Goal: Task Accomplishment & Management: Manage account settings

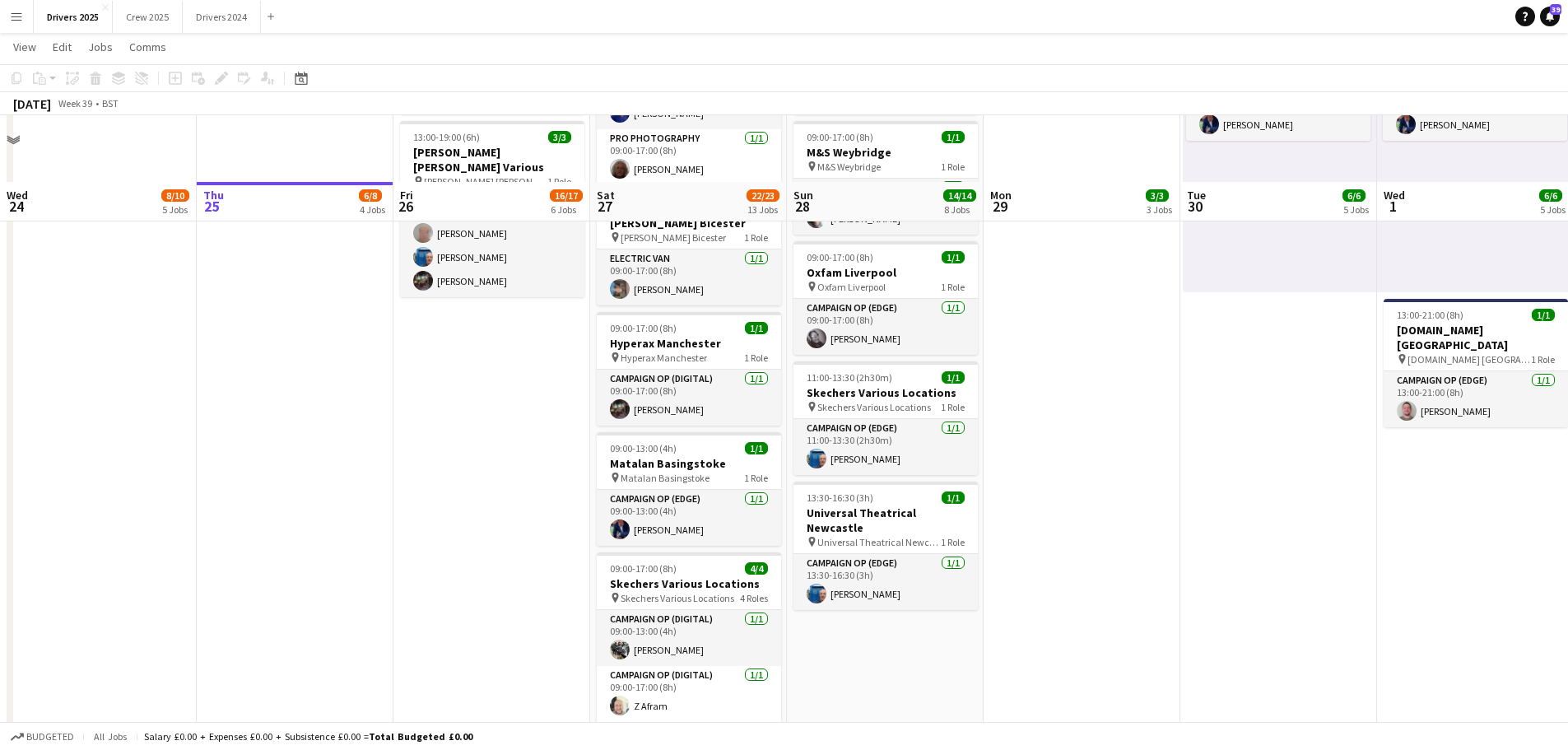
scroll to position [1482, 0]
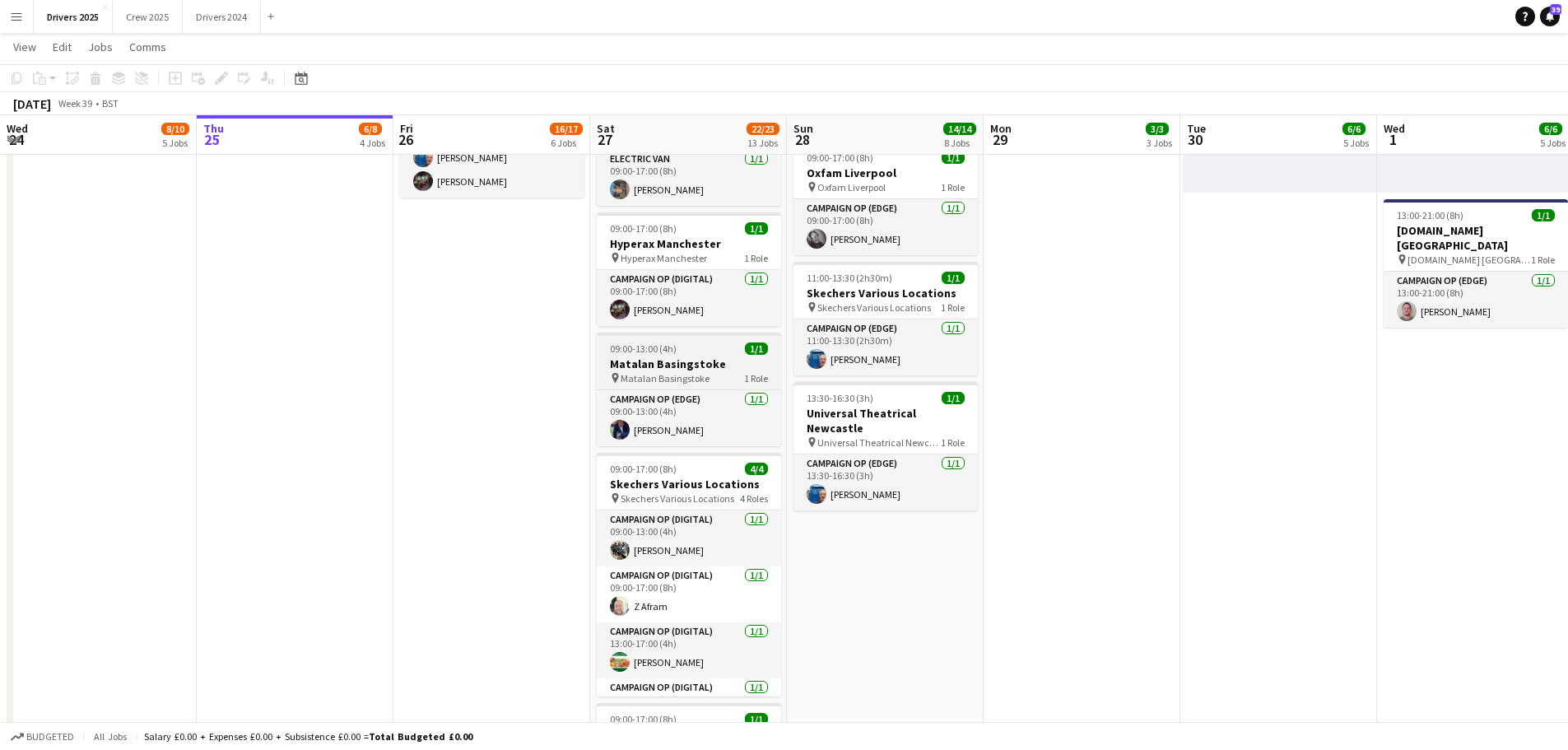
click at [678, 341] on app-job-card "09:00-13:00 (4h) 1/1 Matalan Basingstoke pin Matalan Basingstoke 1 Role Campaig…" at bounding box center [688, 389] width 184 height 114
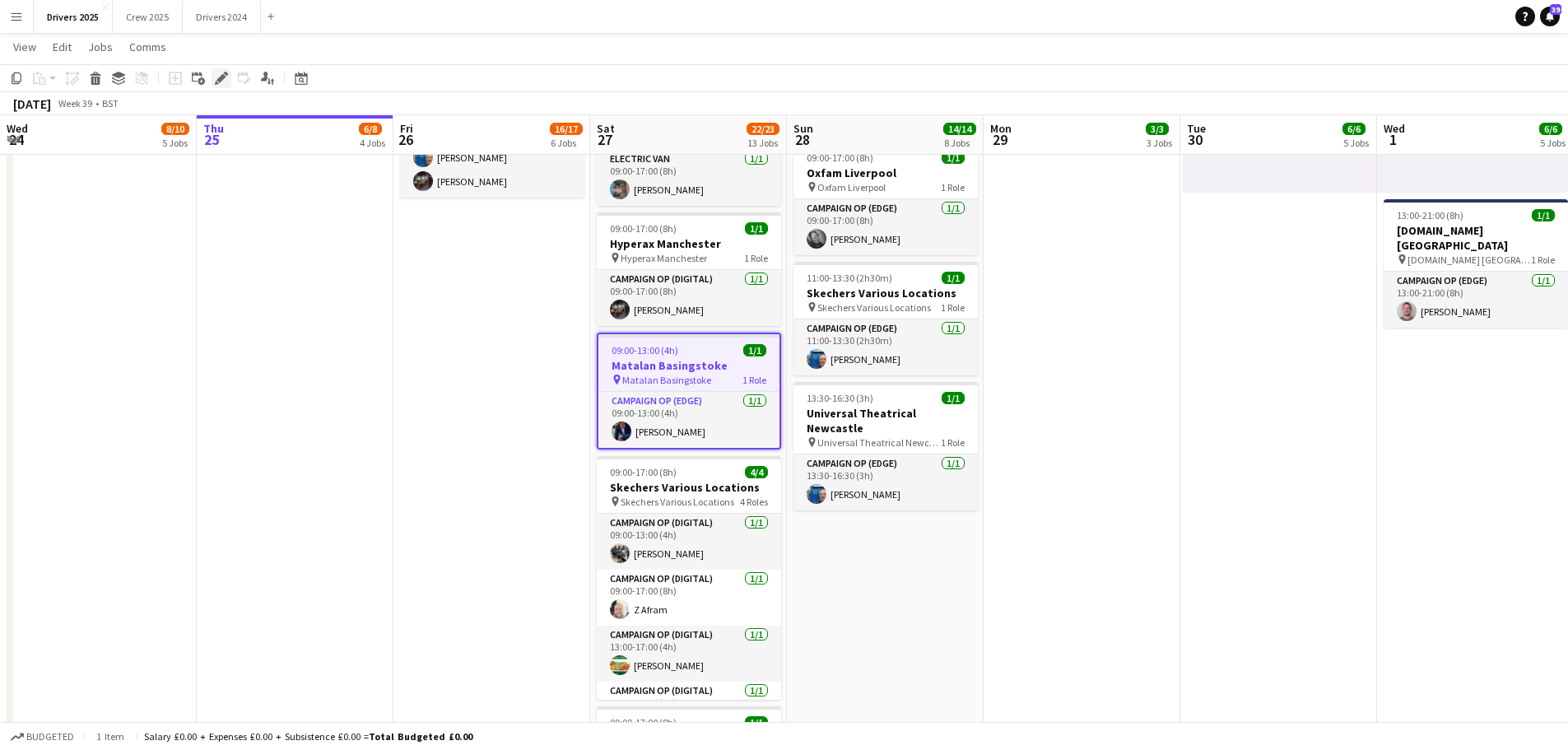
click at [226, 75] on icon at bounding box center [226, 73] width 4 height 4
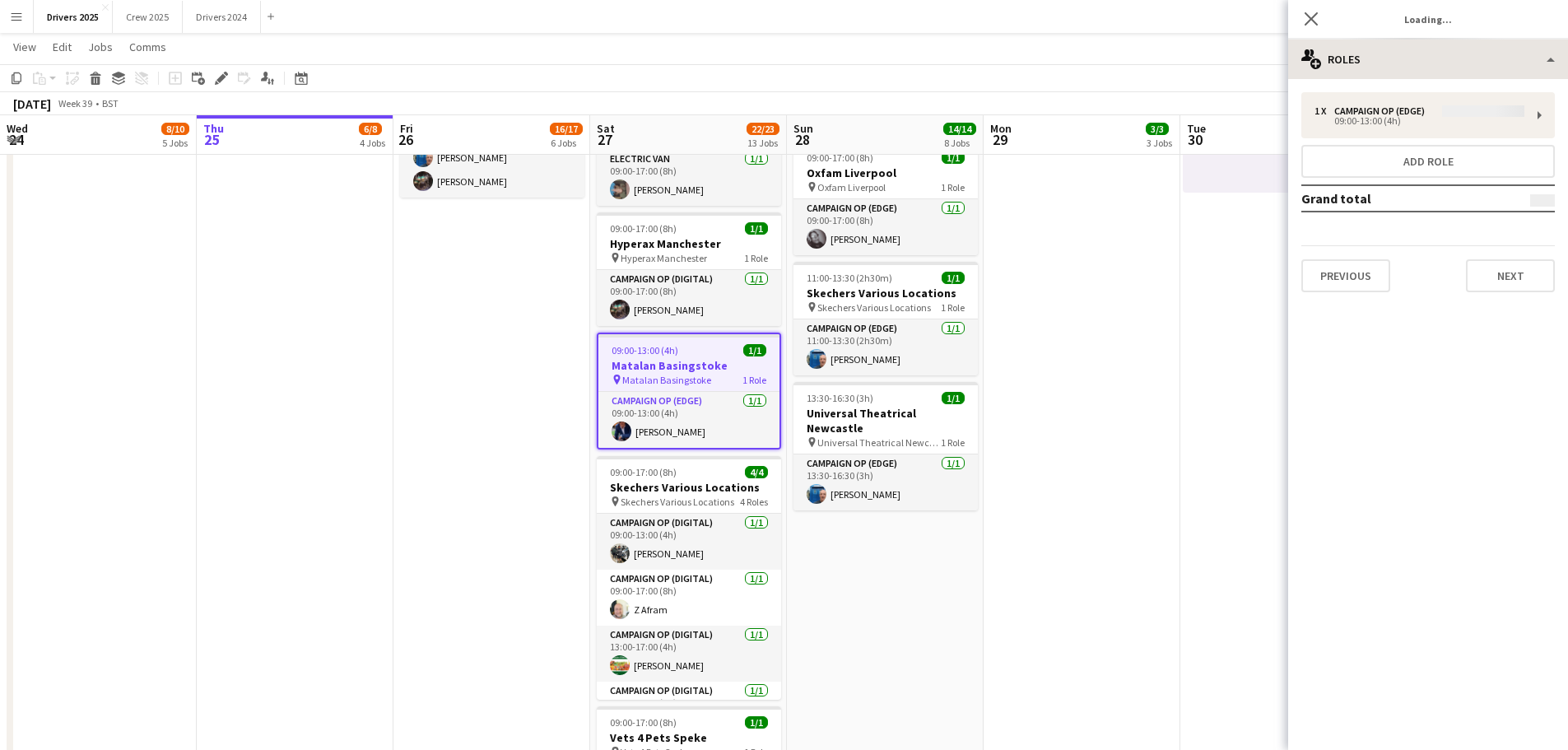
type input "**********"
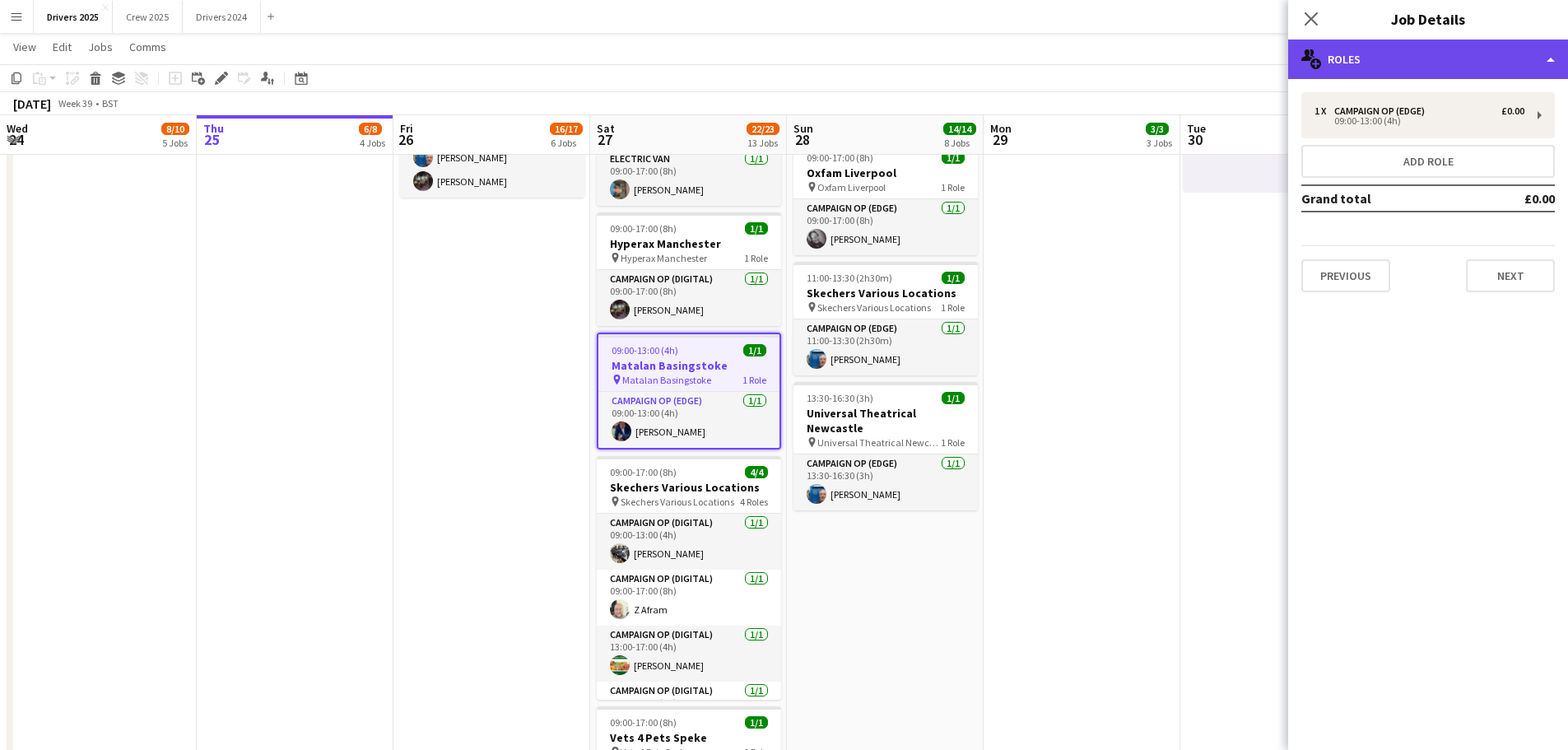
click at [1422, 56] on div "multiple-users-add Roles" at bounding box center [1428, 60] width 280 height 40
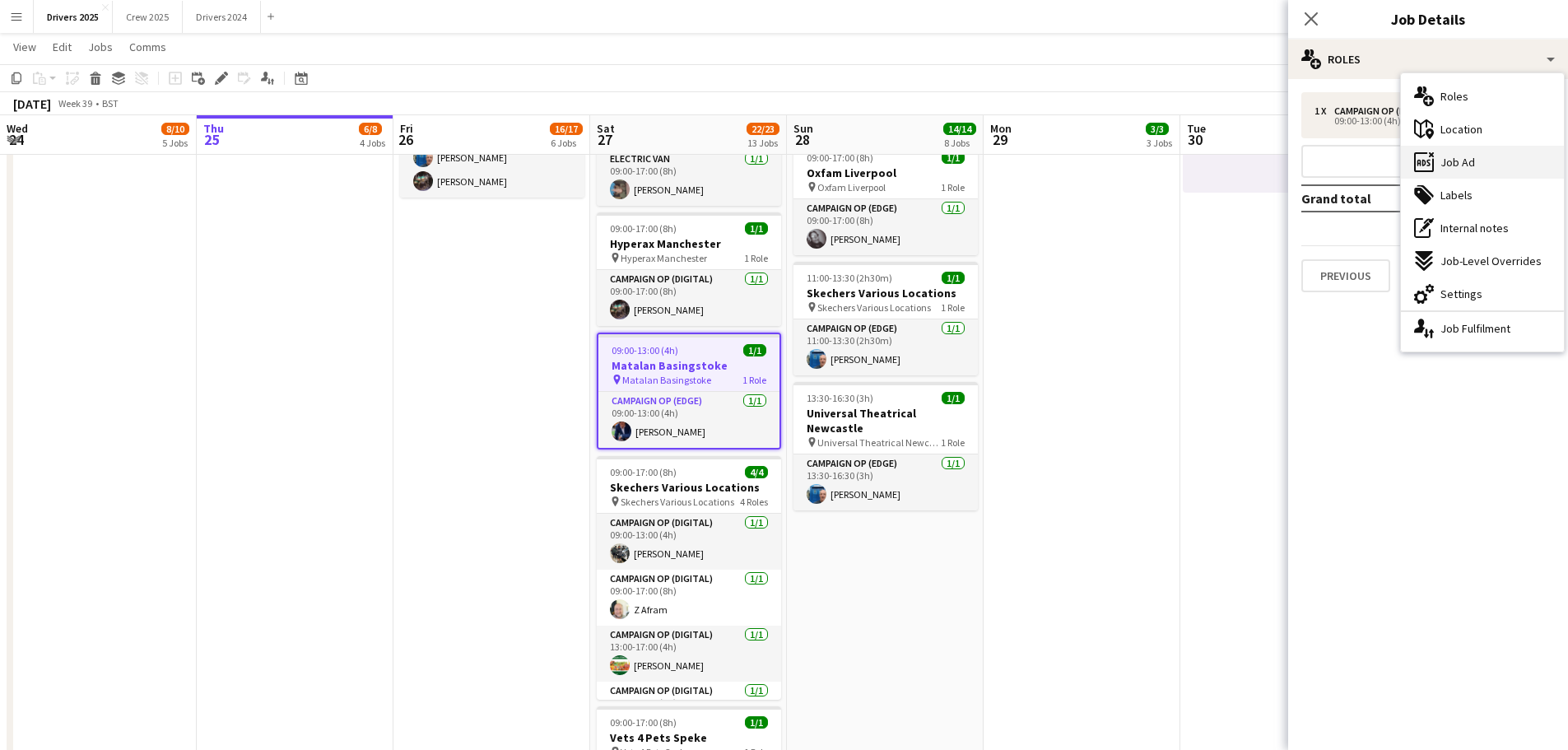
click at [1470, 163] on span "Job Ad" at bounding box center [1458, 161] width 35 height 15
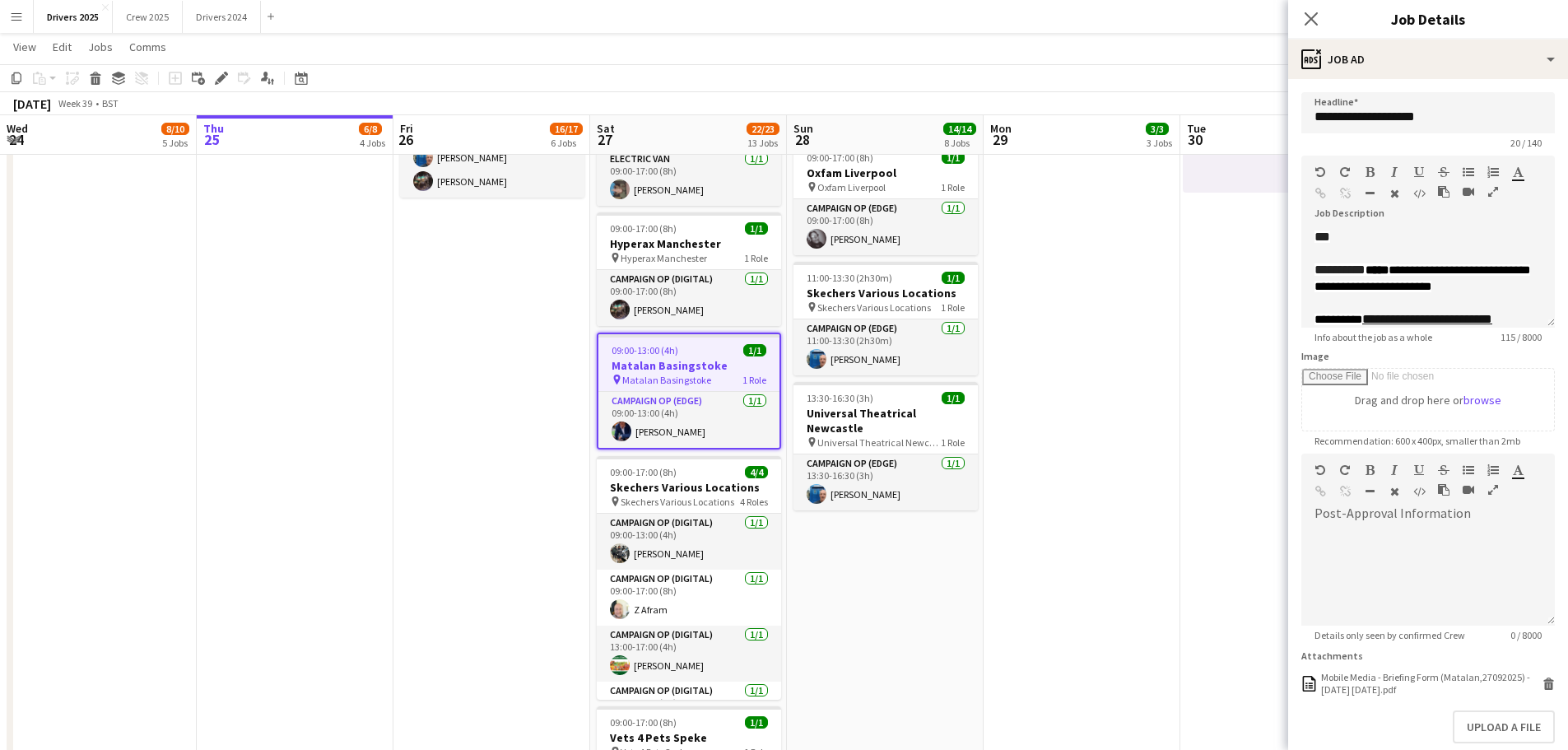
scroll to position [52, 0]
click at [1479, 733] on button "Upload a file" at bounding box center [1504, 727] width 102 height 33
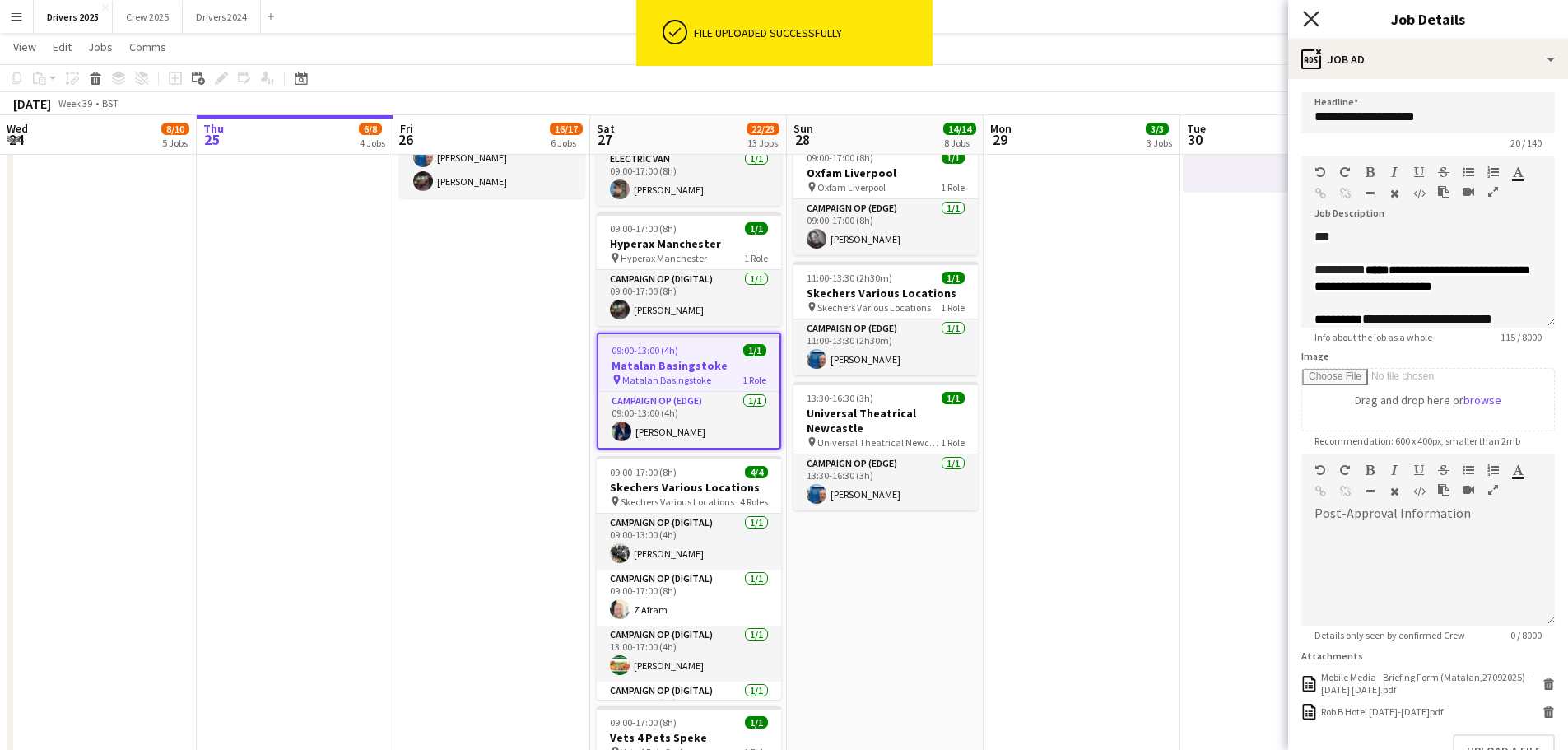
click at [1309, 25] on icon "Close pop-in" at bounding box center [1311, 18] width 16 height 16
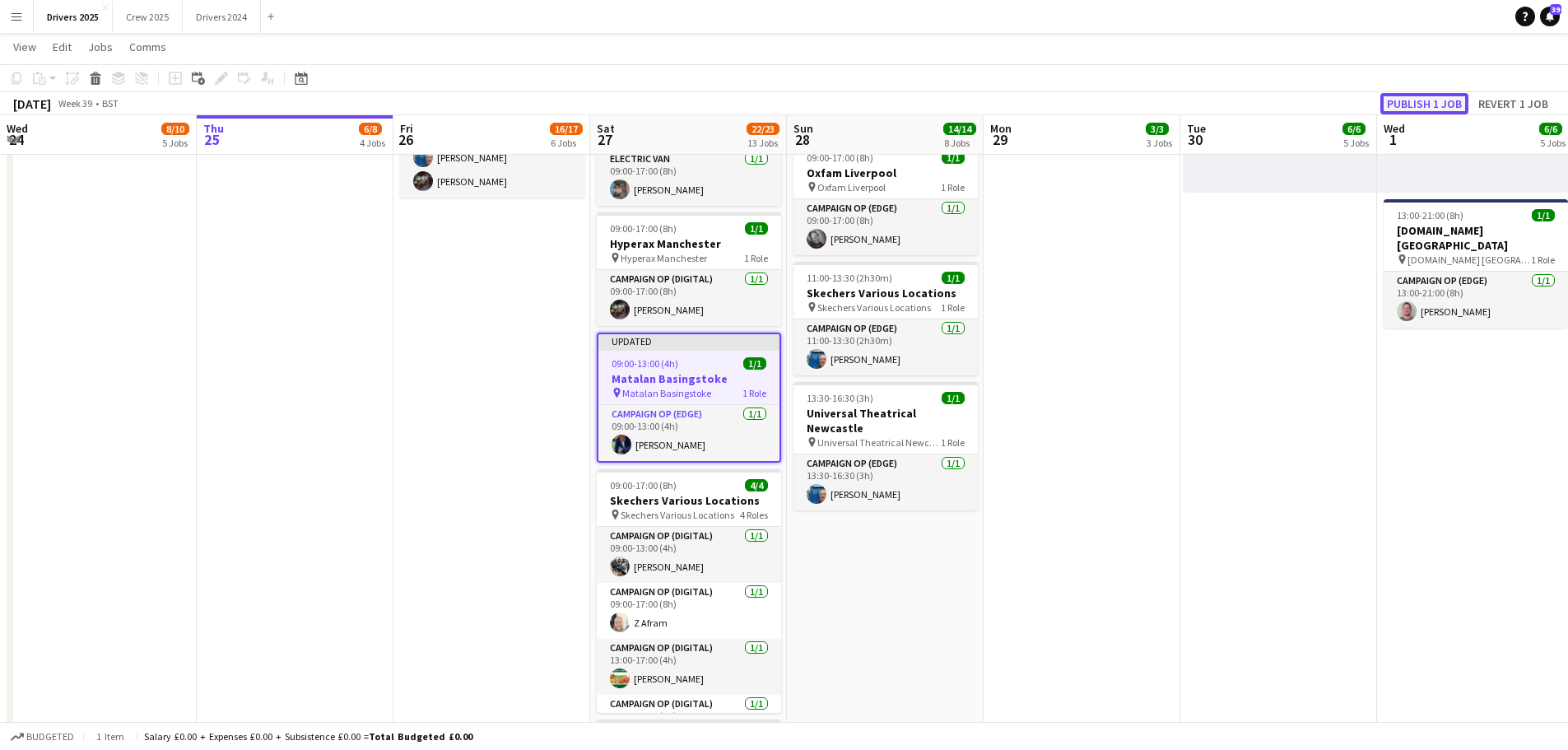
click at [1426, 103] on button "Publish 1 job" at bounding box center [1424, 103] width 88 height 22
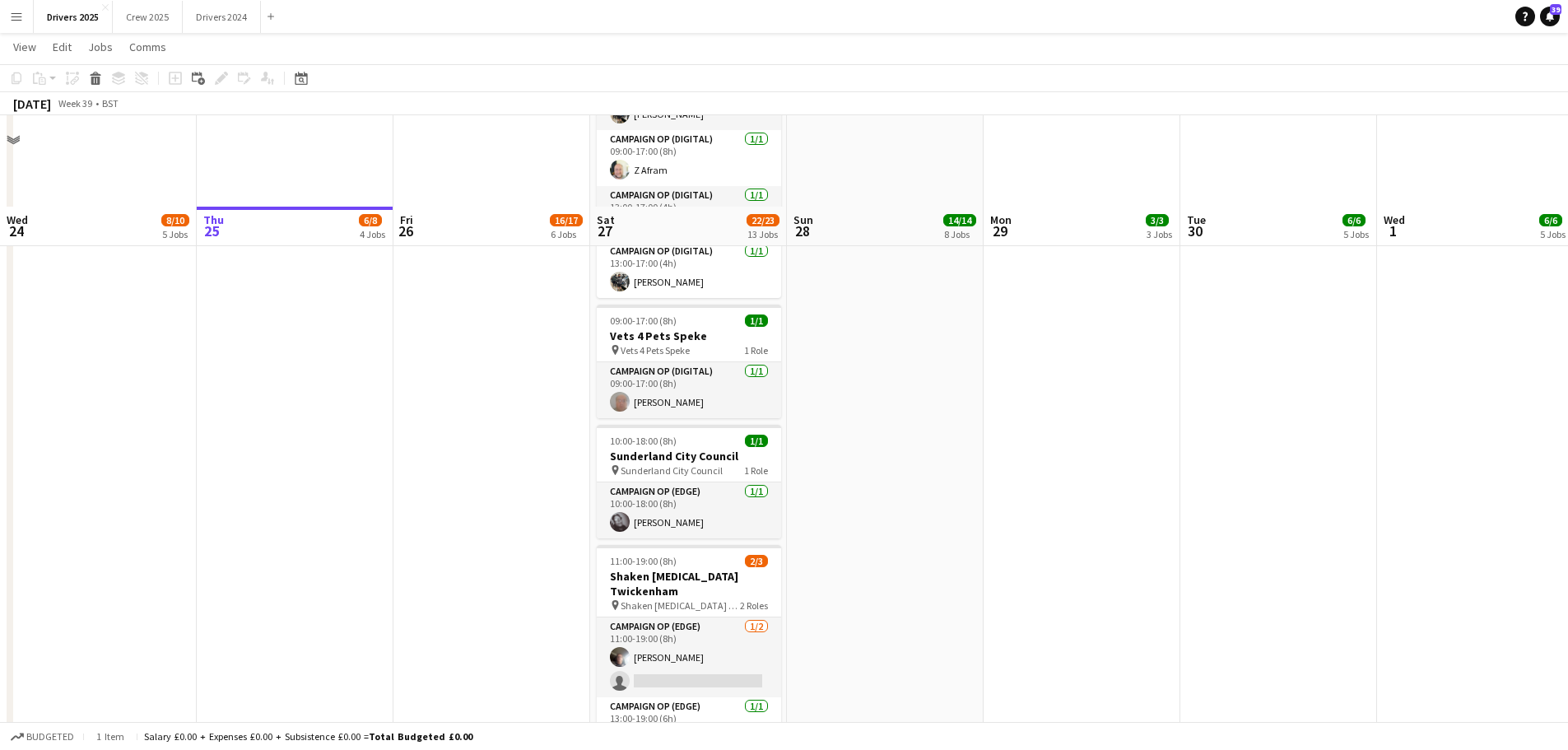
scroll to position [1975, 0]
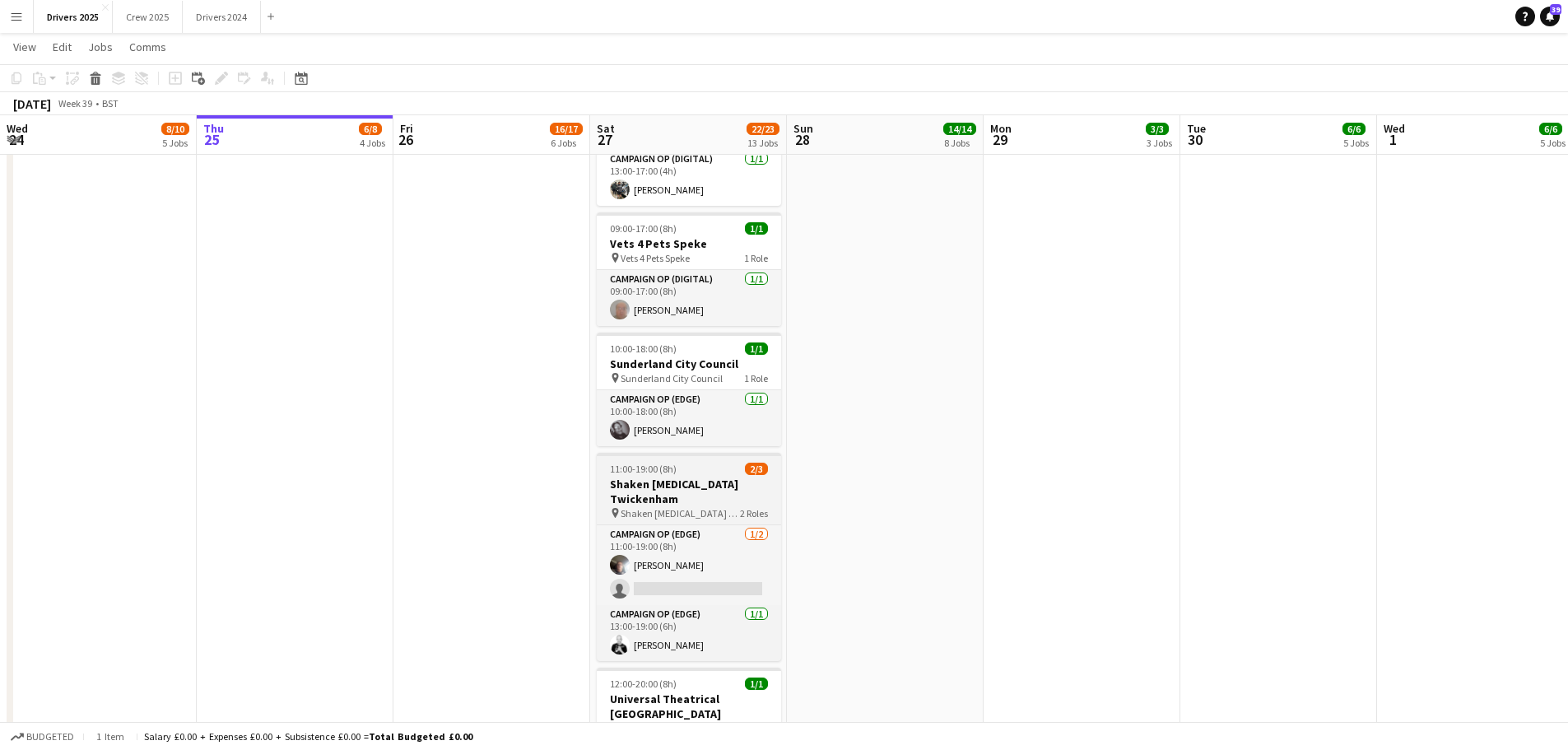
click at [688, 463] on div "11:00-19:00 (8h) 2/3" at bounding box center [688, 469] width 184 height 12
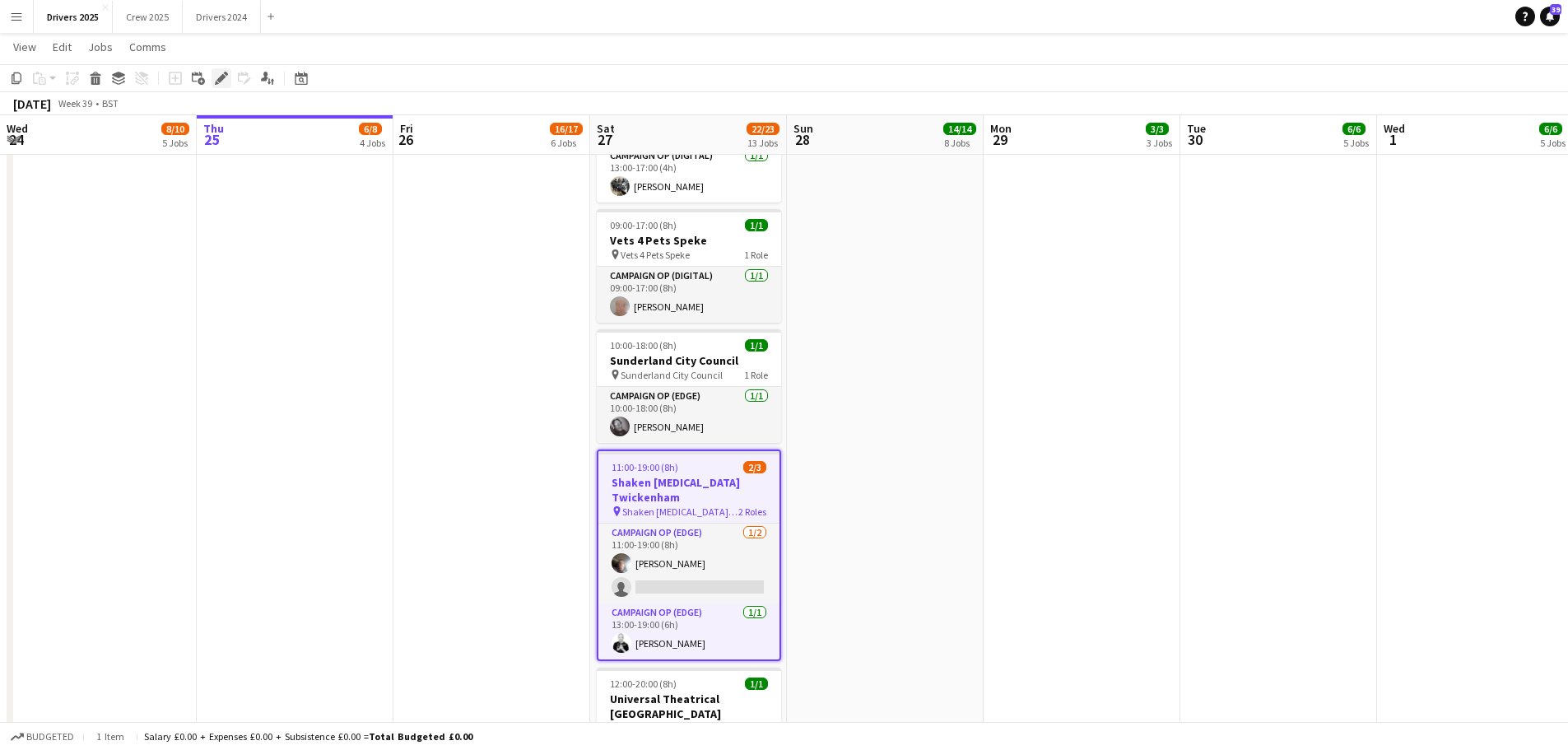
click at [218, 76] on icon "Edit" at bounding box center [221, 77] width 13 height 13
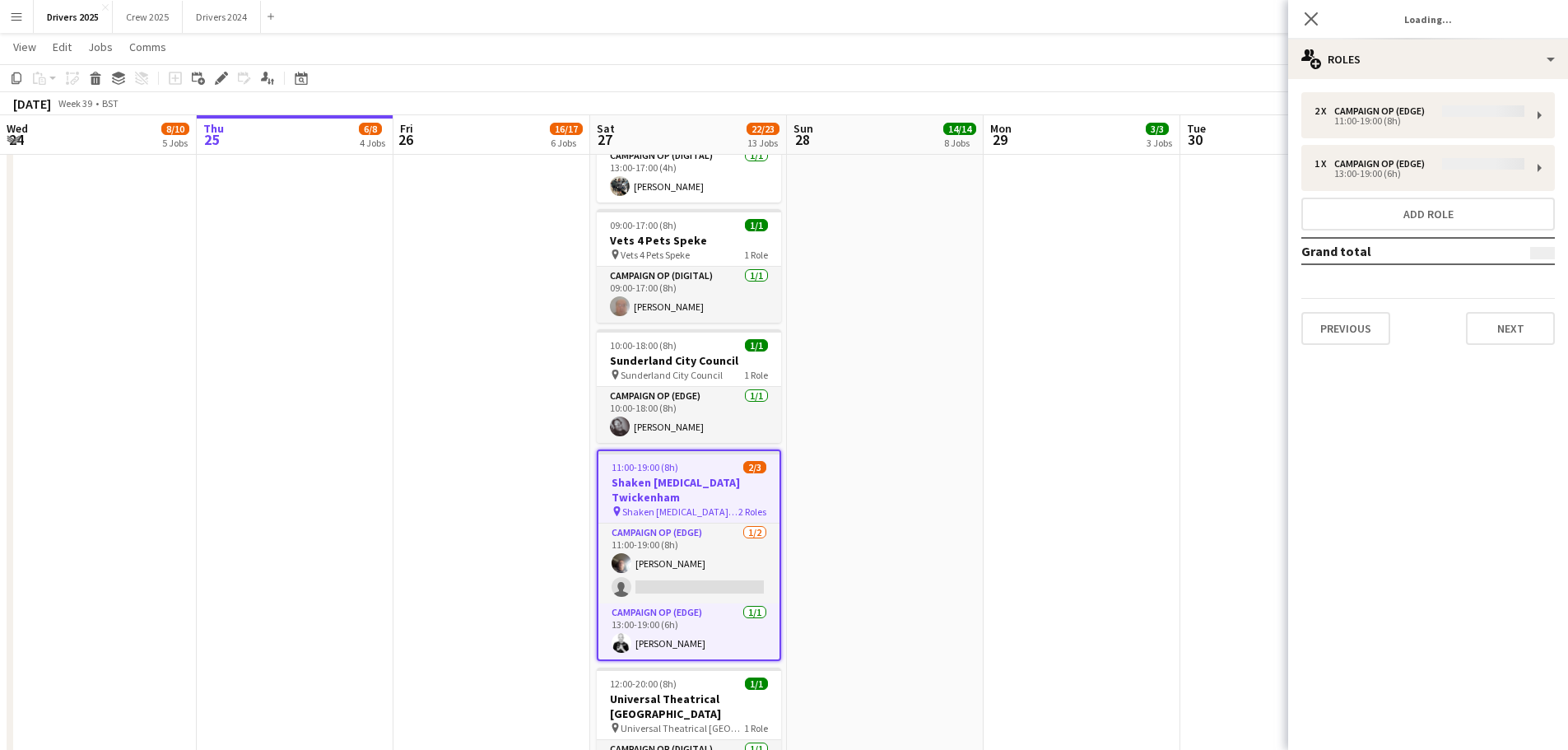
type input "**********"
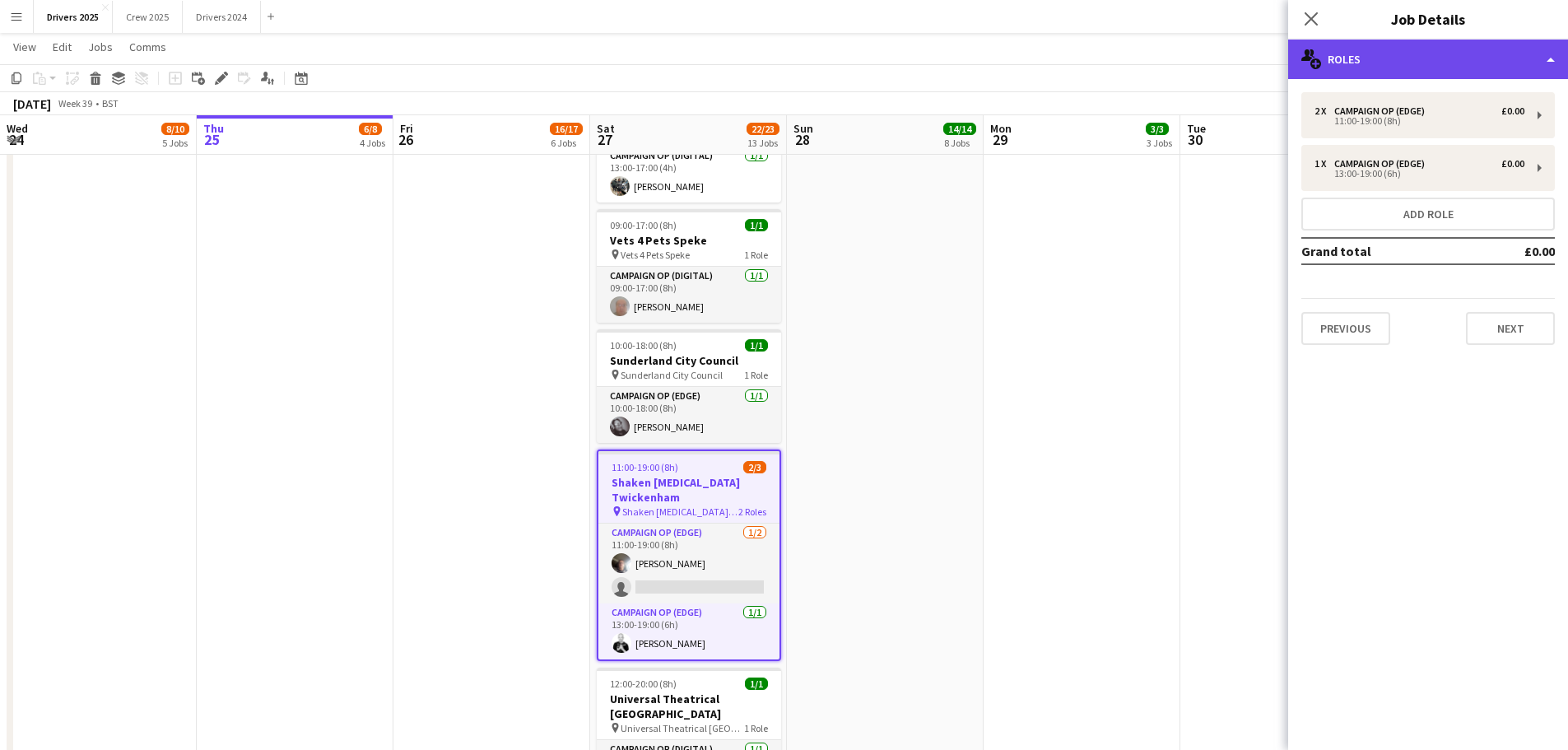
click at [1403, 68] on div "multiple-users-add Roles" at bounding box center [1428, 60] width 280 height 40
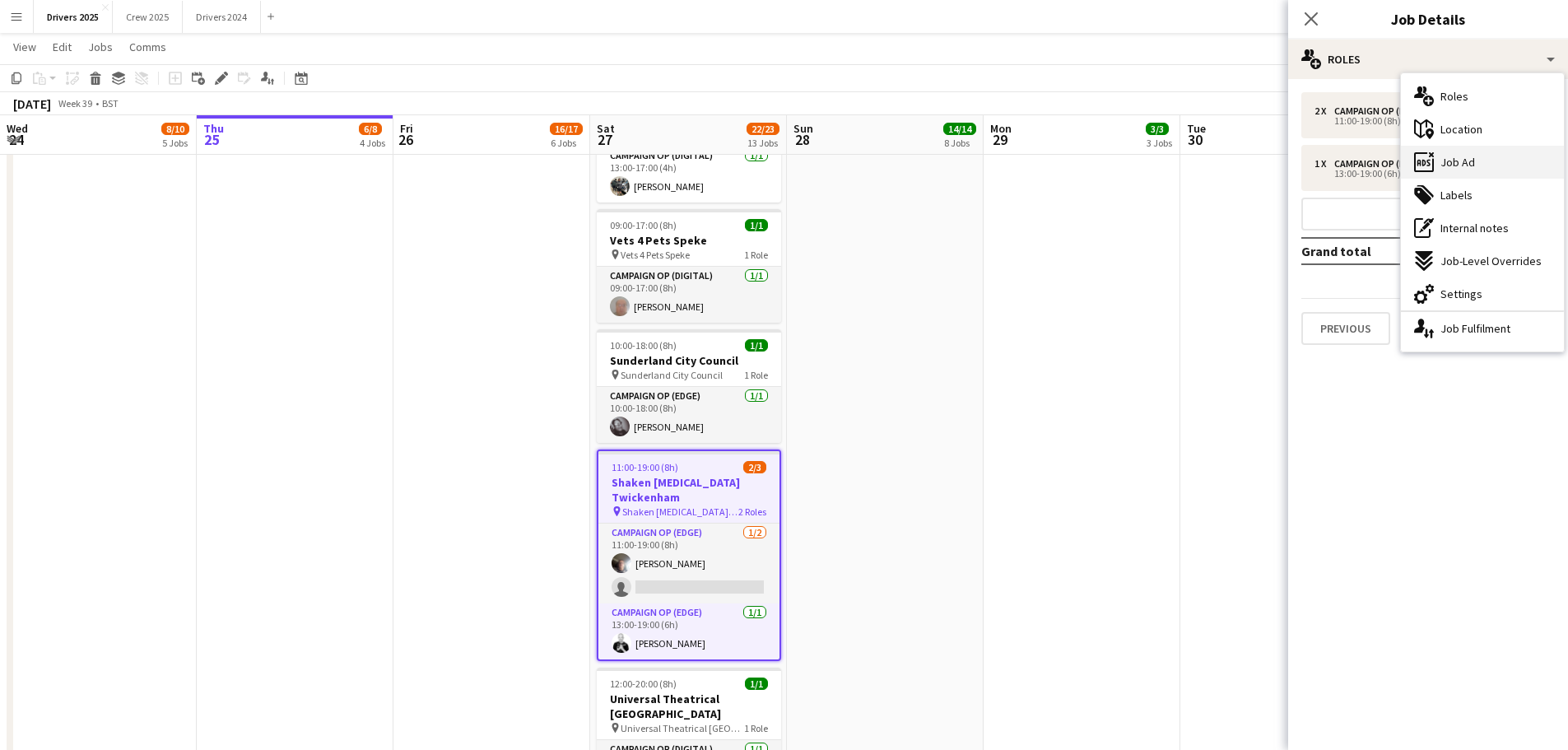
click at [1471, 163] on span "Job Ad" at bounding box center [1458, 161] width 35 height 15
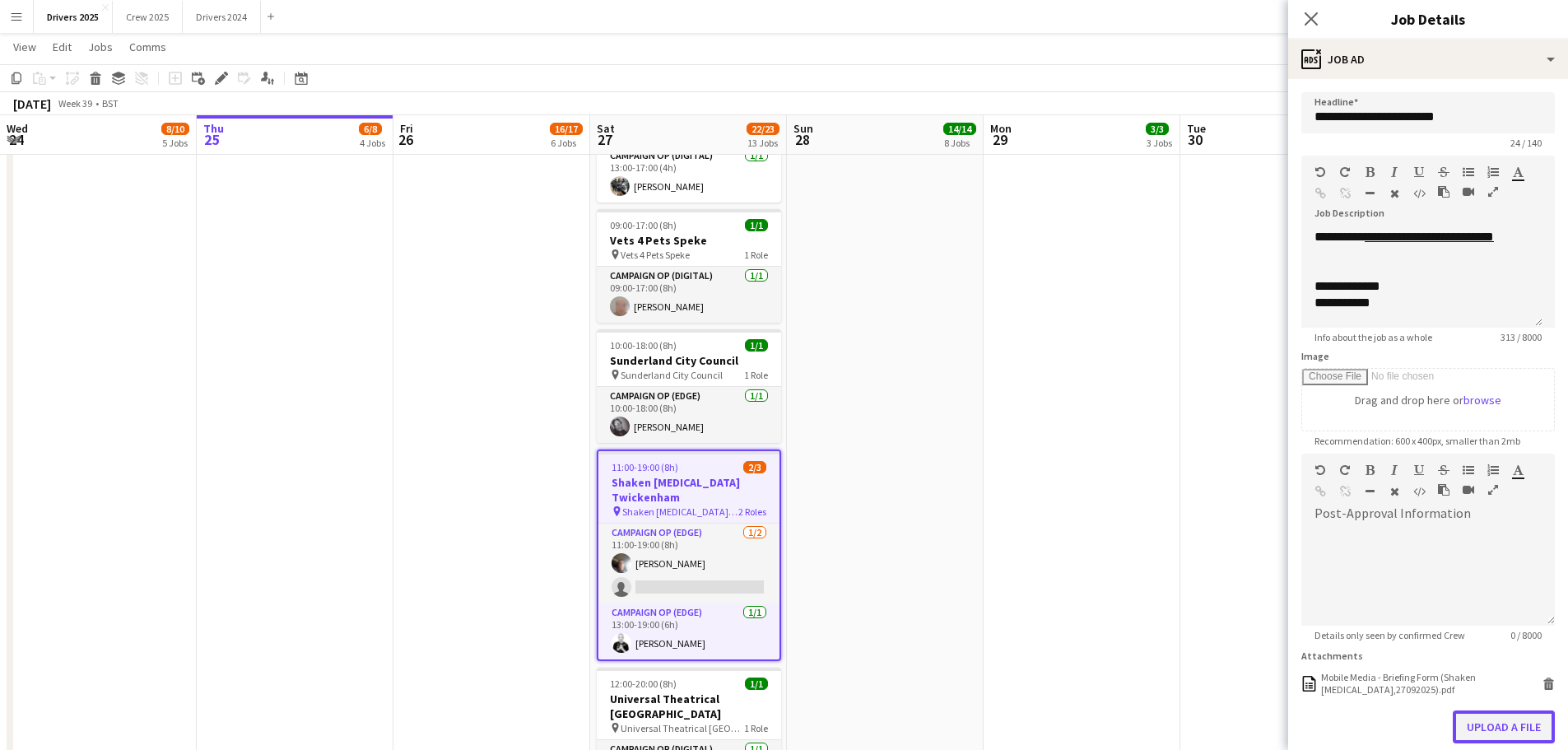
click at [1505, 734] on button "Upload a file" at bounding box center [1504, 727] width 102 height 33
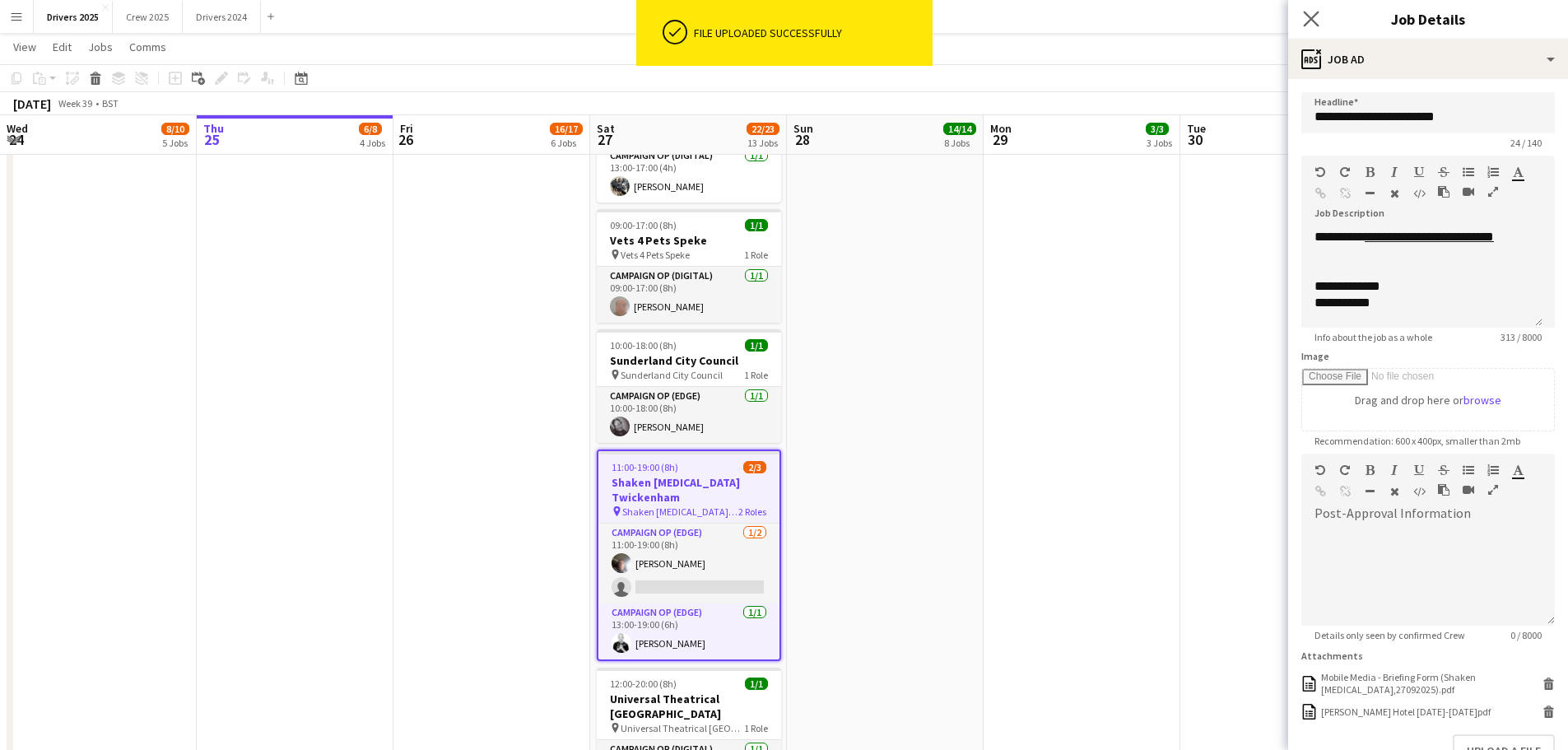
click at [1308, 10] on app-icon "Close pop-in" at bounding box center [1311, 19] width 23 height 23
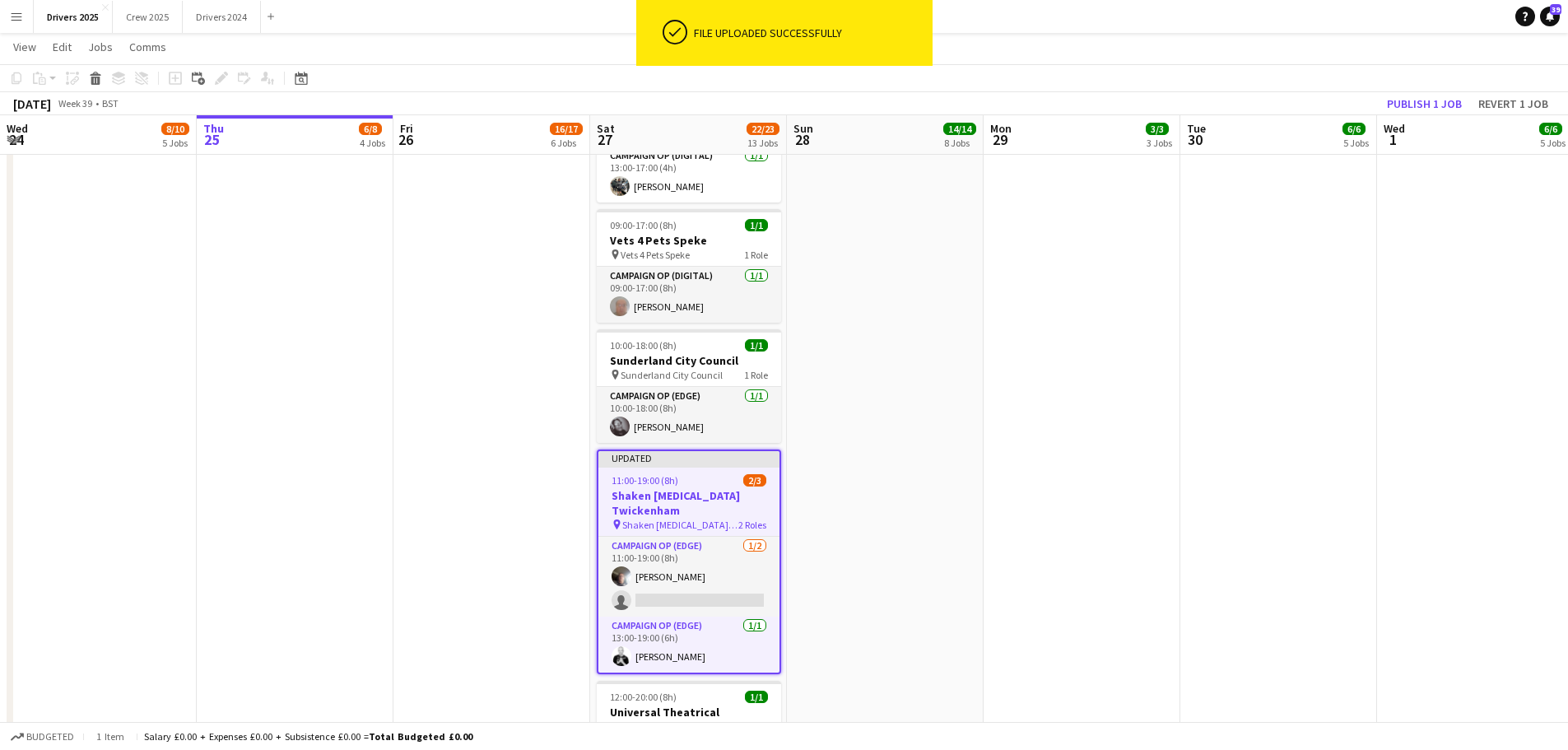
click at [1446, 91] on app-toolbar "Copy Paste Paste Ctrl+V Paste with crew Ctrl+Shift+V Paste linked Job [GEOGRAPH…" at bounding box center [784, 78] width 1568 height 28
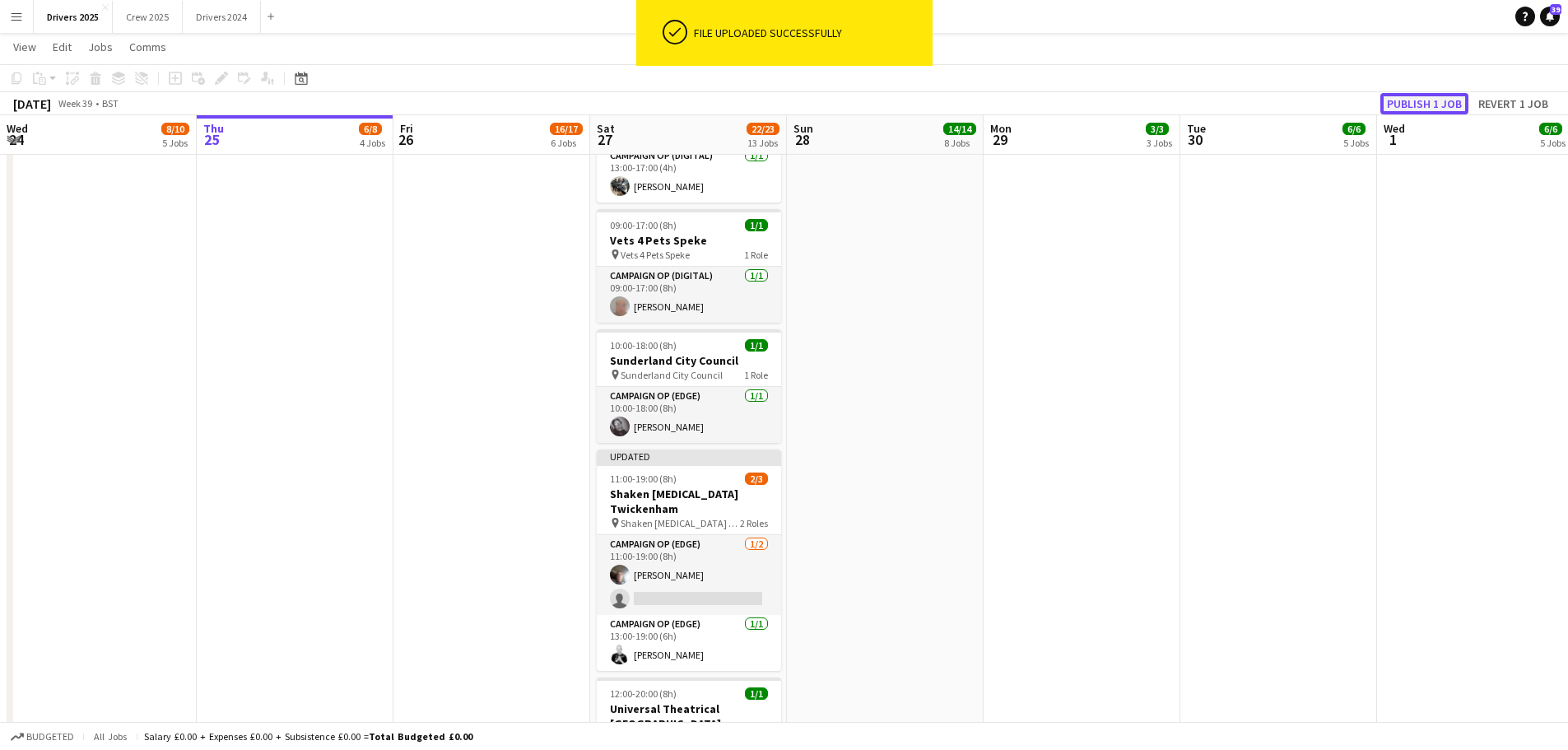
click at [1441, 103] on button "Publish 1 job" at bounding box center [1424, 103] width 88 height 22
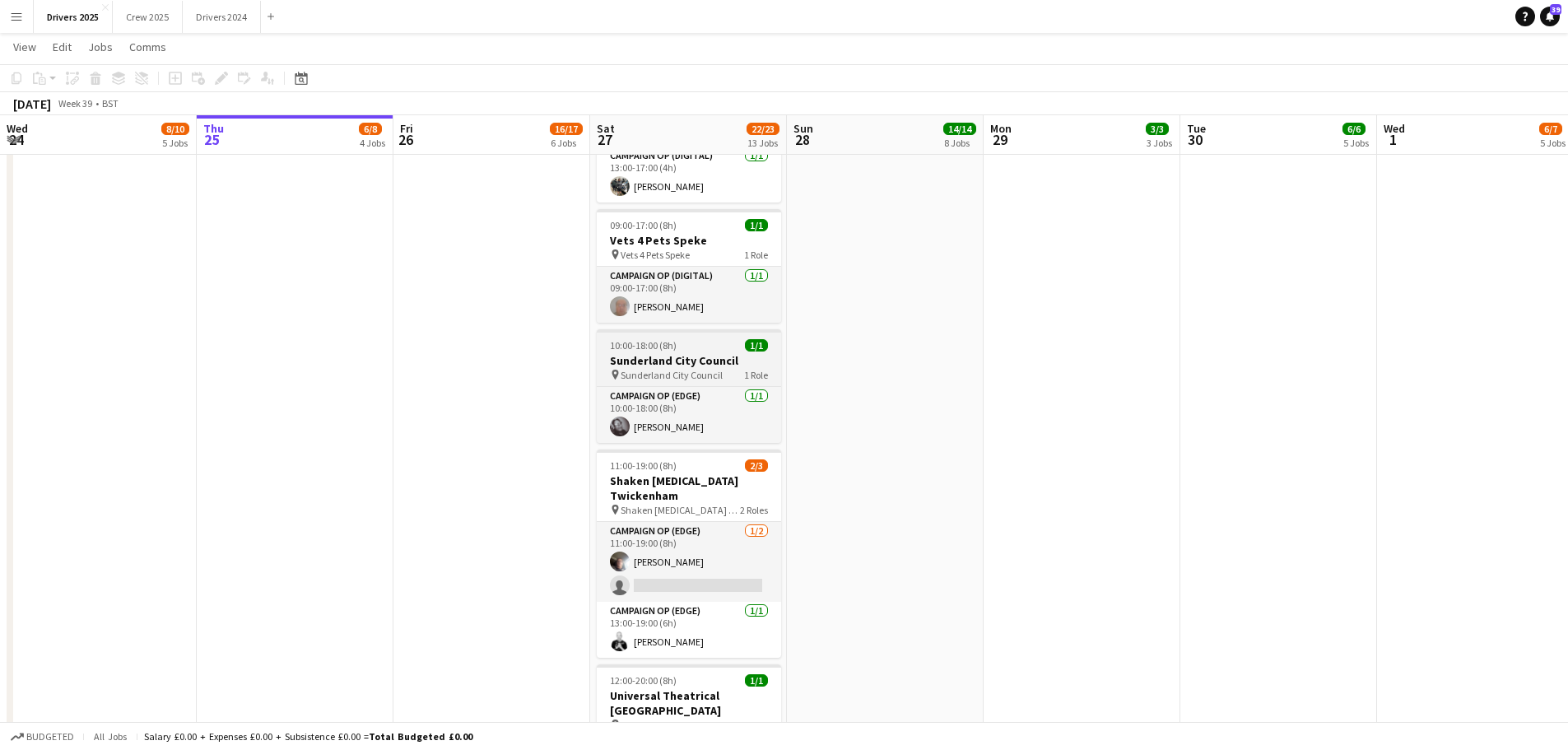
click at [660, 353] on h3 "Sunderland City Council" at bounding box center [688, 360] width 184 height 15
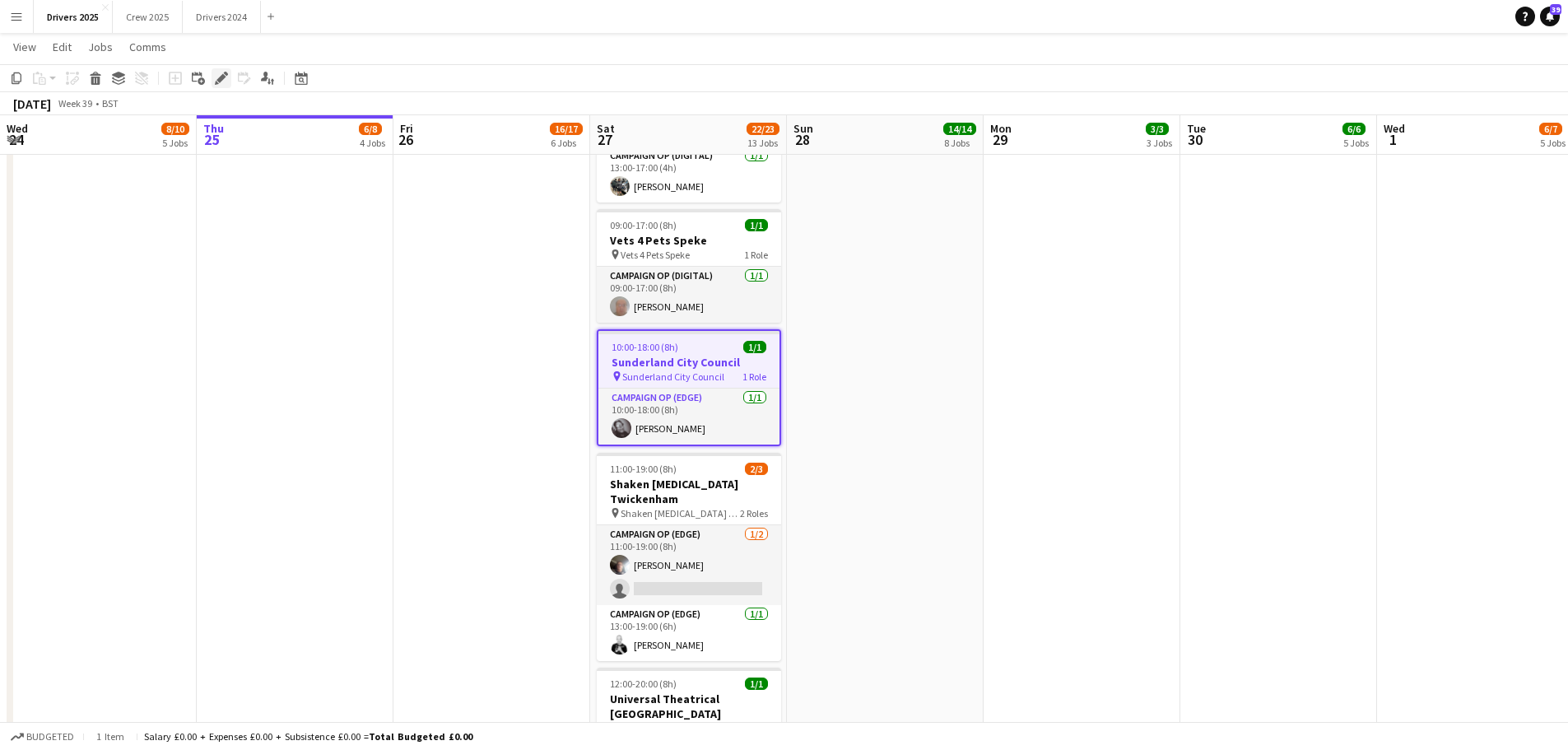
click at [224, 77] on icon at bounding box center [221, 78] width 9 height 9
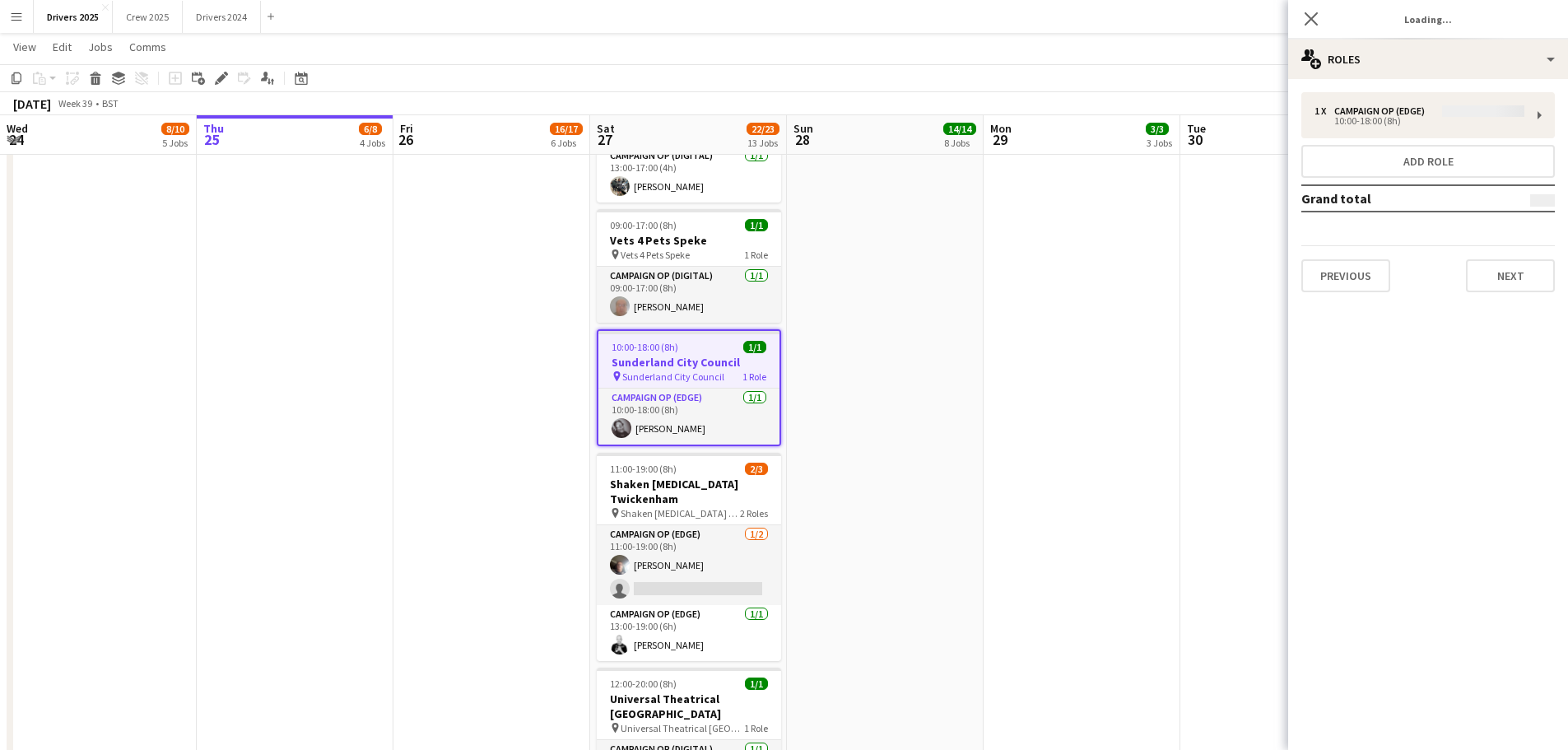
type input "**********"
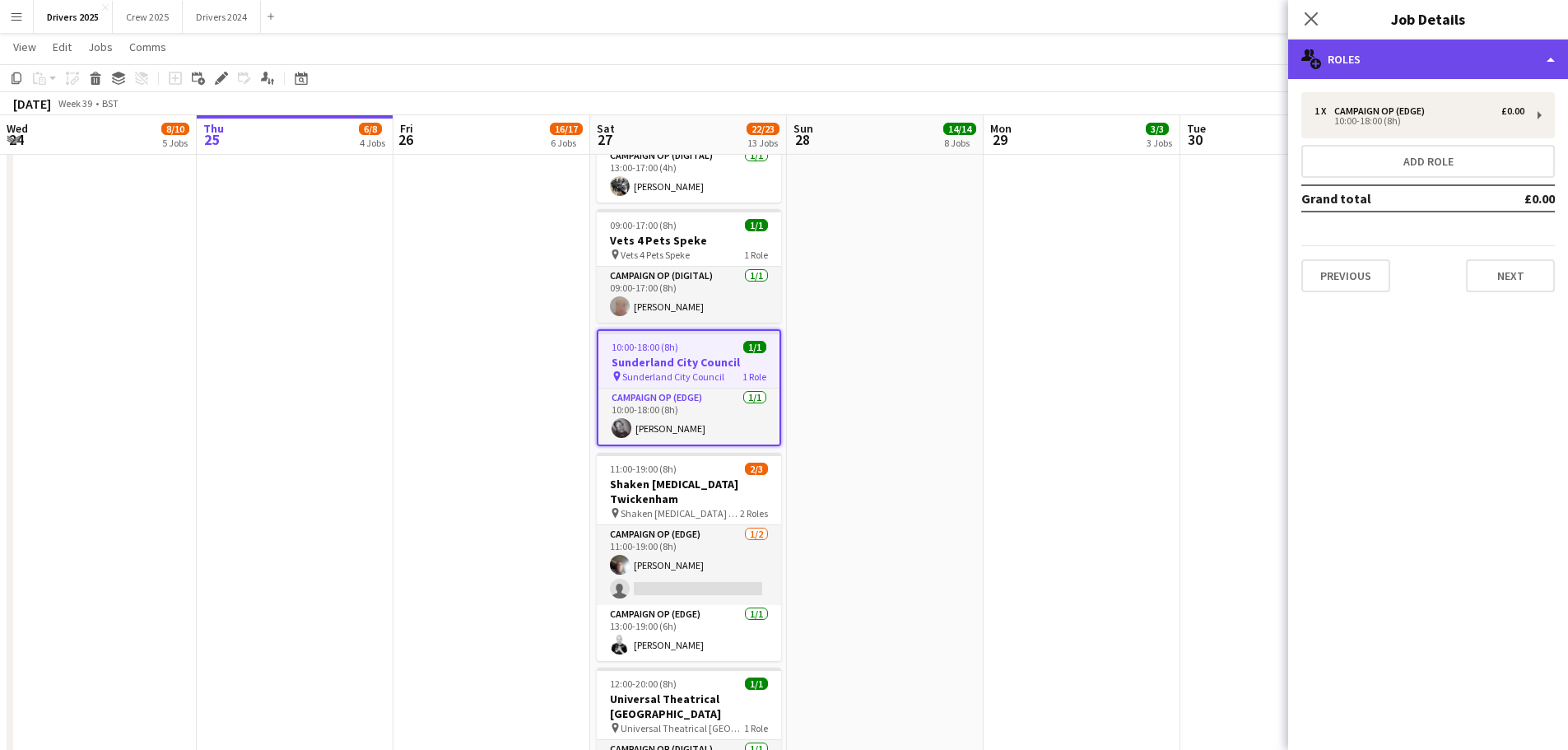
click at [1385, 56] on div "multiple-users-add Roles" at bounding box center [1428, 60] width 280 height 40
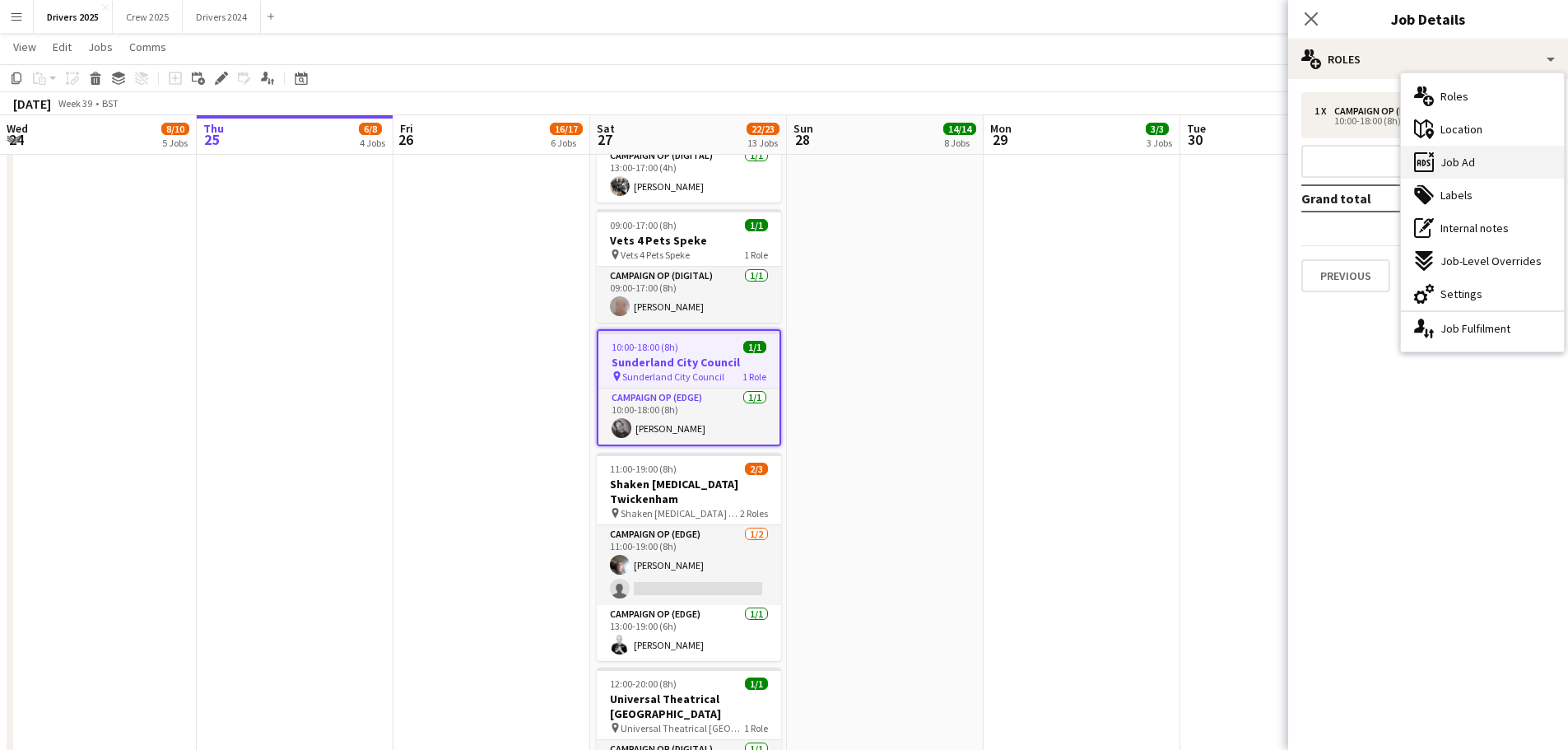
click at [1453, 164] on span "Job Ad" at bounding box center [1458, 161] width 35 height 15
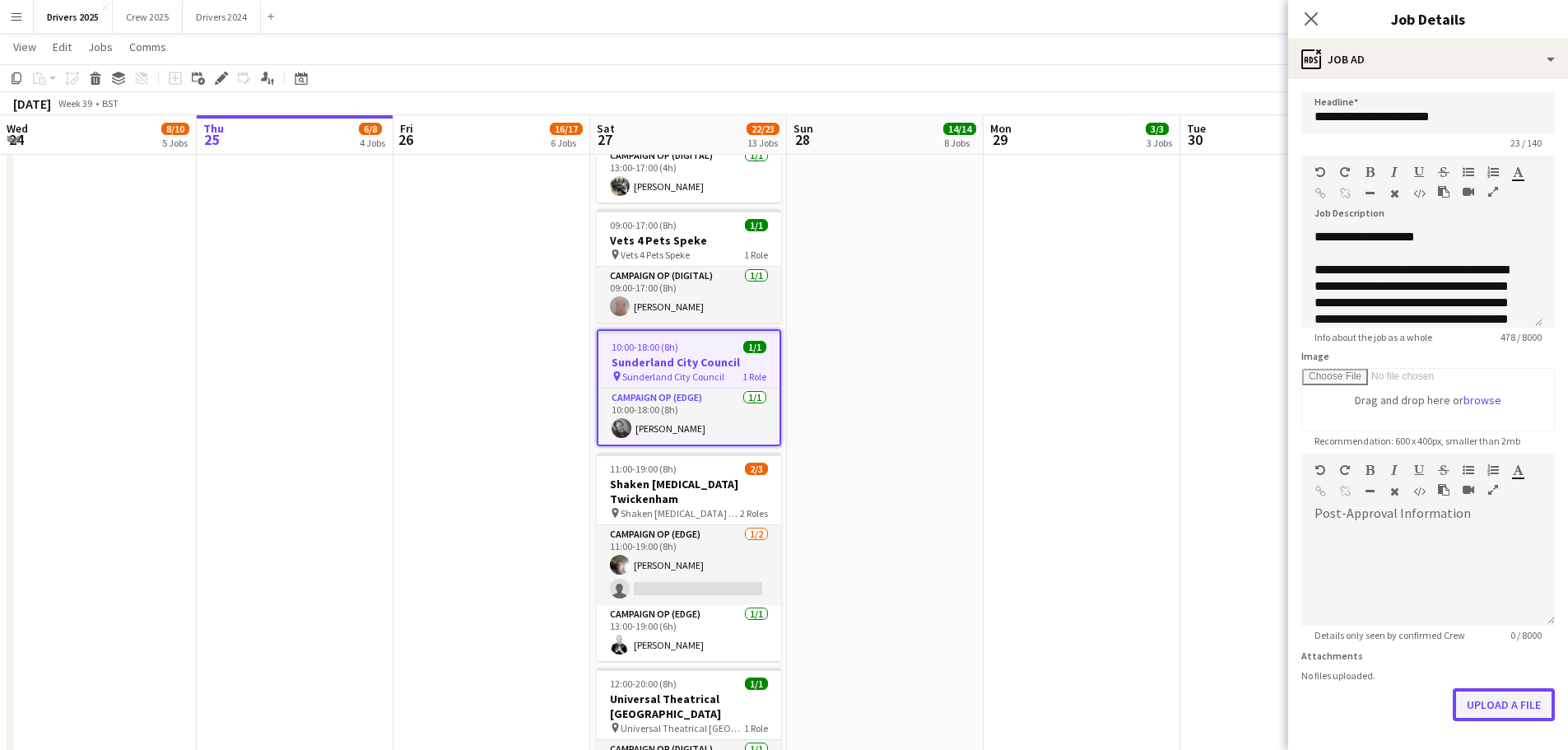
click at [1479, 704] on button "Upload a file" at bounding box center [1504, 705] width 102 height 33
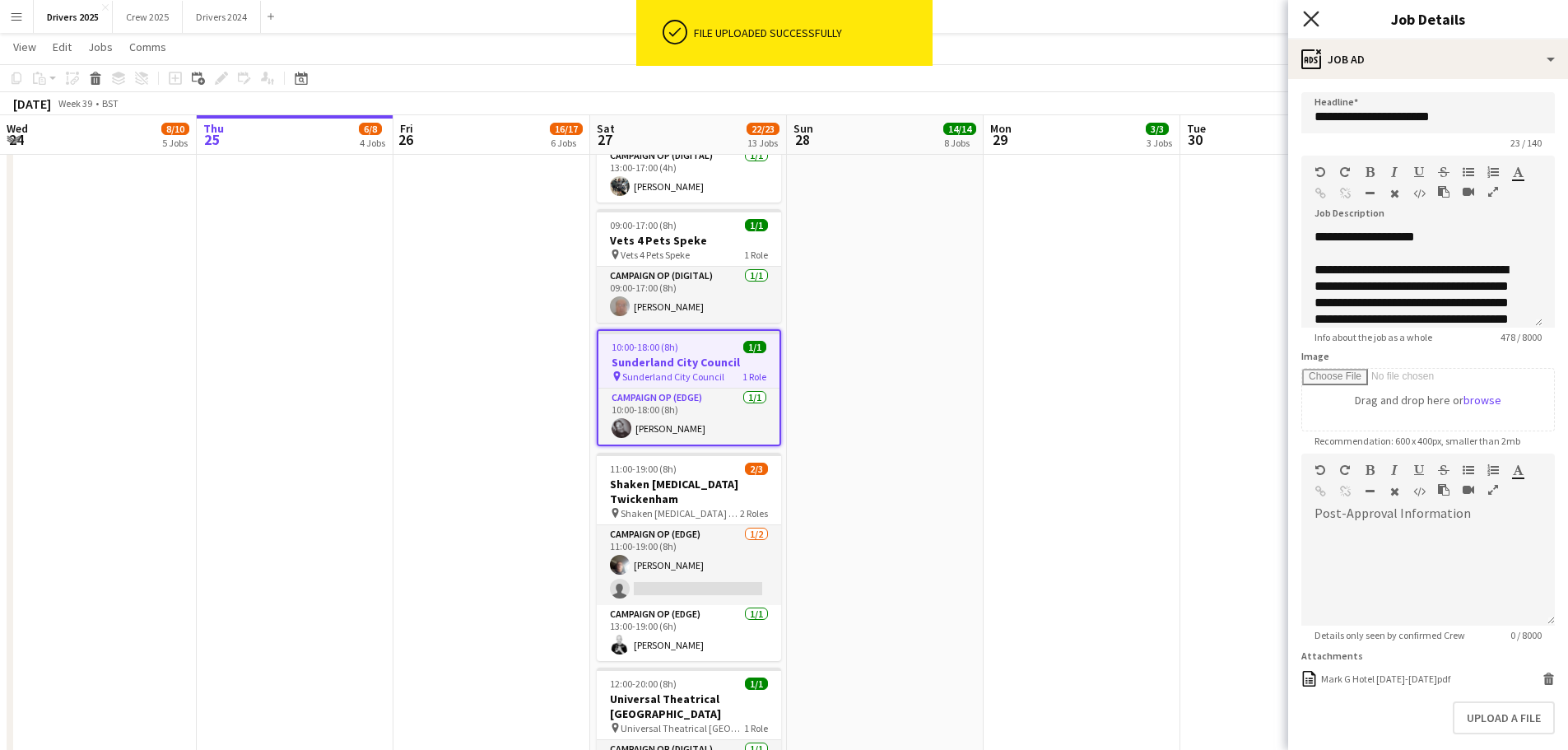
click at [1311, 22] on icon "Close pop-in" at bounding box center [1311, 18] width 16 height 16
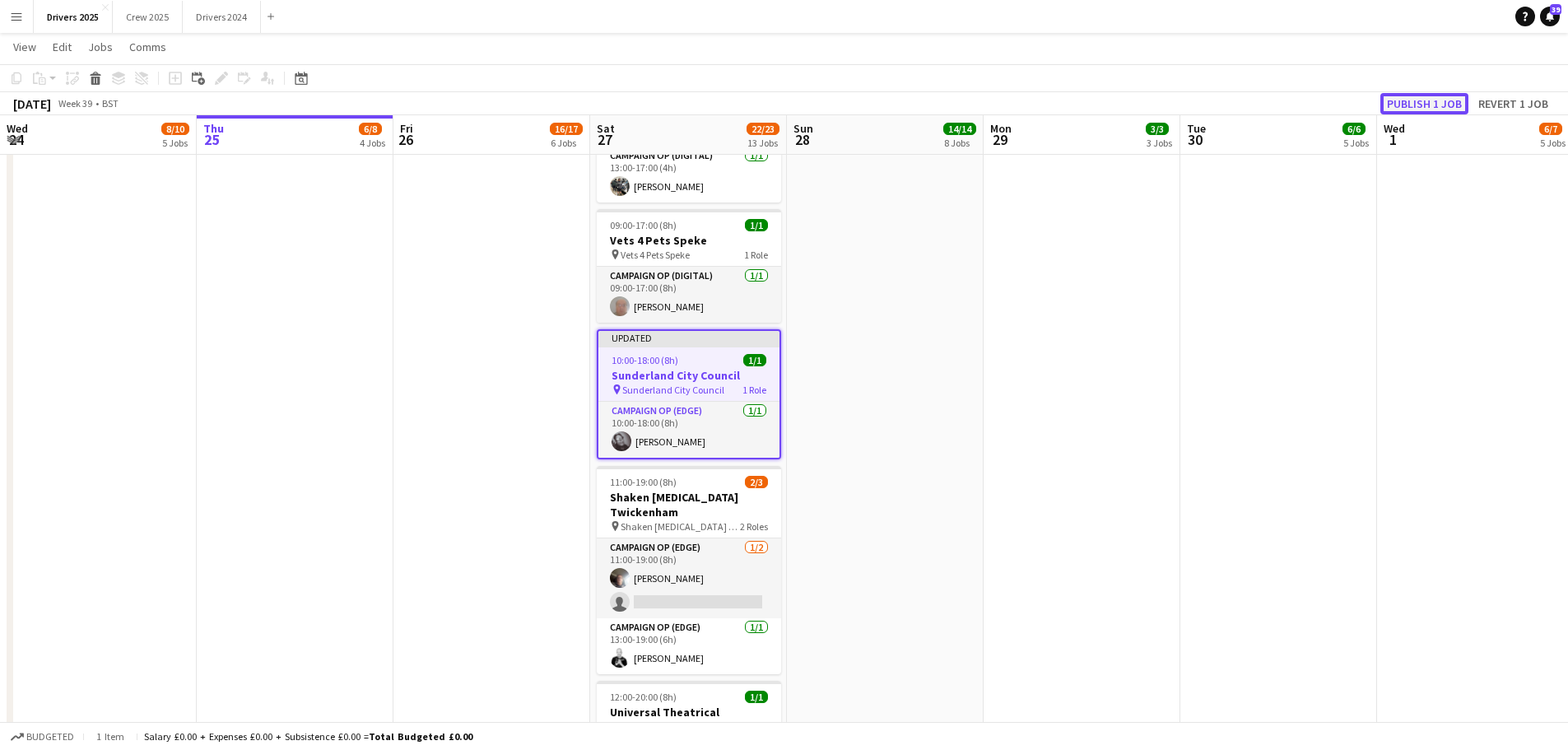
click at [1433, 98] on button "Publish 1 job" at bounding box center [1424, 103] width 88 height 22
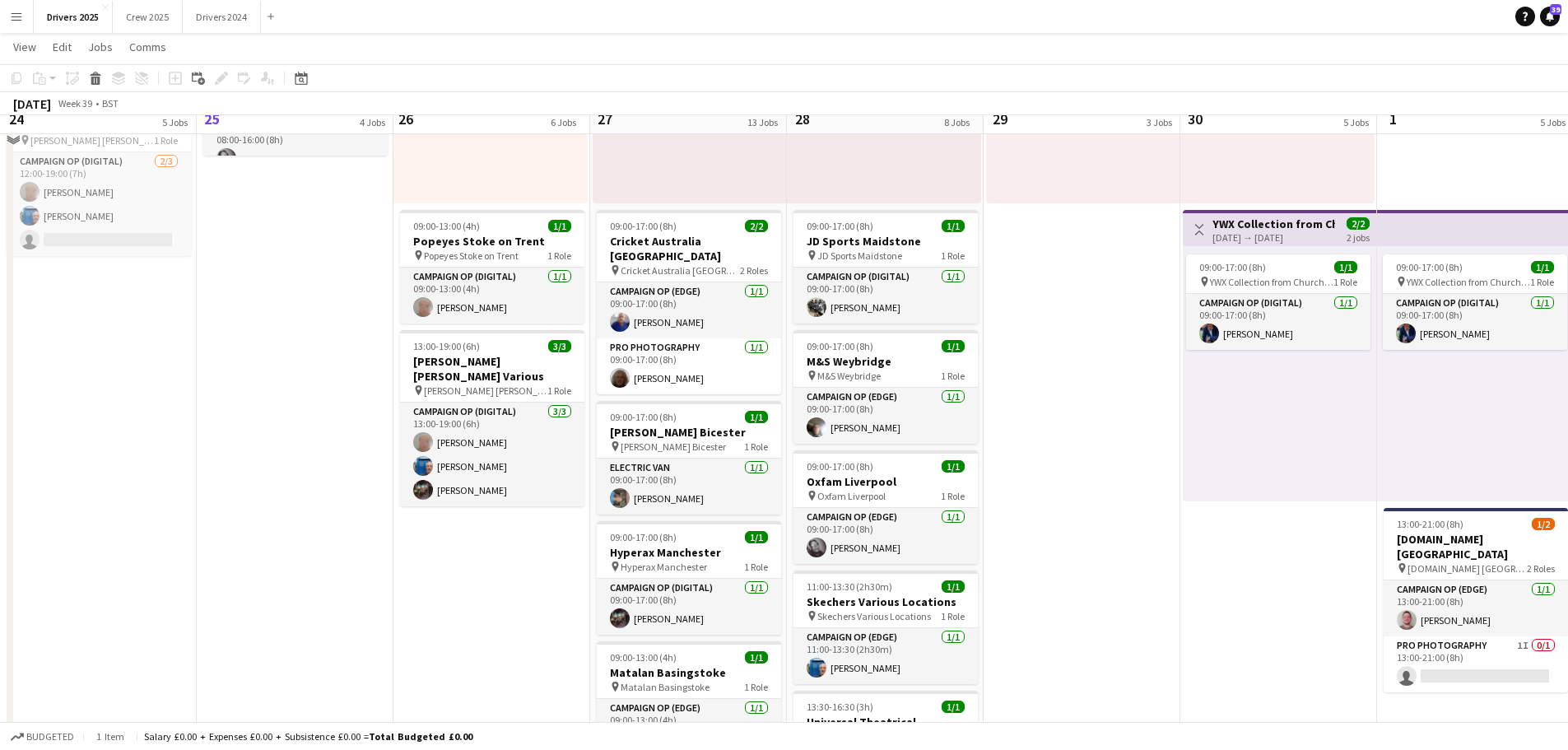
scroll to position [1152, 0]
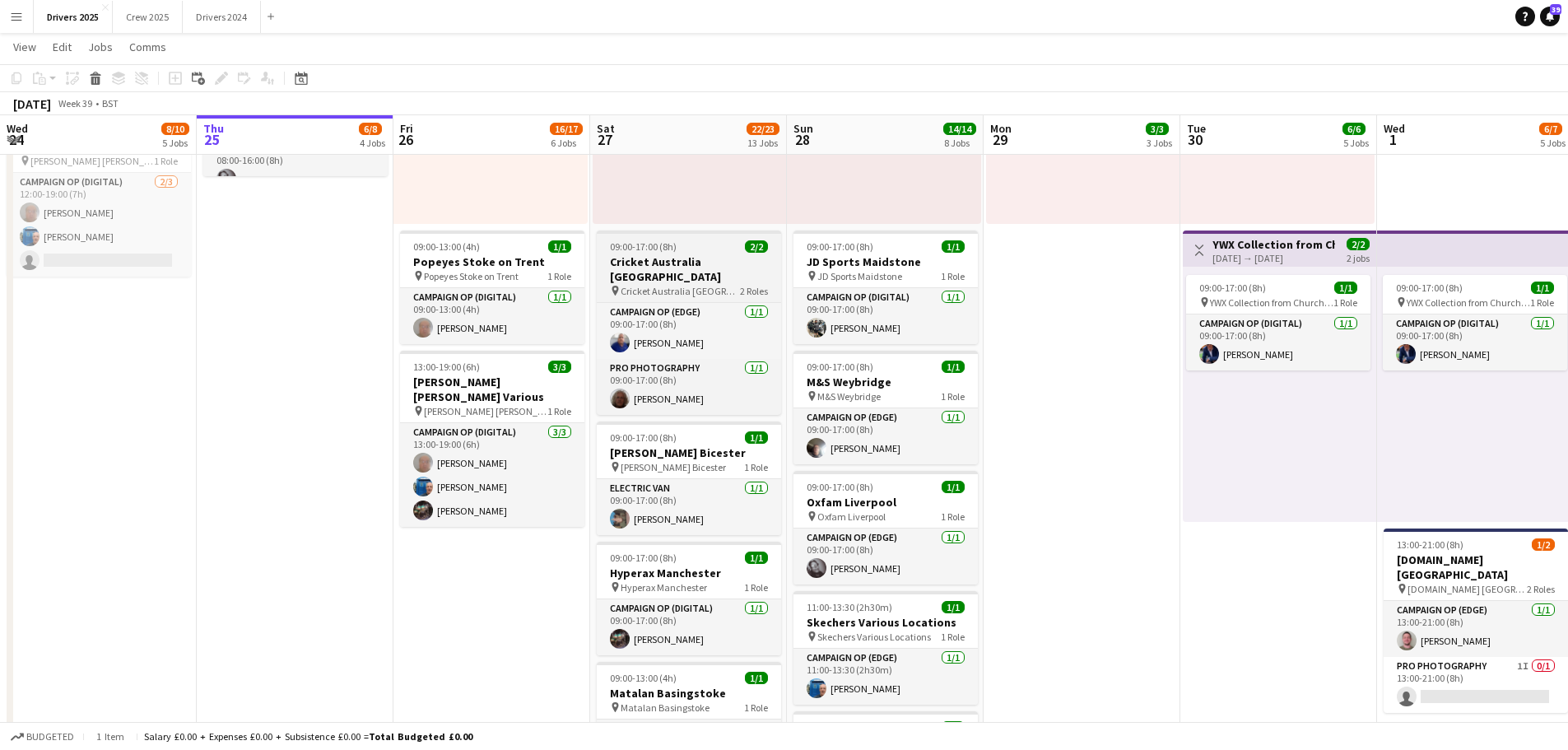
click at [687, 260] on h3 "Cricket Australia [GEOGRAPHIC_DATA]" at bounding box center [688, 269] width 184 height 30
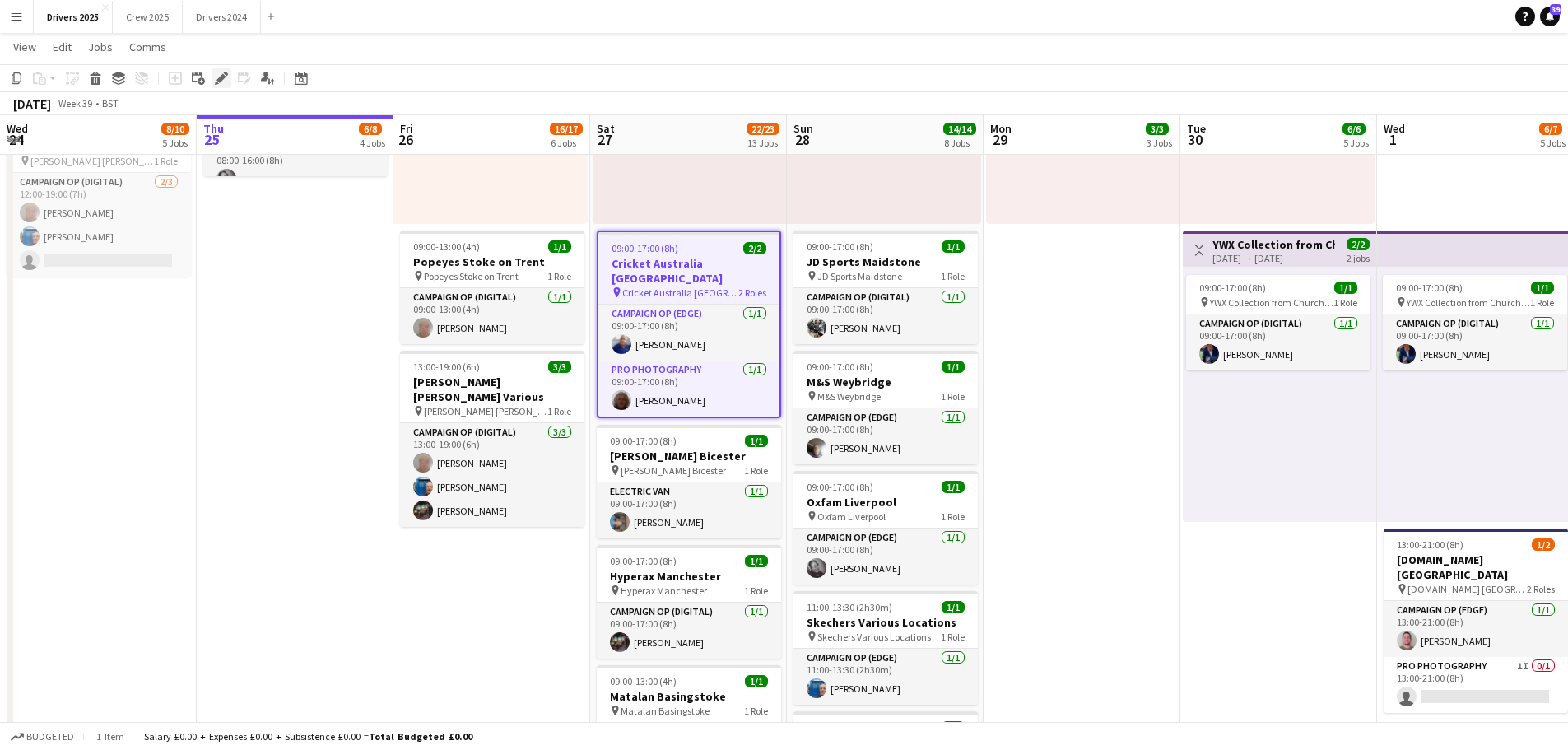
click at [226, 72] on icon at bounding box center [226, 73] width 4 height 4
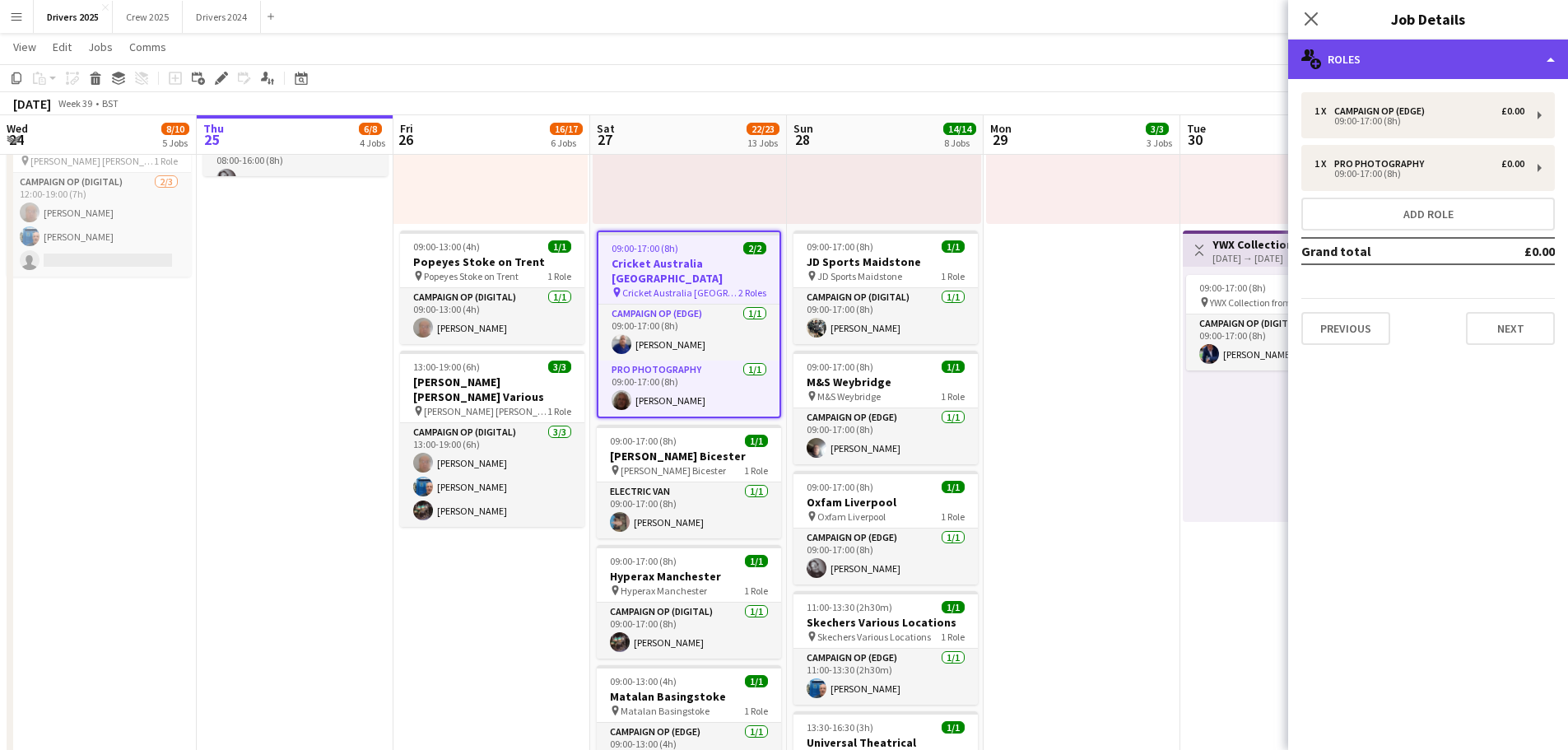
click at [1367, 45] on div "multiple-users-add Roles" at bounding box center [1428, 60] width 280 height 40
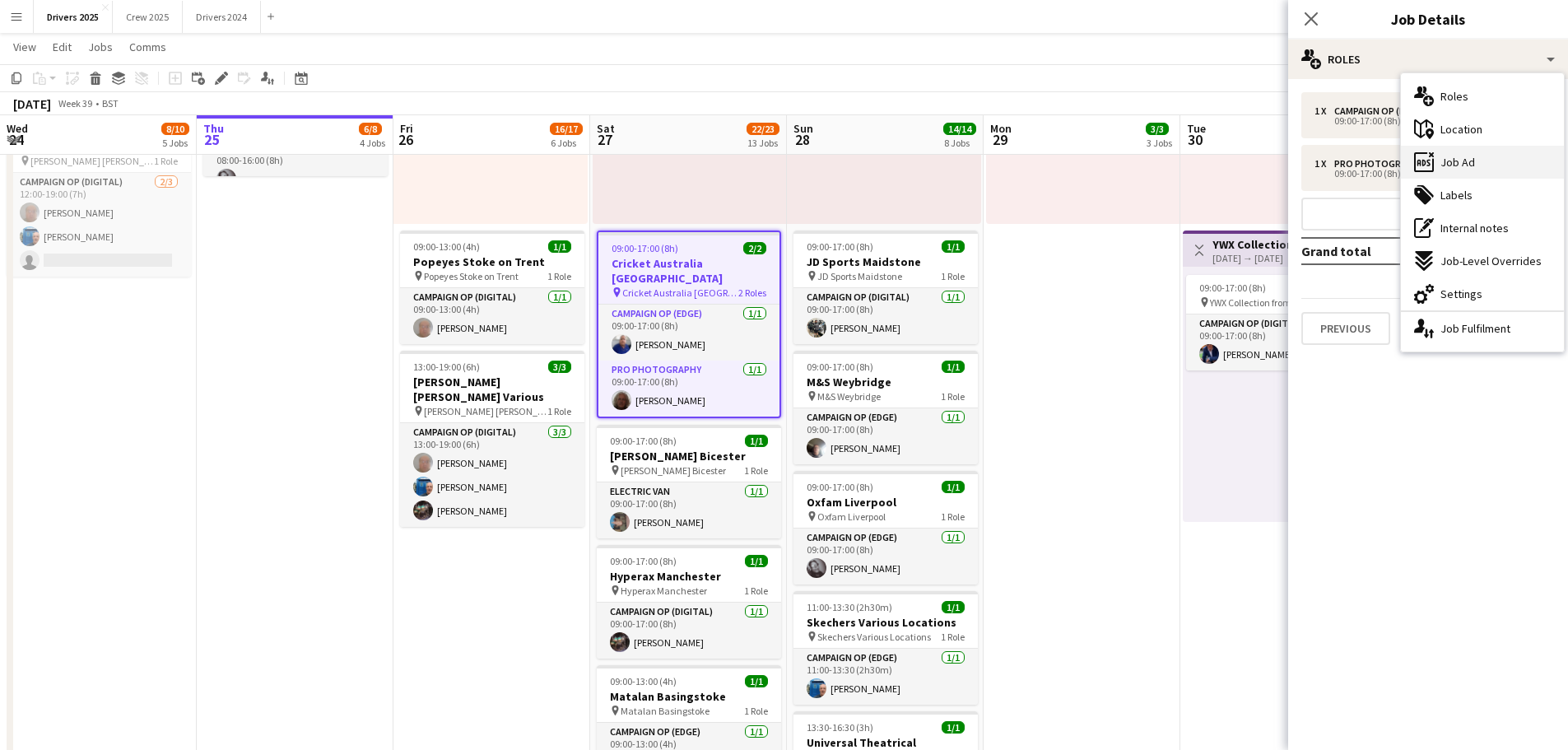
click at [1470, 161] on span "Job Ad" at bounding box center [1458, 161] width 35 height 15
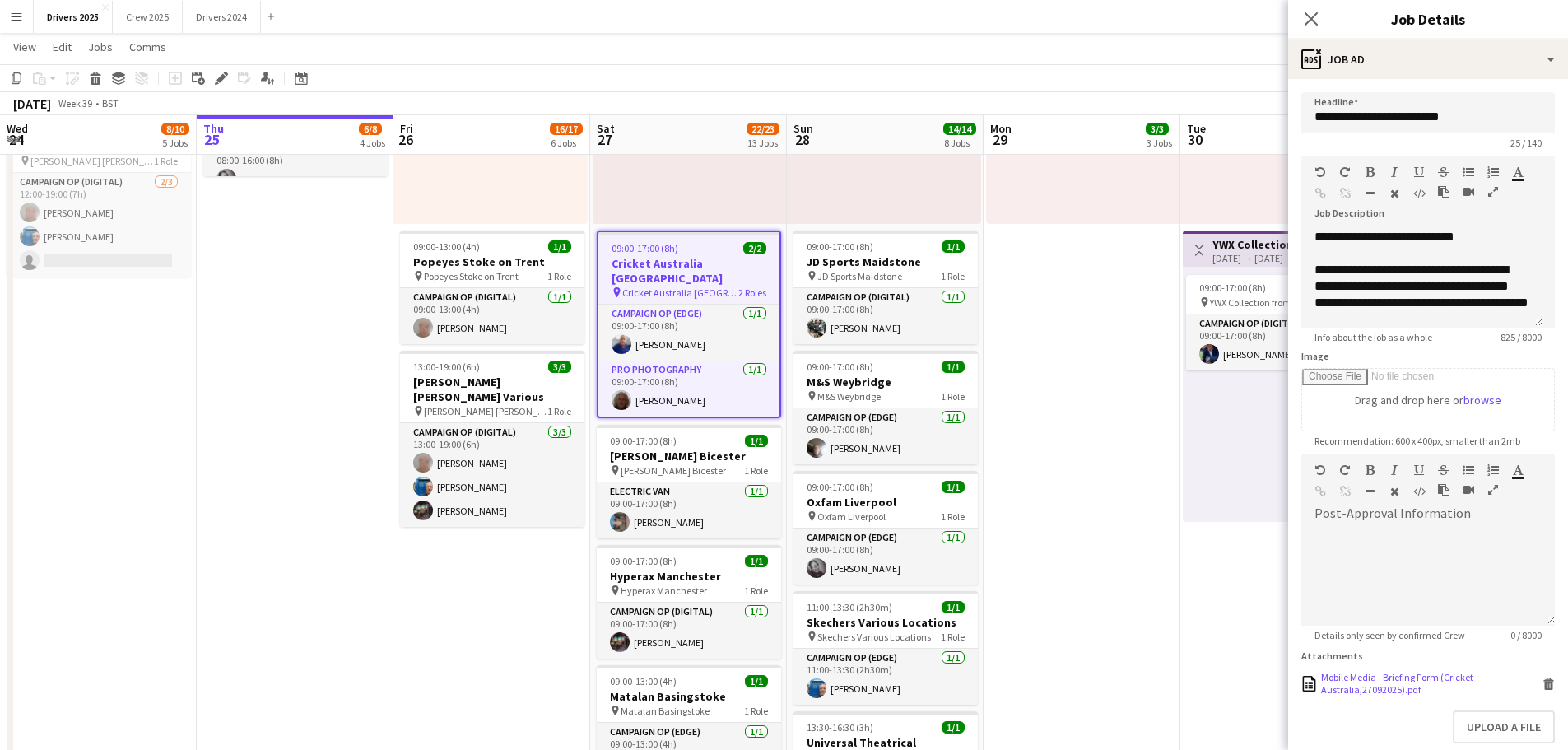
click at [1378, 681] on div "Mobile Media - Briefing Form (Cricket Australia,27092025).pdf" at bounding box center [1430, 683] width 217 height 24
click at [699, 264] on h3 "Cricket Australia [GEOGRAPHIC_DATA]" at bounding box center [688, 271] width 181 height 30
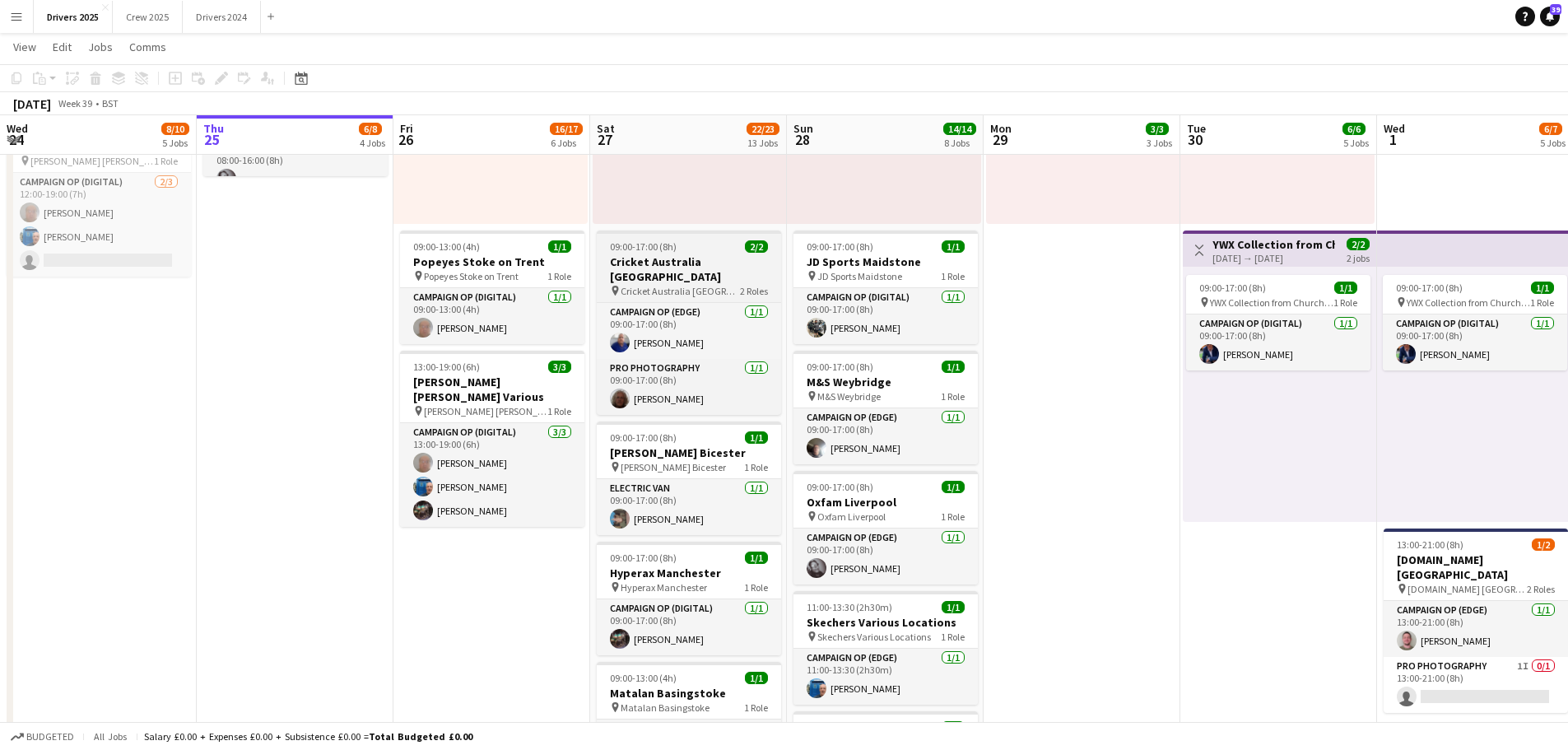
click at [699, 264] on h3 "Cricket Australia [GEOGRAPHIC_DATA]" at bounding box center [688, 269] width 184 height 30
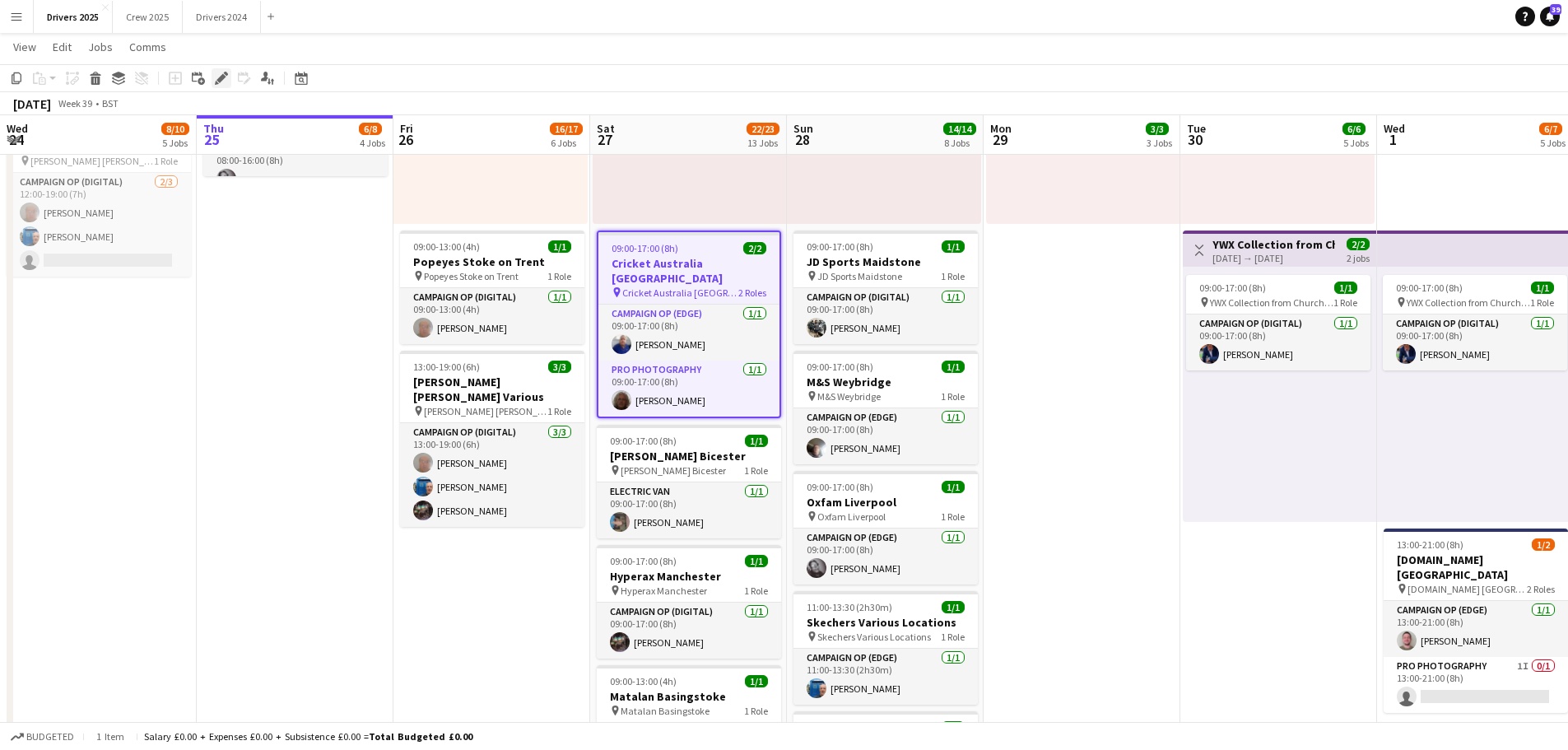
click at [219, 76] on icon "Edit" at bounding box center [221, 77] width 13 height 13
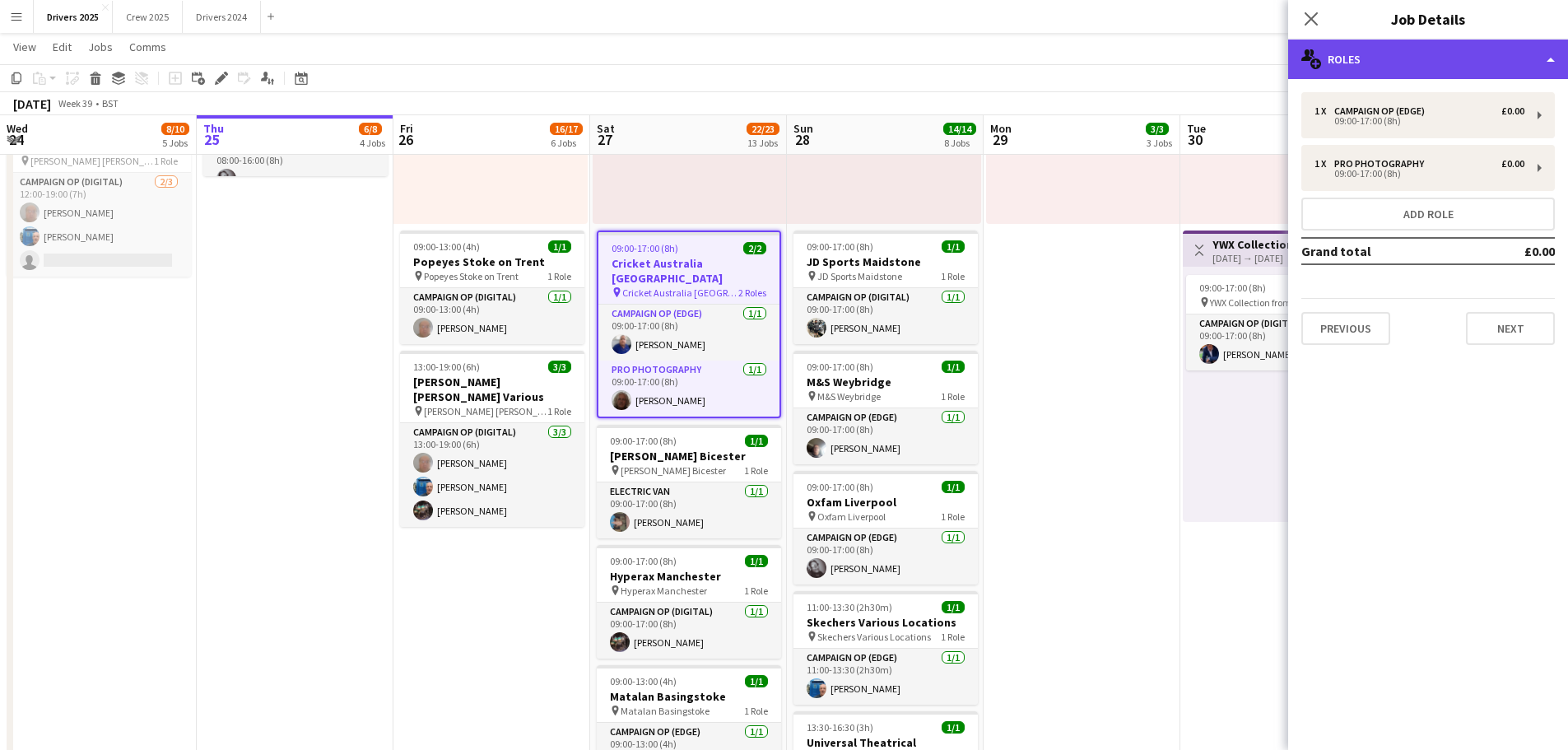
click at [1474, 61] on div "multiple-users-add Roles" at bounding box center [1428, 60] width 280 height 40
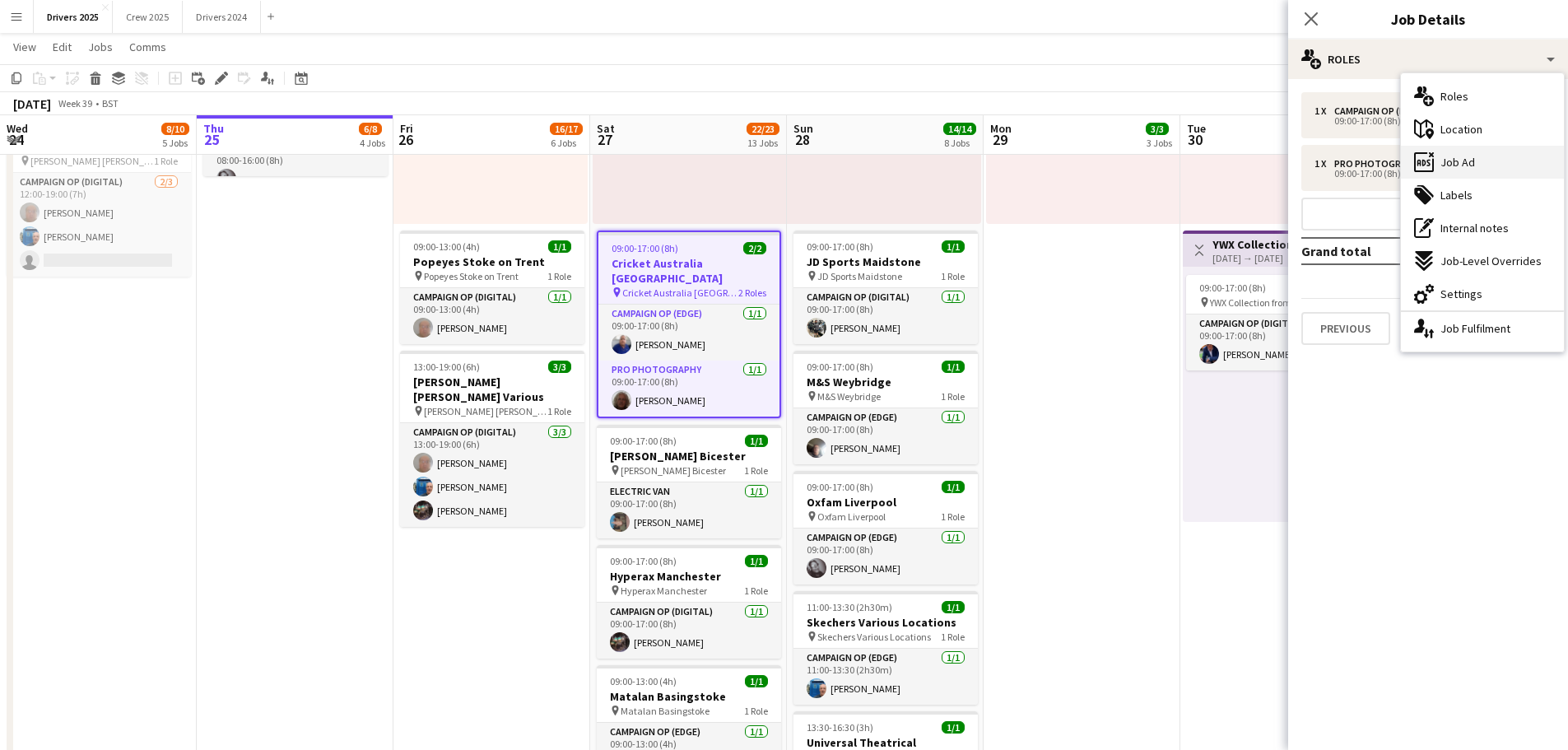
click at [1501, 164] on div "ads-window Job Ad" at bounding box center [1483, 162] width 163 height 33
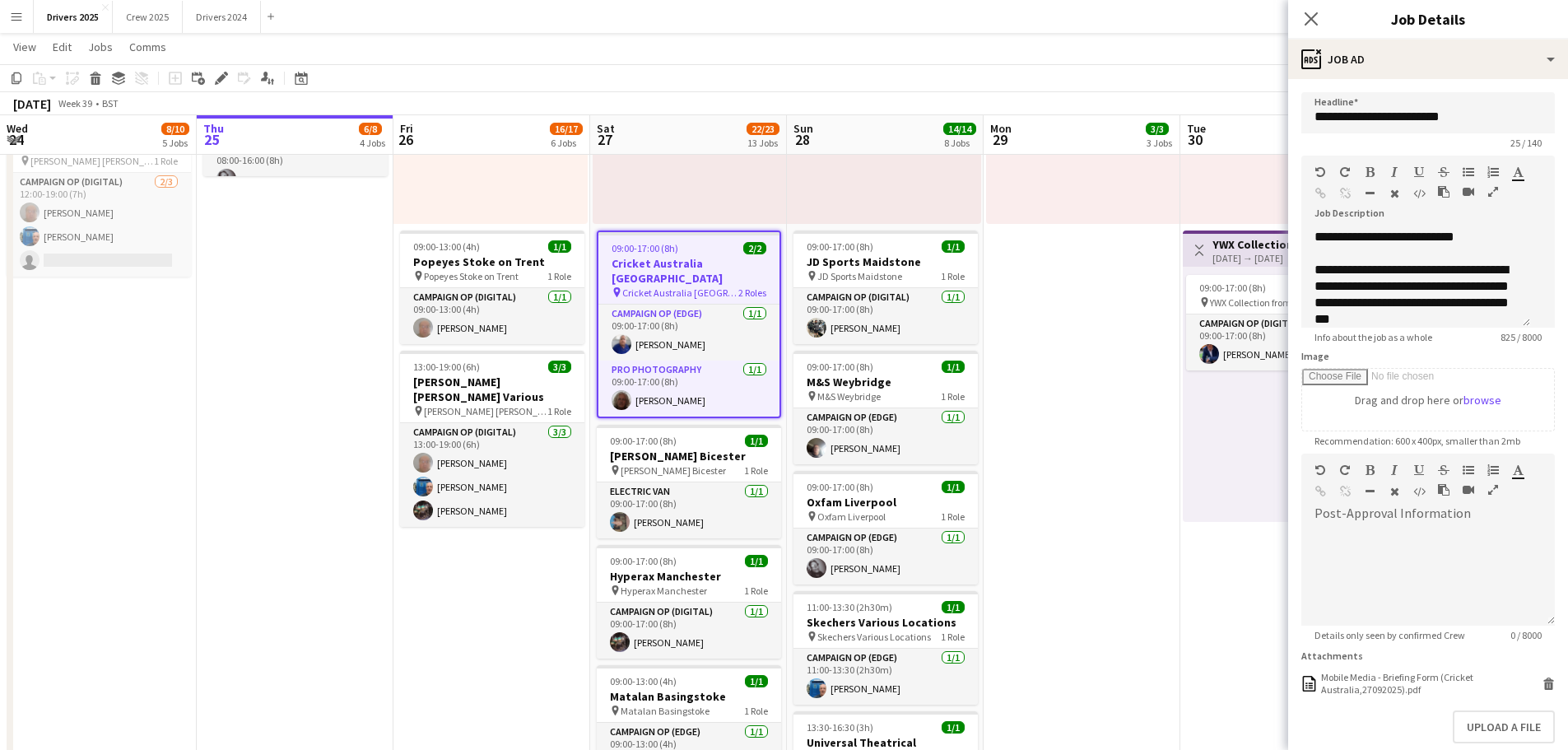
scroll to position [52, 0]
click at [1495, 734] on button "Upload a file" at bounding box center [1504, 727] width 102 height 33
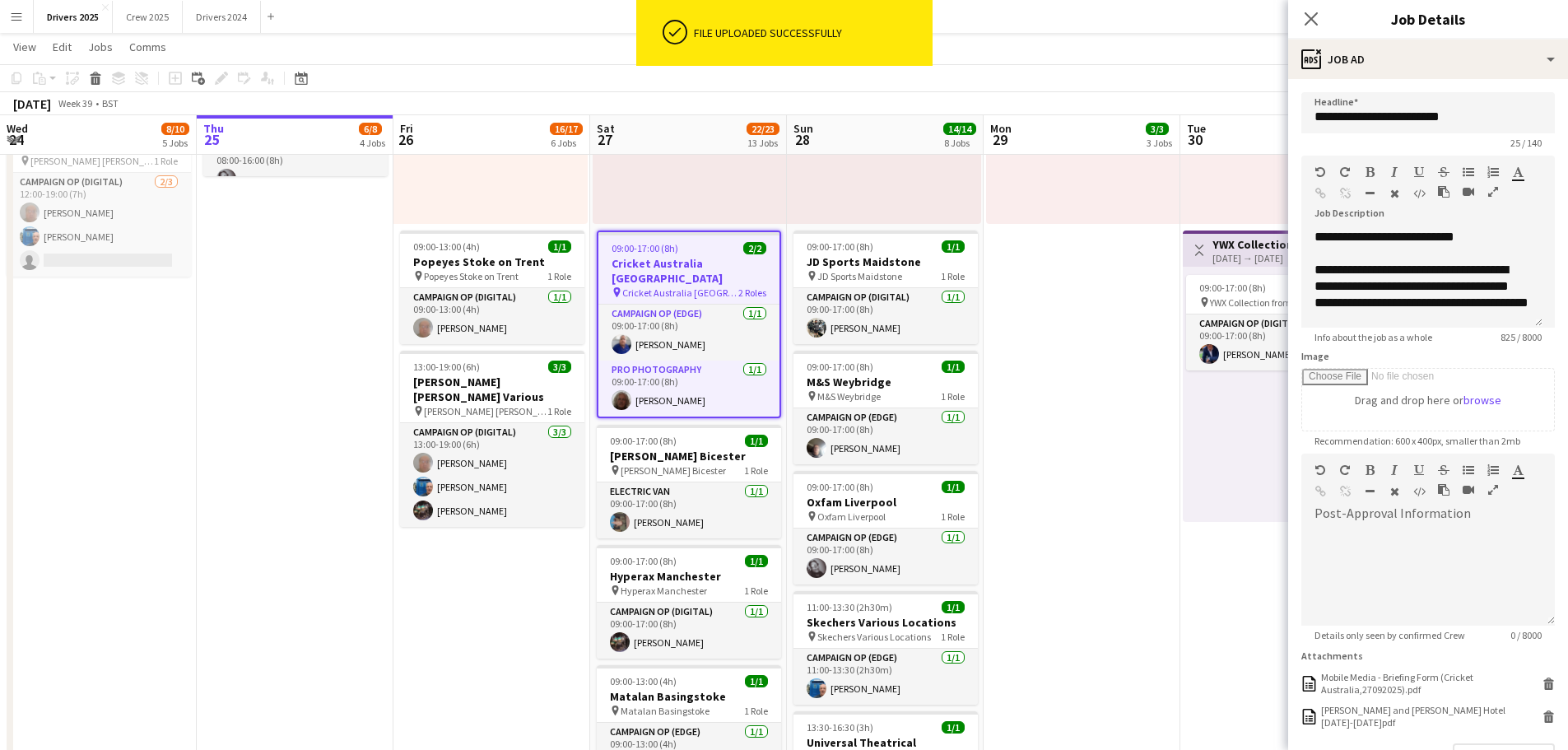
drag, startPoint x: 1310, startPoint y: 23, endPoint x: 1325, endPoint y: 33, distance: 18.0
click at [1310, 23] on icon "Close pop-in" at bounding box center [1311, 18] width 13 height 13
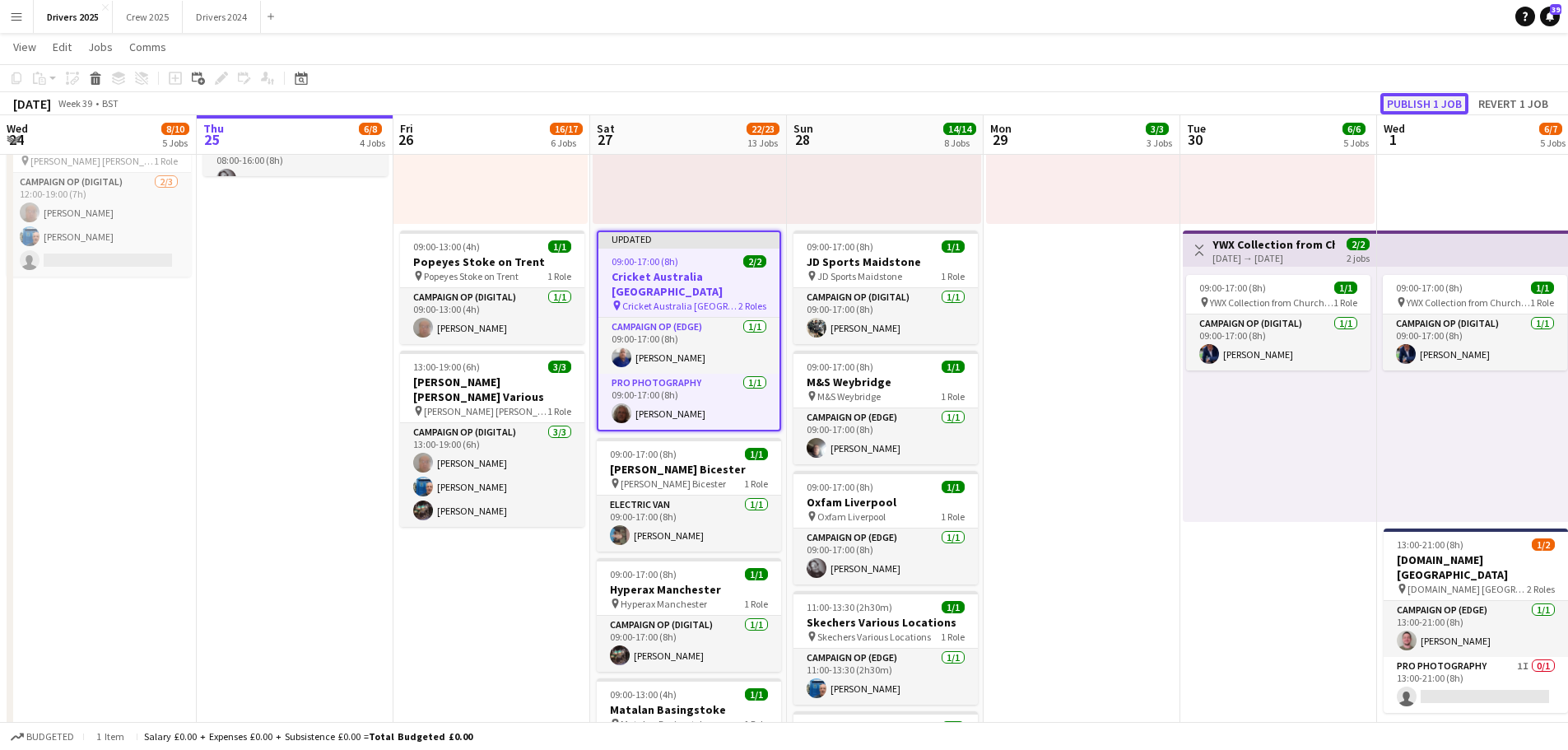
click at [1428, 109] on button "Publish 1 job" at bounding box center [1424, 103] width 88 height 22
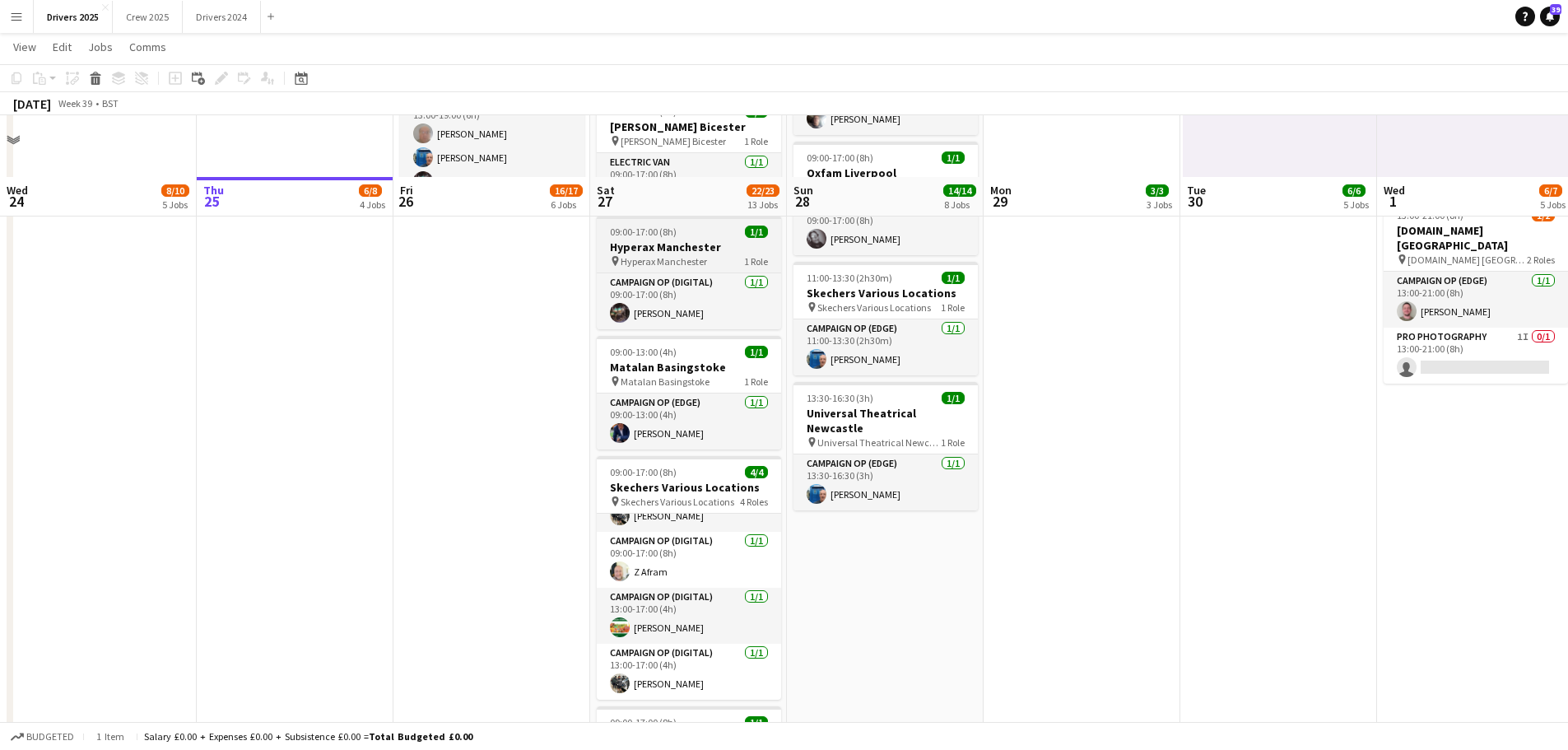
scroll to position [1646, 0]
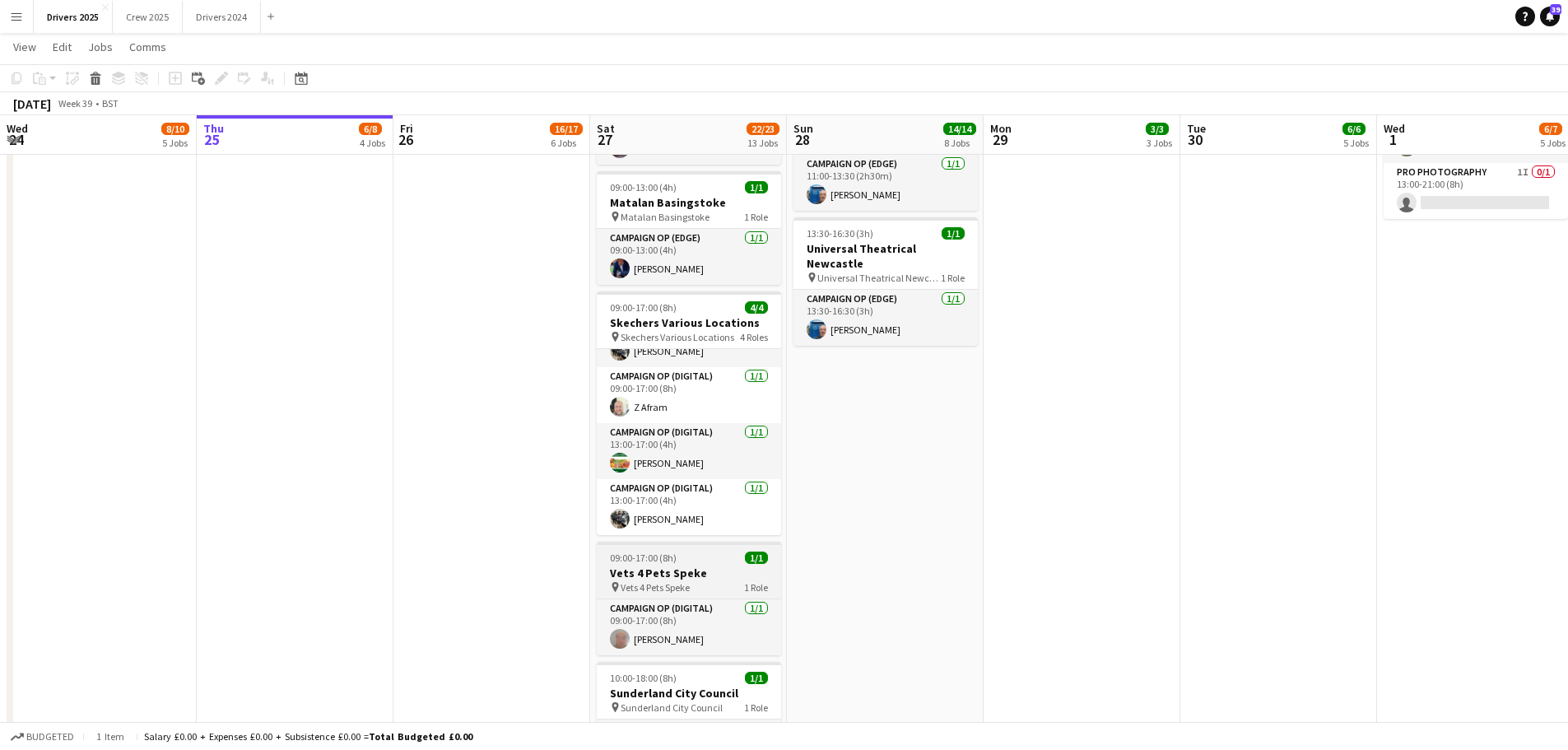
click at [692, 565] on h3 "Vets 4 Pets Speke" at bounding box center [688, 572] width 184 height 15
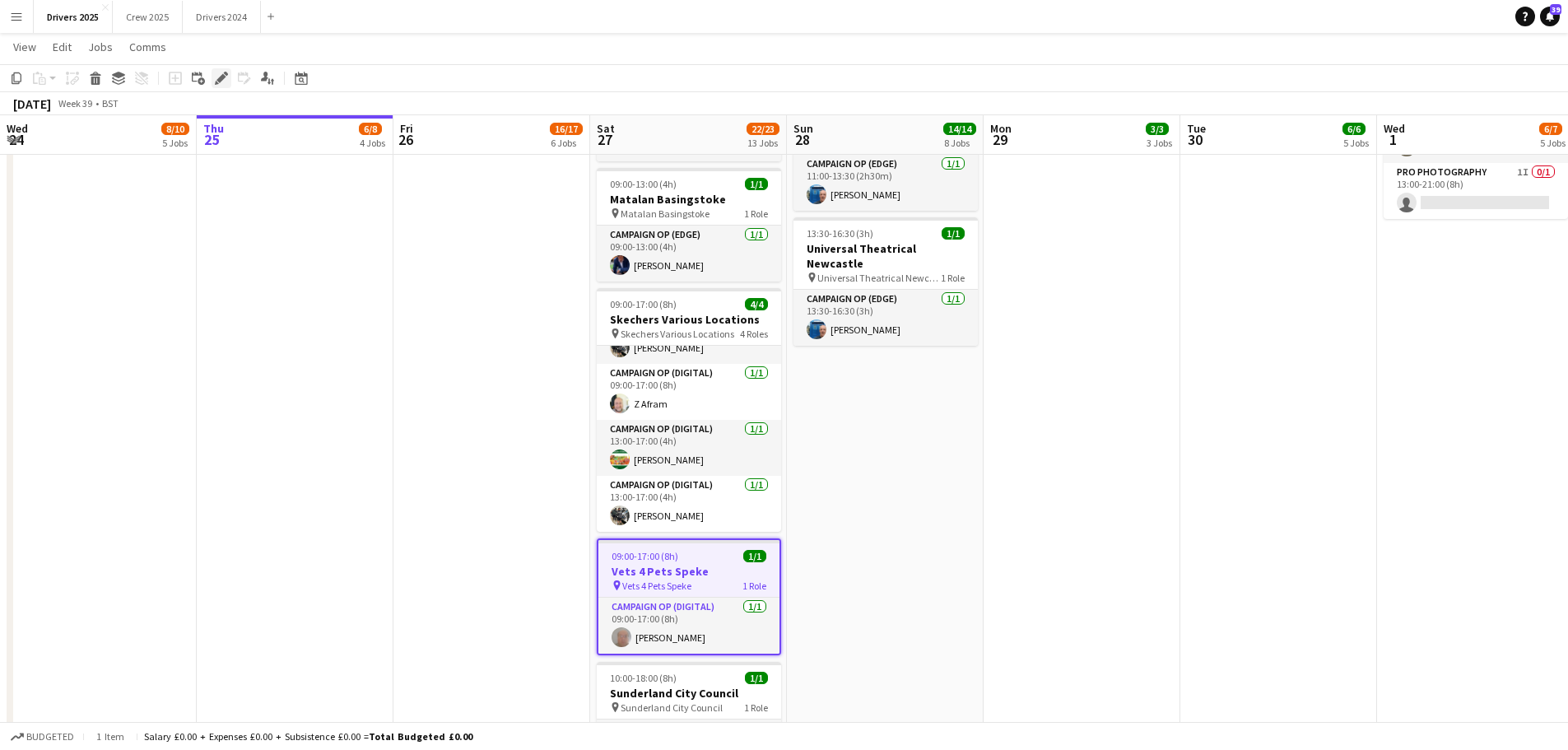
click at [215, 80] on icon "Edit" at bounding box center [221, 77] width 13 height 13
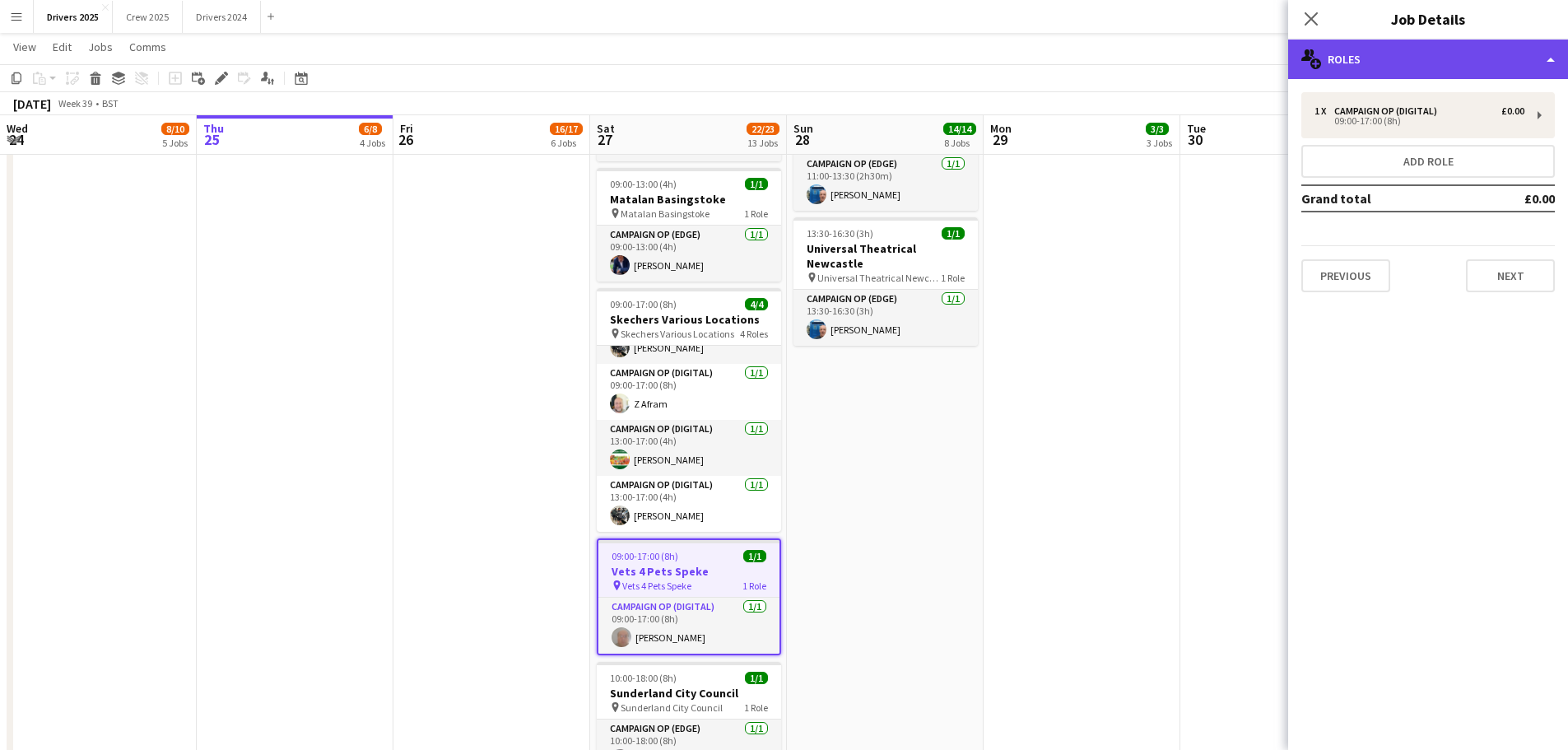
click at [1458, 71] on div "multiple-users-add Roles" at bounding box center [1428, 60] width 280 height 40
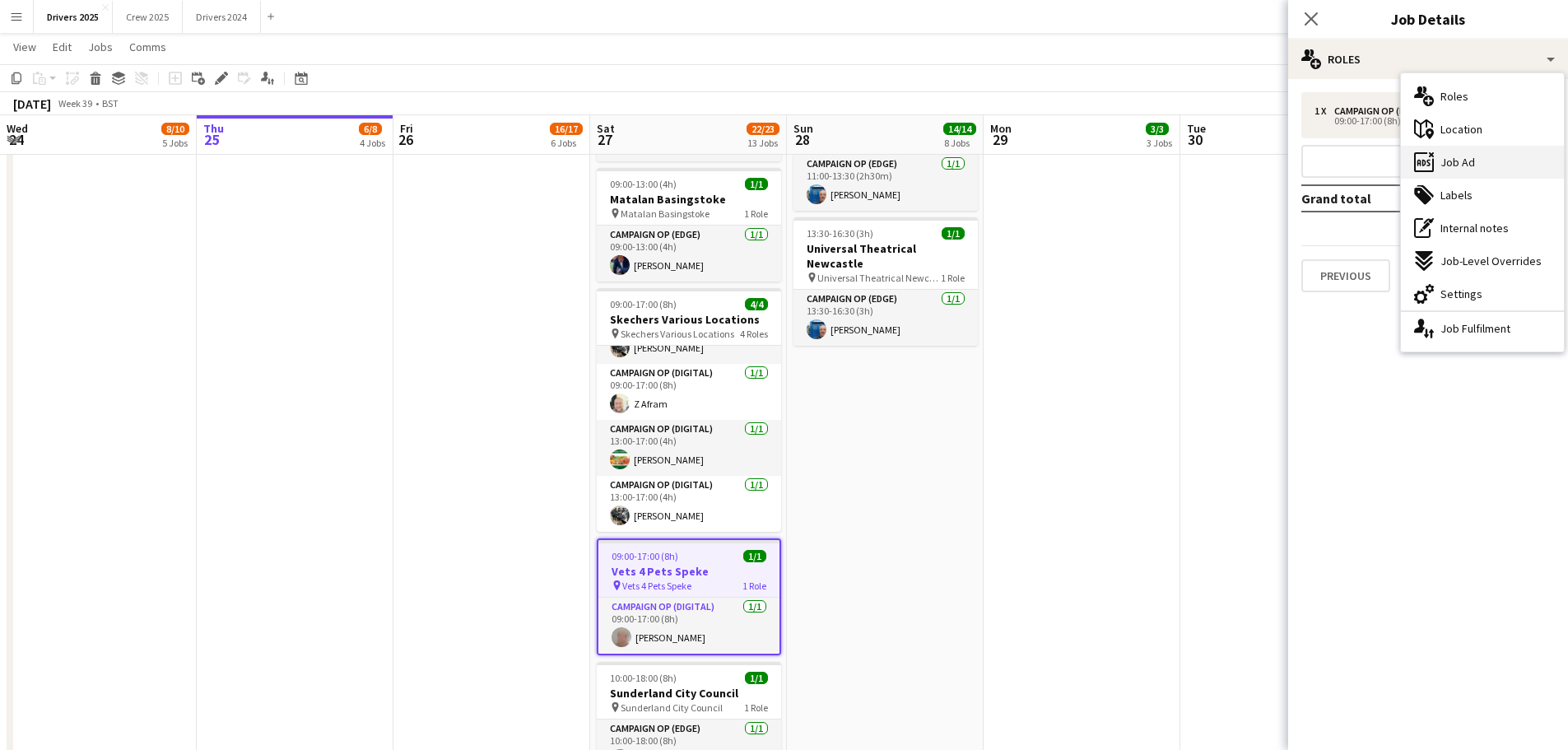
click at [1480, 165] on div "ads-window Job Ad" at bounding box center [1483, 162] width 163 height 33
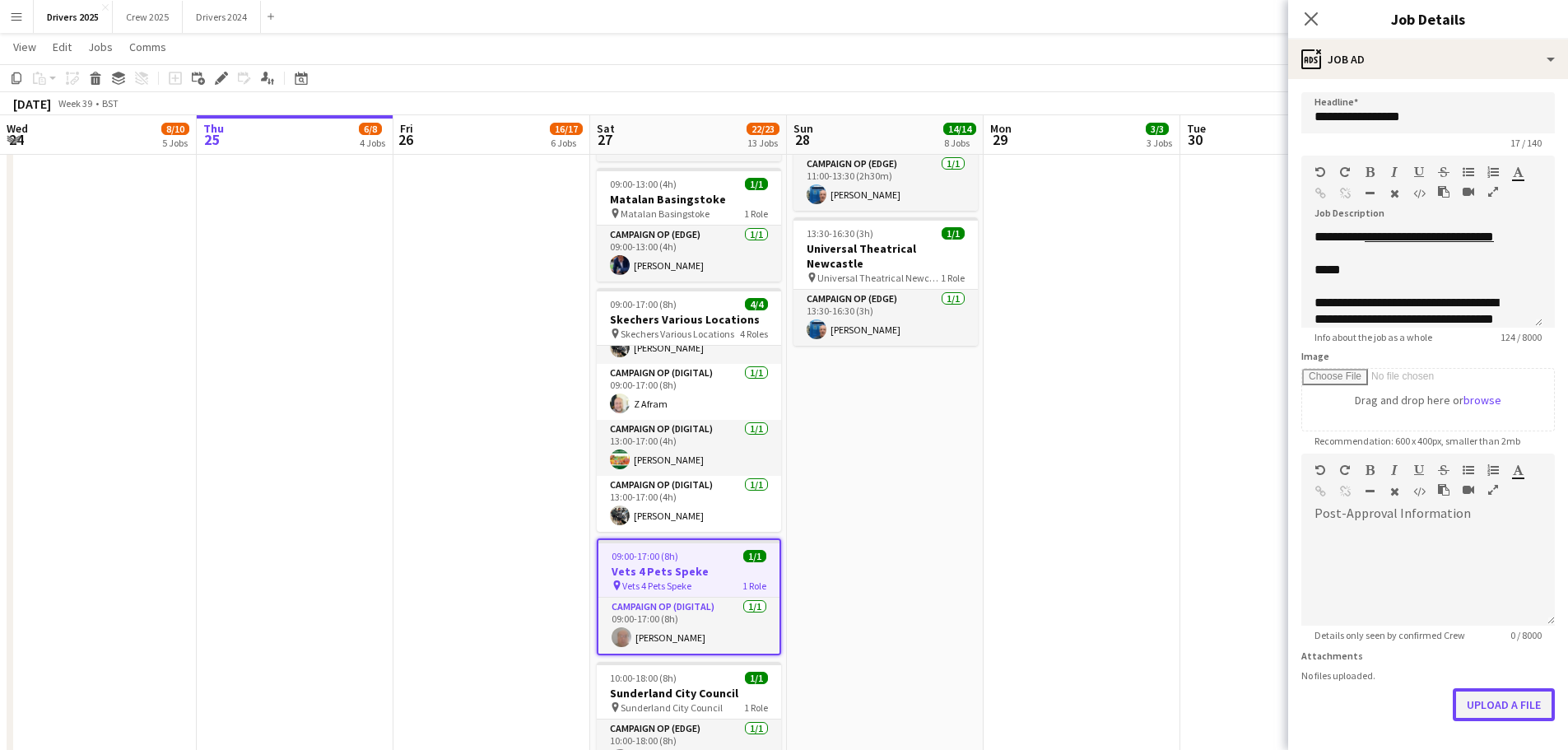
click at [1503, 702] on button "Upload a file" at bounding box center [1504, 705] width 102 height 33
click at [1491, 704] on button "Upload a file" at bounding box center [1504, 705] width 102 height 33
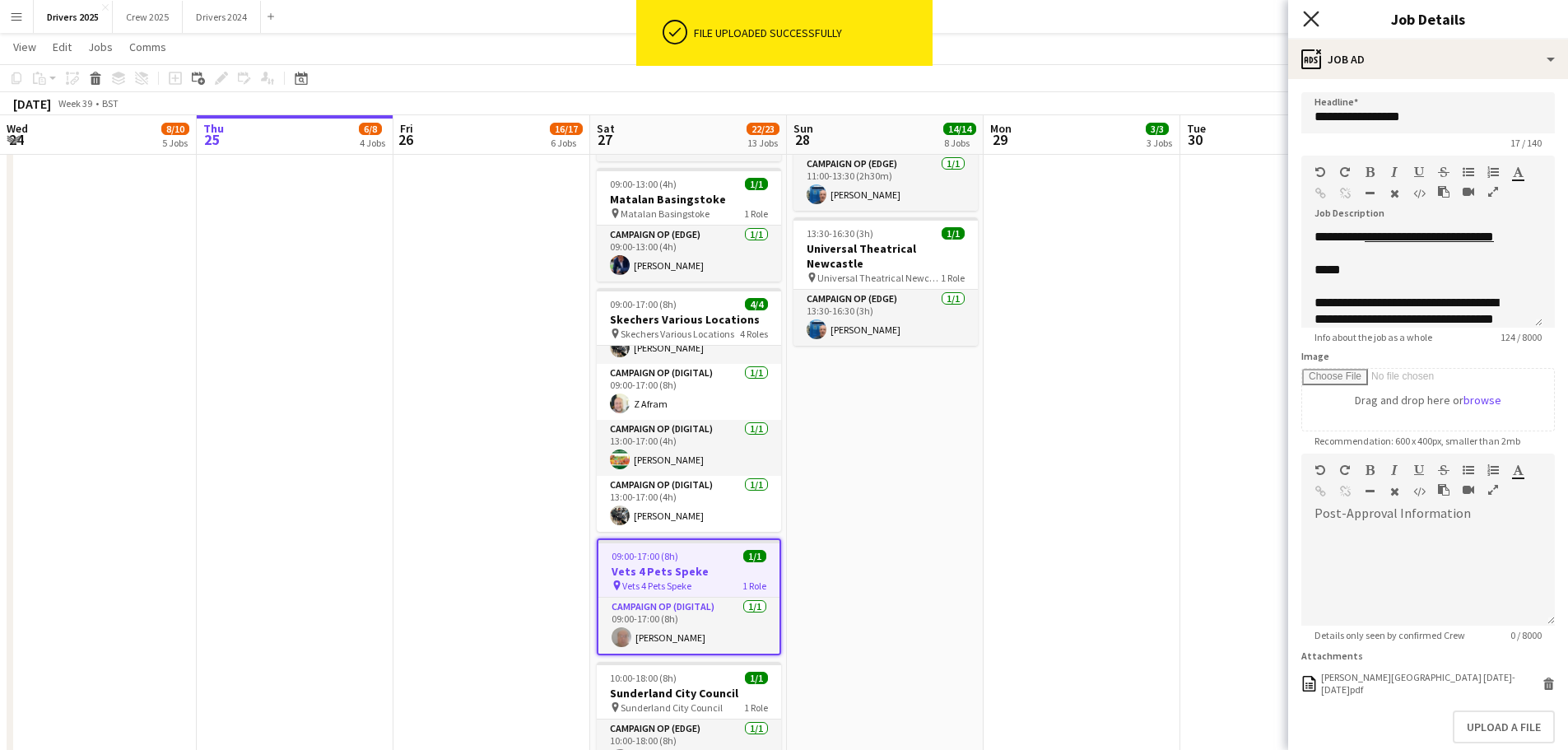
click at [1313, 12] on icon "Close pop-in" at bounding box center [1311, 18] width 16 height 16
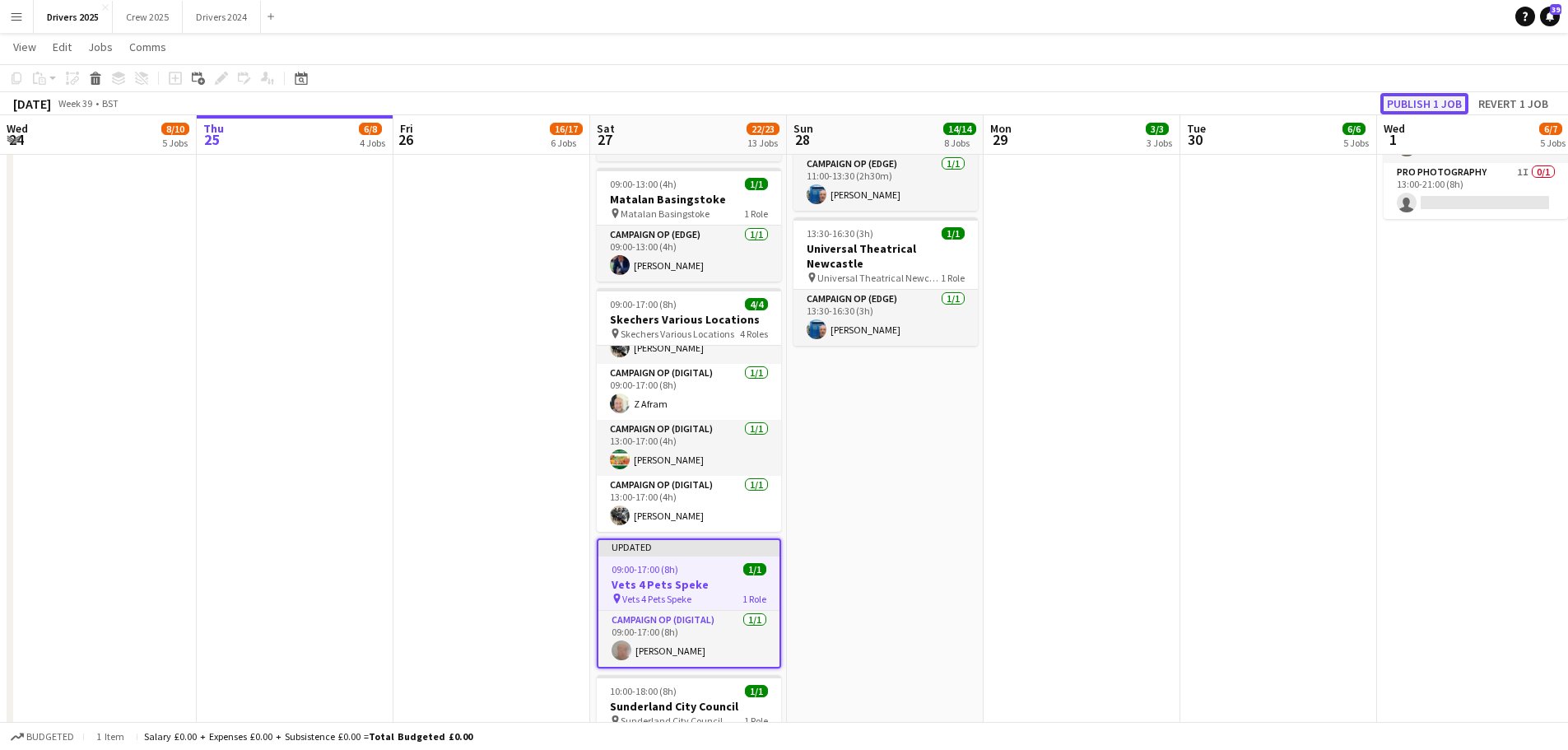
click at [1419, 108] on button "Publish 1 job" at bounding box center [1424, 103] width 88 height 22
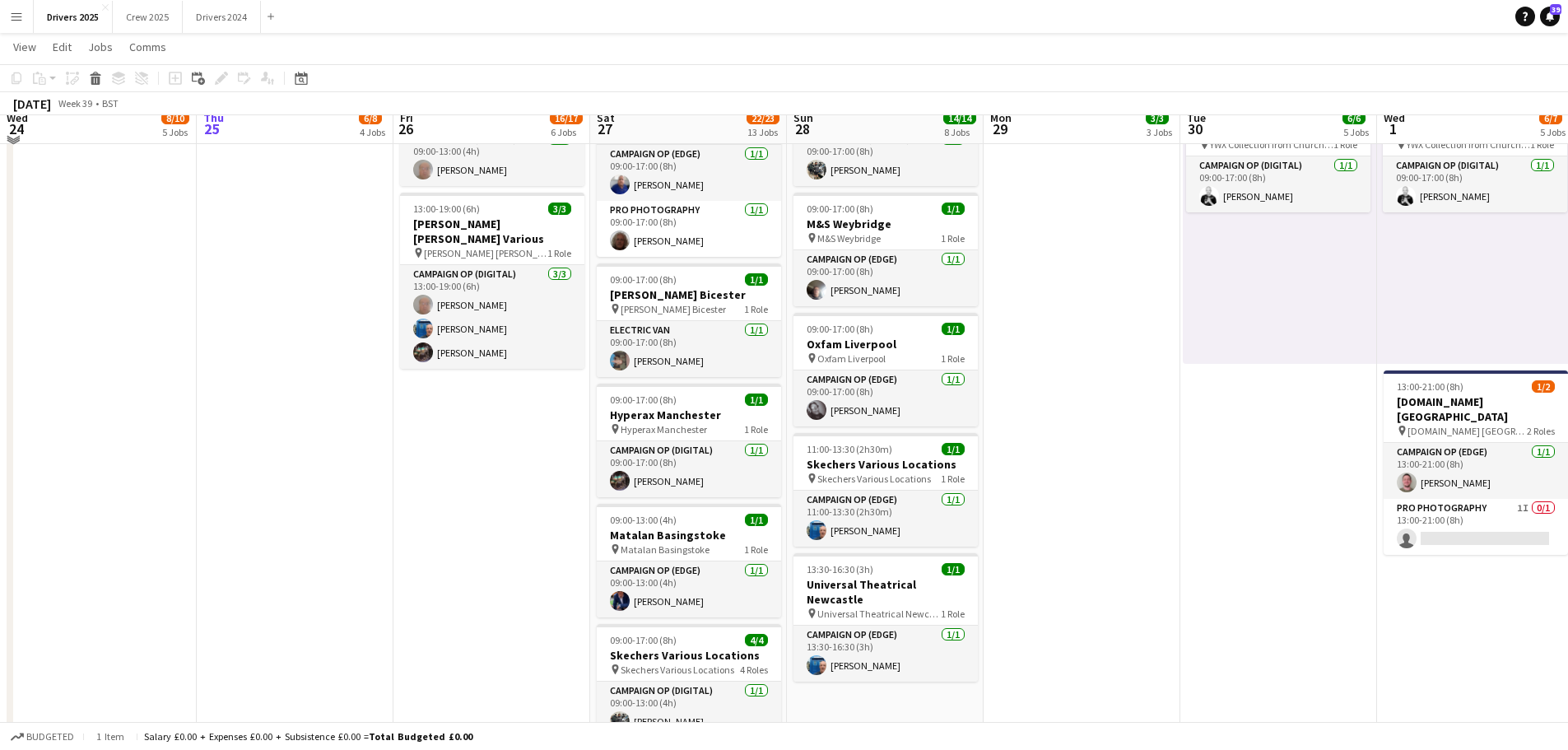
scroll to position [1280, 0]
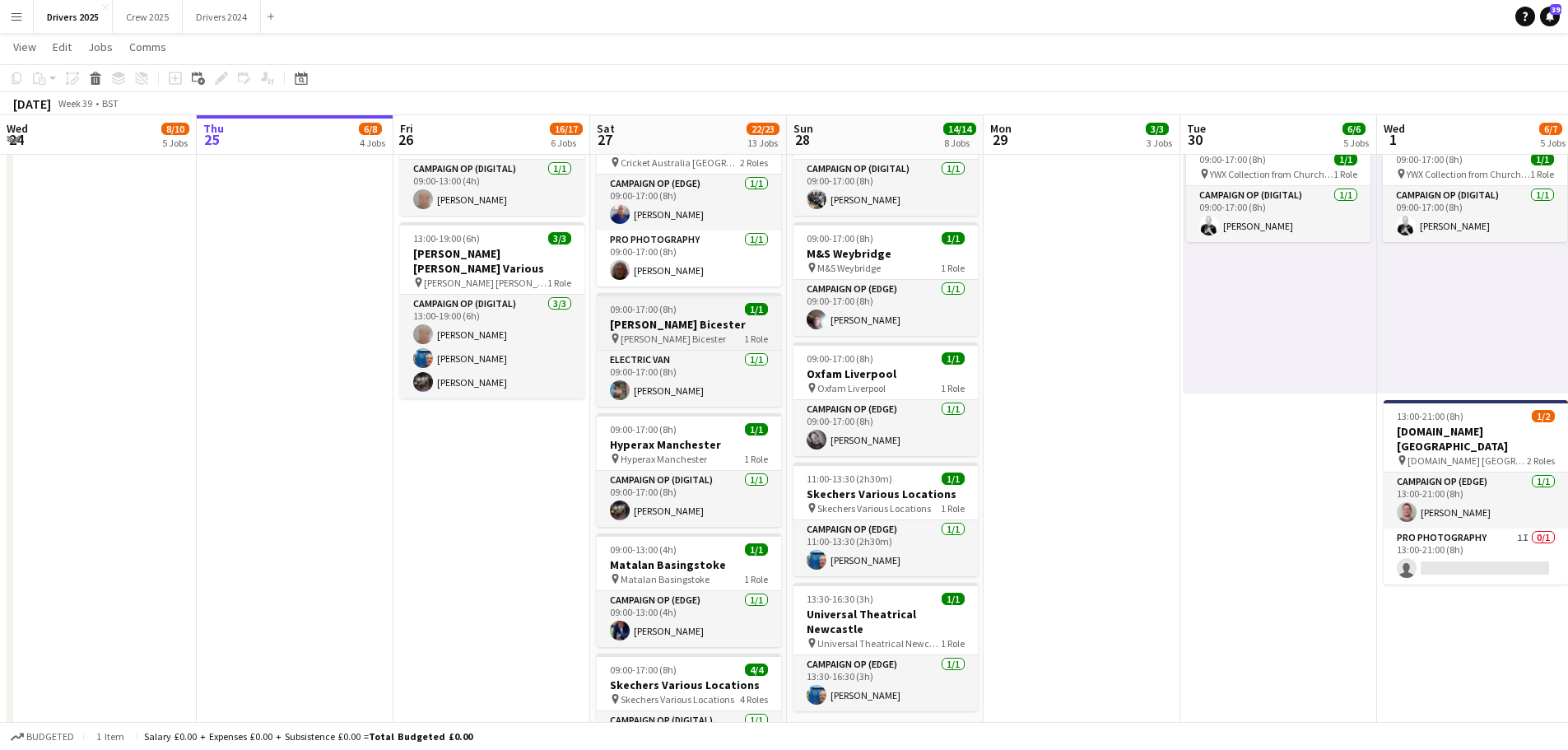
click at [670, 317] on h3 "[PERSON_NAME] Bicester" at bounding box center [688, 324] width 184 height 15
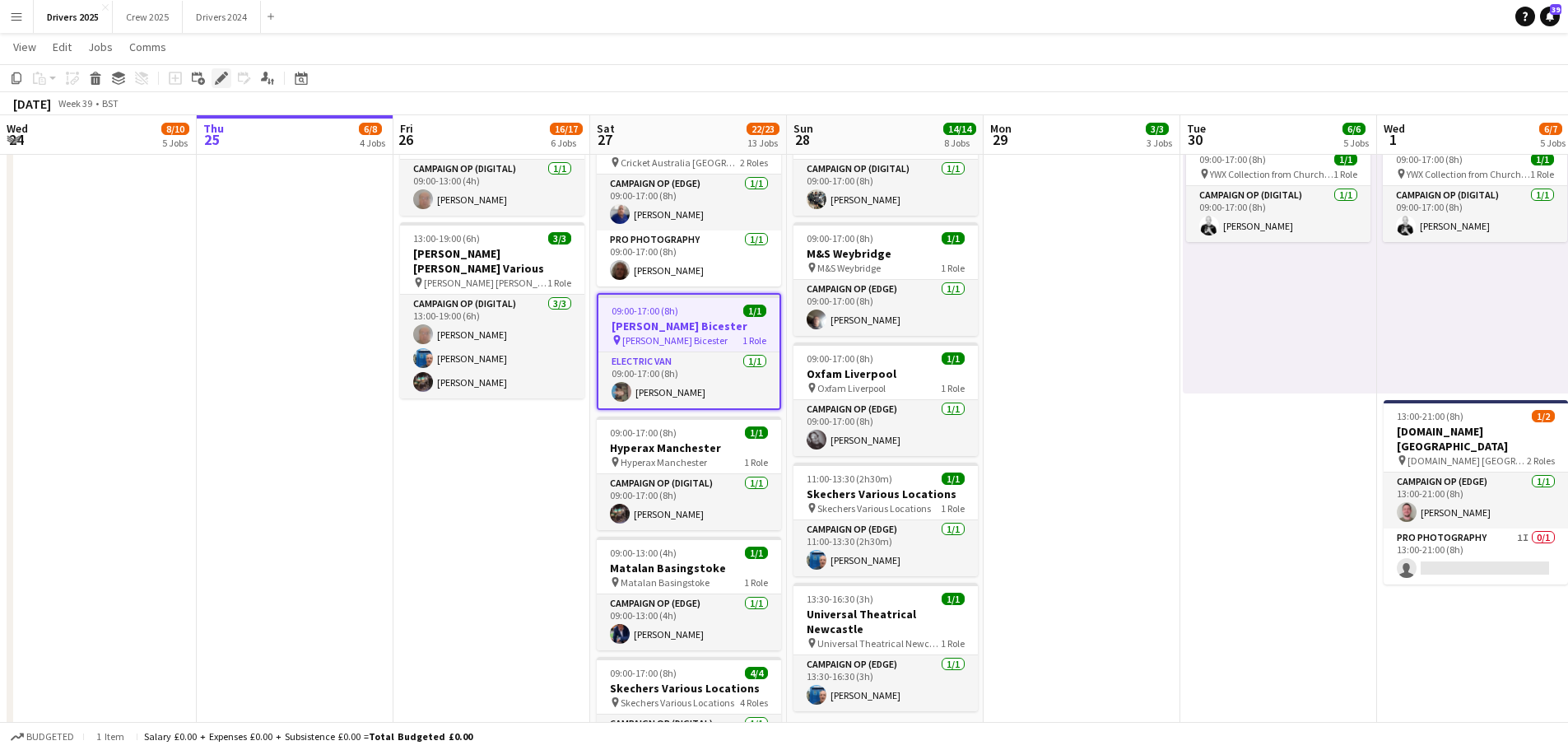
click at [222, 82] on icon "Edit" at bounding box center [221, 77] width 13 height 13
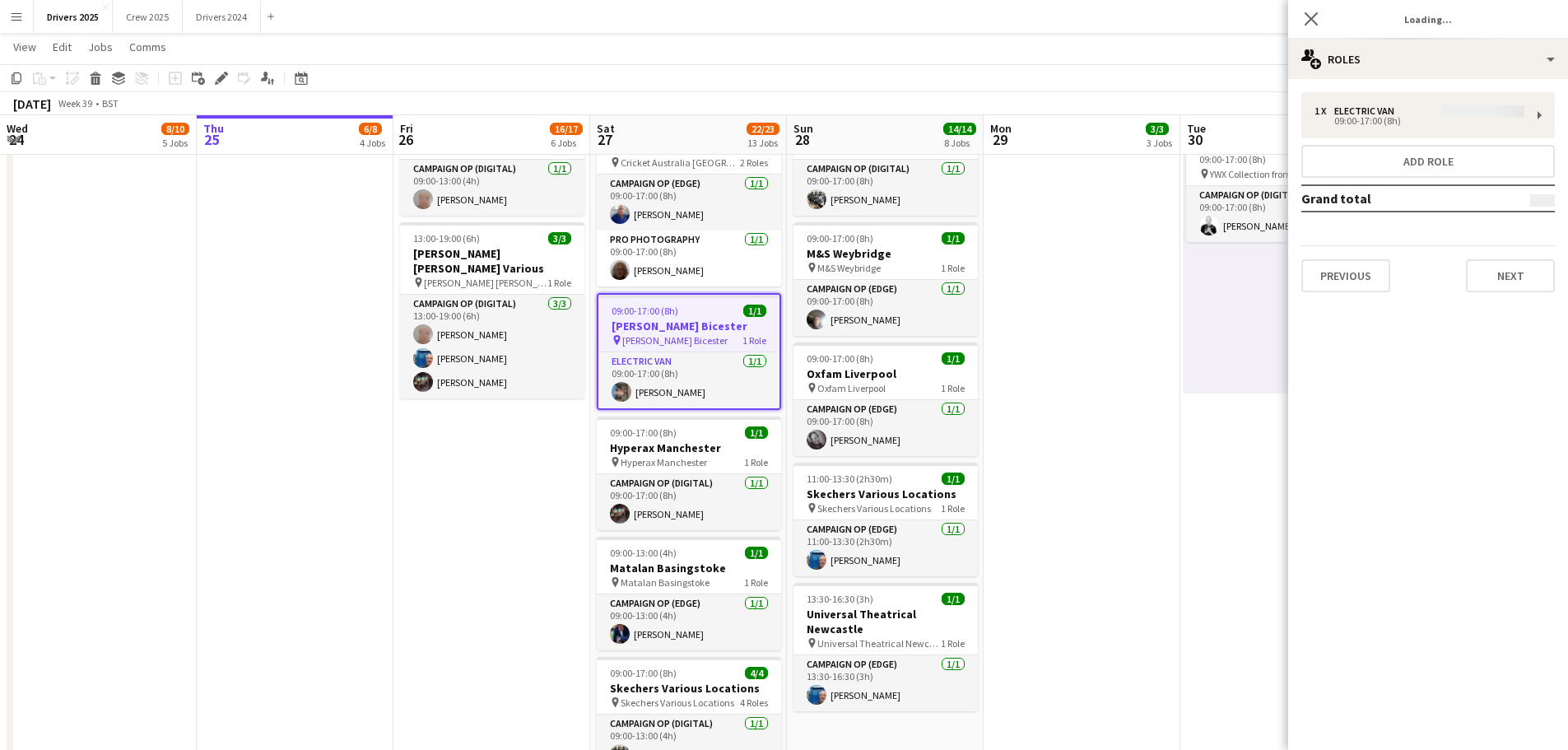
type input "**********"
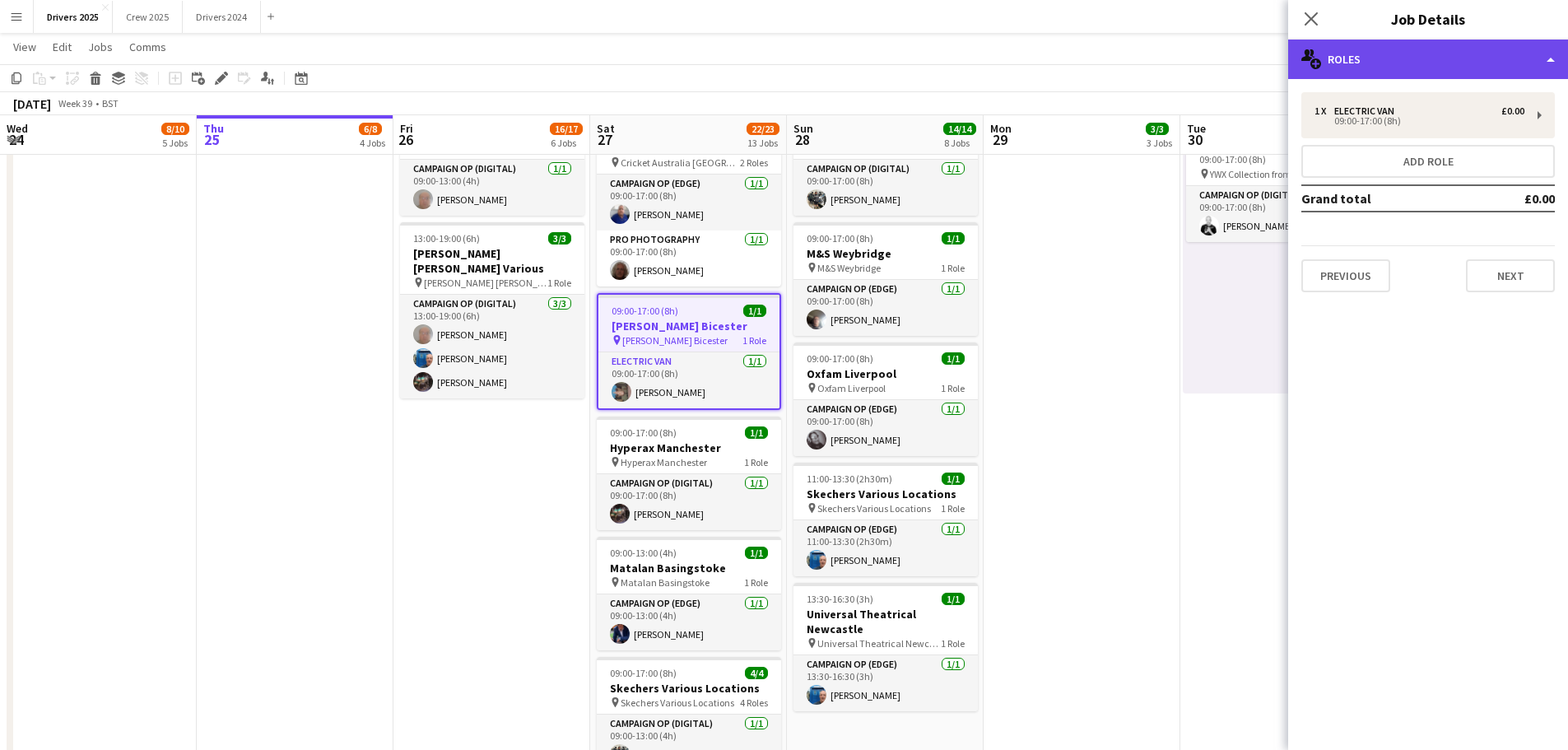
click at [1413, 62] on div "multiple-users-add Roles" at bounding box center [1428, 60] width 280 height 40
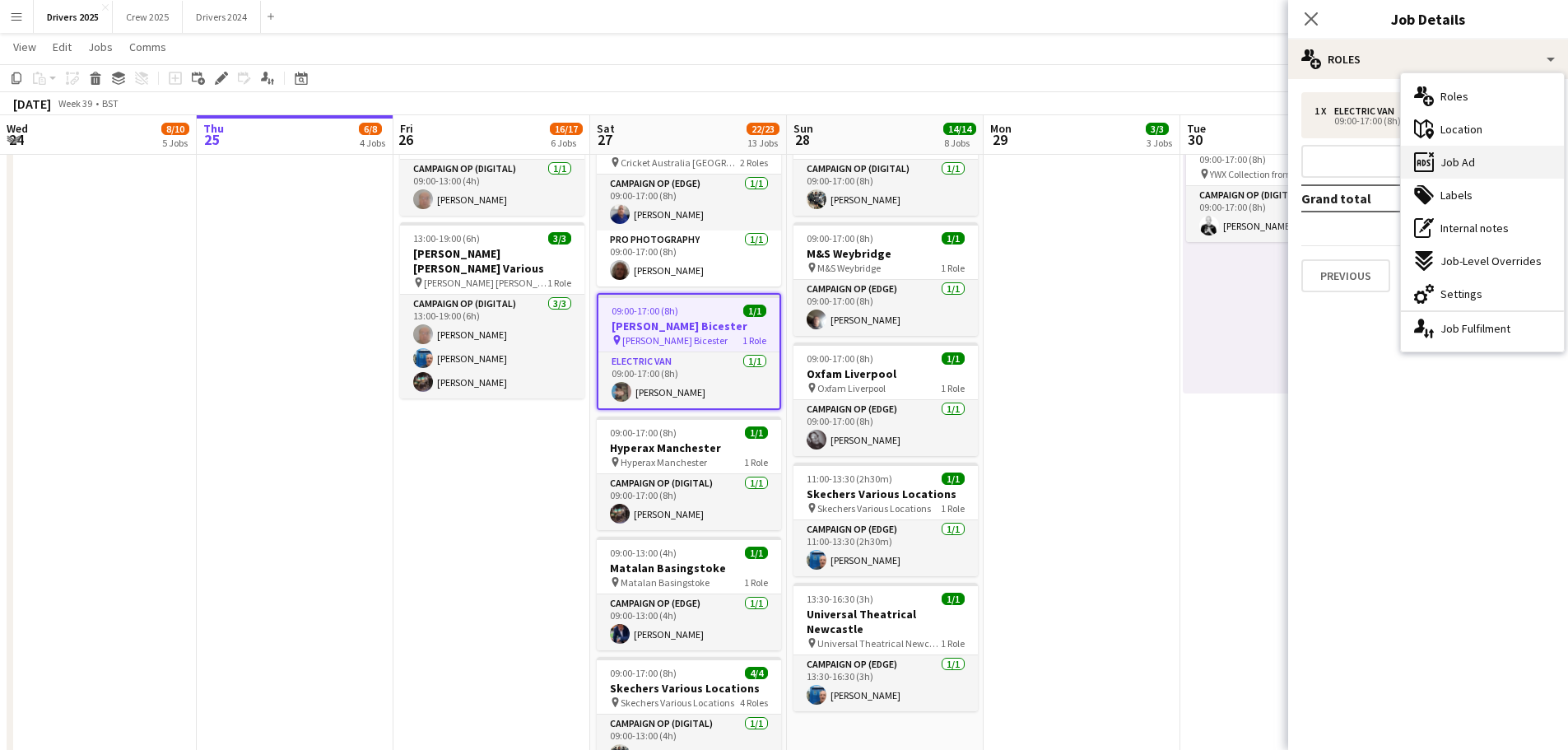
click at [1498, 156] on div "ads-window Job Ad" at bounding box center [1483, 162] width 163 height 33
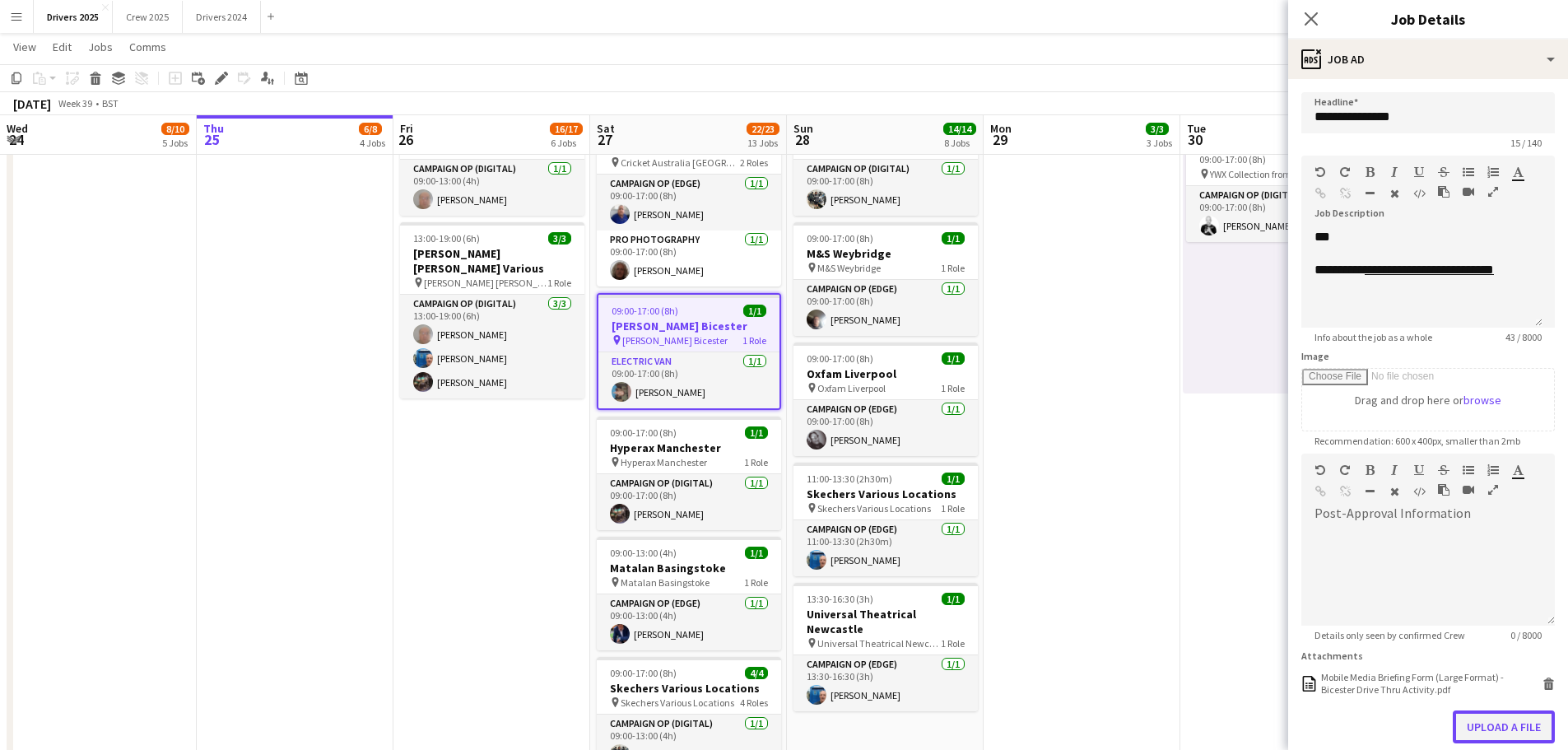
click at [1503, 720] on button "Upload a file" at bounding box center [1504, 727] width 102 height 33
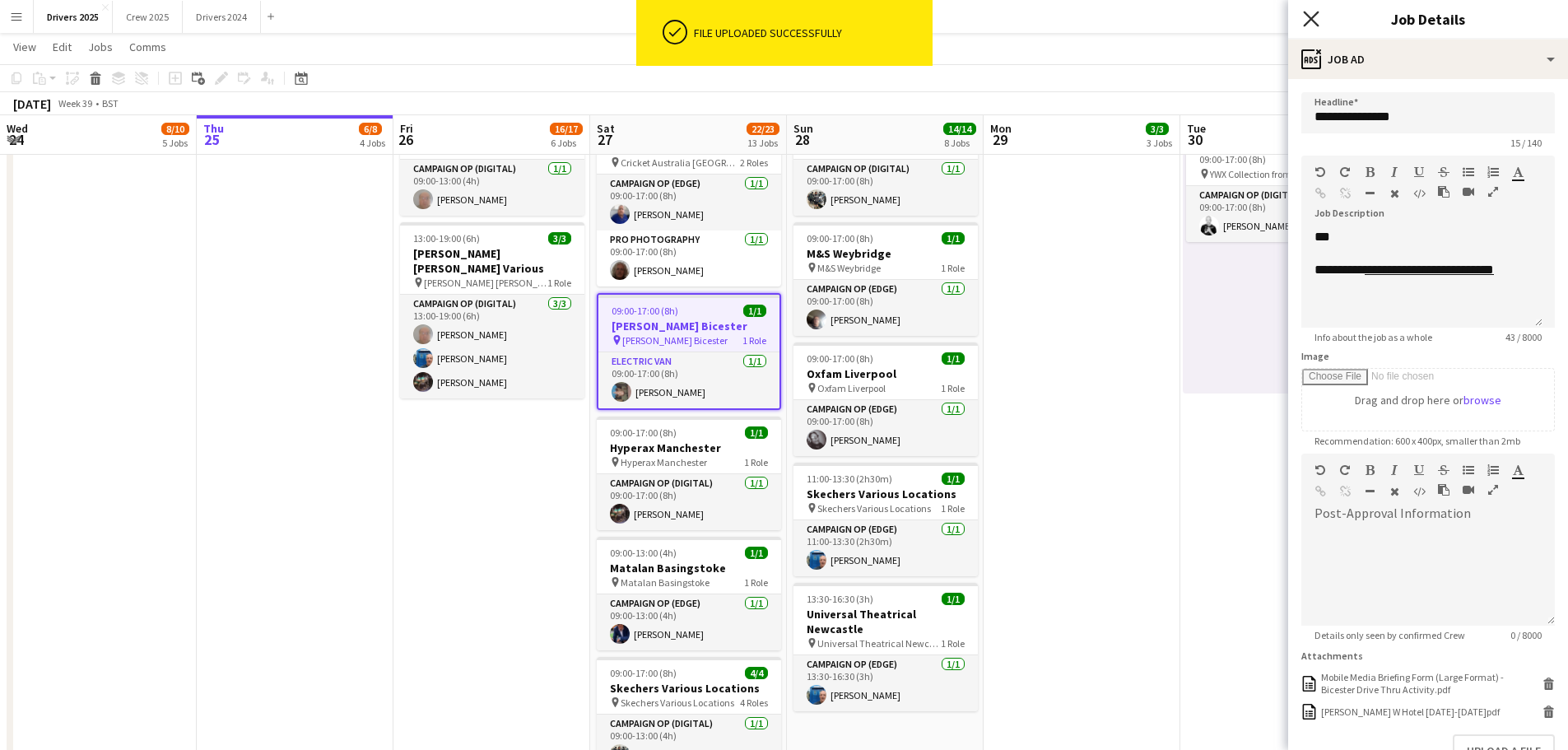
click at [1311, 16] on icon "Close pop-in" at bounding box center [1311, 18] width 16 height 16
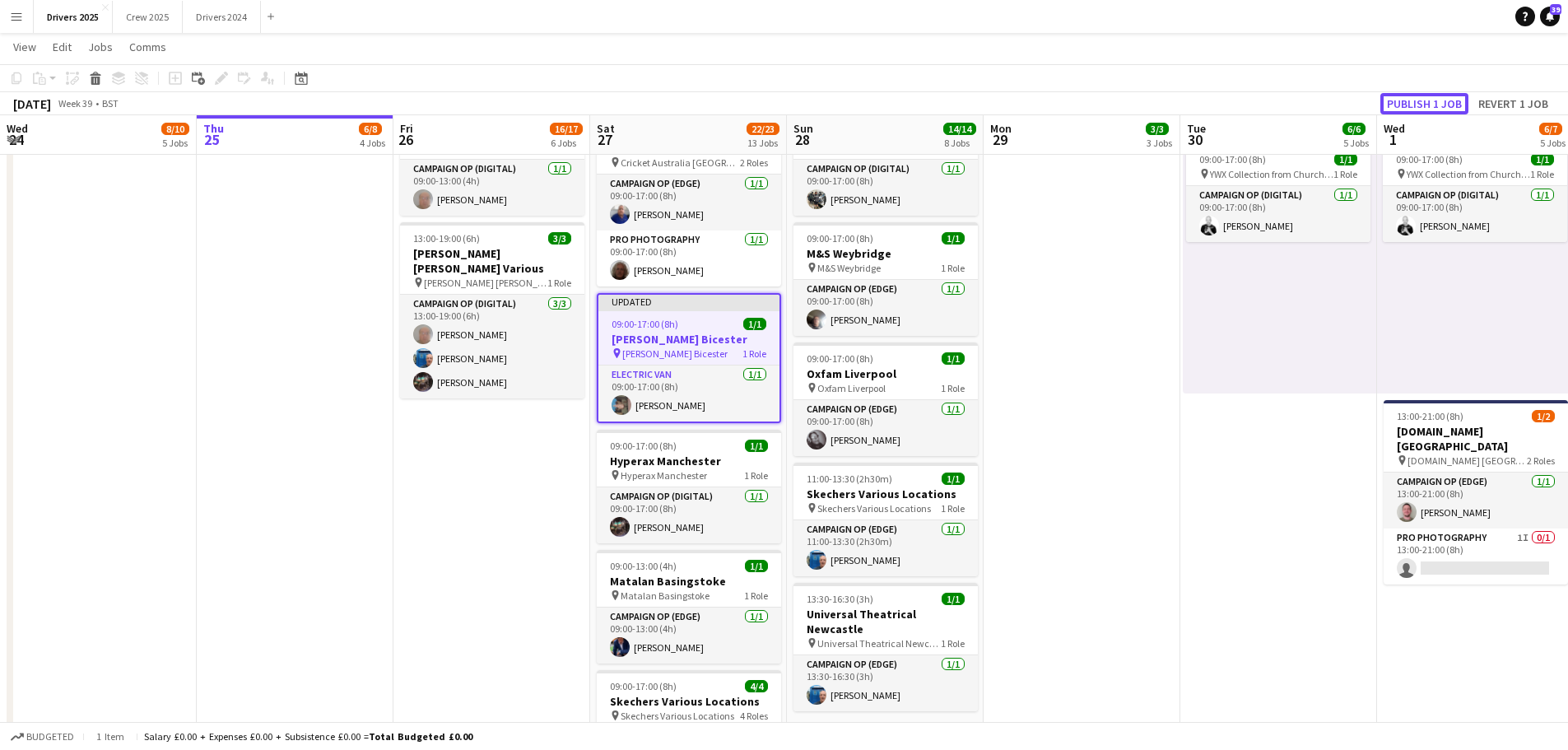
click at [1442, 104] on button "Publish 1 job" at bounding box center [1424, 103] width 88 height 22
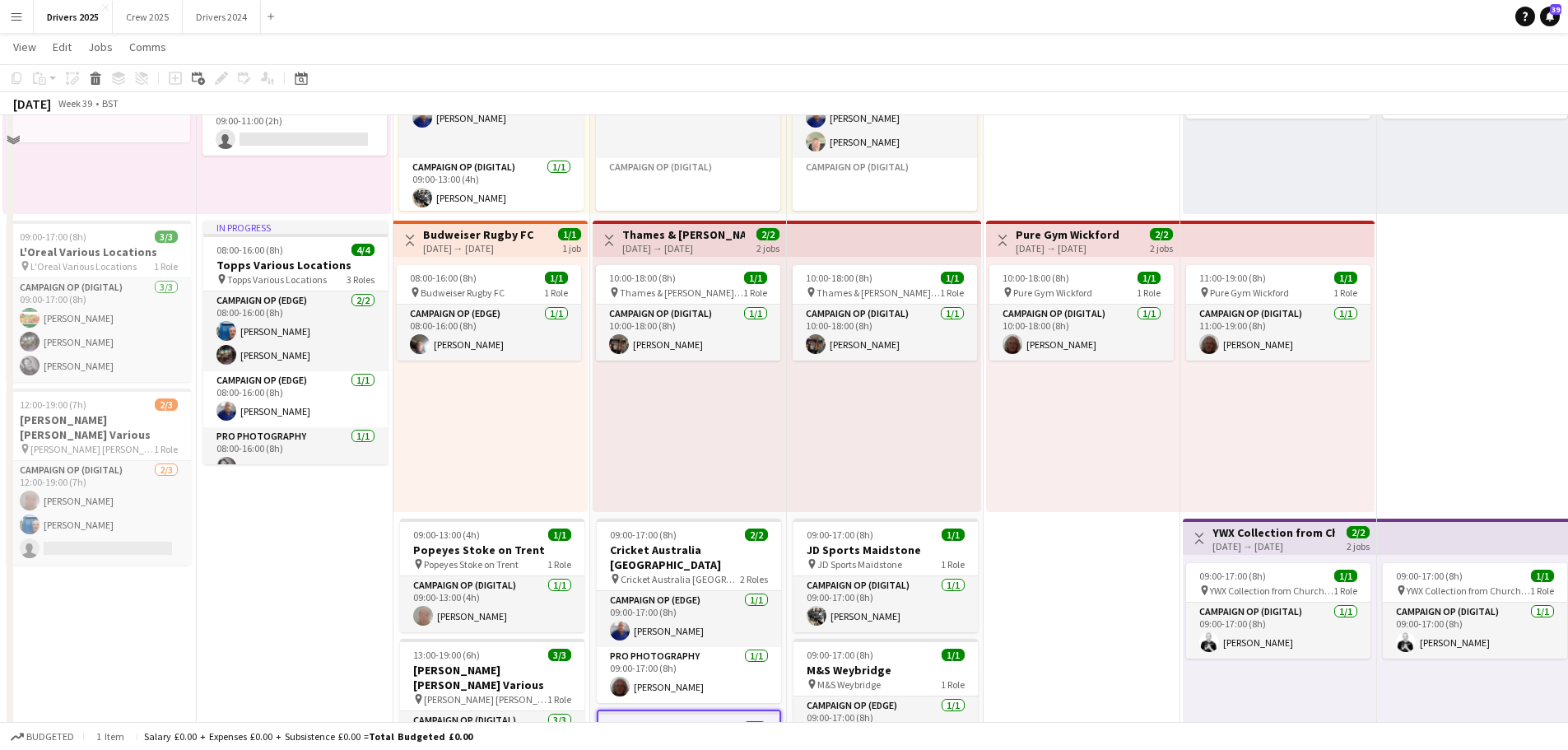
scroll to position [786, 0]
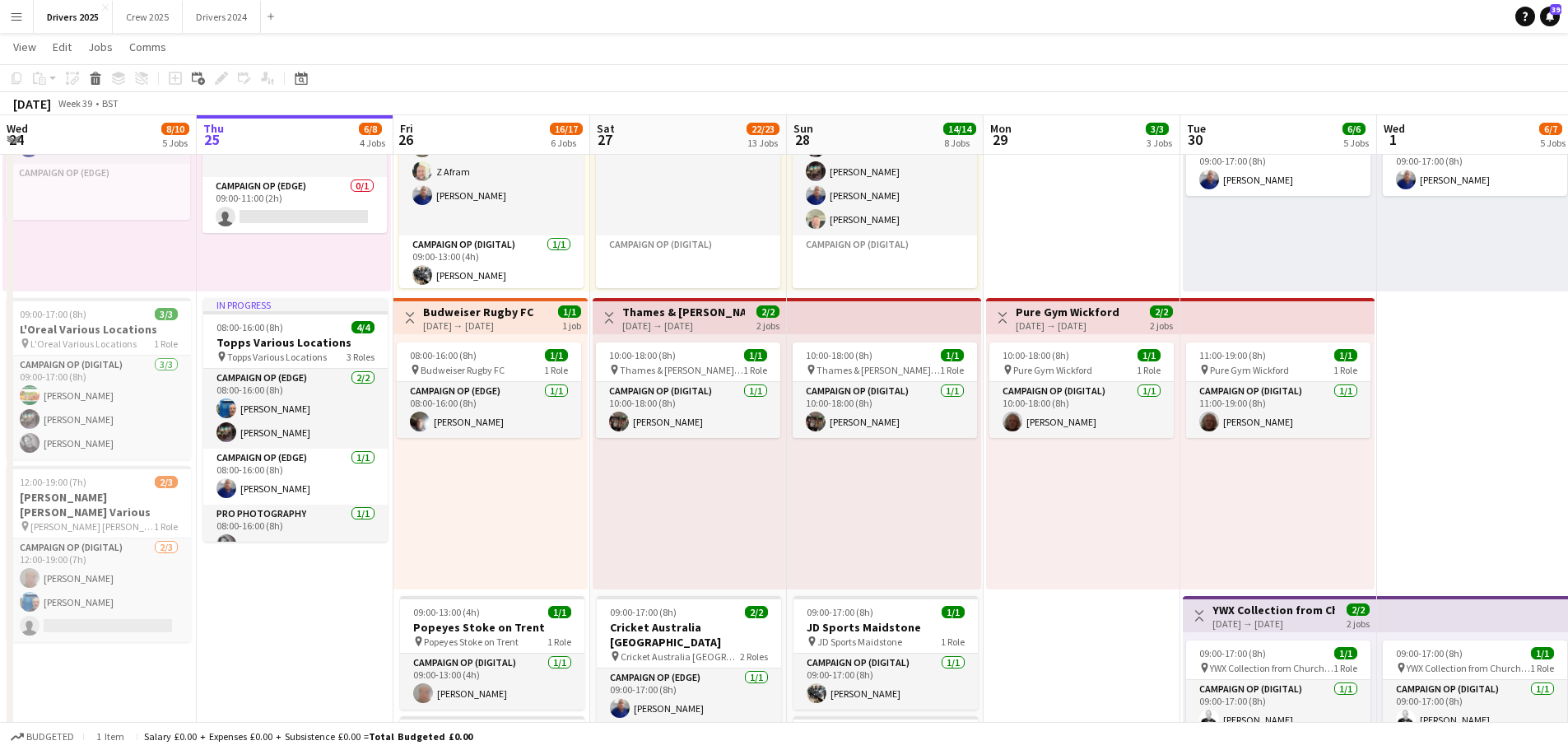
click at [715, 325] on div "[DATE] → [DATE]" at bounding box center [683, 326] width 122 height 12
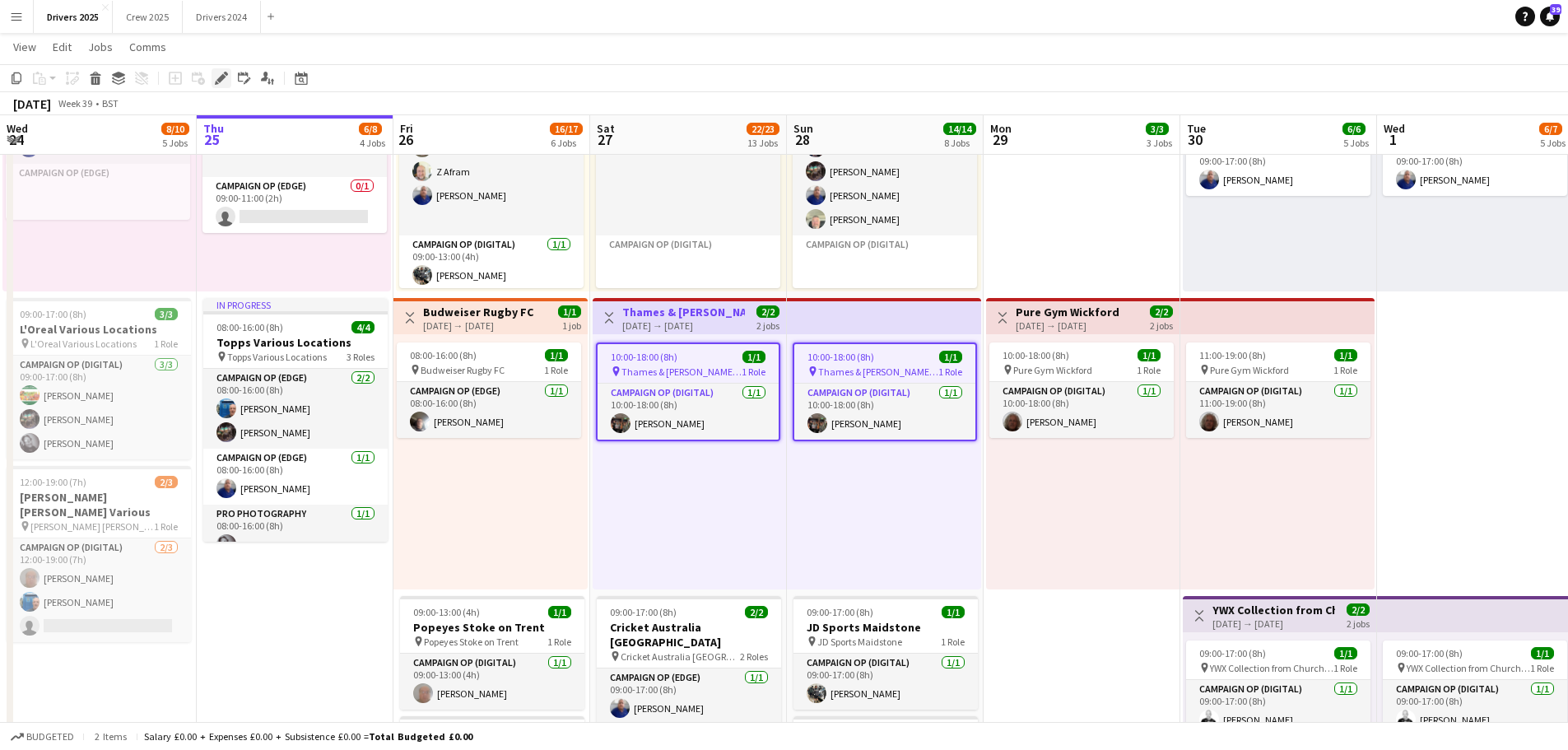
click at [221, 75] on icon "Edit" at bounding box center [221, 77] width 13 height 13
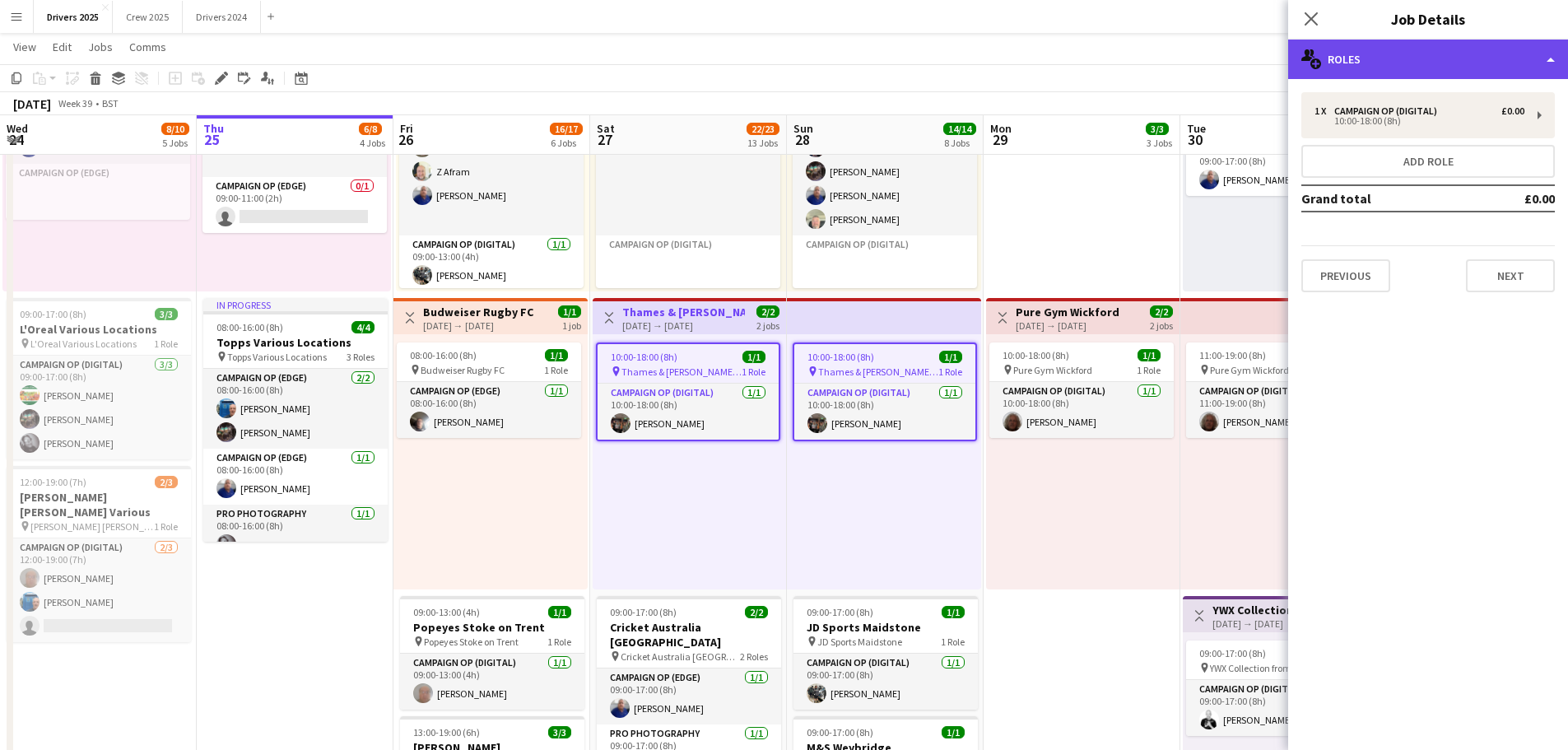
click at [1380, 65] on div "multiple-users-add Roles" at bounding box center [1428, 60] width 280 height 40
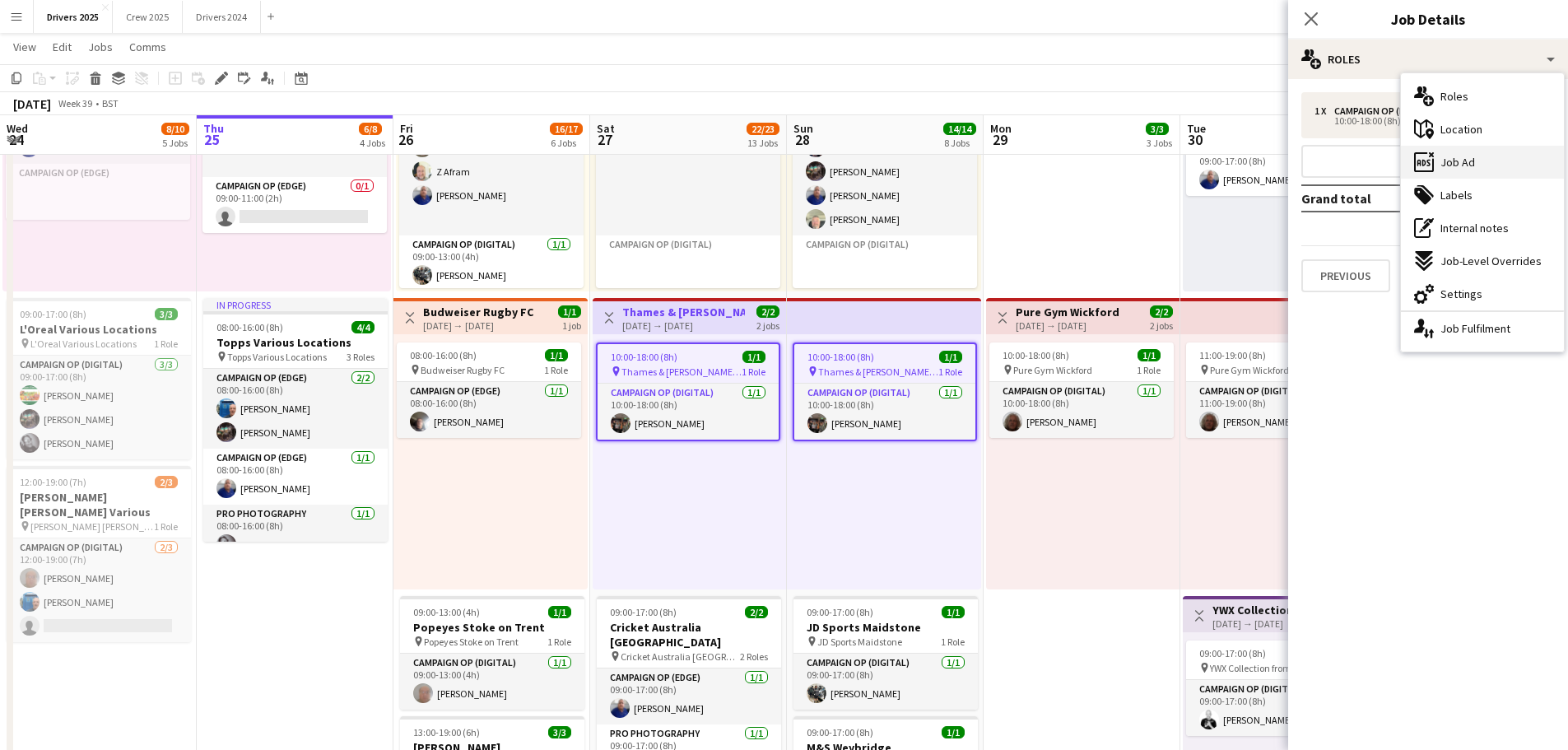
click at [1467, 167] on span "Job Ad" at bounding box center [1458, 161] width 35 height 15
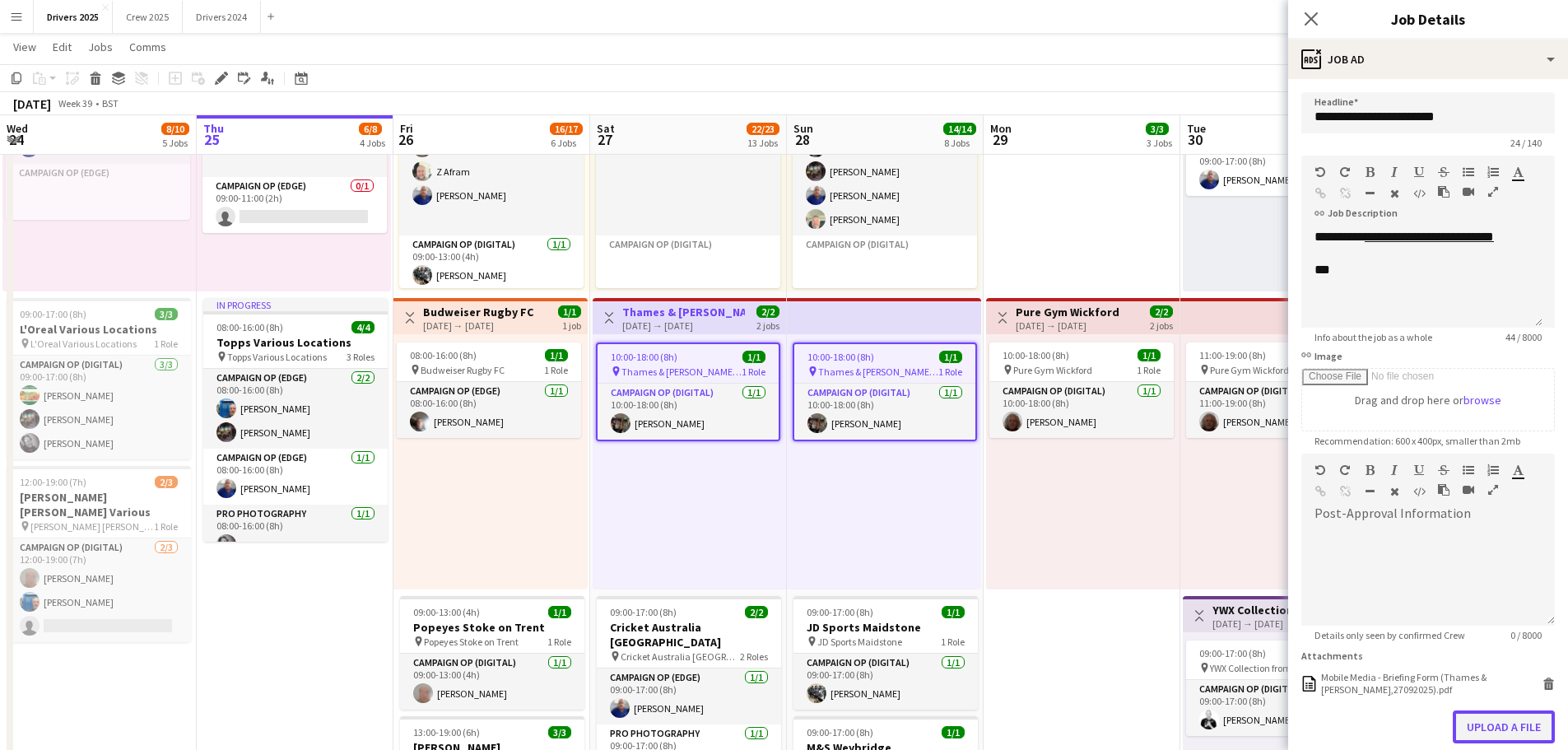
click at [1498, 734] on button "Upload a file" at bounding box center [1504, 727] width 102 height 33
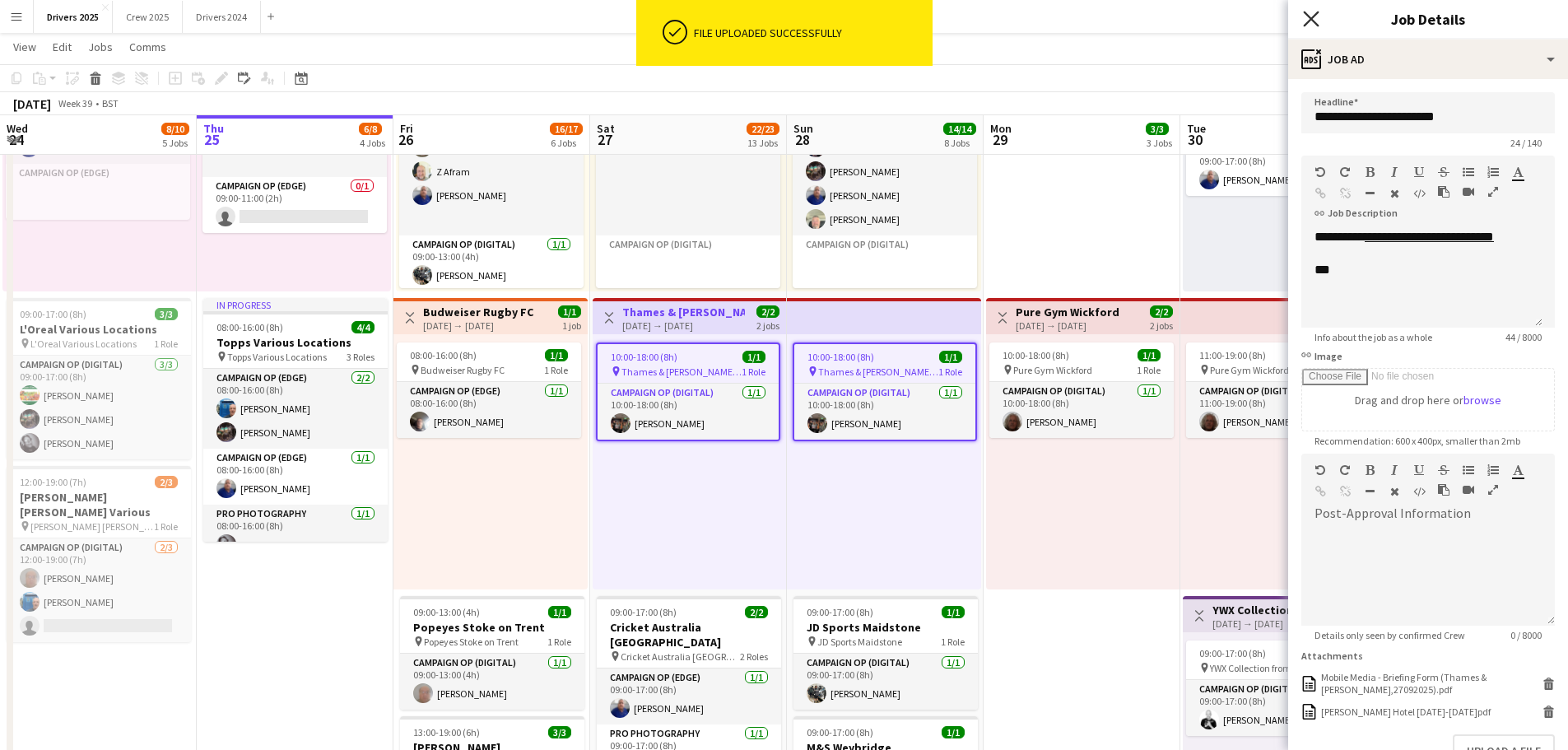
click at [1314, 19] on icon "Close pop-in" at bounding box center [1311, 18] width 16 height 16
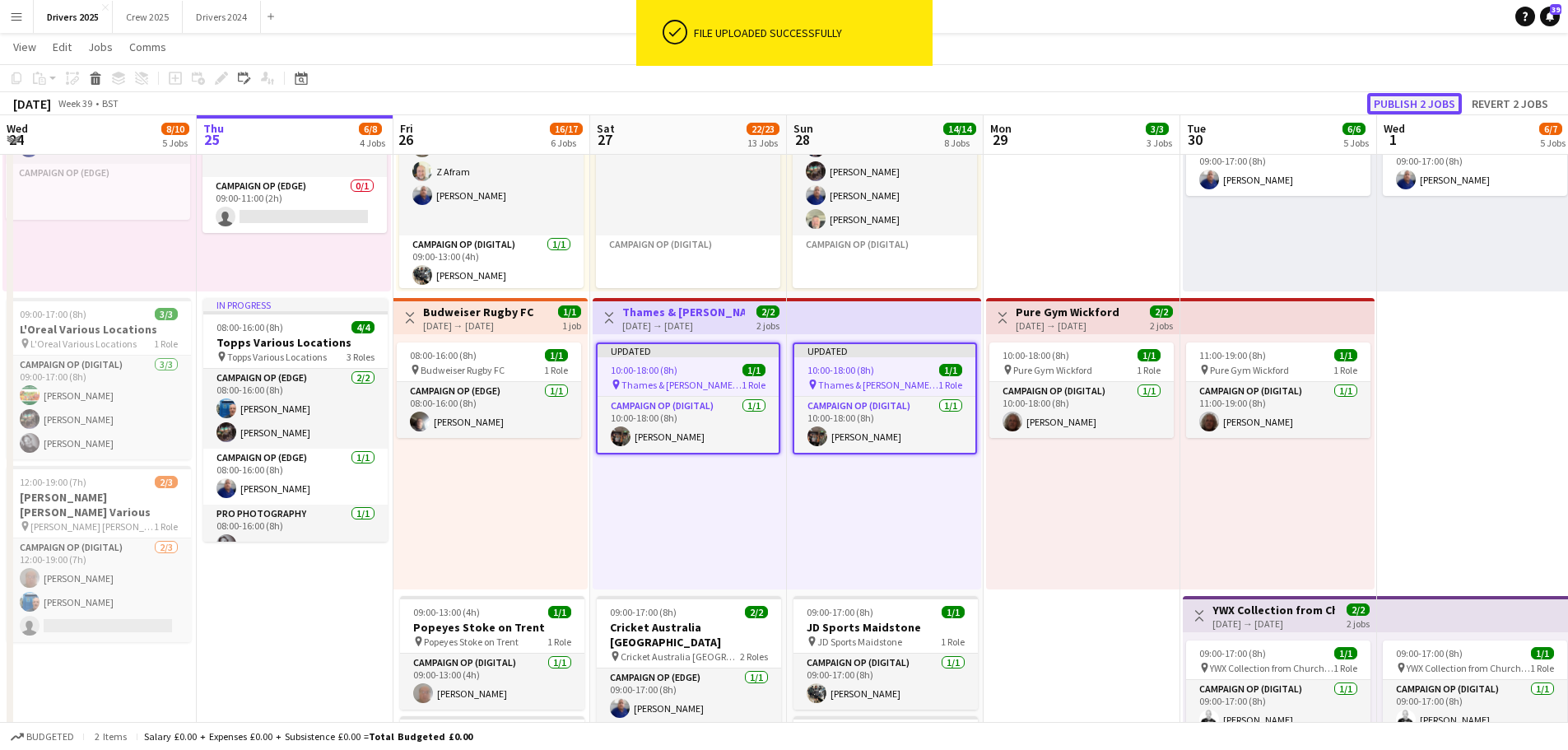
click at [1443, 109] on button "Publish 2 jobs" at bounding box center [1414, 103] width 95 height 22
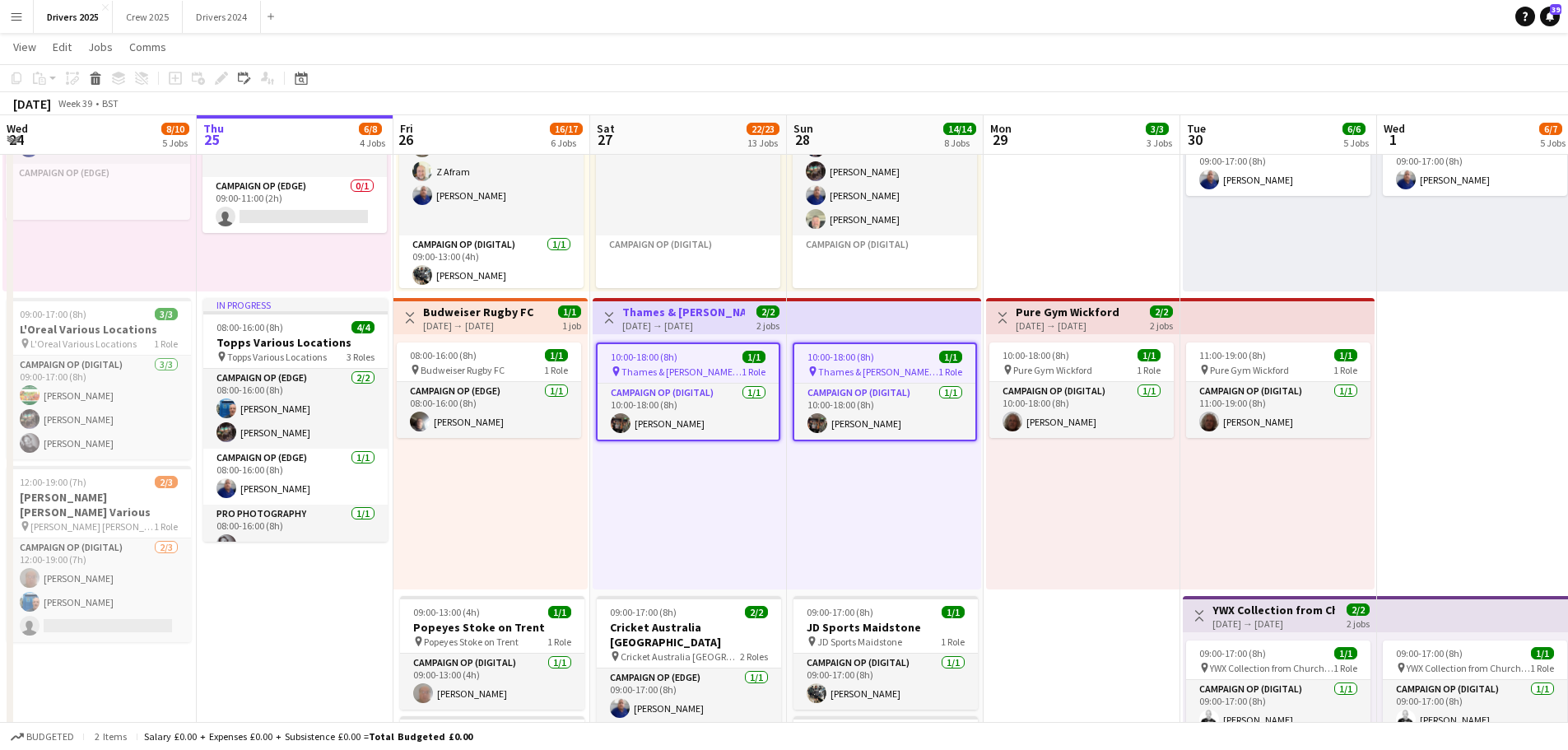
click at [692, 318] on h3 "Thames & [PERSON_NAME] [GEOGRAPHIC_DATA]" at bounding box center [683, 312] width 122 height 15
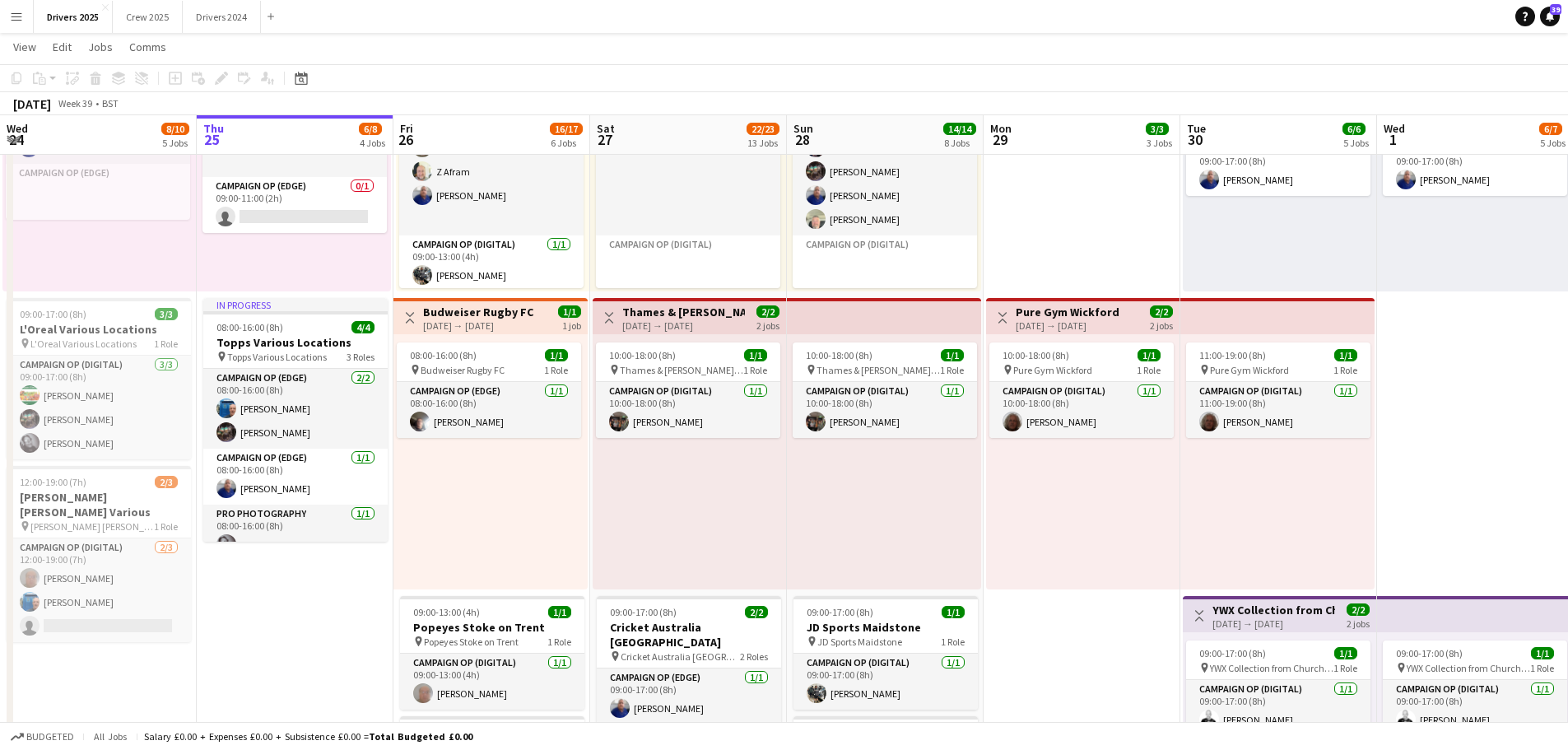
click at [711, 326] on div "[DATE] → [DATE]" at bounding box center [683, 326] width 122 height 12
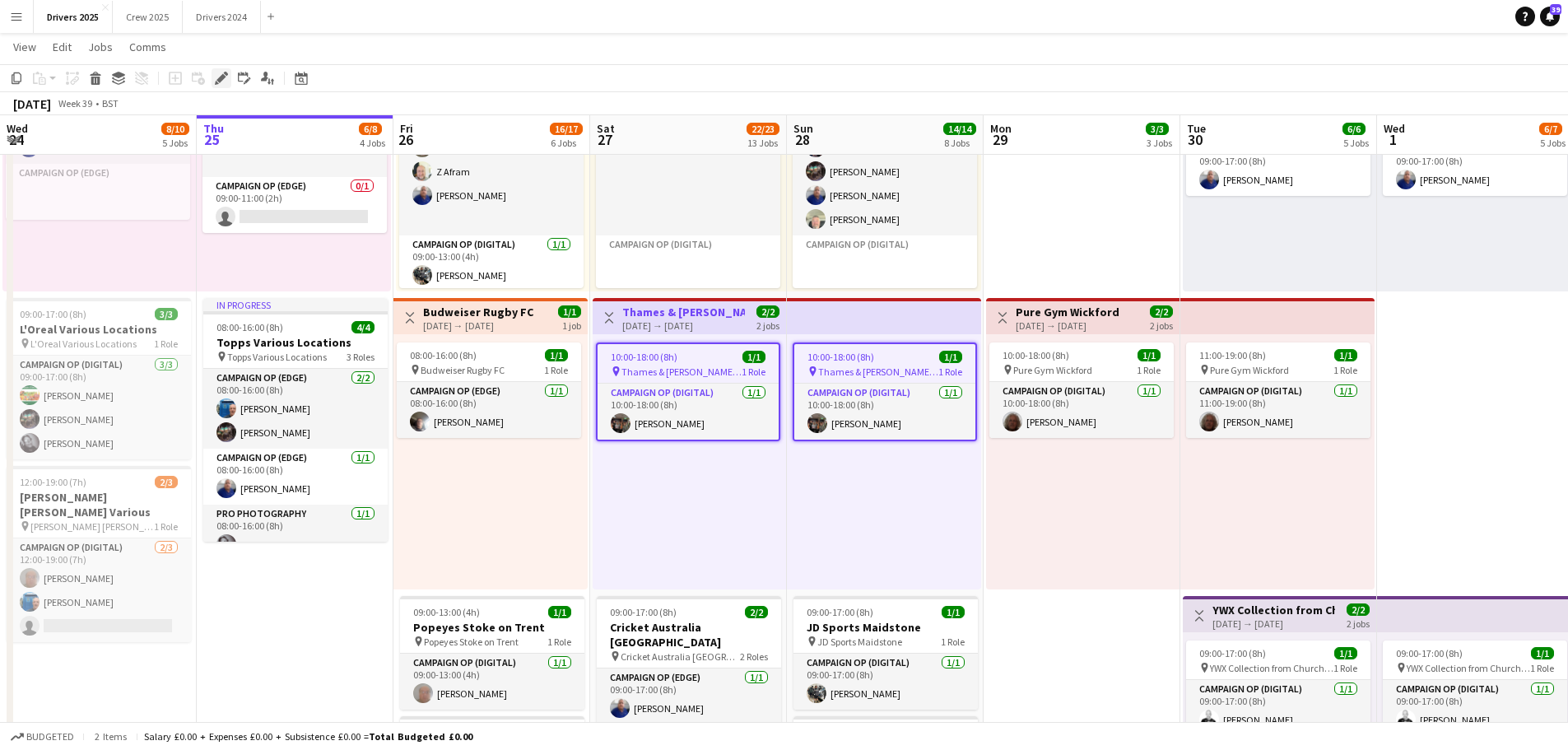
click at [214, 74] on icon "Edit" at bounding box center [221, 77] width 13 height 13
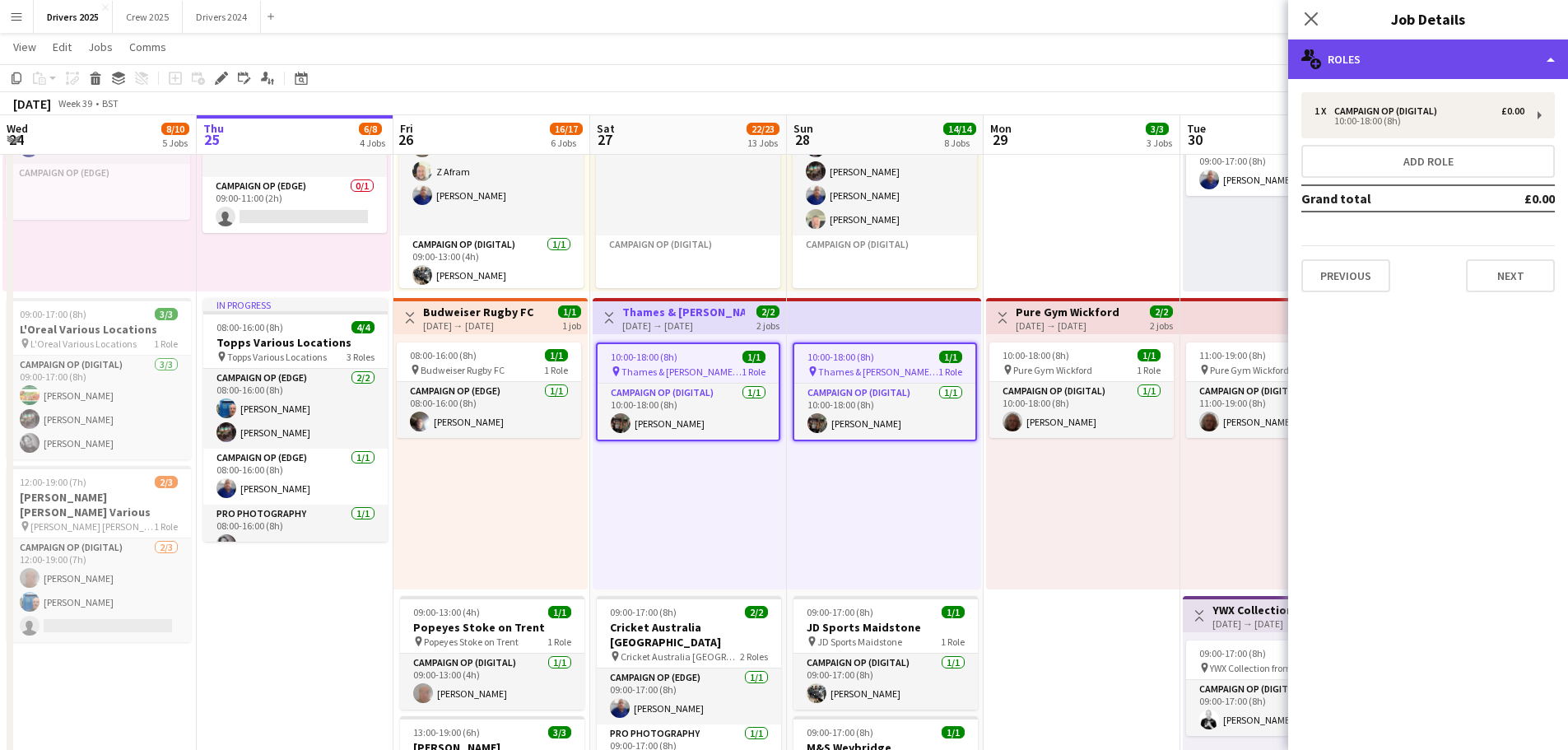
click at [1364, 57] on div "multiple-users-add Roles" at bounding box center [1428, 60] width 280 height 40
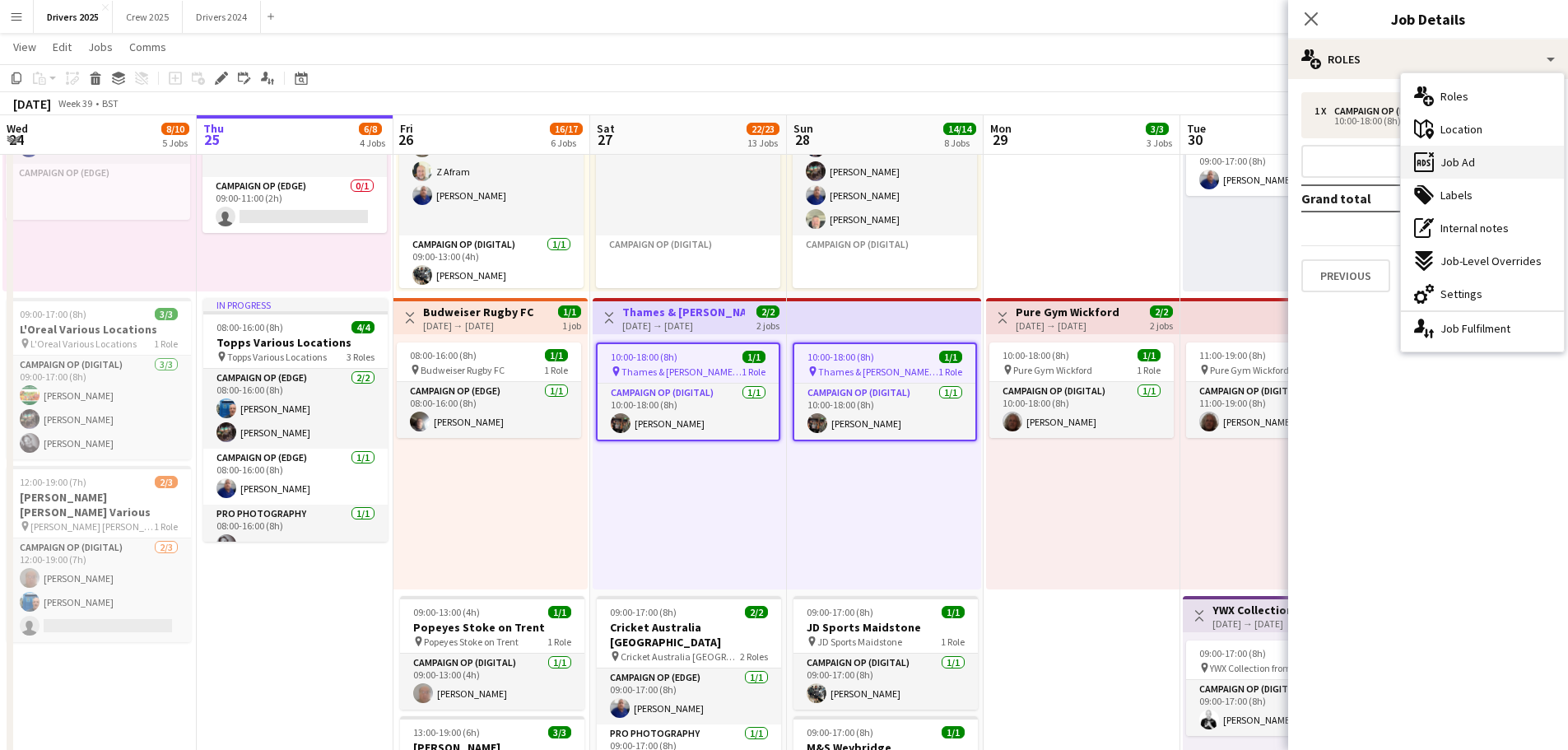
click at [1475, 165] on div "ads-window Job Ad" at bounding box center [1483, 162] width 163 height 33
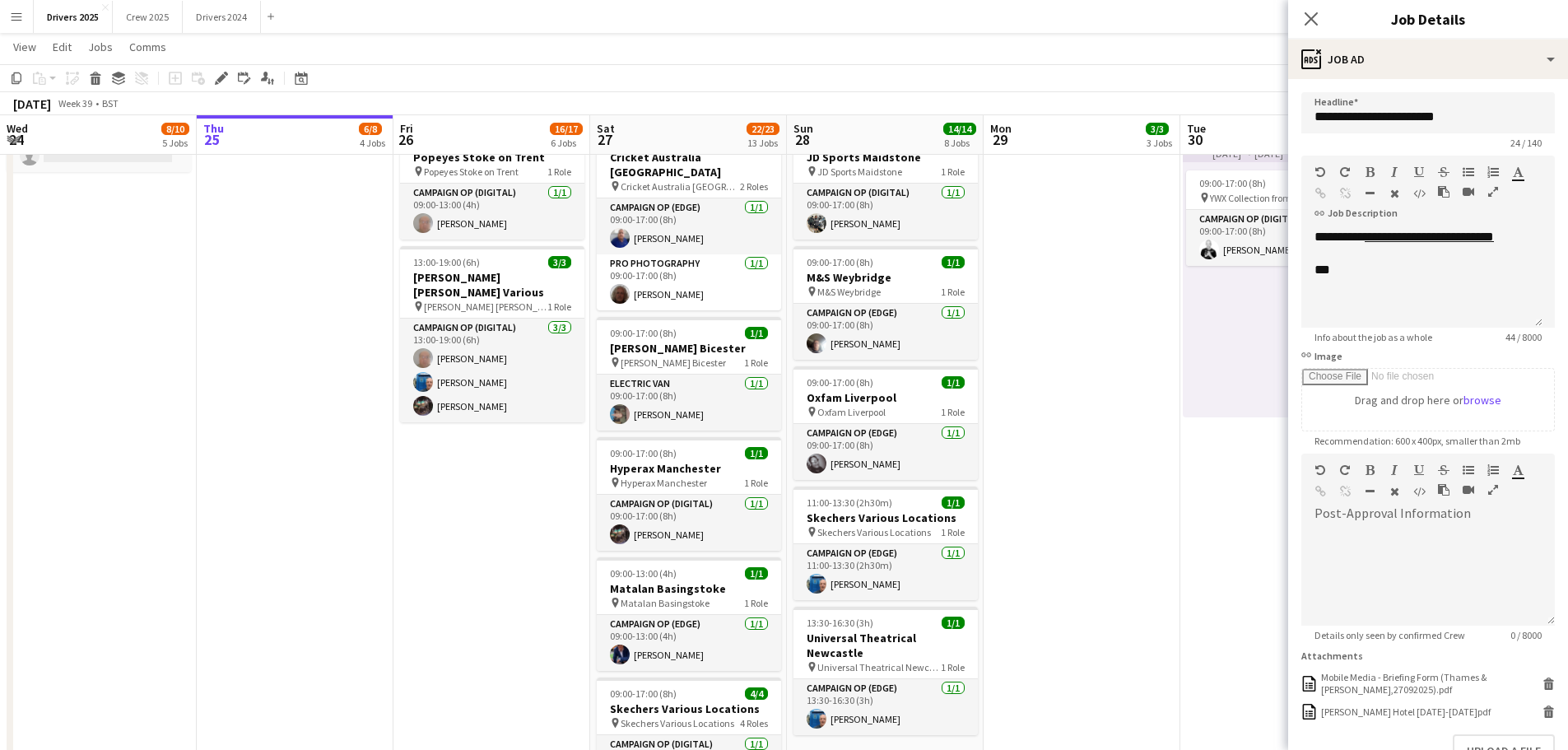
scroll to position [1363, 0]
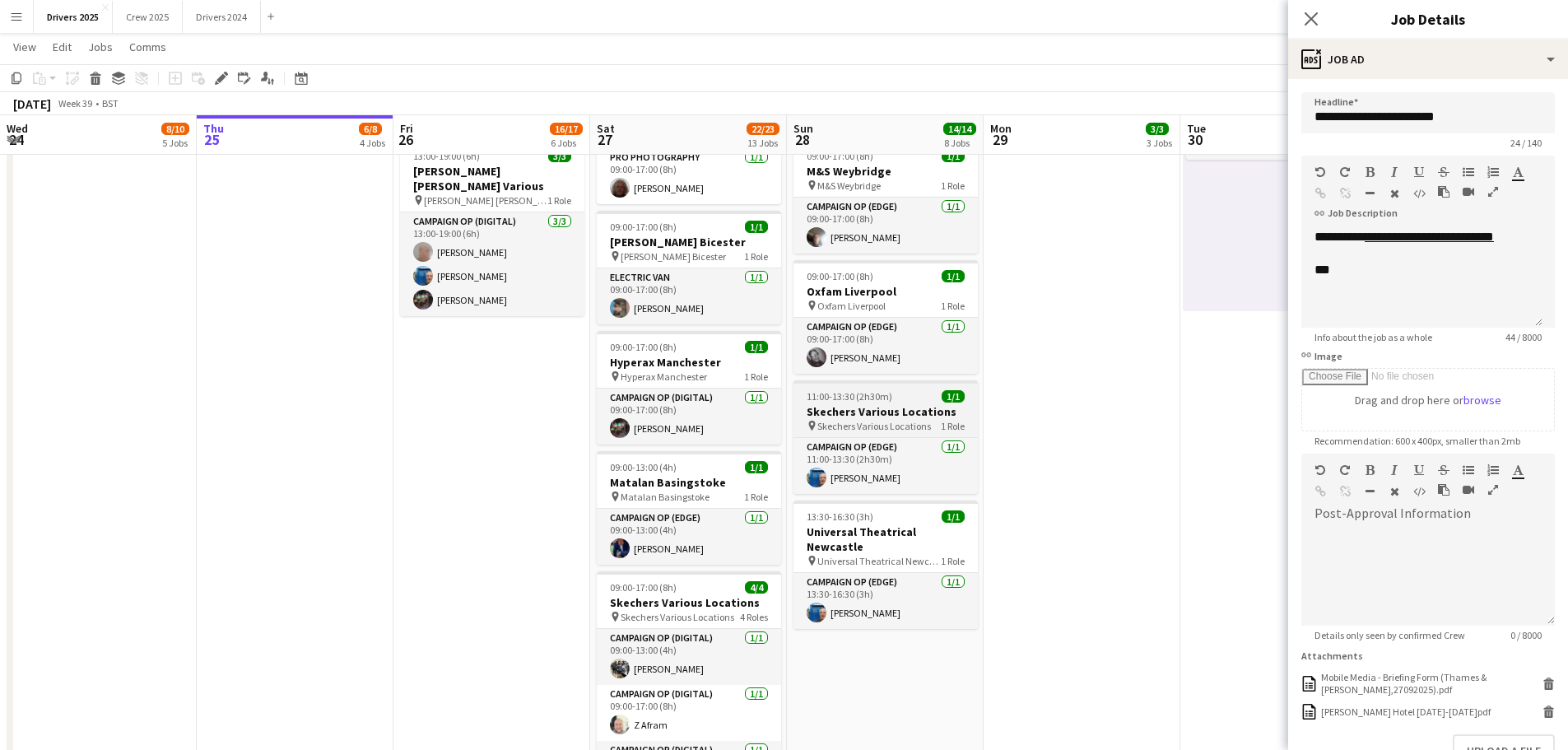
click at [886, 408] on h3 "Skechers Various Locations" at bounding box center [886, 411] width 184 height 15
type input "**********"
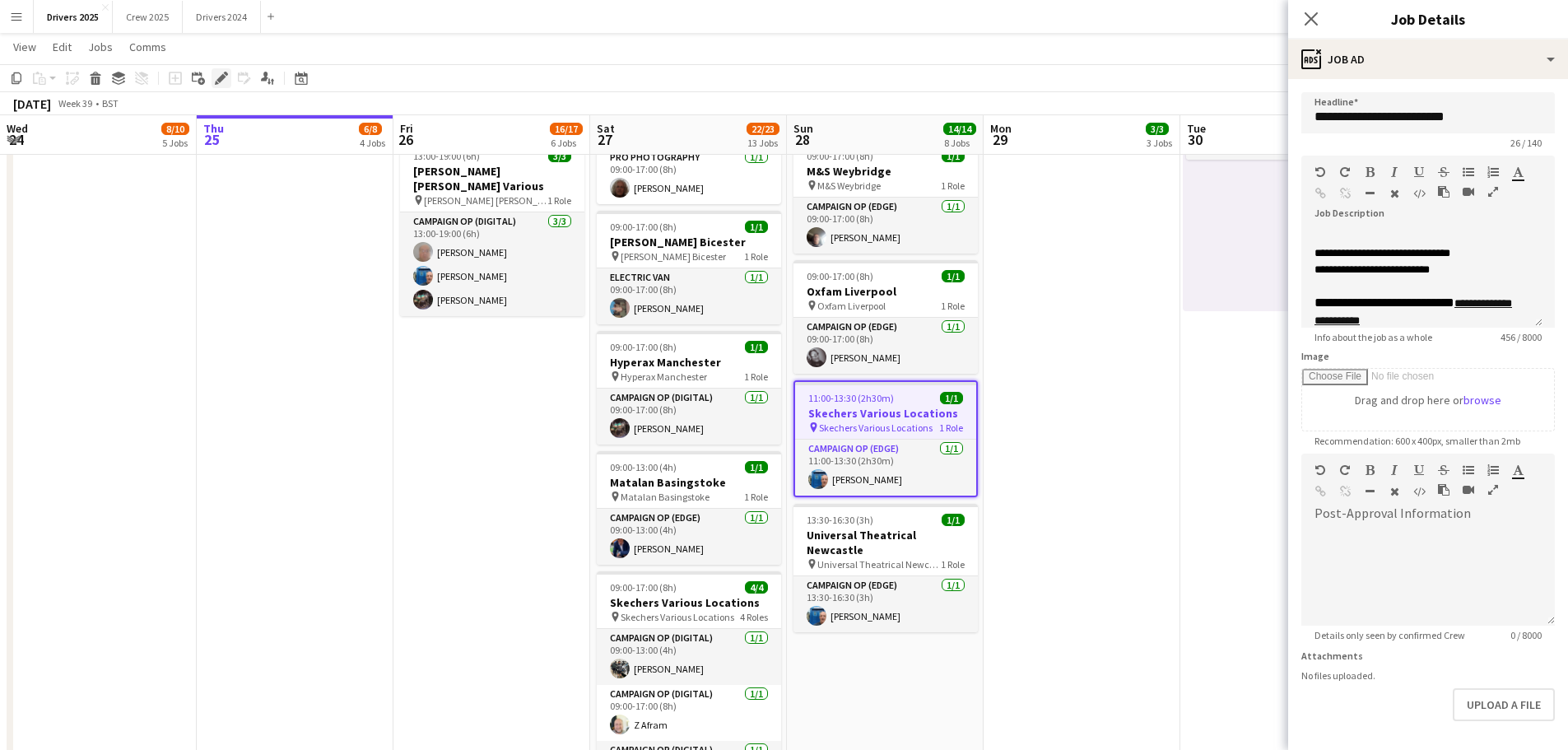
click at [214, 75] on icon "Edit" at bounding box center [221, 77] width 13 height 13
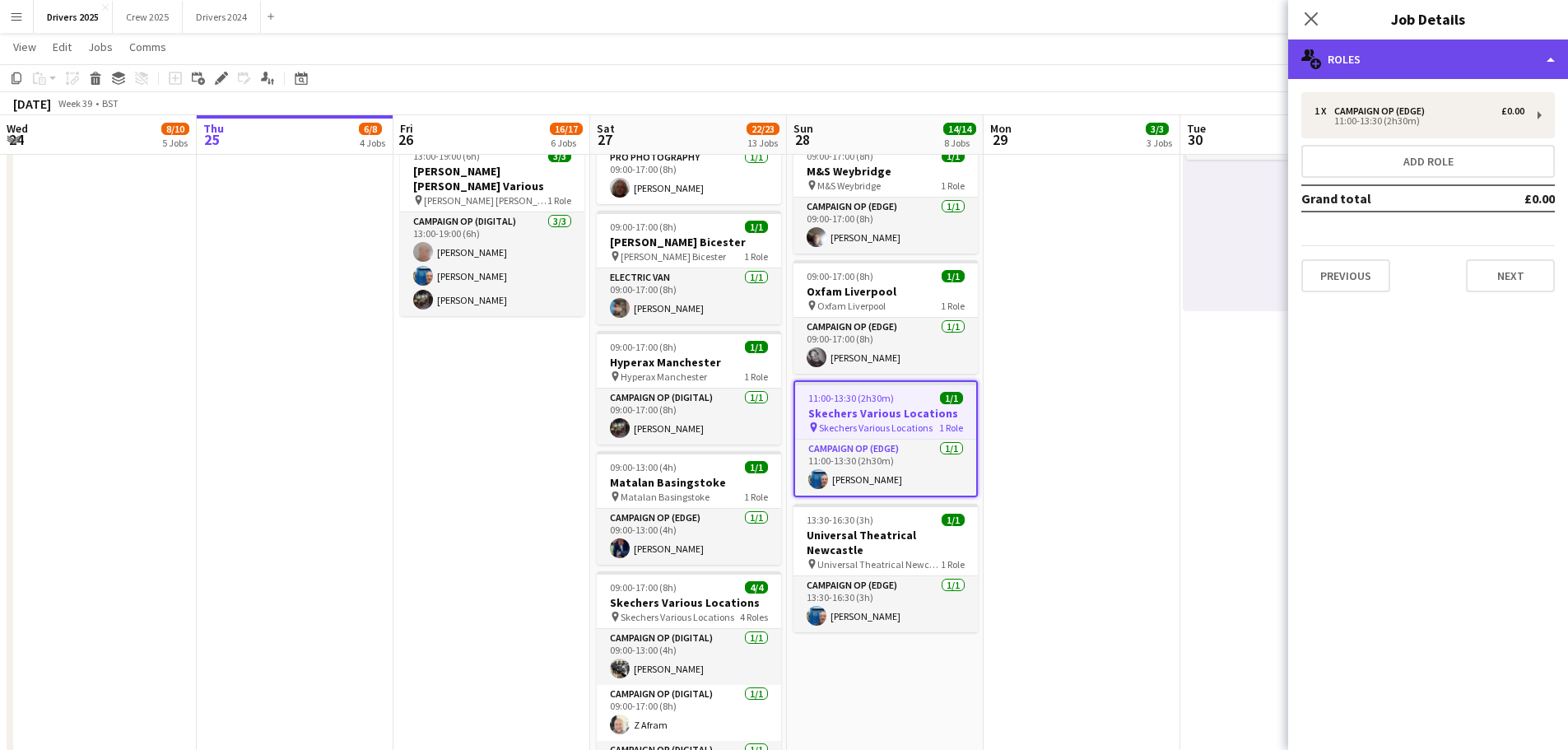
click at [1363, 55] on div "multiple-users-add Roles" at bounding box center [1428, 60] width 280 height 40
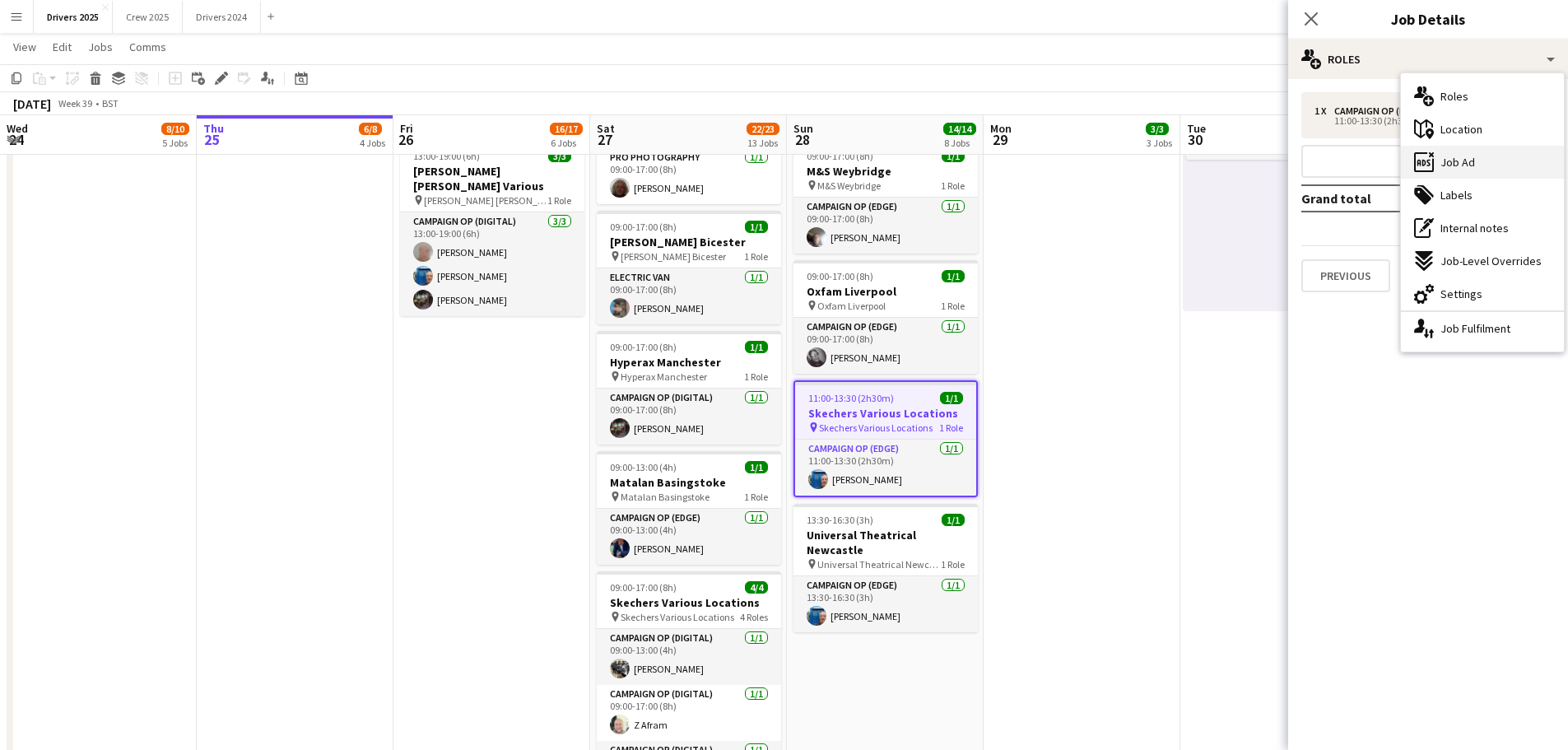
click at [1464, 168] on span "Job Ad" at bounding box center [1458, 161] width 35 height 15
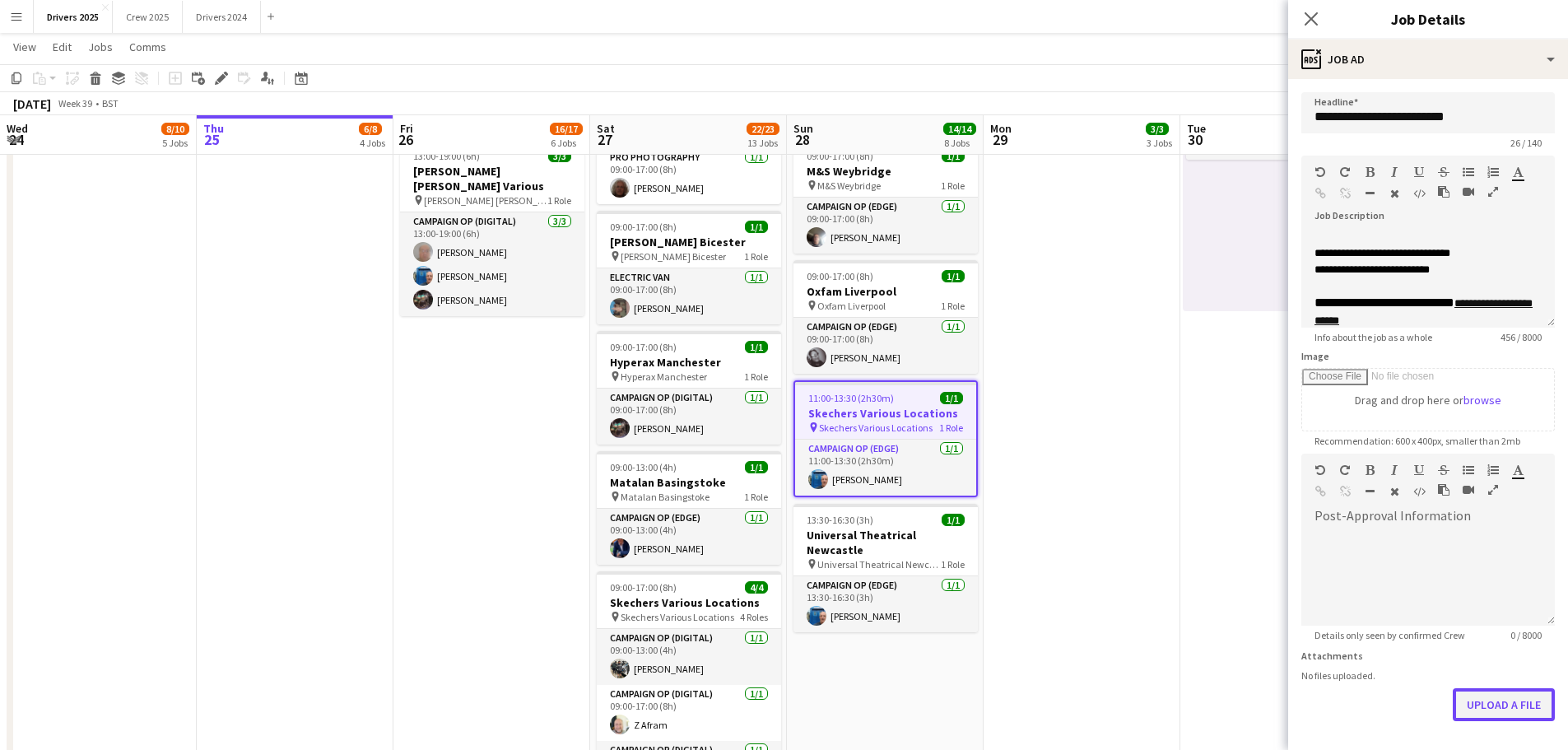
click at [1511, 700] on button "Upload a file" at bounding box center [1504, 705] width 102 height 33
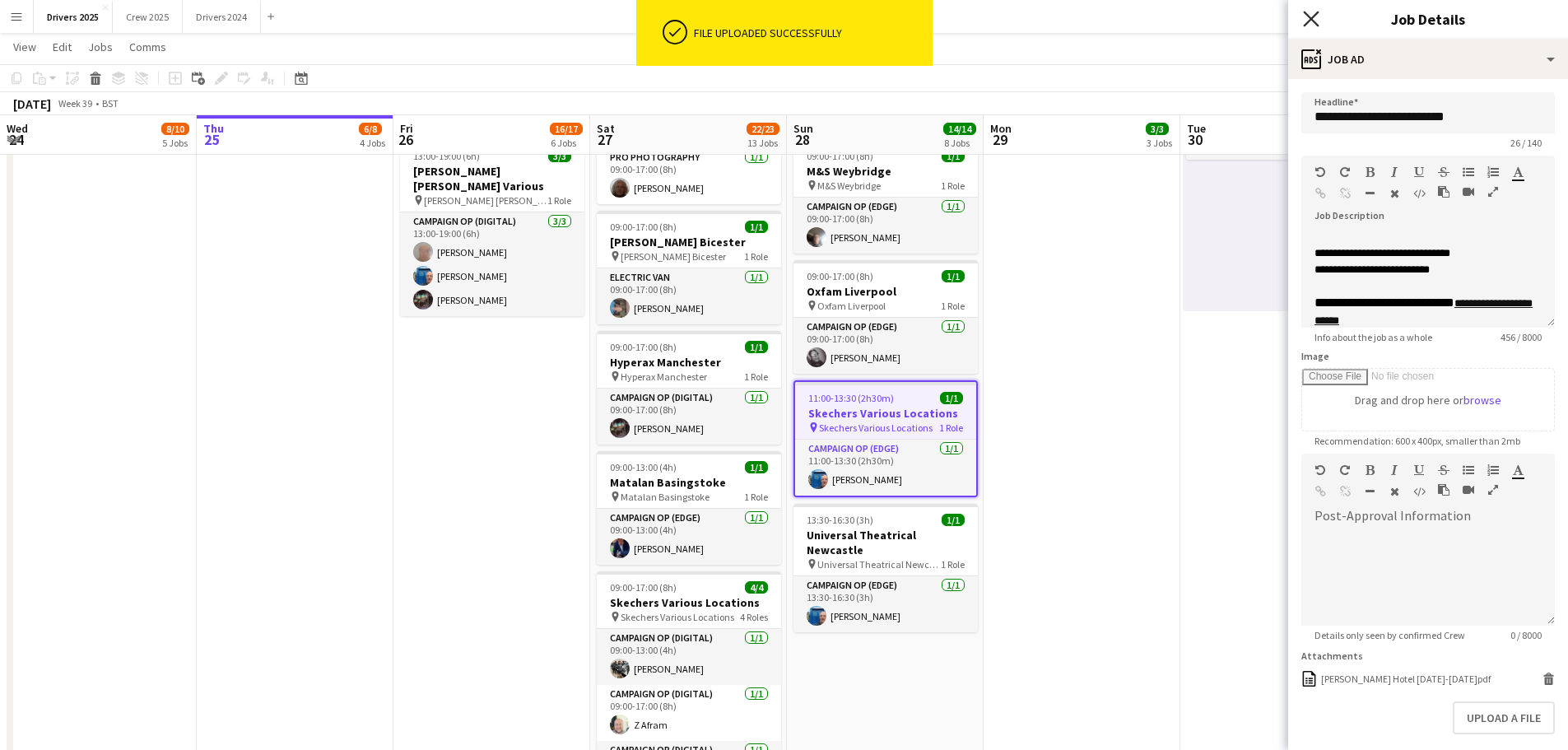
click at [1310, 14] on icon "Close pop-in" at bounding box center [1311, 18] width 16 height 16
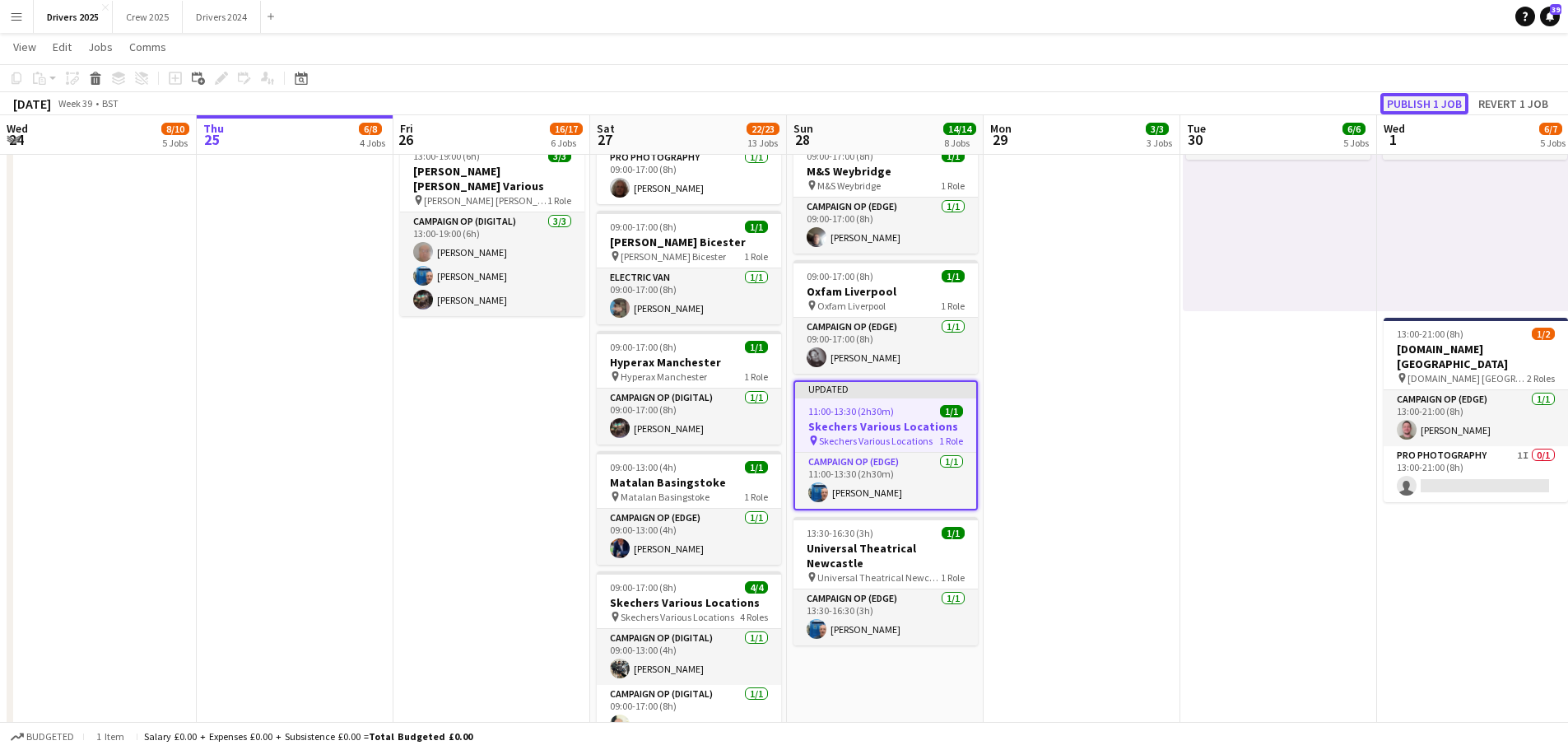
click at [1448, 99] on button "Publish 1 job" at bounding box center [1424, 103] width 88 height 22
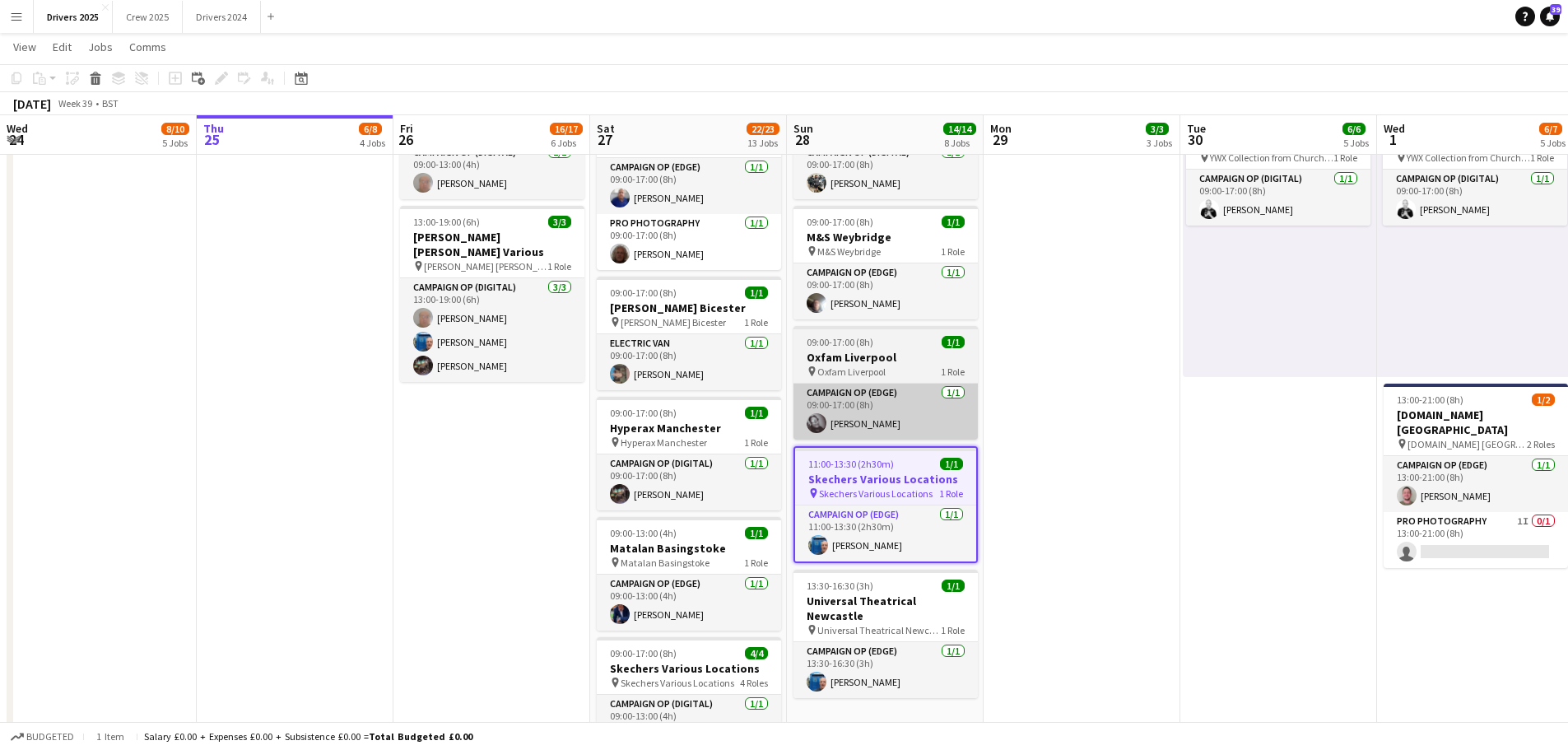
scroll to position [1280, 0]
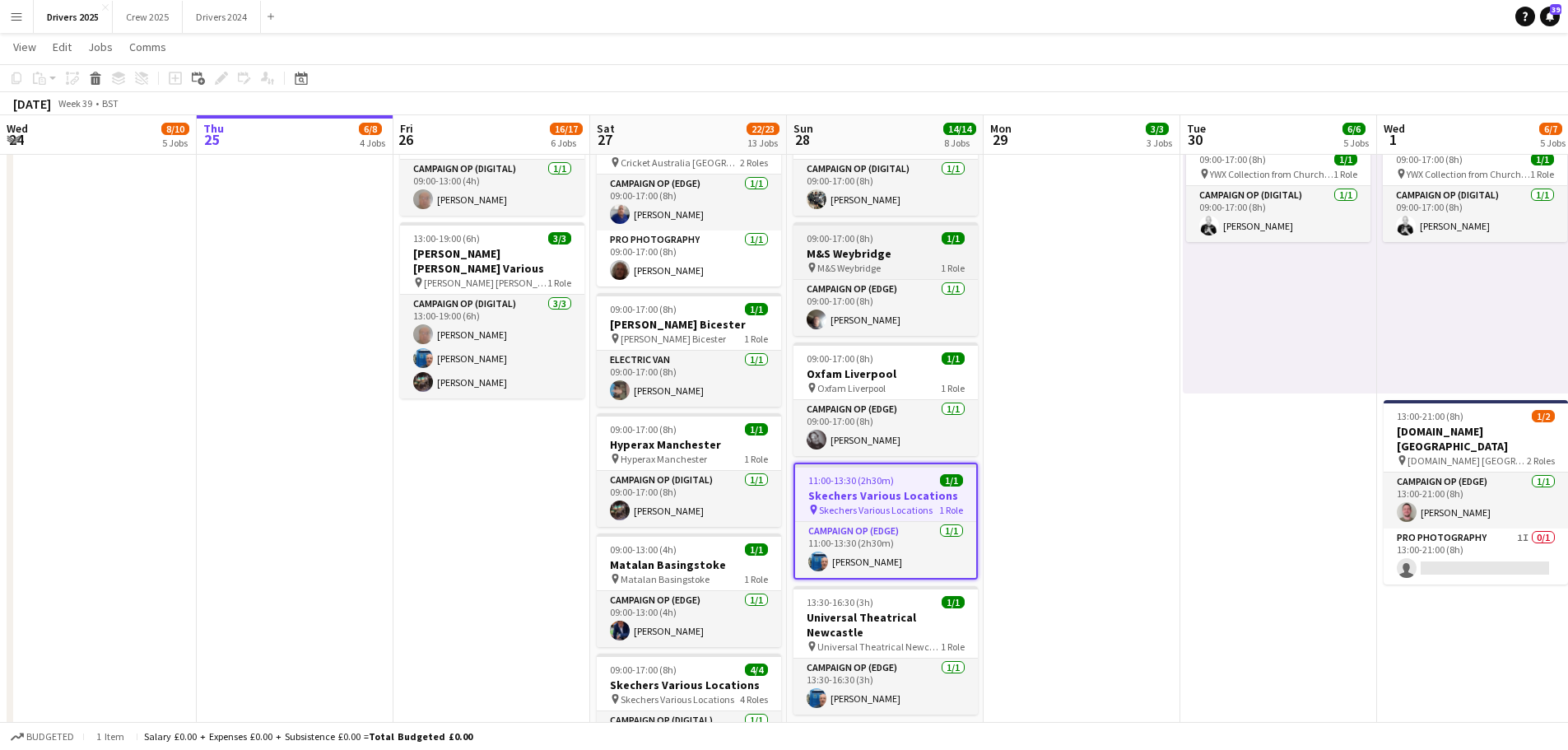
click at [877, 258] on h3 "M&S Weybridge" at bounding box center [886, 253] width 184 height 15
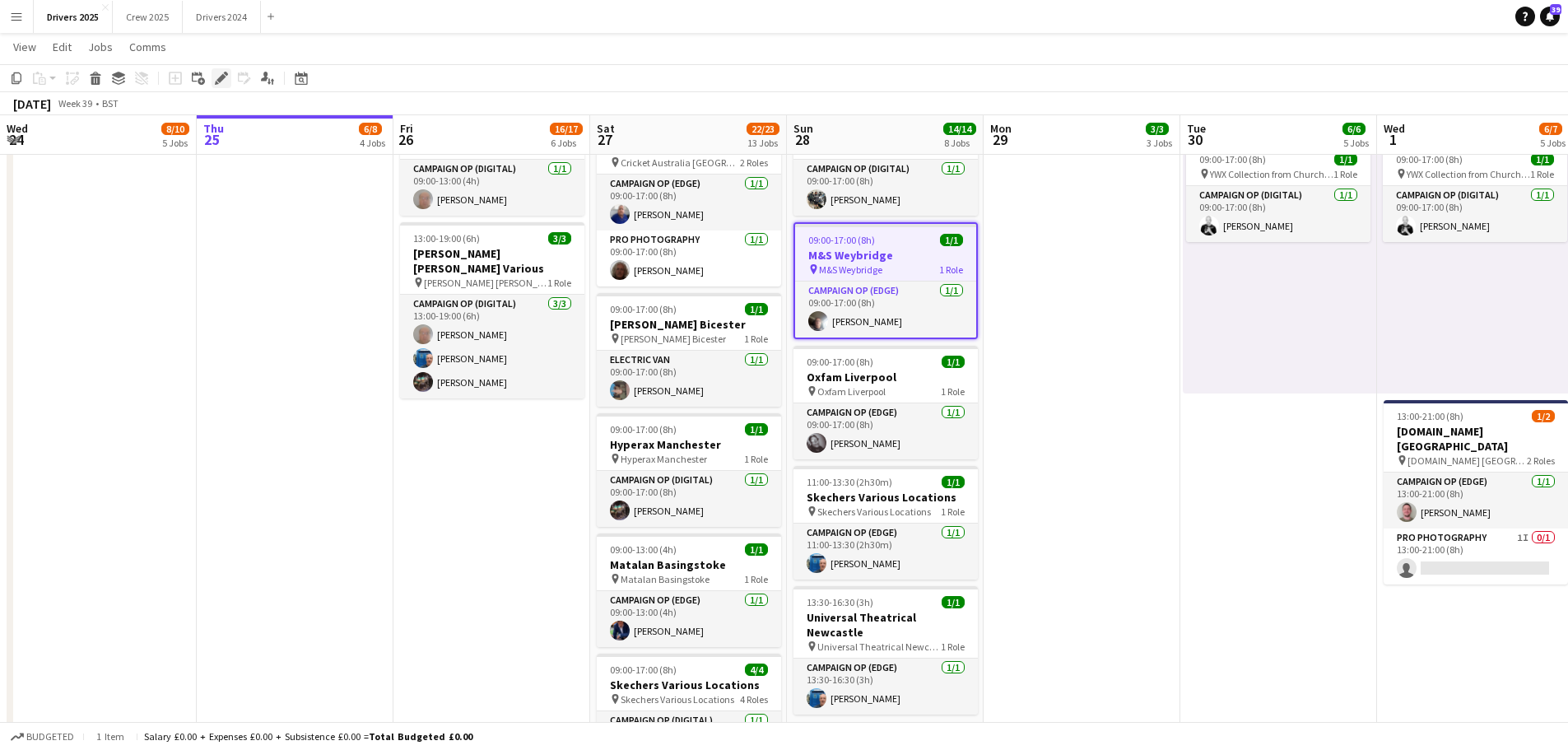
click at [222, 77] on icon at bounding box center [221, 78] width 9 height 9
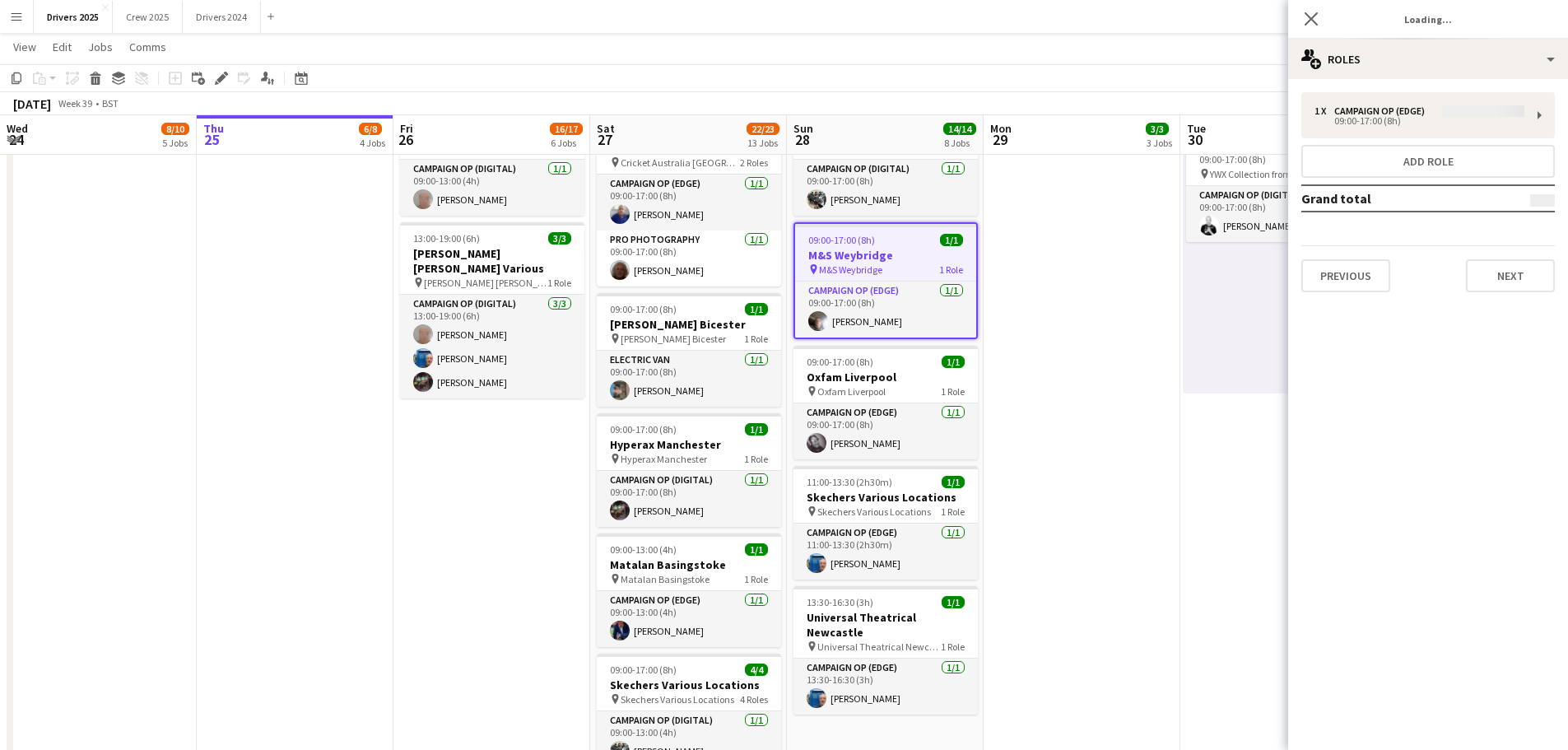
type input "**********"
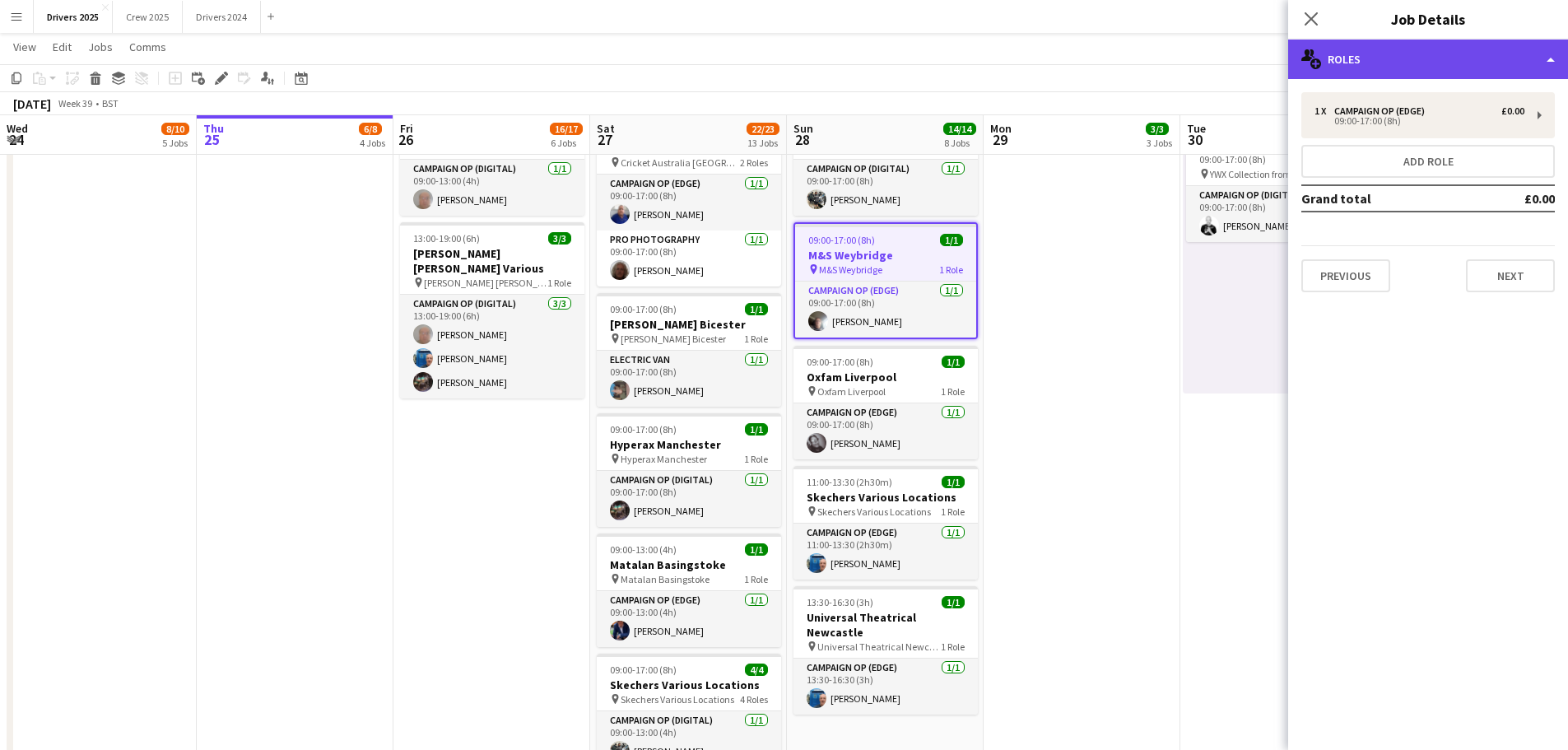
click at [1385, 47] on div "multiple-users-add Roles" at bounding box center [1428, 60] width 280 height 40
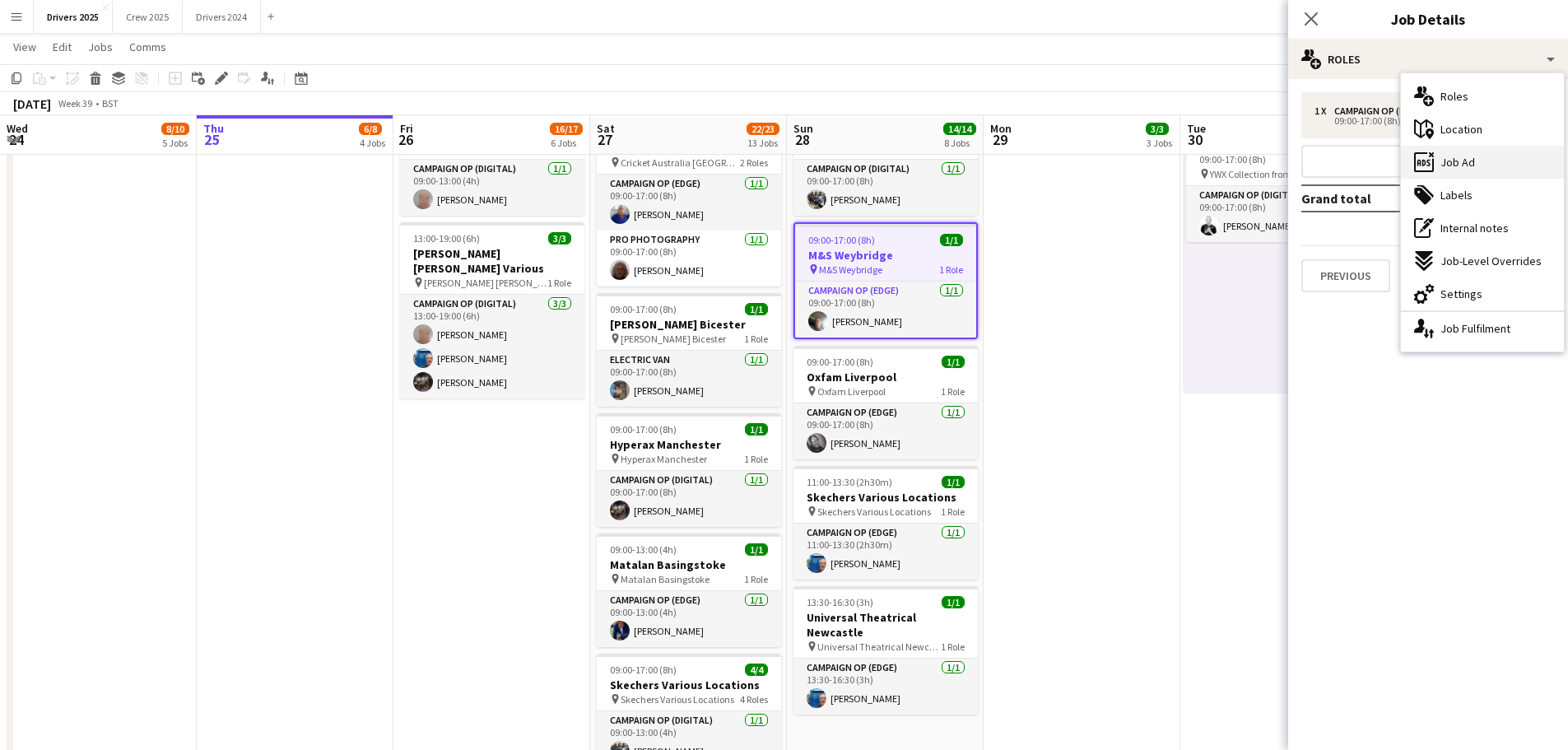
click at [1466, 159] on span "Job Ad" at bounding box center [1458, 161] width 35 height 15
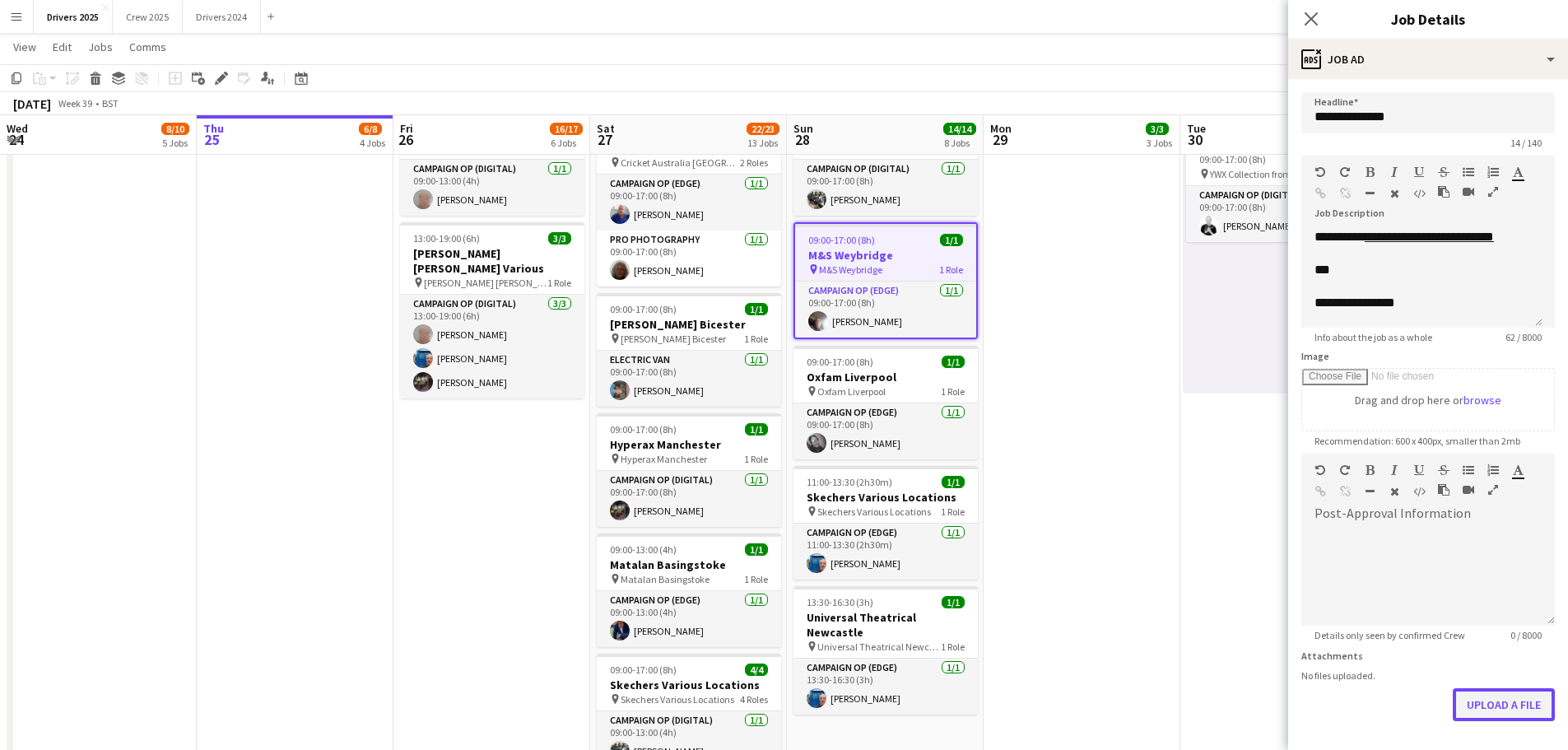
click at [1527, 711] on button "Upload a file" at bounding box center [1504, 705] width 102 height 33
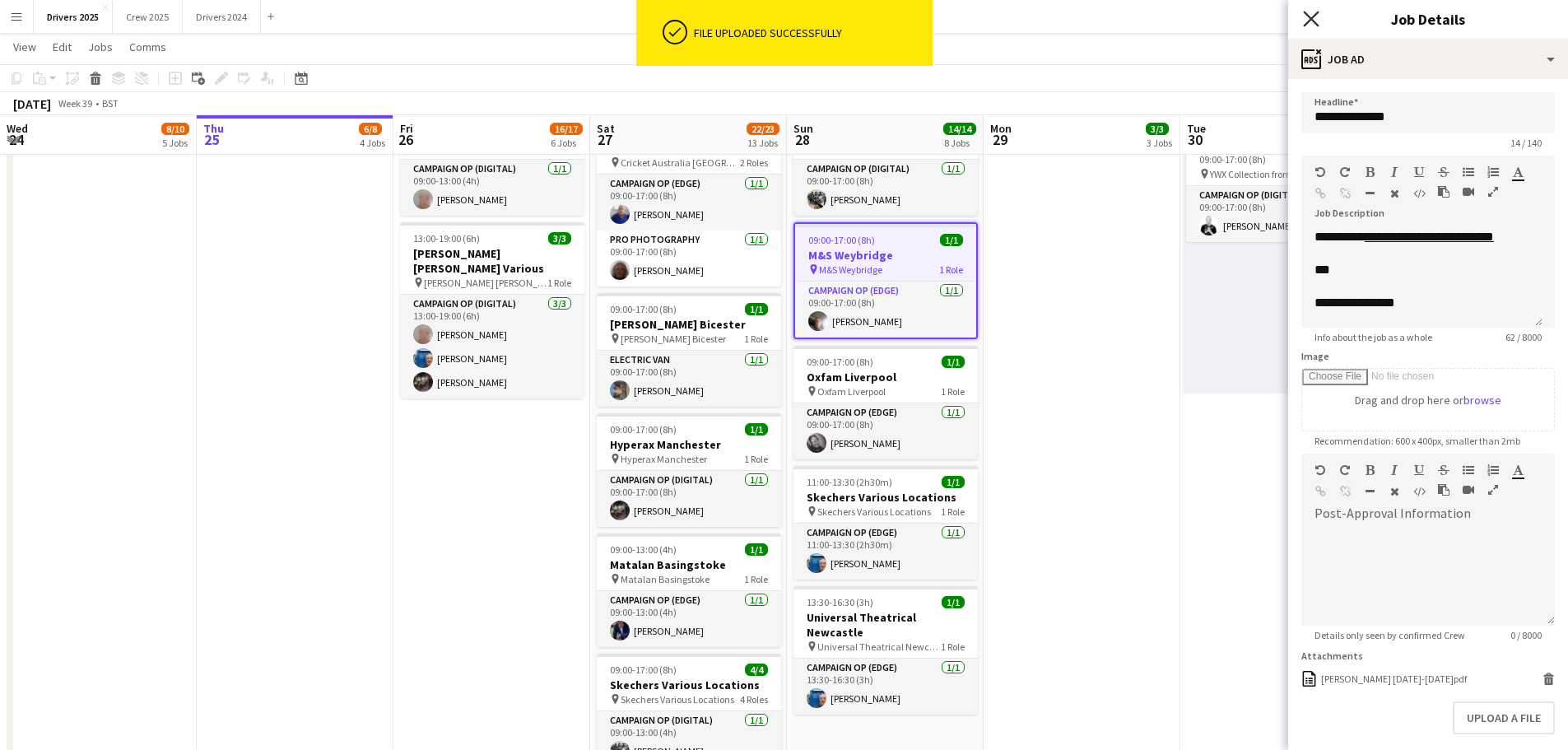
click at [1314, 15] on icon at bounding box center [1311, 18] width 16 height 16
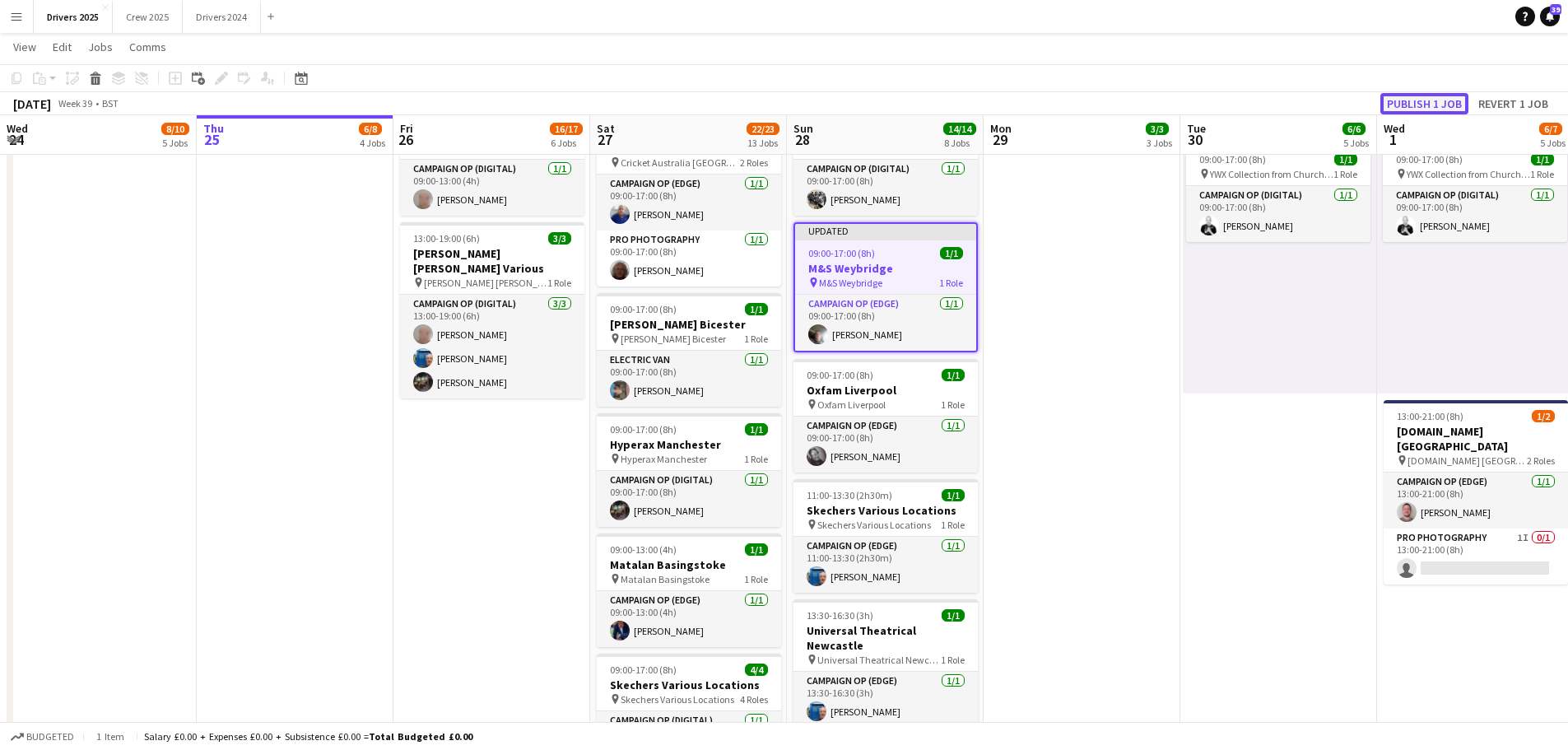
click at [1414, 96] on button "Publish 1 job" at bounding box center [1424, 103] width 88 height 22
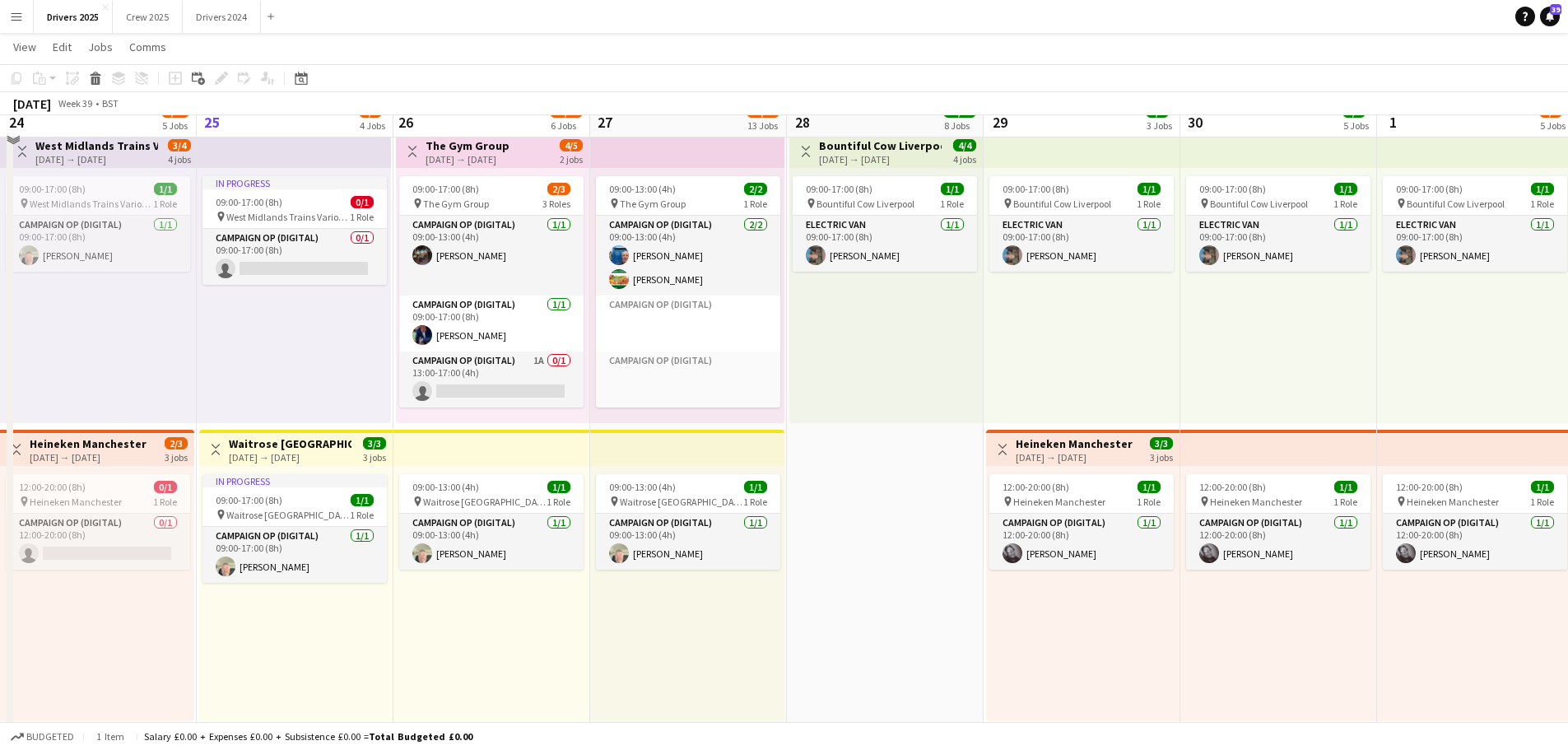
scroll to position [0, 0]
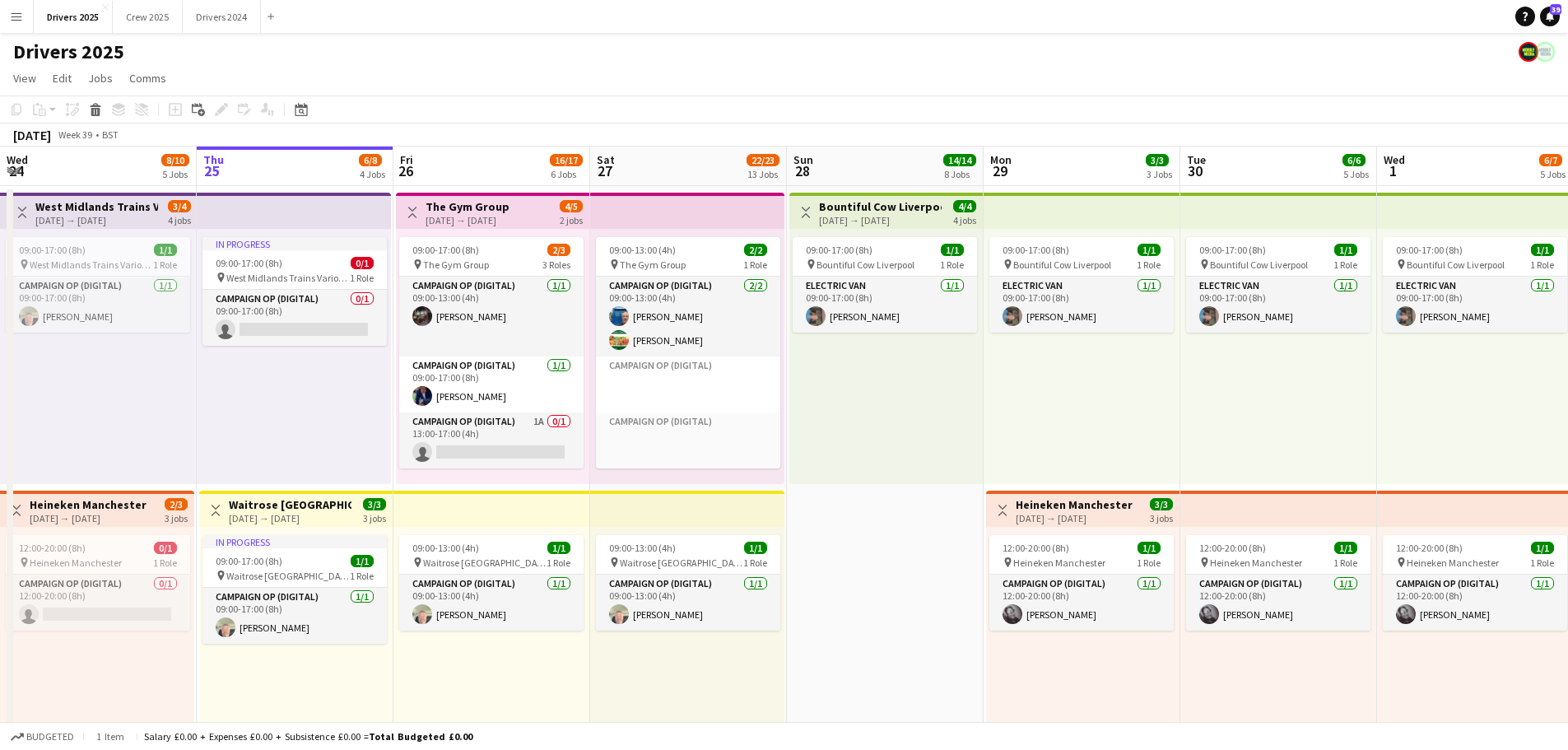
click at [910, 218] on div "[DATE] → [DATE]" at bounding box center [880, 220] width 122 height 12
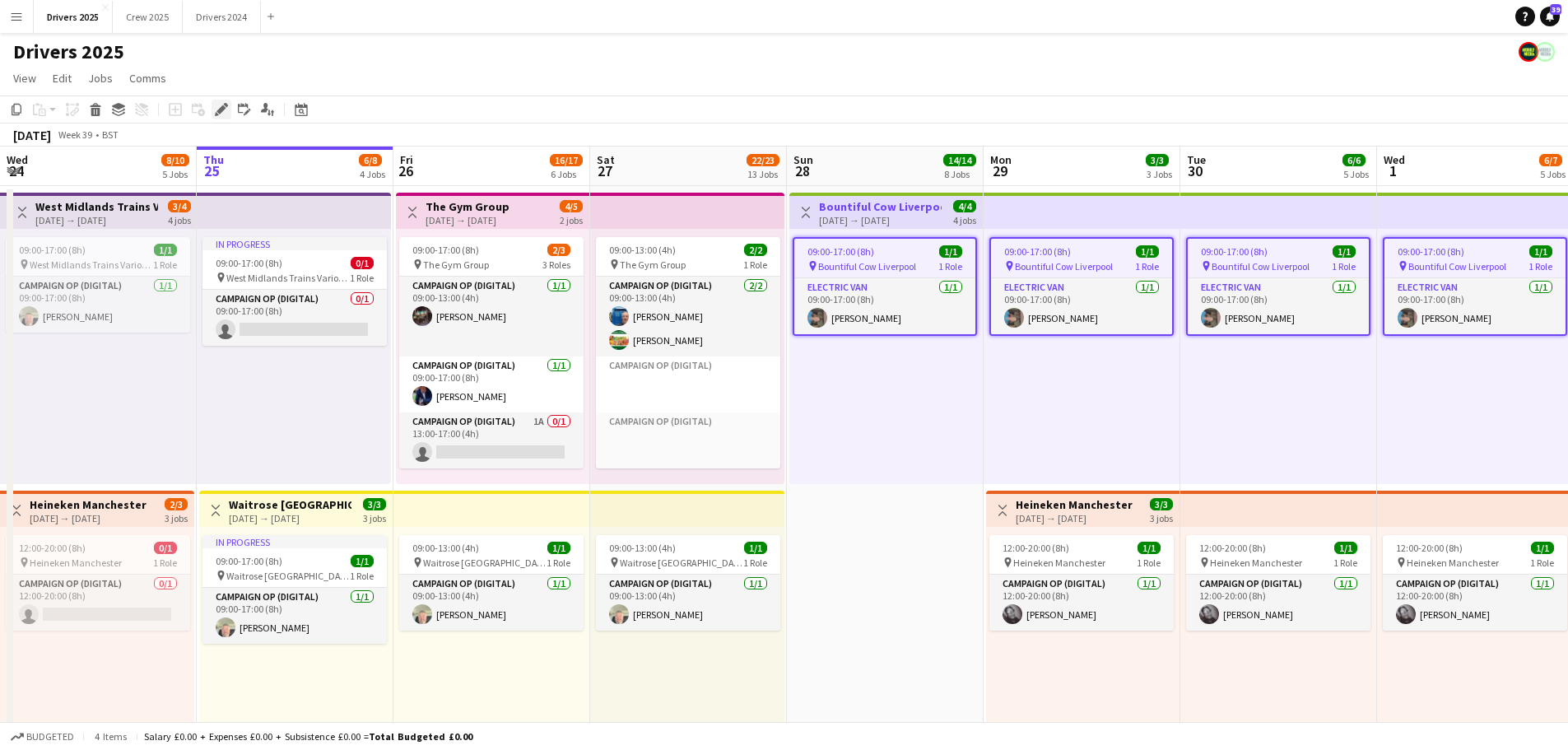
click at [224, 104] on icon at bounding box center [226, 105] width 4 height 4
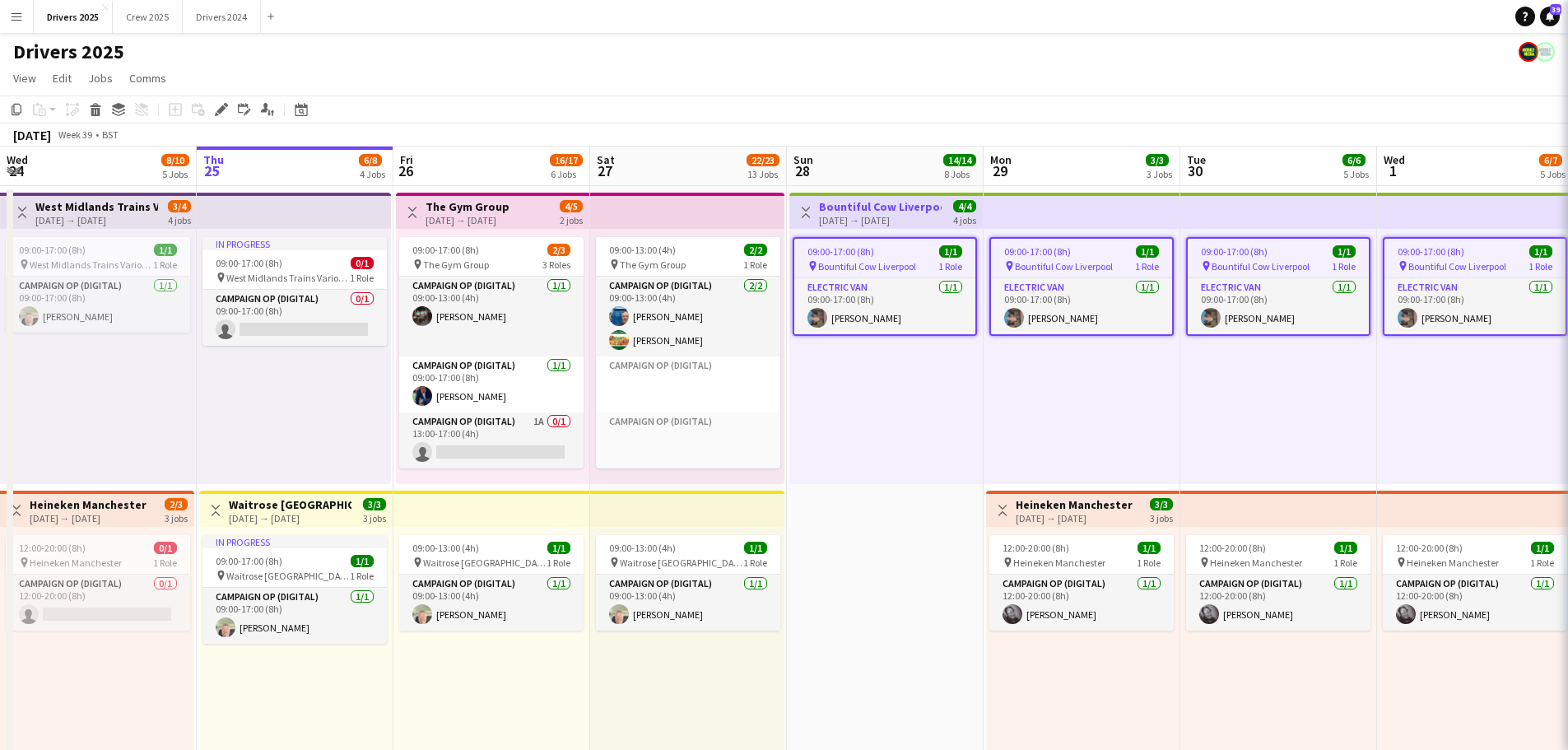
type input "**********"
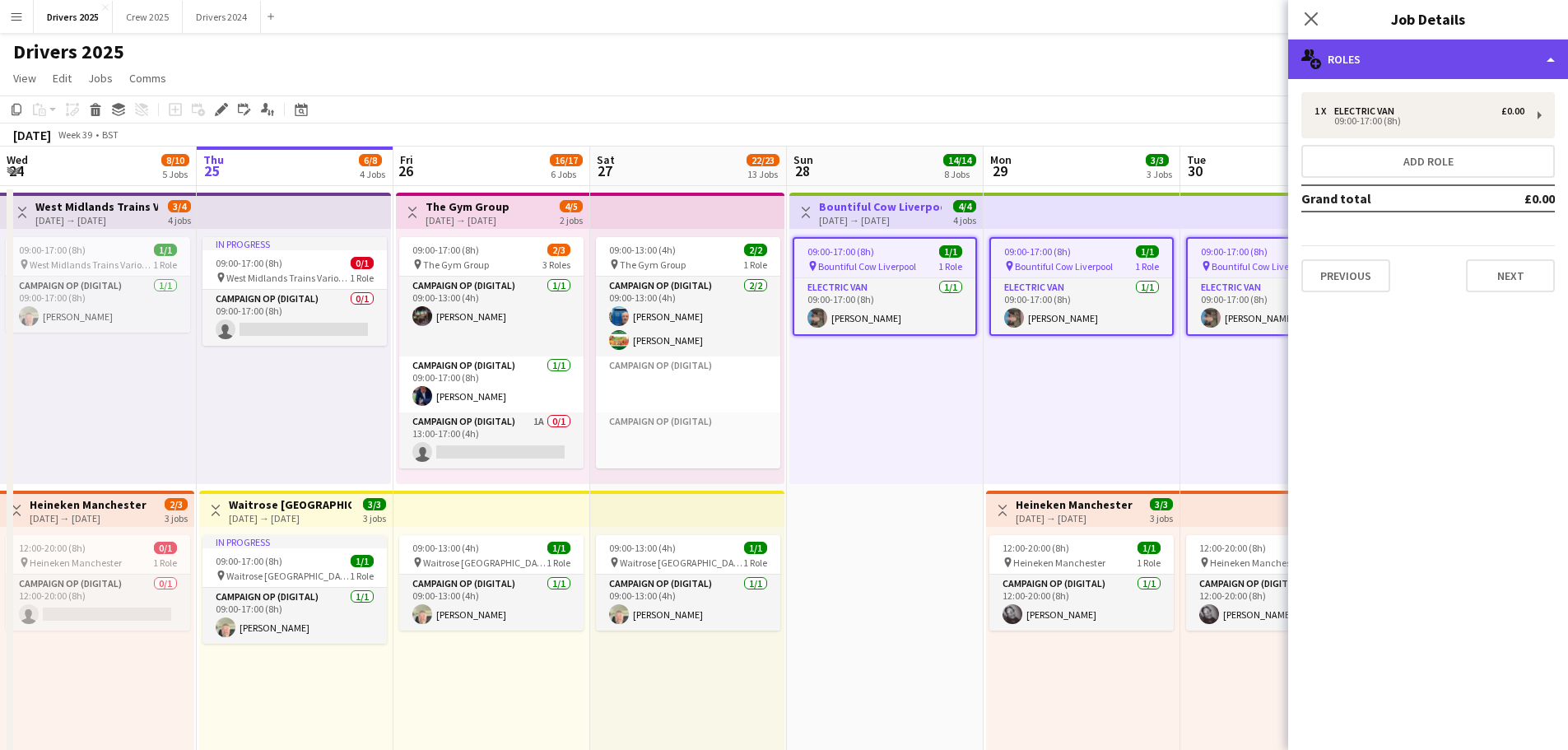
click at [1414, 54] on div "multiple-users-add Roles" at bounding box center [1428, 60] width 280 height 40
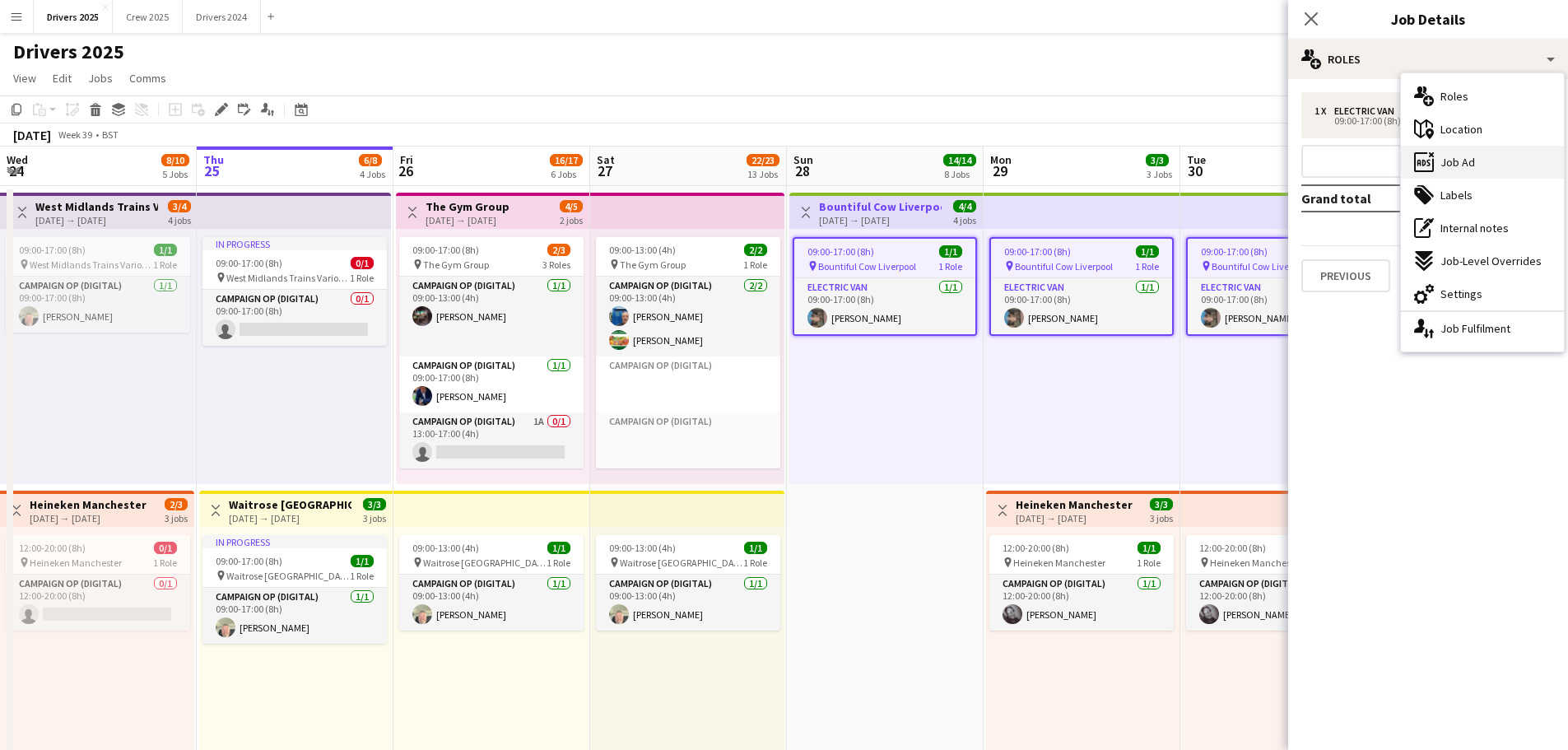
click at [1468, 168] on span "Job Ad" at bounding box center [1458, 161] width 35 height 15
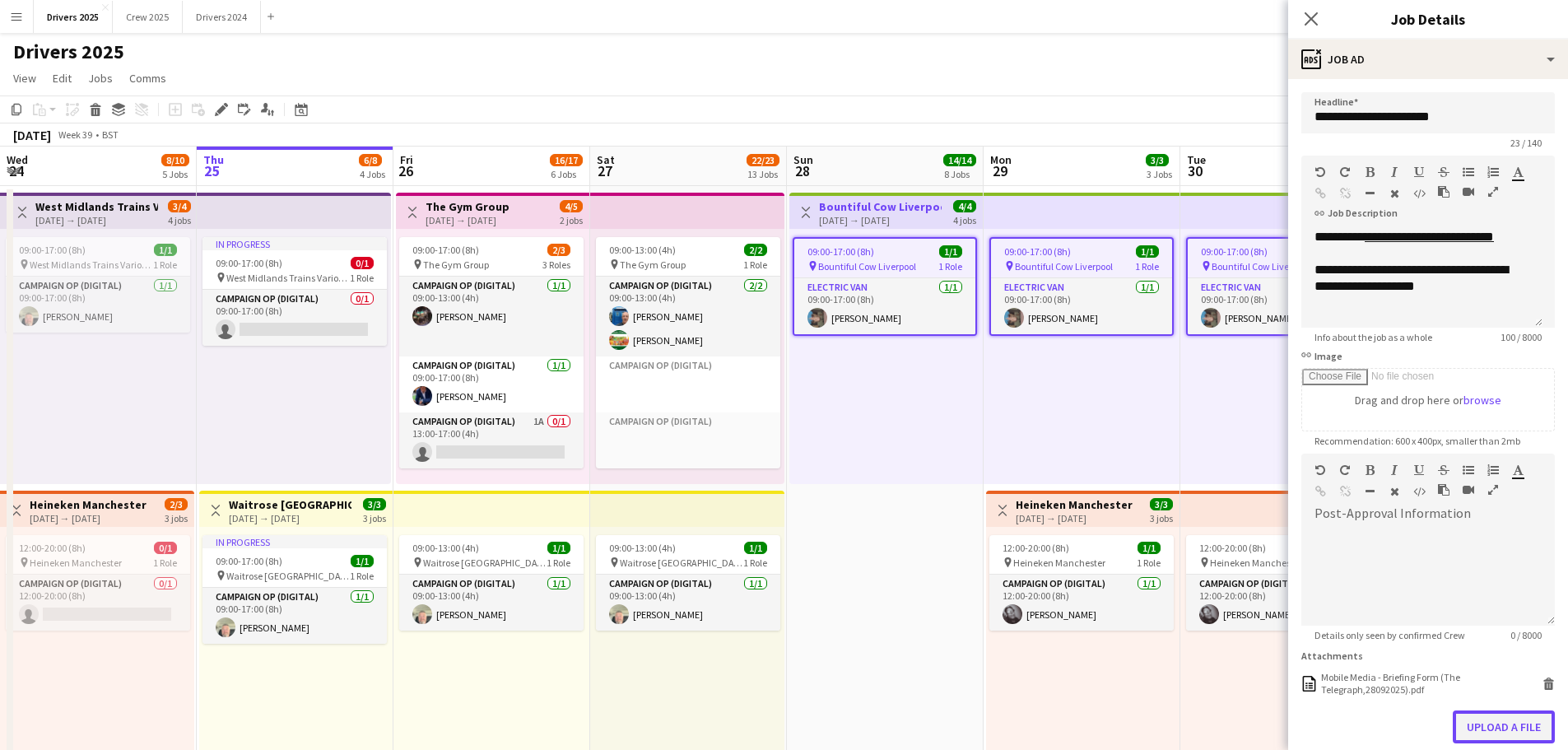
click at [1479, 726] on button "Upload a file" at bounding box center [1504, 727] width 102 height 33
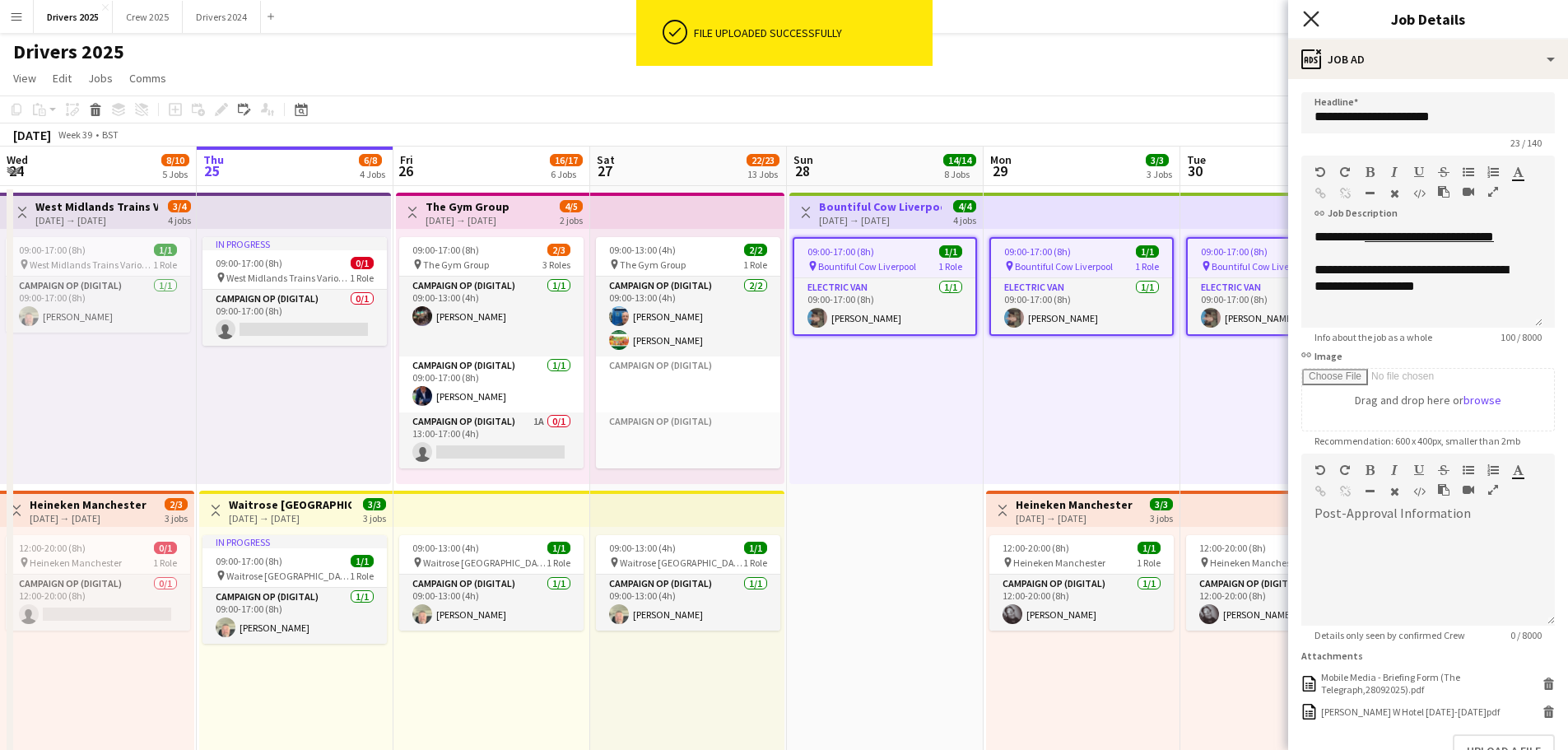
click at [1317, 17] on icon "Close pop-in" at bounding box center [1311, 18] width 16 height 16
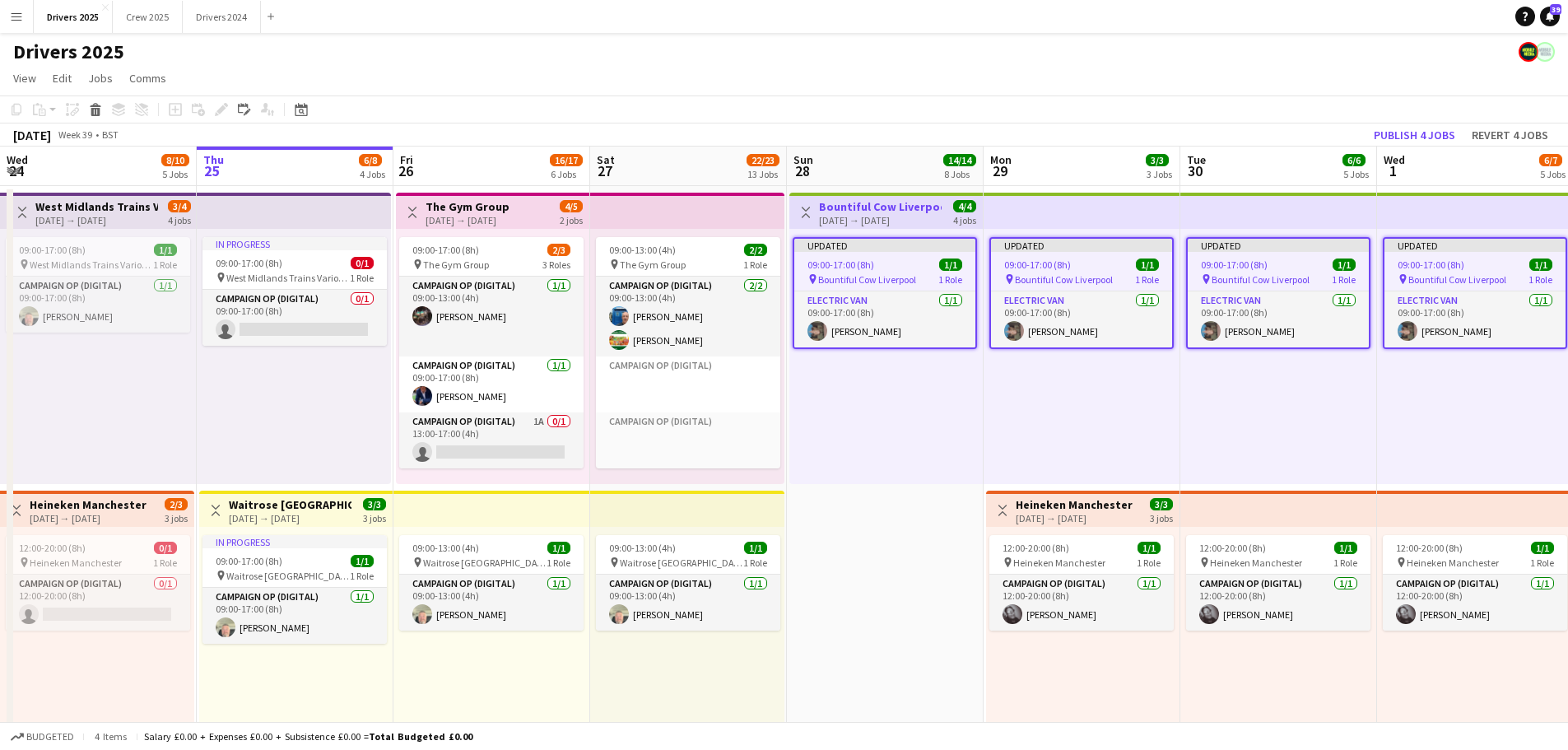
click at [1426, 111] on app-toolbar "Copy Paste Paste Ctrl+V Paste with crew Ctrl+Shift+V Paste linked Job [GEOGRAPH…" at bounding box center [784, 109] width 1568 height 28
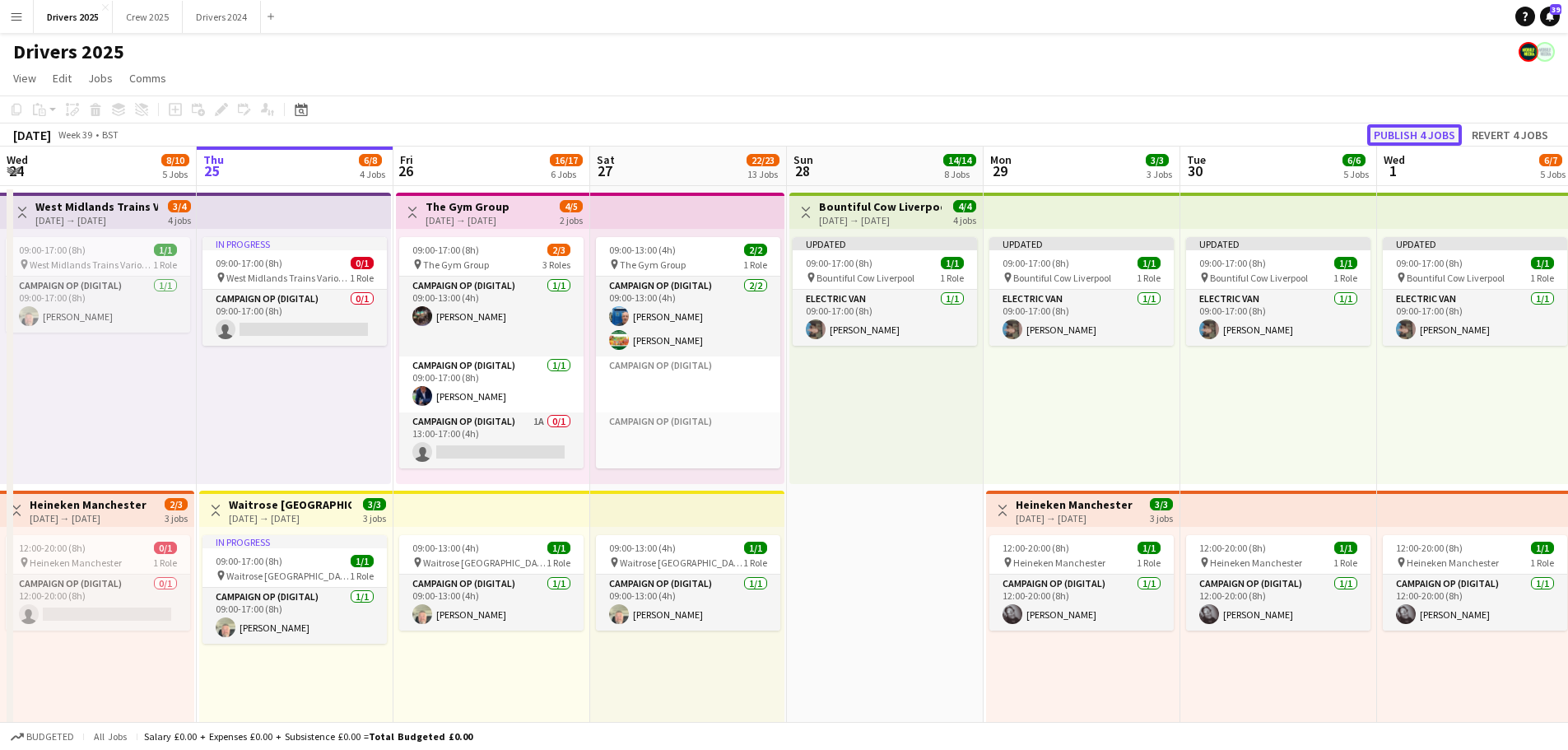
click at [1430, 130] on button "Publish 4 jobs" at bounding box center [1414, 135] width 95 height 22
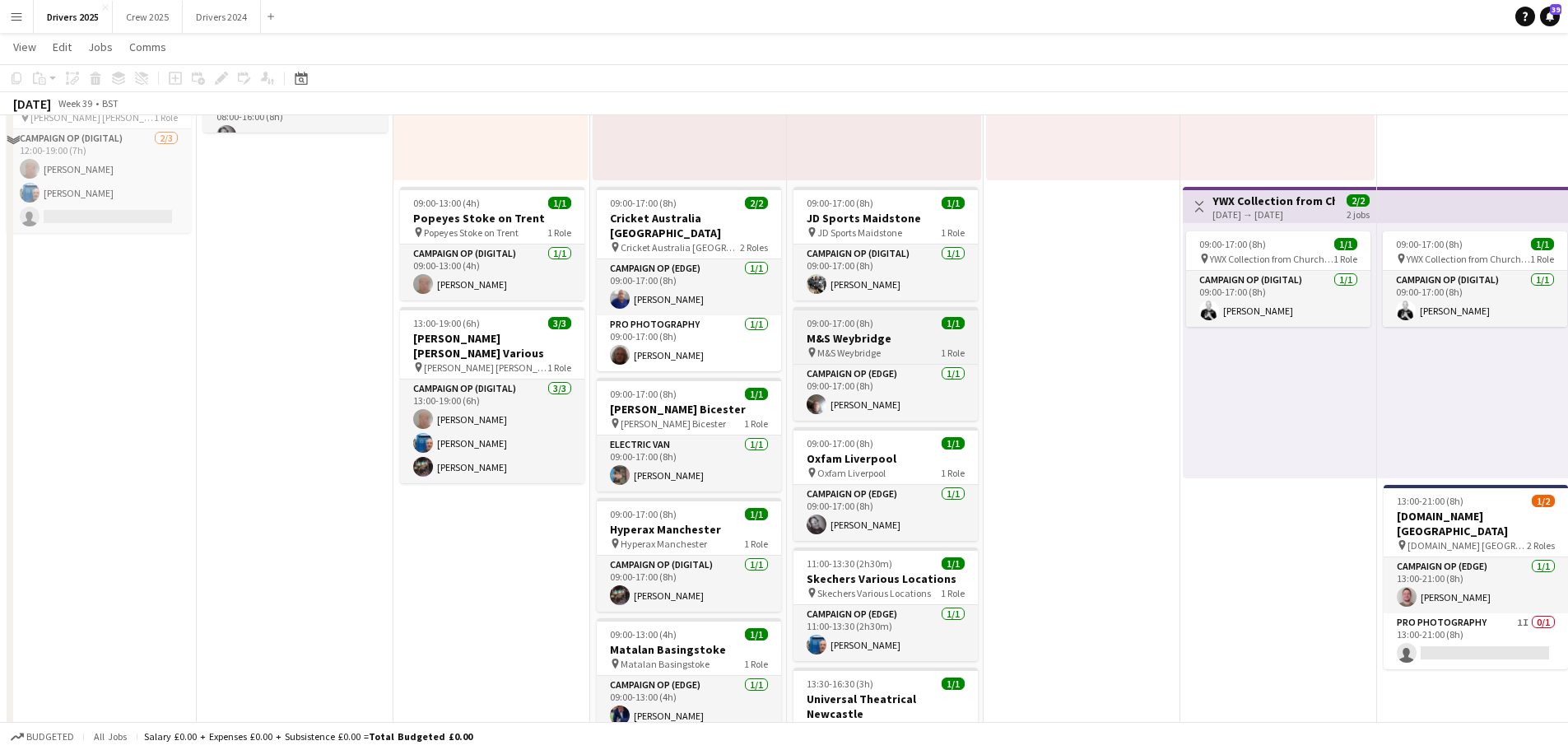
scroll to position [1234, 0]
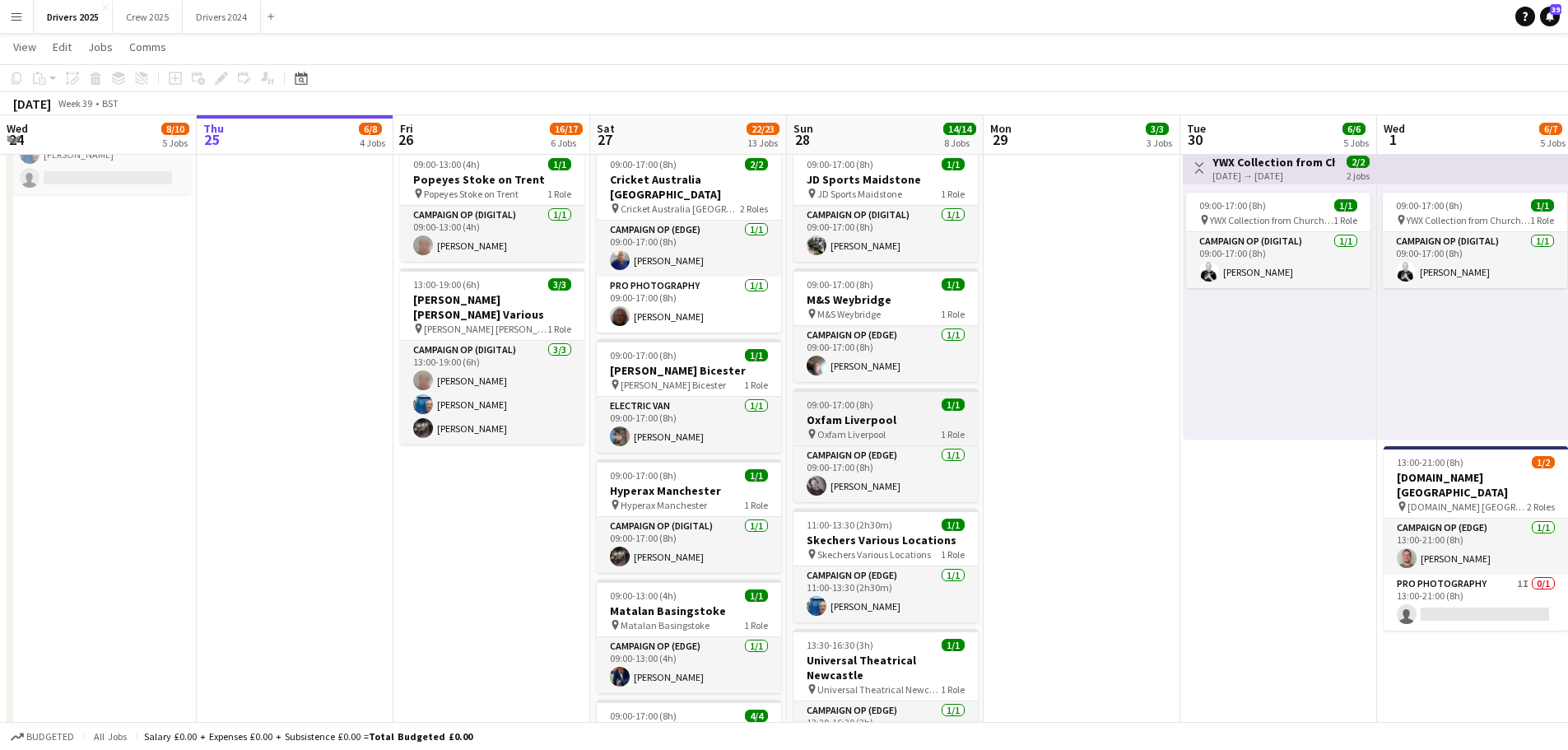
click at [870, 405] on span "09:00-17:00 (8h)" at bounding box center [840, 405] width 67 height 12
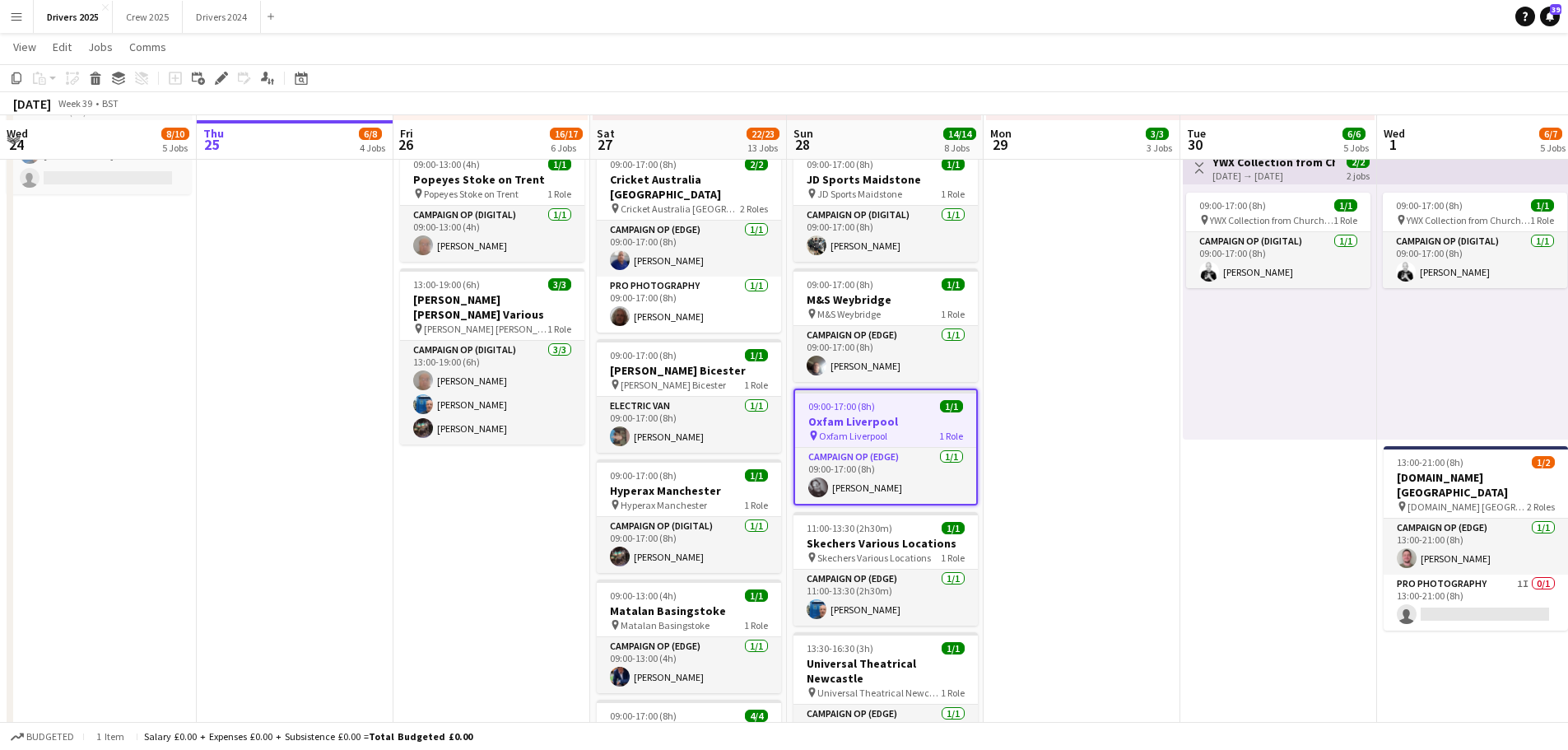
scroll to position [1317, 0]
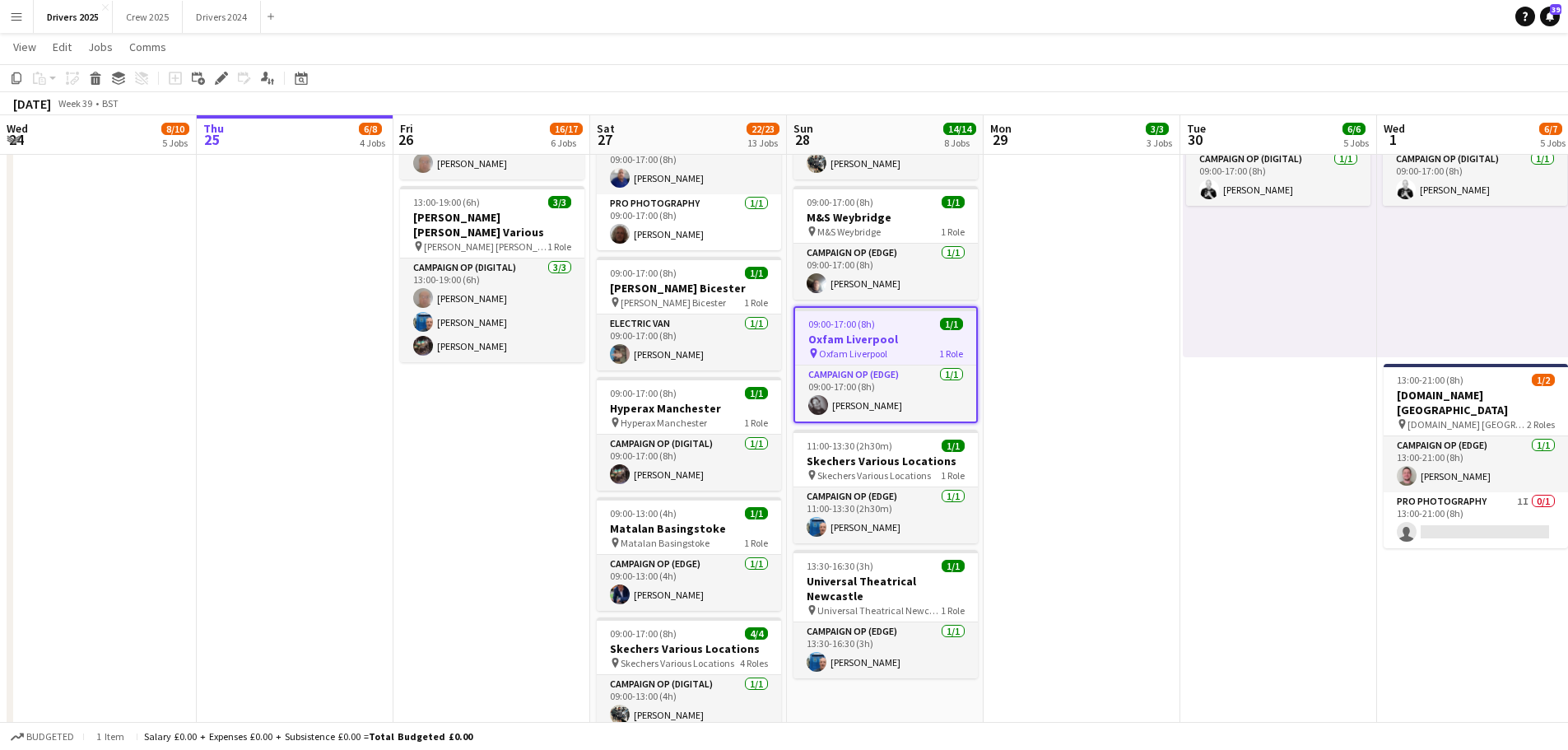
click at [861, 330] on app-job-card "09:00-17:00 (8h) 1/1 Oxfam Liverpool pin Oxfam Liverpool 1 Role Campaign Op (Ed…" at bounding box center [886, 365] width 184 height 117
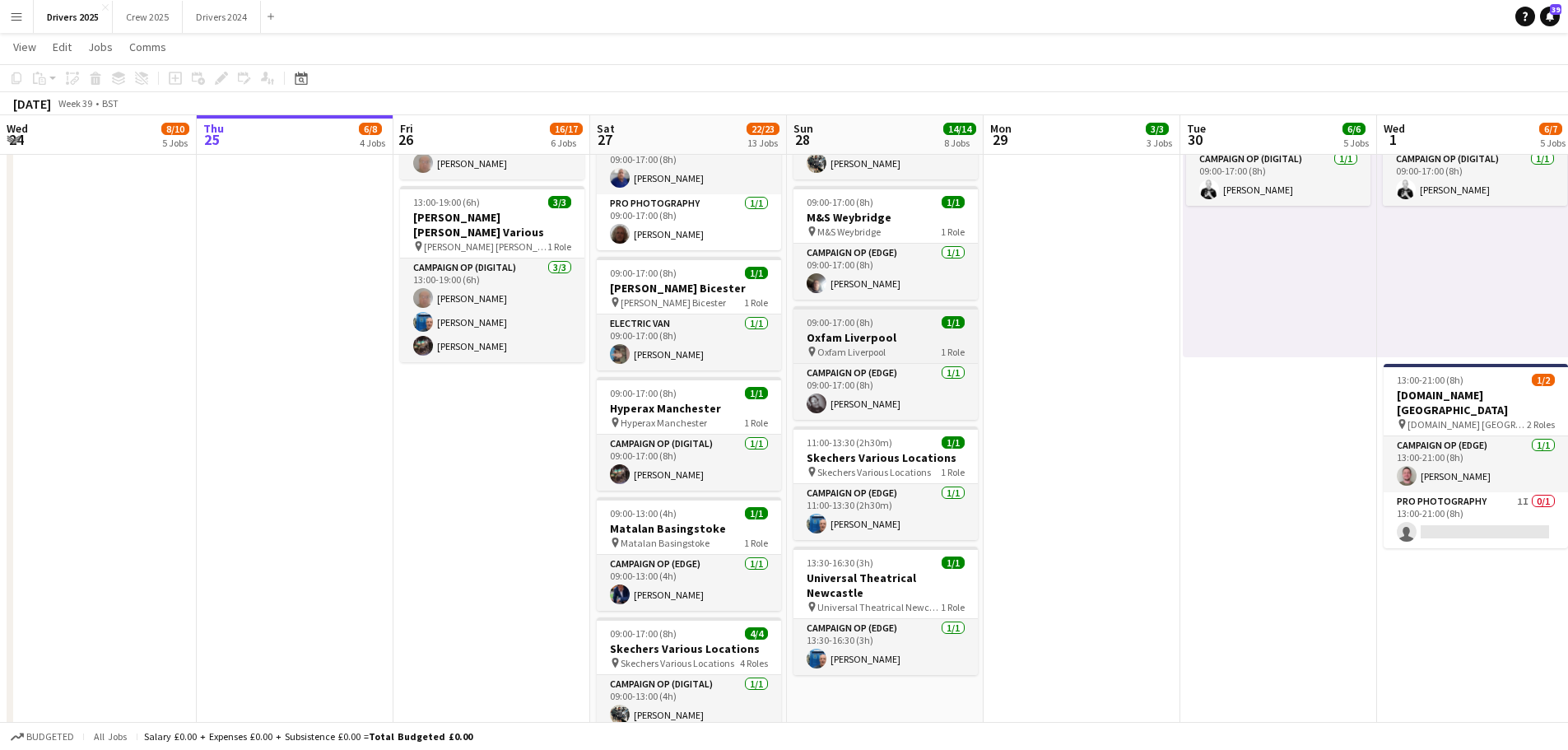
click at [857, 329] on app-job-card "09:00-17:00 (8h) 1/1 Oxfam Liverpool pin Oxfam Liverpool 1 Role Campaign Op (Ed…" at bounding box center [886, 363] width 184 height 114
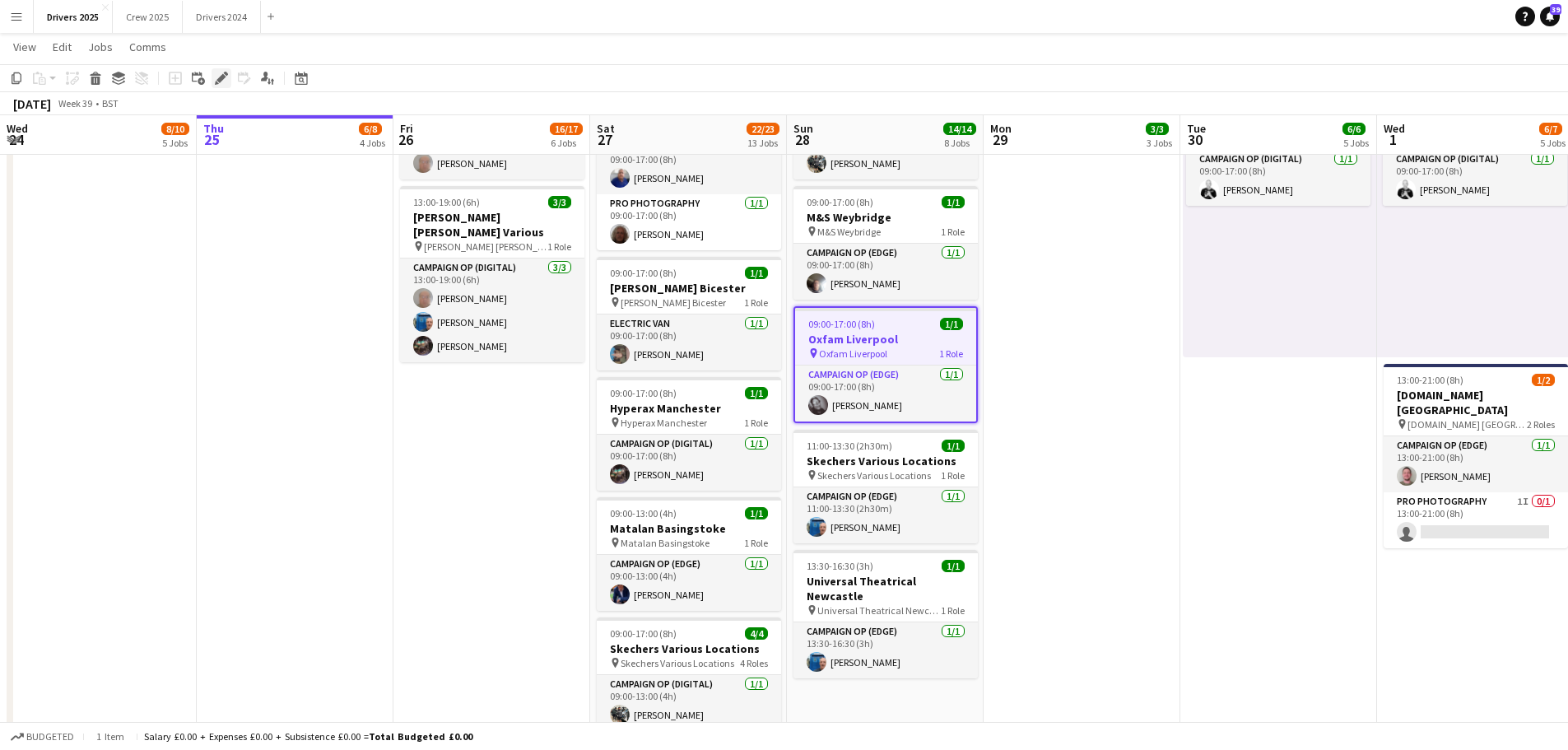
click at [224, 87] on div "Edit" at bounding box center [221, 78] width 20 height 20
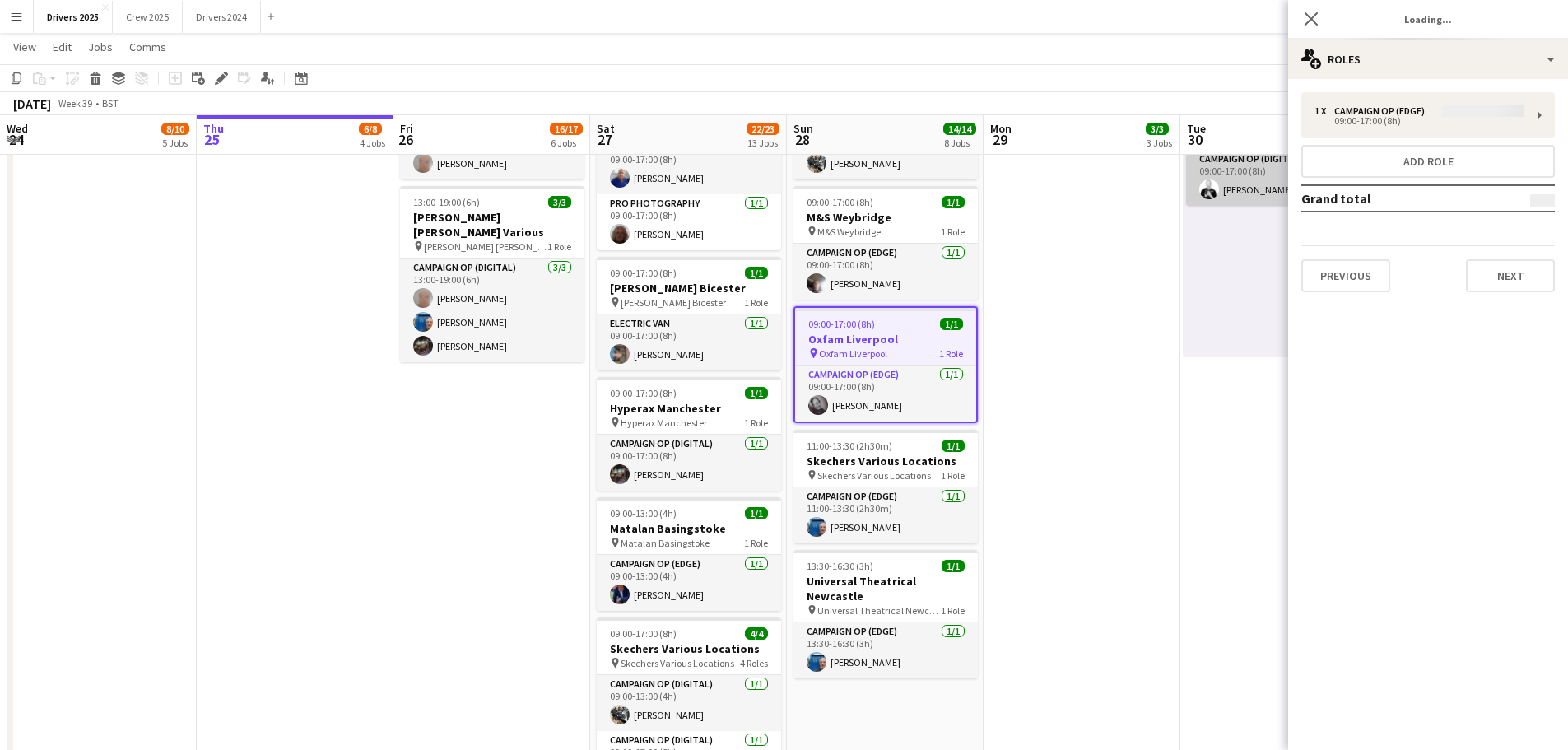
type input "**********"
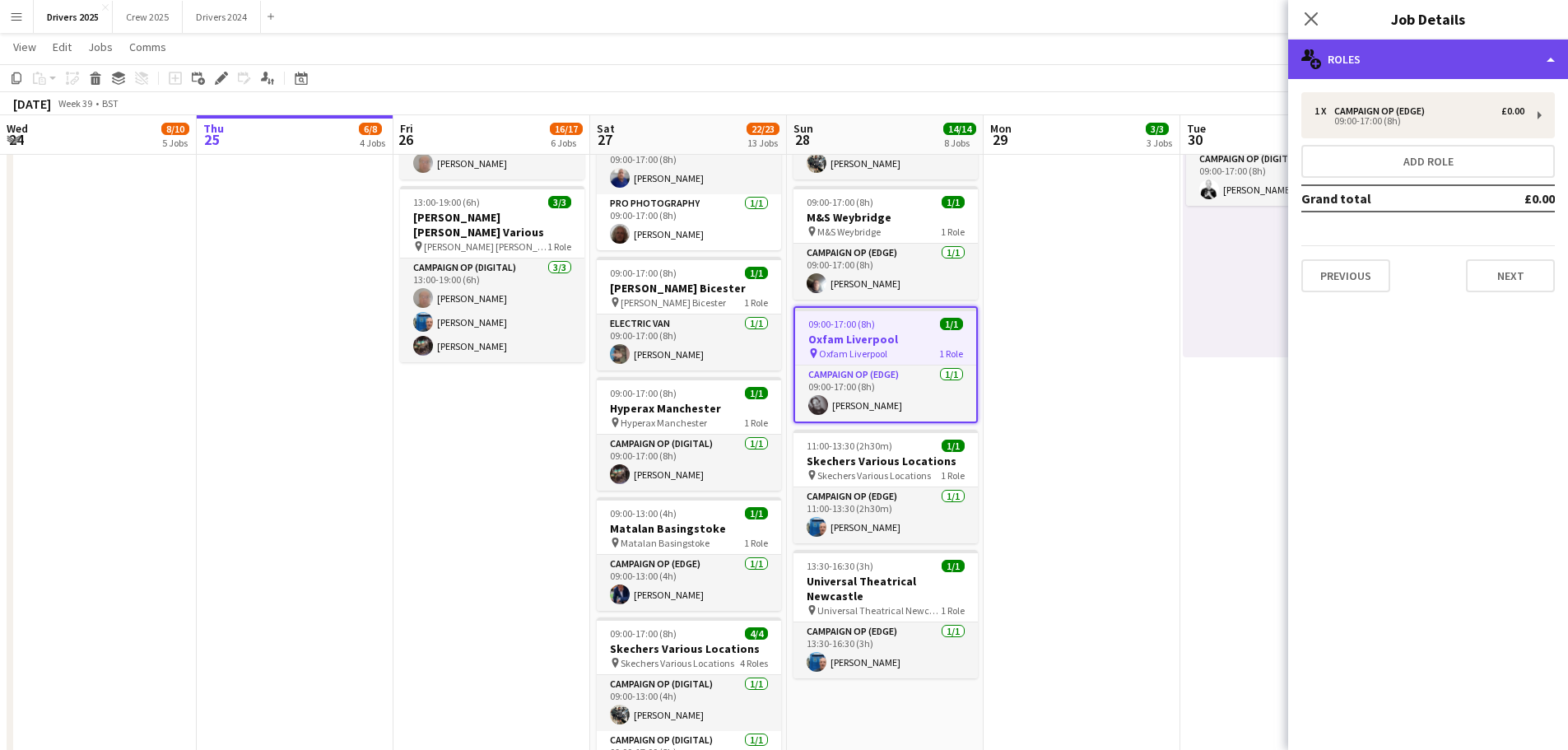
click at [1357, 42] on div "multiple-users-add Roles" at bounding box center [1428, 60] width 280 height 40
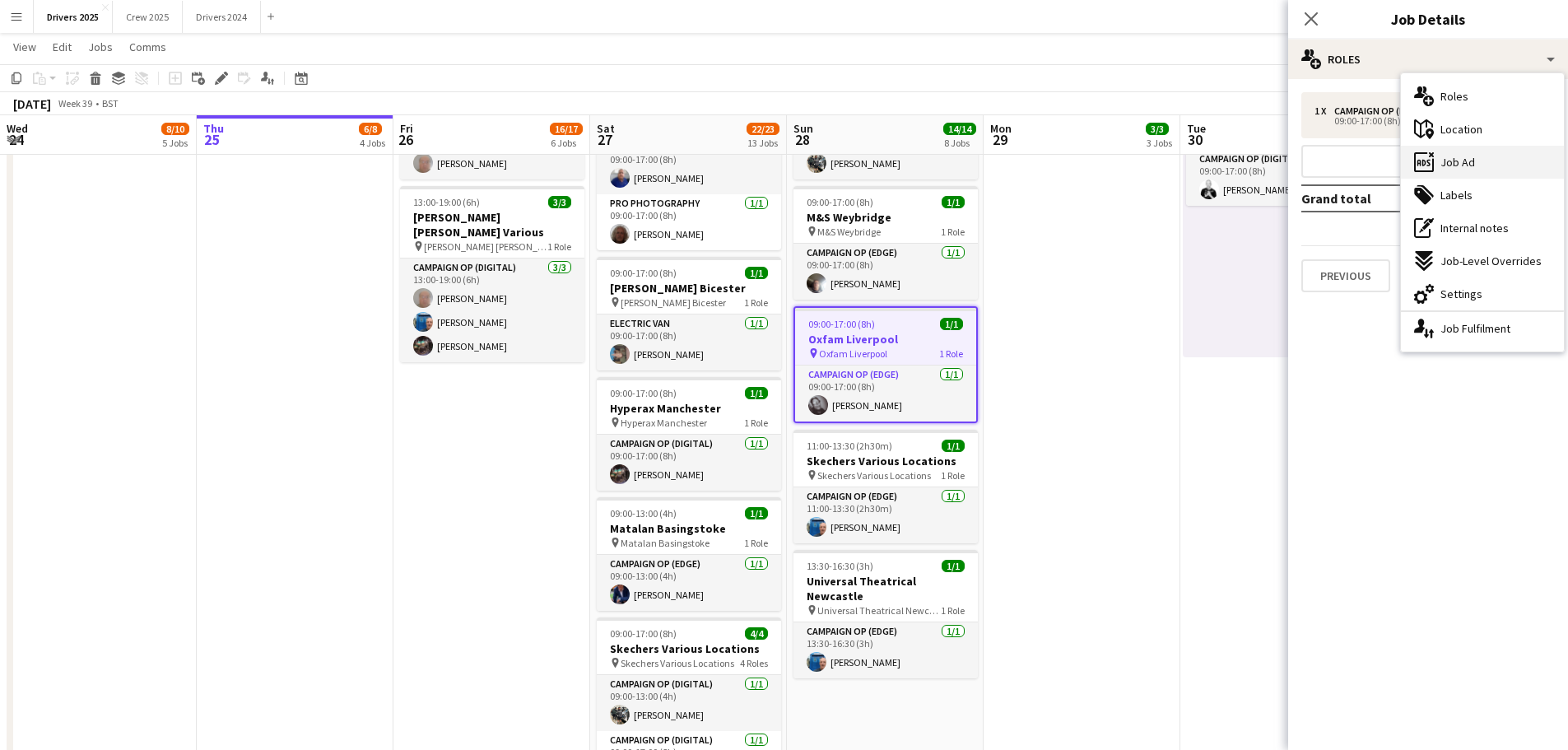
click at [1485, 168] on div "ads-window Job Ad" at bounding box center [1483, 162] width 163 height 33
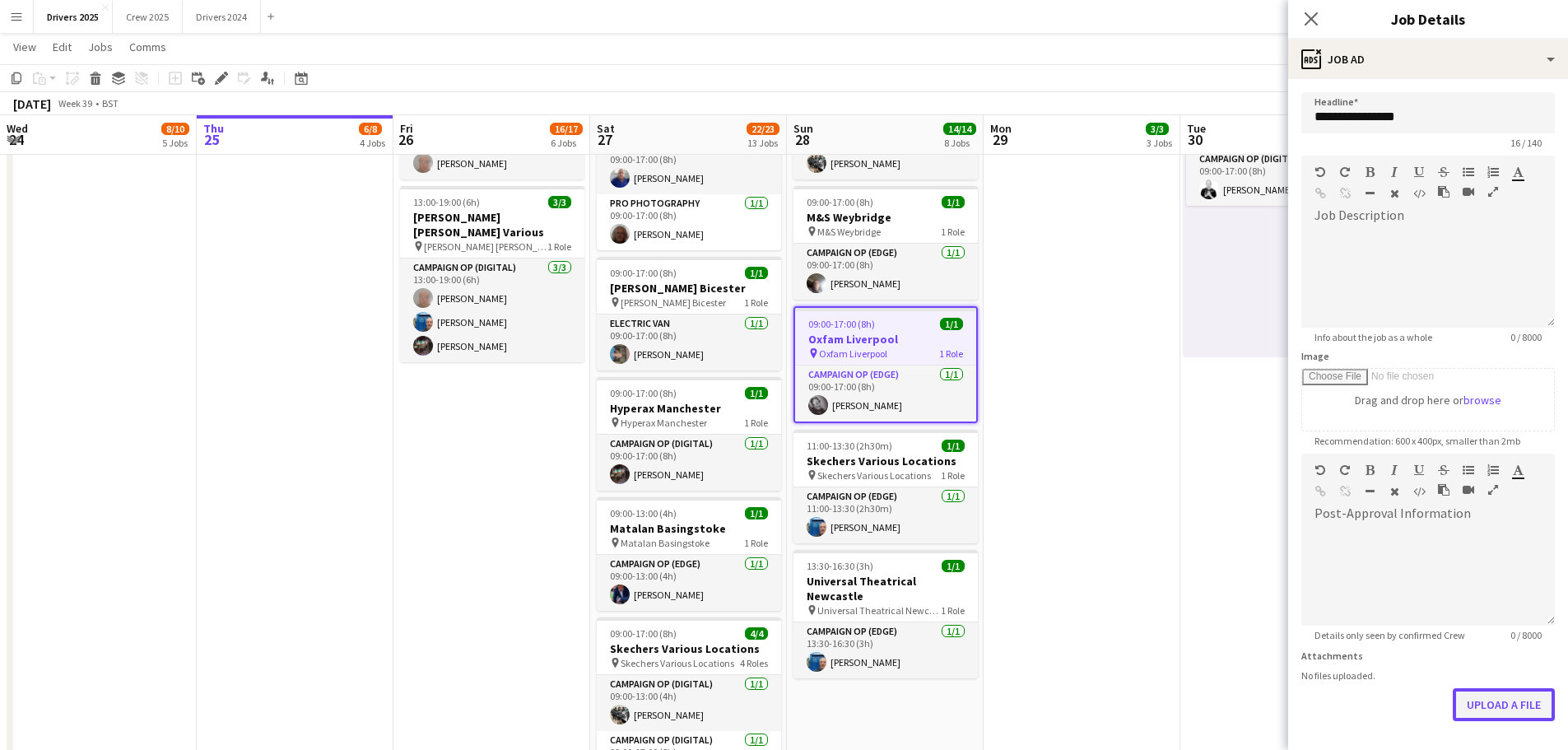
click at [1499, 694] on button "Upload a file" at bounding box center [1504, 705] width 102 height 33
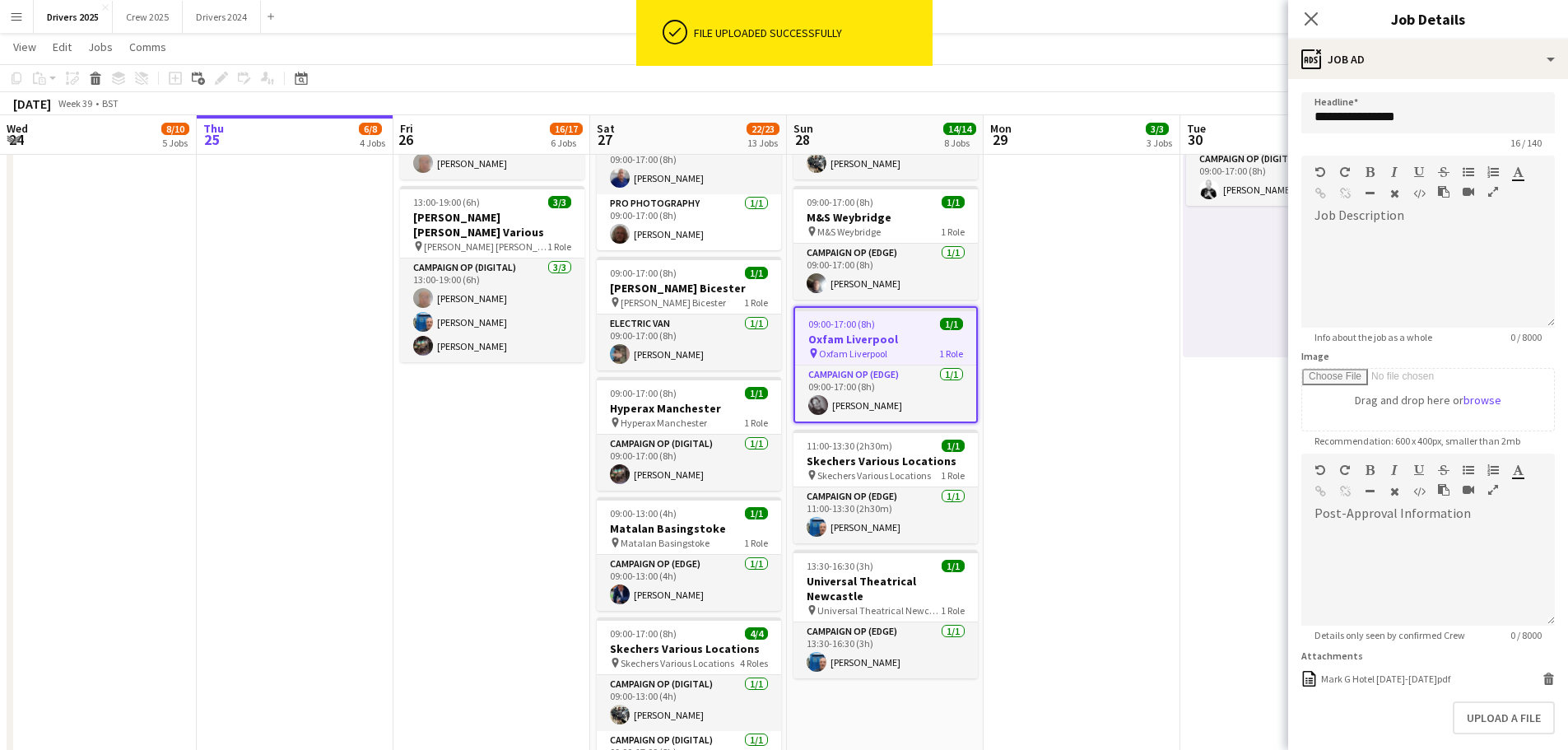
click at [1313, 23] on icon "Close pop-in" at bounding box center [1311, 18] width 13 height 13
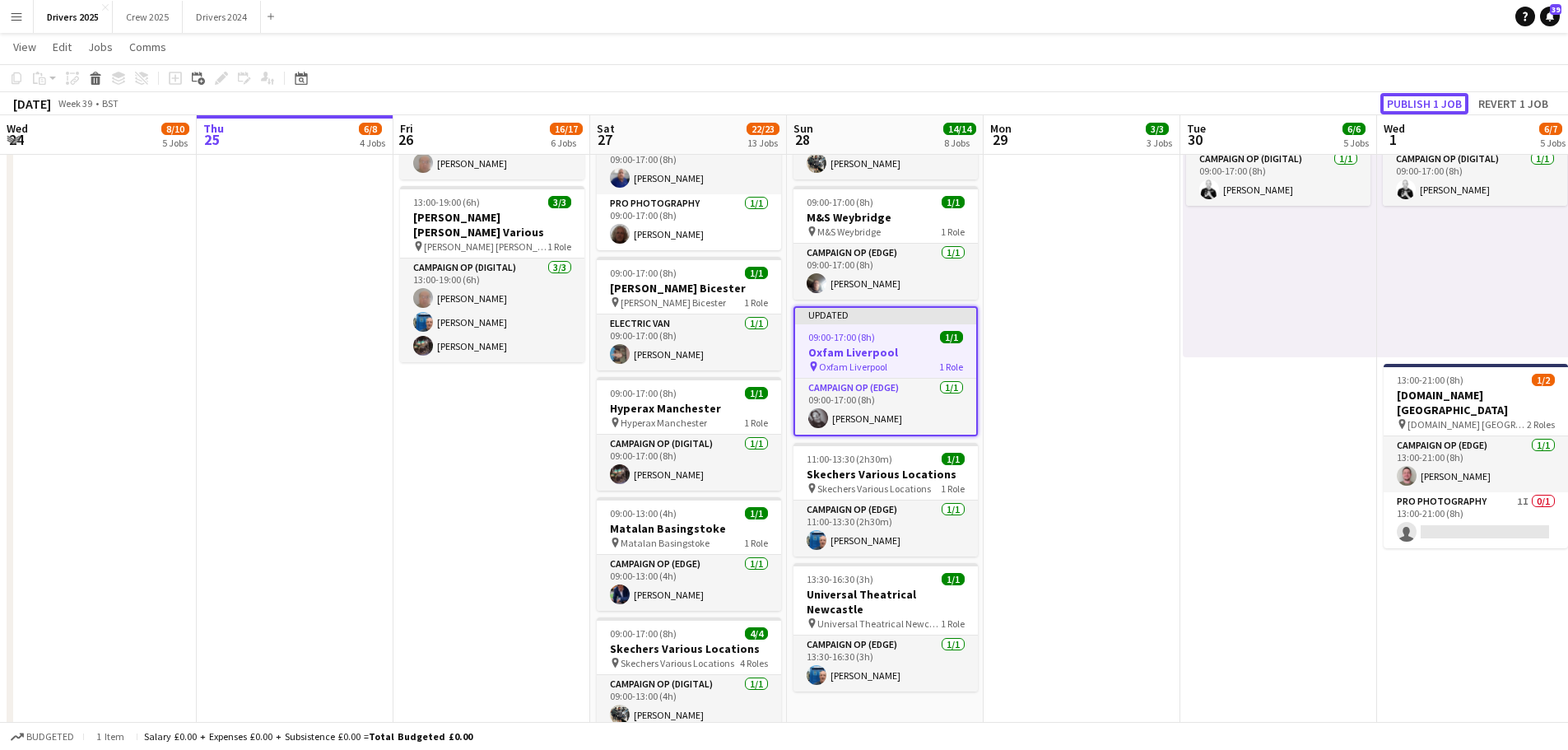
click at [1427, 100] on button "Publish 1 job" at bounding box center [1424, 103] width 88 height 22
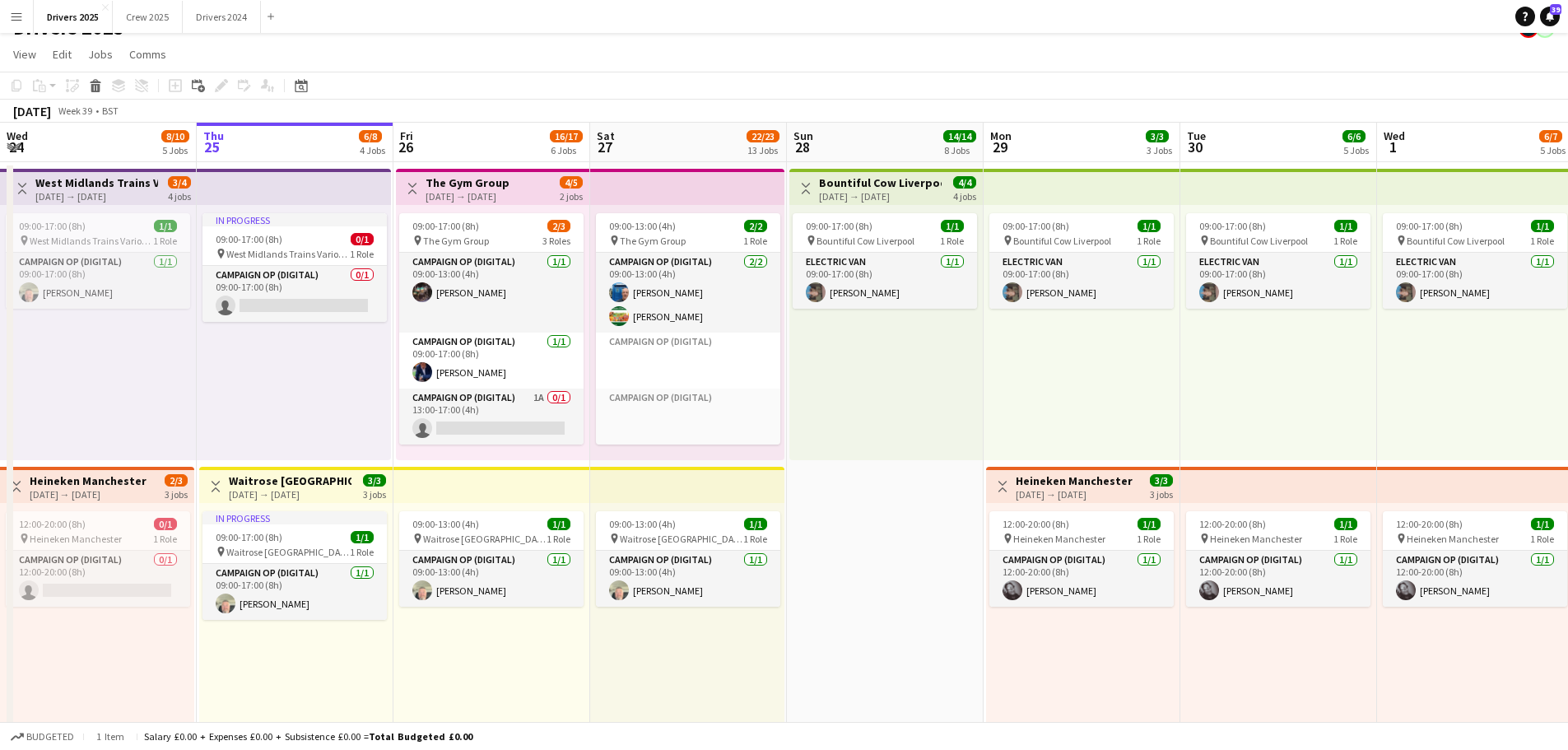
scroll to position [0, 0]
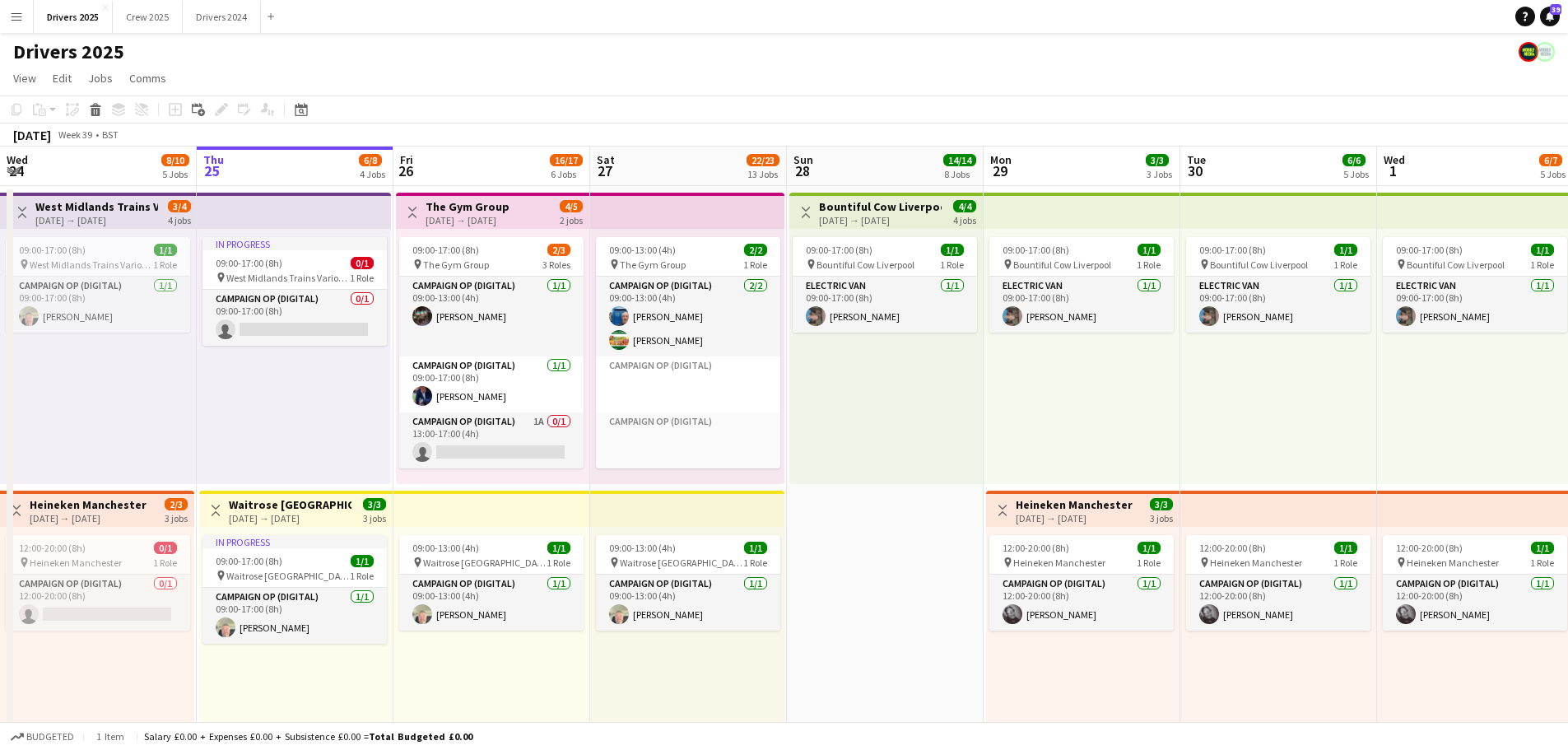
click at [885, 206] on h3 "Bountiful Cow Liverpool" at bounding box center [880, 206] width 122 height 15
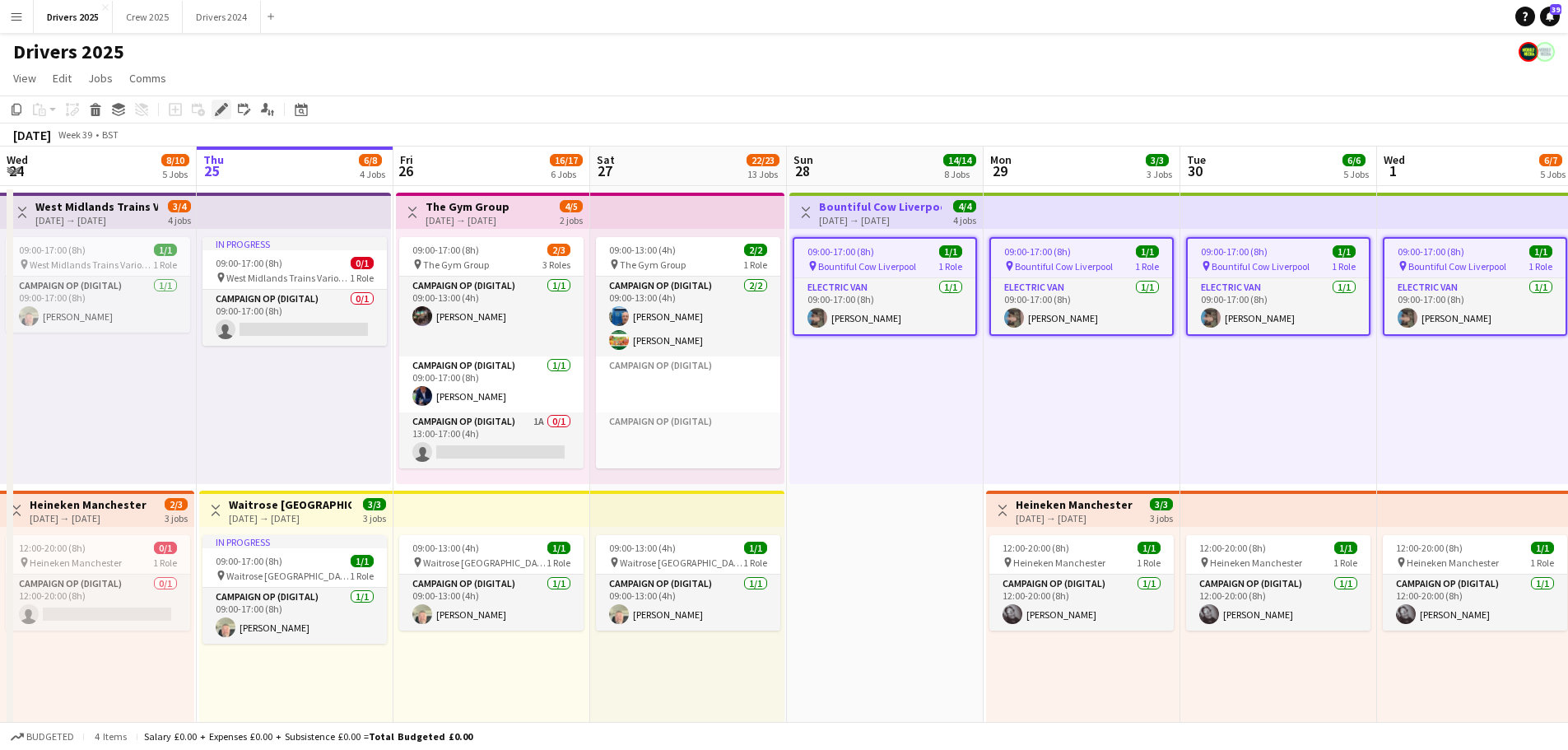
click at [223, 111] on icon "Edit" at bounding box center [221, 109] width 13 height 13
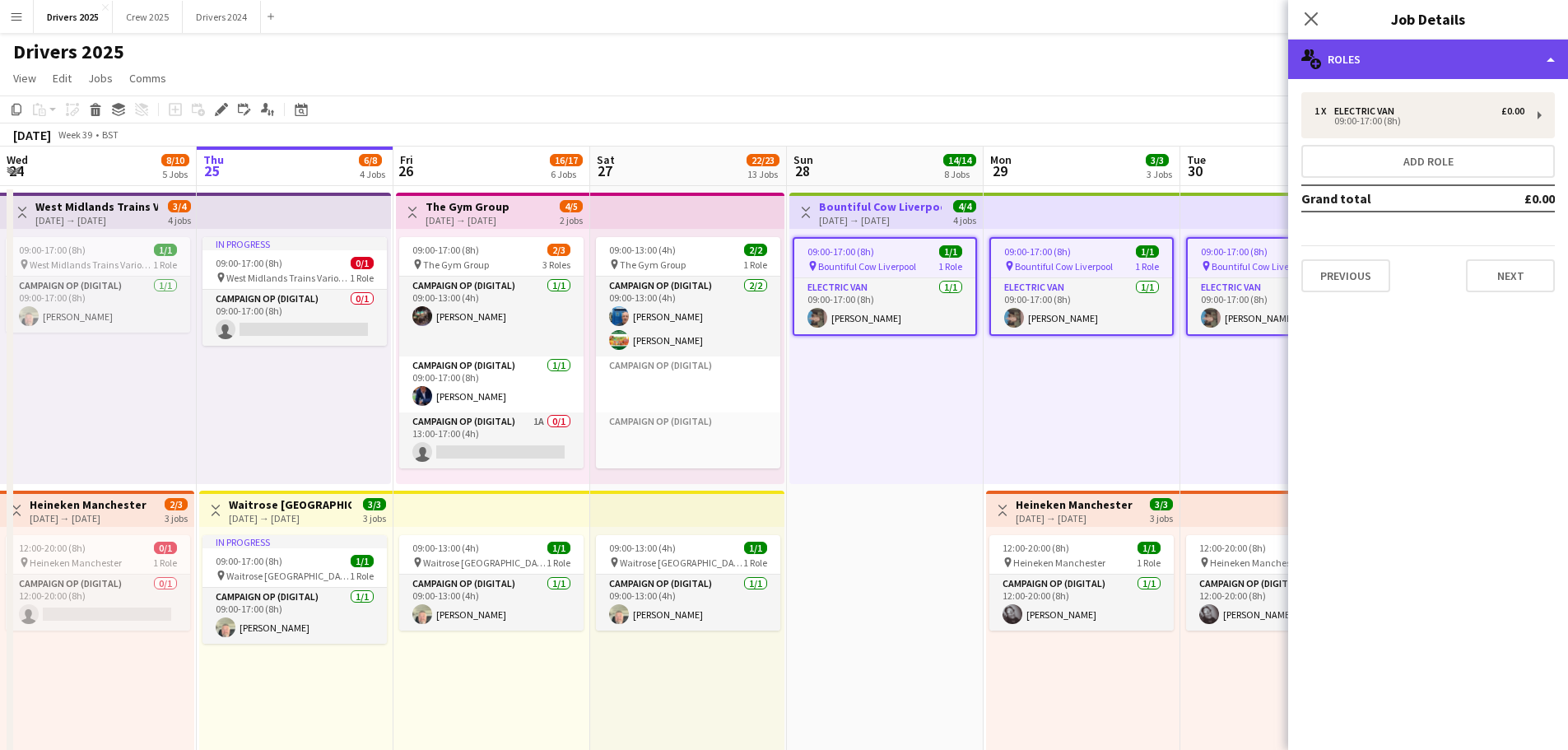
click at [1390, 49] on div "multiple-users-add Roles" at bounding box center [1428, 60] width 280 height 40
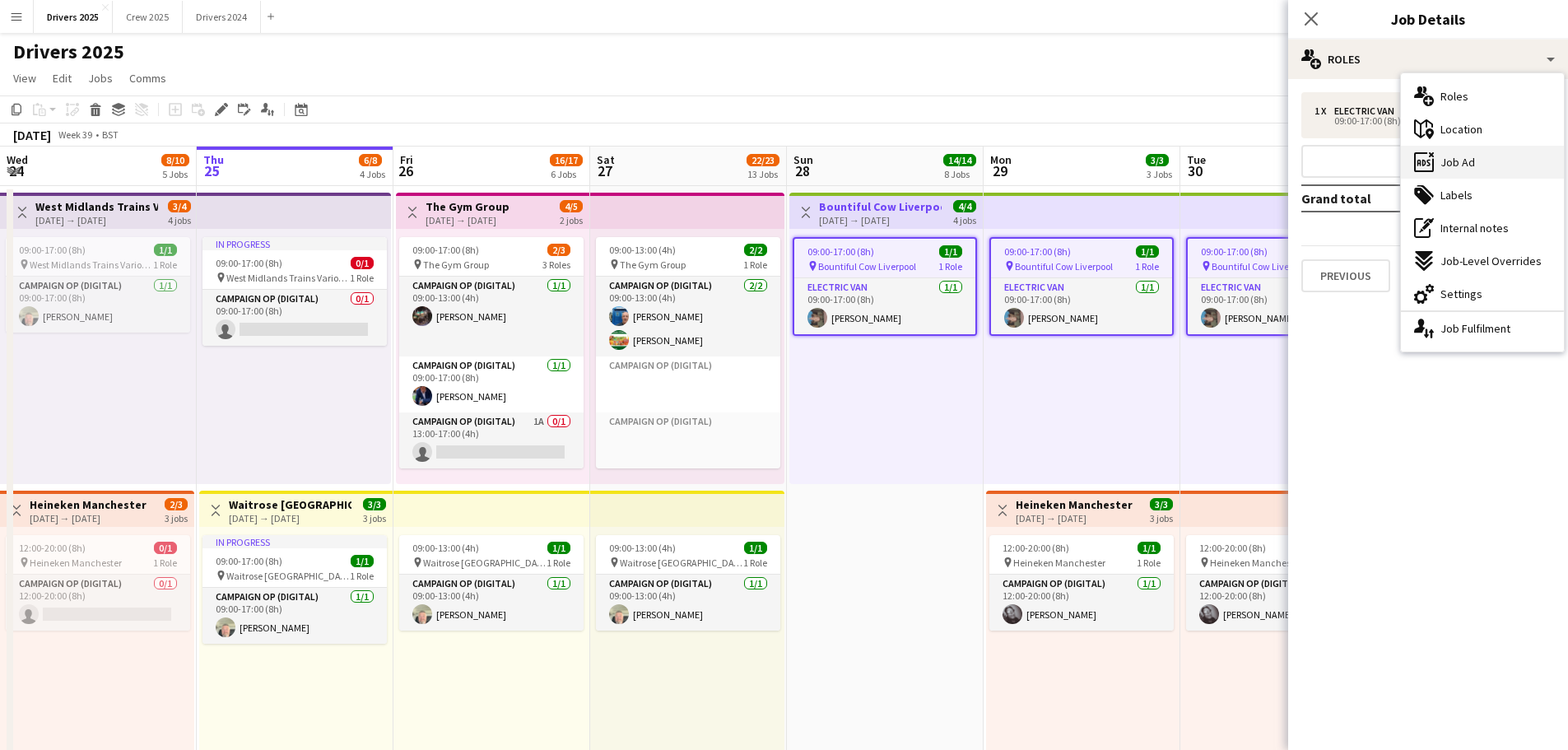
click at [1489, 150] on div "ads-window Job Ad" at bounding box center [1483, 162] width 163 height 33
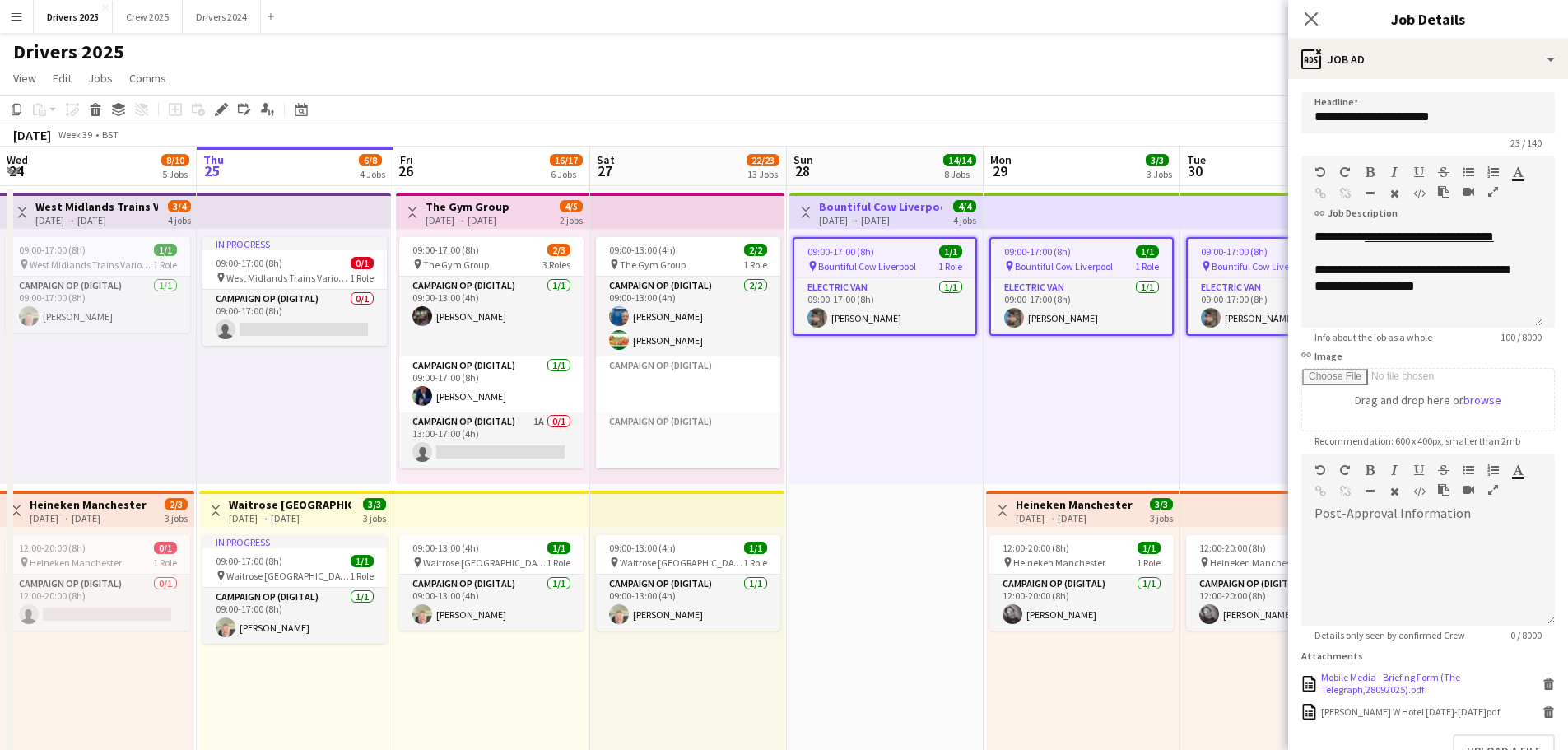
scroll to position [110, 0]
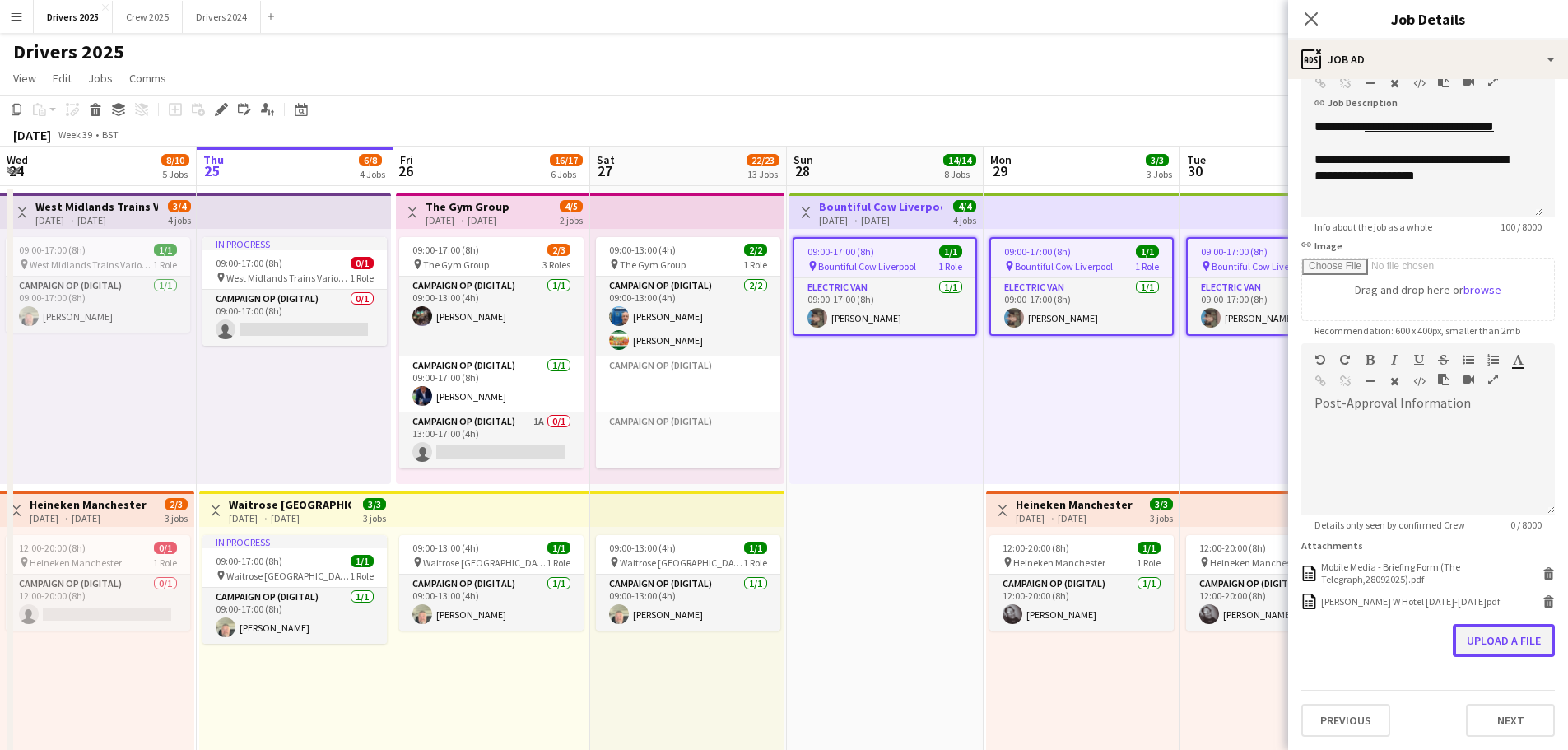
click at [1501, 641] on button "Upload a file" at bounding box center [1504, 641] width 102 height 33
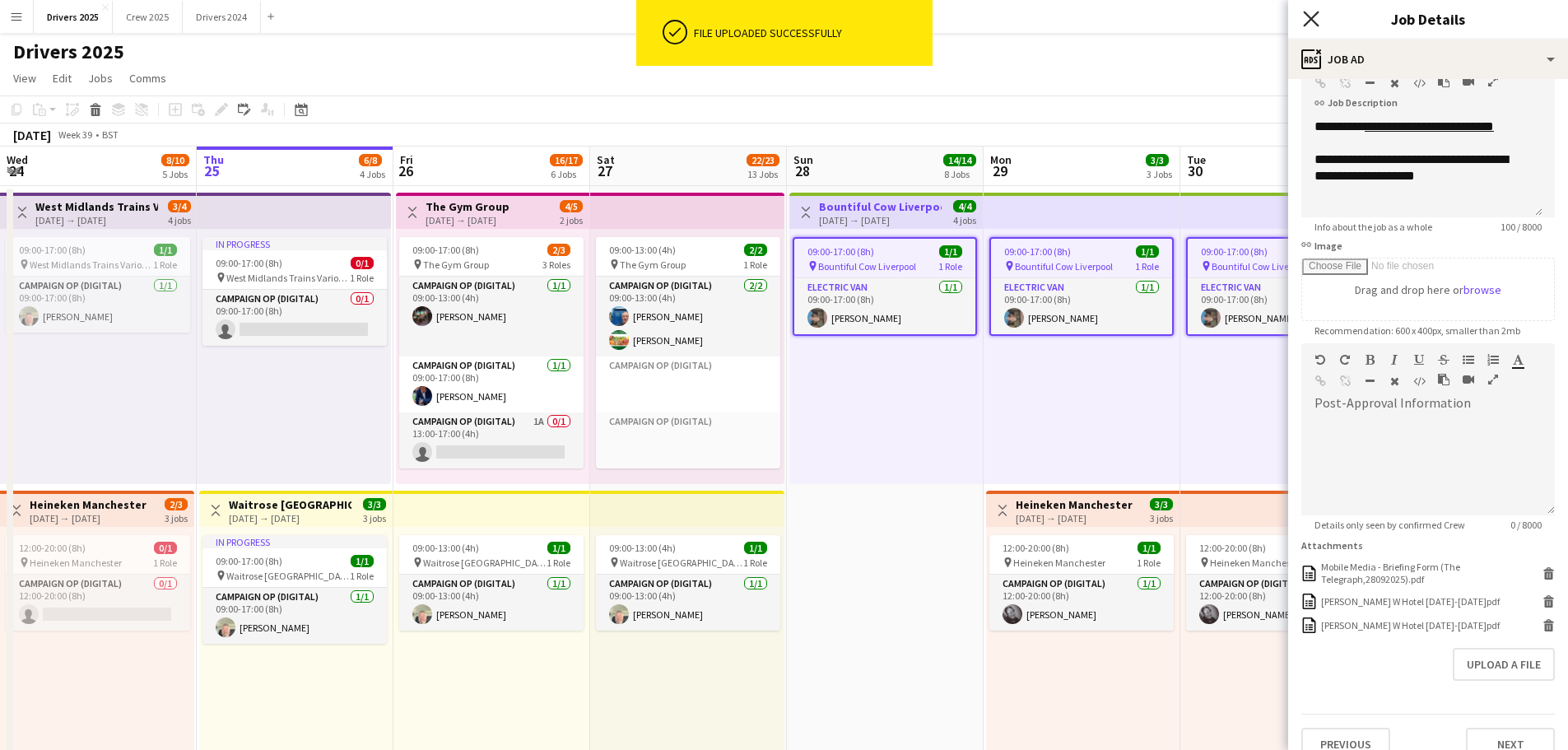
click at [1311, 15] on icon "Close pop-in" at bounding box center [1311, 18] width 16 height 16
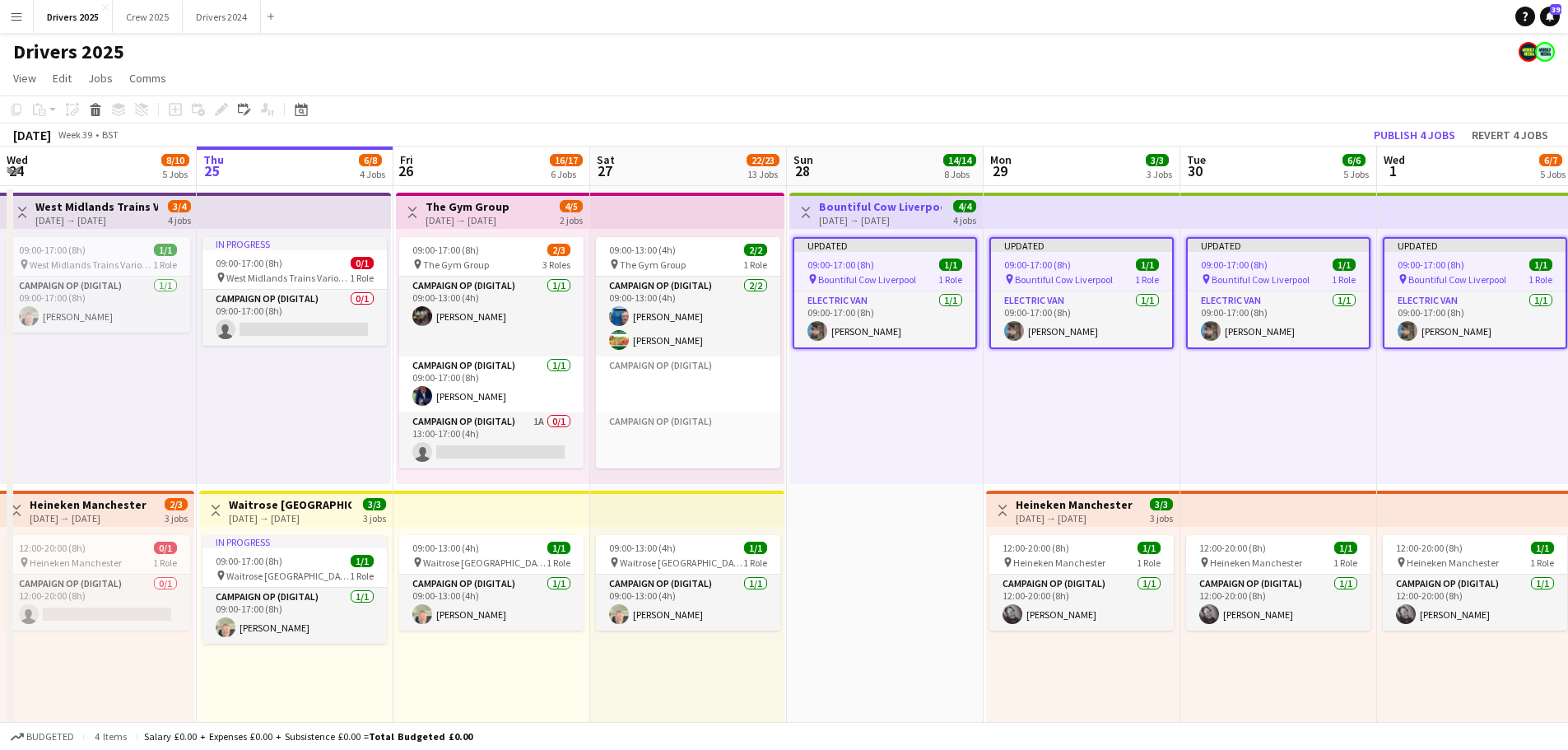
click at [1413, 122] on app-toolbar "Copy Paste Paste Ctrl+V Paste with crew Ctrl+Shift+V Paste linked Job [GEOGRAPH…" at bounding box center [784, 109] width 1568 height 28
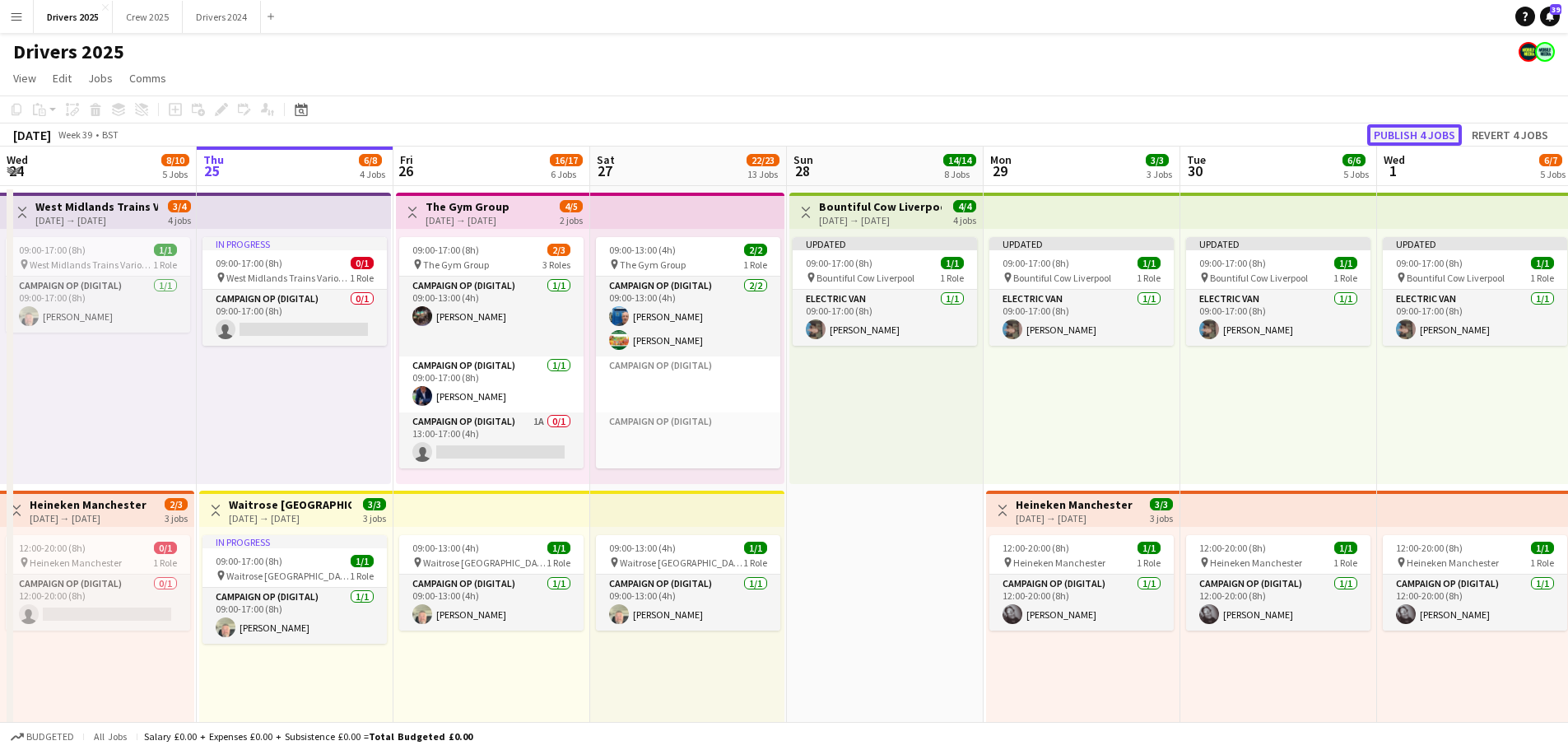
click at [1413, 127] on button "Publish 4 jobs" at bounding box center [1414, 135] width 95 height 22
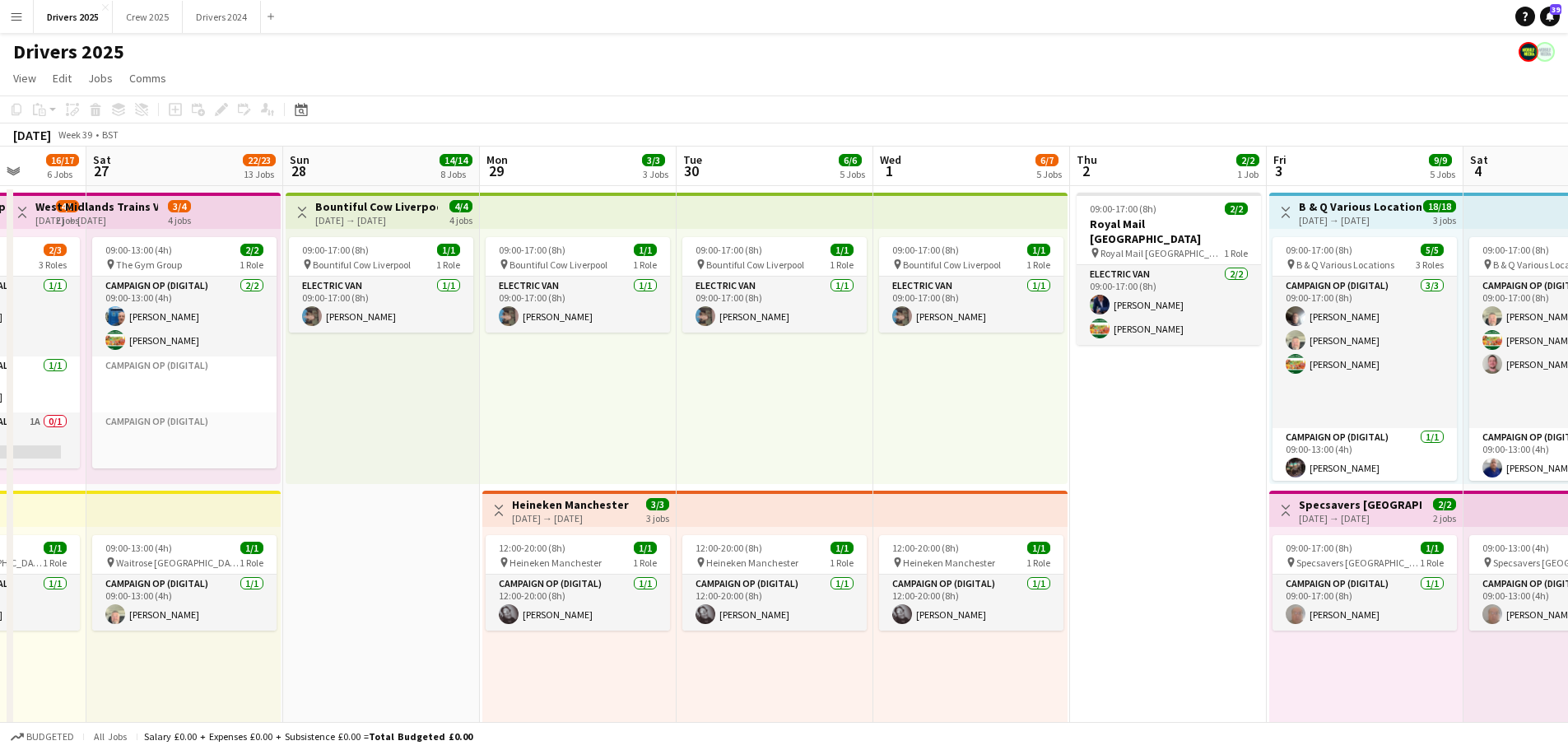
drag, startPoint x: 1025, startPoint y: 405, endPoint x: 558, endPoint y: 386, distance: 467.4
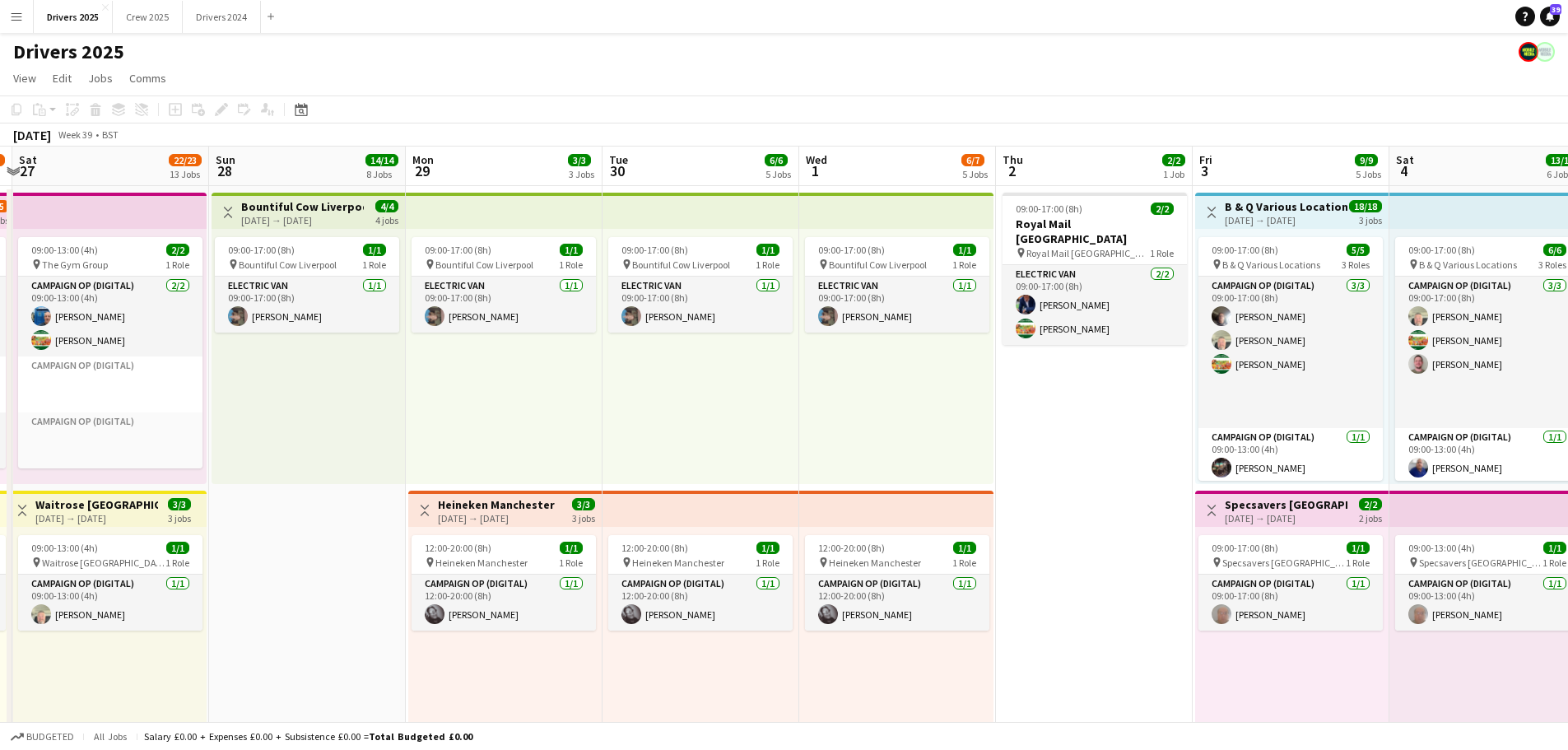
scroll to position [0, 785]
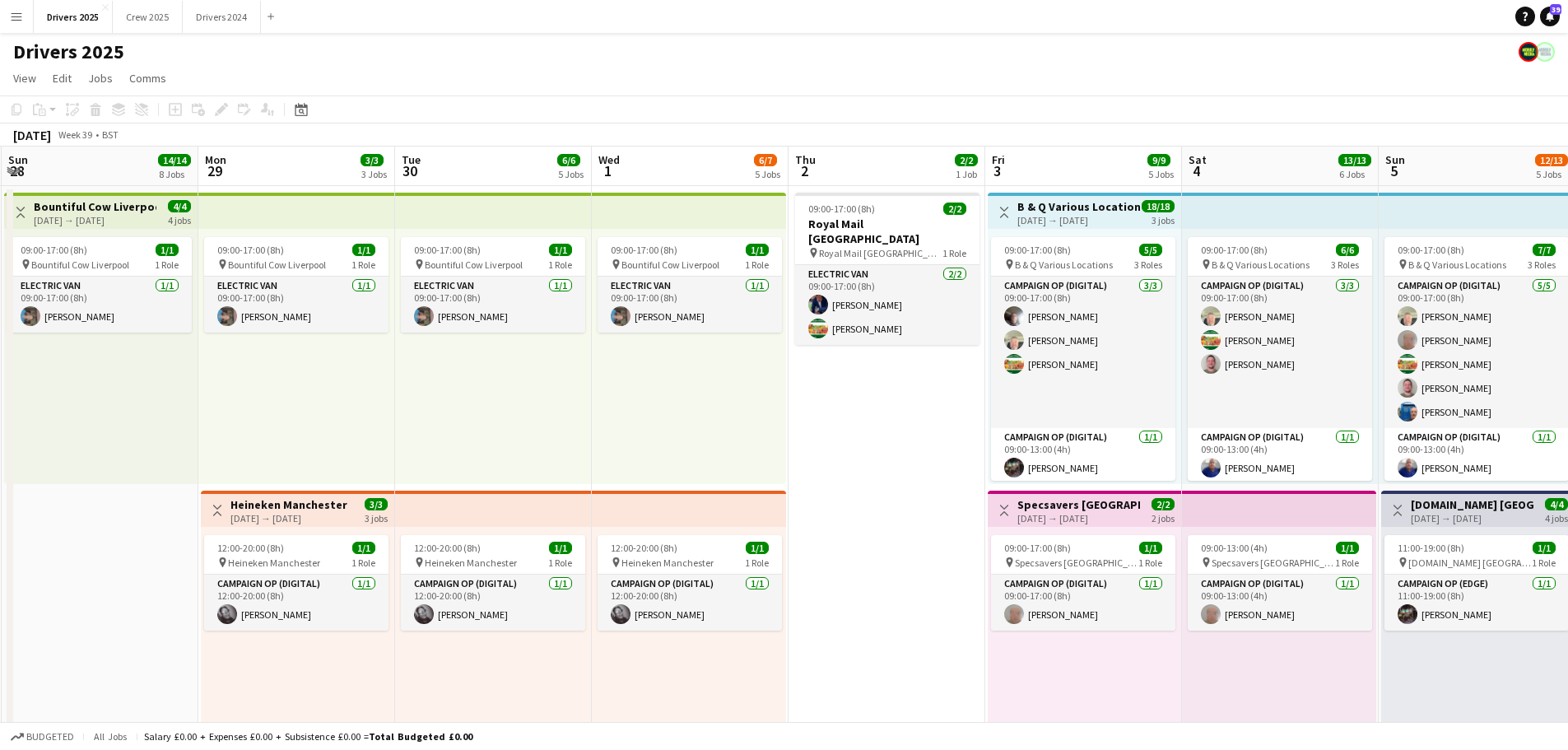
drag, startPoint x: 1017, startPoint y: 406, endPoint x: 809, endPoint y: 390, distance: 208.6
click at [661, 213] on app-top-bar at bounding box center [689, 211] width 194 height 36
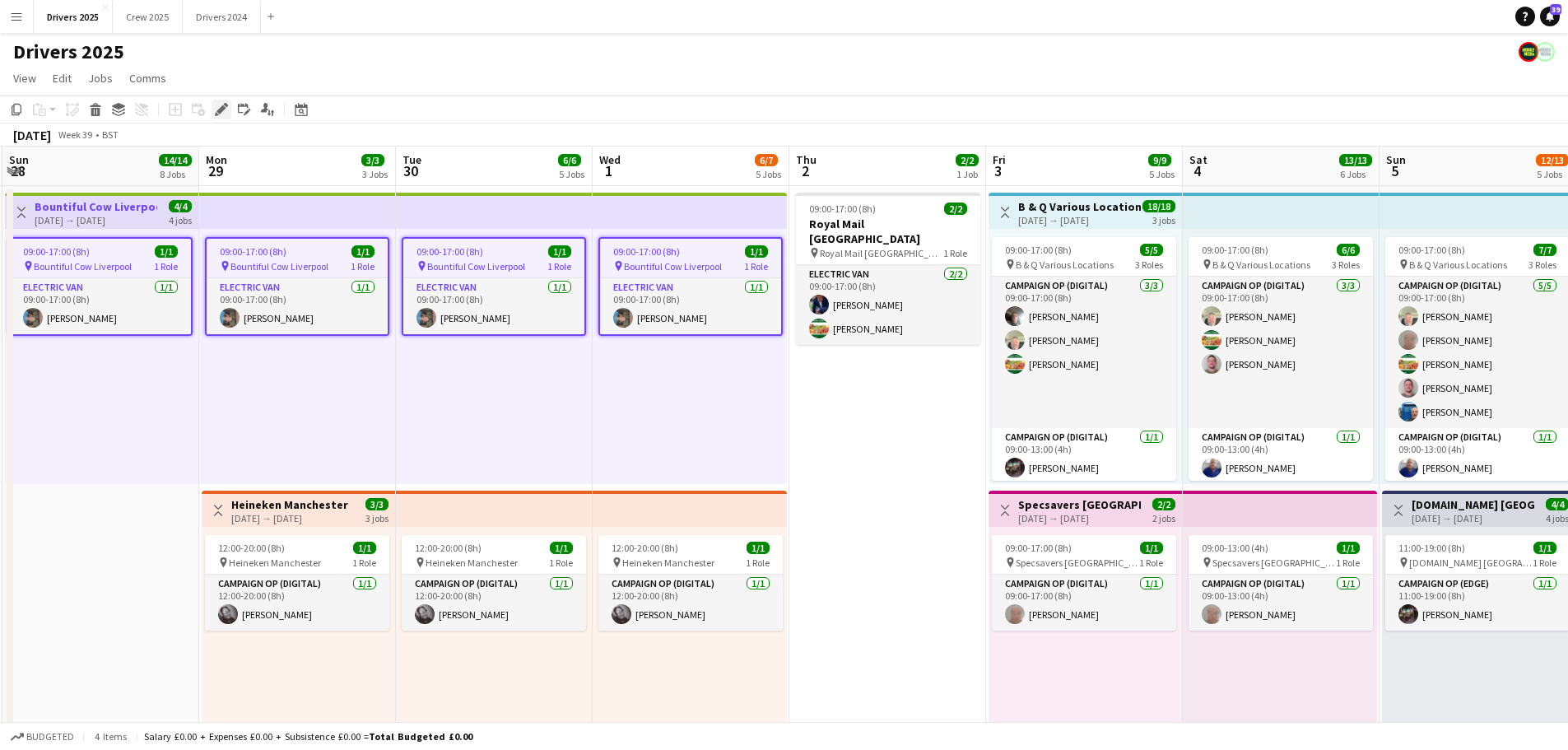
click at [222, 115] on icon "Edit" at bounding box center [221, 109] width 13 height 13
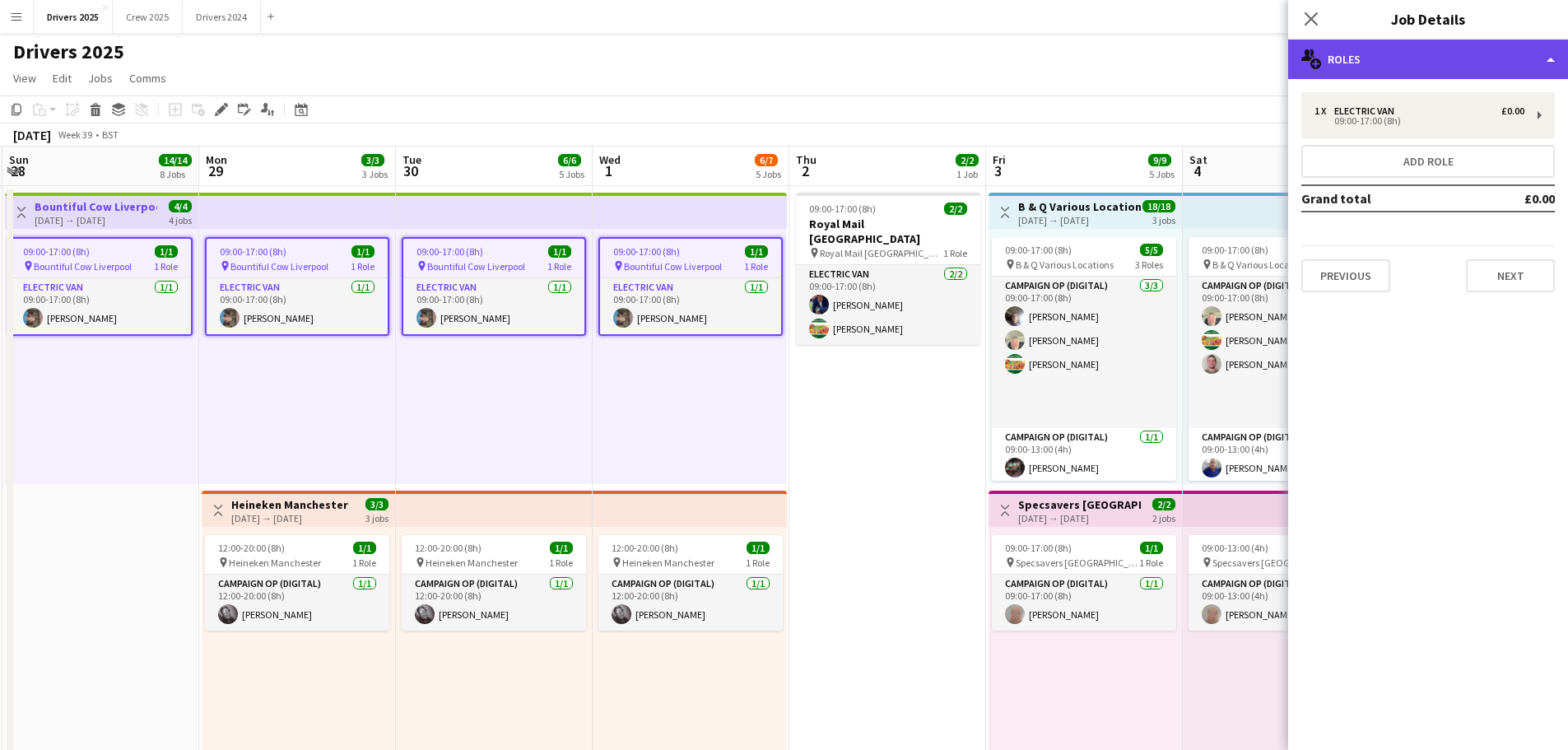
click at [1367, 62] on div "multiple-users-add Roles" at bounding box center [1428, 60] width 280 height 40
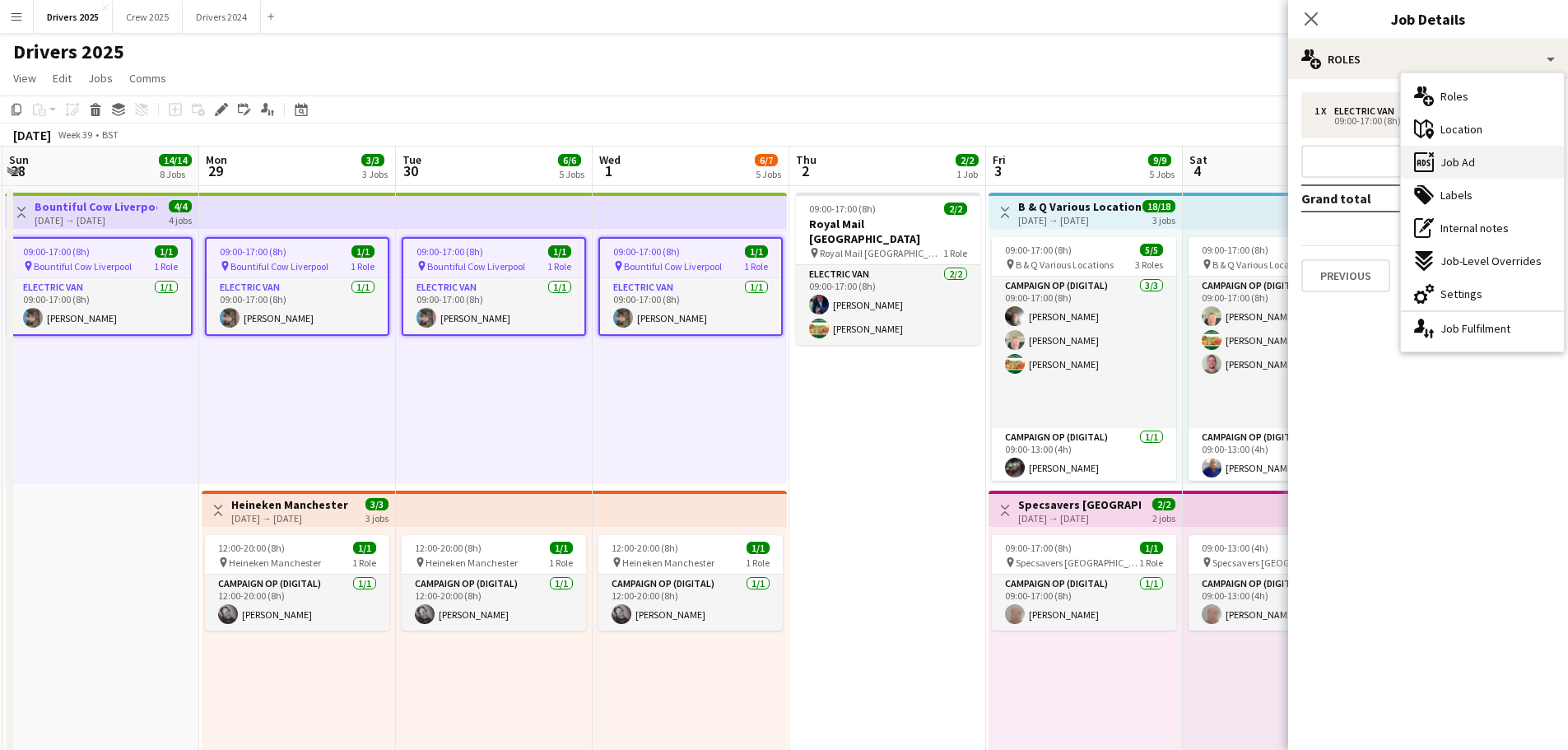
click at [1463, 161] on span "Job Ad" at bounding box center [1458, 161] width 35 height 15
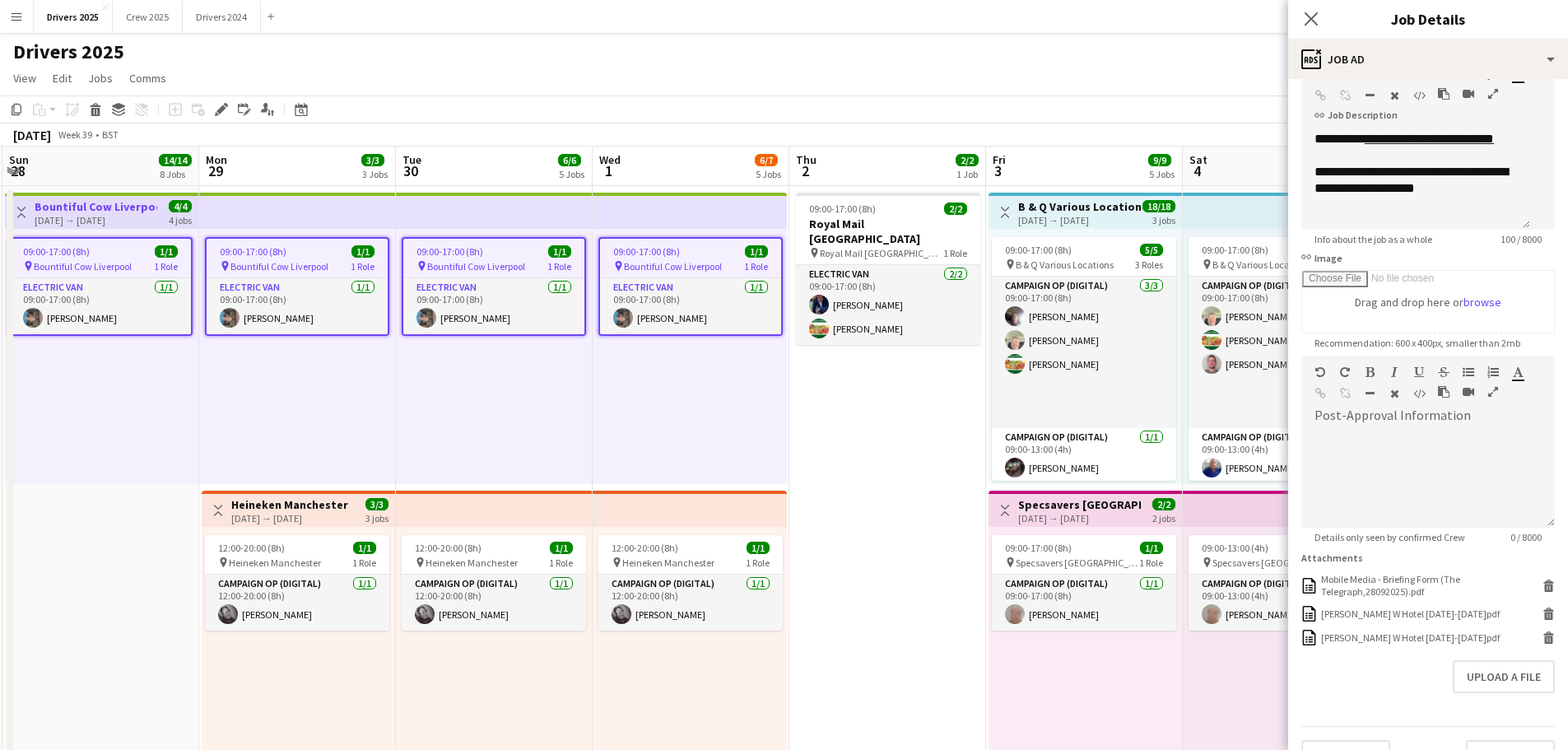
scroll to position [135, 0]
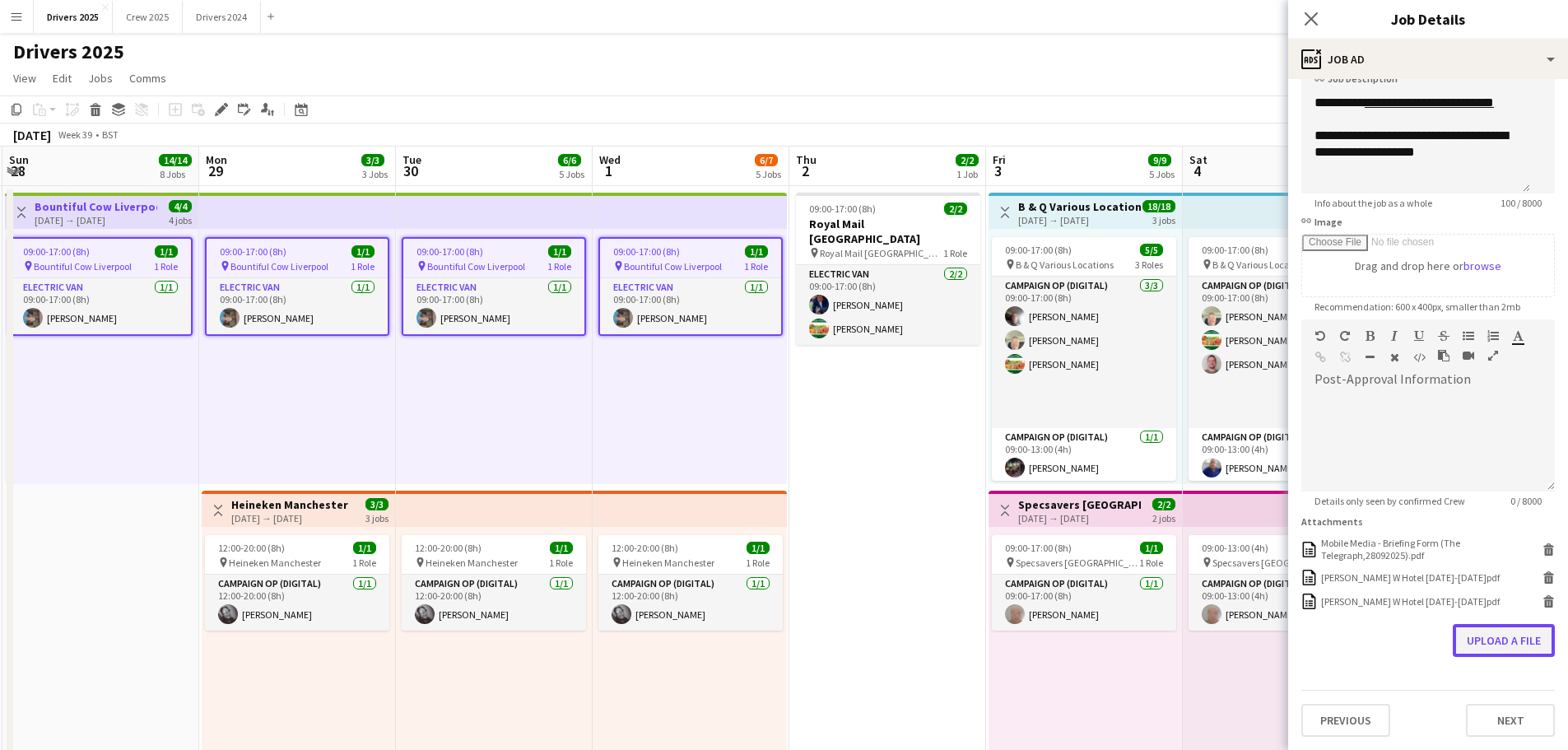
click at [1481, 642] on button "Upload a file" at bounding box center [1504, 641] width 102 height 33
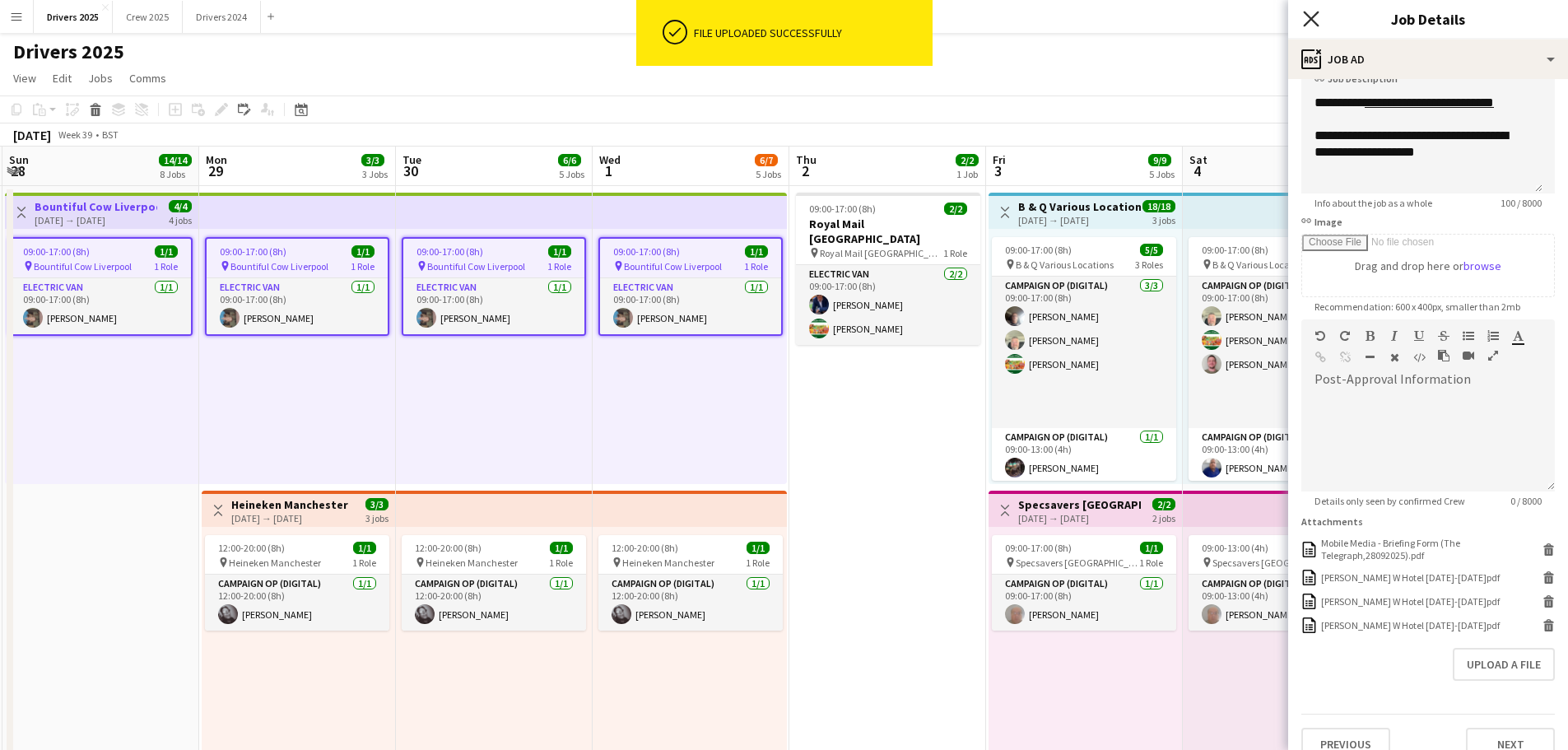
click at [1311, 25] on icon "Close pop-in" at bounding box center [1311, 18] width 16 height 16
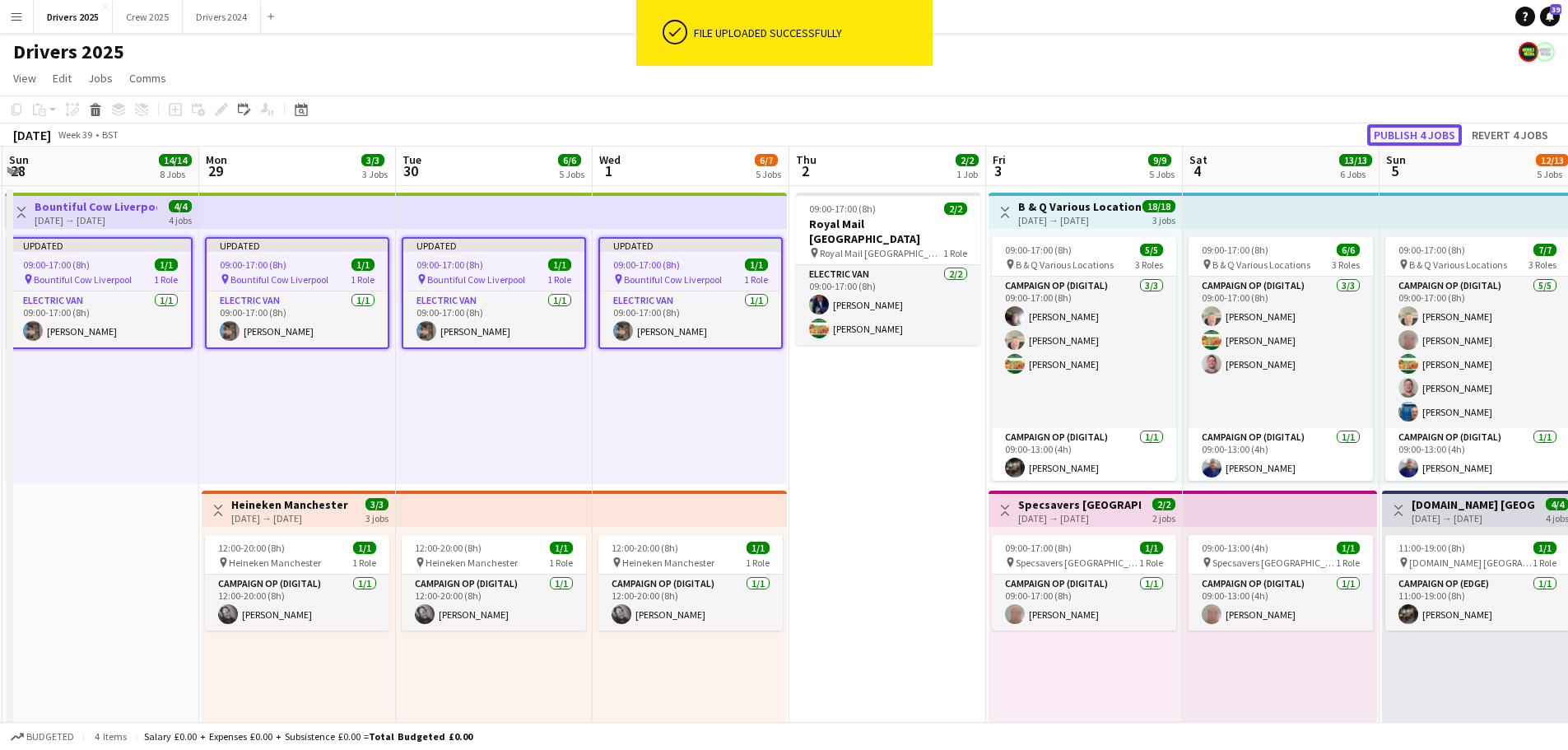
click at [1440, 132] on button "Publish 4 jobs" at bounding box center [1414, 135] width 95 height 22
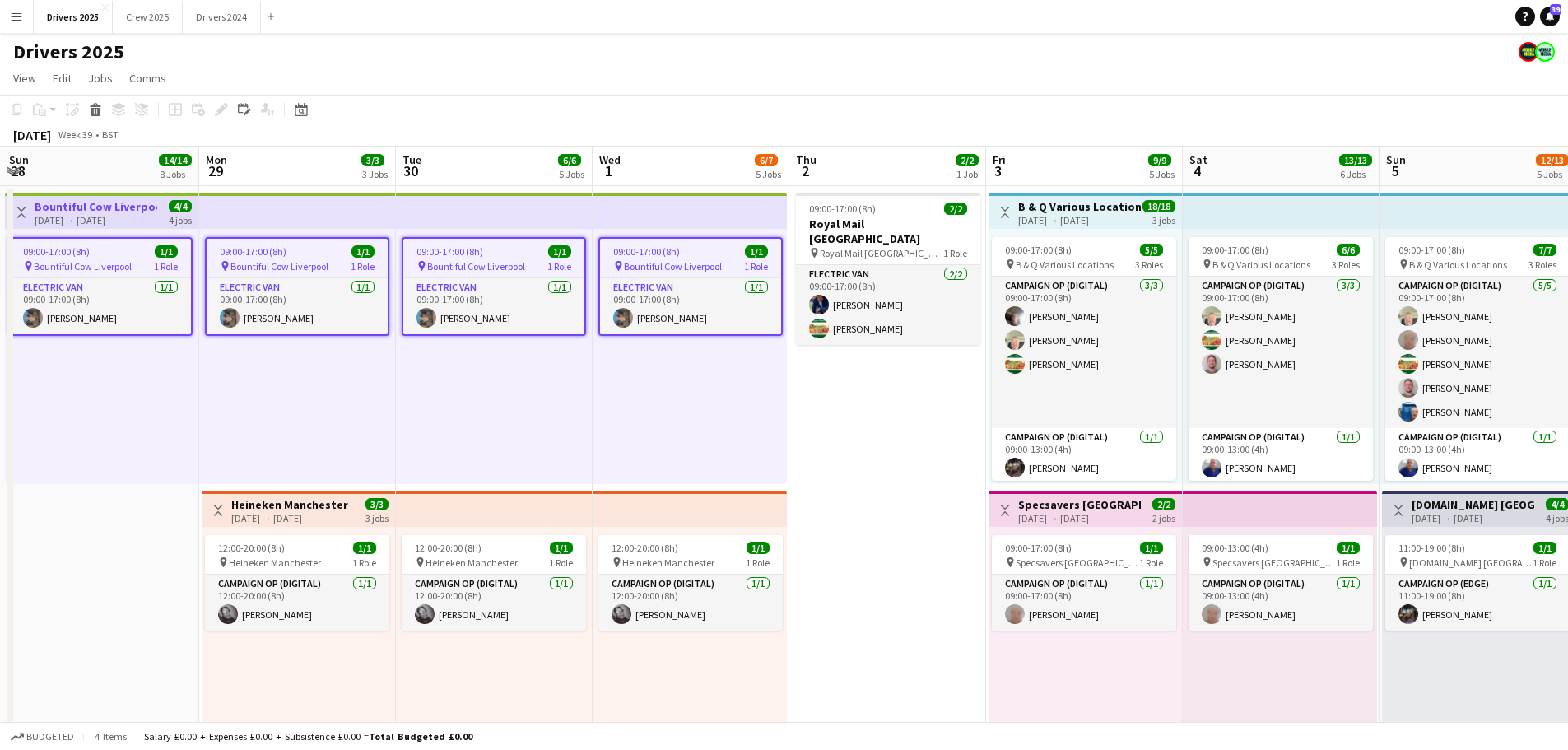
drag, startPoint x: 906, startPoint y: 438, endPoint x: 807, endPoint y: 419, distance: 100.8
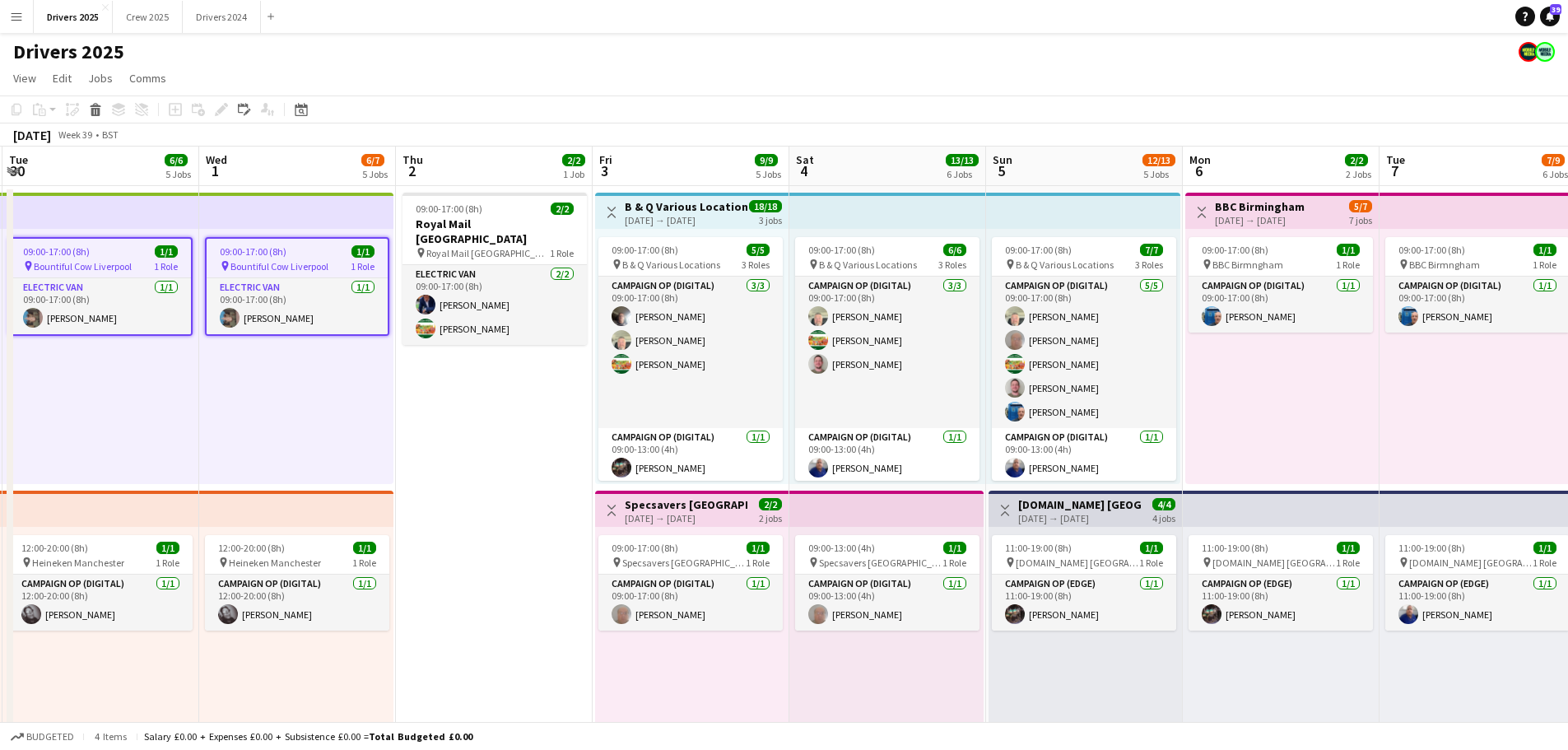
scroll to position [0, 465]
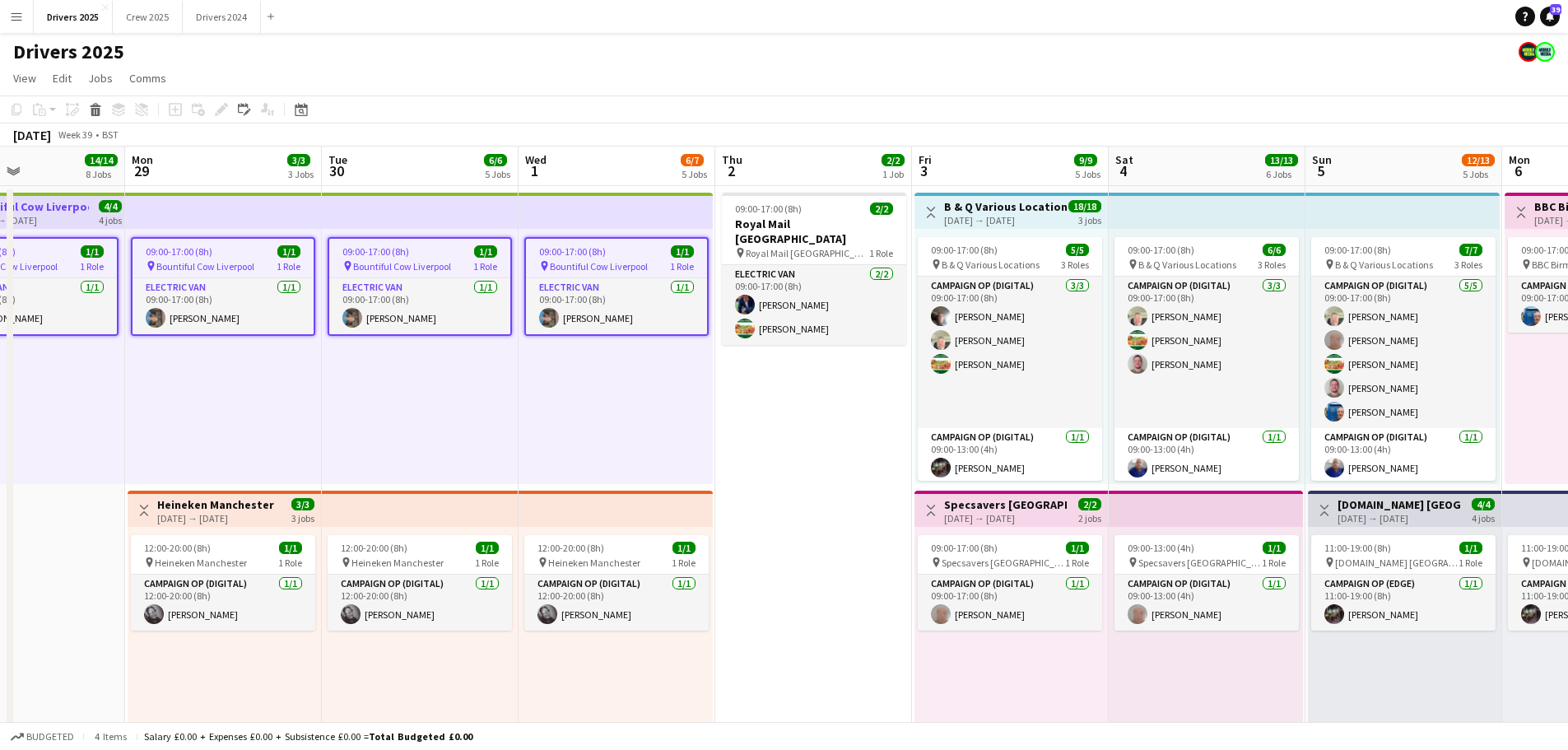
click at [221, 513] on div "[DATE] → [DATE]" at bounding box center [215, 518] width 117 height 12
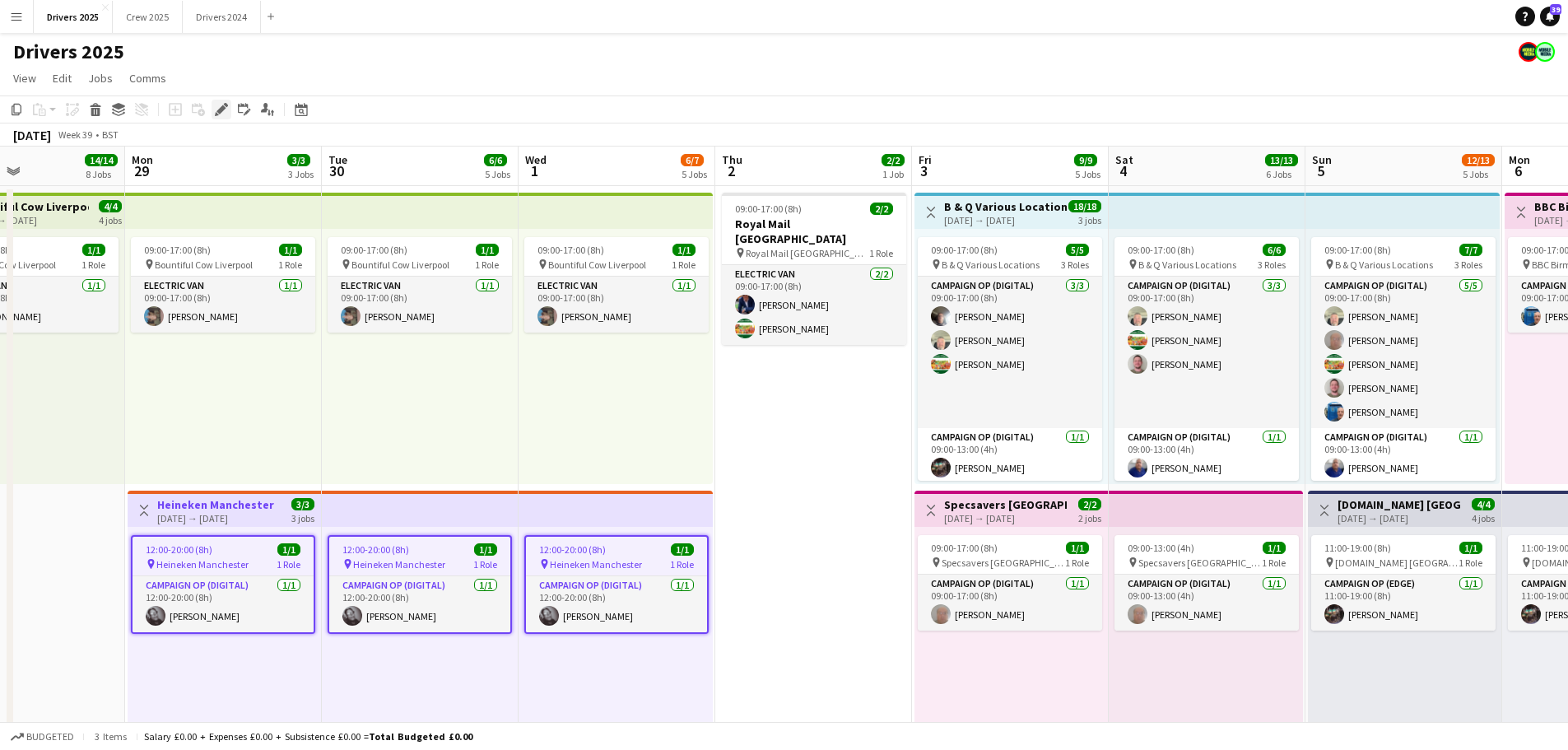
click at [226, 114] on icon "Edit" at bounding box center [221, 109] width 13 height 13
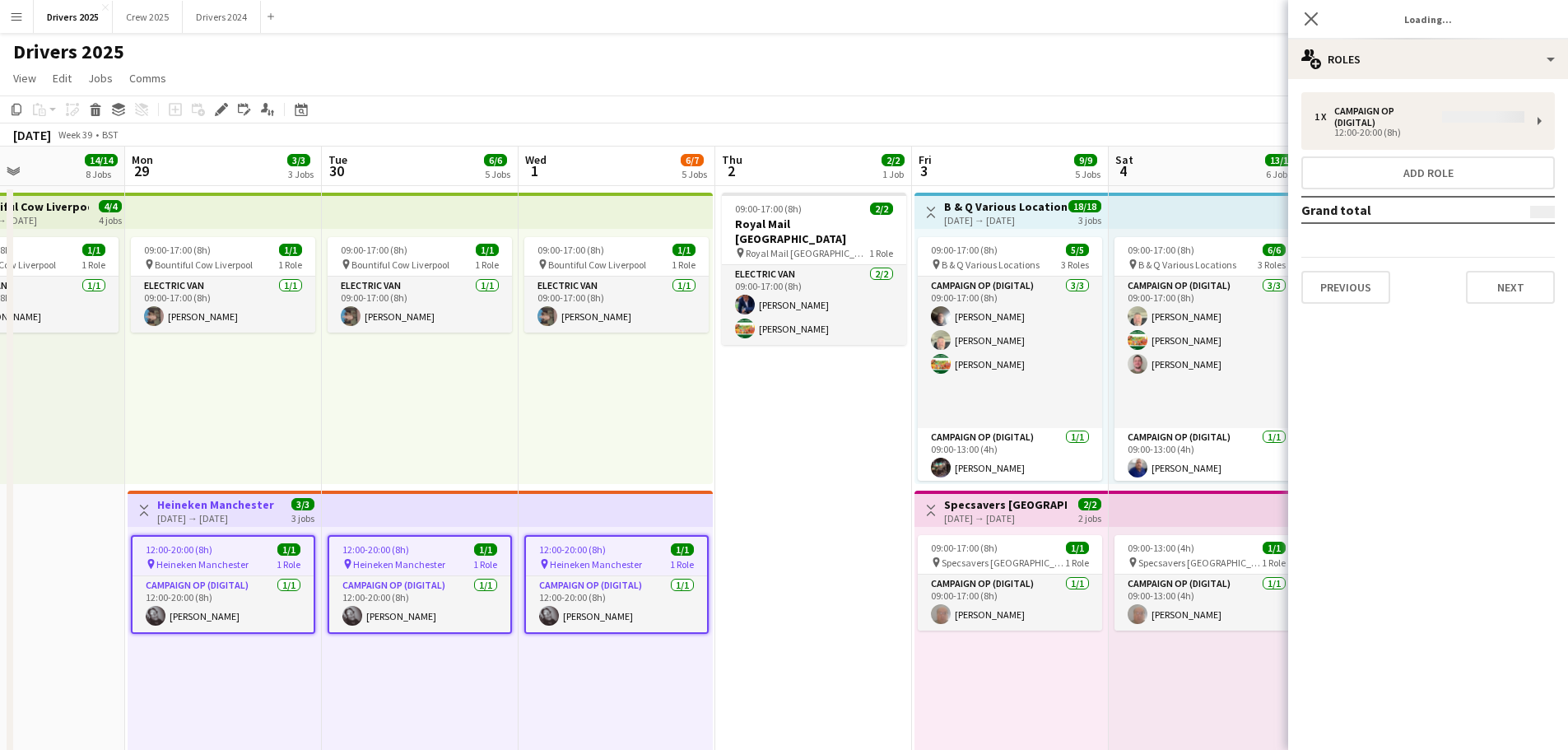
type input "**********"
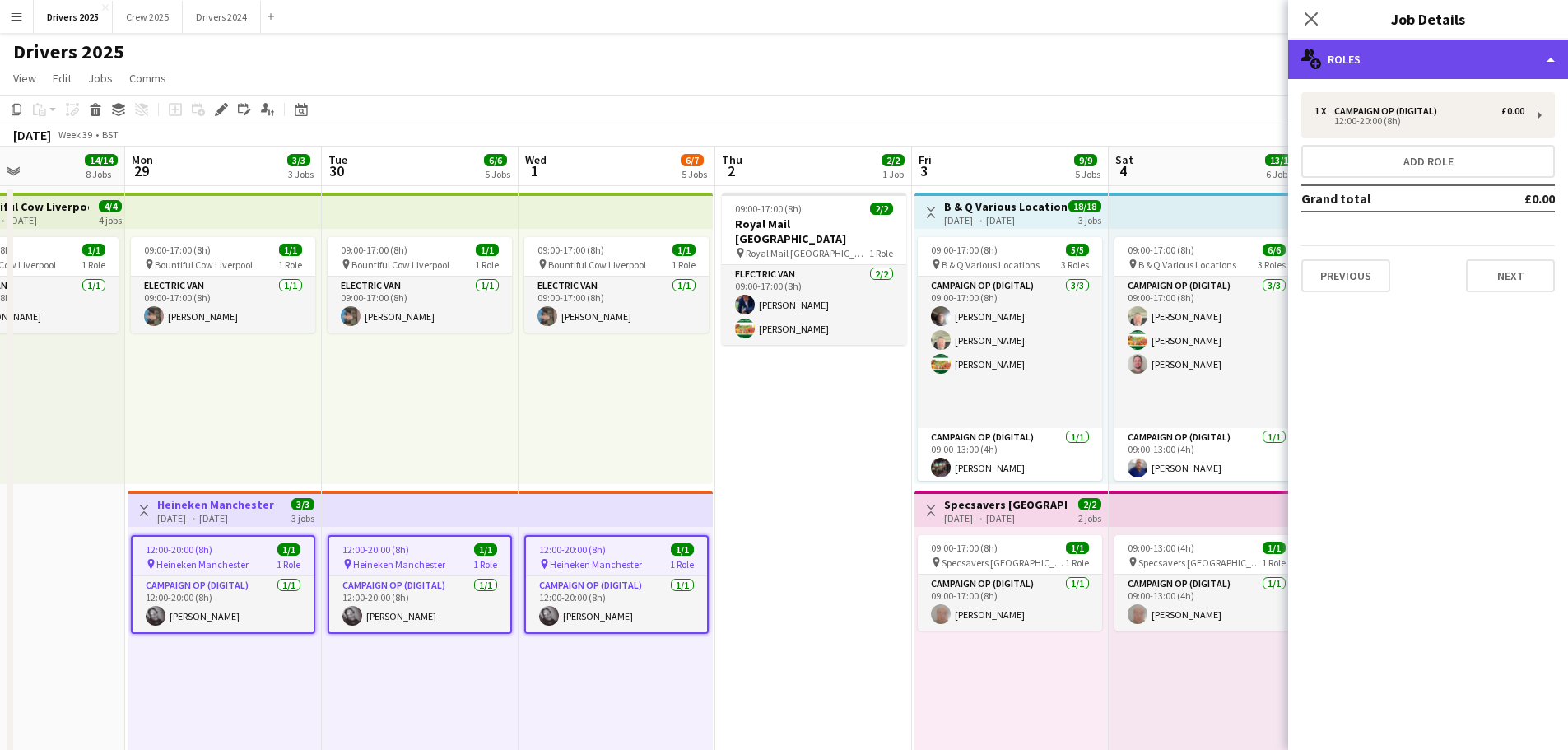
click at [1378, 56] on div "multiple-users-add Roles" at bounding box center [1428, 60] width 280 height 40
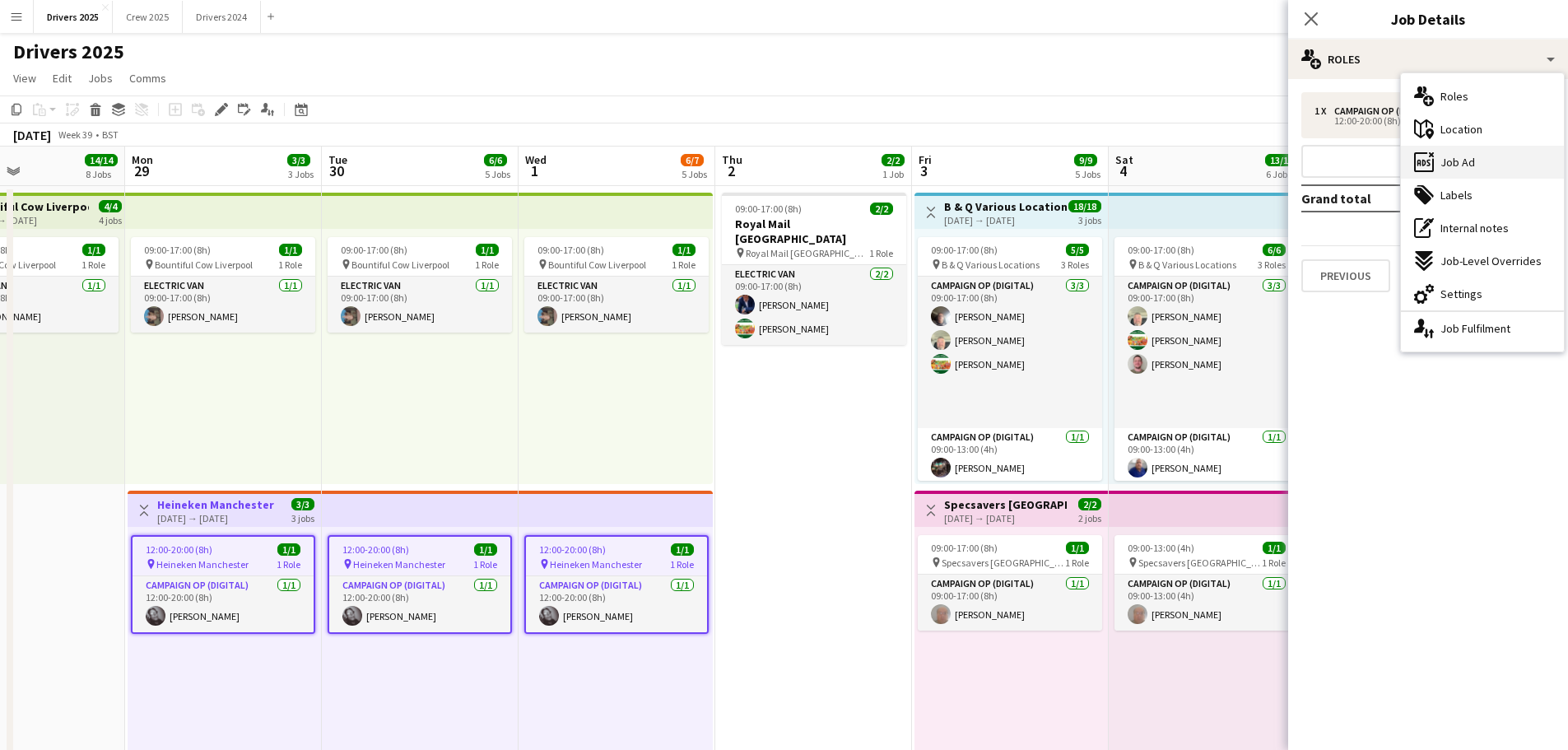
click at [1464, 163] on span "Job Ad" at bounding box center [1458, 161] width 35 height 15
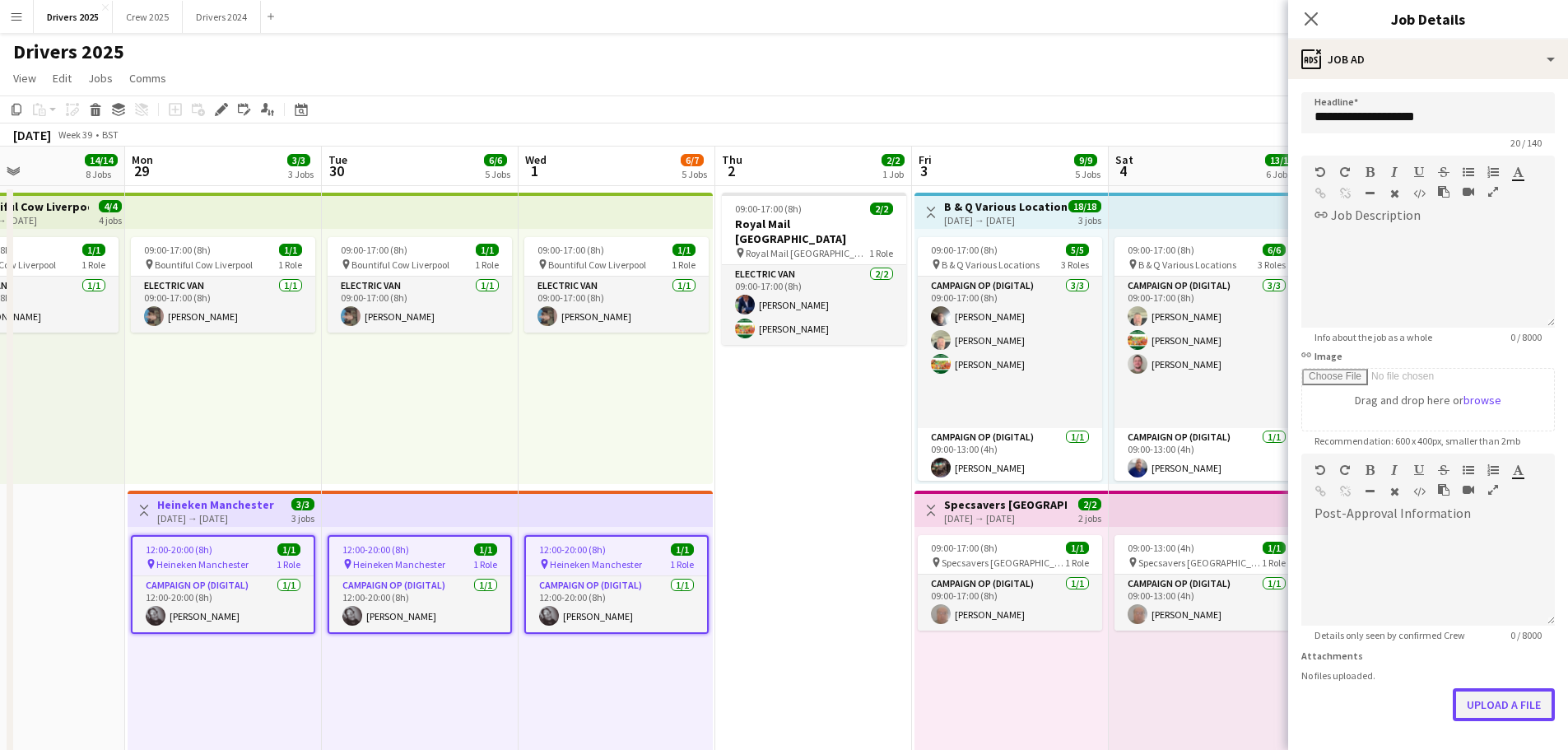
click at [1483, 710] on button "Upload a file" at bounding box center [1504, 705] width 102 height 33
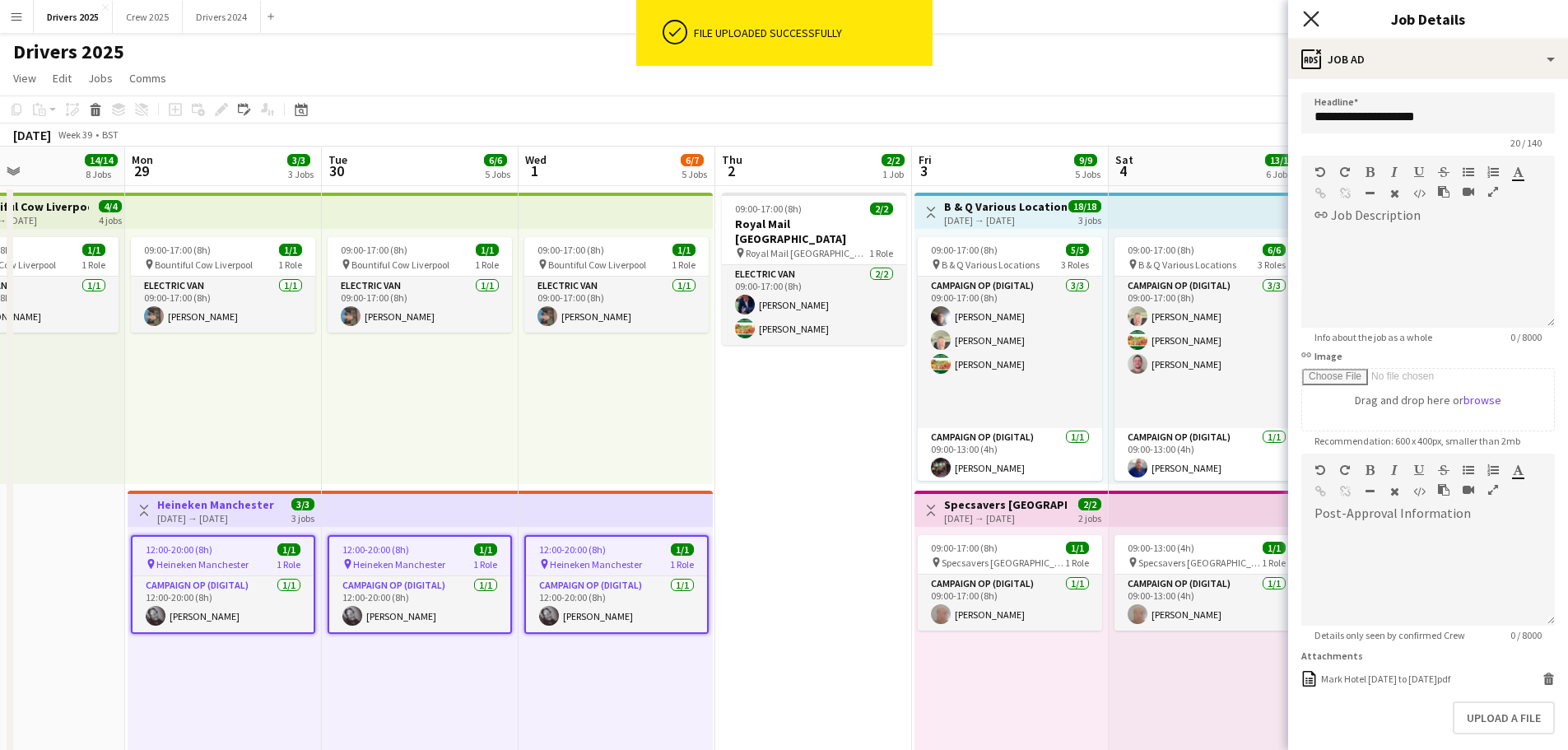
click at [1314, 20] on icon "Close pop-in" at bounding box center [1311, 18] width 16 height 16
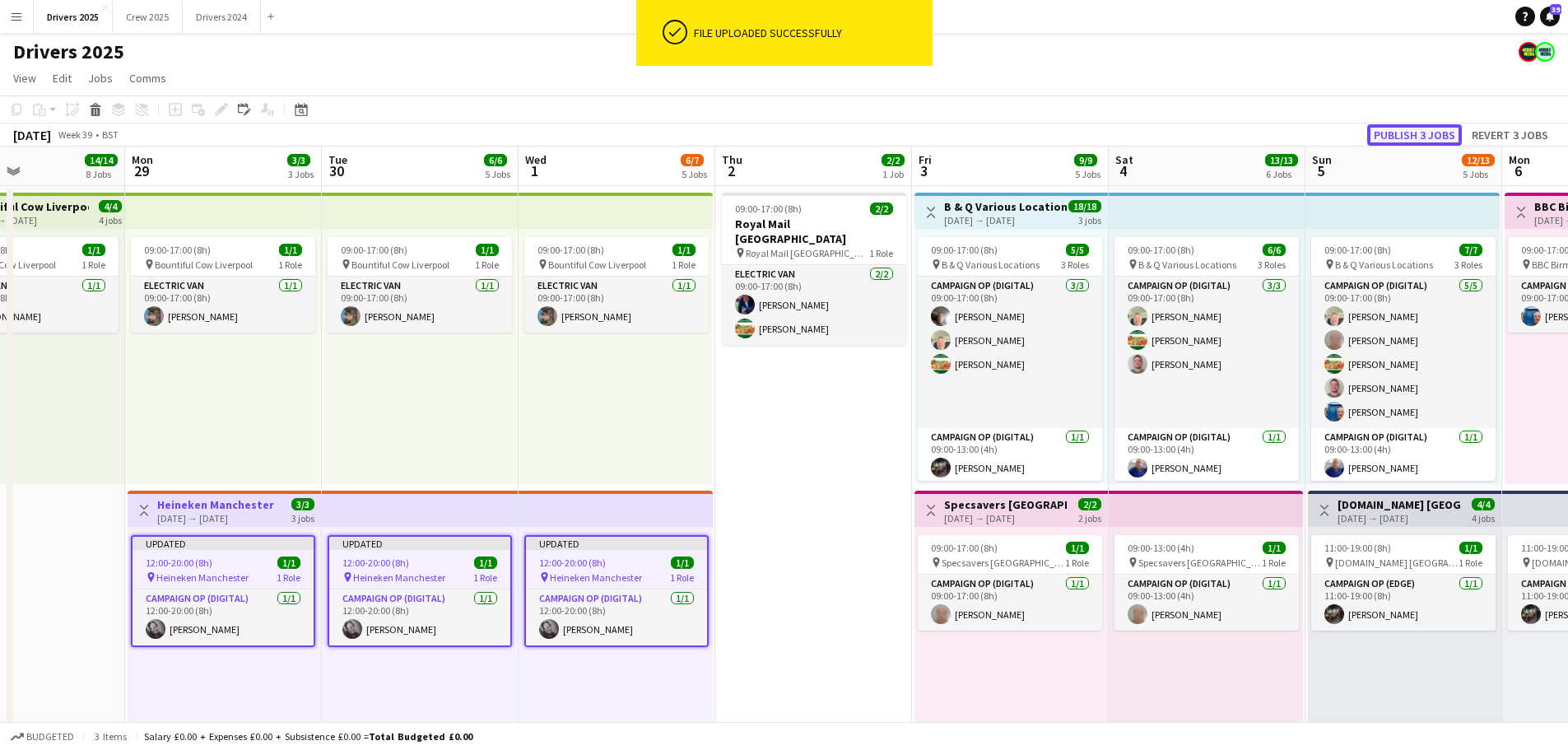
click at [1424, 126] on button "Publish 3 jobs" at bounding box center [1414, 135] width 95 height 22
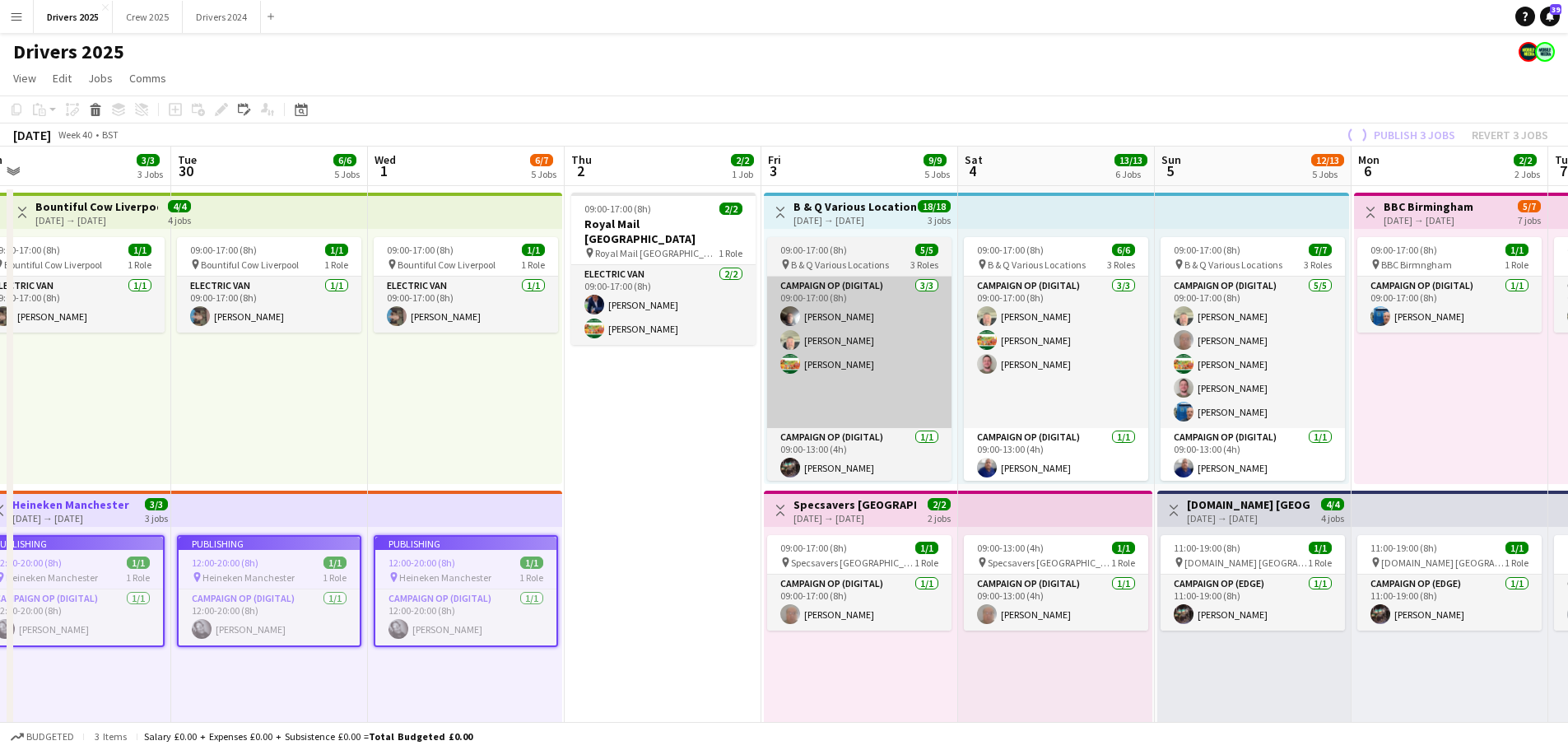
drag, startPoint x: 820, startPoint y: 445, endPoint x: 880, endPoint y: 347, distance: 114.9
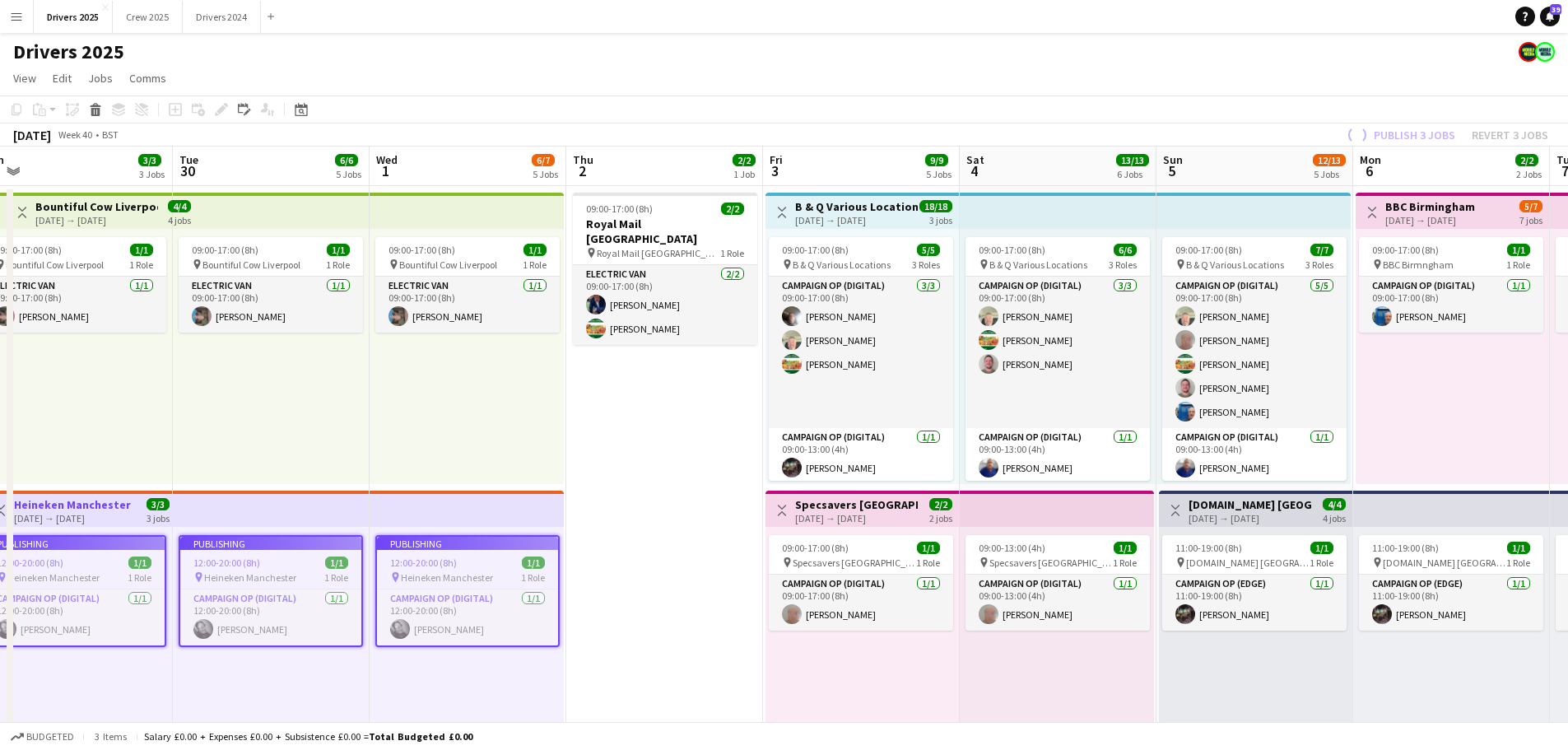
click at [868, 202] on h3 "B & Q Various Locations" at bounding box center [856, 206] width 122 height 15
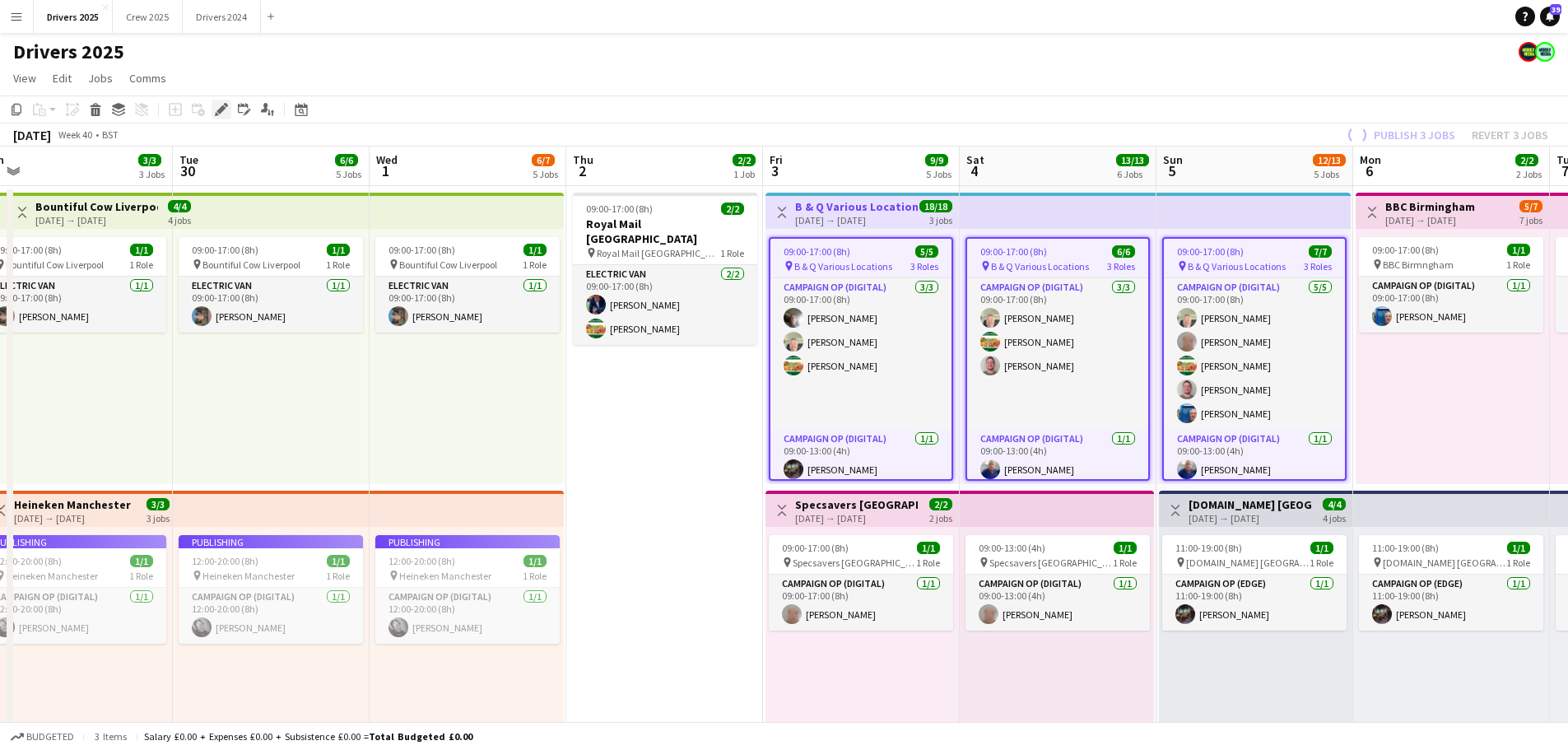
click at [222, 109] on icon at bounding box center [221, 109] width 9 height 9
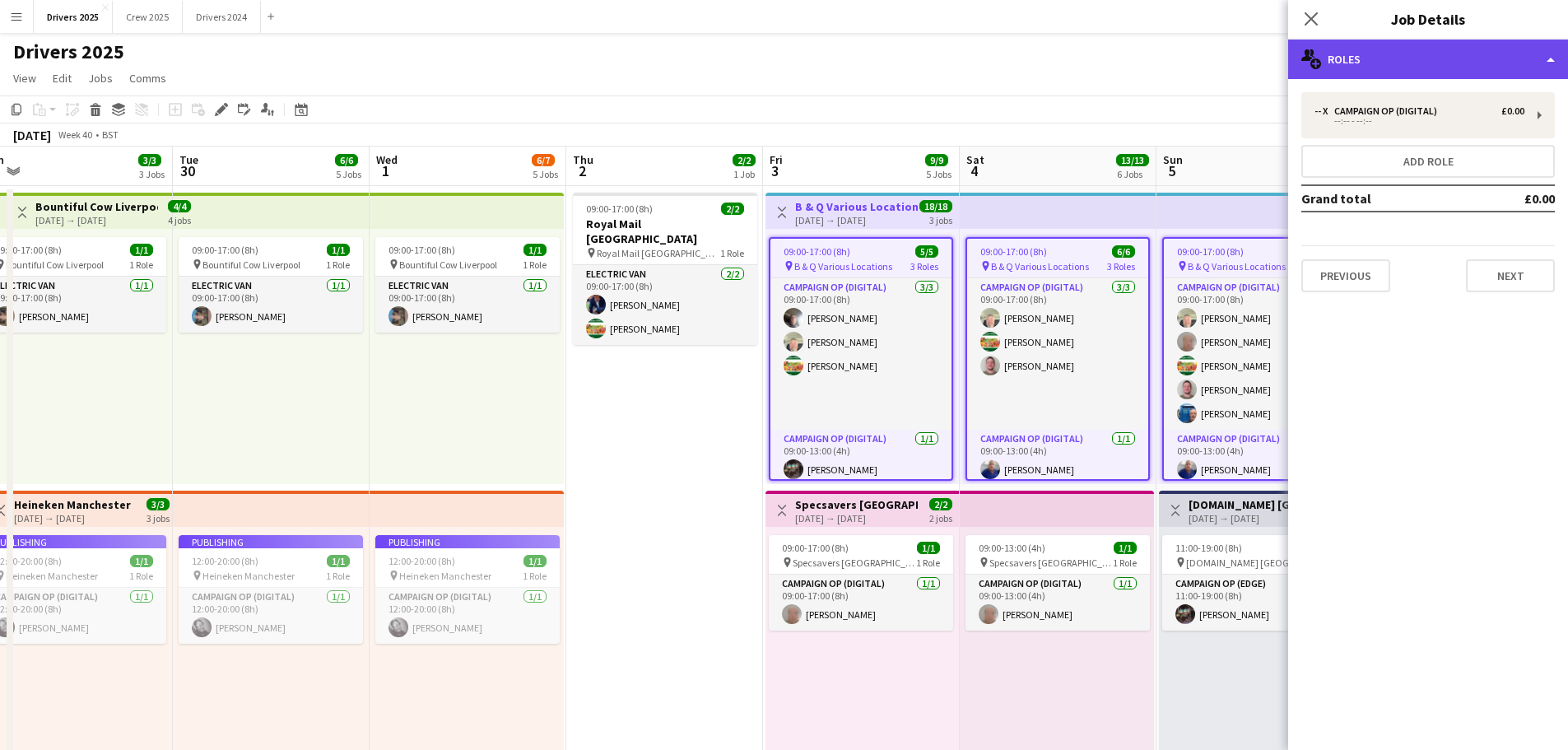
click at [1508, 49] on div "multiple-users-add Roles" at bounding box center [1428, 60] width 280 height 40
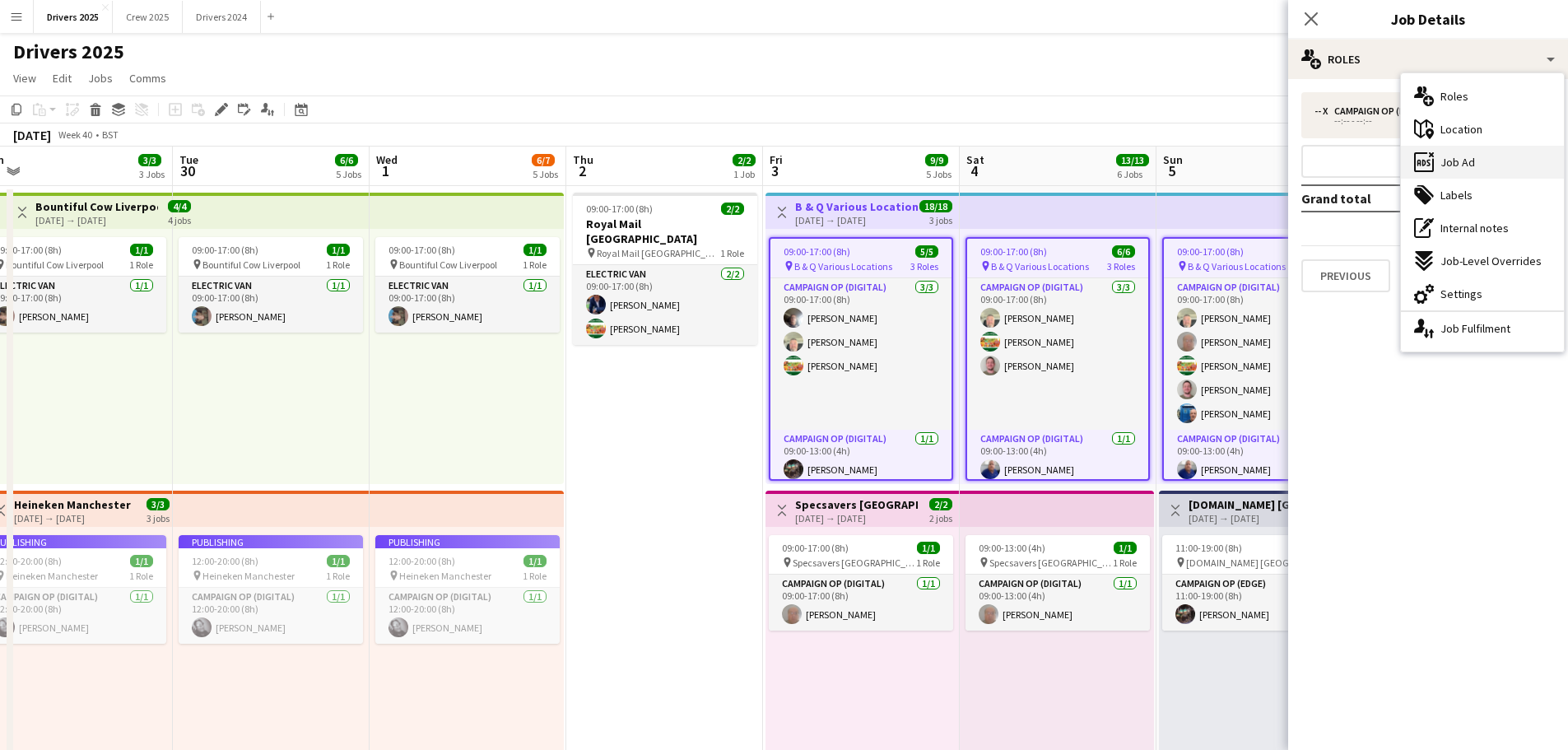
click at [1504, 164] on div "ads-window Job Ad" at bounding box center [1483, 162] width 163 height 33
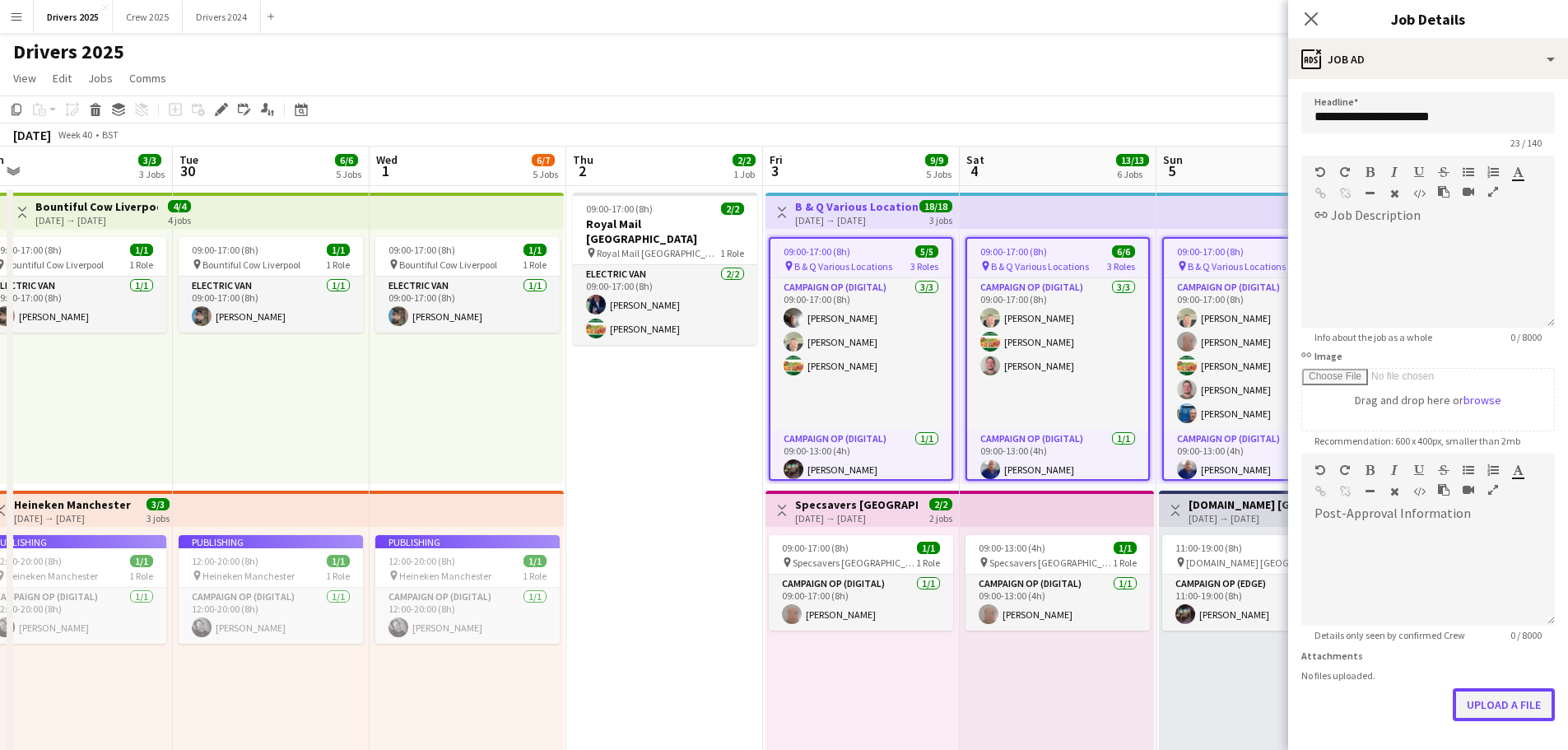
click at [1501, 709] on button "Upload a file" at bounding box center [1504, 705] width 102 height 33
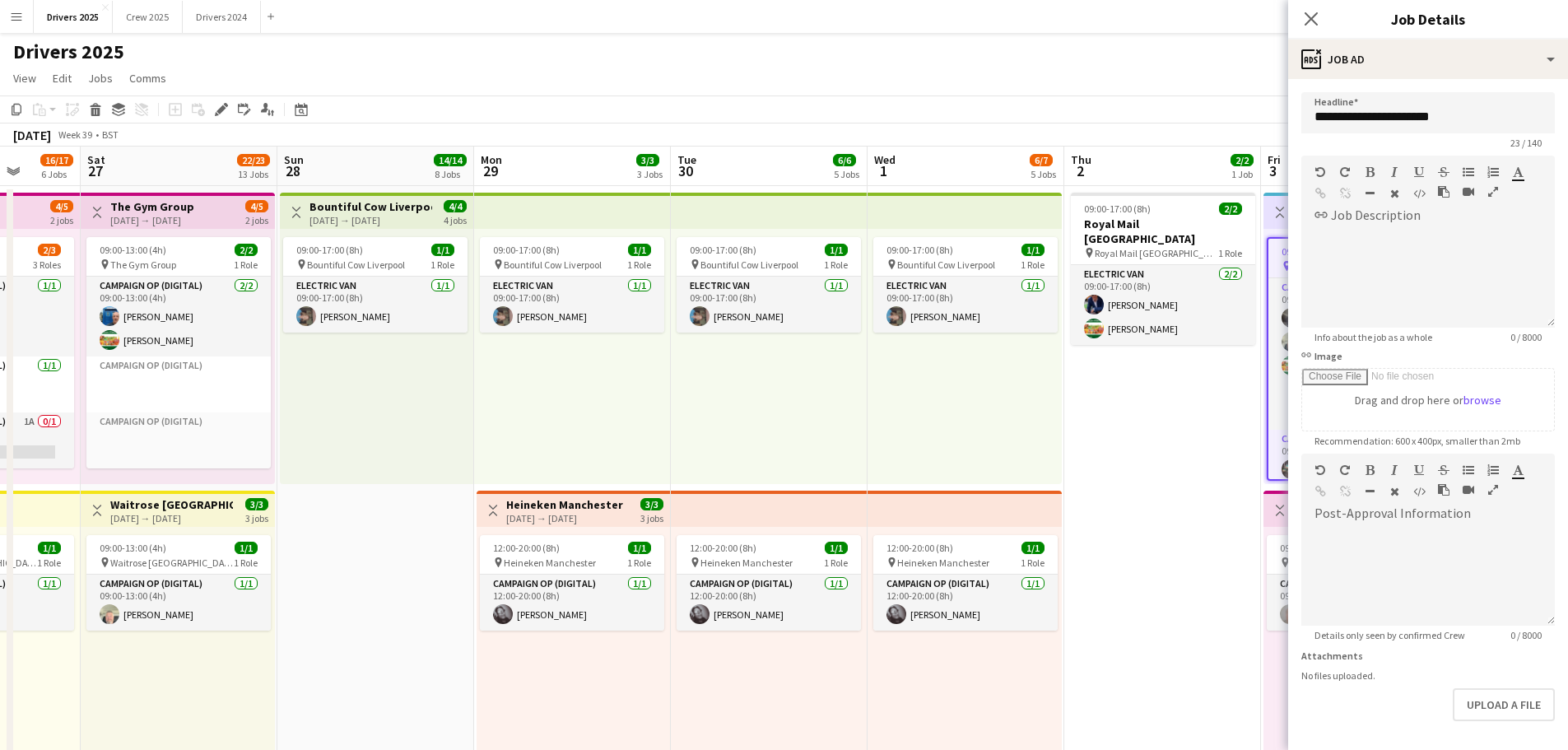
drag, startPoint x: 679, startPoint y: 558, endPoint x: 369, endPoint y: 488, distance: 317.8
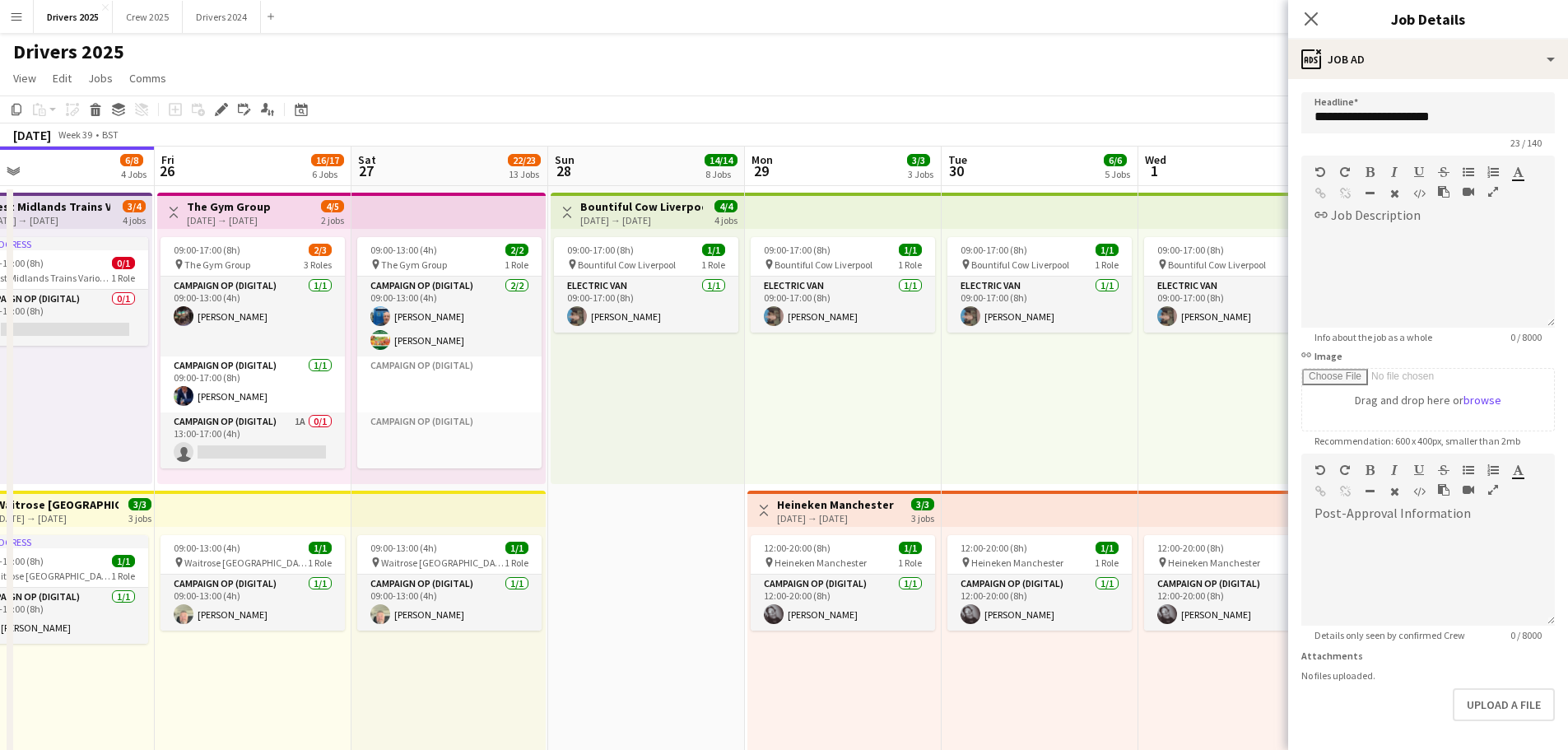
scroll to position [0, 528]
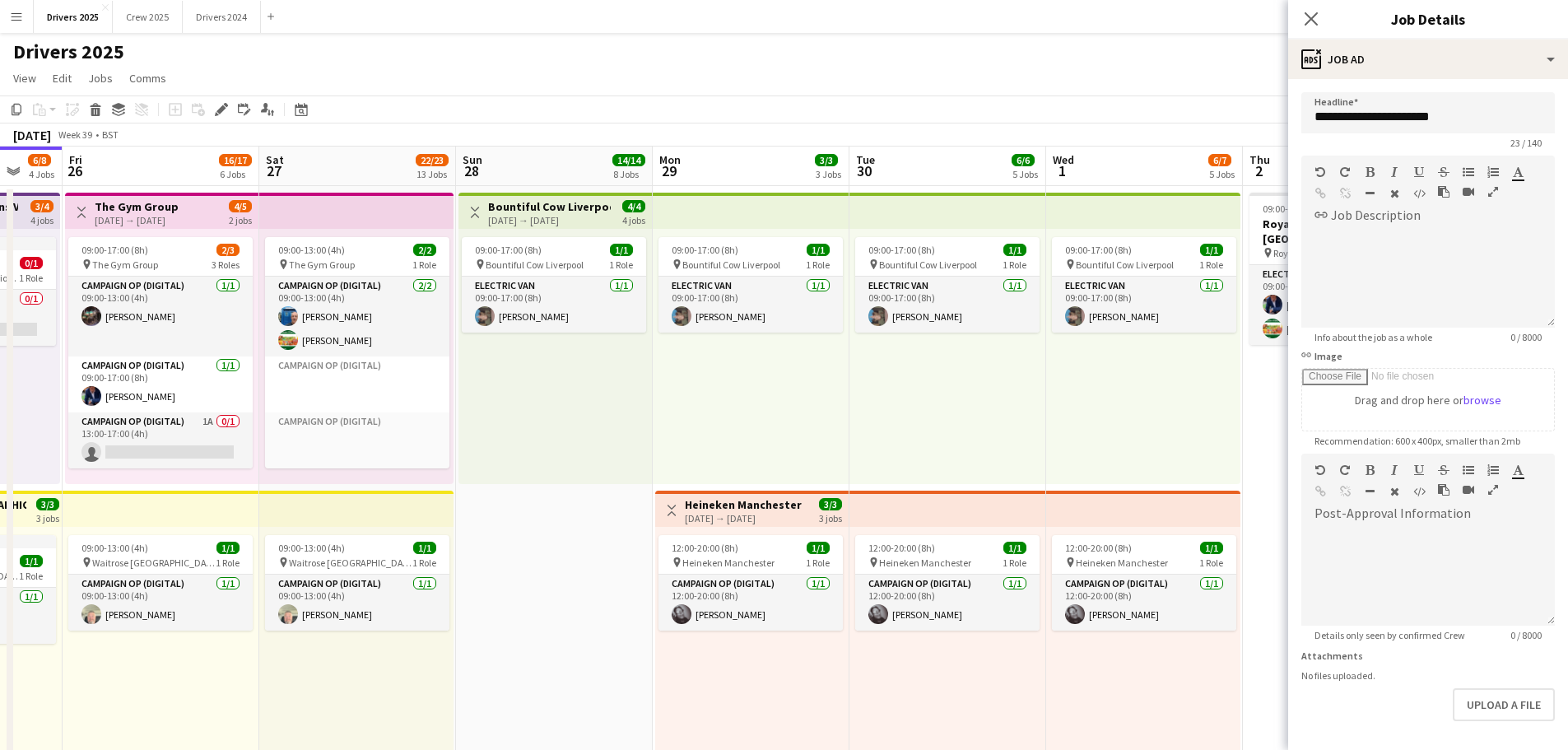
drag, startPoint x: 485, startPoint y: 485, endPoint x: 956, endPoint y: 484, distance: 471.0
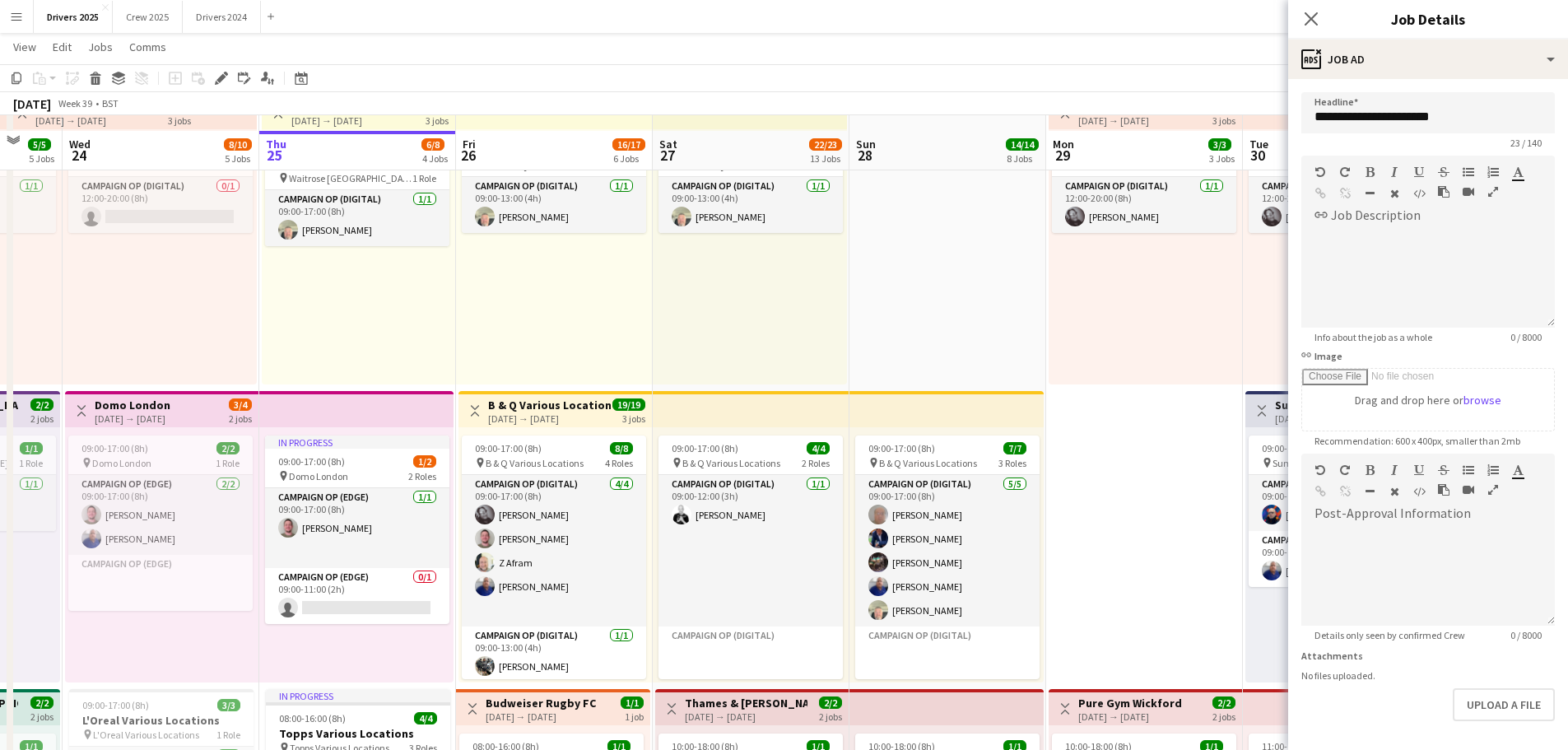
scroll to position [411, 0]
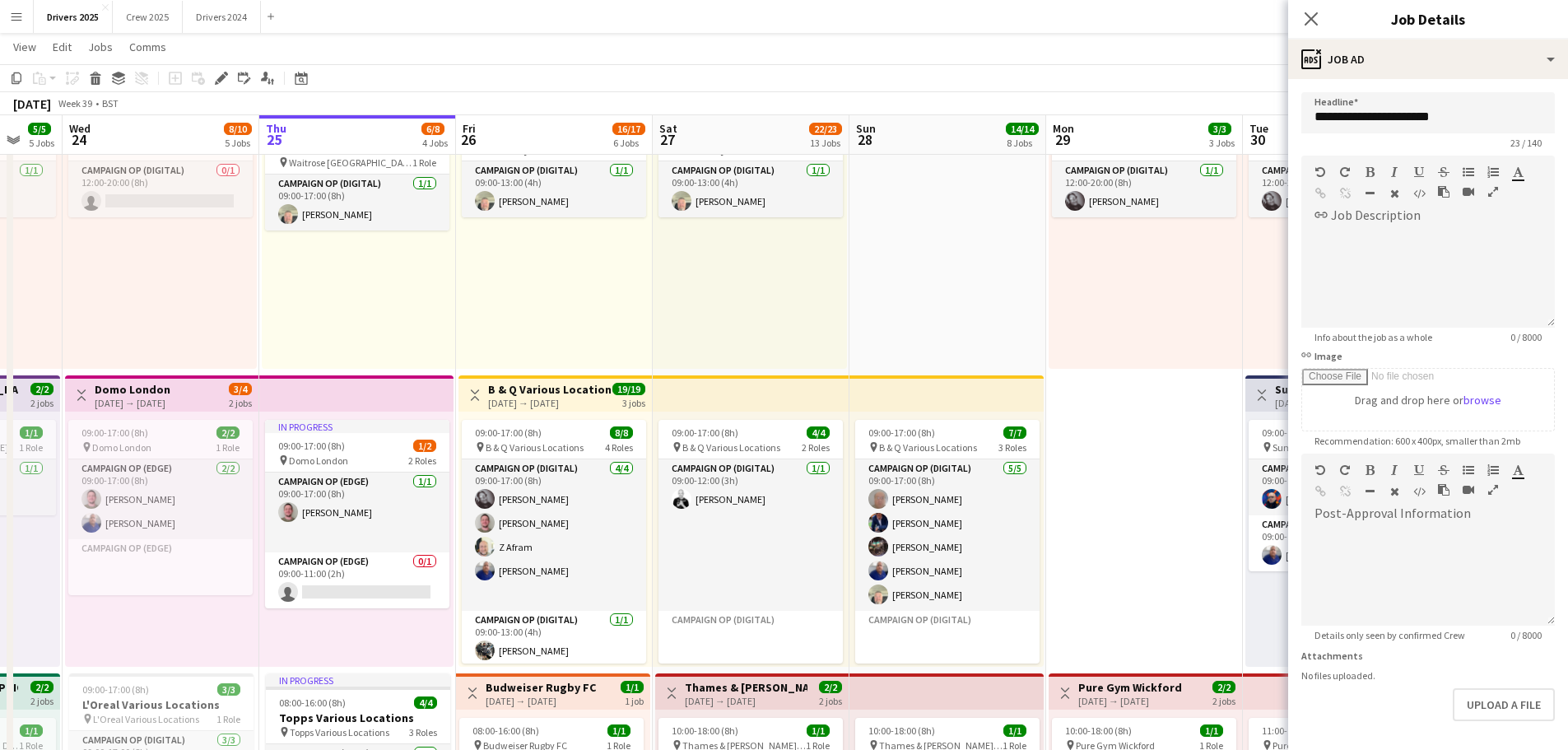
click at [570, 397] on div "[DATE] → [DATE]" at bounding box center [549, 403] width 122 height 12
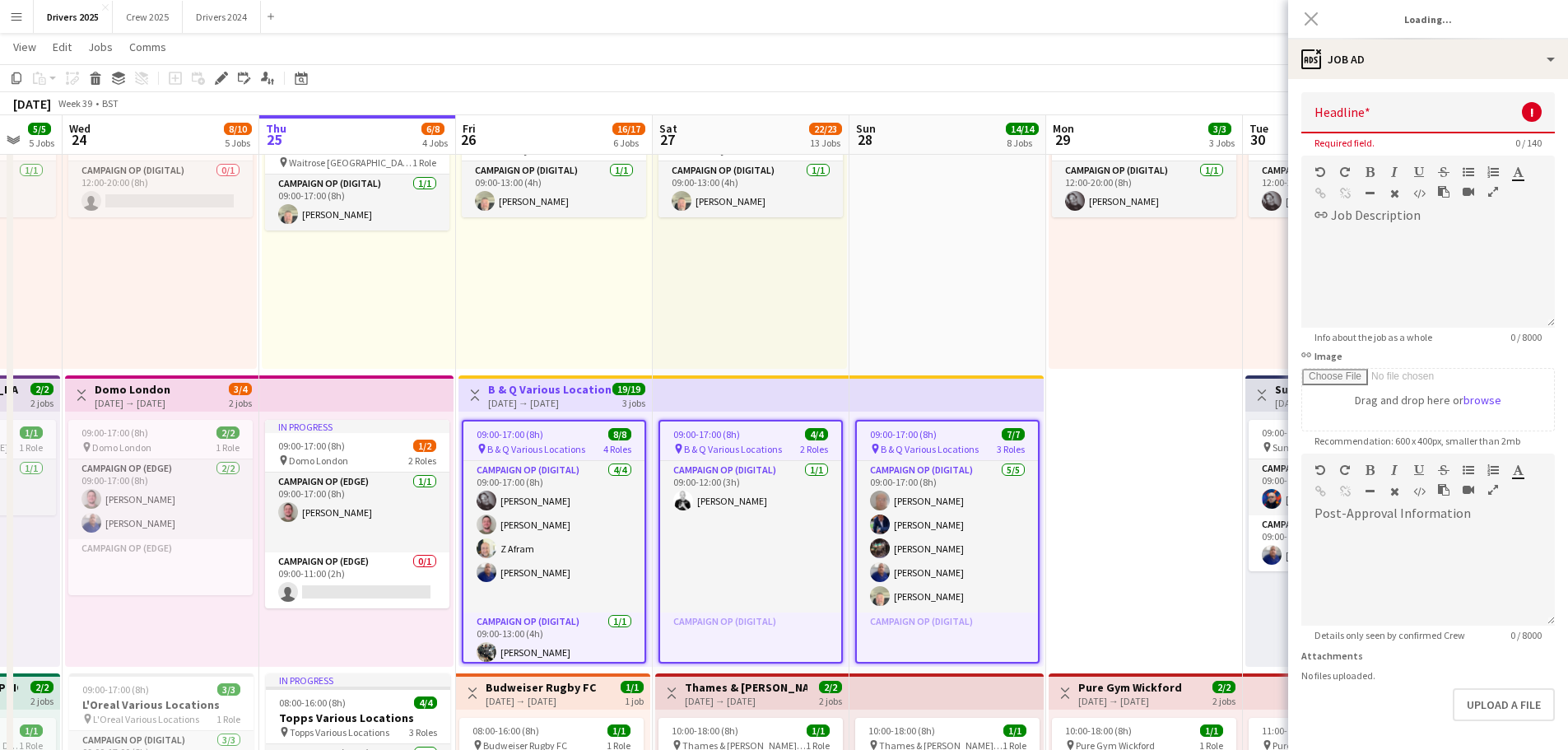
type input "**********"
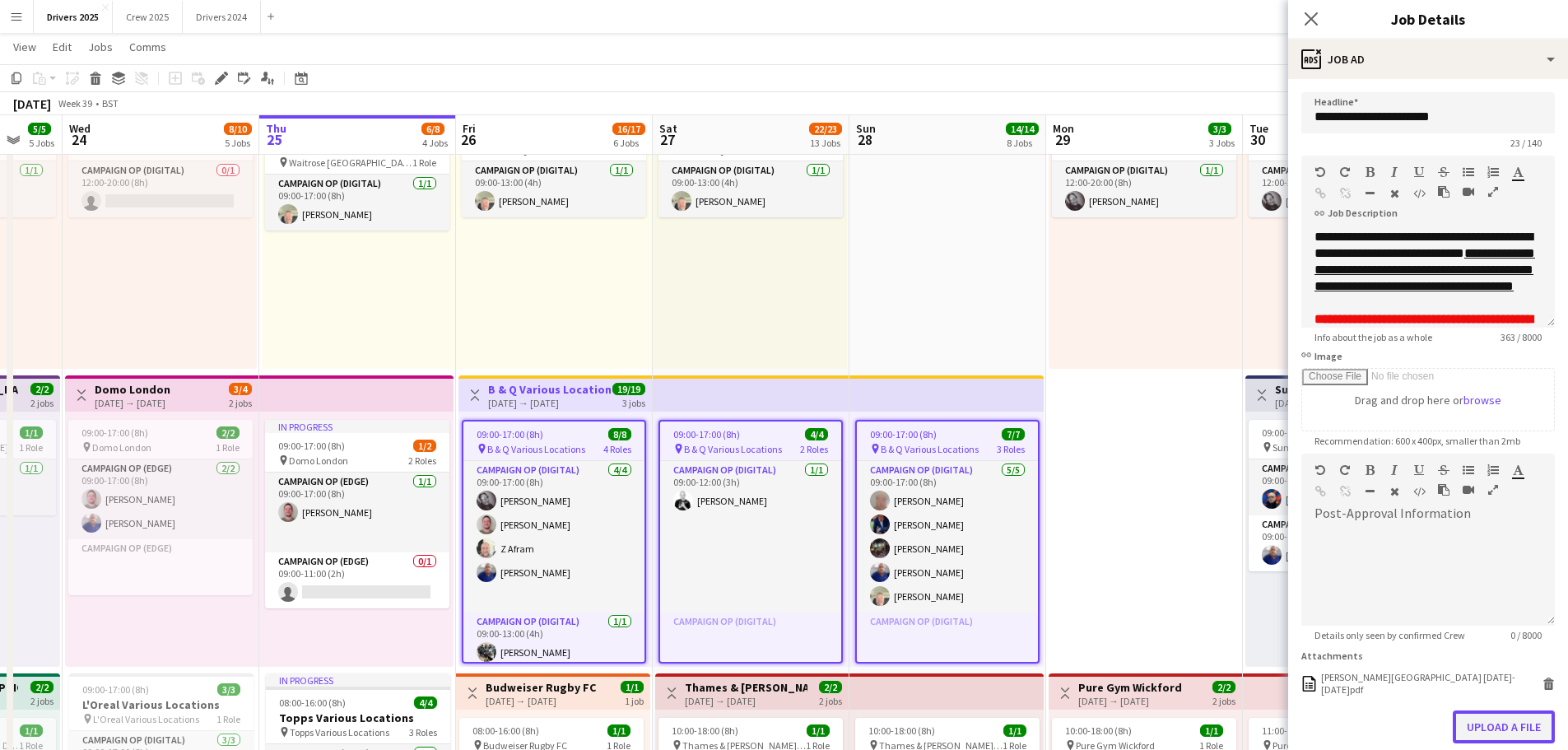
click at [1499, 717] on button "Upload a file" at bounding box center [1504, 727] width 102 height 33
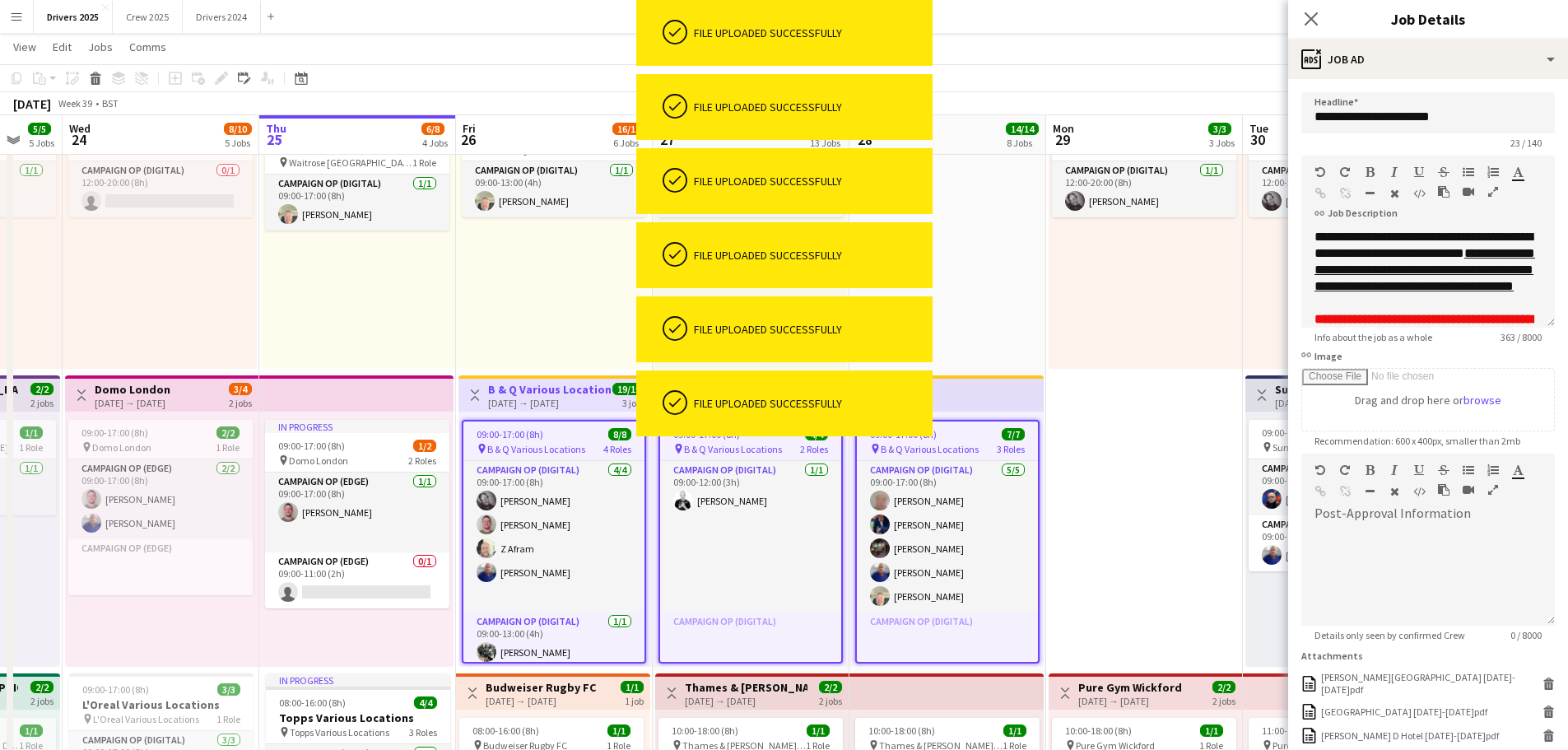
click at [1324, 30] on div "Close pop-in" at bounding box center [1311, 19] width 46 height 38
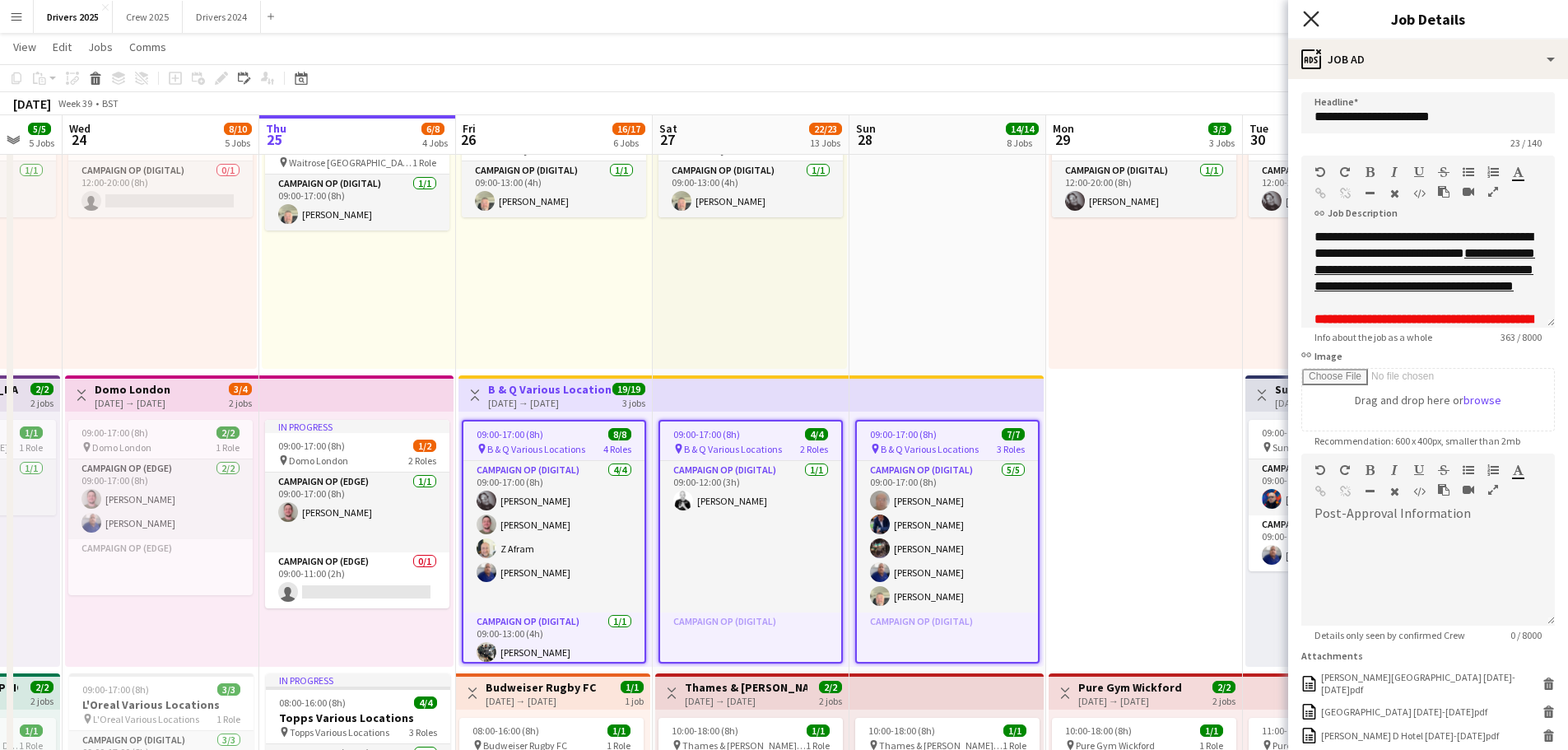
click at [1311, 20] on icon at bounding box center [1311, 18] width 16 height 16
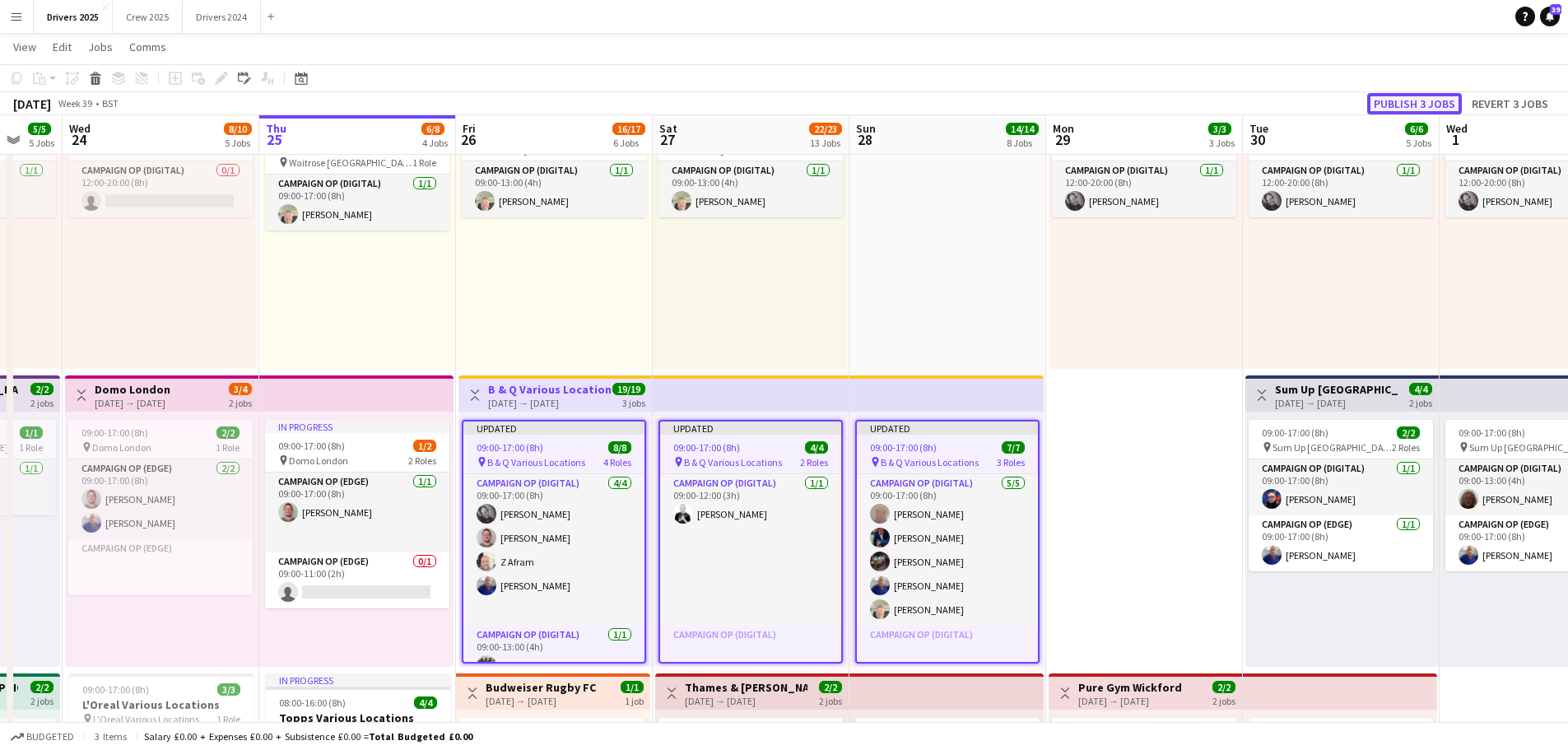
click at [1423, 100] on button "Publish 3 jobs" at bounding box center [1414, 103] width 95 height 22
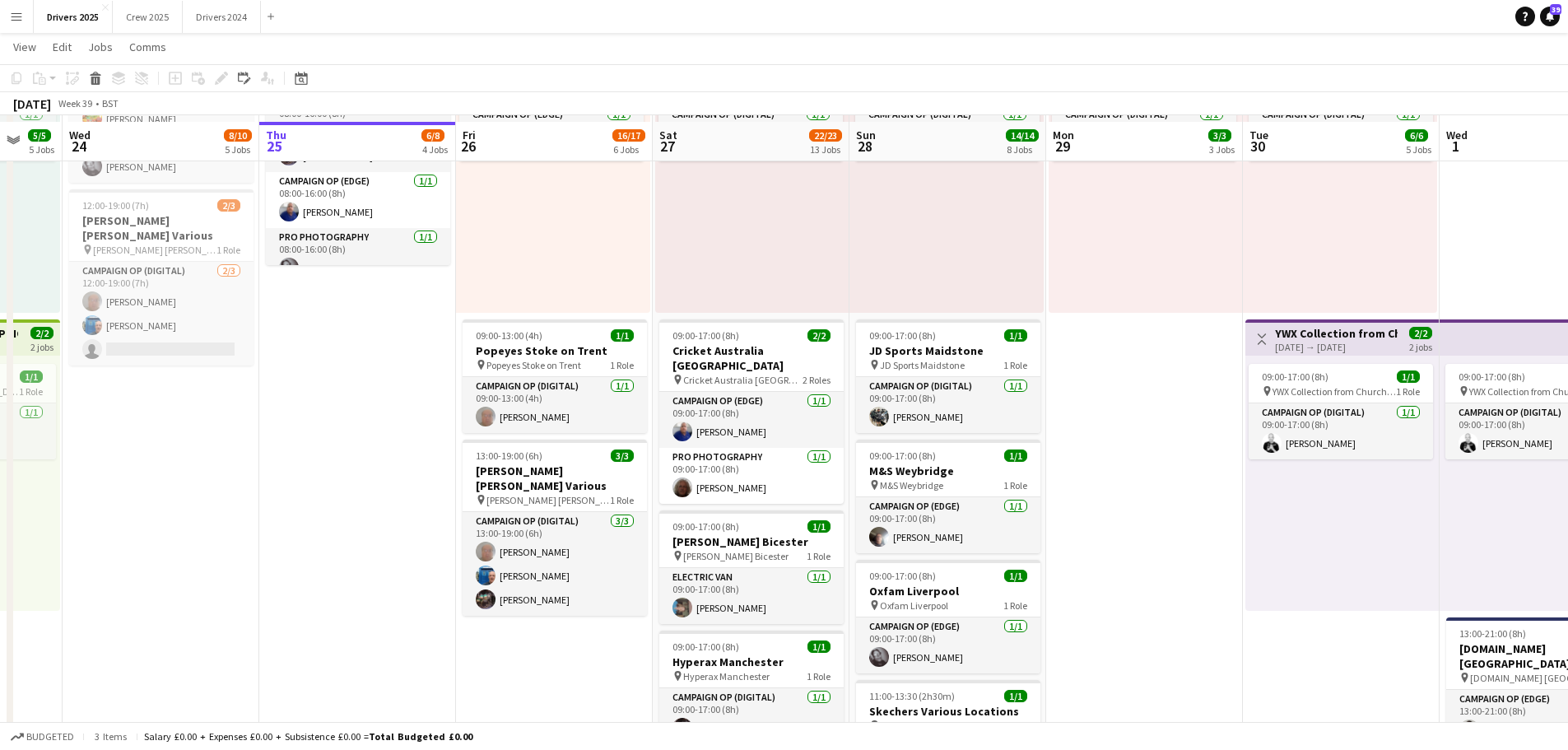
scroll to position [1070, 0]
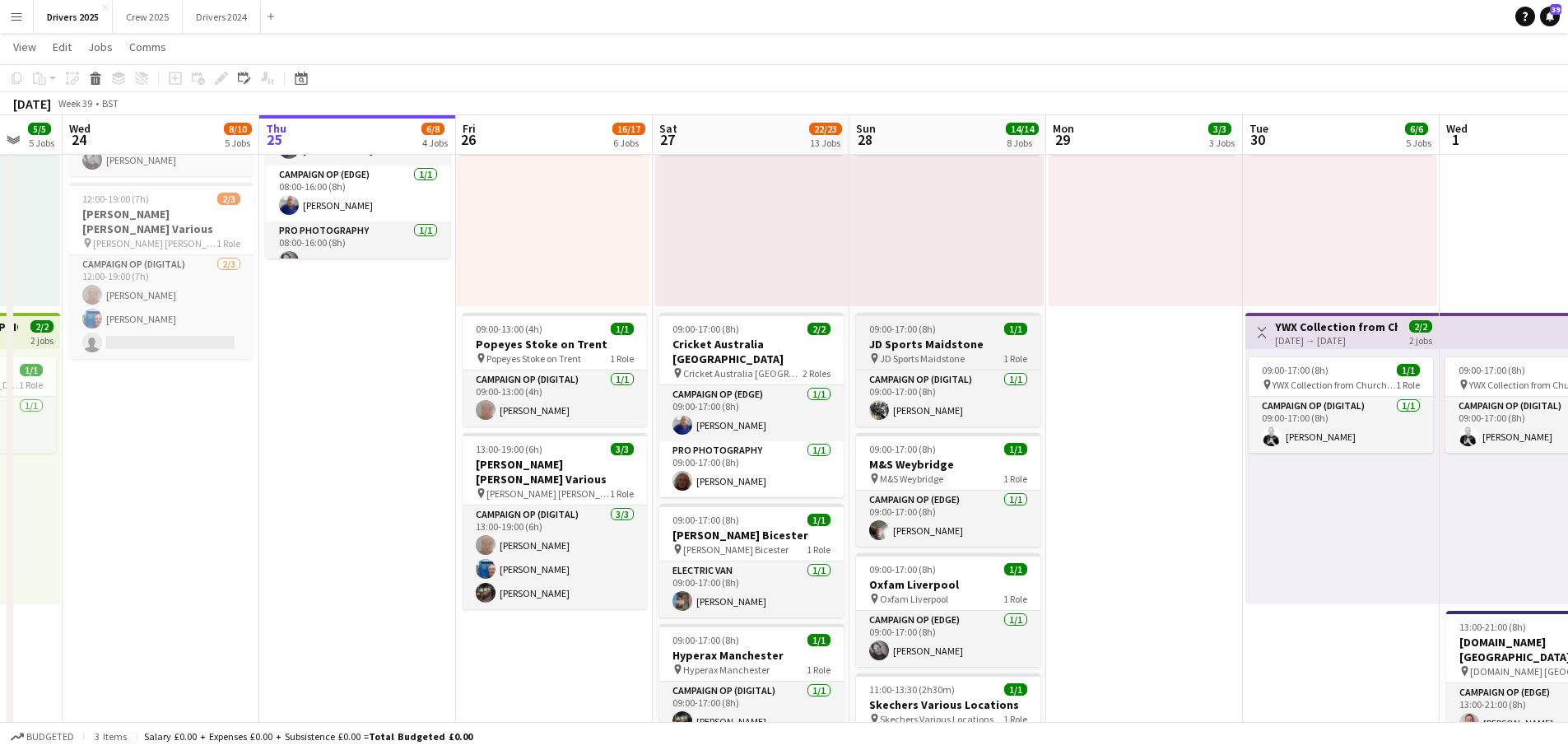
click at [940, 348] on h3 "JD Sports Maidstone" at bounding box center [948, 344] width 184 height 15
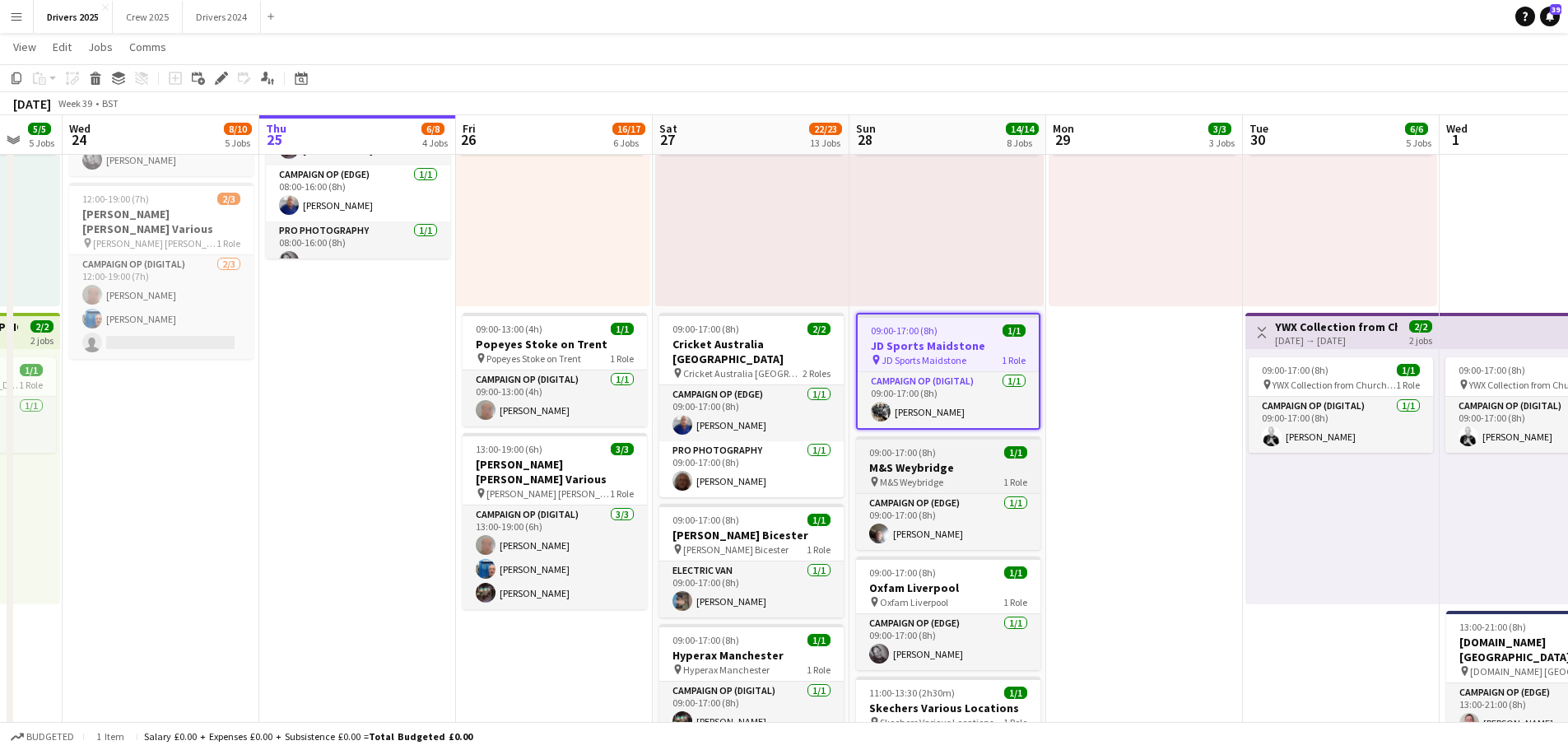
click at [920, 467] on h3 "M&S Weybridge" at bounding box center [948, 467] width 184 height 15
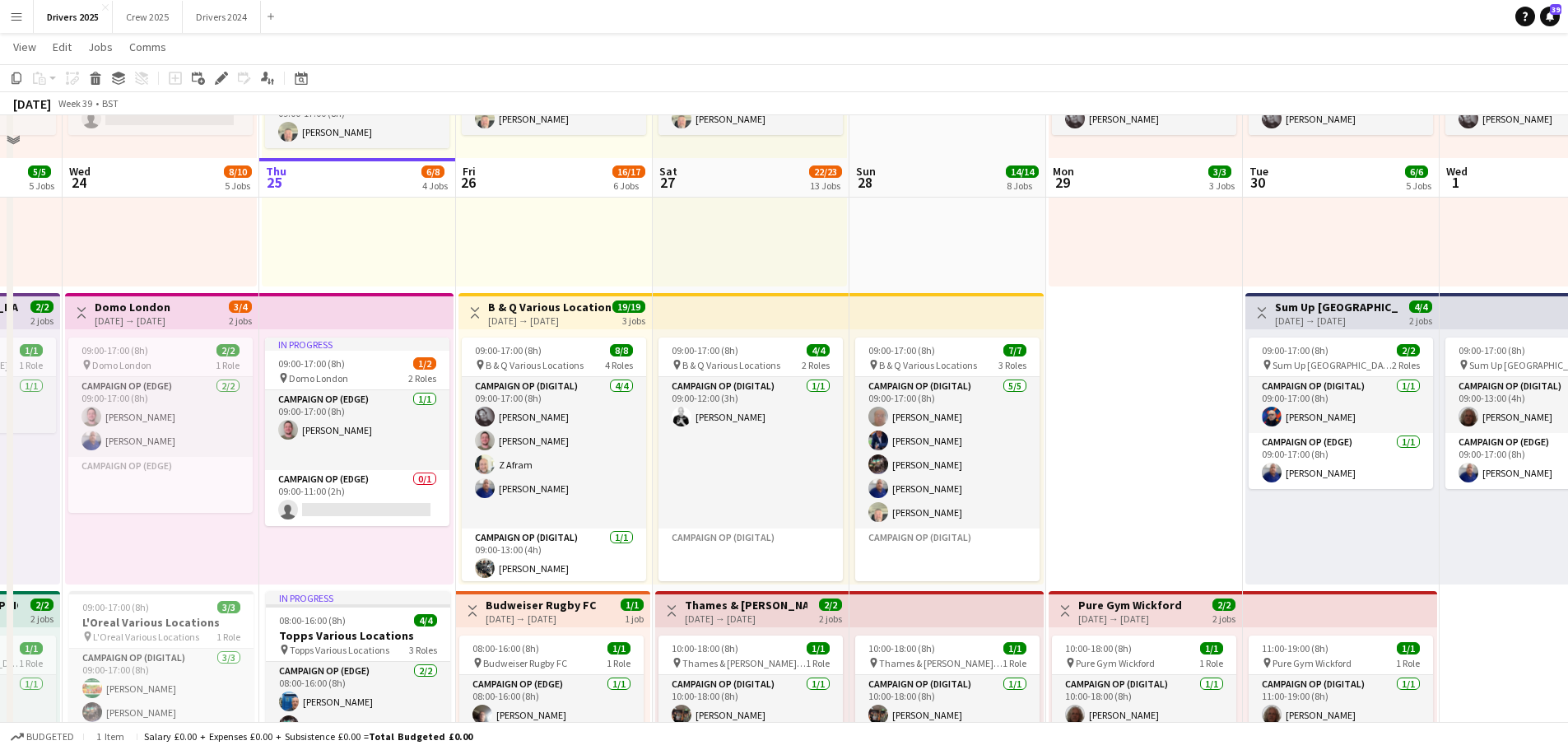
scroll to position [576, 0]
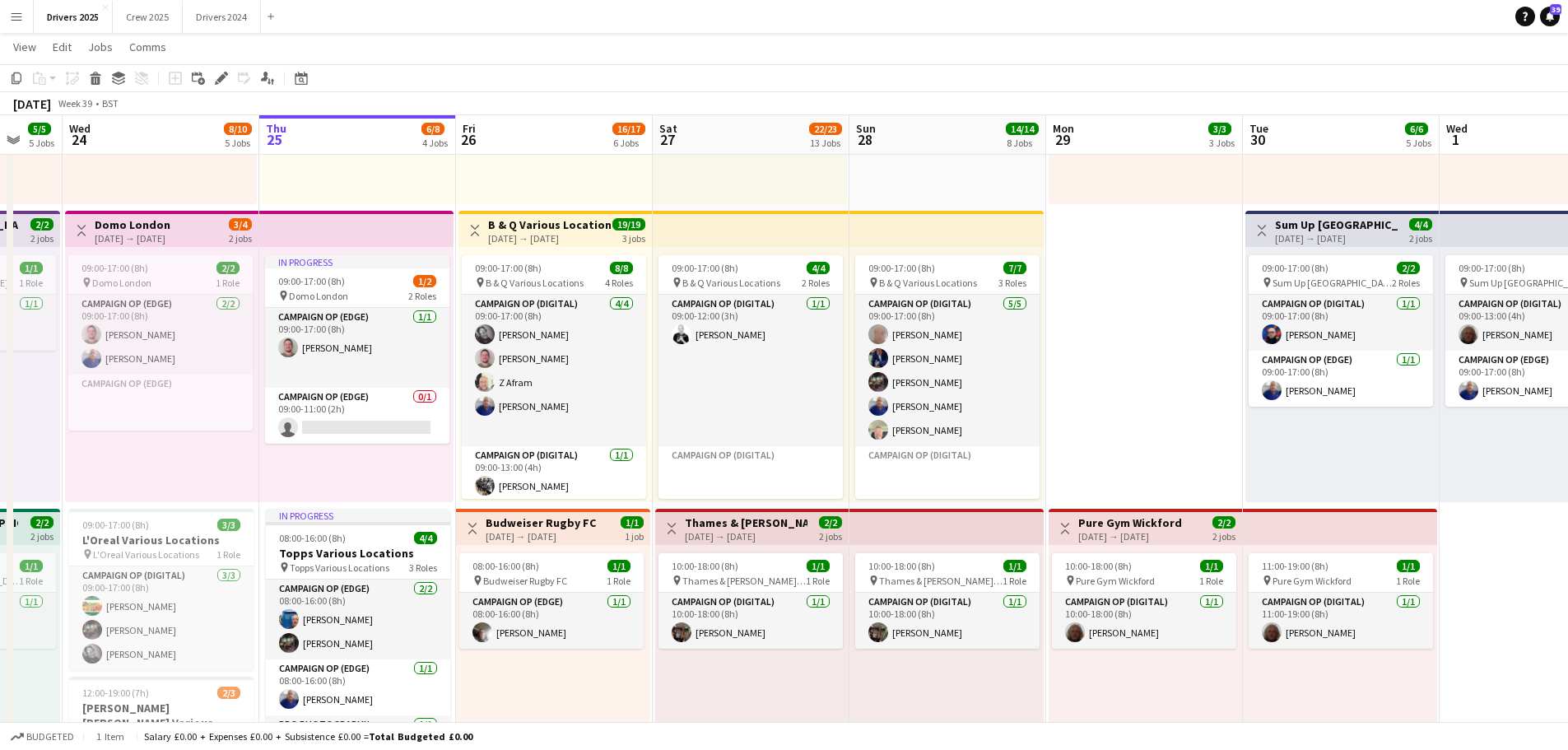
click at [1165, 535] on div "[DATE] → [DATE]" at bounding box center [1130, 536] width 103 height 12
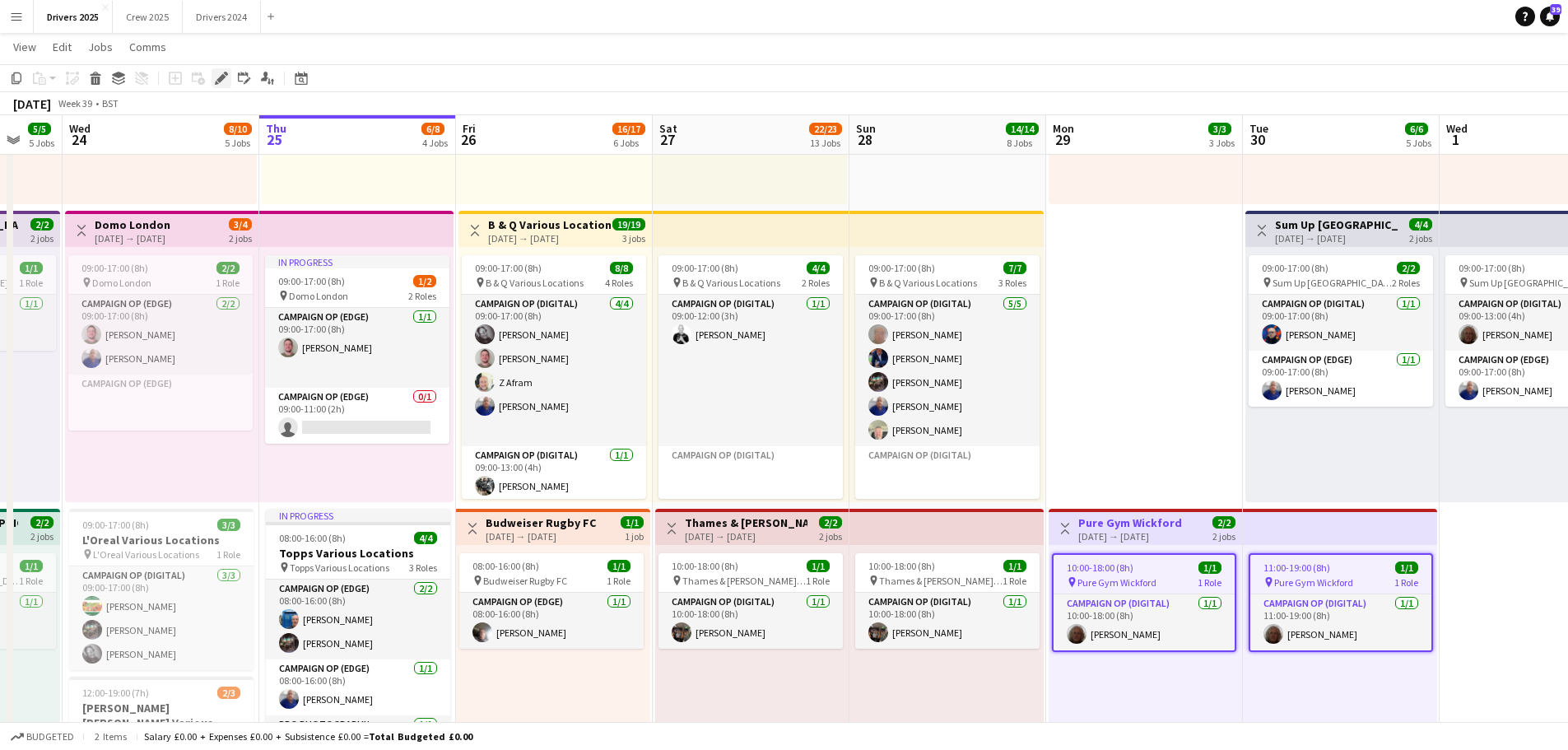
click at [224, 77] on icon at bounding box center [221, 78] width 9 height 9
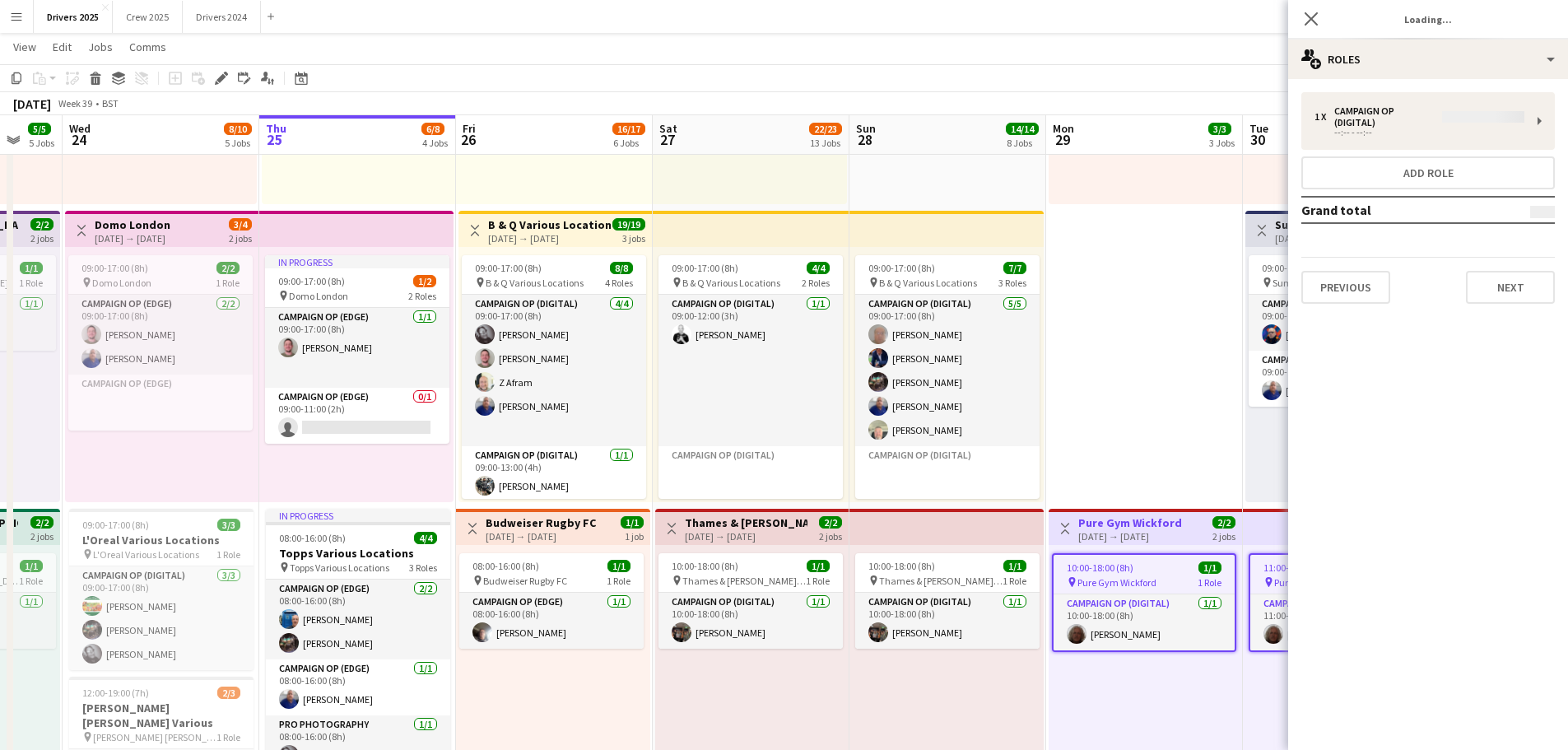
type input "**********"
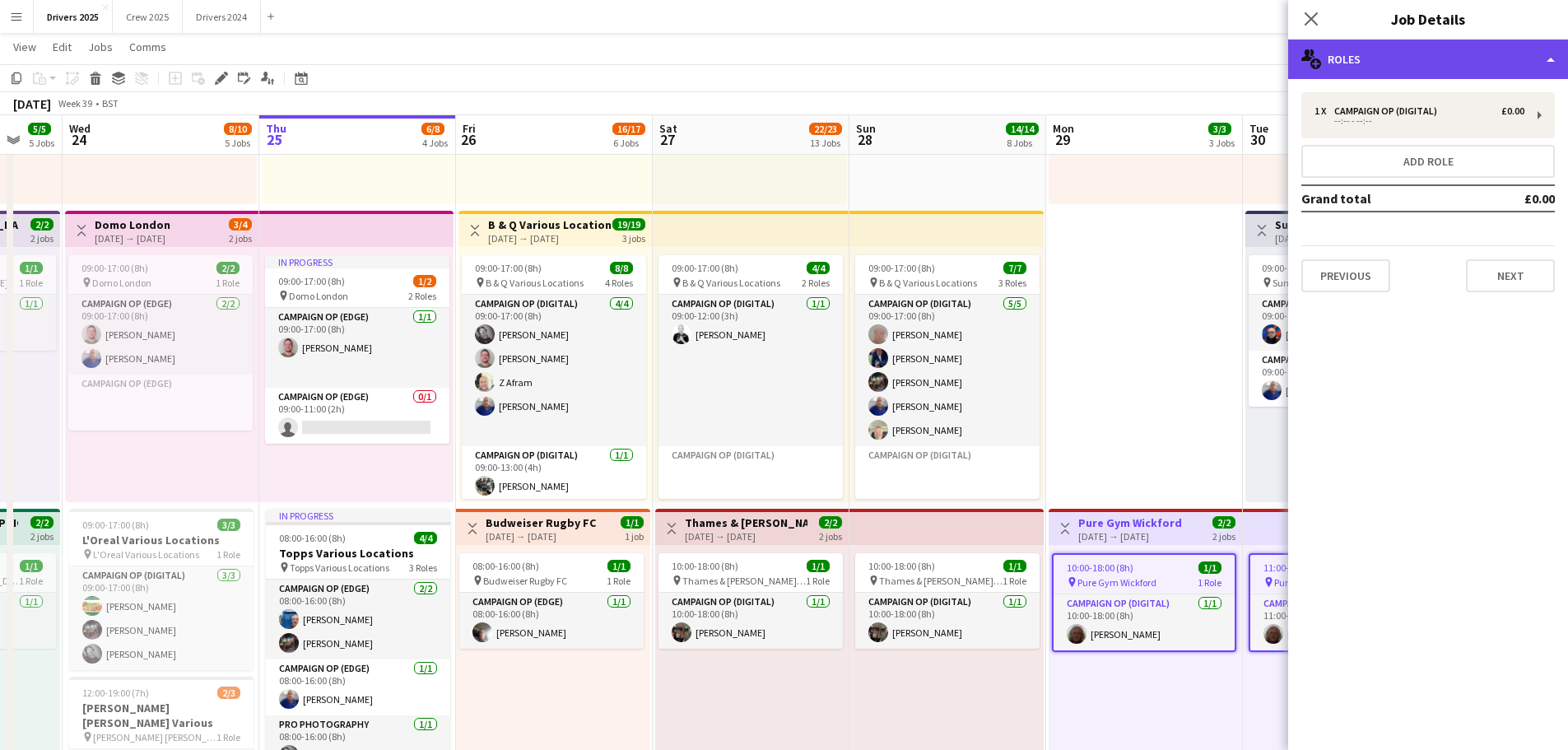
click at [1373, 54] on div "multiple-users-add Roles" at bounding box center [1428, 60] width 280 height 40
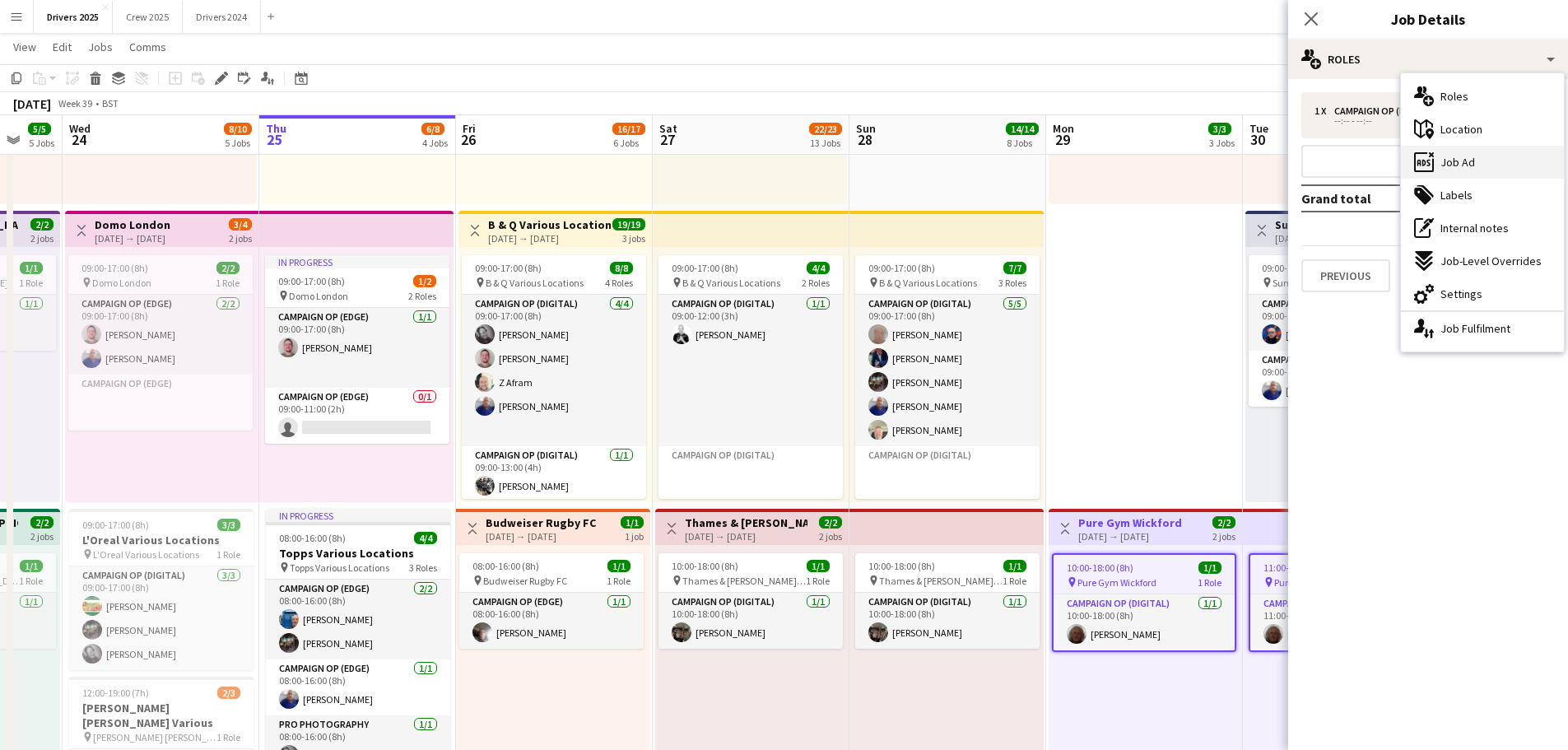
click at [1450, 160] on span "Job Ad" at bounding box center [1458, 161] width 35 height 15
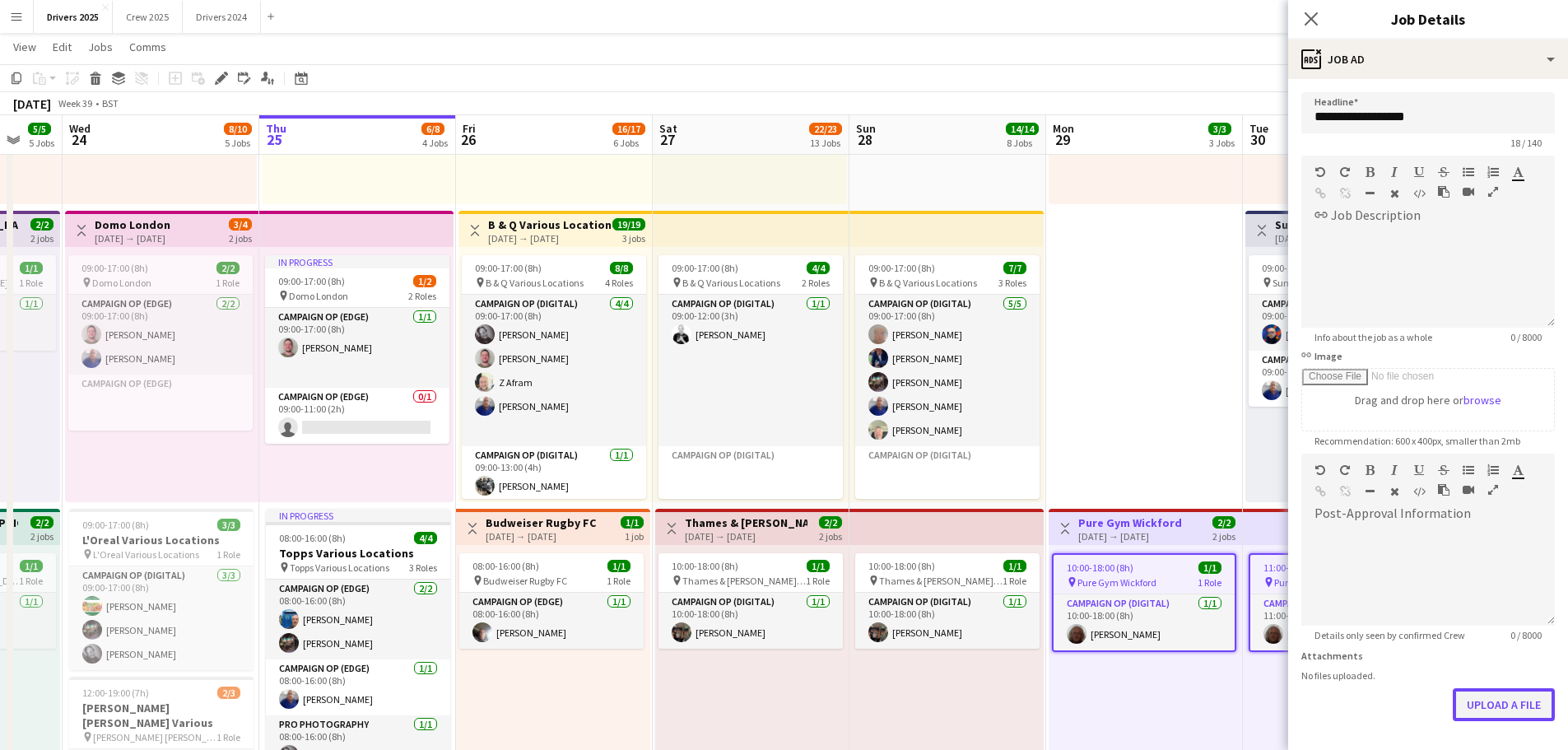
click at [1513, 708] on button "Upload a file" at bounding box center [1504, 705] width 102 height 33
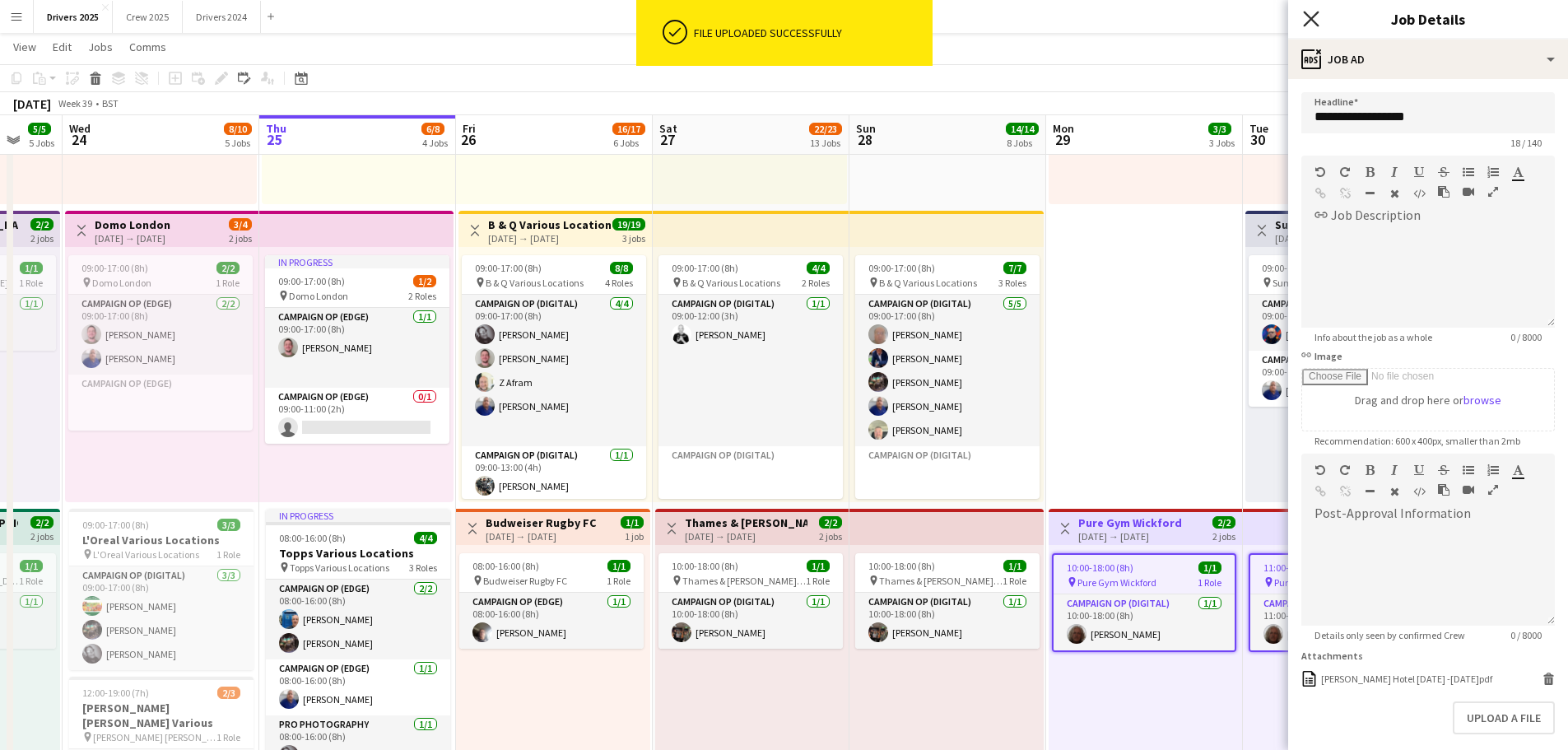
click at [1305, 16] on icon "Close pop-in" at bounding box center [1311, 18] width 16 height 16
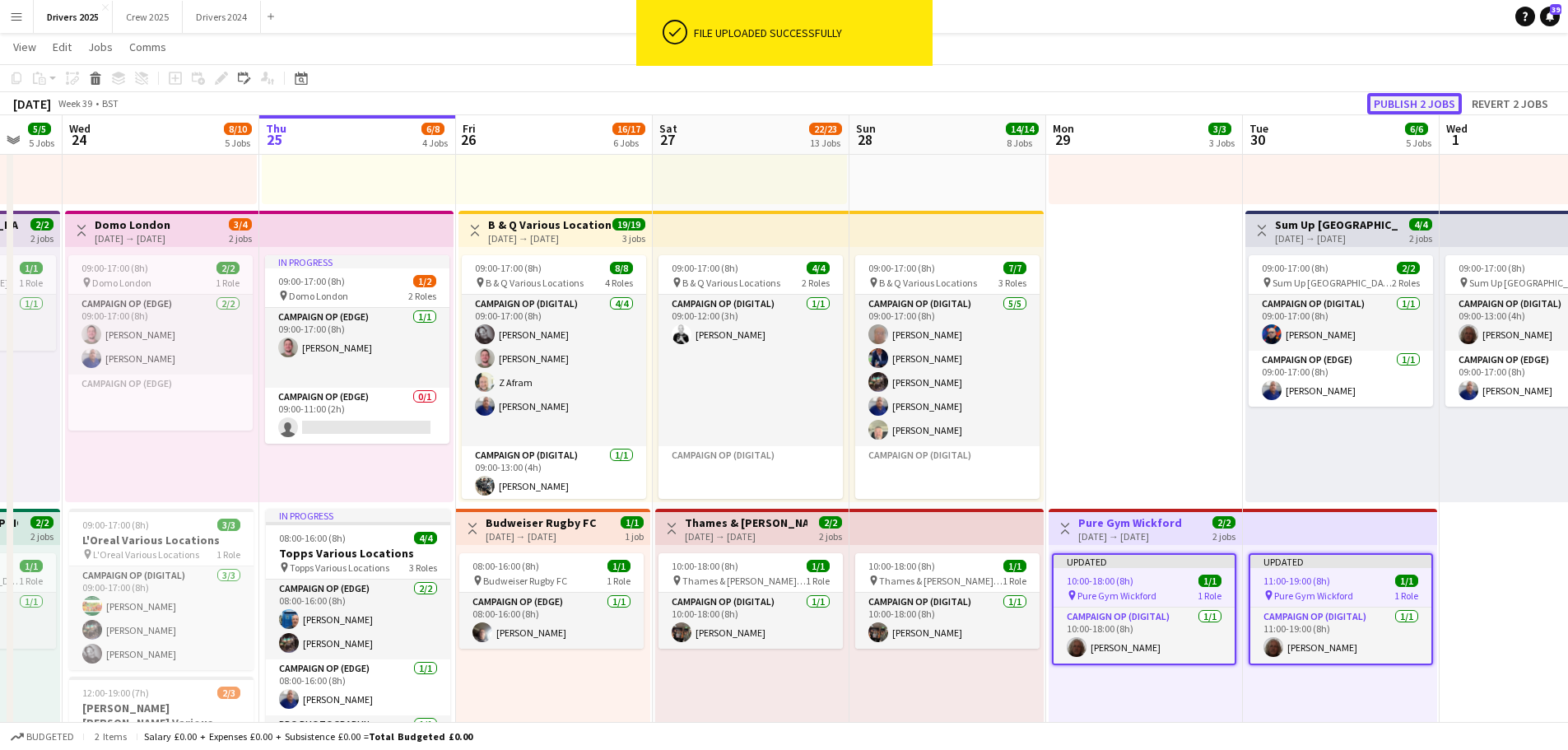
click at [1424, 102] on button "Publish 2 jobs" at bounding box center [1414, 103] width 95 height 22
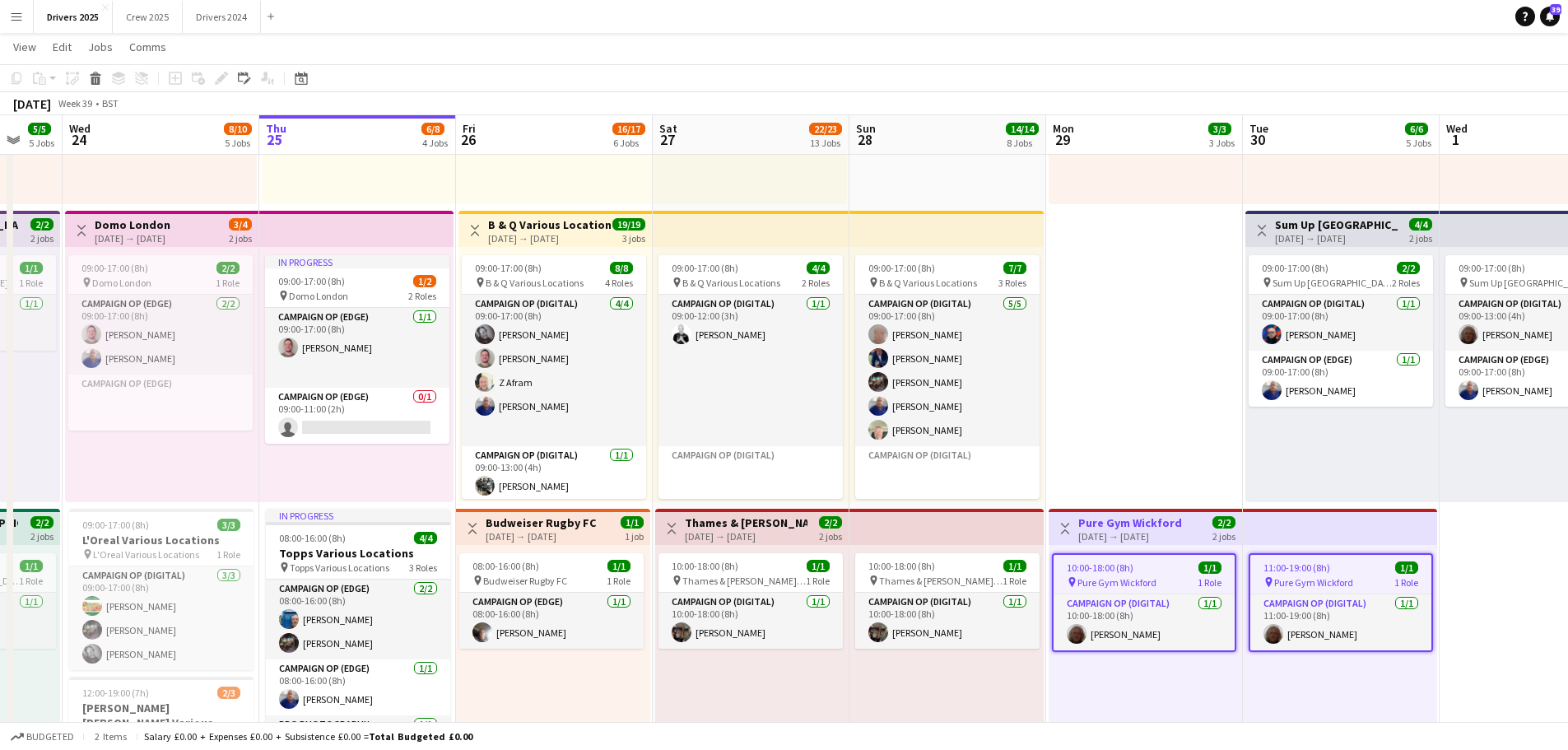
scroll to position [0, 532]
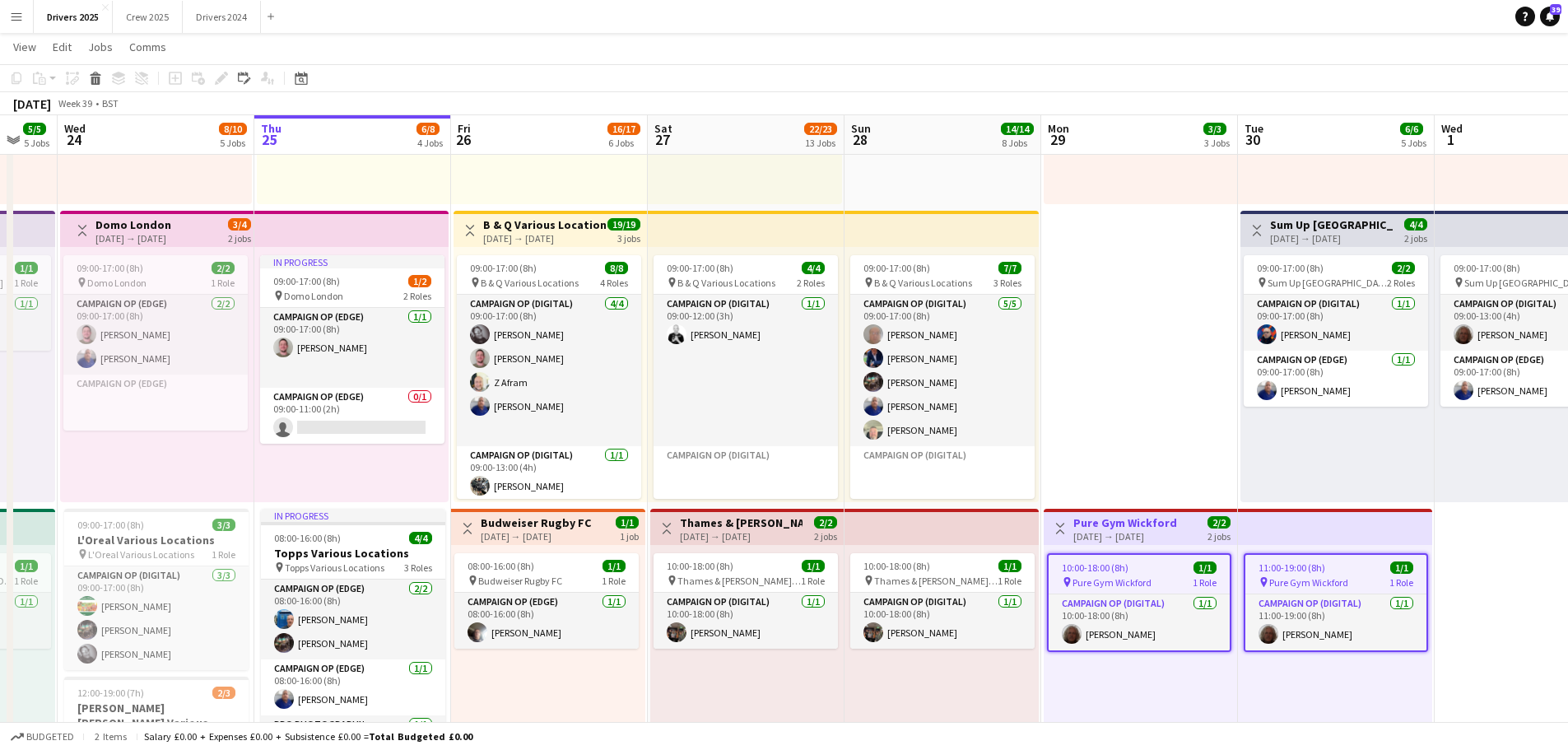
drag, startPoint x: 1522, startPoint y: 438, endPoint x: 1272, endPoint y: 252, distance: 311.6
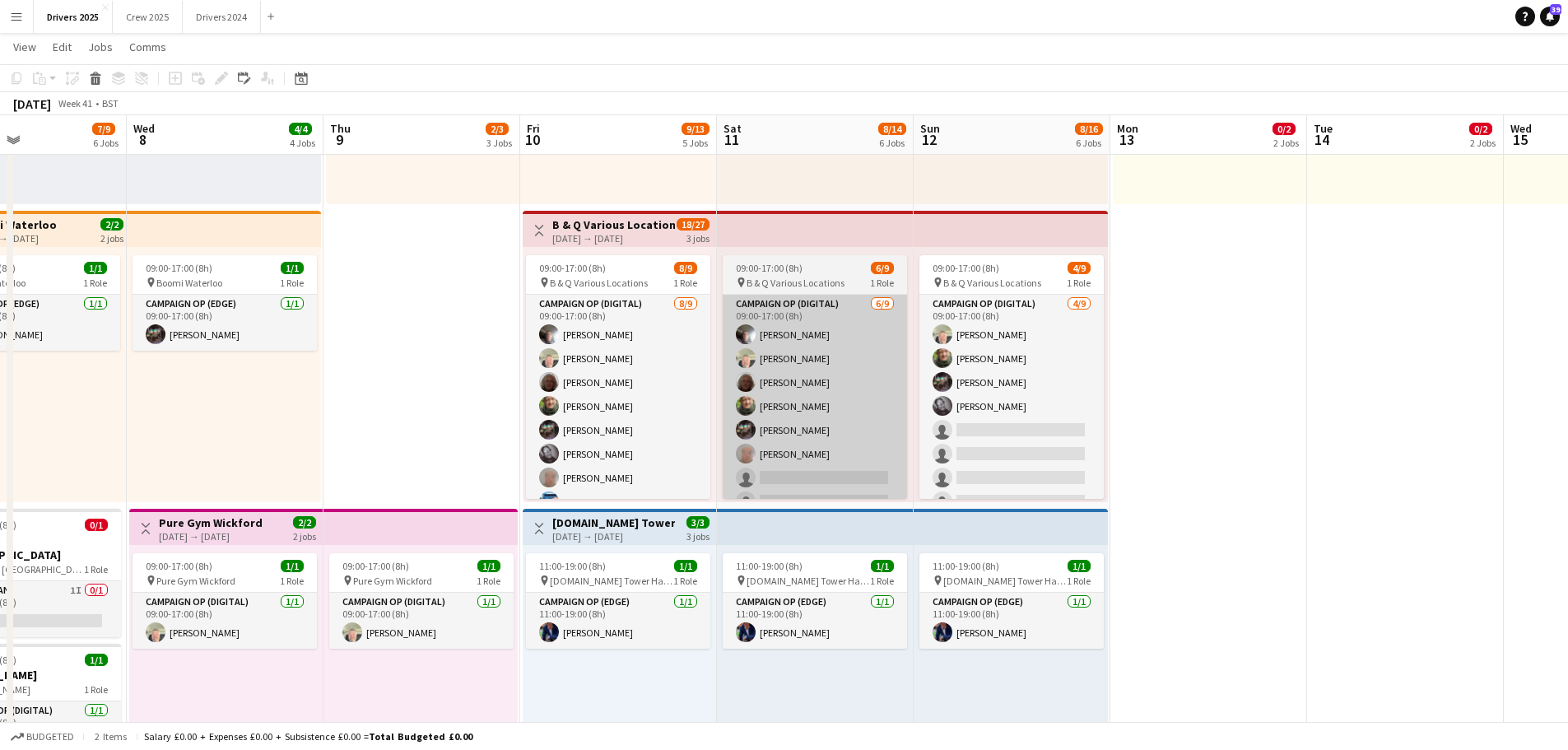
drag, startPoint x: 1071, startPoint y: 404, endPoint x: 423, endPoint y: 355, distance: 649.8
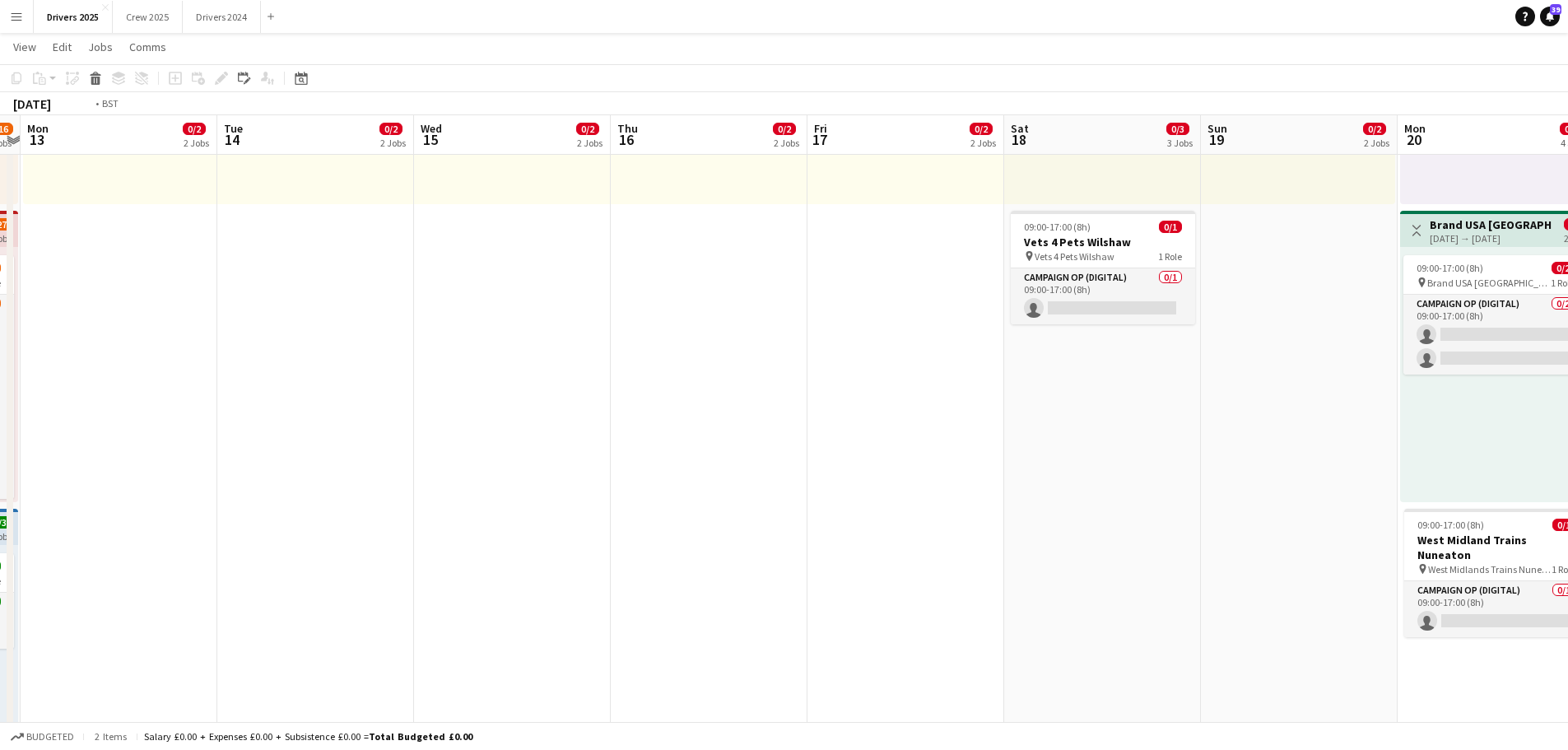
scroll to position [0, 463]
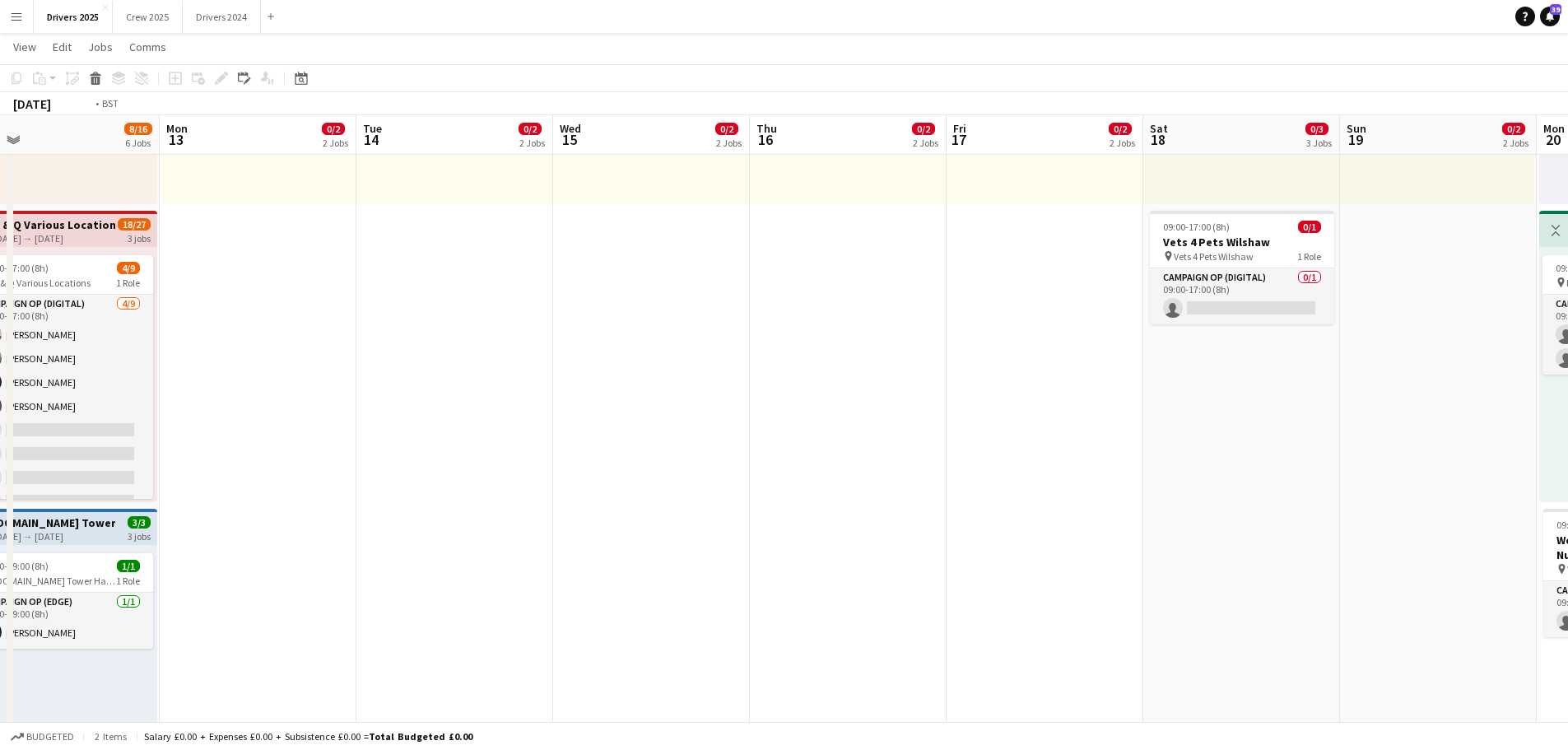
drag, startPoint x: 1104, startPoint y: 397, endPoint x: 833, endPoint y: 386, distance: 271.2
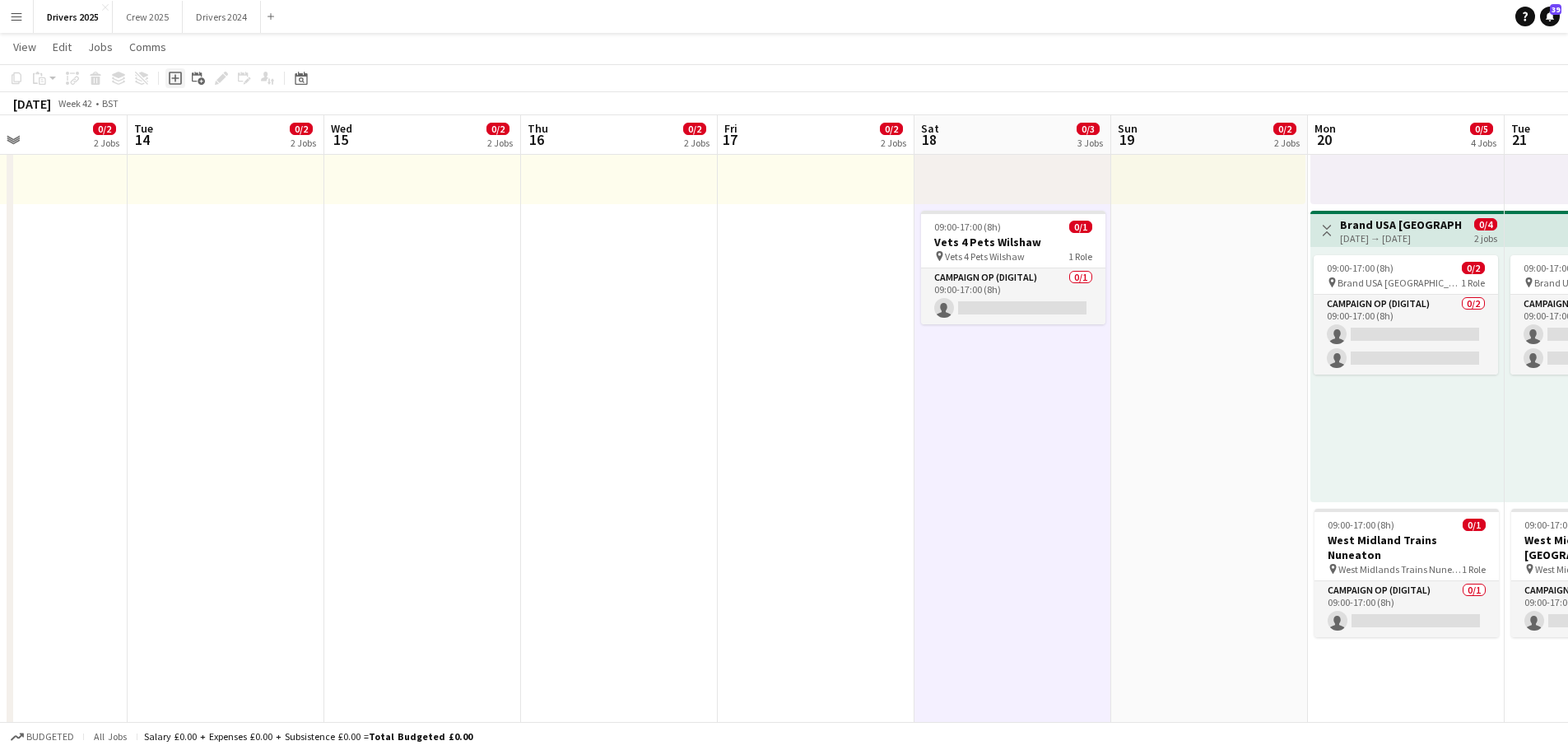
click at [169, 78] on icon at bounding box center [175, 77] width 13 height 13
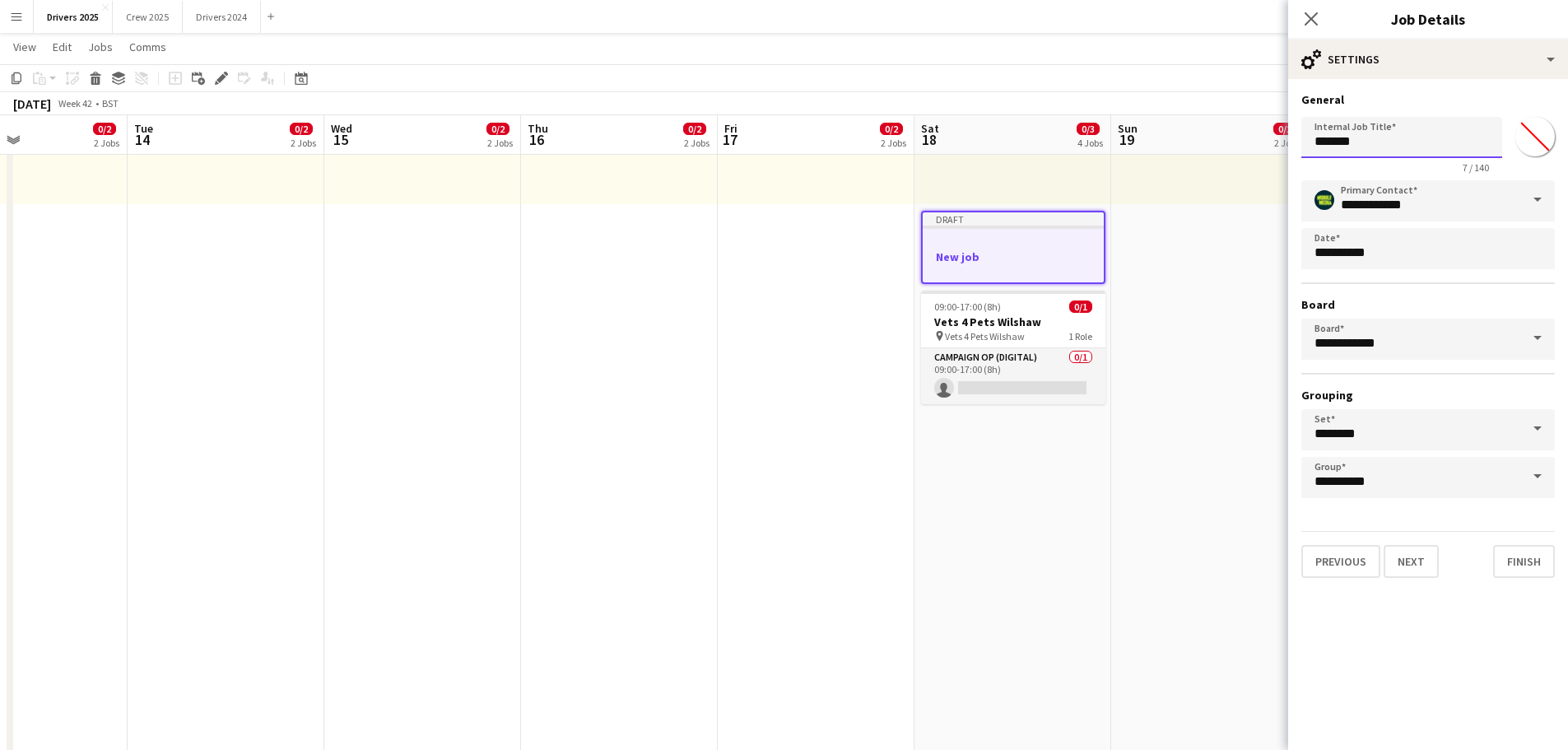
click at [1398, 157] on input "*******" at bounding box center [1401, 137] width 201 height 41
type input "******"
click at [1413, 562] on button "Next" at bounding box center [1412, 562] width 56 height 33
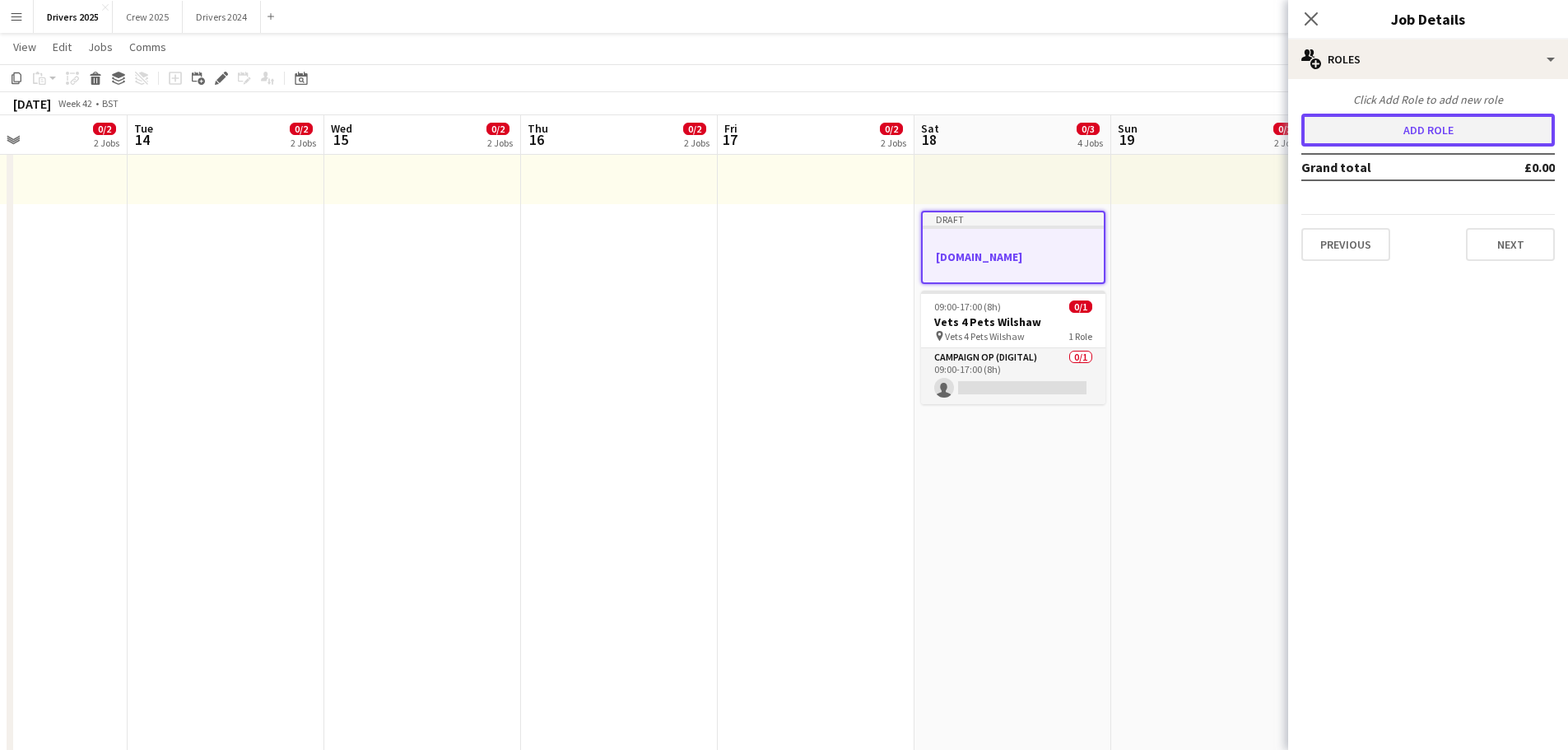
click at [1408, 124] on button "Add role" at bounding box center [1428, 130] width 254 height 33
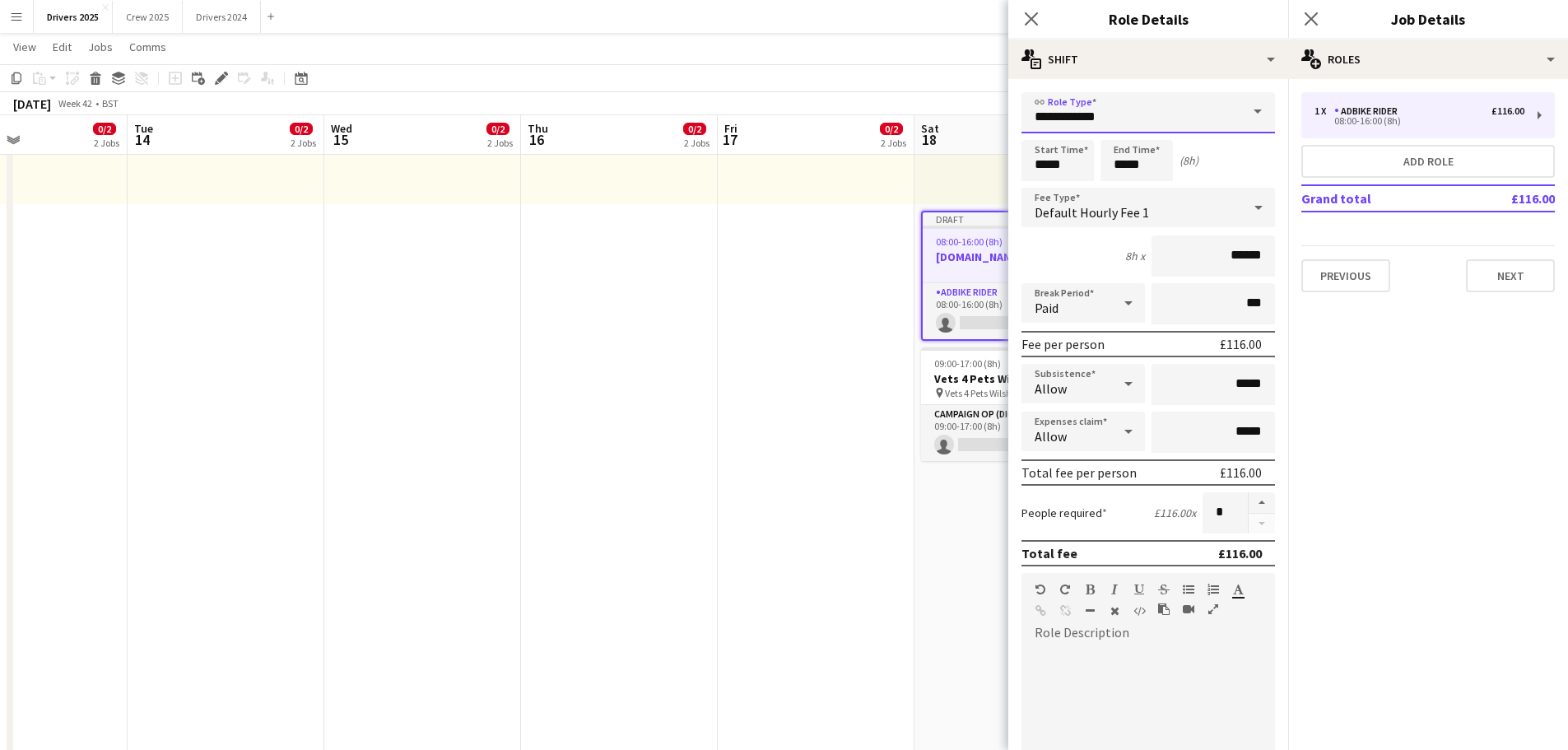
click at [1124, 105] on input "**********" at bounding box center [1149, 112] width 254 height 41
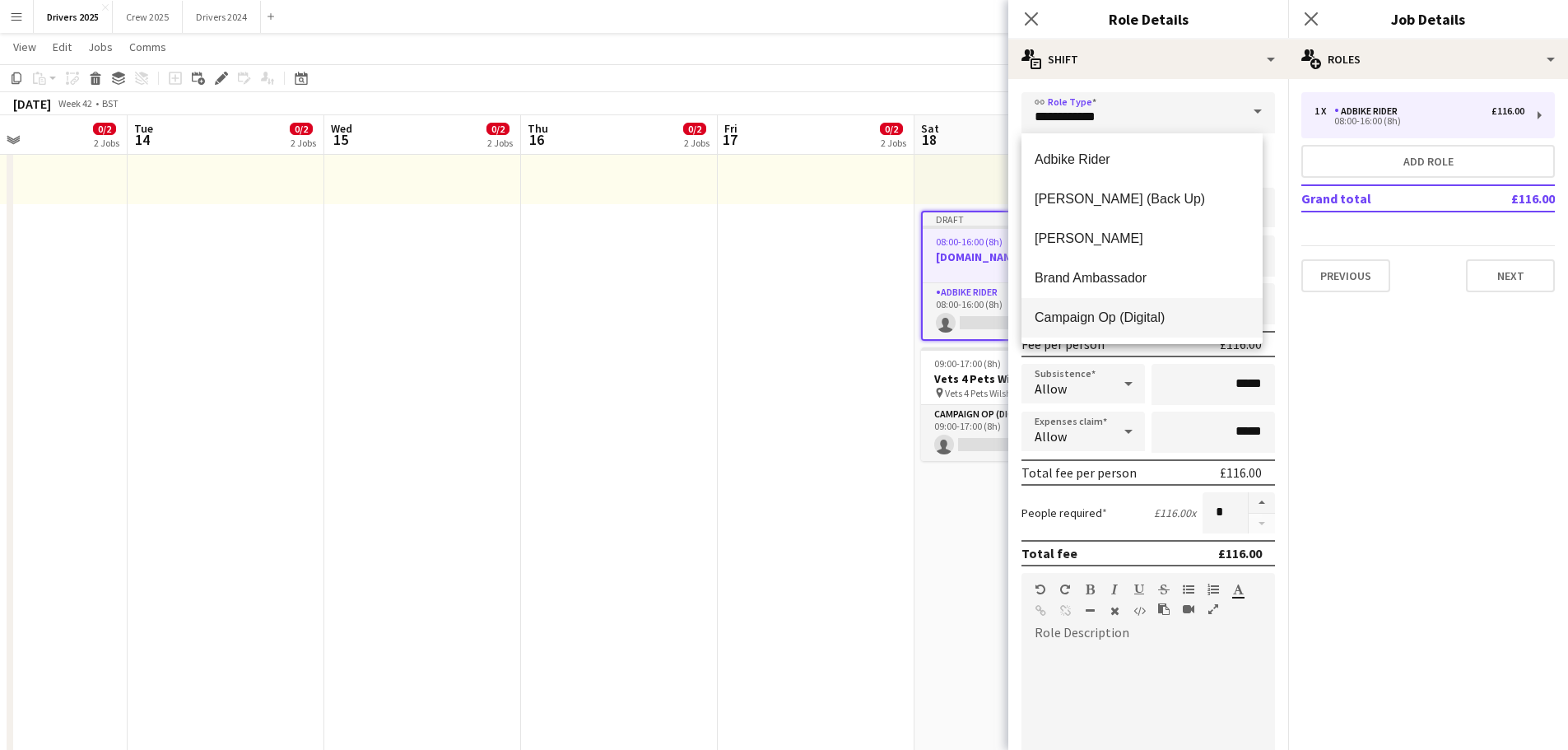
click at [1158, 324] on span "Campaign Op (Digital)" at bounding box center [1142, 317] width 214 height 16
type input "**********"
type input "*****"
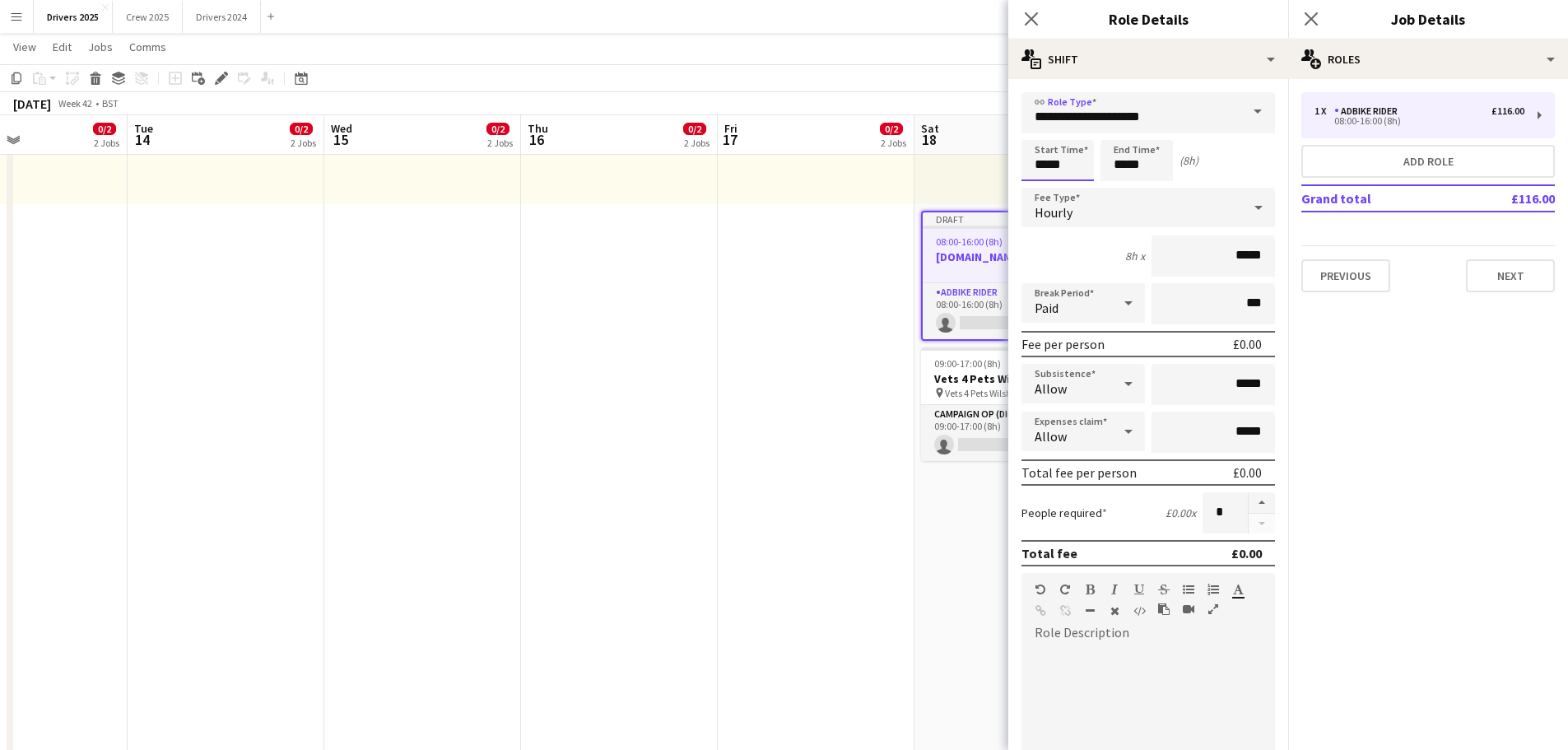
click at [1058, 163] on input "*****" at bounding box center [1057, 160] width 72 height 41
type input "*****"
click at [1043, 130] on div at bounding box center [1041, 131] width 33 height 16
click at [1140, 158] on input "*****" at bounding box center [1136, 160] width 72 height 41
click at [1117, 118] on input "**********" at bounding box center [1149, 112] width 254 height 41
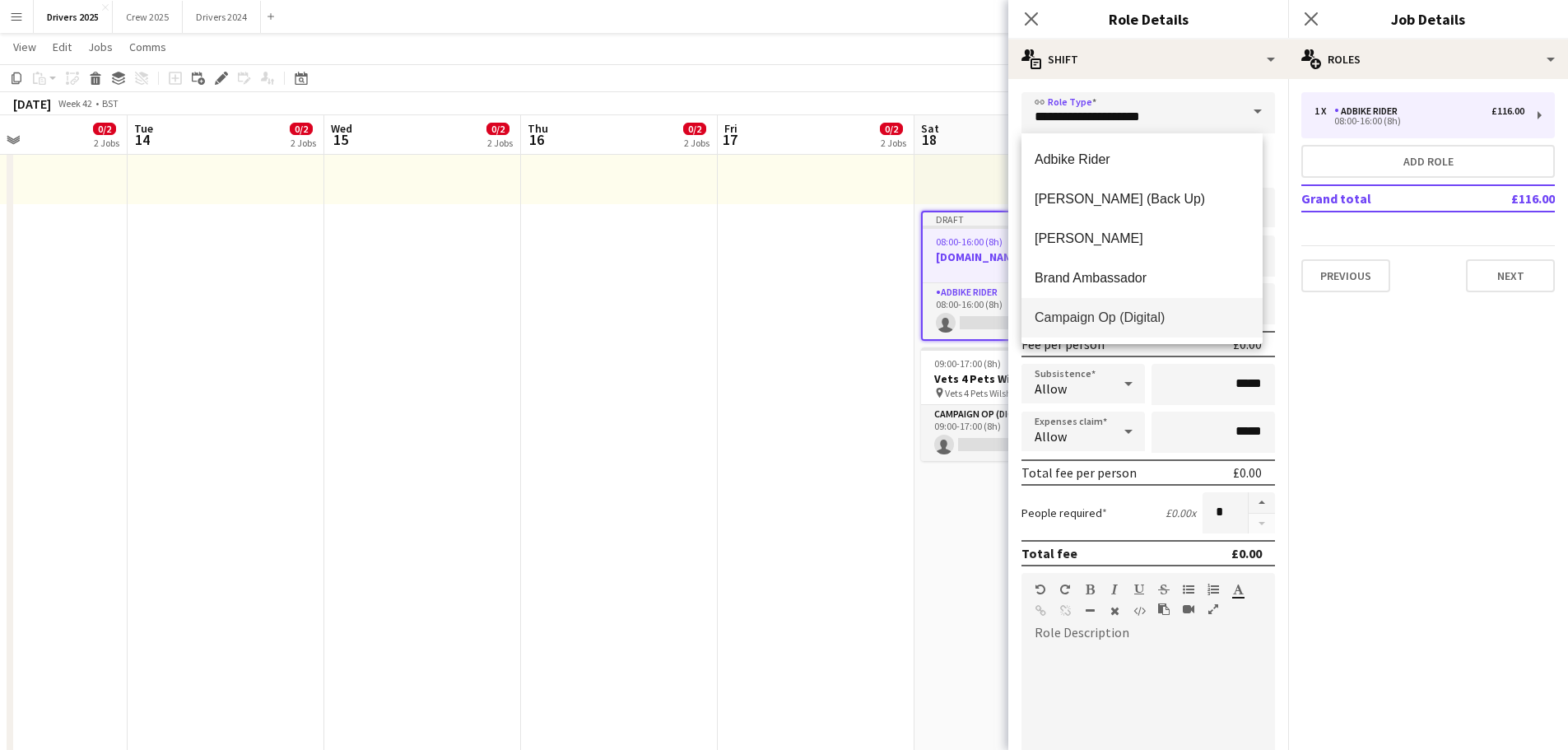
click at [1425, 503] on mat-expansion-panel "pencil3 General details 1 x Adbike Rider £116.00 08:00-16:00 (8h) Add role Gran…" at bounding box center [1428, 414] width 280 height 671
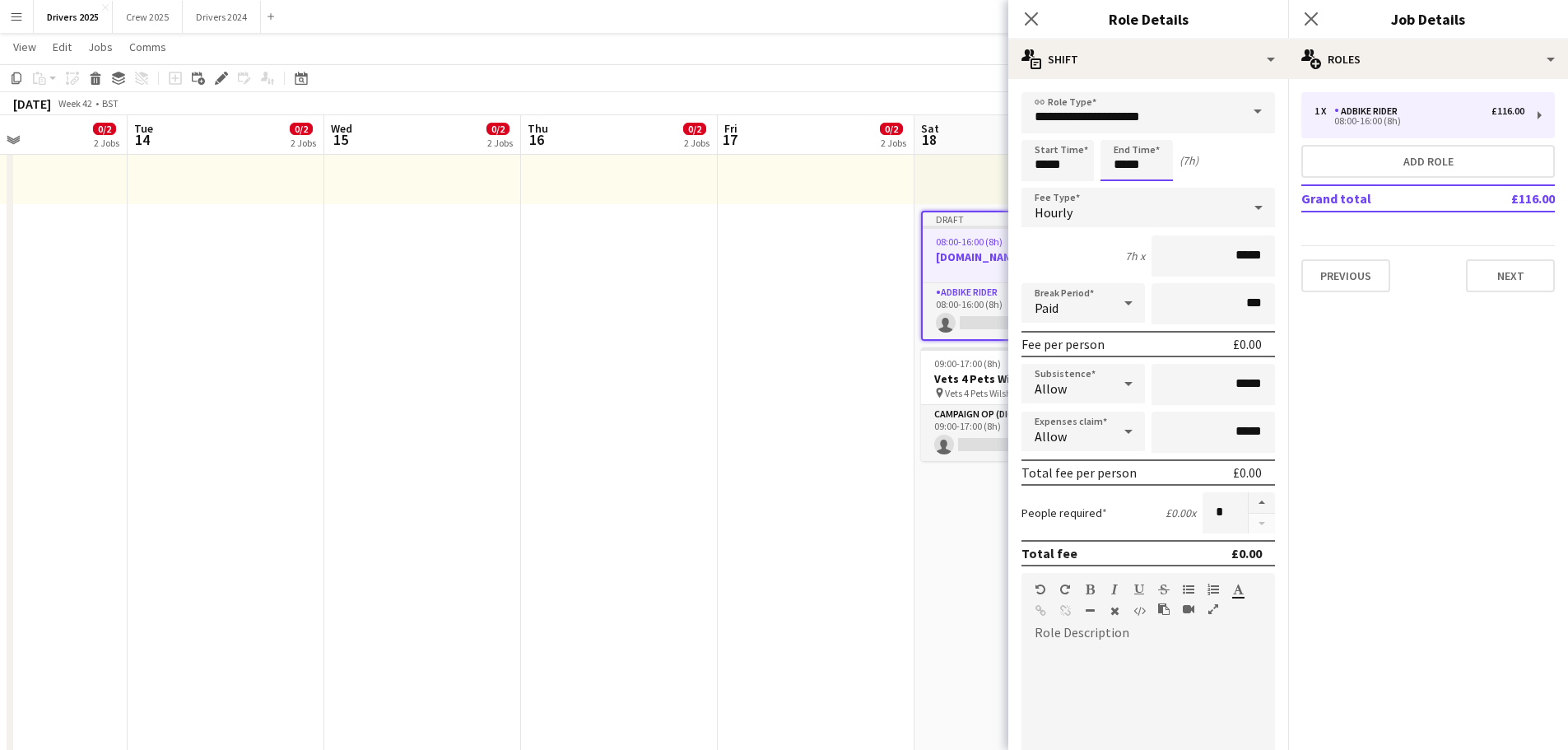
click at [1134, 155] on input "*****" at bounding box center [1136, 160] width 72 height 41
type input "*****"
click at [1123, 128] on div at bounding box center [1120, 131] width 33 height 16
click at [1044, 189] on div "Hourly" at bounding box center [1132, 207] width 221 height 40
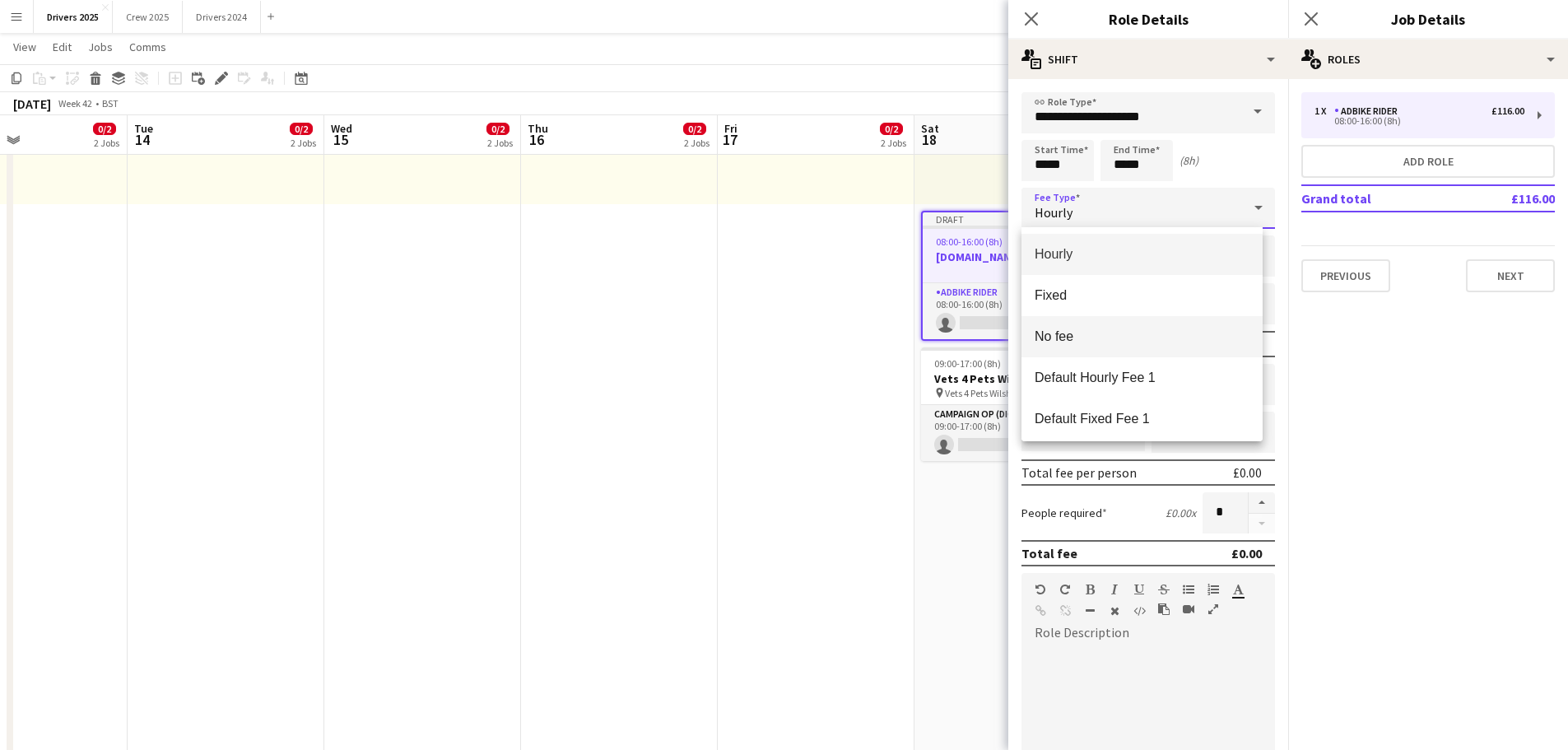
click at [1084, 335] on span "No fee" at bounding box center [1142, 336] width 214 height 16
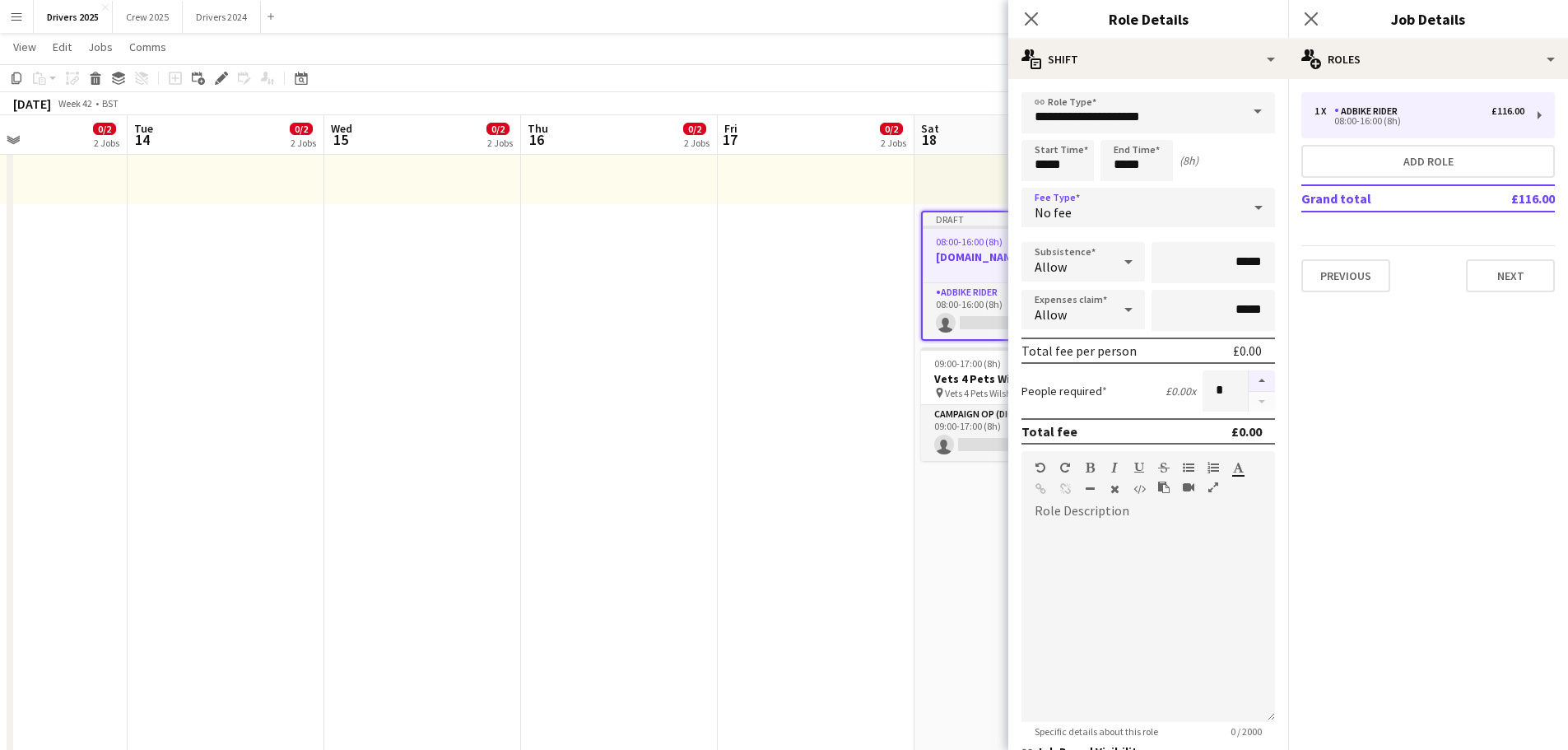
click at [1248, 384] on button "button" at bounding box center [1262, 381] width 26 height 22
type input "*"
click at [1531, 271] on button "Next" at bounding box center [1511, 276] width 89 height 33
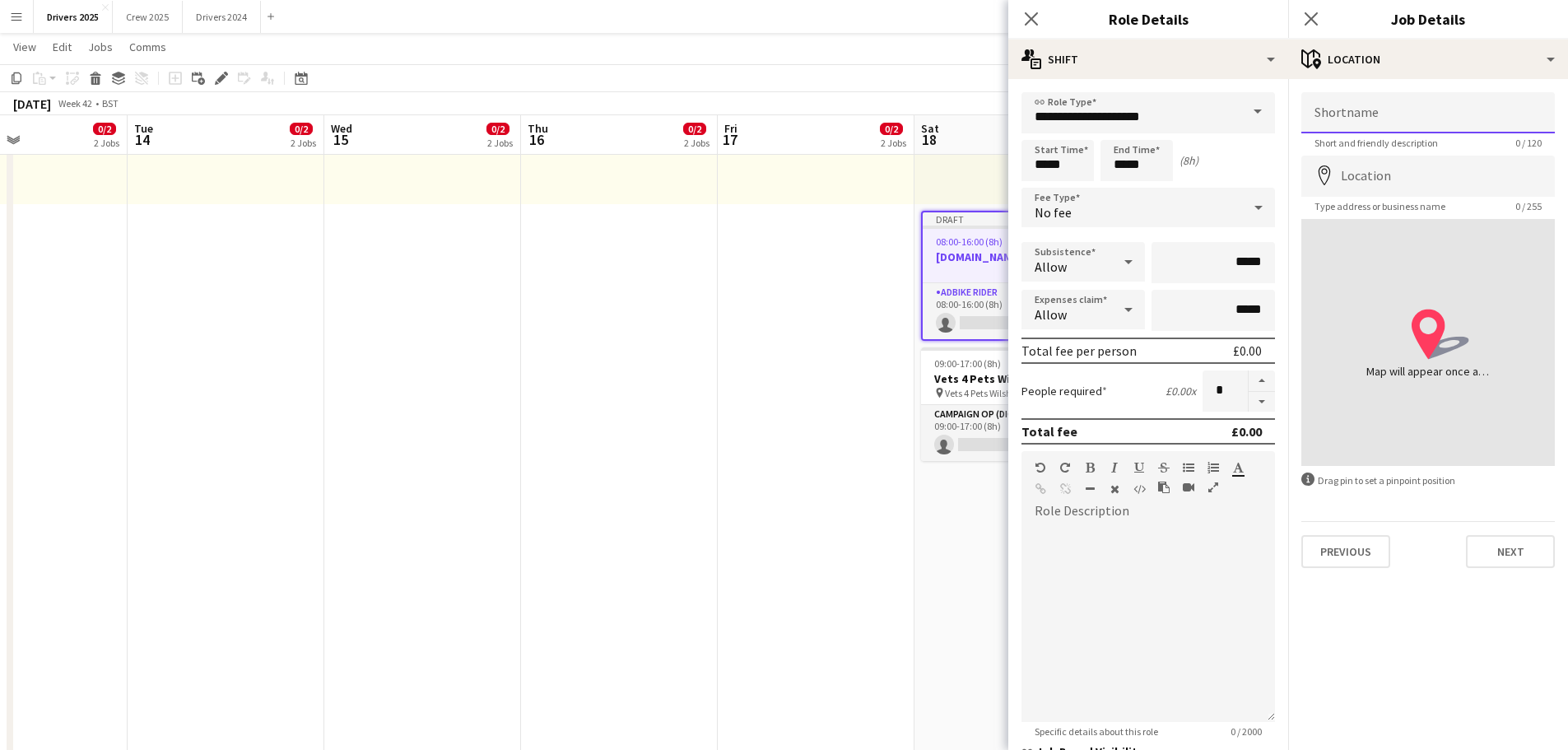
click at [1339, 121] on input "Shortname" at bounding box center [1428, 112] width 254 height 41
click at [1353, 123] on input "**********" at bounding box center [1428, 112] width 254 height 41
type input "**********"
click at [1393, 192] on input "Location" at bounding box center [1428, 175] width 254 height 41
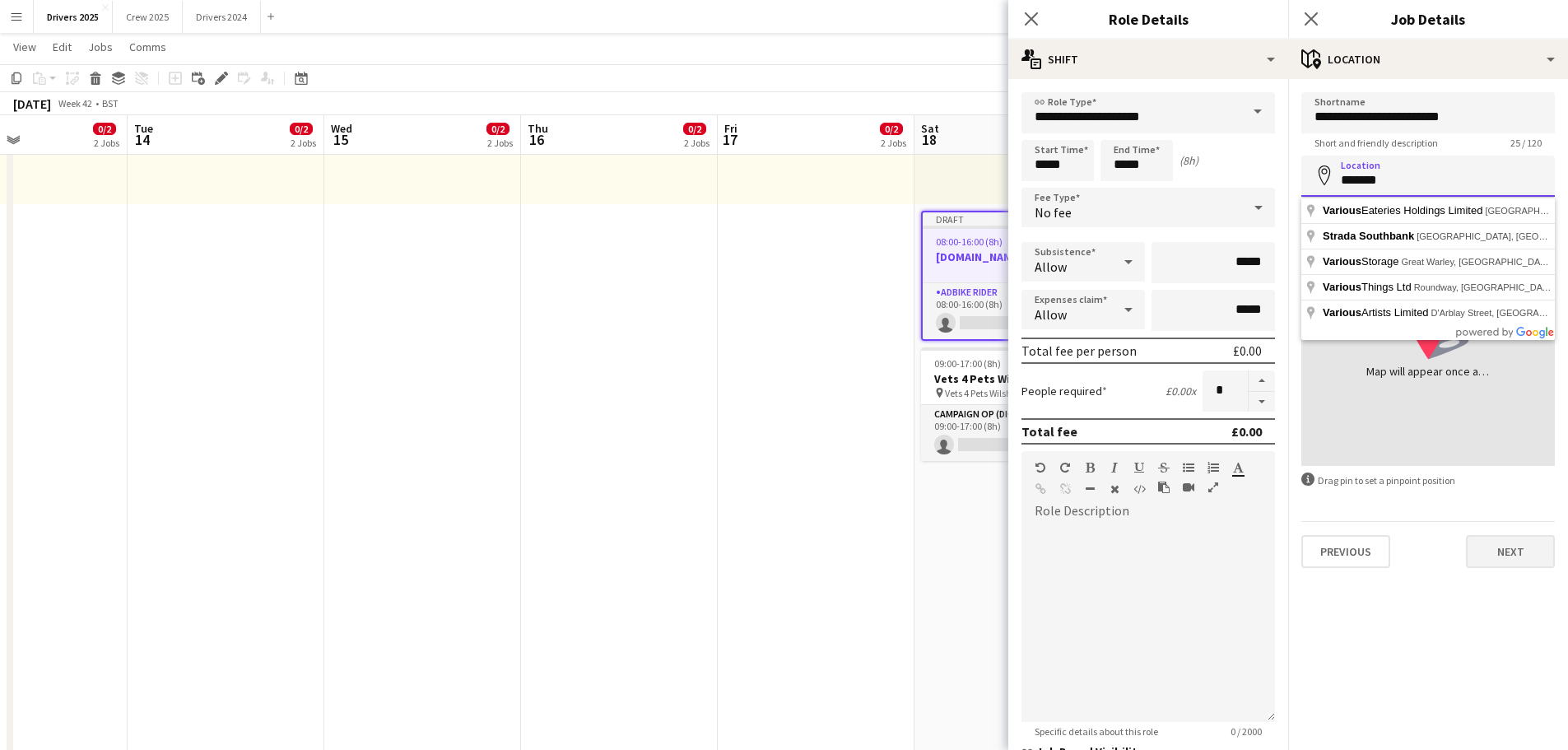
type input "*******"
click at [1511, 547] on button "Next" at bounding box center [1511, 551] width 89 height 33
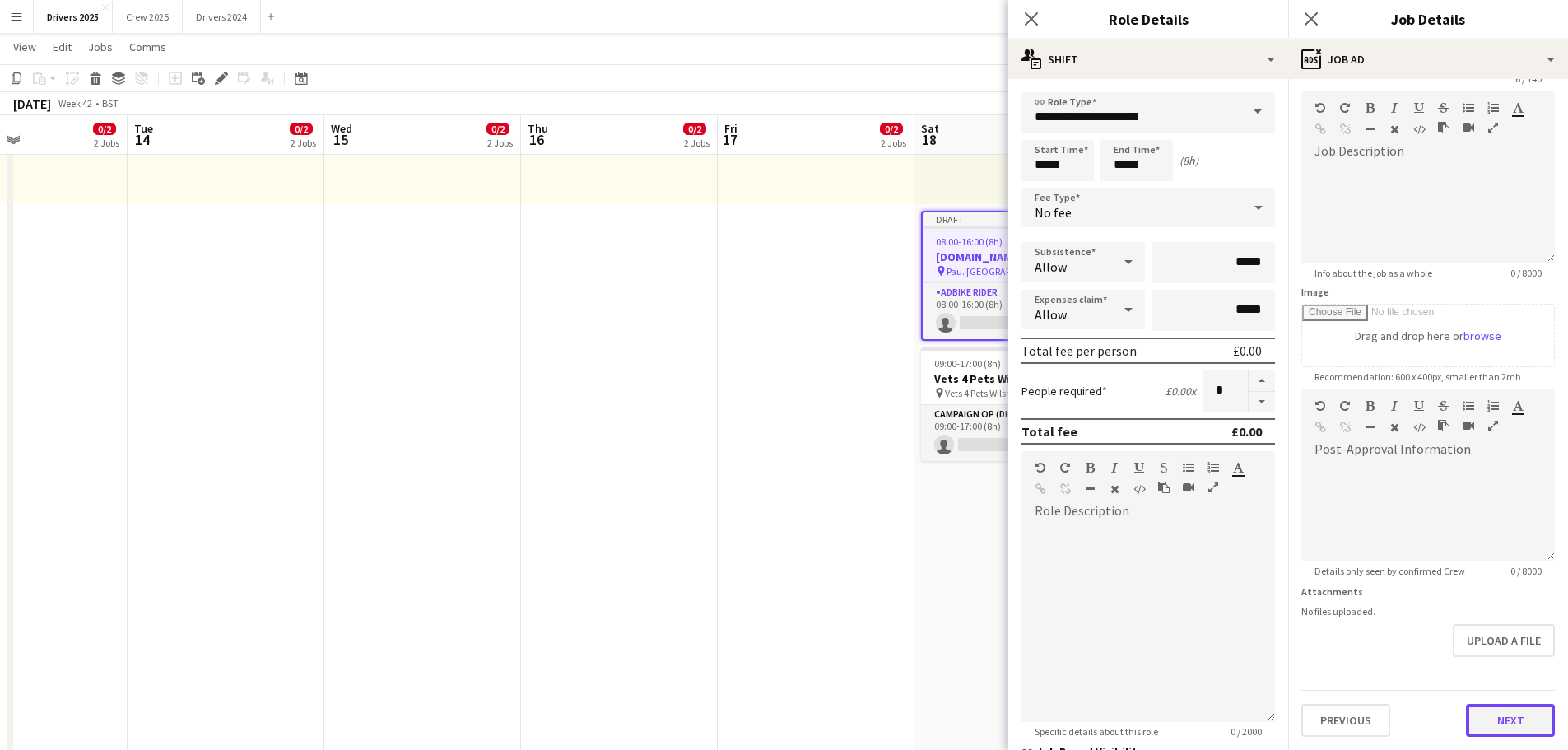
click at [1480, 675] on form "Headline ****** 6 / 140 Job Description default Heading 1 Heading 2 Heading 3 H…" at bounding box center [1428, 382] width 280 height 708
click at [1488, 723] on button "Next" at bounding box center [1511, 720] width 89 height 33
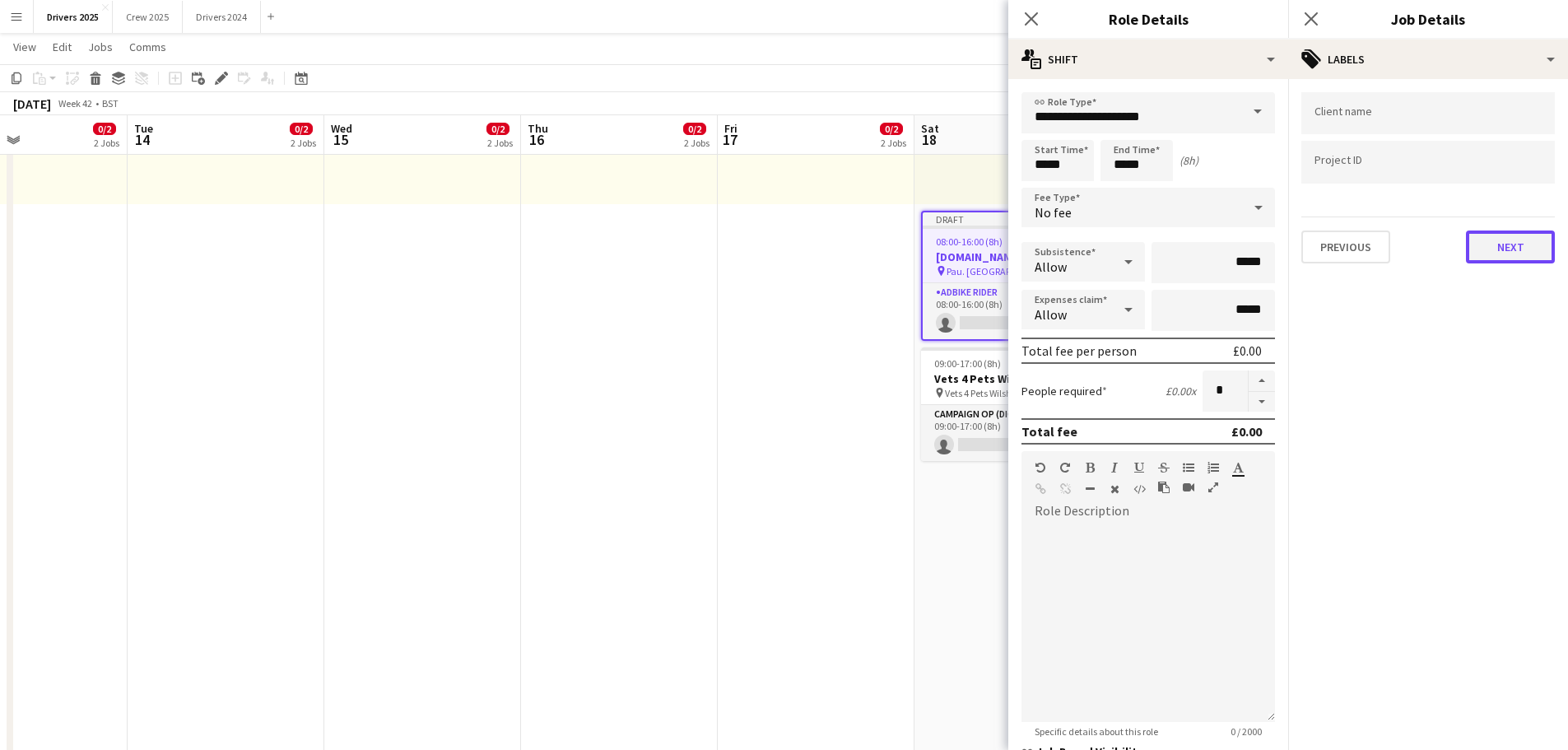
click at [1502, 236] on button "Next" at bounding box center [1511, 247] width 89 height 33
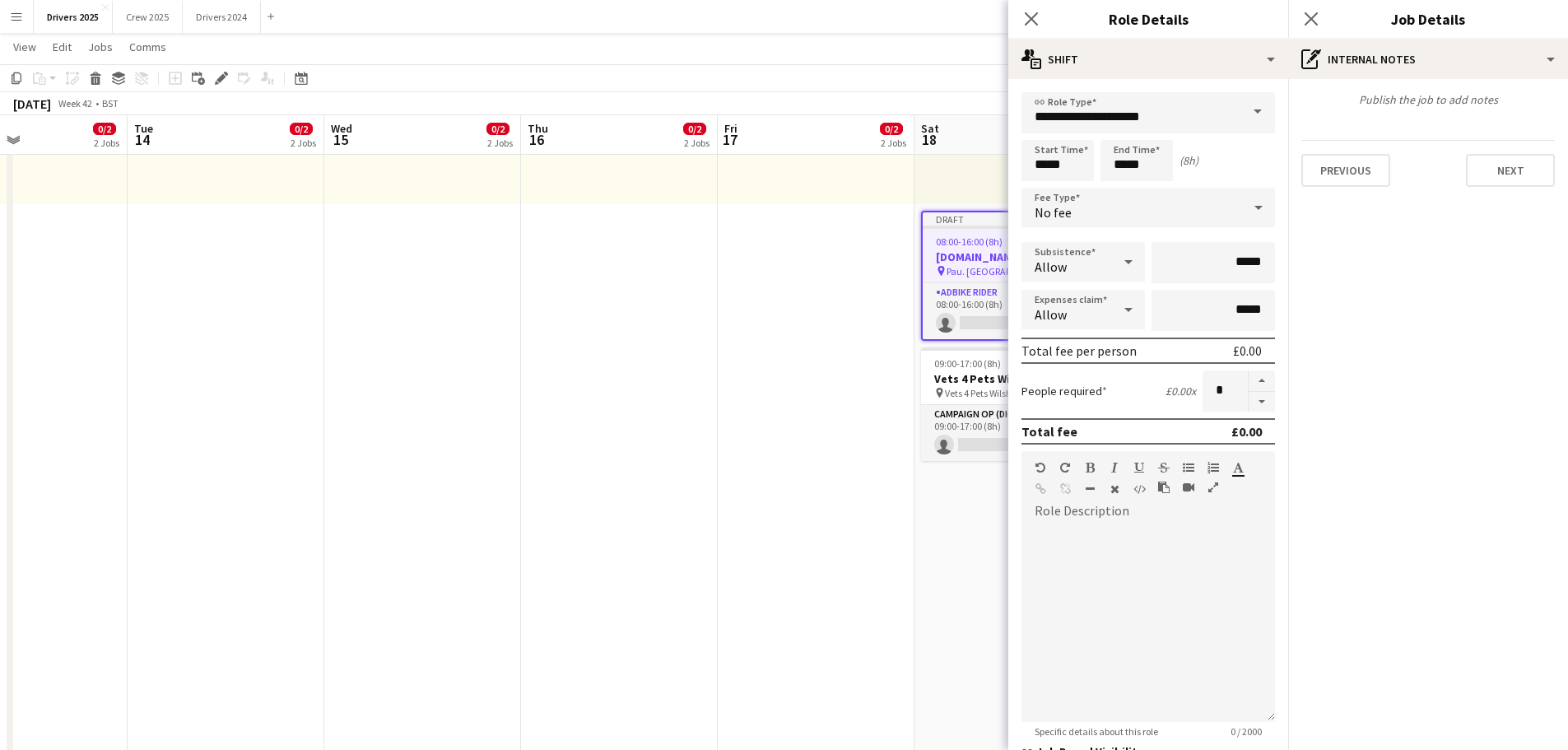
click at [1499, 151] on div "Previous Next" at bounding box center [1428, 163] width 254 height 47
click at [1527, 148] on div "Previous Next" at bounding box center [1428, 163] width 254 height 47
click at [1521, 168] on button "Next" at bounding box center [1511, 170] width 89 height 33
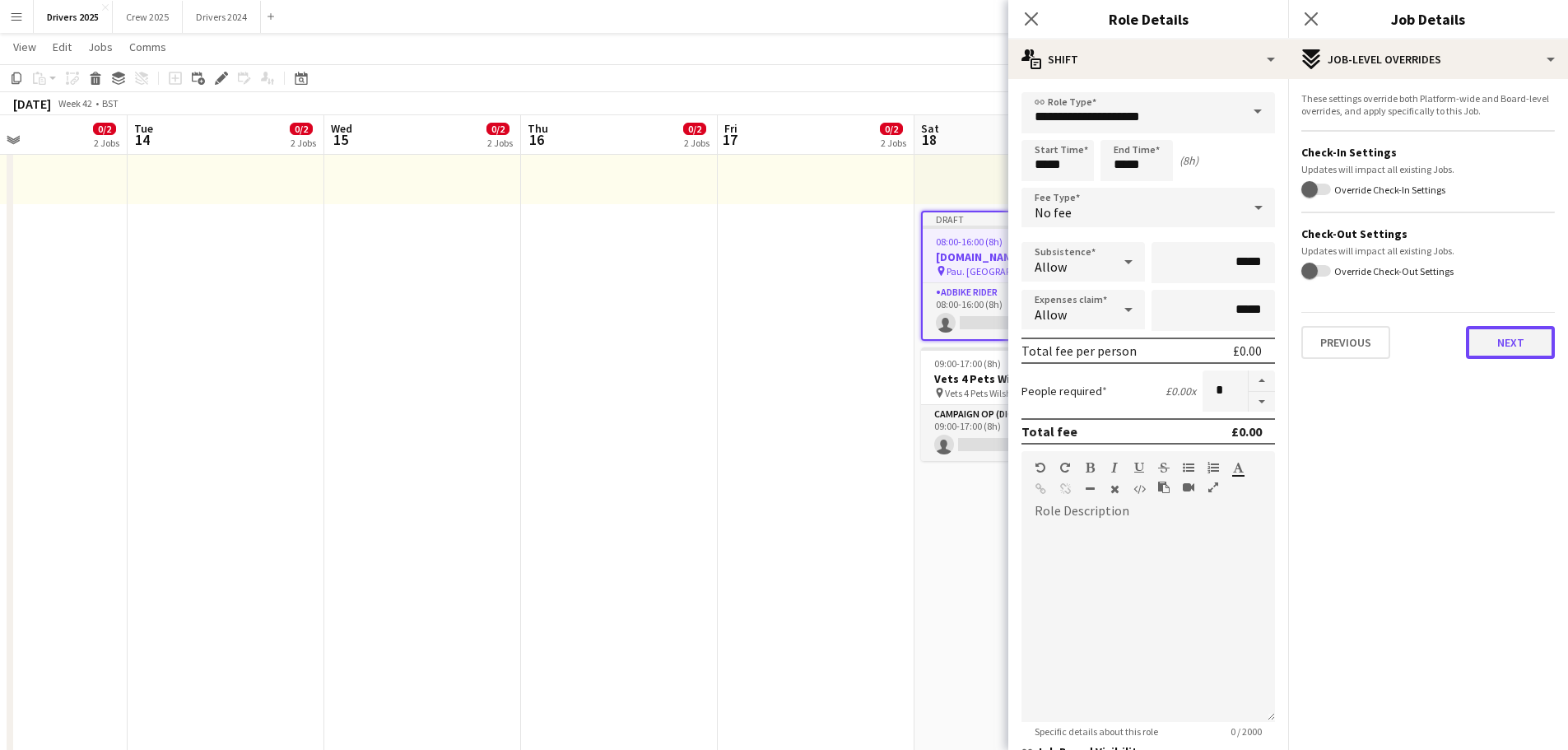
click at [1516, 352] on button "Next" at bounding box center [1511, 342] width 89 height 33
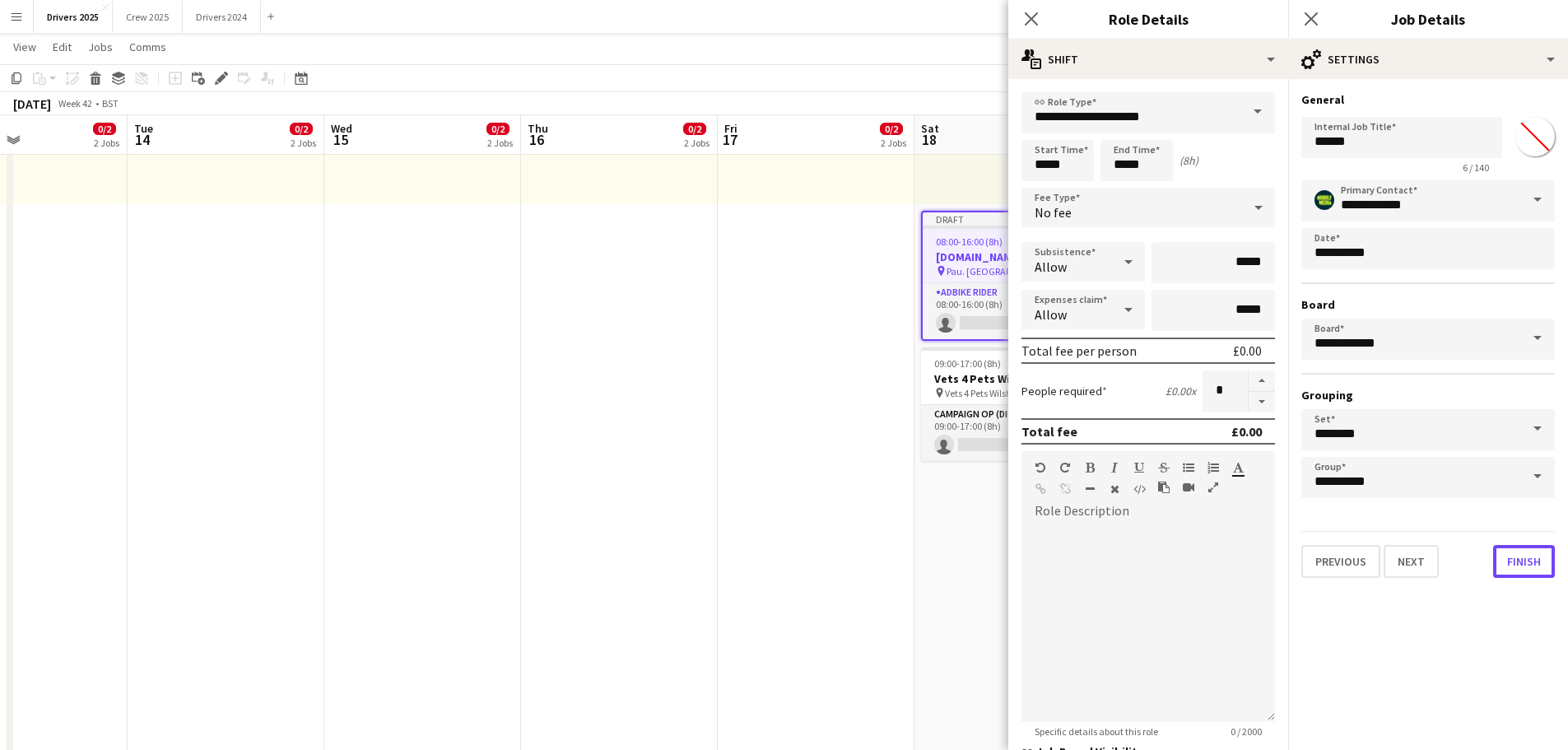
click at [1526, 555] on button "Finish" at bounding box center [1524, 562] width 62 height 33
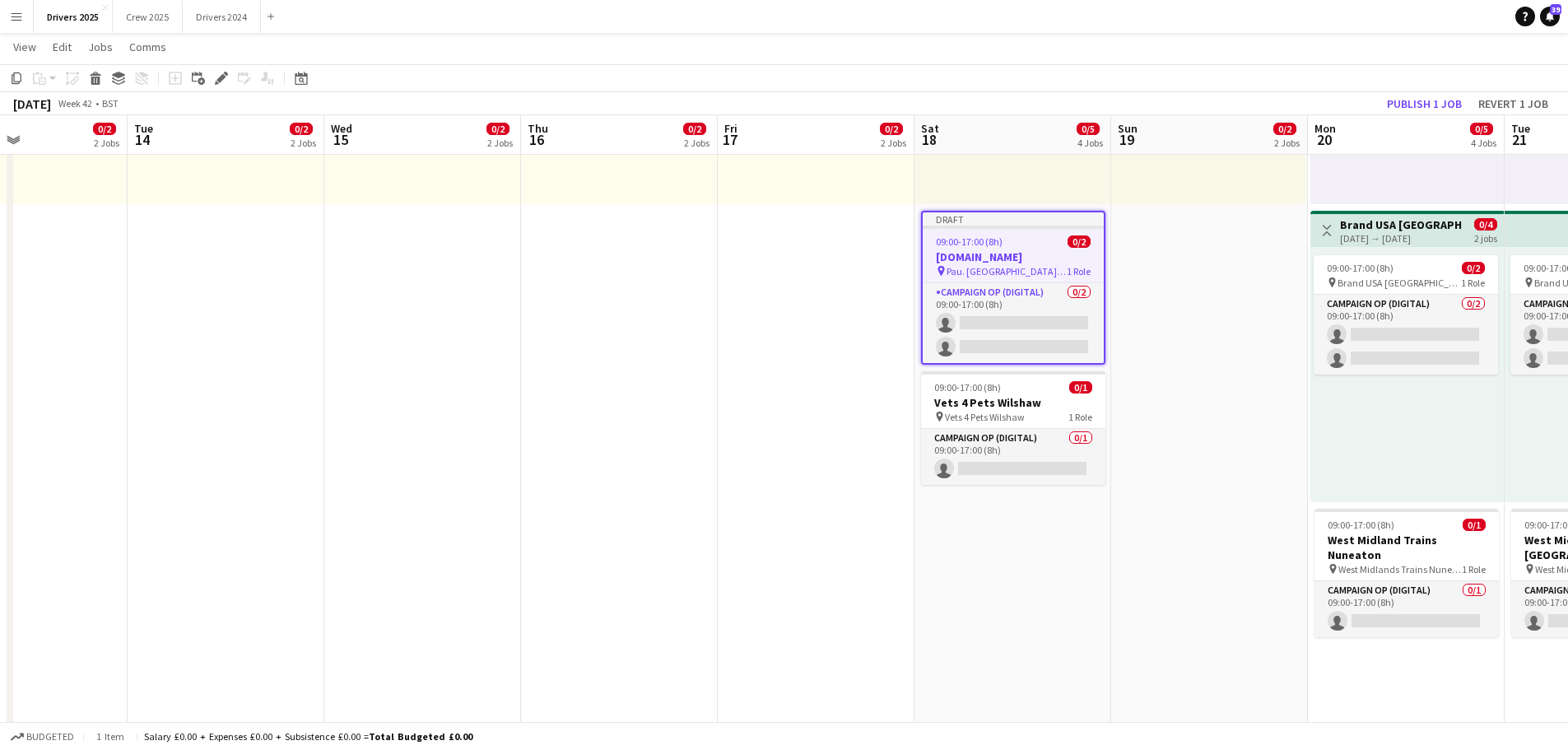
click at [1418, 91] on app-toolbar "Copy Paste Paste Ctrl+V Paste with crew Ctrl+Shift+V Paste linked Job [GEOGRAPH…" at bounding box center [784, 78] width 1568 height 28
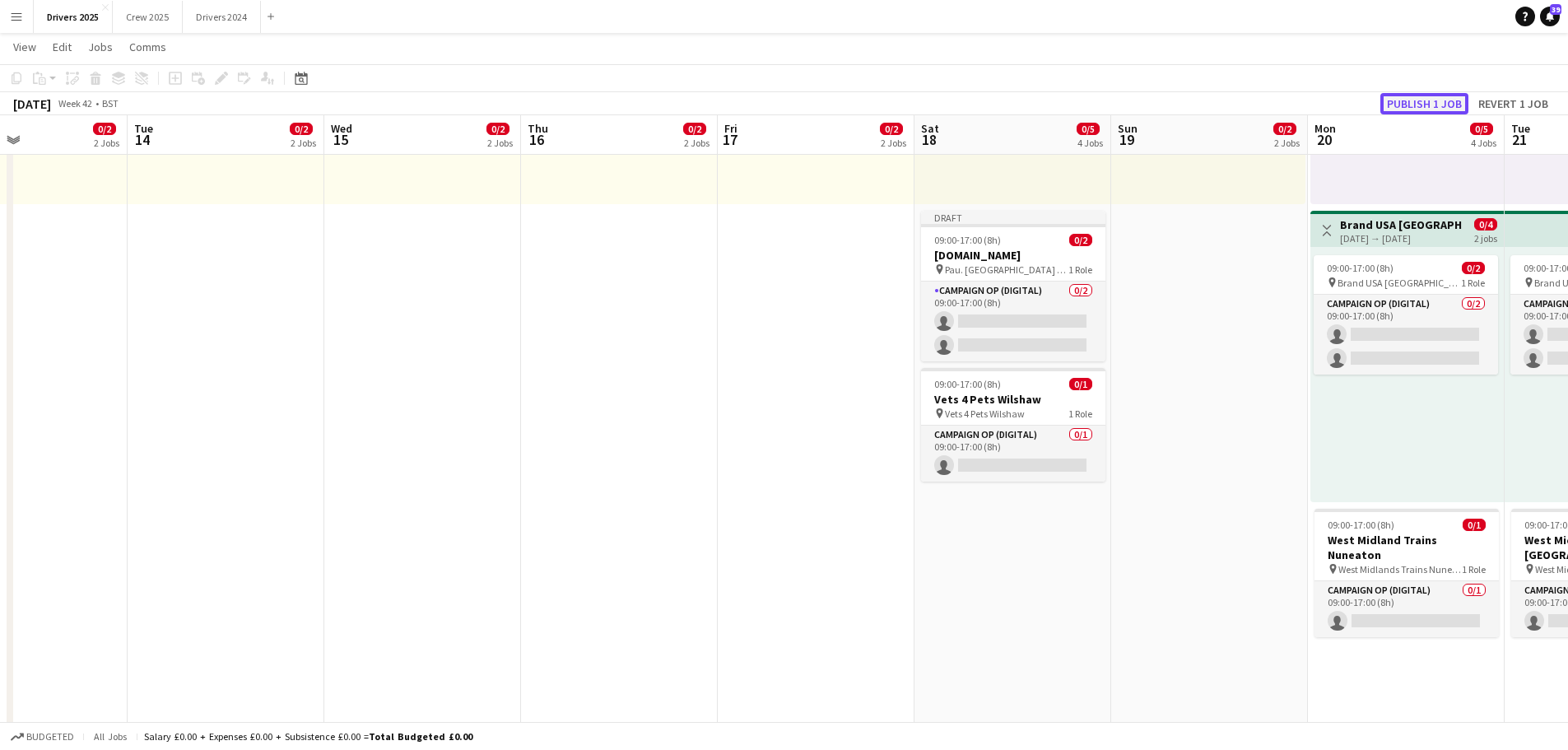
click at [1420, 99] on button "Publish 1 job" at bounding box center [1424, 103] width 88 height 22
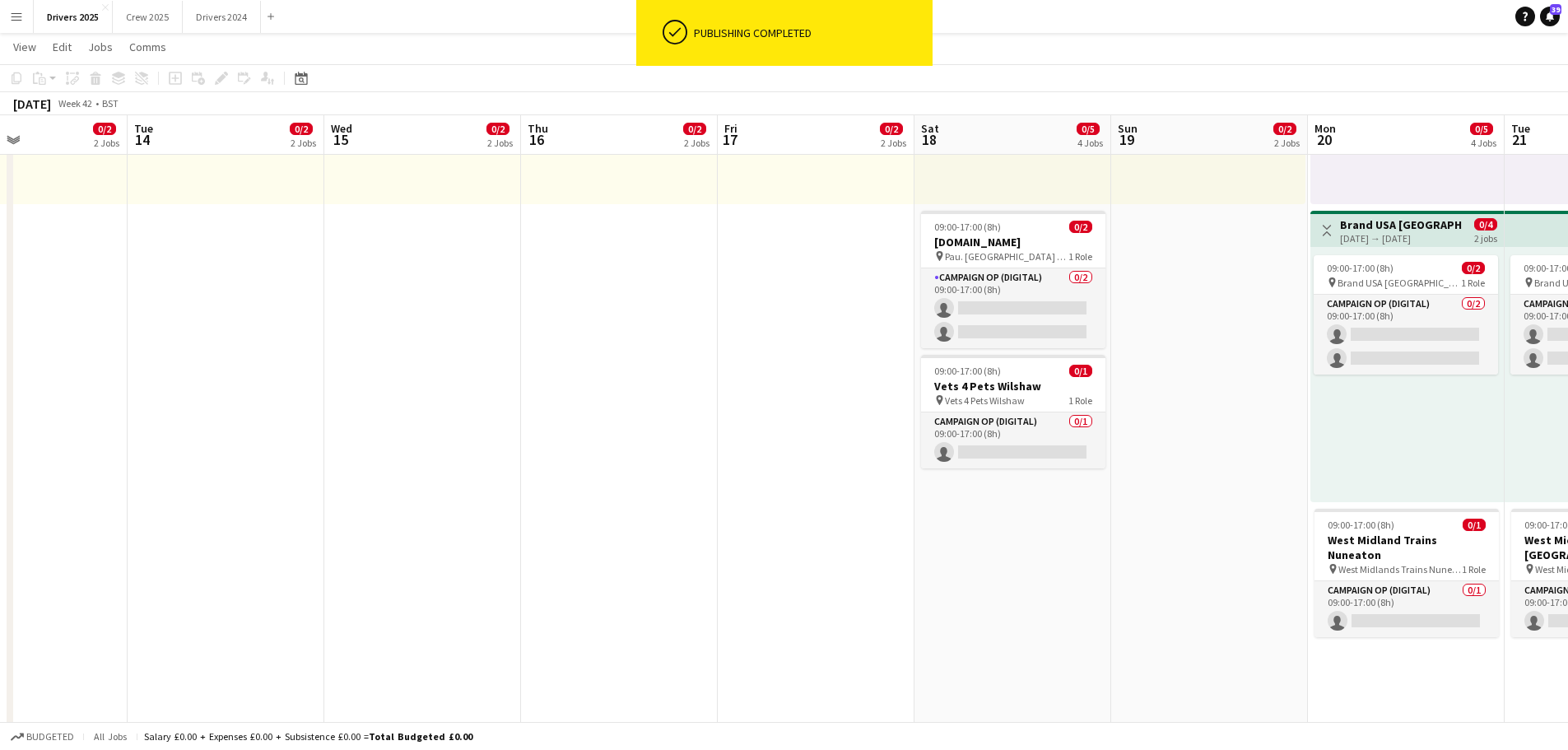
click at [1007, 223] on div "09:00-17:00 (8h) 0/2" at bounding box center [1013, 227] width 184 height 12
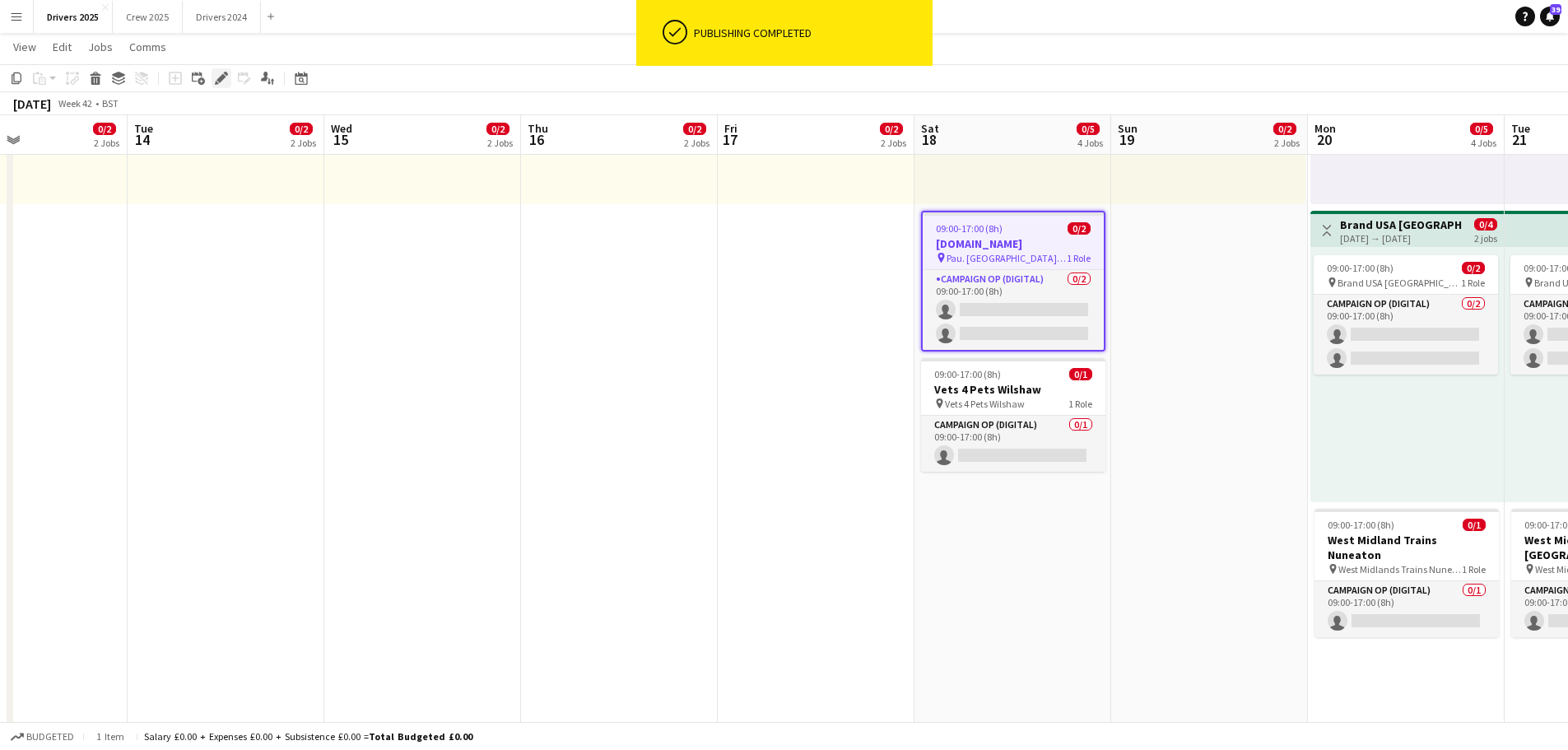
click at [213, 77] on div "Edit" at bounding box center [221, 78] width 20 height 20
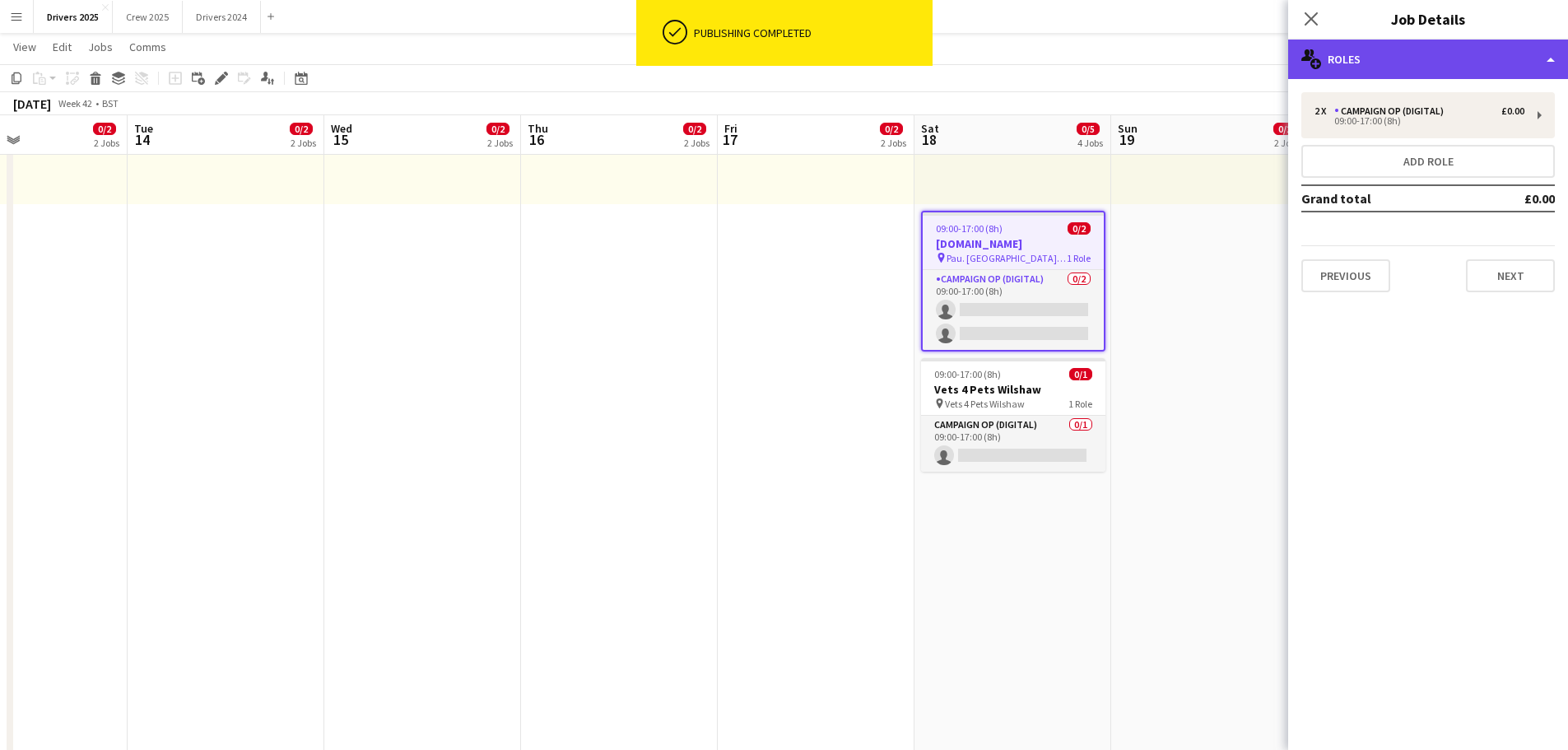
click at [1395, 47] on div "multiple-users-add Roles" at bounding box center [1428, 60] width 280 height 40
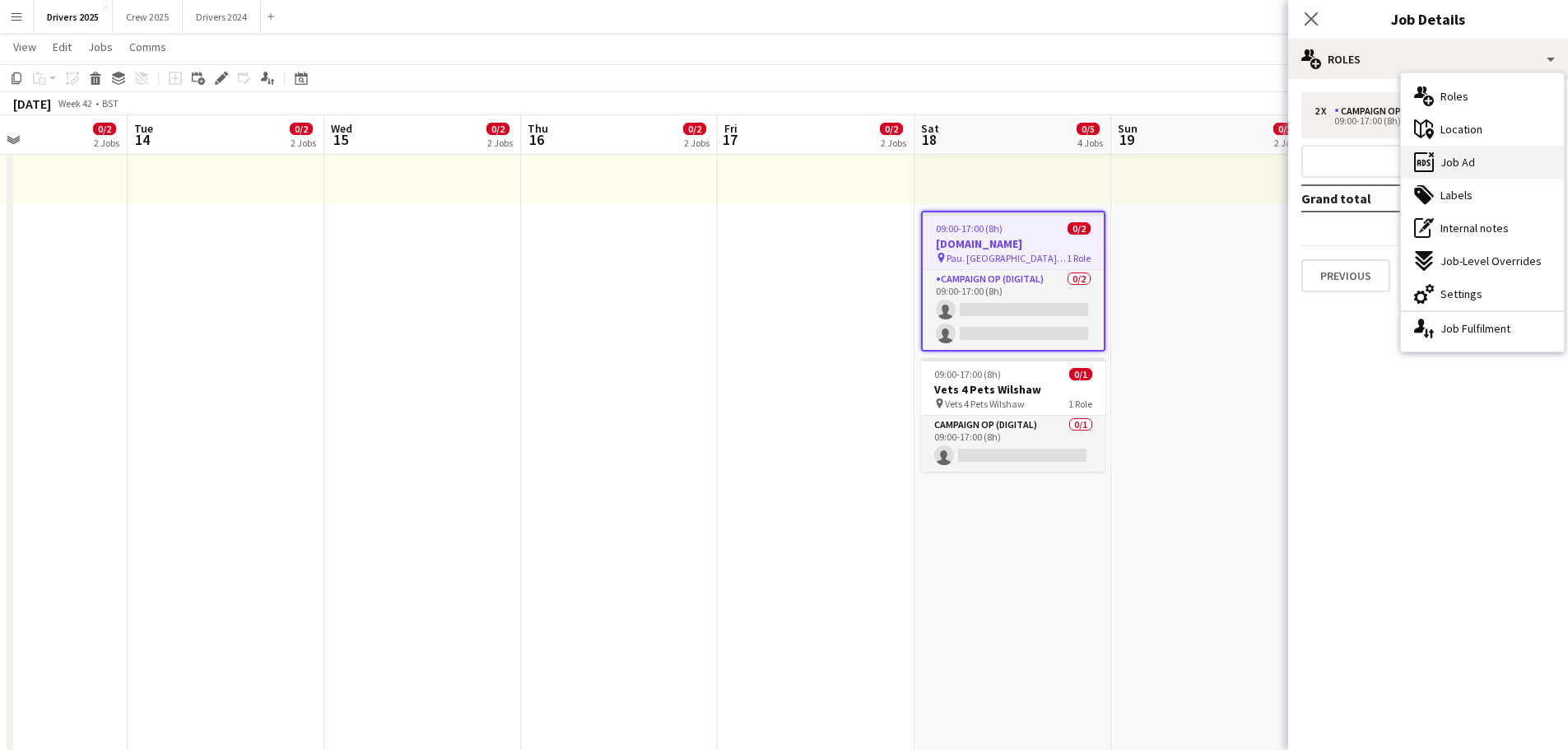
click at [1444, 167] on span "Job Ad" at bounding box center [1458, 161] width 35 height 15
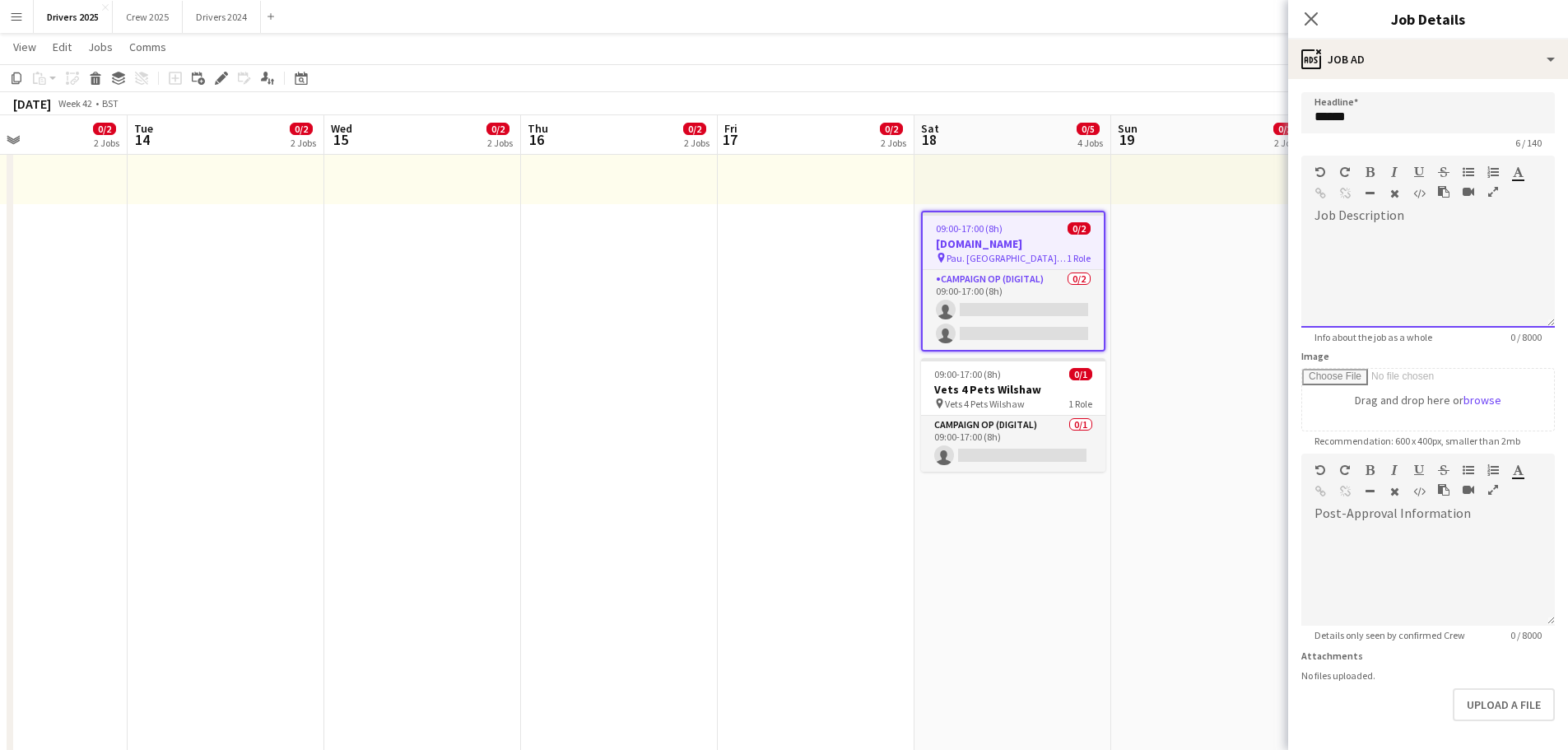
click at [1376, 233] on div at bounding box center [1428, 279] width 254 height 99
click at [1478, 240] on div "**********" at bounding box center [1422, 279] width 241 height 99
click at [1519, 238] on div "**********" at bounding box center [1422, 279] width 241 height 99
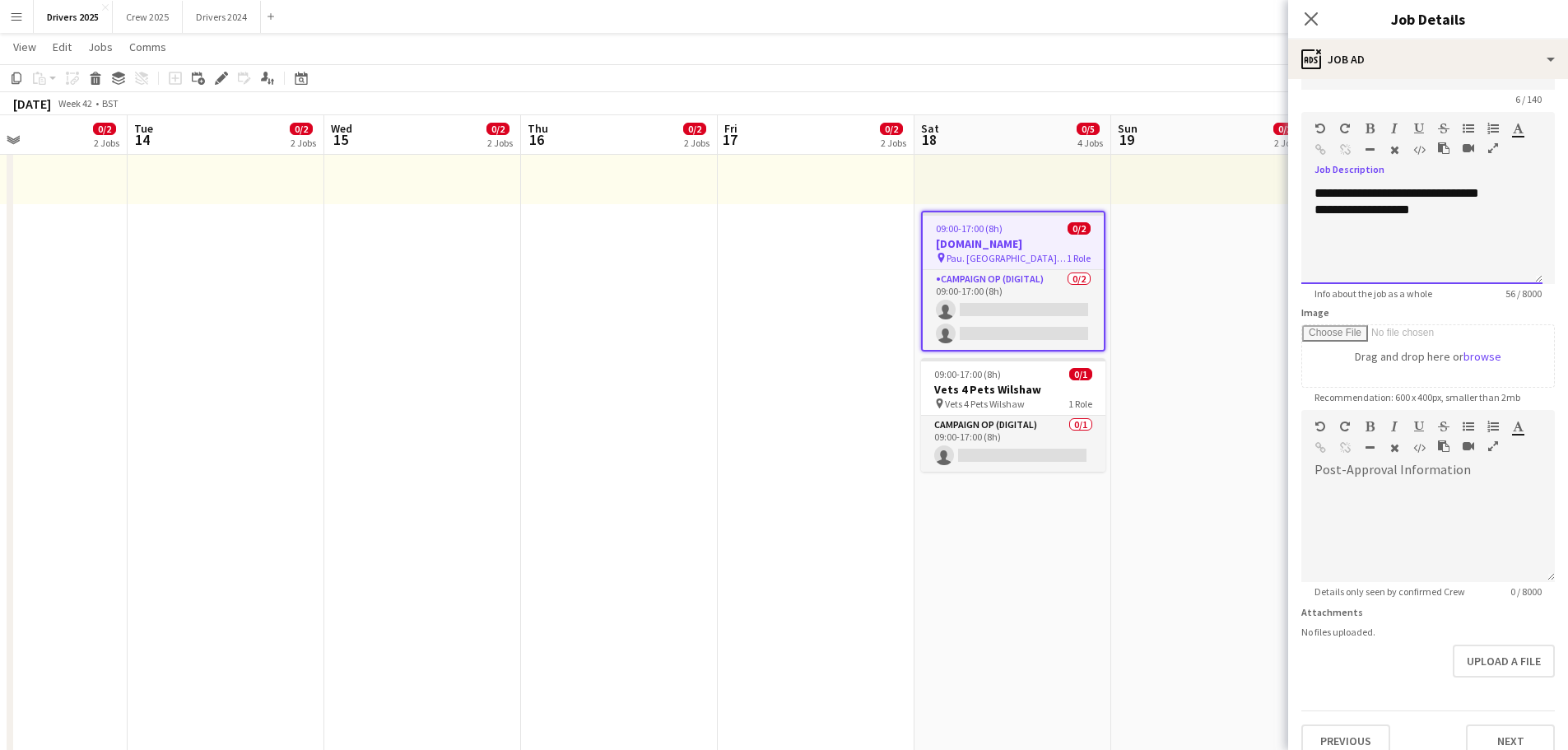
scroll to position [64, 0]
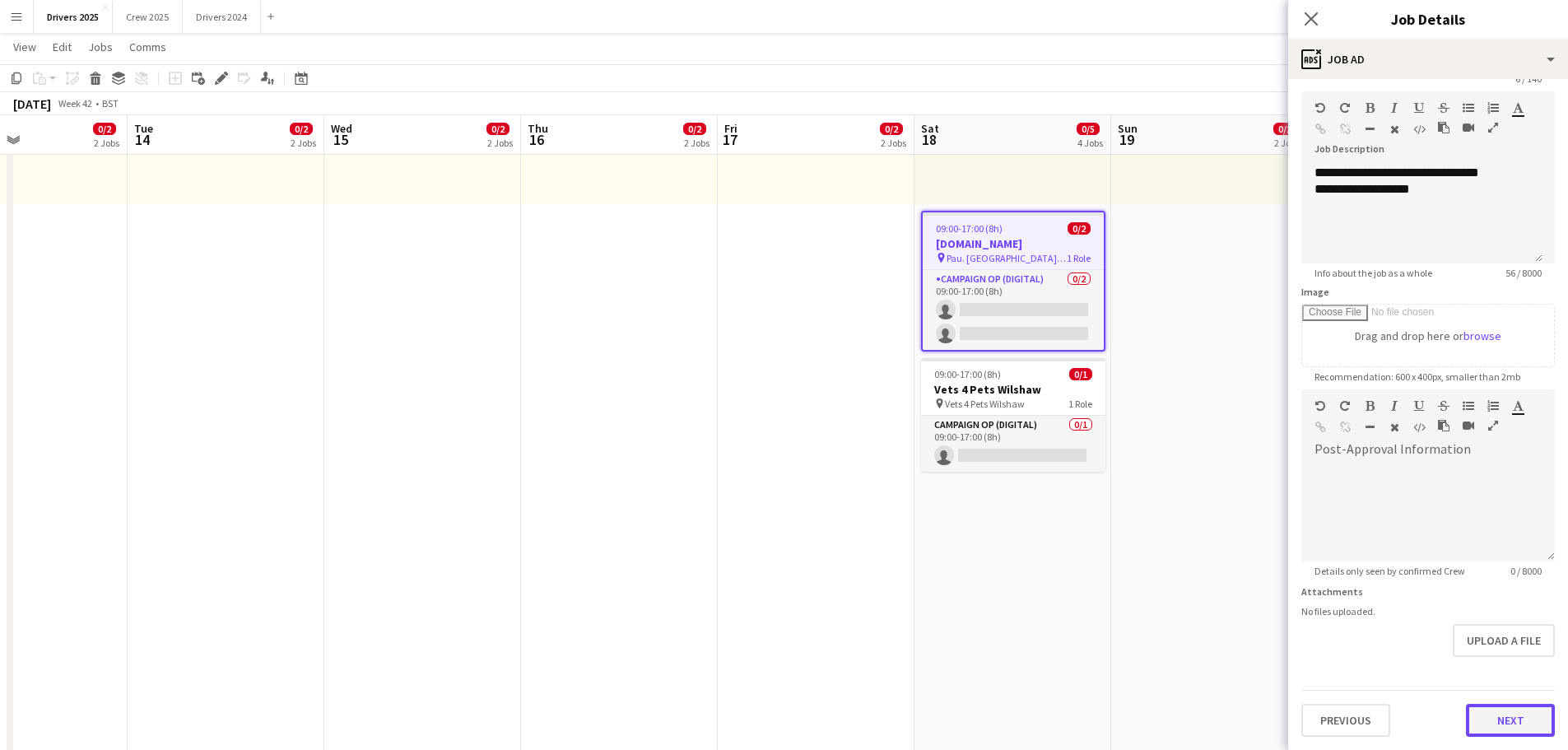
click at [1500, 723] on button "Next" at bounding box center [1511, 720] width 89 height 33
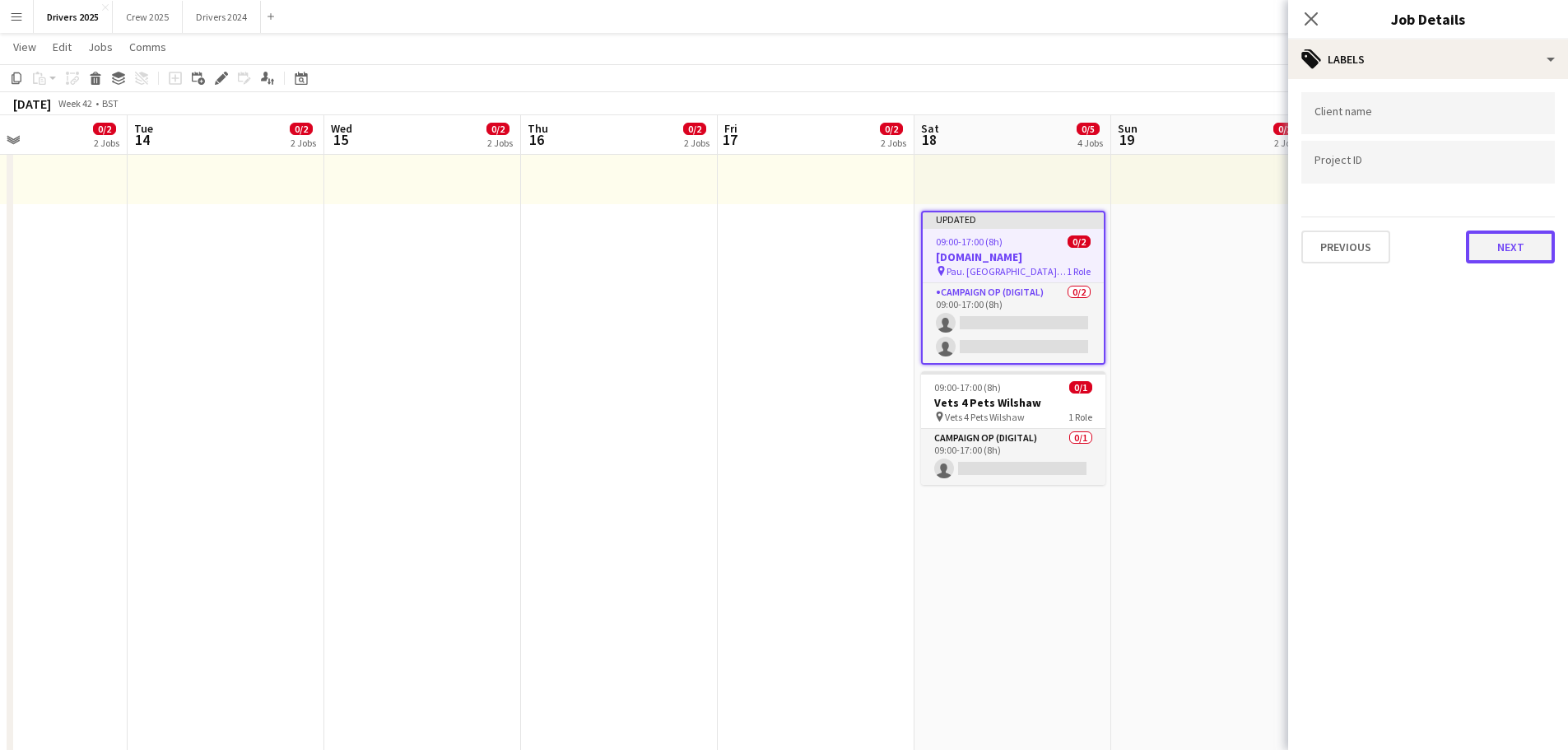
click at [1500, 255] on button "Next" at bounding box center [1511, 247] width 89 height 33
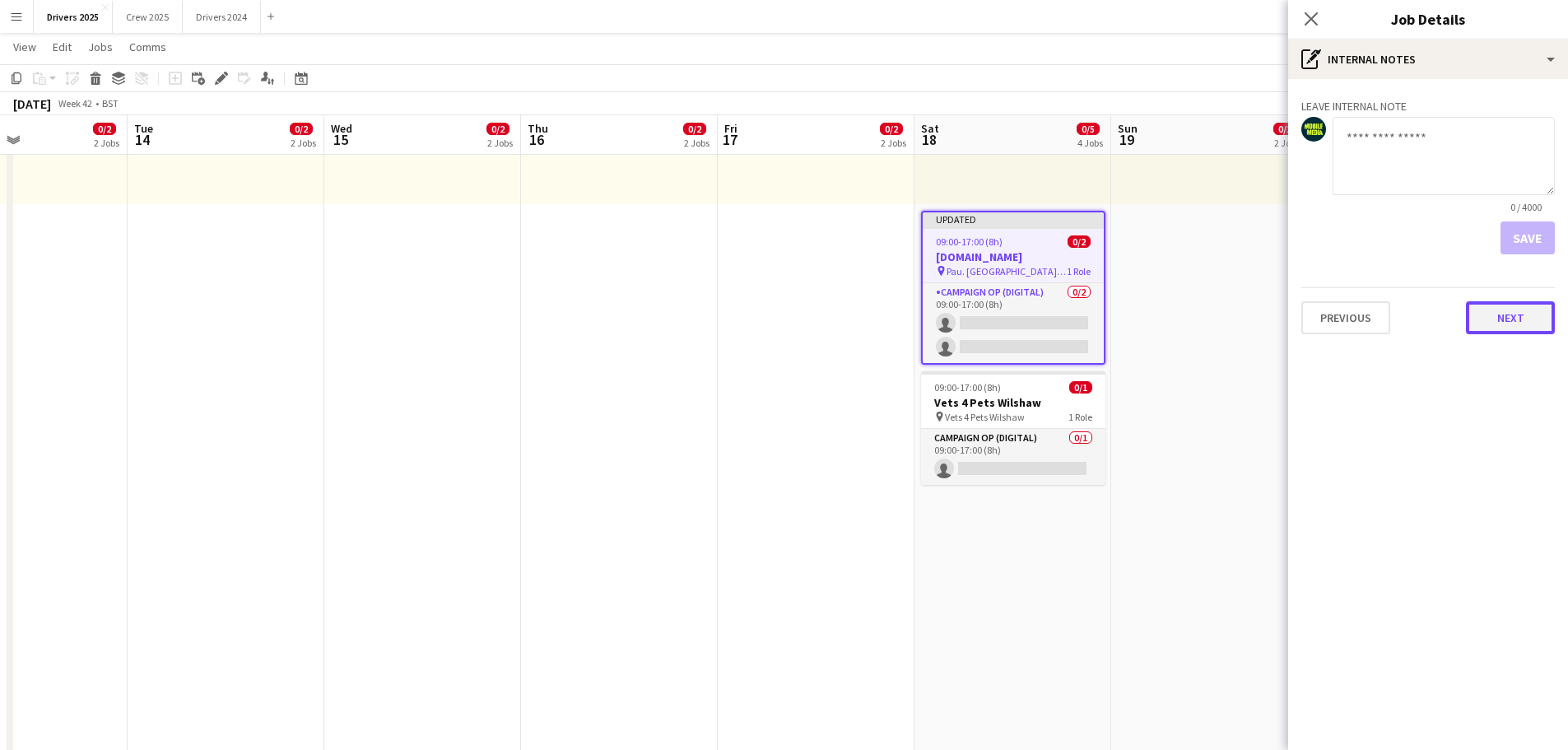
click at [1522, 318] on button "Next" at bounding box center [1511, 318] width 89 height 33
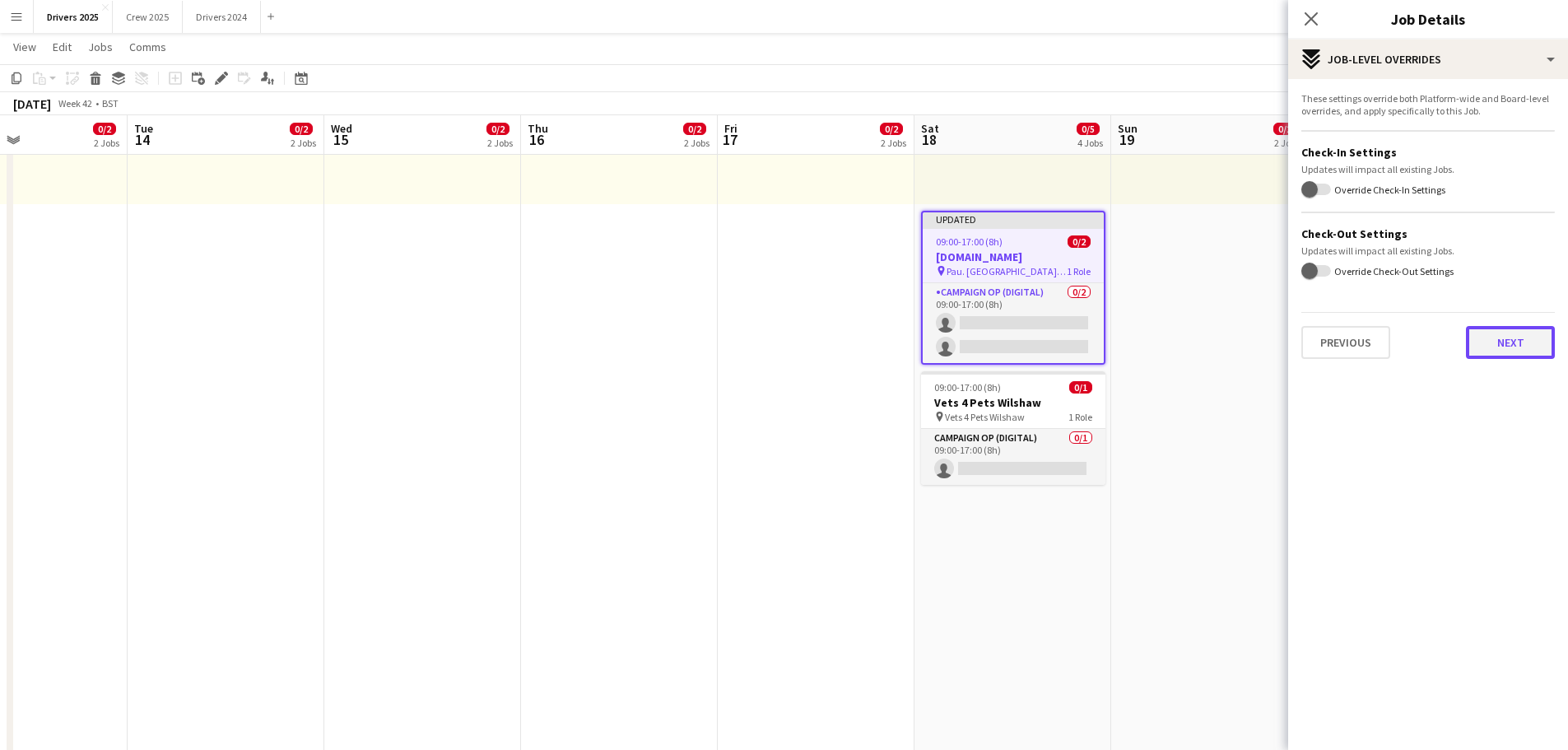
click at [1525, 343] on button "Next" at bounding box center [1511, 342] width 89 height 33
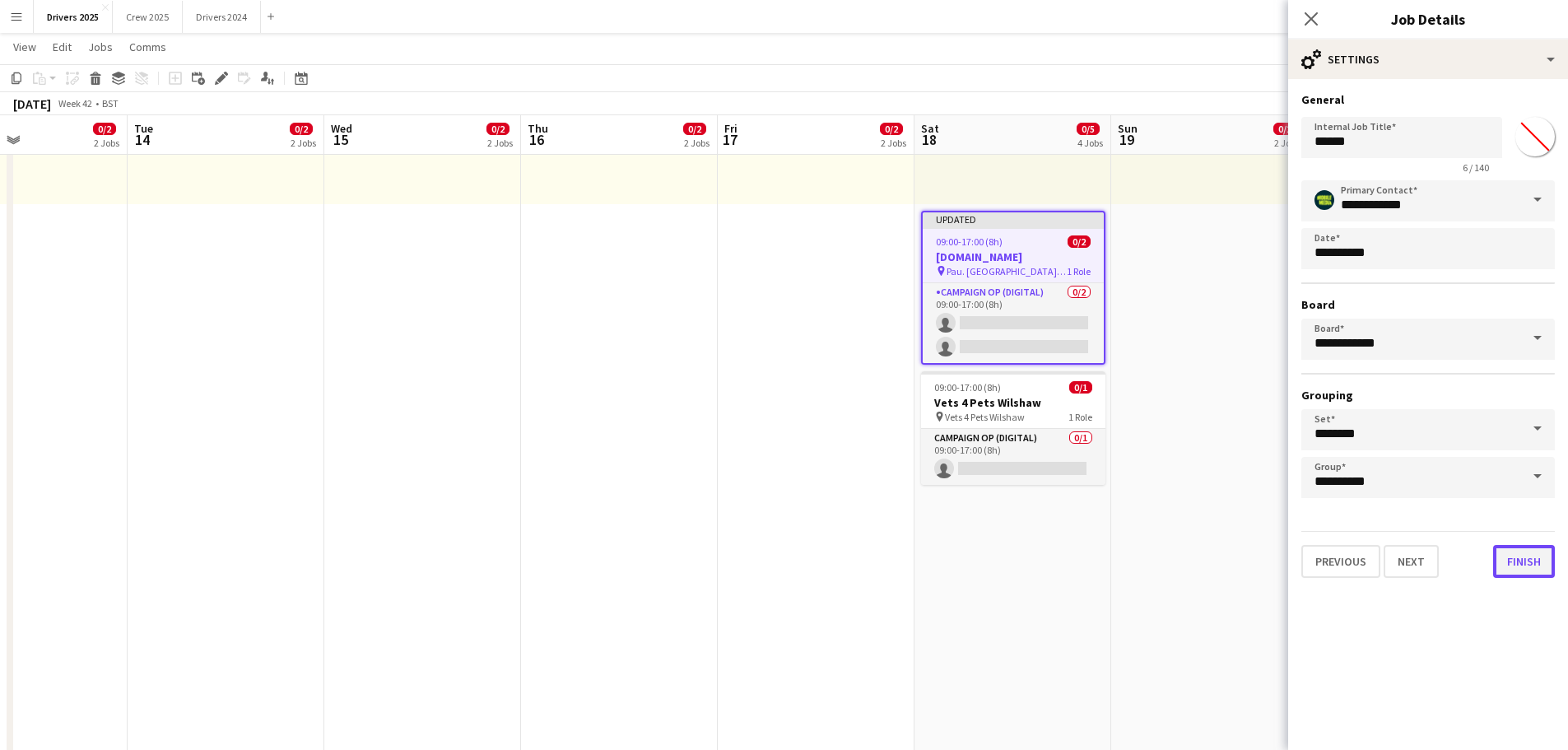
click at [1528, 562] on button "Finish" at bounding box center [1524, 562] width 62 height 33
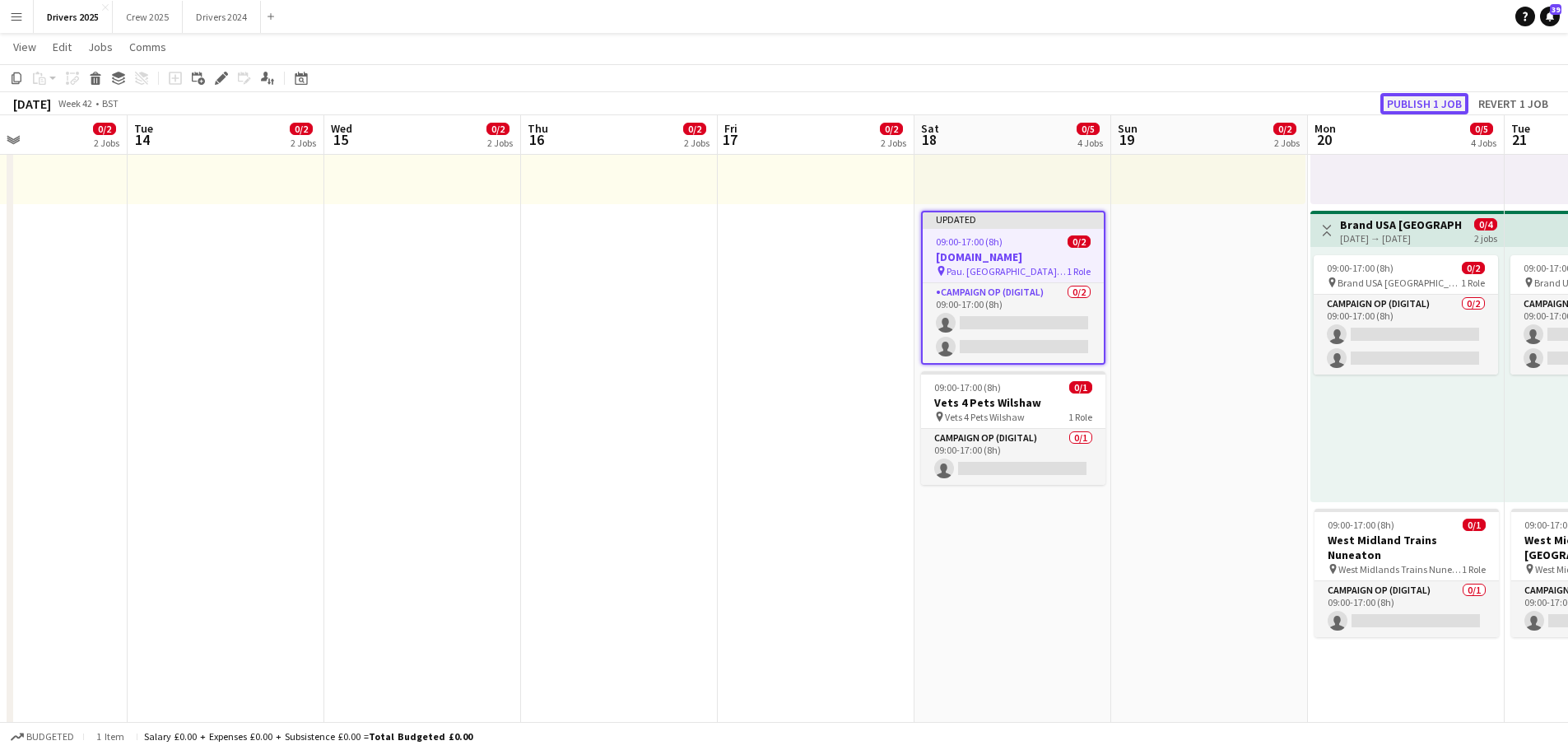
click at [1434, 103] on button "Publish 1 job" at bounding box center [1424, 103] width 88 height 22
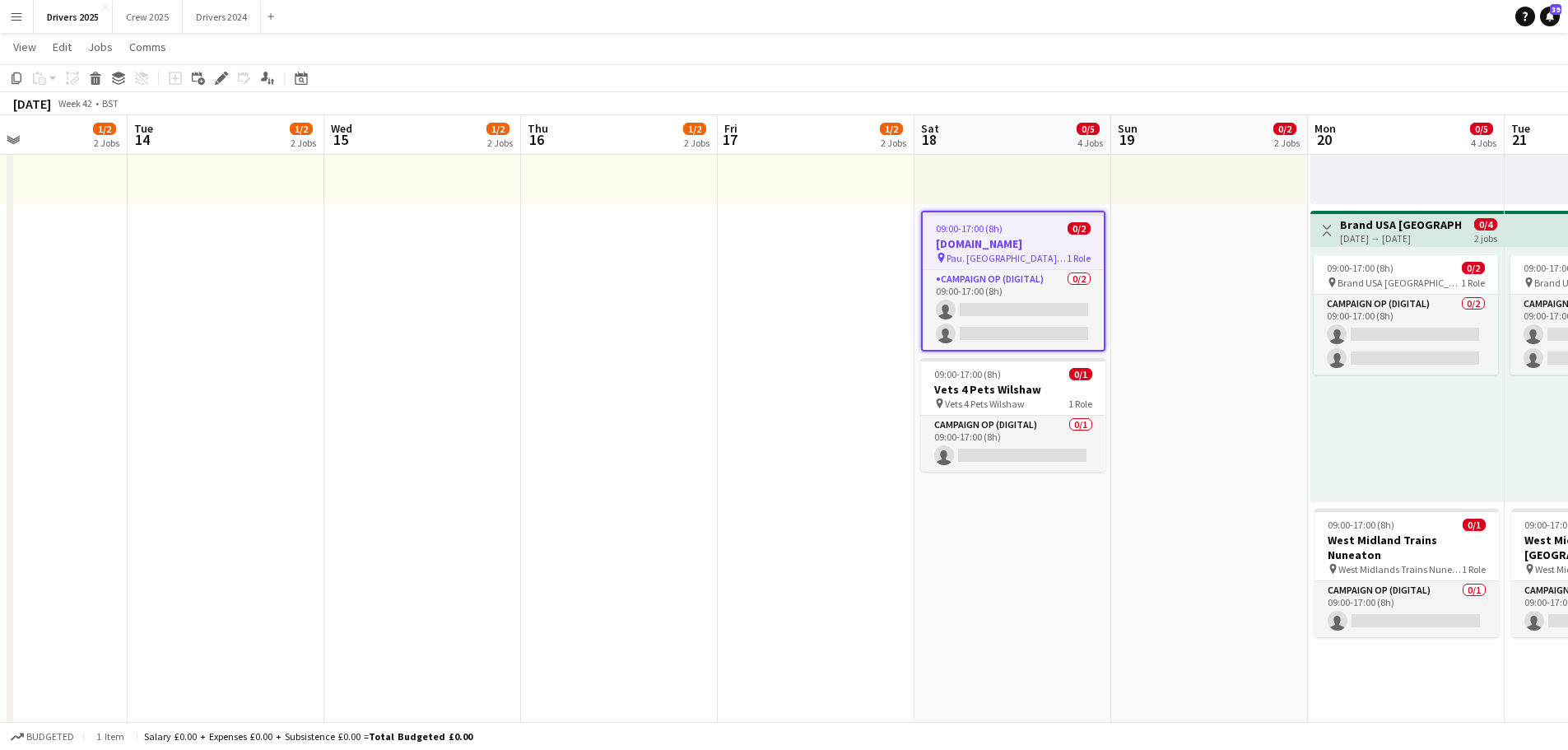
click at [312, 78] on div "Date picker [DATE] [DATE] [DATE] M [DATE] T [DATE] W [DATE] T [DATE] F [DATE] S…" at bounding box center [296, 78] width 37 height 20
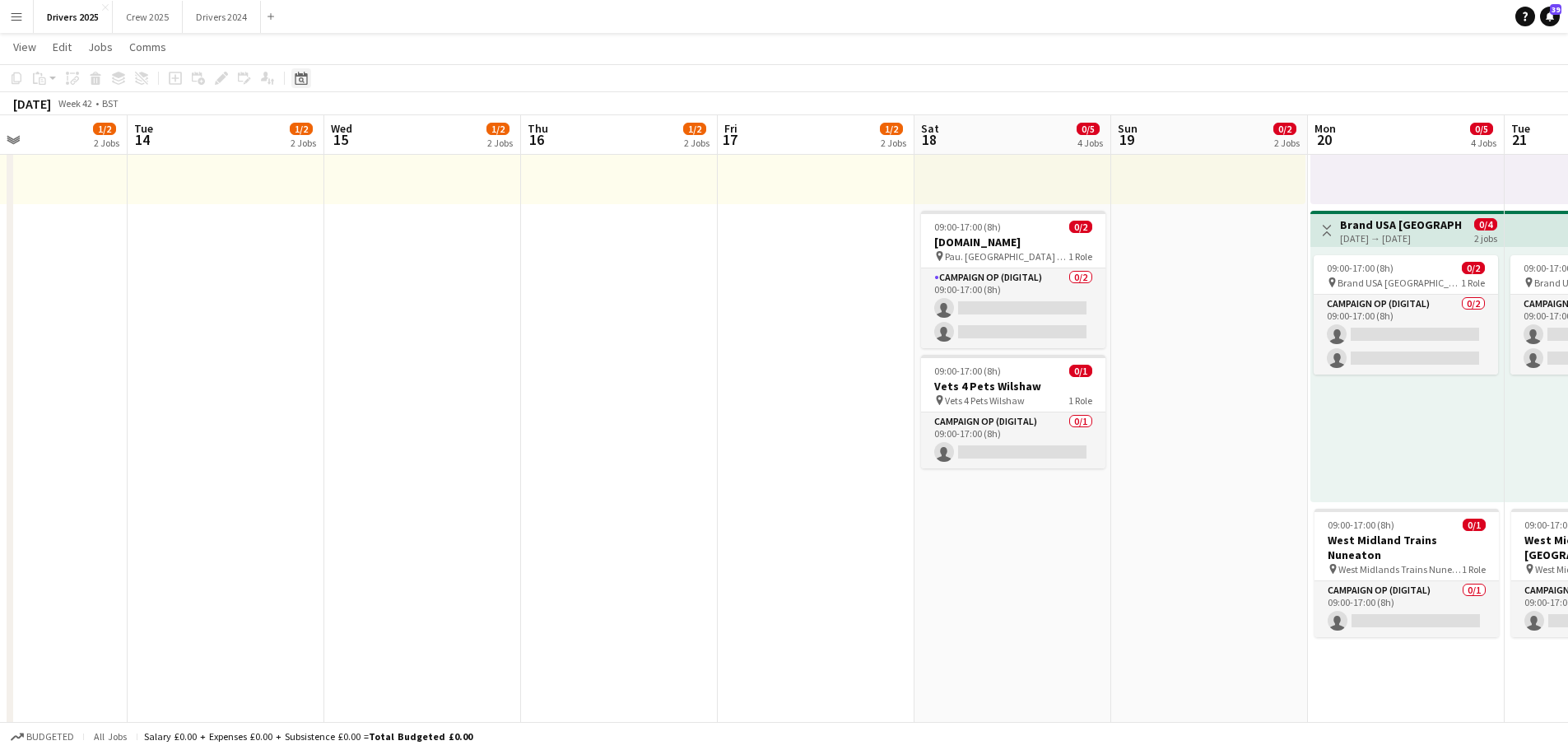
click at [304, 81] on icon "Date picker" at bounding box center [300, 77] width 13 height 13
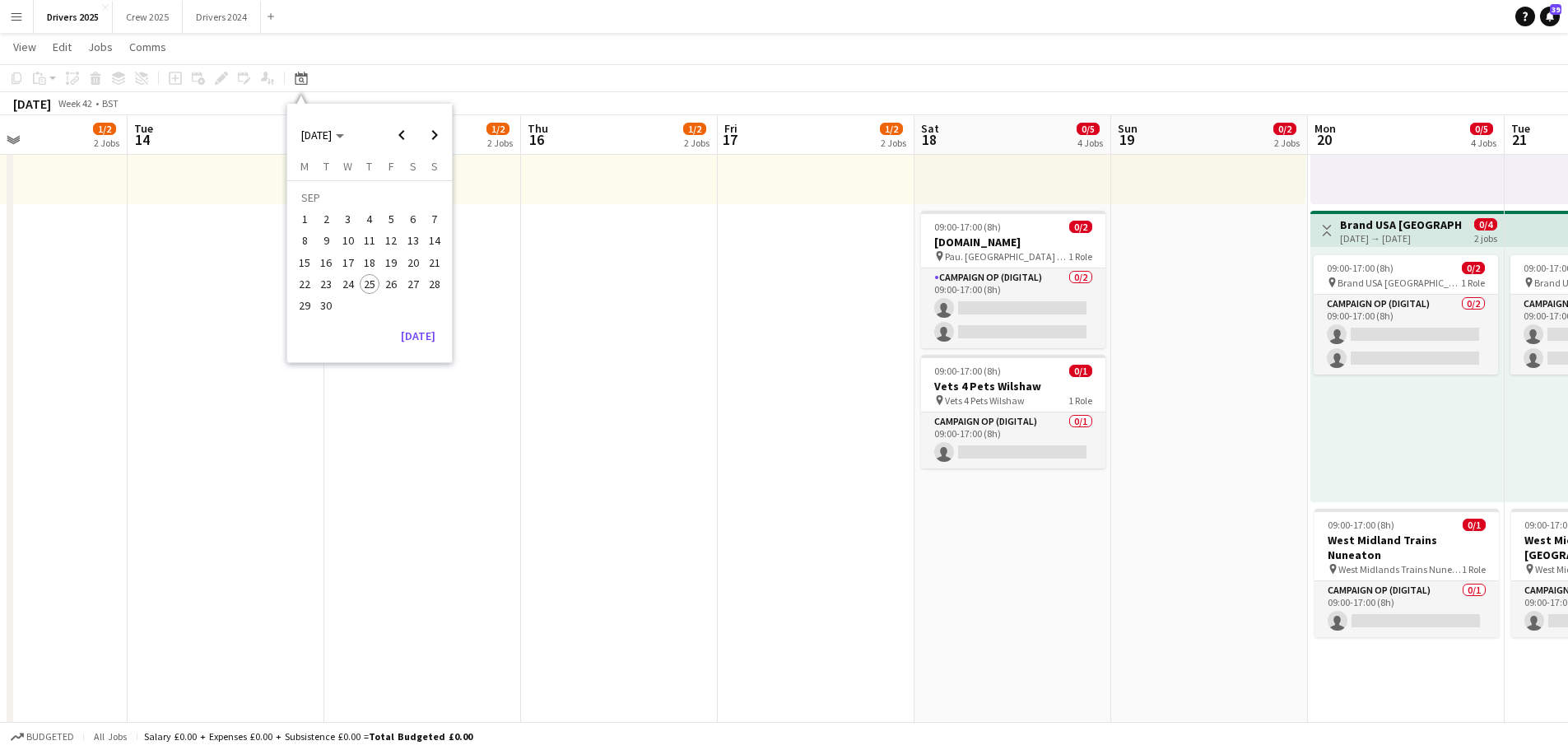
click at [436, 292] on span "28" at bounding box center [434, 284] width 20 height 20
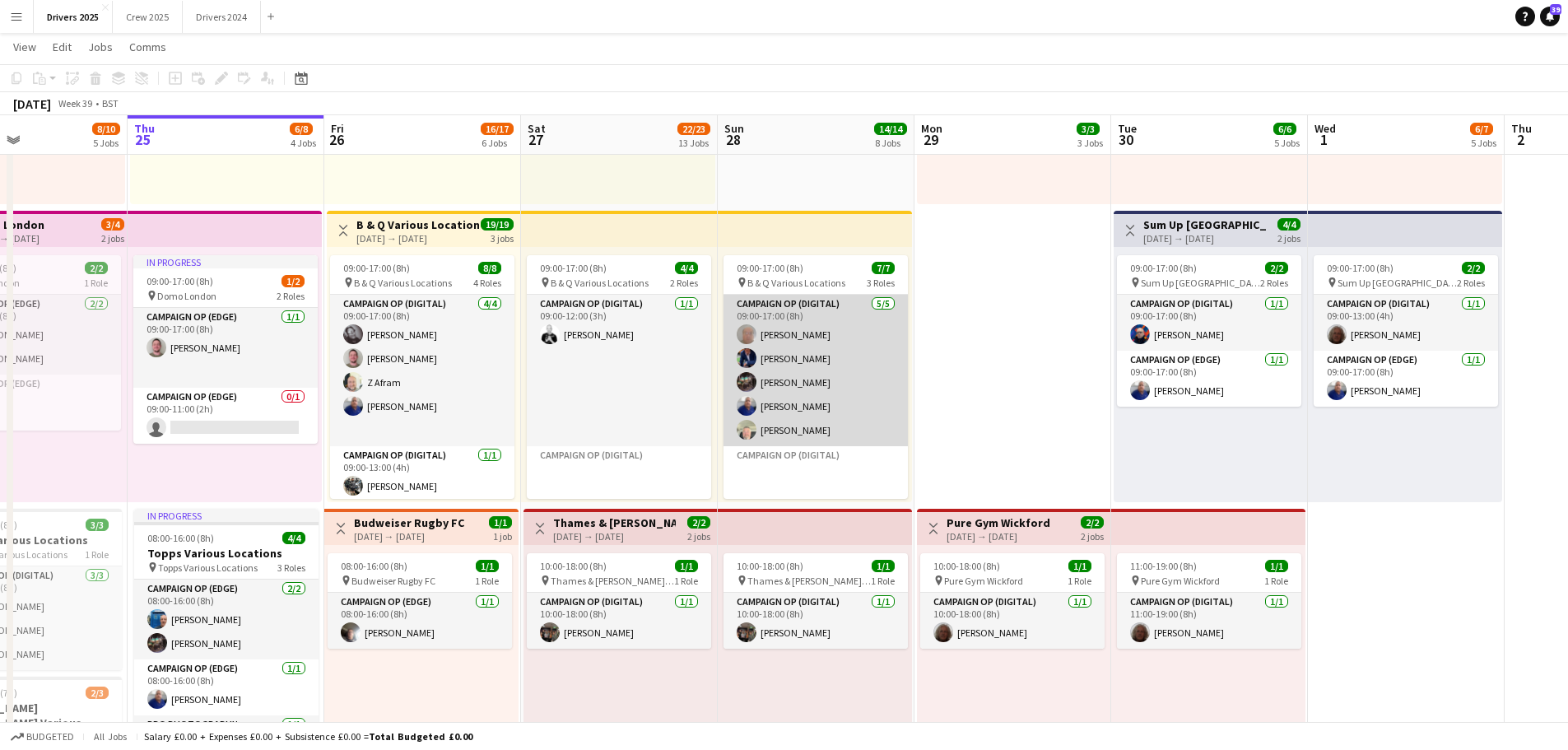
scroll to position [0, 566]
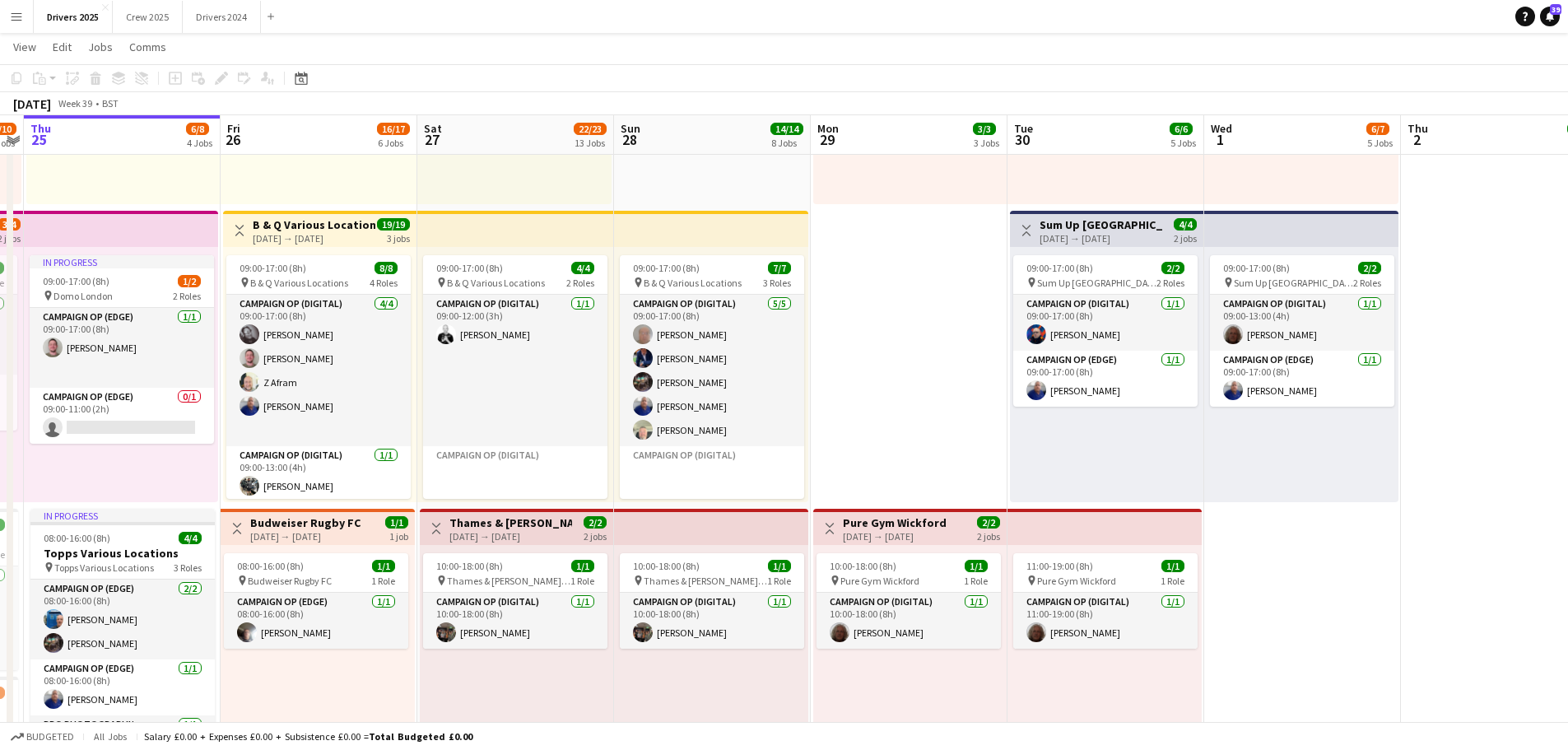
click at [599, 236] on app-top-bar at bounding box center [516, 229] width 197 height 36
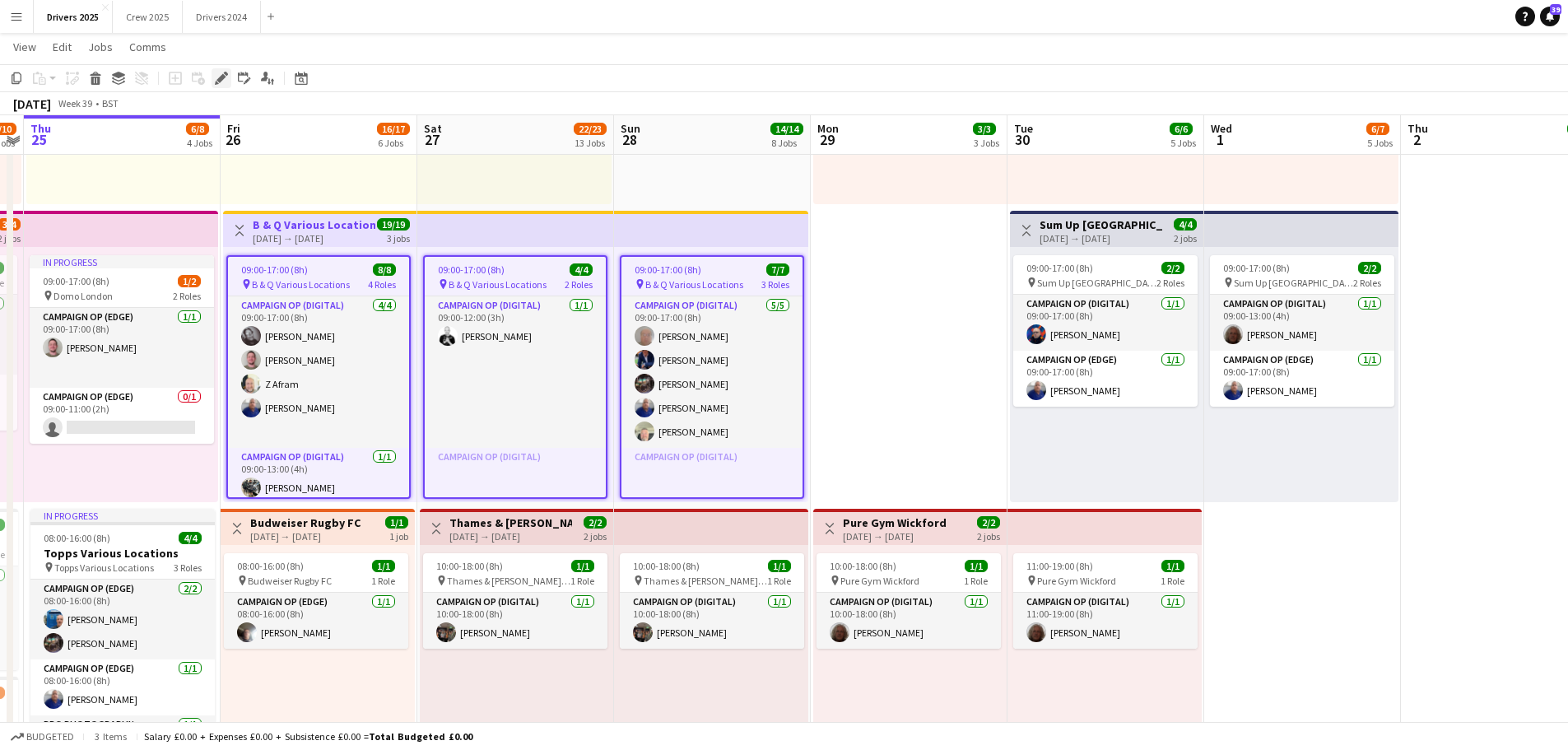
click at [221, 74] on icon "Edit" at bounding box center [221, 77] width 13 height 13
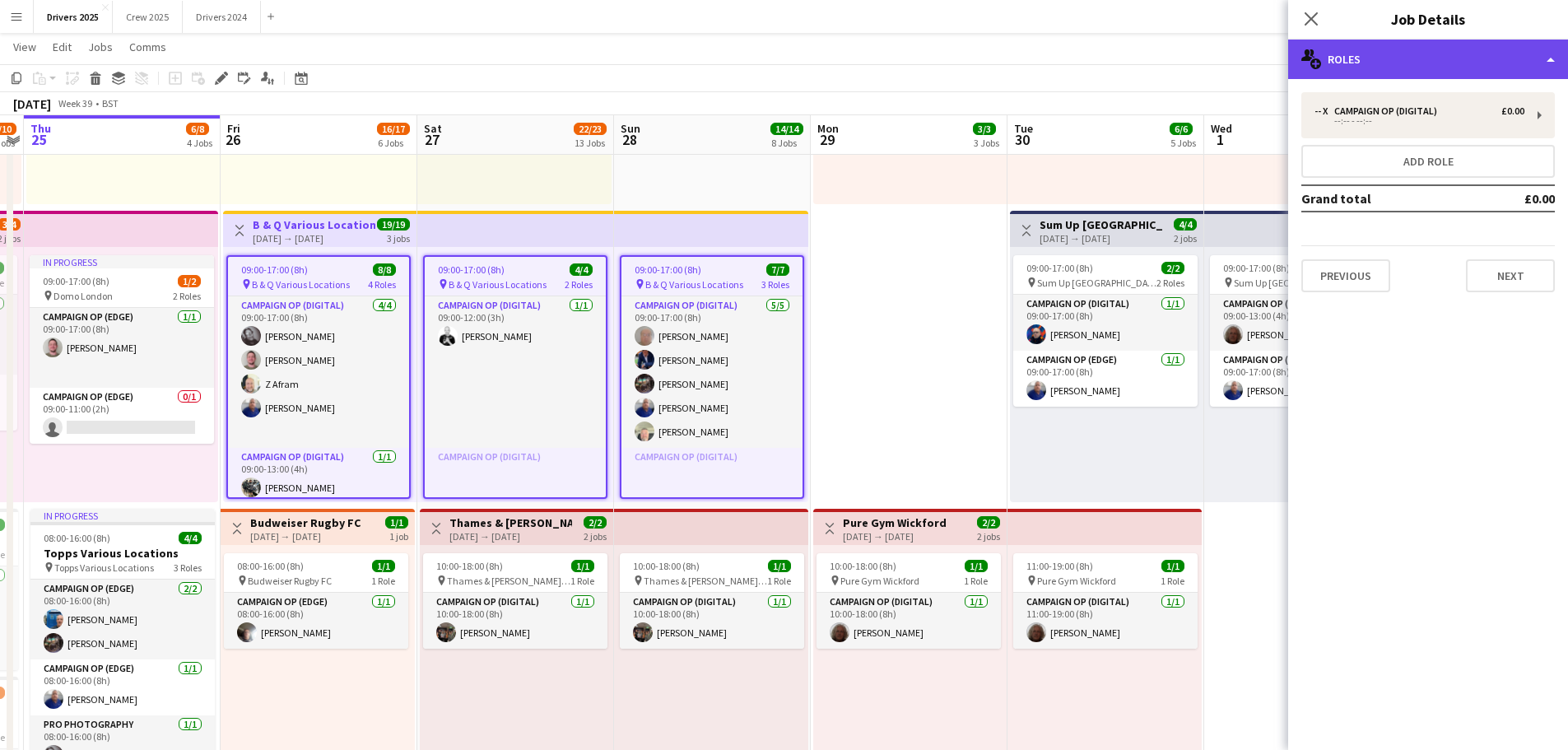
click at [1377, 43] on div "multiple-users-add Roles" at bounding box center [1428, 60] width 280 height 40
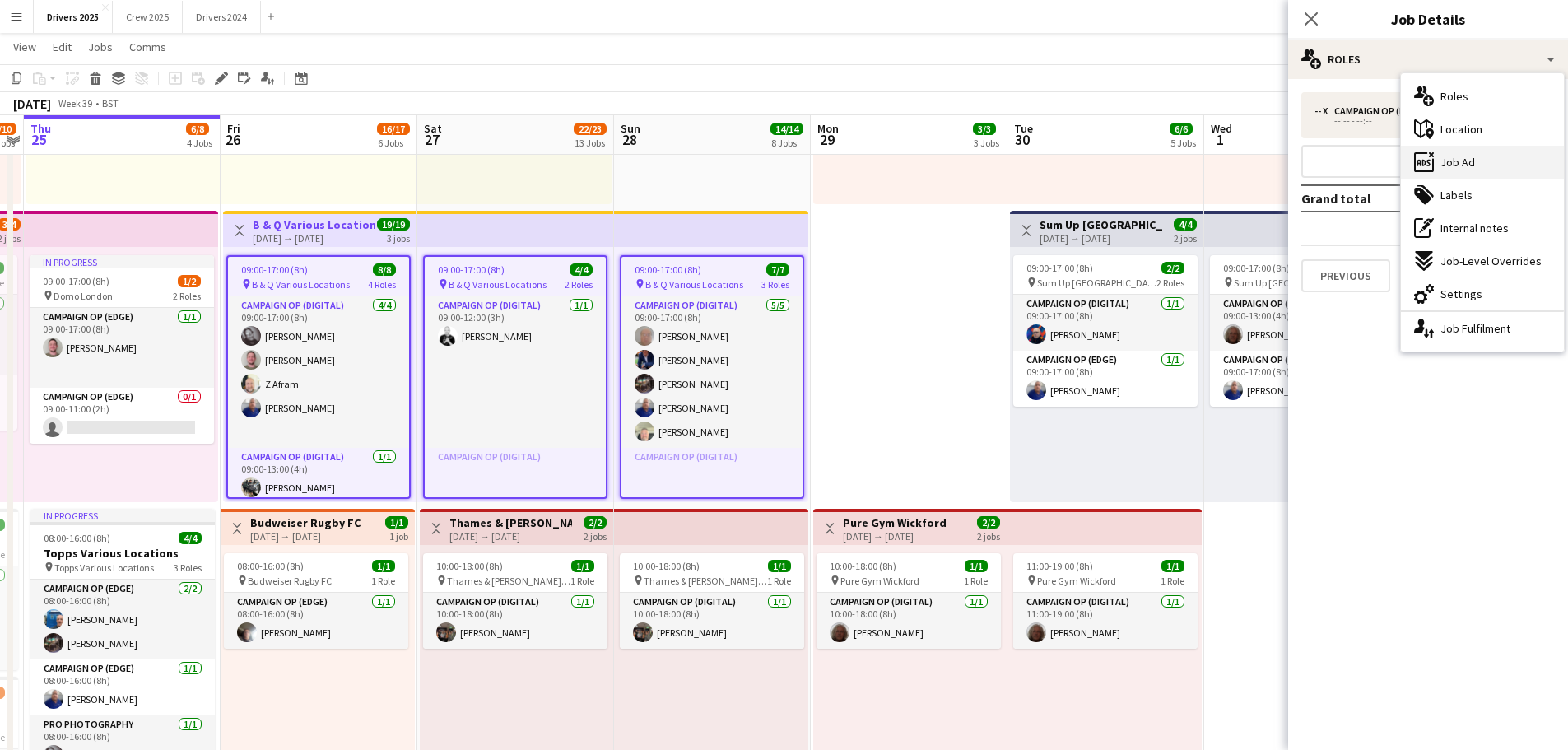
click at [1466, 169] on span "Job Ad" at bounding box center [1458, 161] width 35 height 15
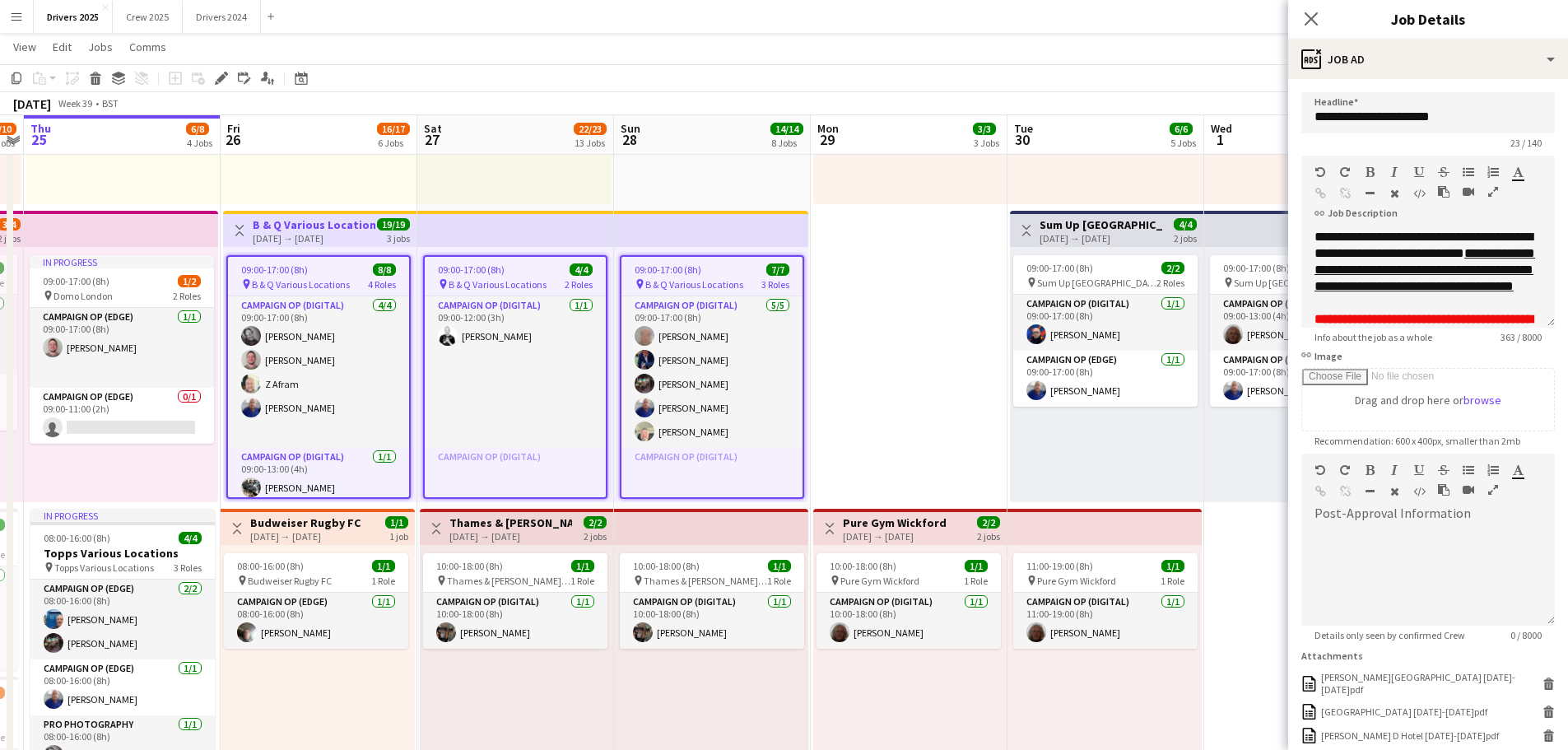
scroll to position [220, 0]
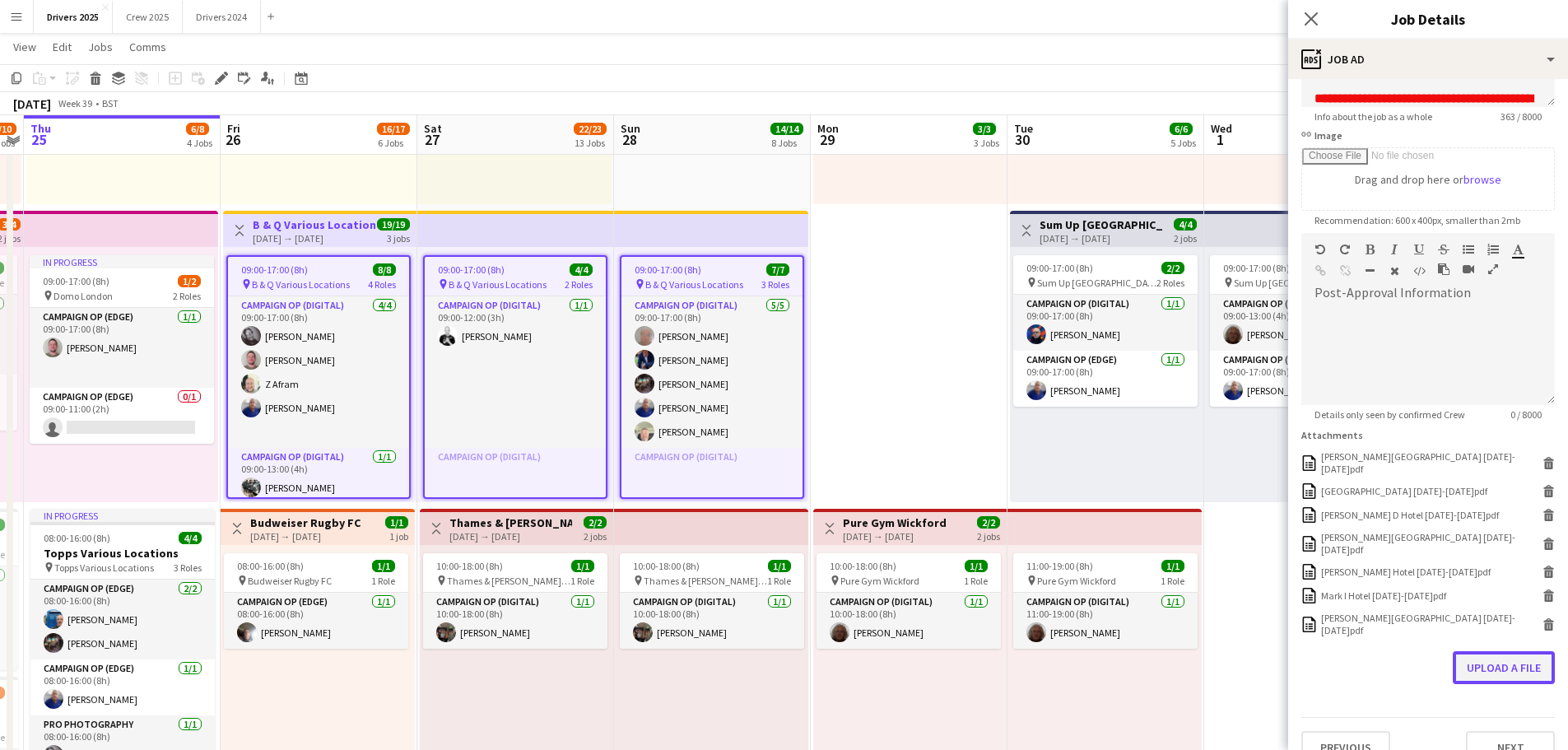
click at [1509, 651] on button "Upload a file" at bounding box center [1504, 668] width 102 height 33
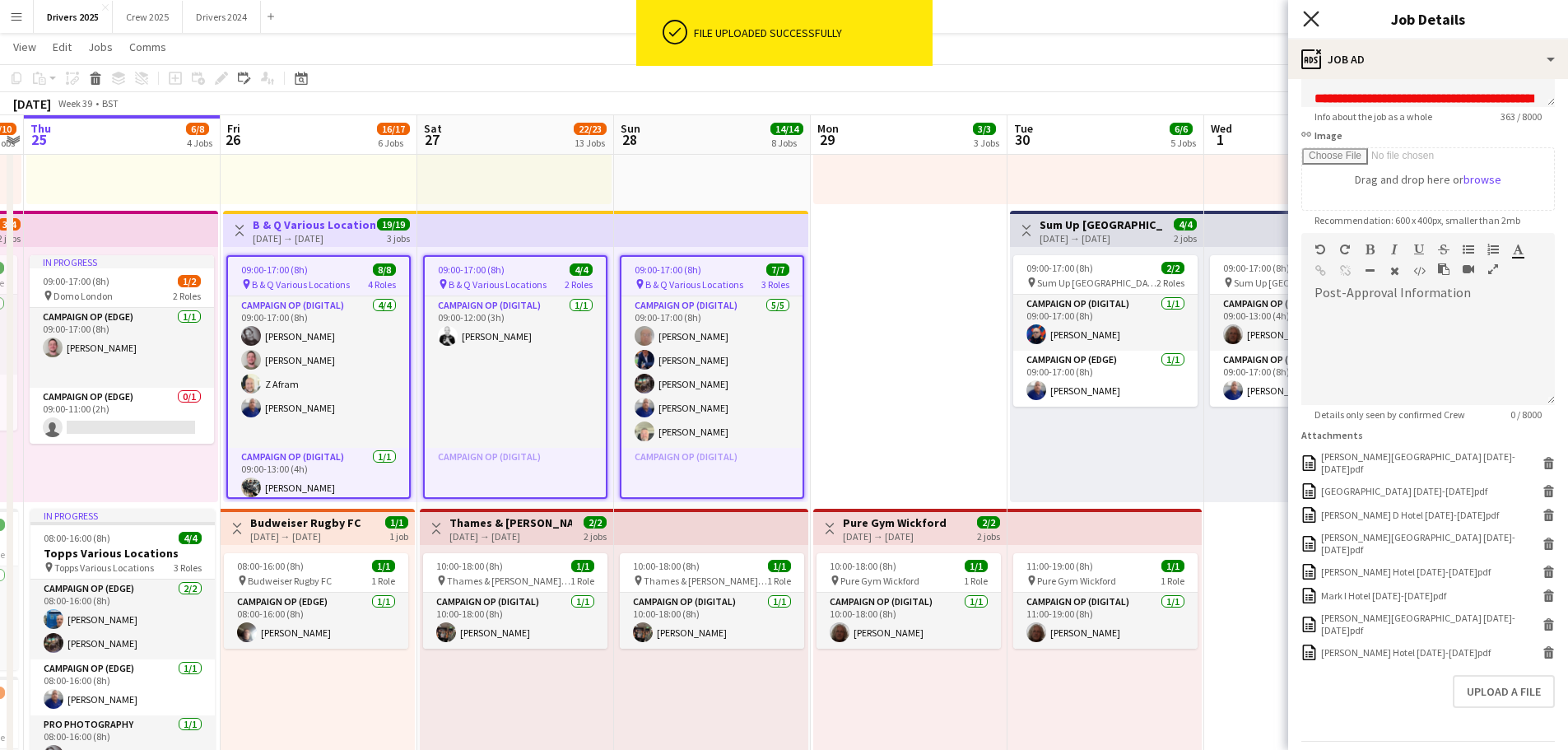
click at [1311, 15] on icon "Close pop-in" at bounding box center [1311, 18] width 16 height 16
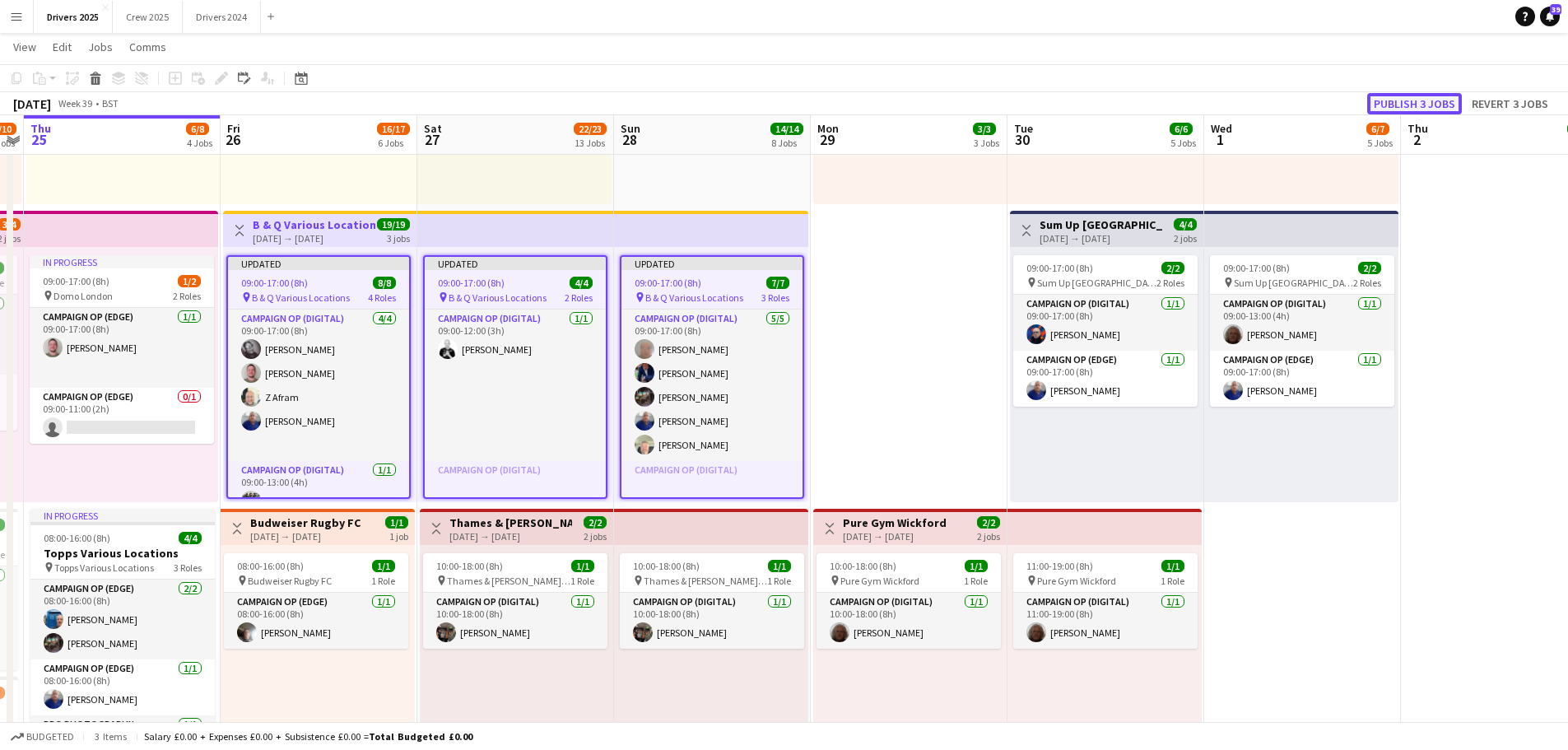
click at [1446, 102] on button "Publish 3 jobs" at bounding box center [1414, 103] width 95 height 22
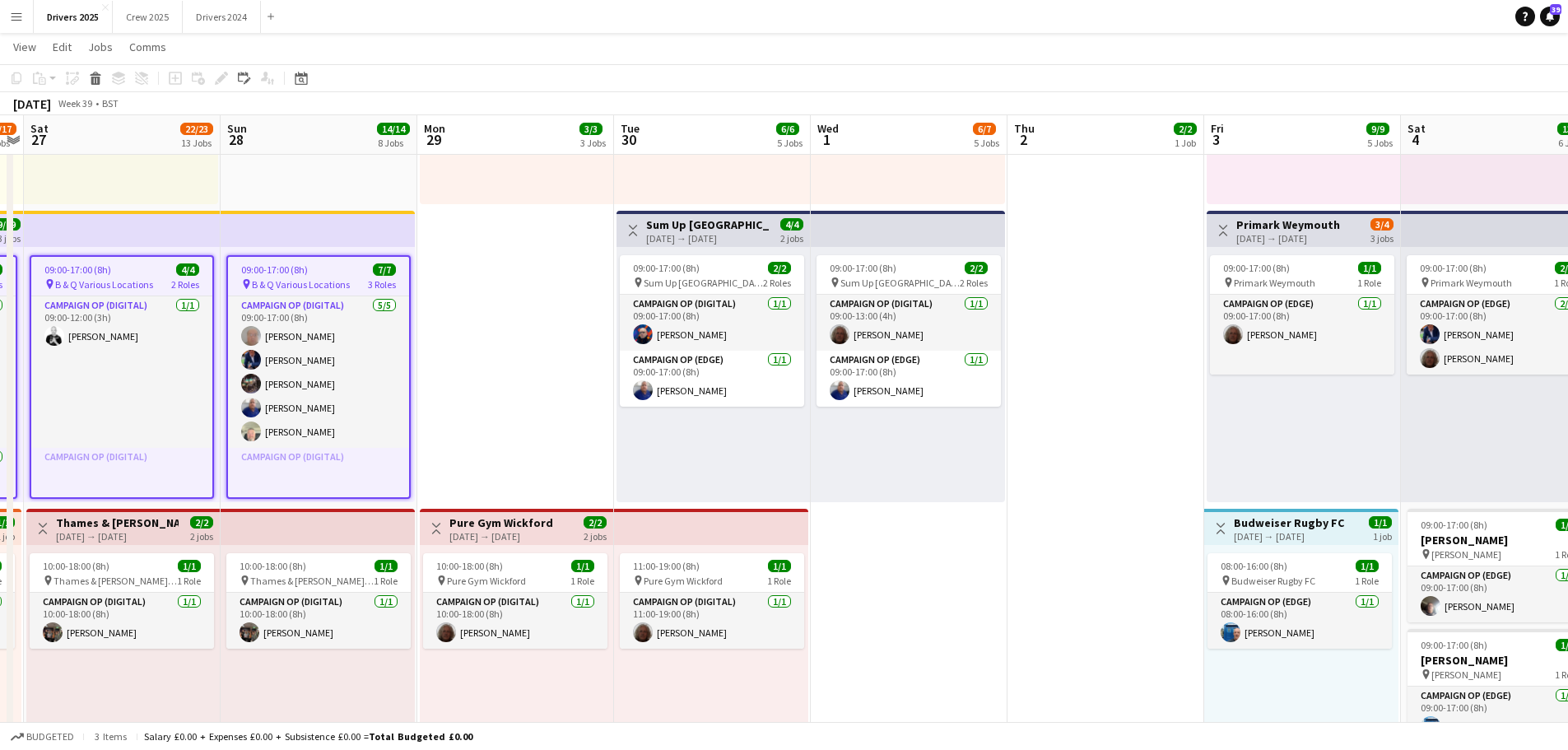
drag, startPoint x: 844, startPoint y: 252, endPoint x: 353, endPoint y: 184, distance: 495.7
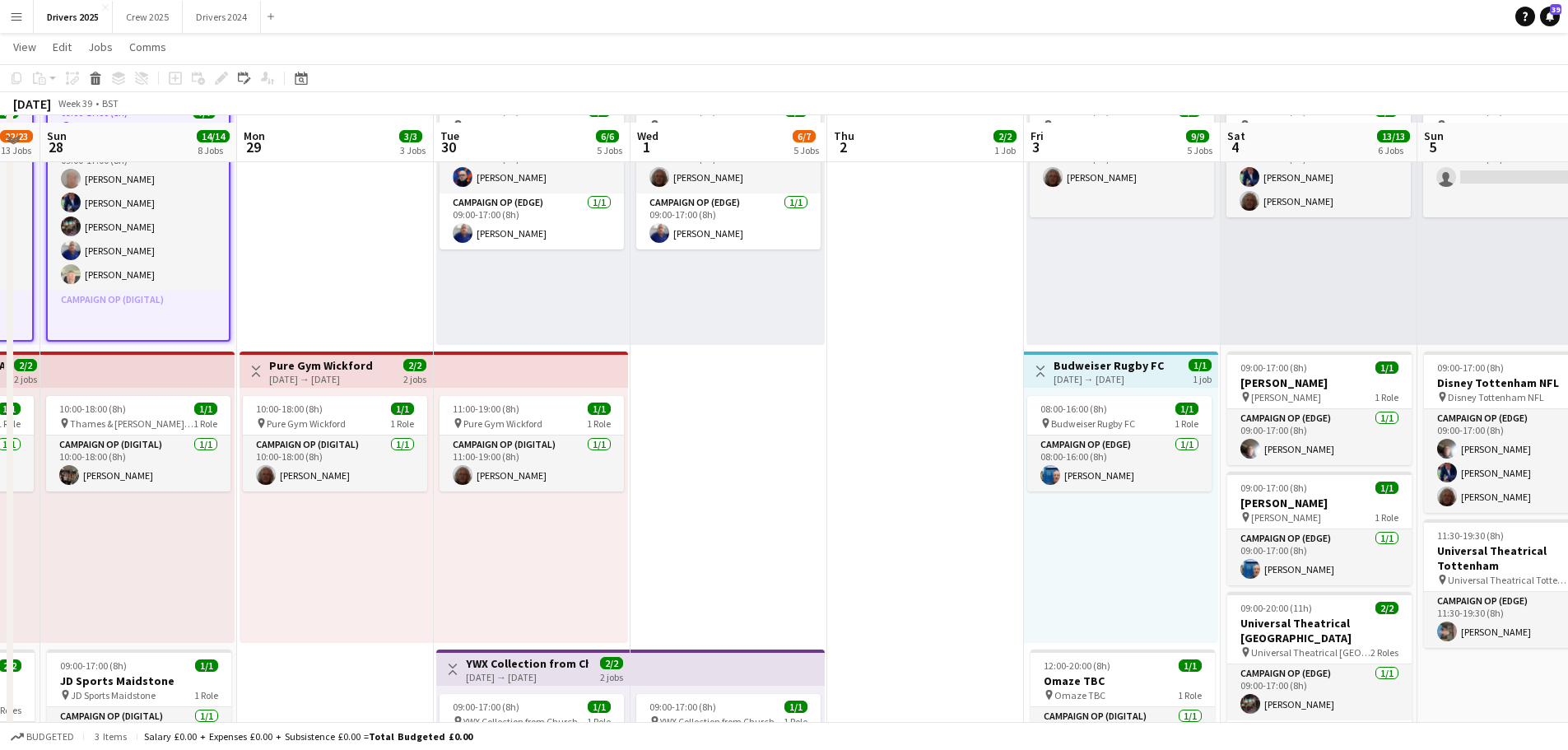
scroll to position [740, 0]
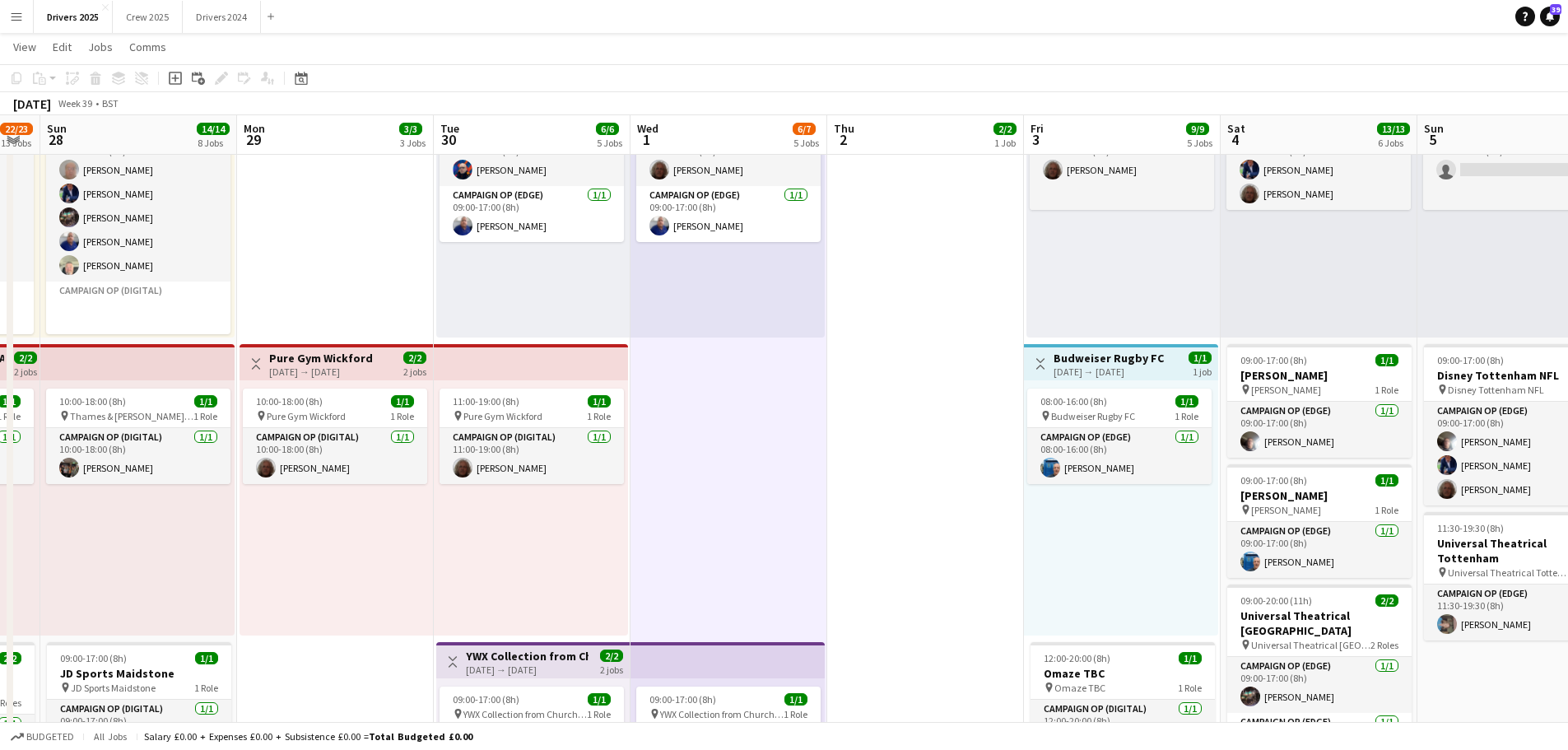
click at [175, 76] on icon "Add job" at bounding box center [175, 77] width 13 height 13
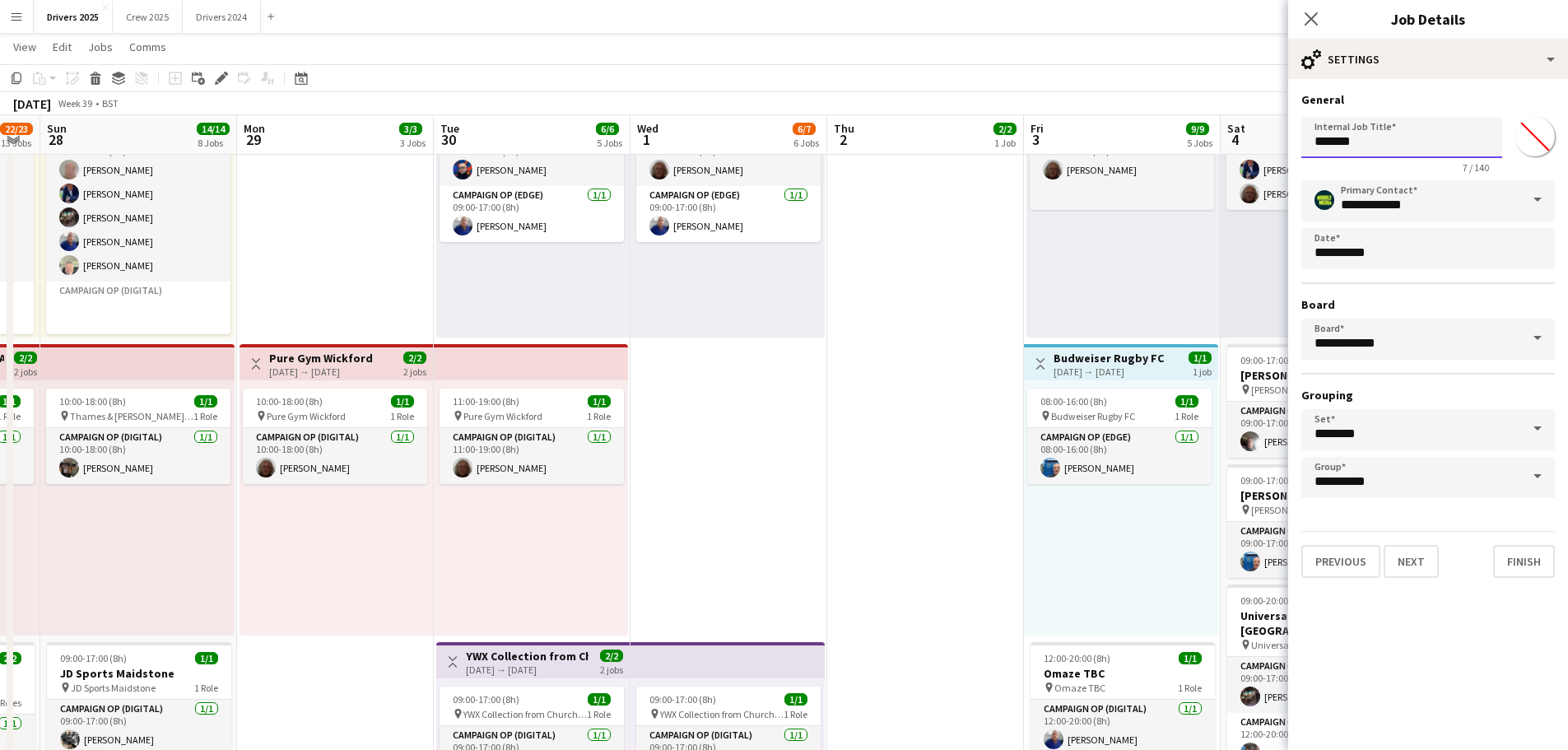
click at [1351, 135] on input "*******" at bounding box center [1401, 137] width 201 height 41
click at [1357, 145] on input "*******" at bounding box center [1401, 137] width 201 height 41
click at [1358, 141] on input "*******" at bounding box center [1401, 137] width 201 height 41
click at [1351, 105] on h3 "General" at bounding box center [1428, 99] width 254 height 15
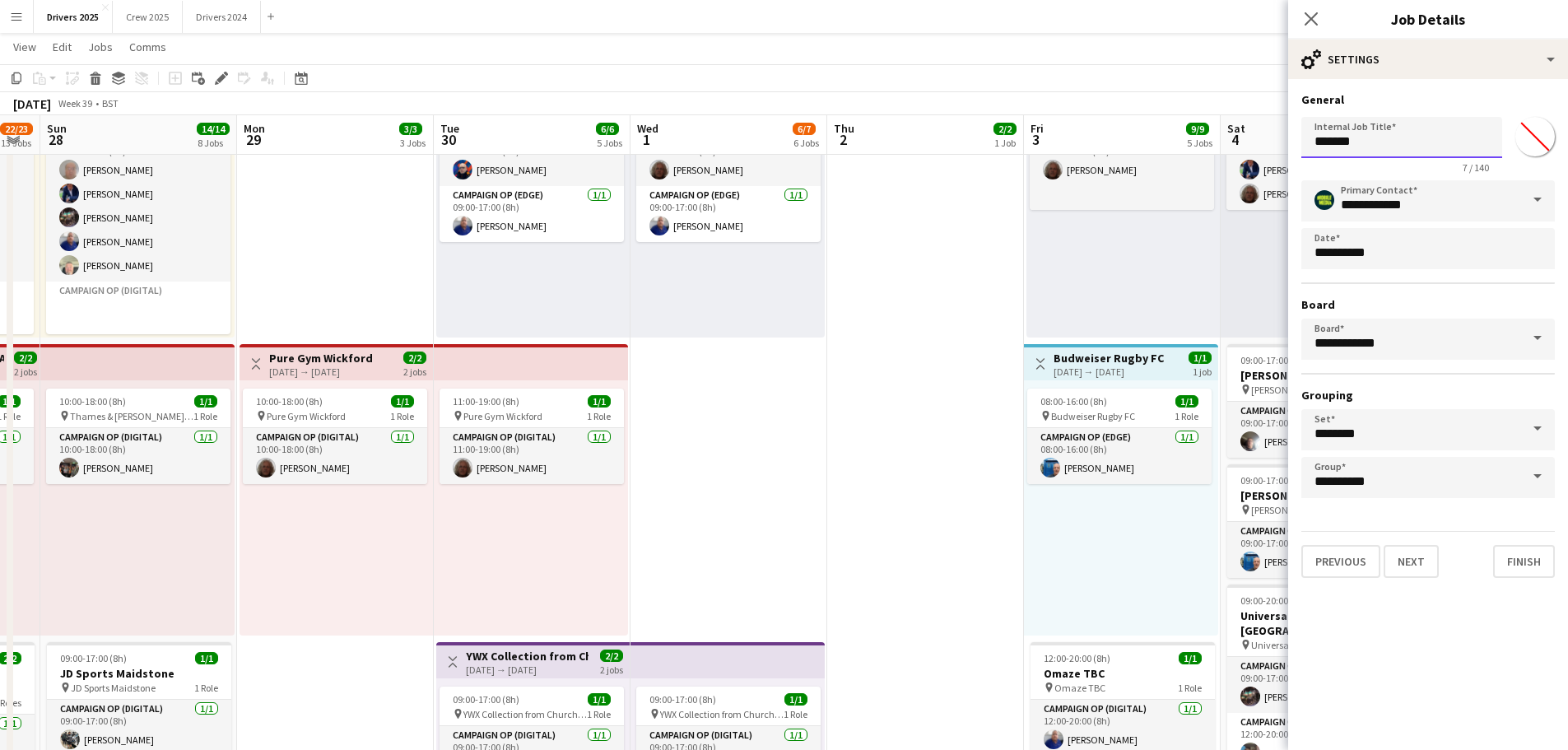
click at [1380, 151] on input "*******" at bounding box center [1401, 137] width 201 height 41
click at [1380, 151] on input "**********" at bounding box center [1401, 137] width 201 height 41
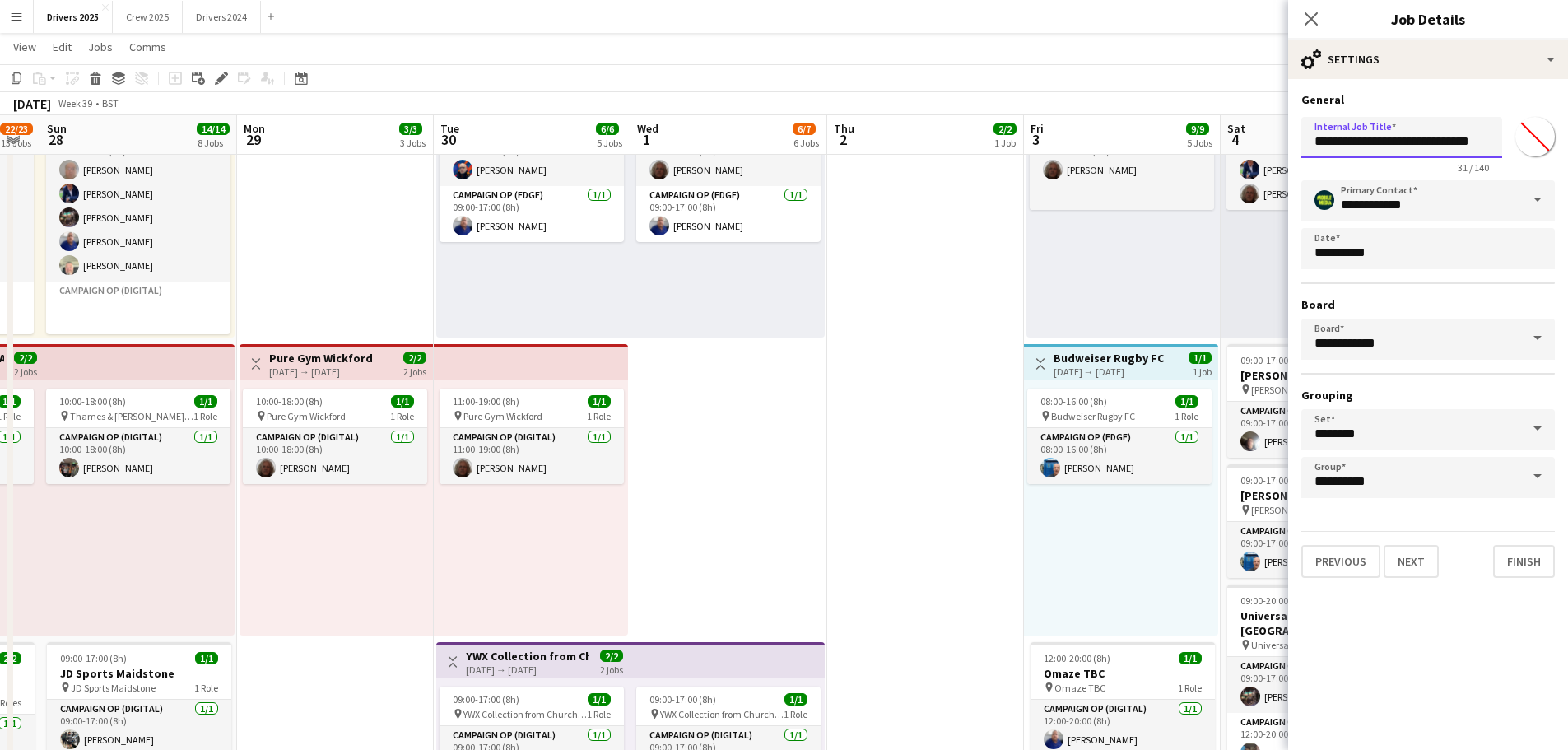
click at [1380, 151] on input "**********" at bounding box center [1401, 137] width 201 height 41
type input "**********"
click at [1413, 556] on button "Next" at bounding box center [1412, 562] width 56 height 33
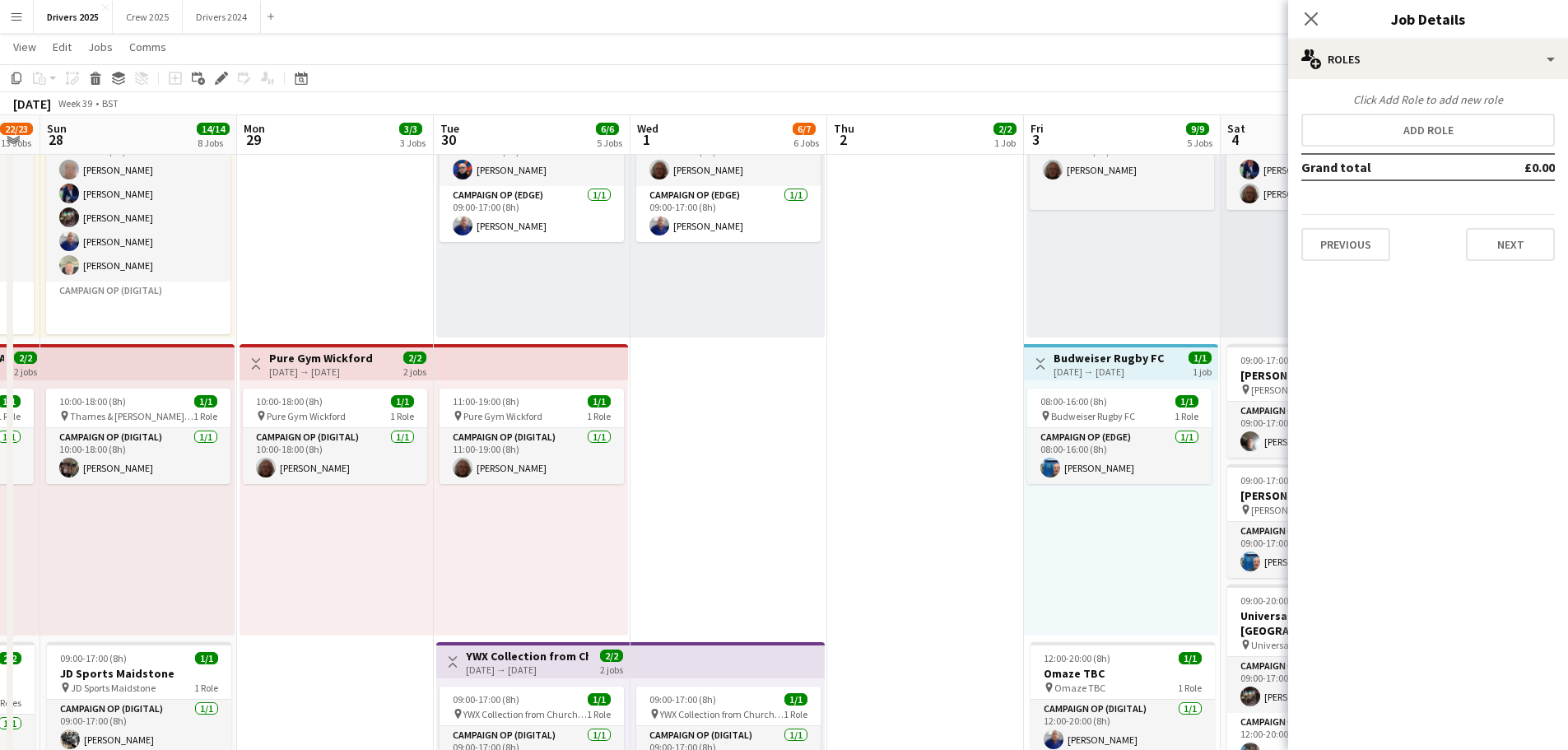
scroll to position [0, 0]
click at [1403, 135] on button "Add role" at bounding box center [1428, 130] width 254 height 33
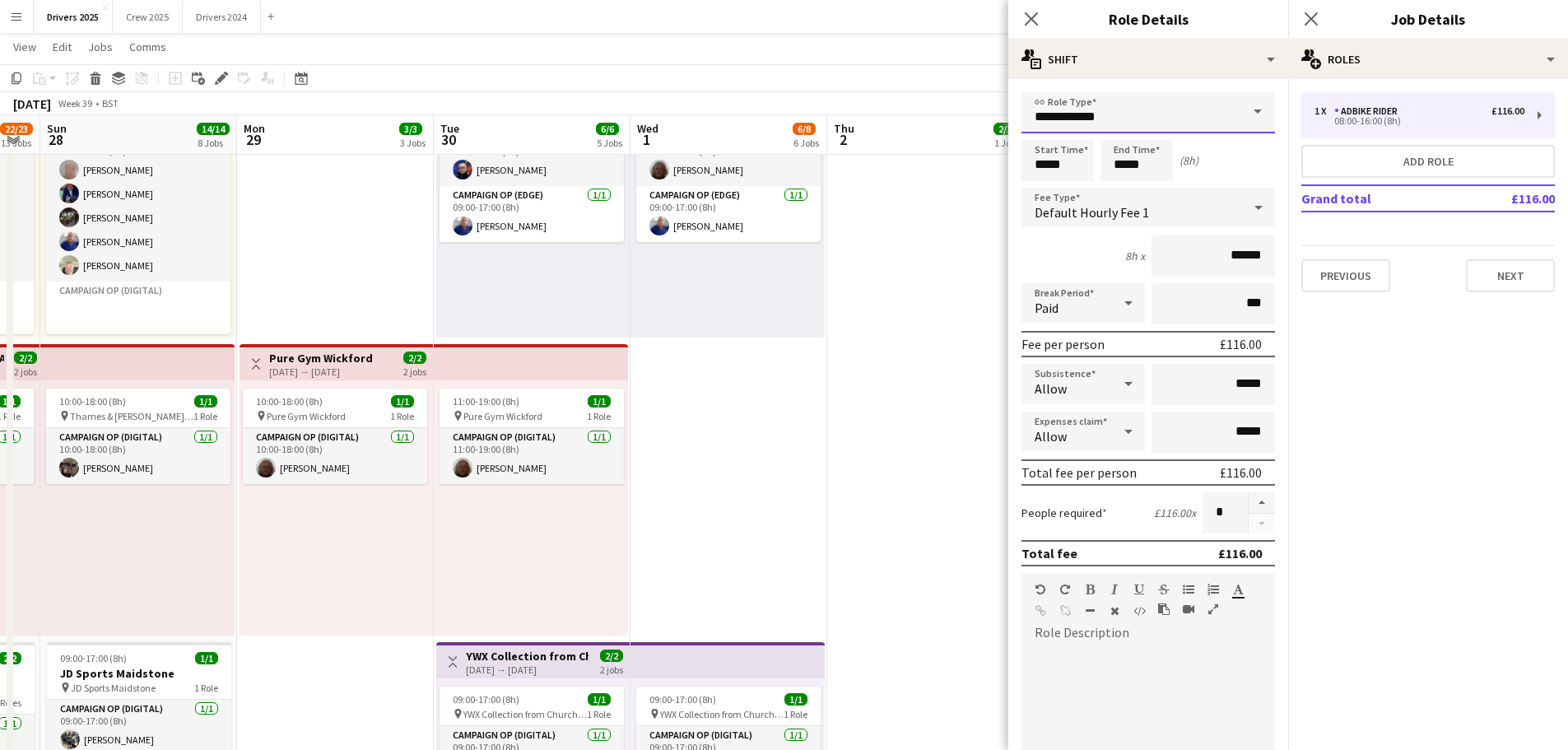
click at [1174, 114] on input "**********" at bounding box center [1149, 112] width 254 height 41
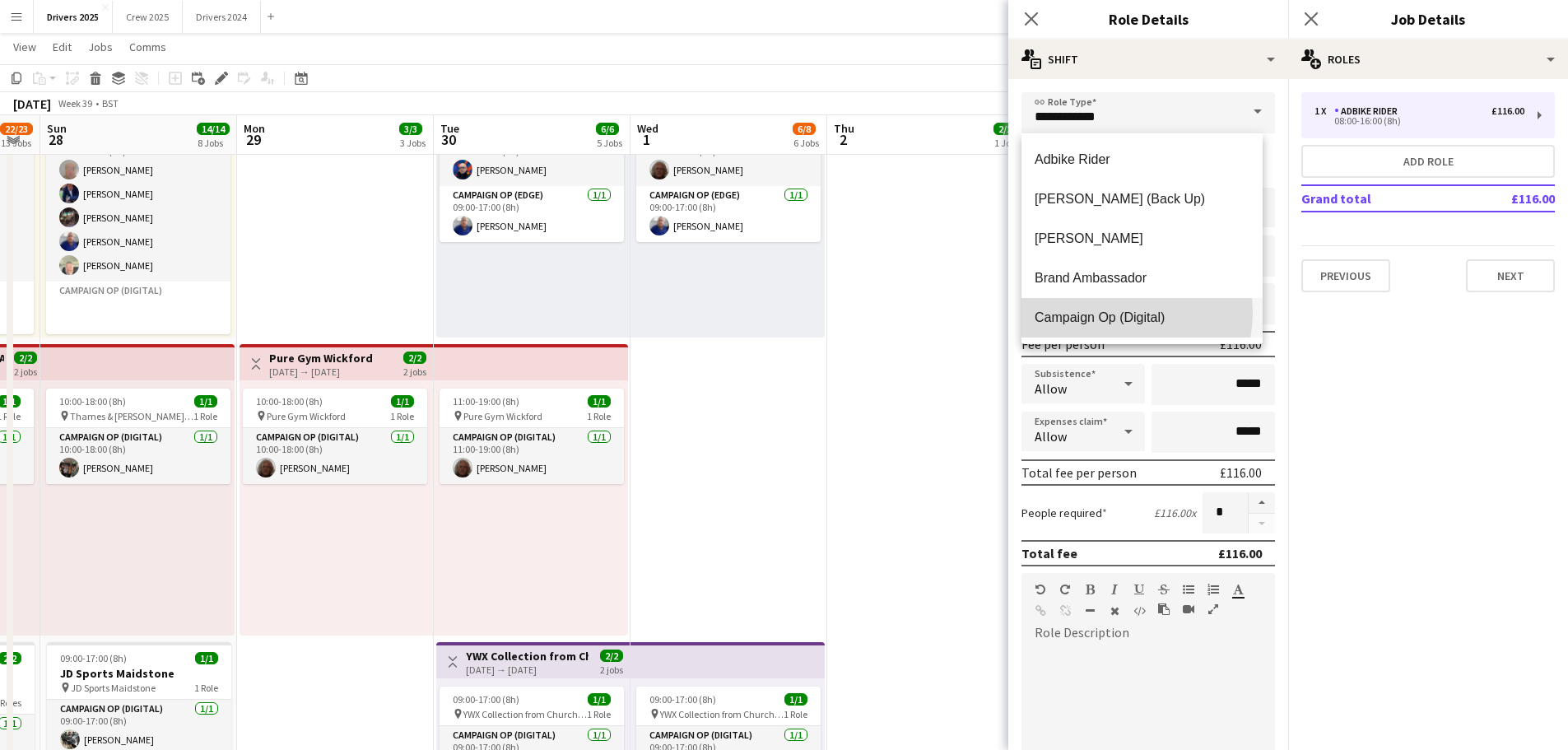
click at [1118, 312] on span "Campaign Op (Digital)" at bounding box center [1142, 317] width 214 height 16
type input "**********"
type input "*****"
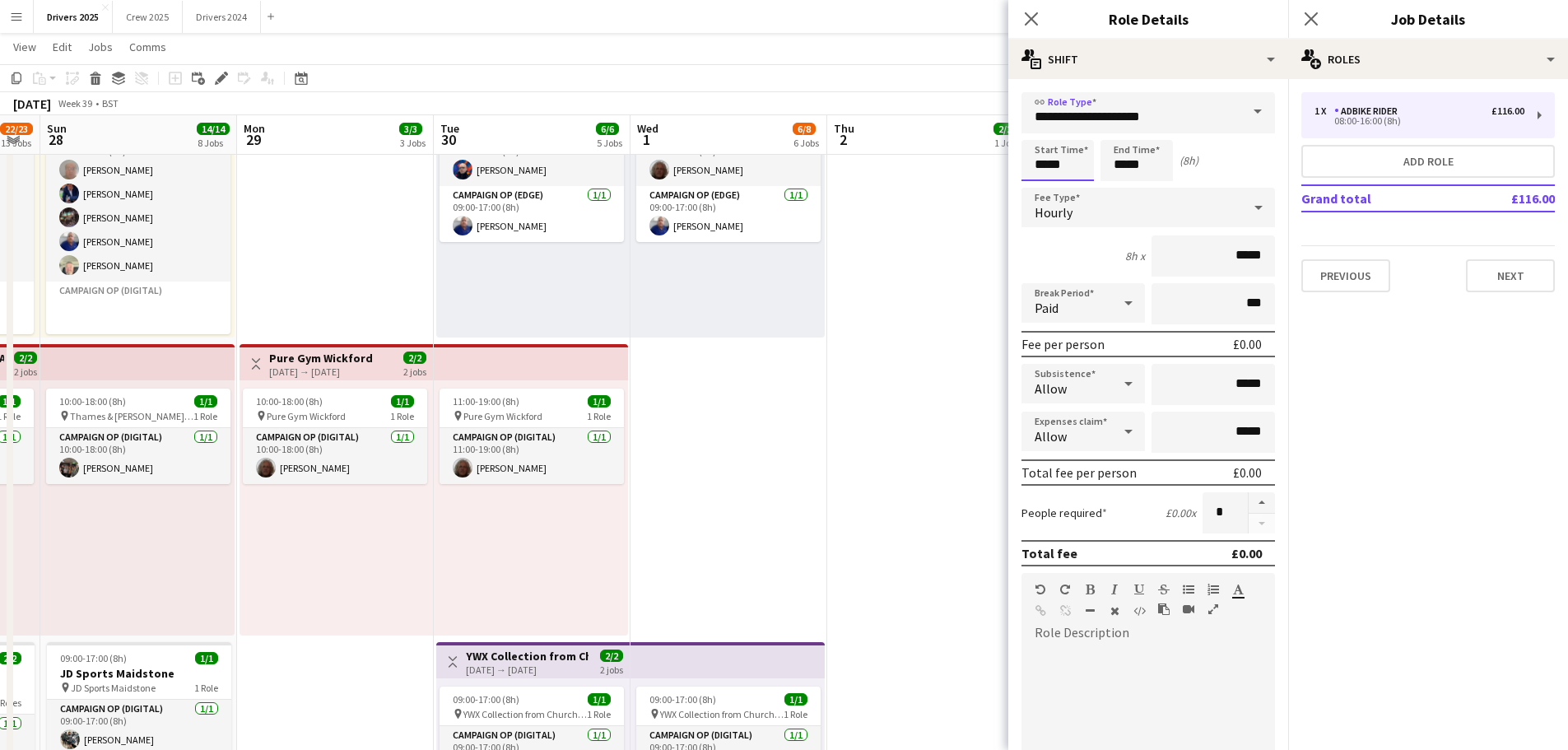
click at [1075, 159] on input "*****" at bounding box center [1057, 160] width 72 height 41
type input "*****"
click at [1045, 129] on div at bounding box center [1041, 131] width 33 height 16
click at [1134, 156] on input "*****" at bounding box center [1136, 160] width 72 height 41
click at [1119, 141] on input "*****" at bounding box center [1136, 160] width 72 height 41
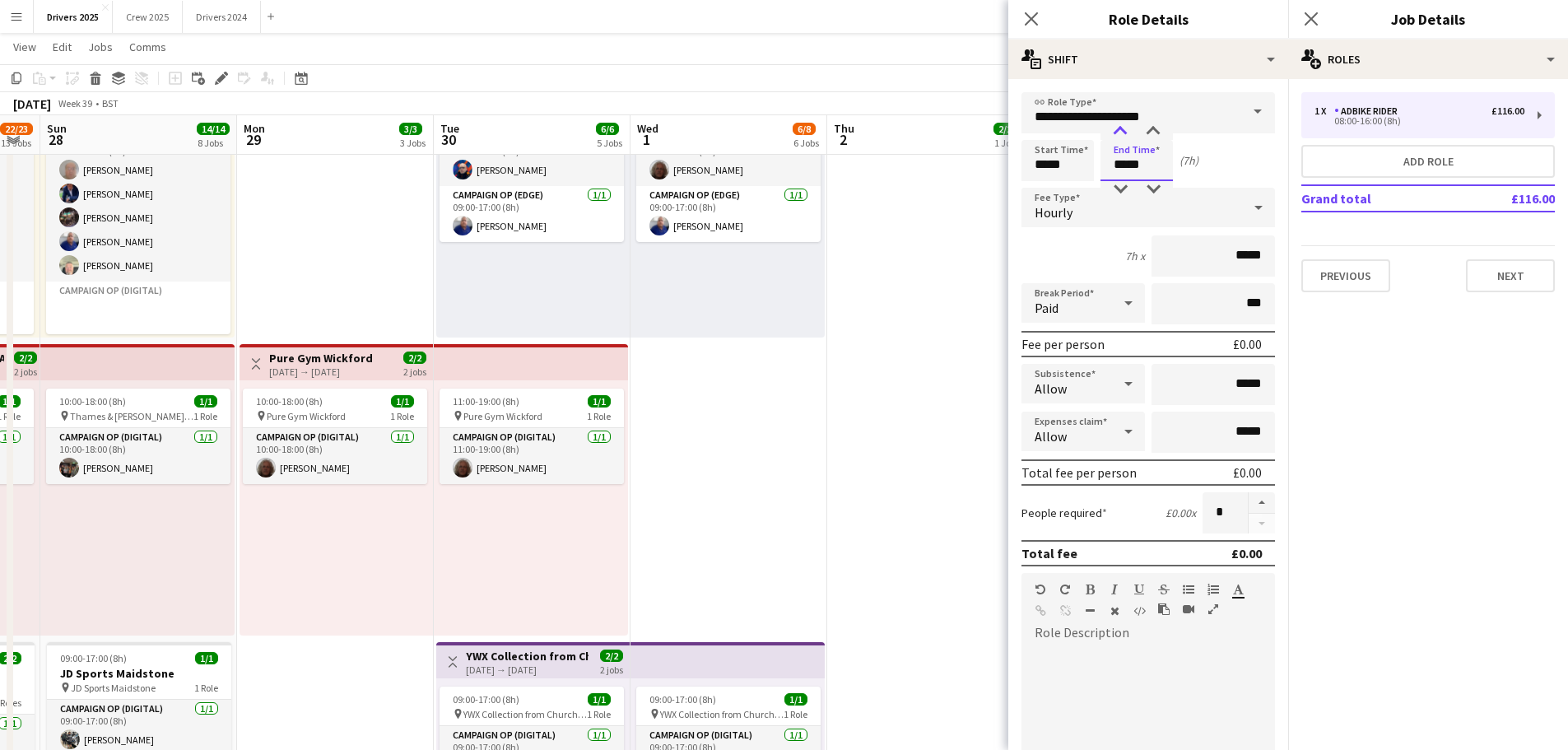
type input "*****"
click at [1122, 124] on div at bounding box center [1120, 131] width 33 height 16
click at [1084, 201] on div "Hourly" at bounding box center [1132, 207] width 221 height 40
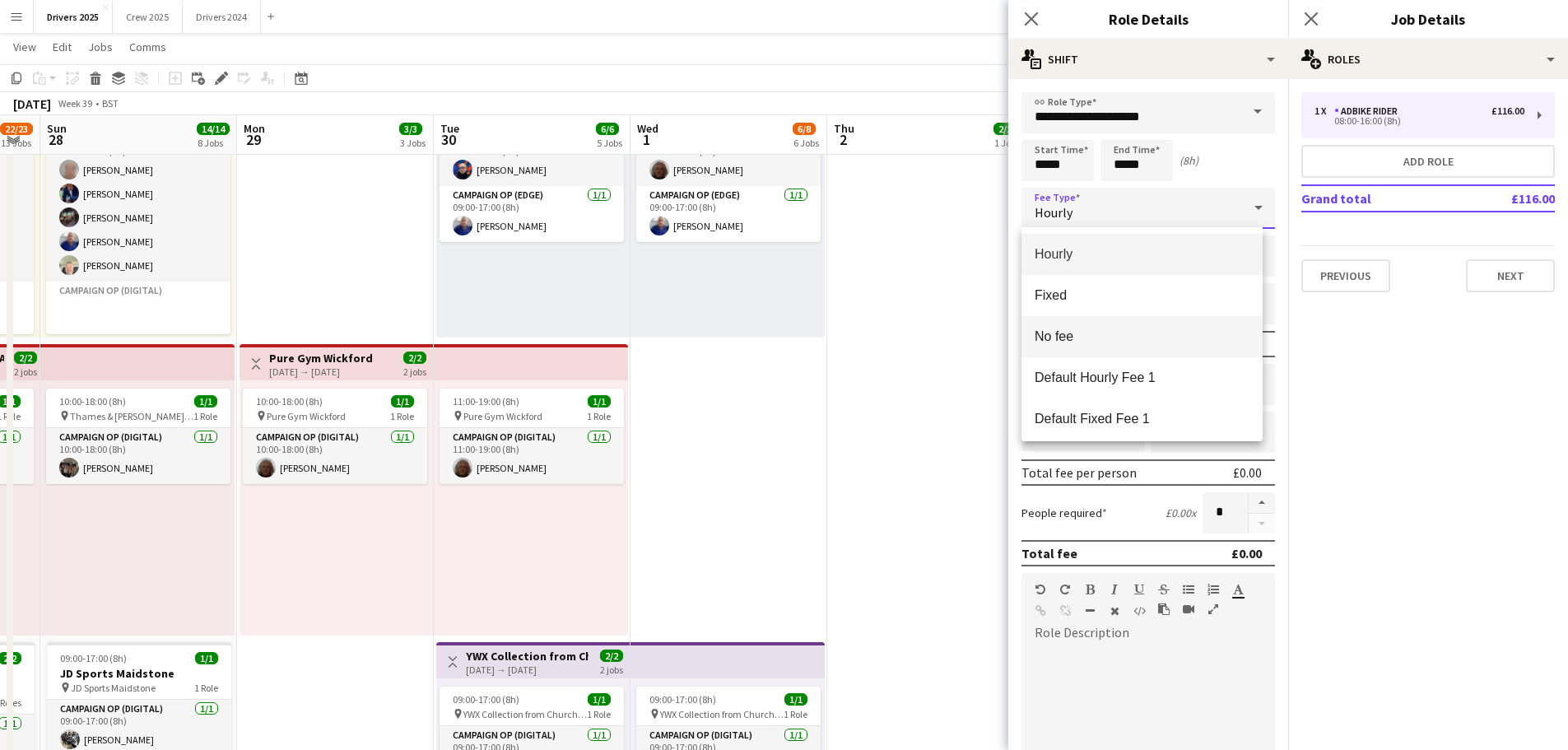
click at [1071, 341] on span "No fee" at bounding box center [1142, 336] width 214 height 16
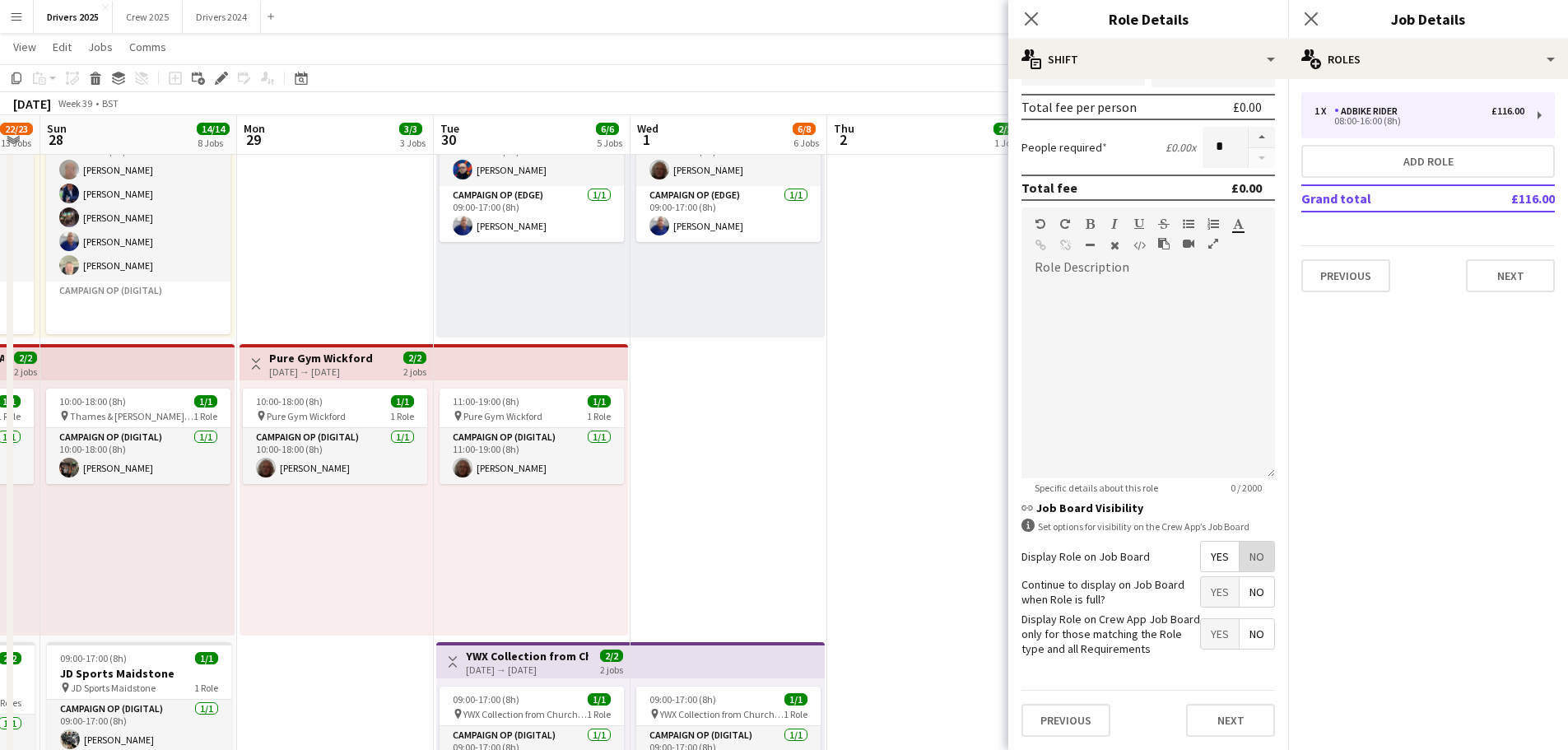
click at [1240, 555] on span "No" at bounding box center [1257, 556] width 35 height 30
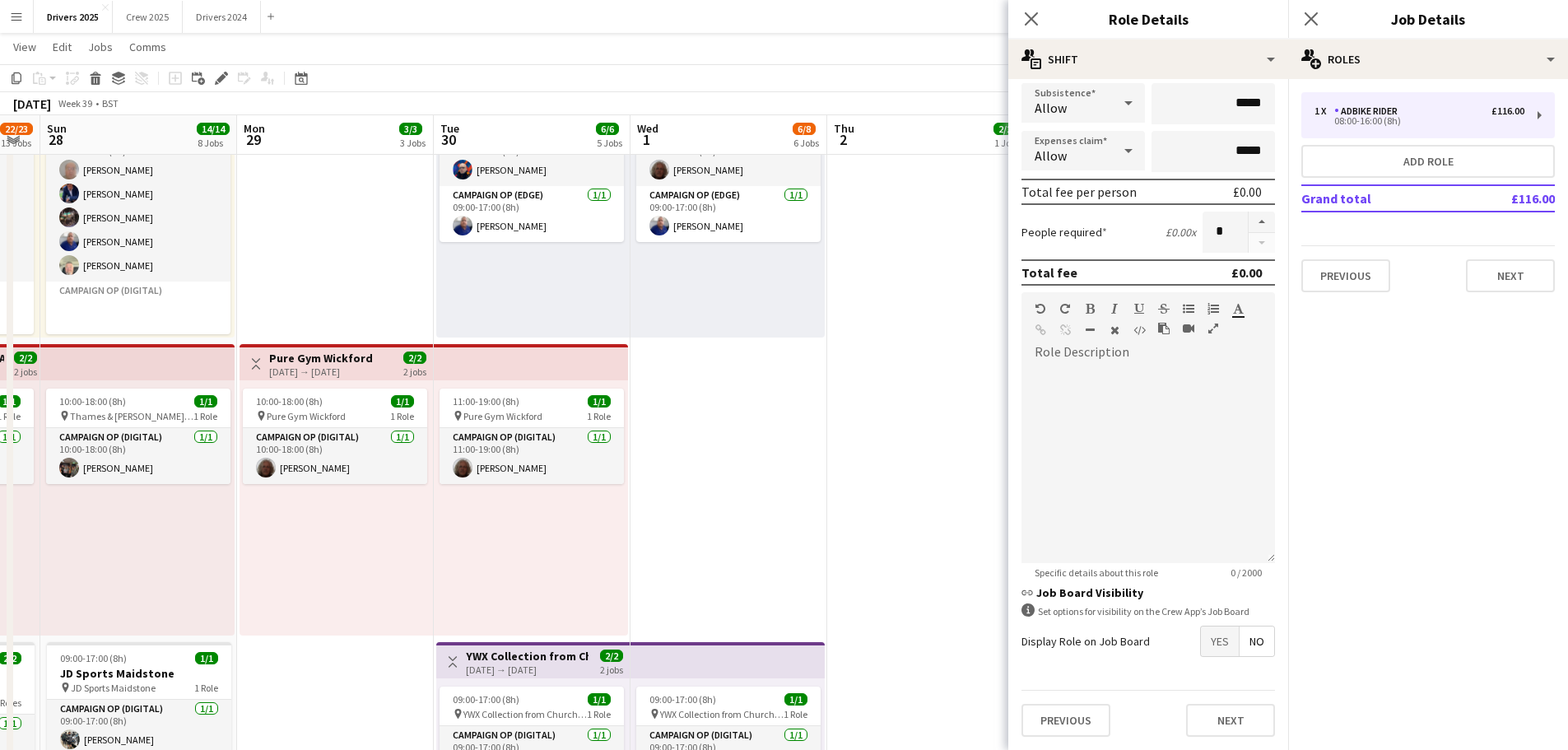
click at [1247, 650] on span "No" at bounding box center [1257, 641] width 35 height 30
click at [1209, 714] on button "Next" at bounding box center [1230, 720] width 89 height 33
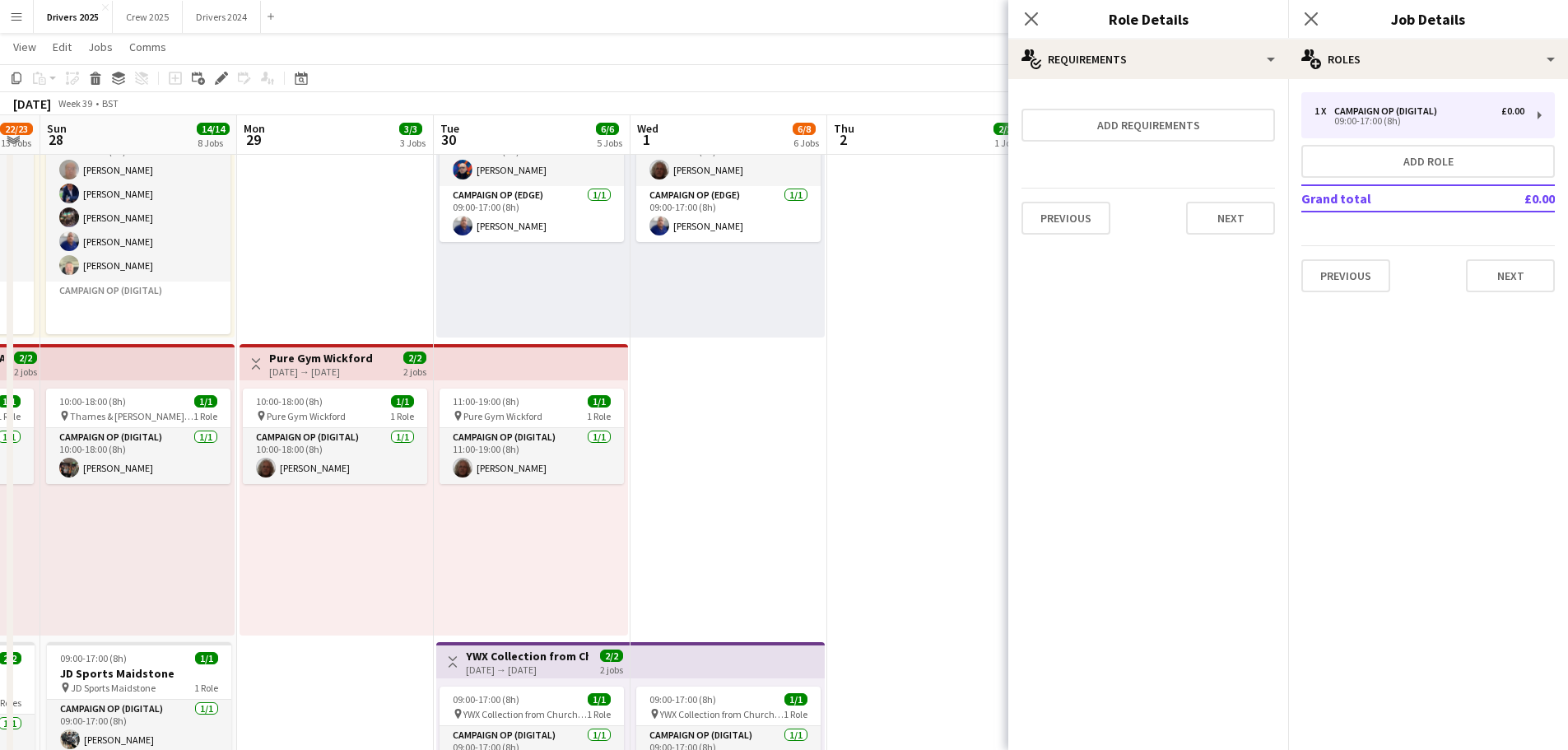
scroll to position [0, 0]
click at [1538, 260] on button "Next" at bounding box center [1511, 276] width 89 height 33
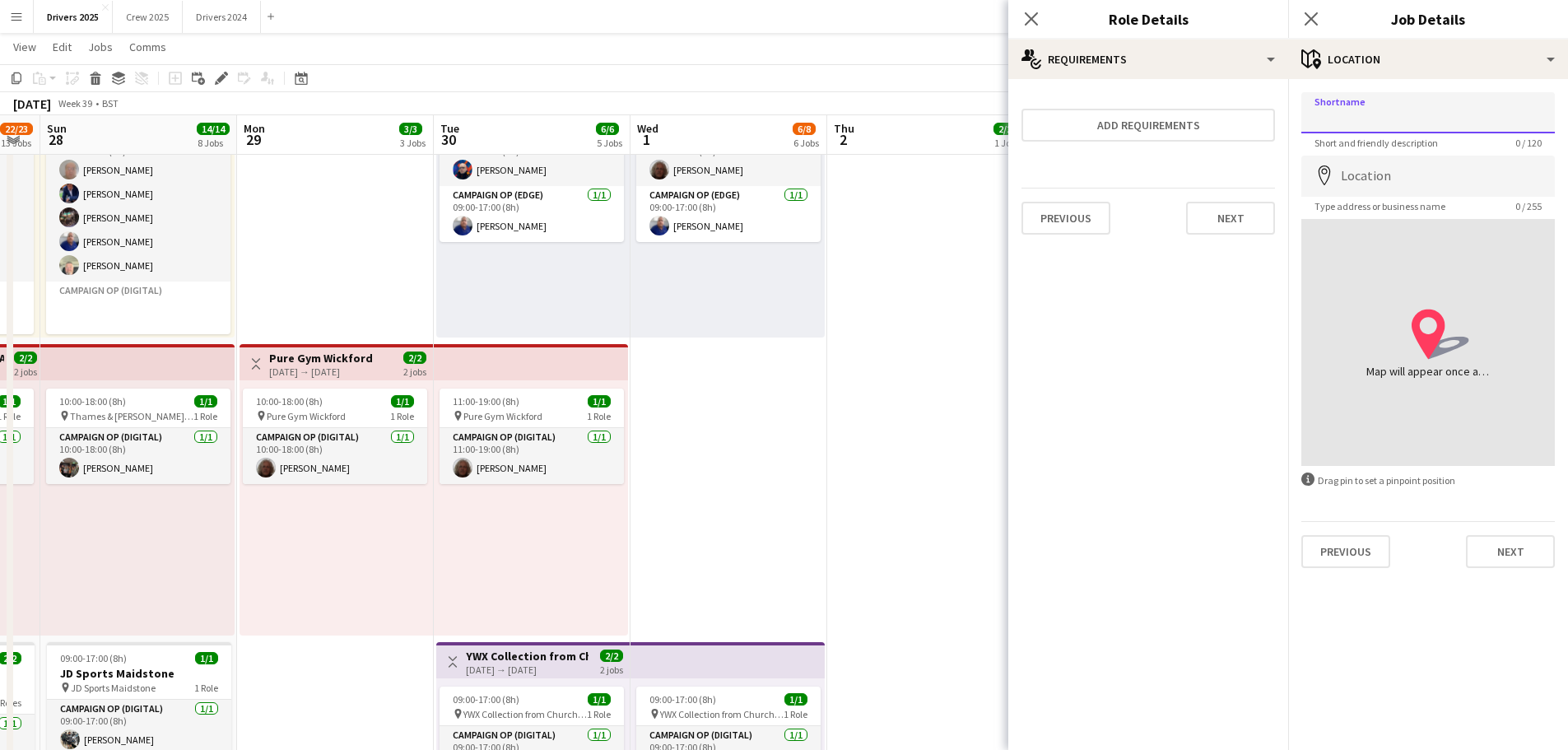
click at [1354, 119] on input "Shortname" at bounding box center [1428, 112] width 254 height 41
paste input "**********"
type input "**********"
click at [1386, 184] on input "Location" at bounding box center [1428, 175] width 254 height 41
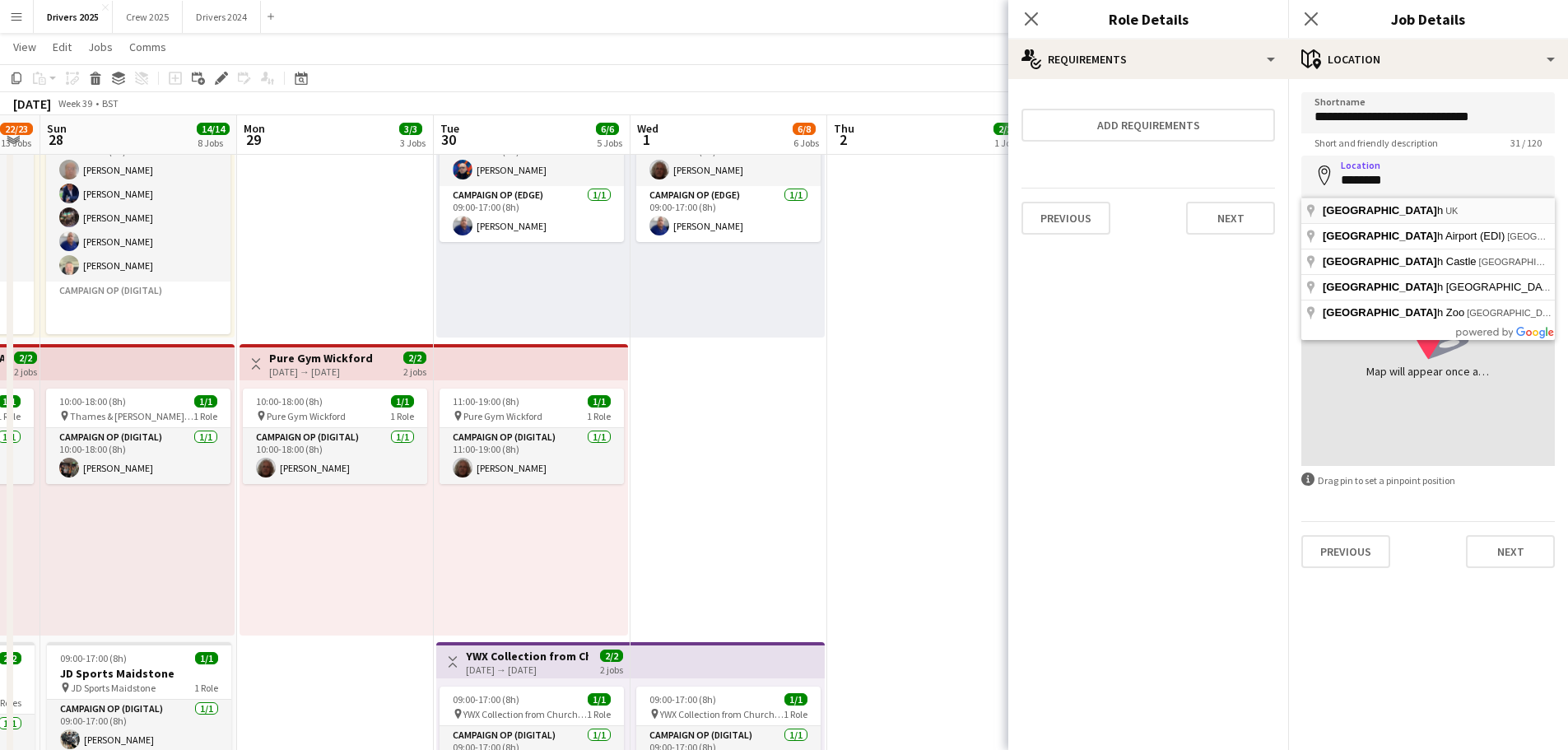
type input "**********"
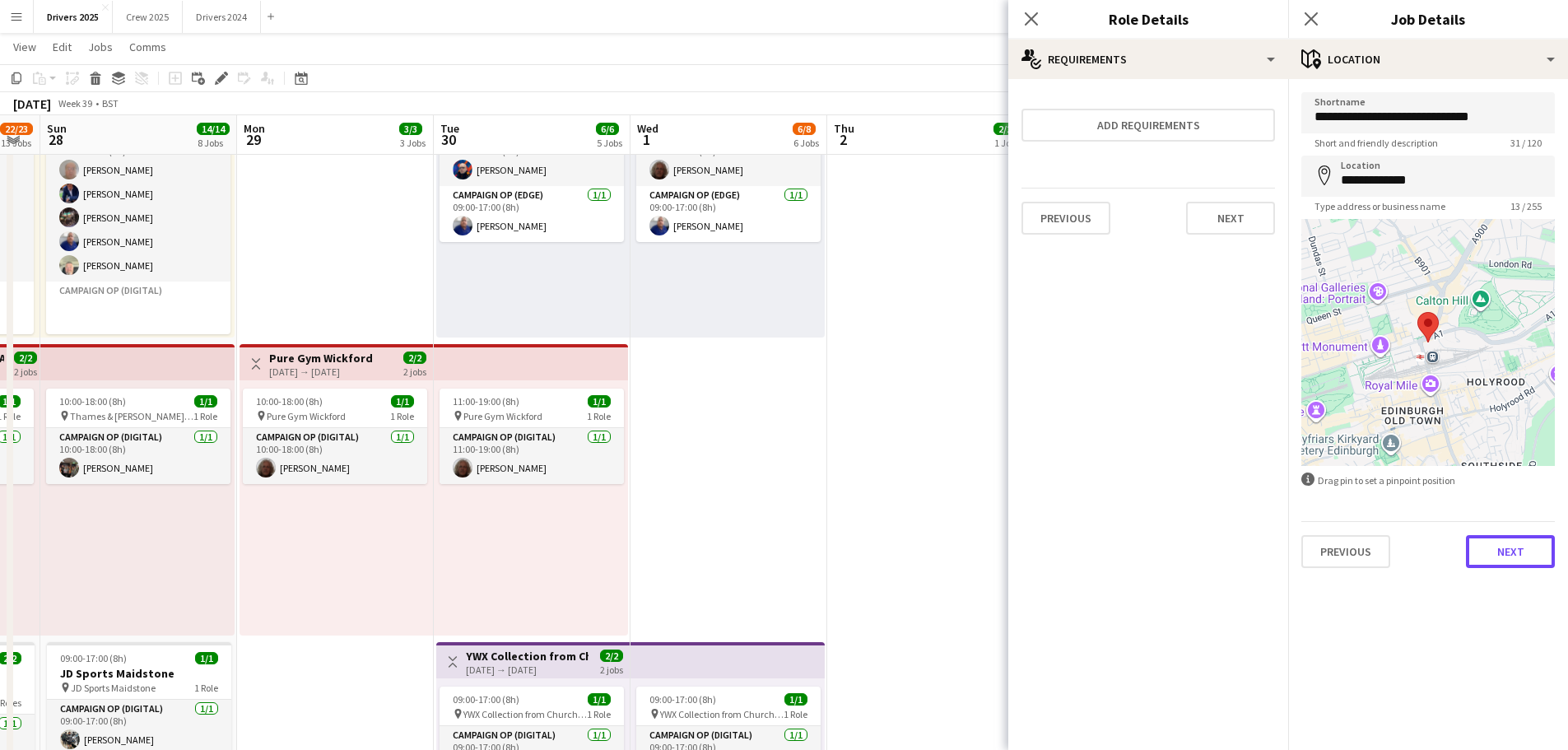
click at [1518, 546] on button "Next" at bounding box center [1511, 551] width 89 height 33
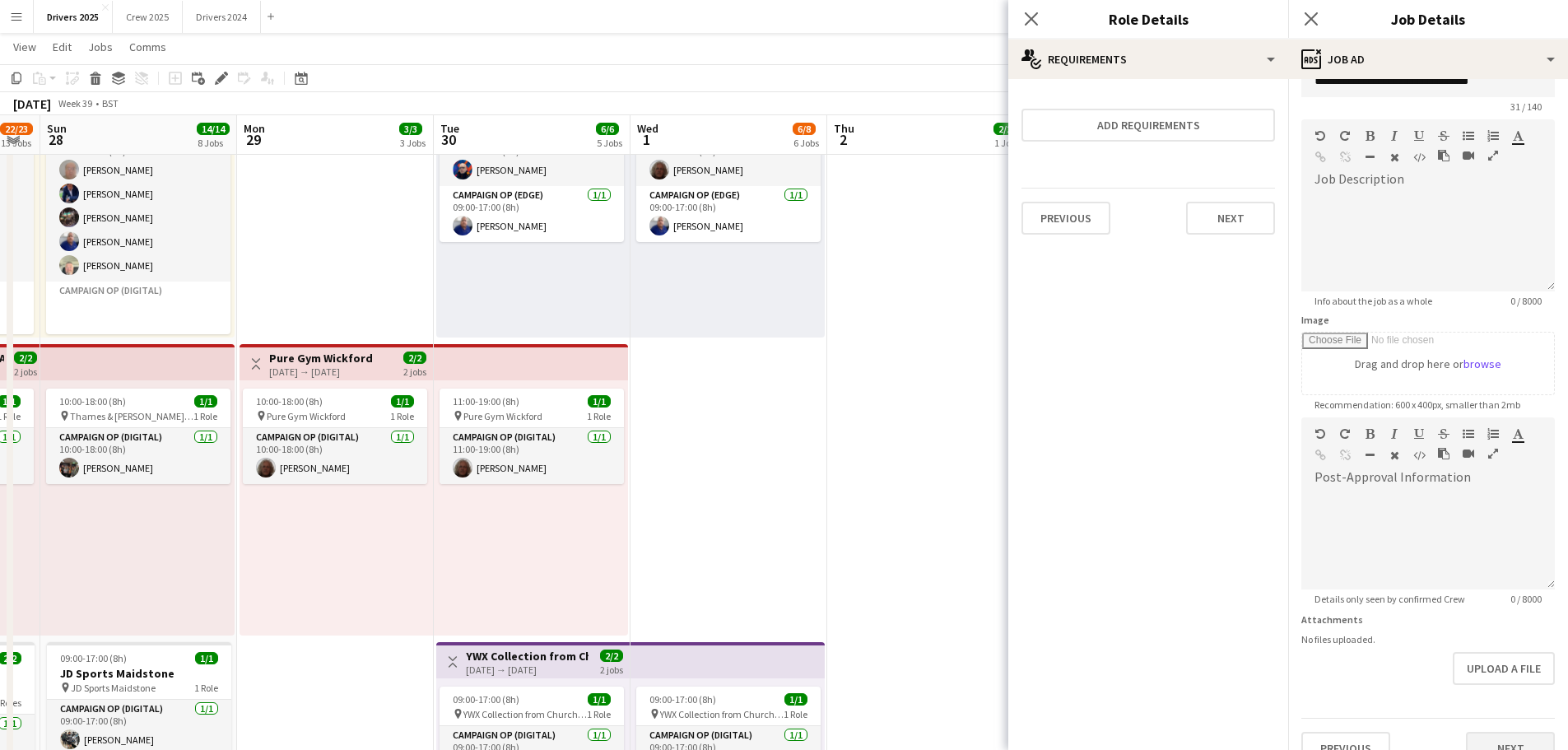
scroll to position [64, 0]
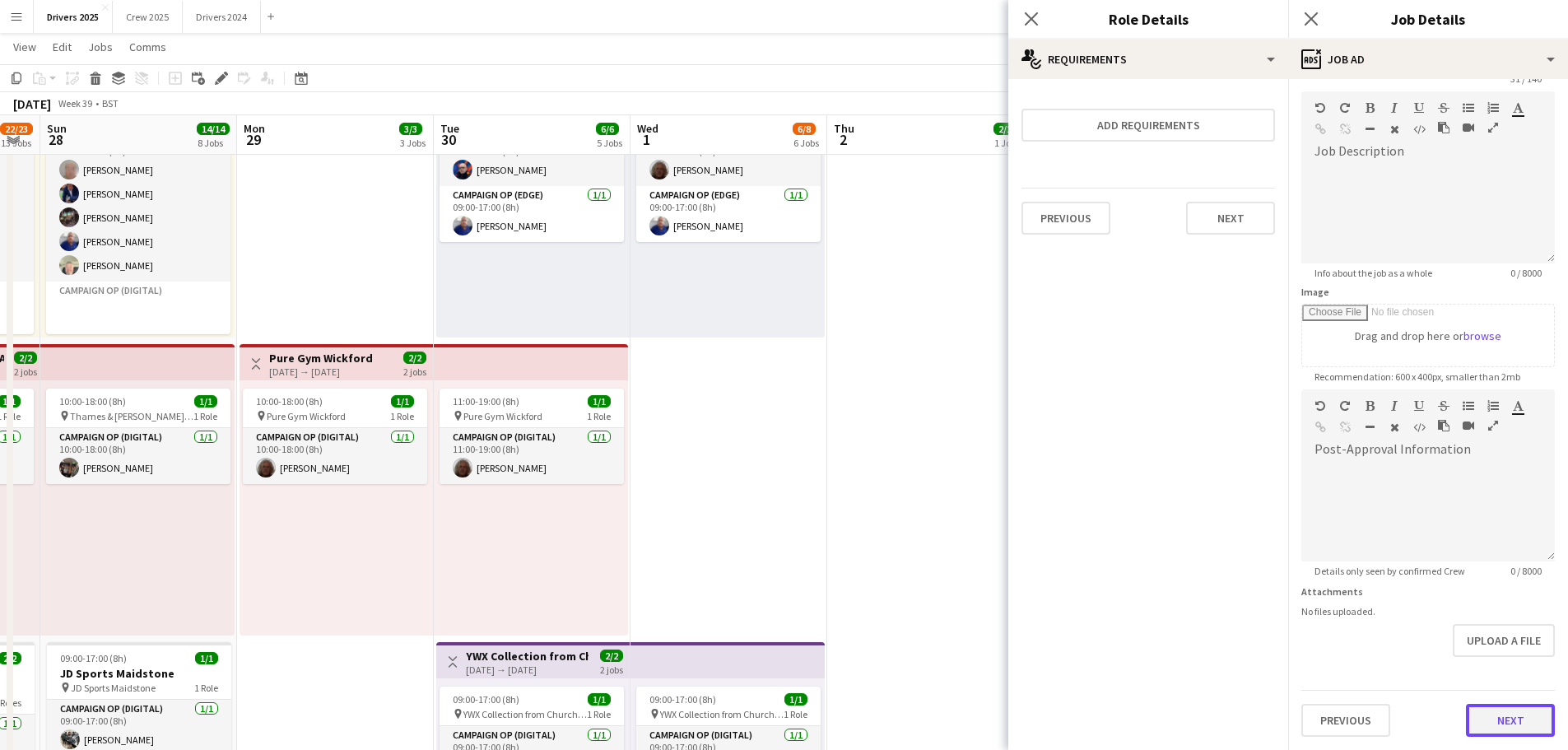
click at [1510, 717] on button "Next" at bounding box center [1511, 720] width 89 height 33
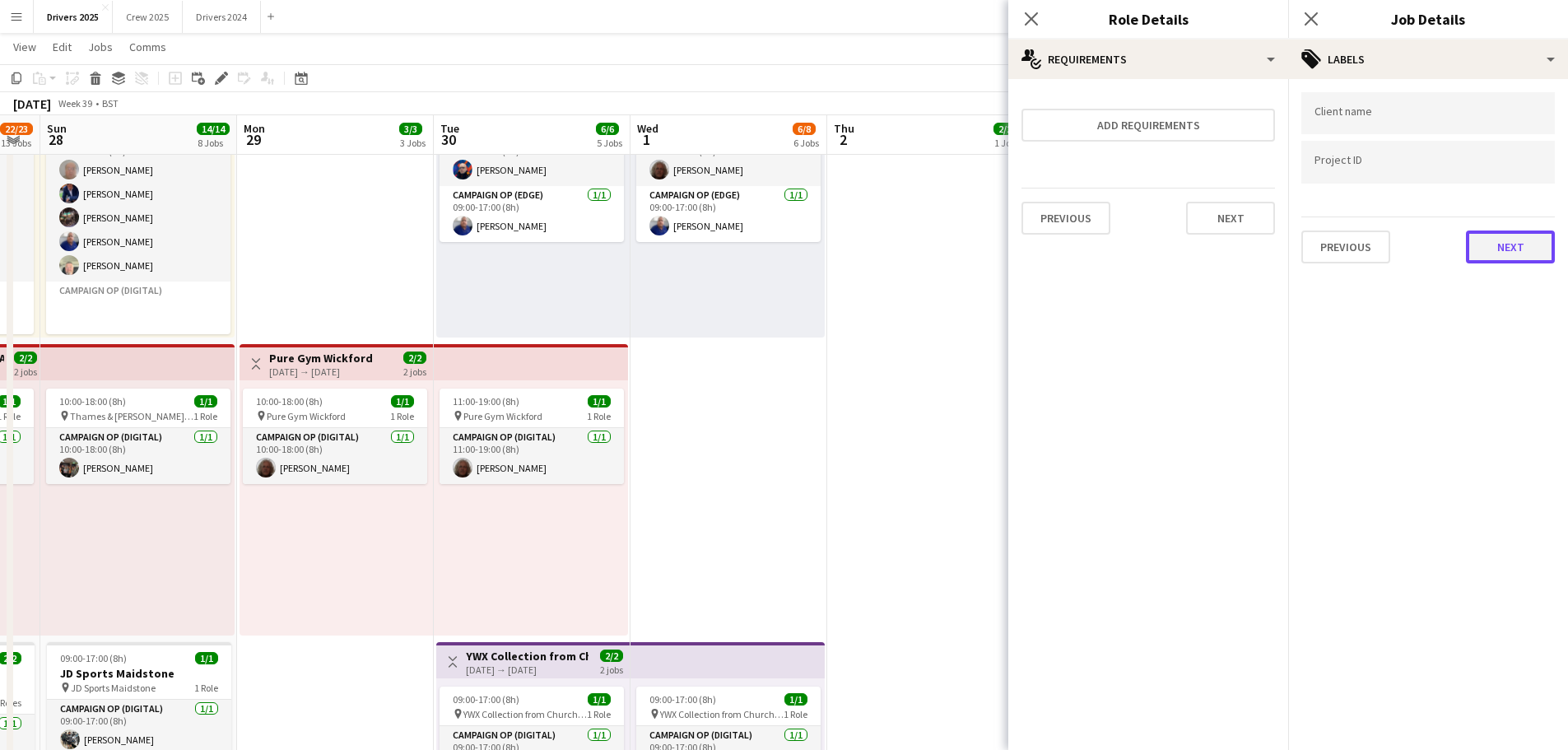
click at [1520, 260] on button "Next" at bounding box center [1511, 247] width 89 height 33
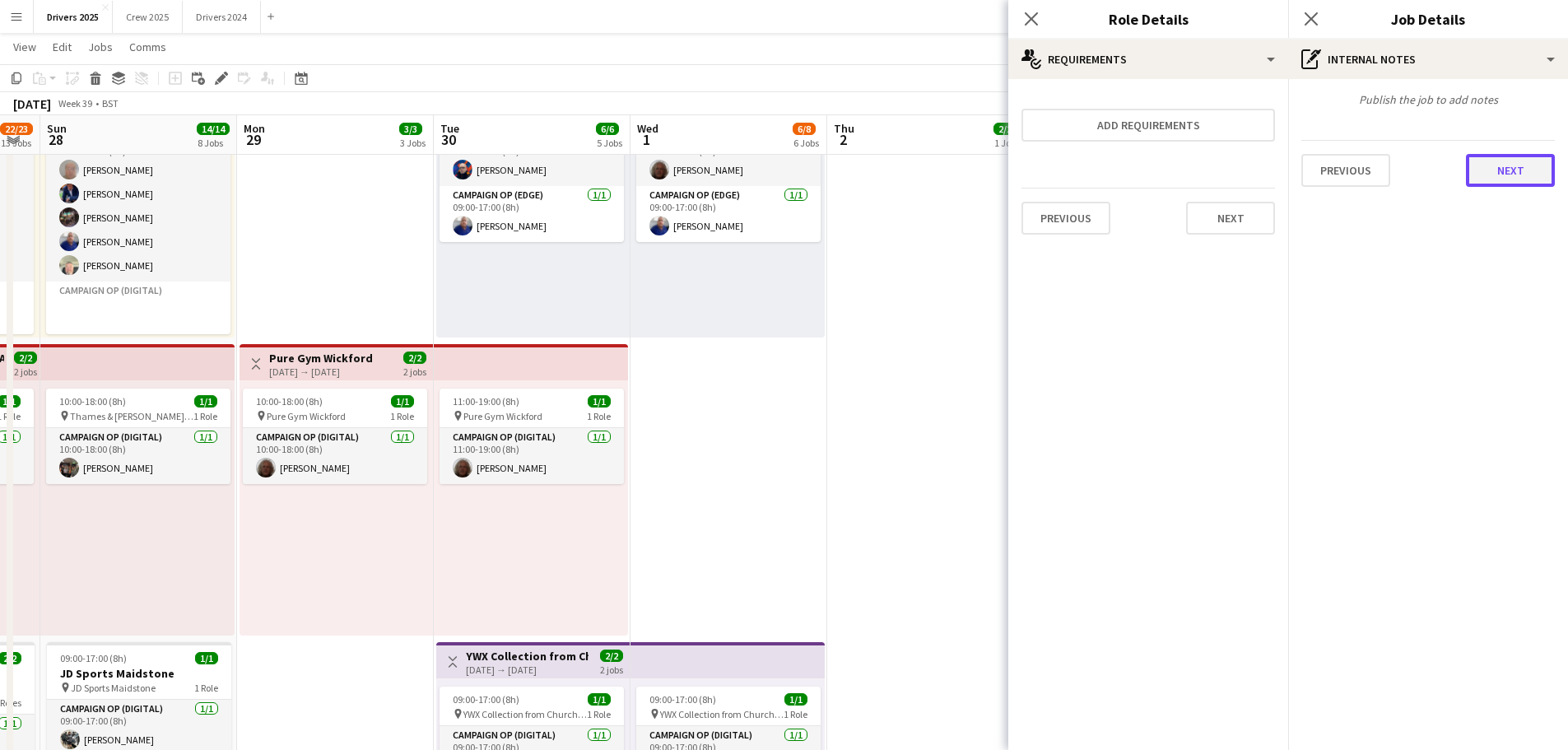
click at [1512, 168] on button "Next" at bounding box center [1511, 170] width 89 height 33
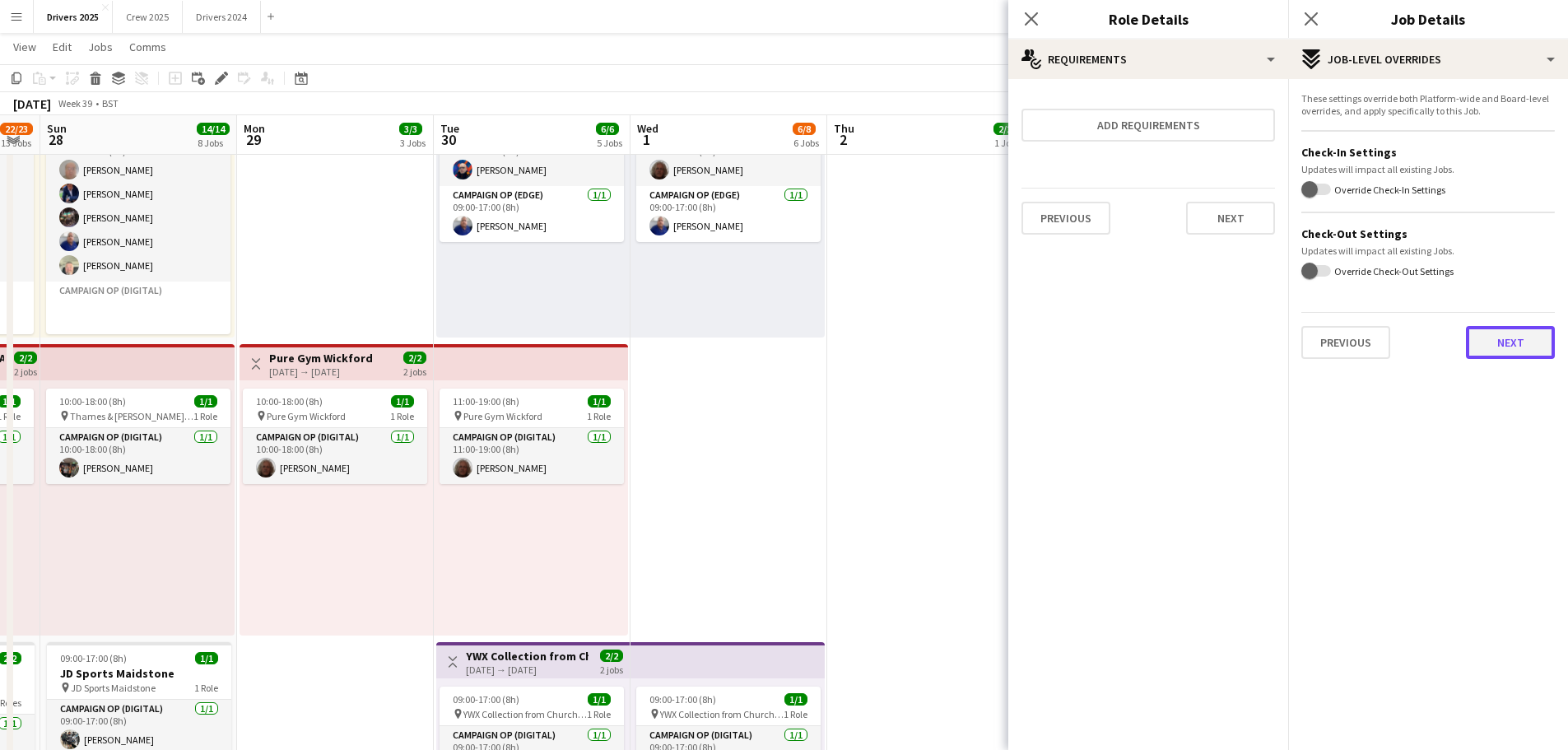
click at [1513, 339] on button "Next" at bounding box center [1511, 342] width 89 height 33
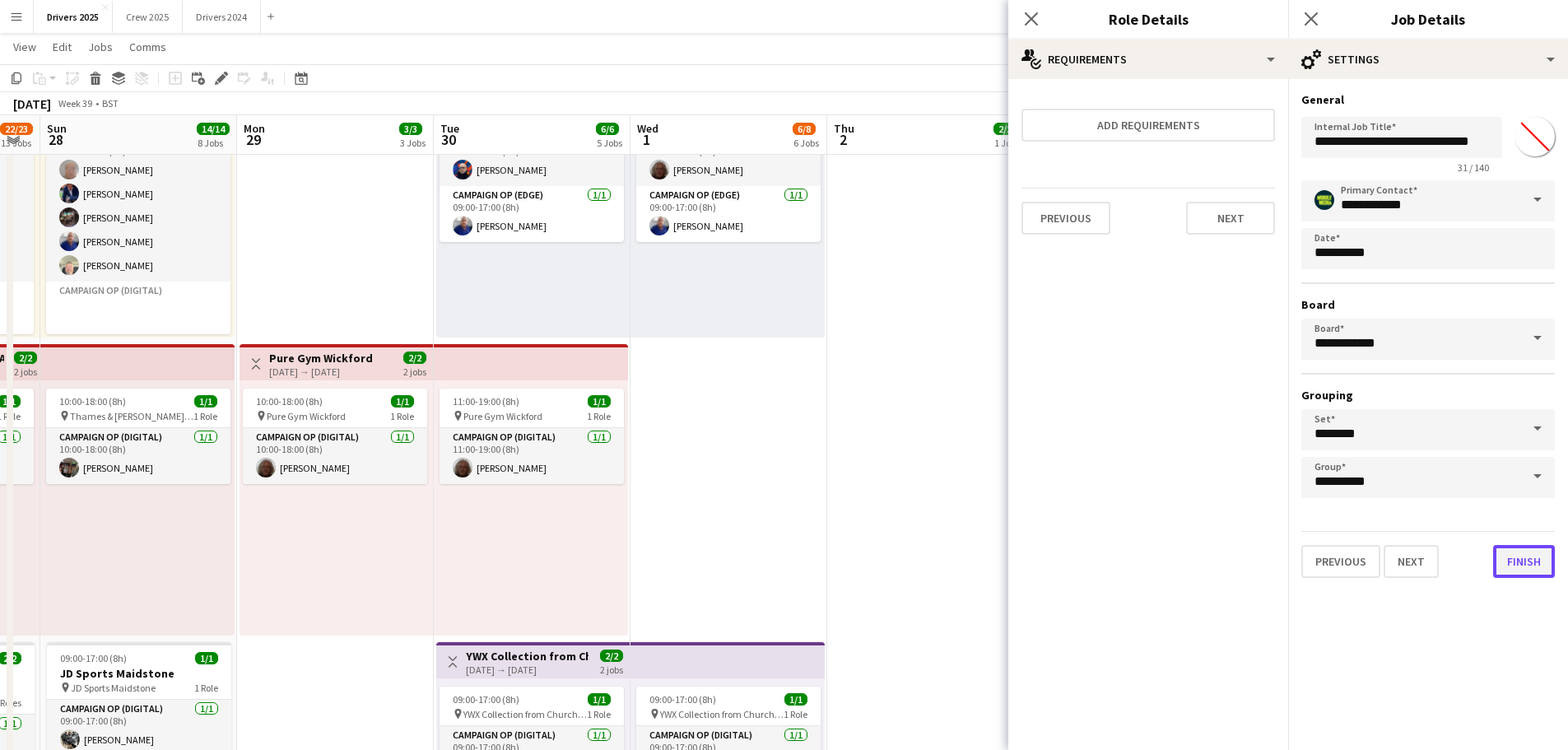
click at [1531, 554] on button "Finish" at bounding box center [1524, 562] width 62 height 33
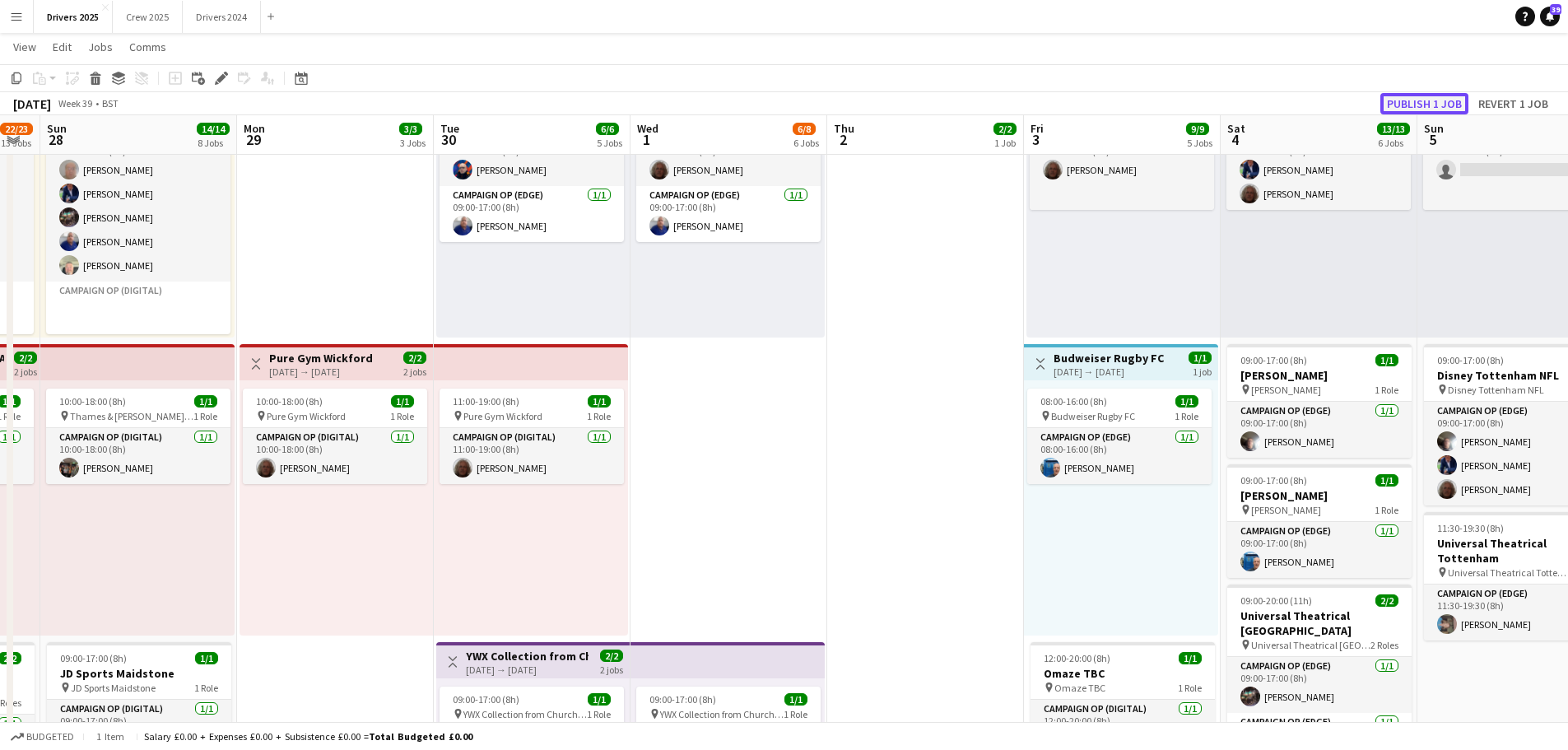
click at [1433, 98] on button "Publish 1 job" at bounding box center [1424, 103] width 88 height 22
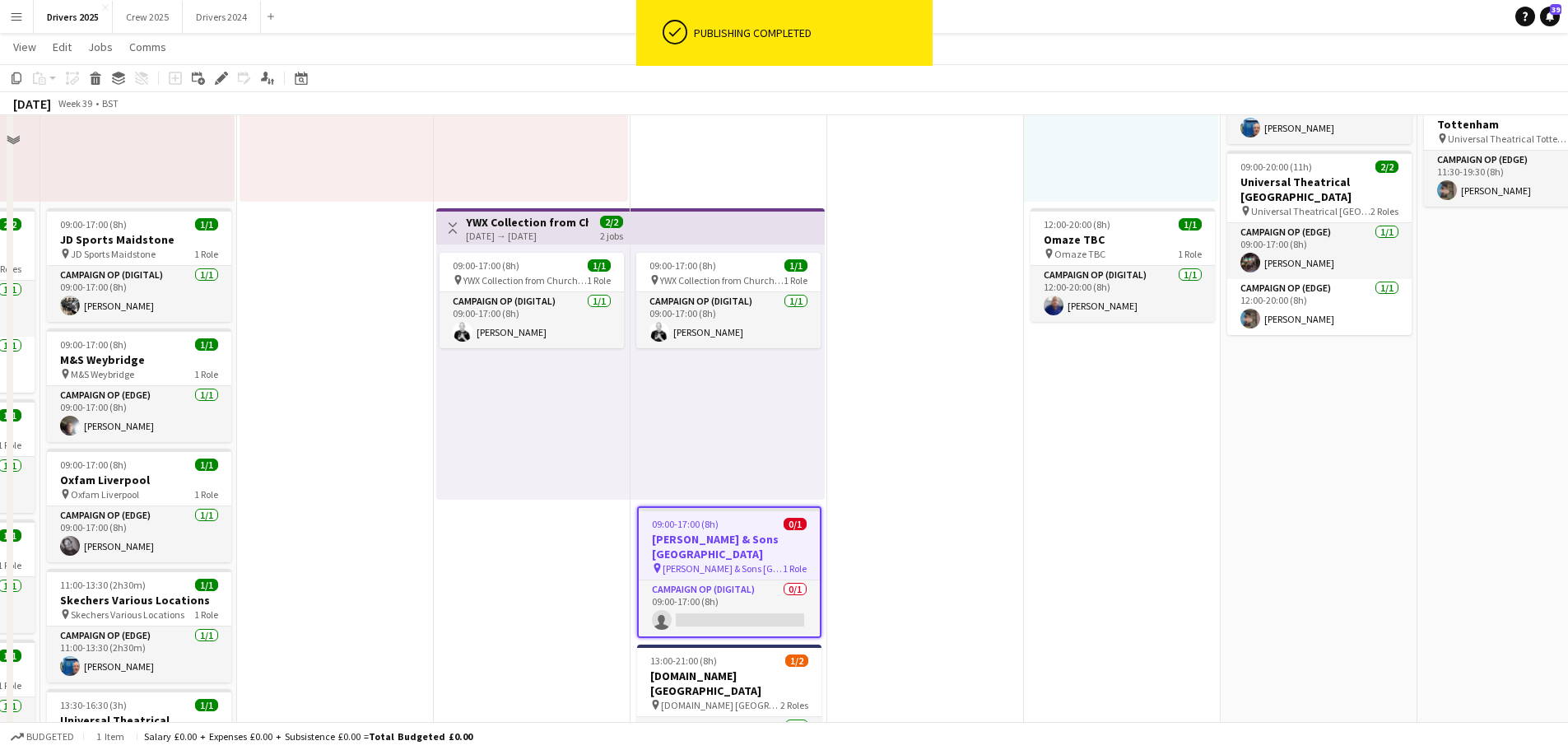
scroll to position [1317, 0]
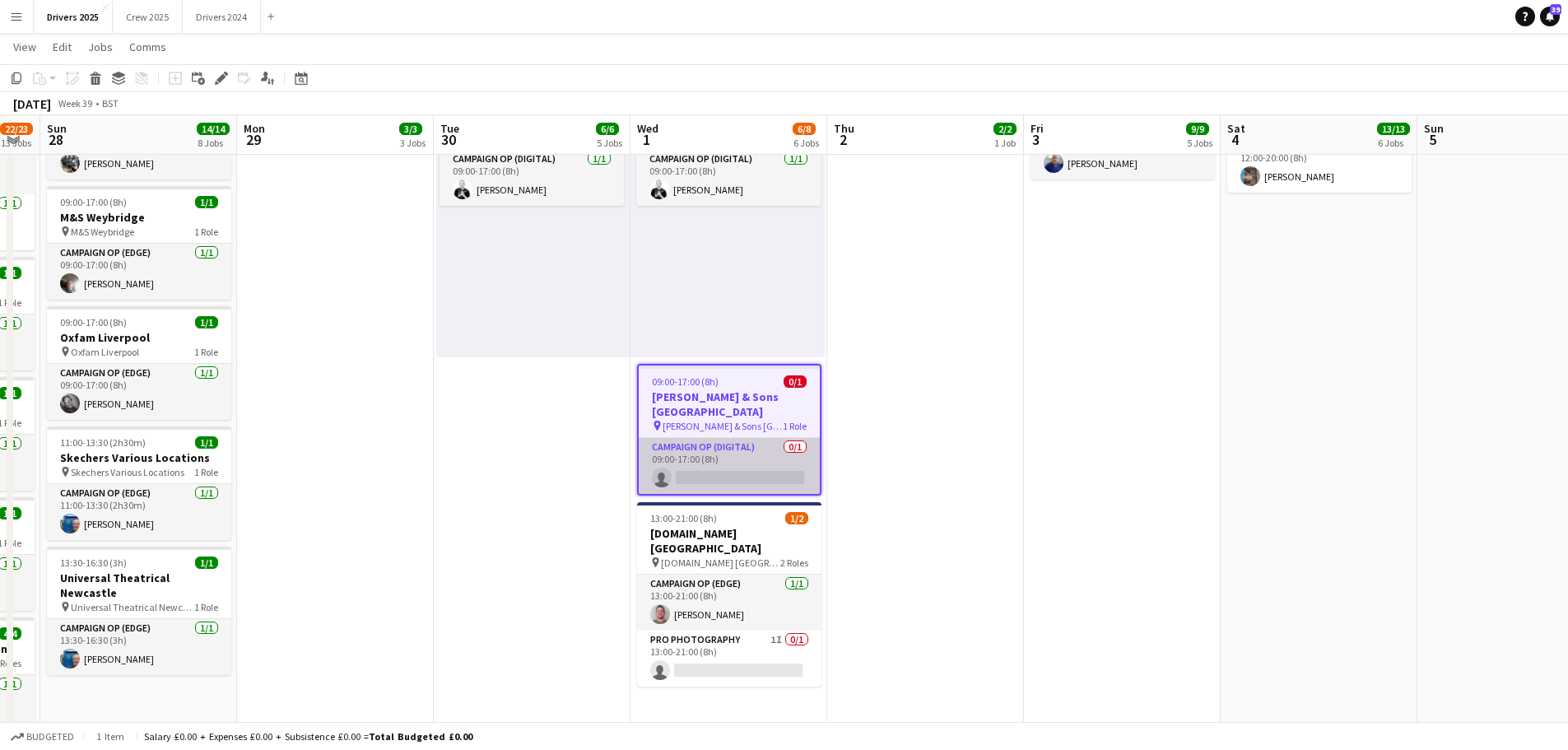
click at [749, 470] on app-card-role "Campaign Op (Digital) 0/1 09:00-17:00 (8h) single-neutral-actions" at bounding box center [729, 465] width 181 height 56
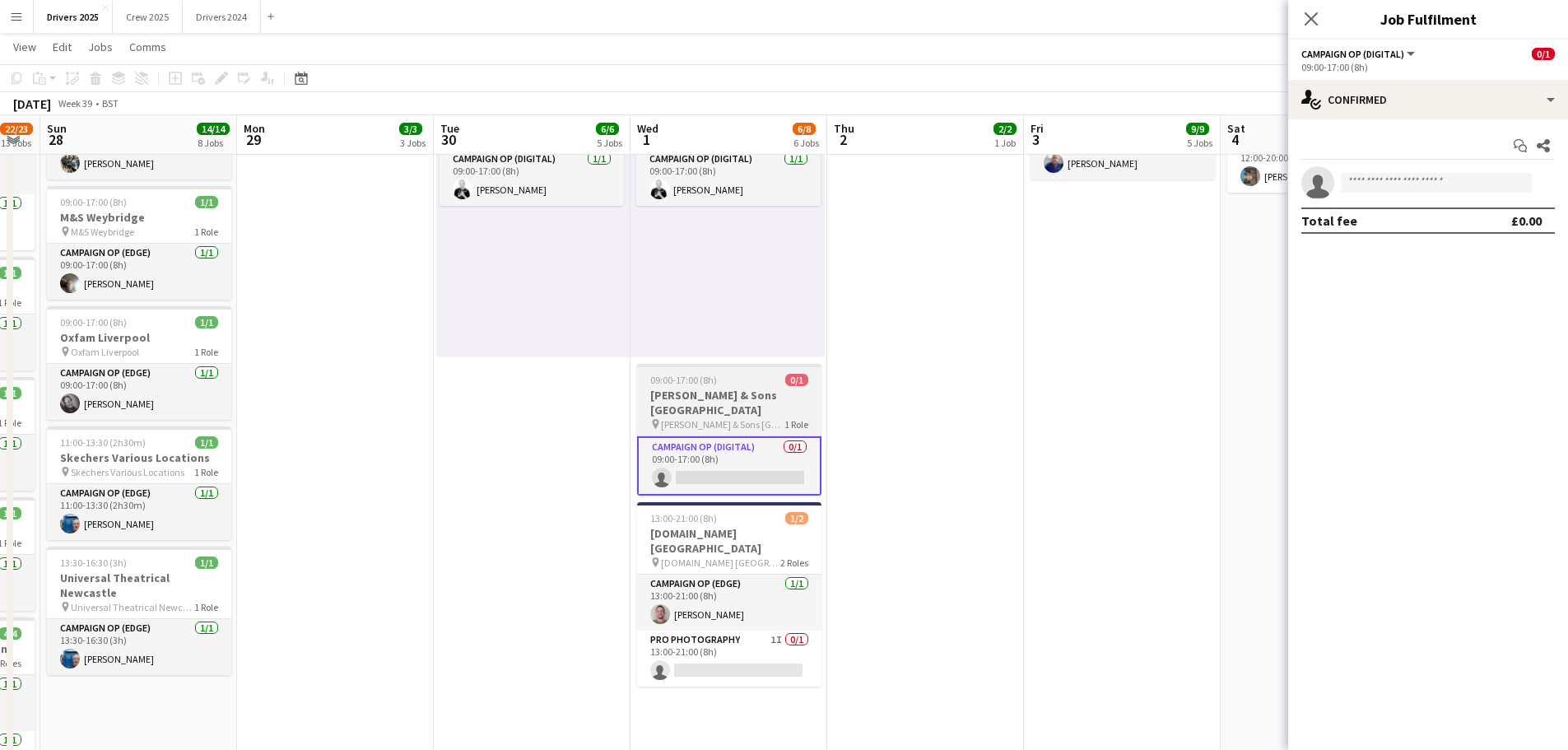
click at [708, 390] on h3 "[PERSON_NAME] & Sons [GEOGRAPHIC_DATA]" at bounding box center [729, 403] width 184 height 30
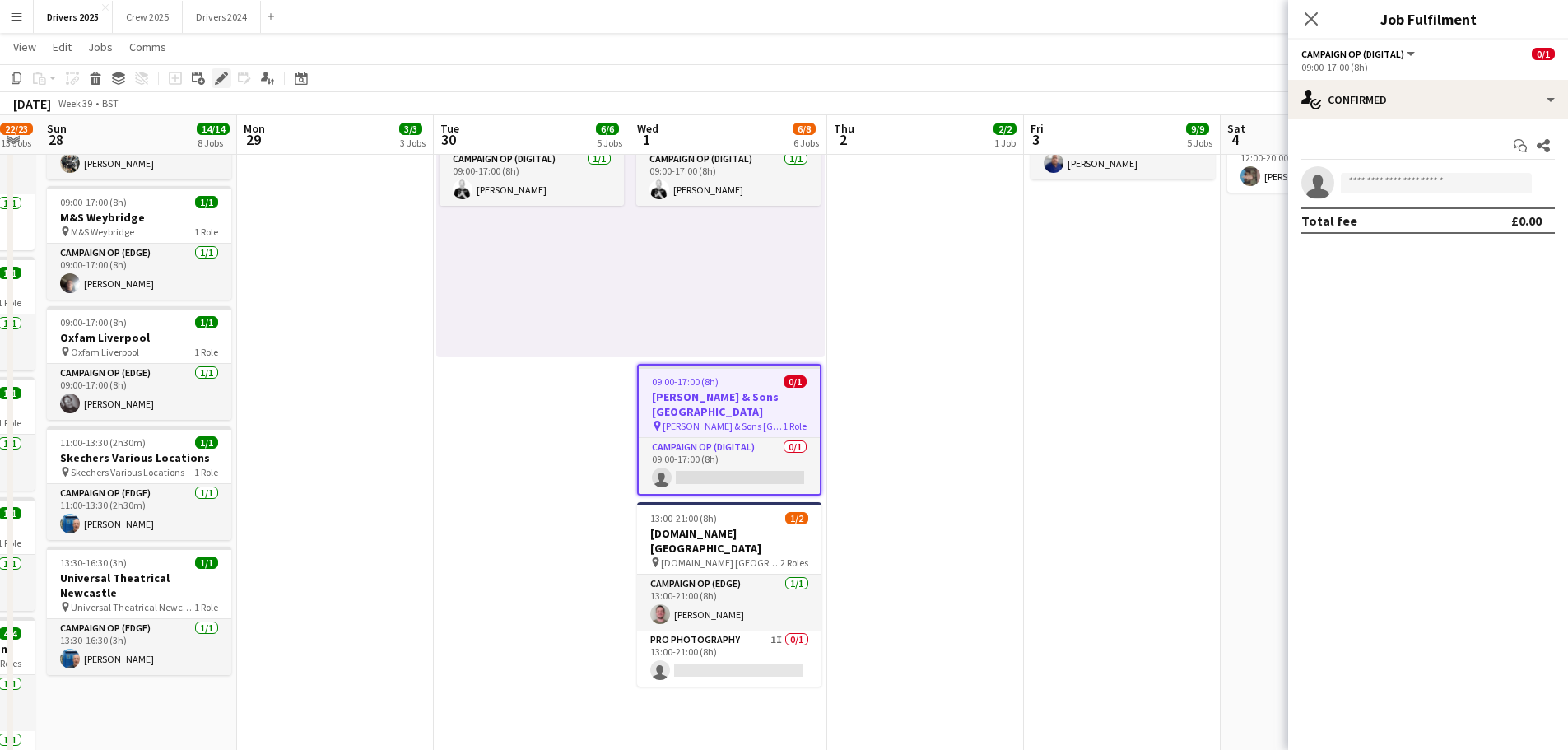
click at [219, 79] on icon at bounding box center [221, 78] width 9 height 9
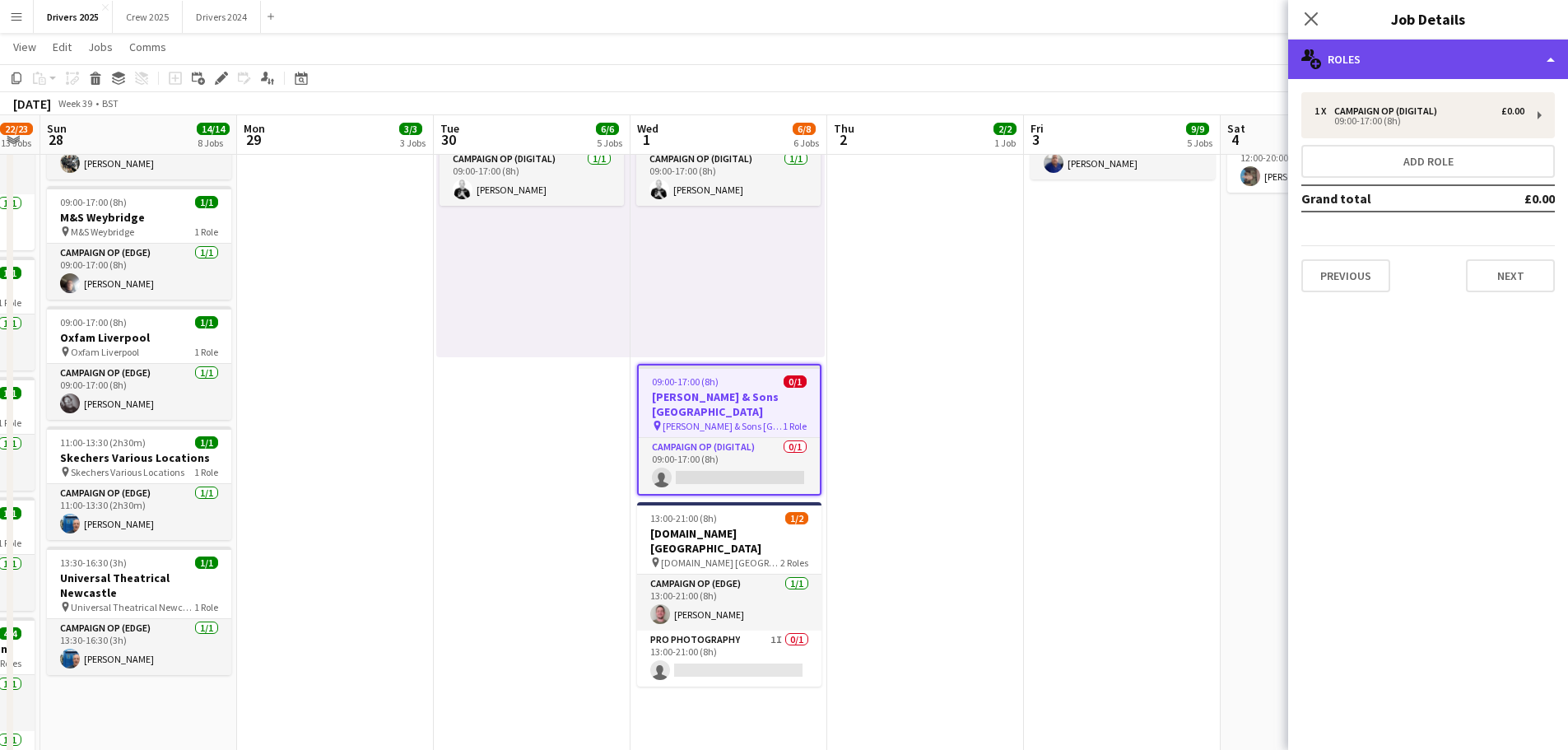
click at [1429, 64] on div "multiple-users-add Roles" at bounding box center [1428, 60] width 280 height 40
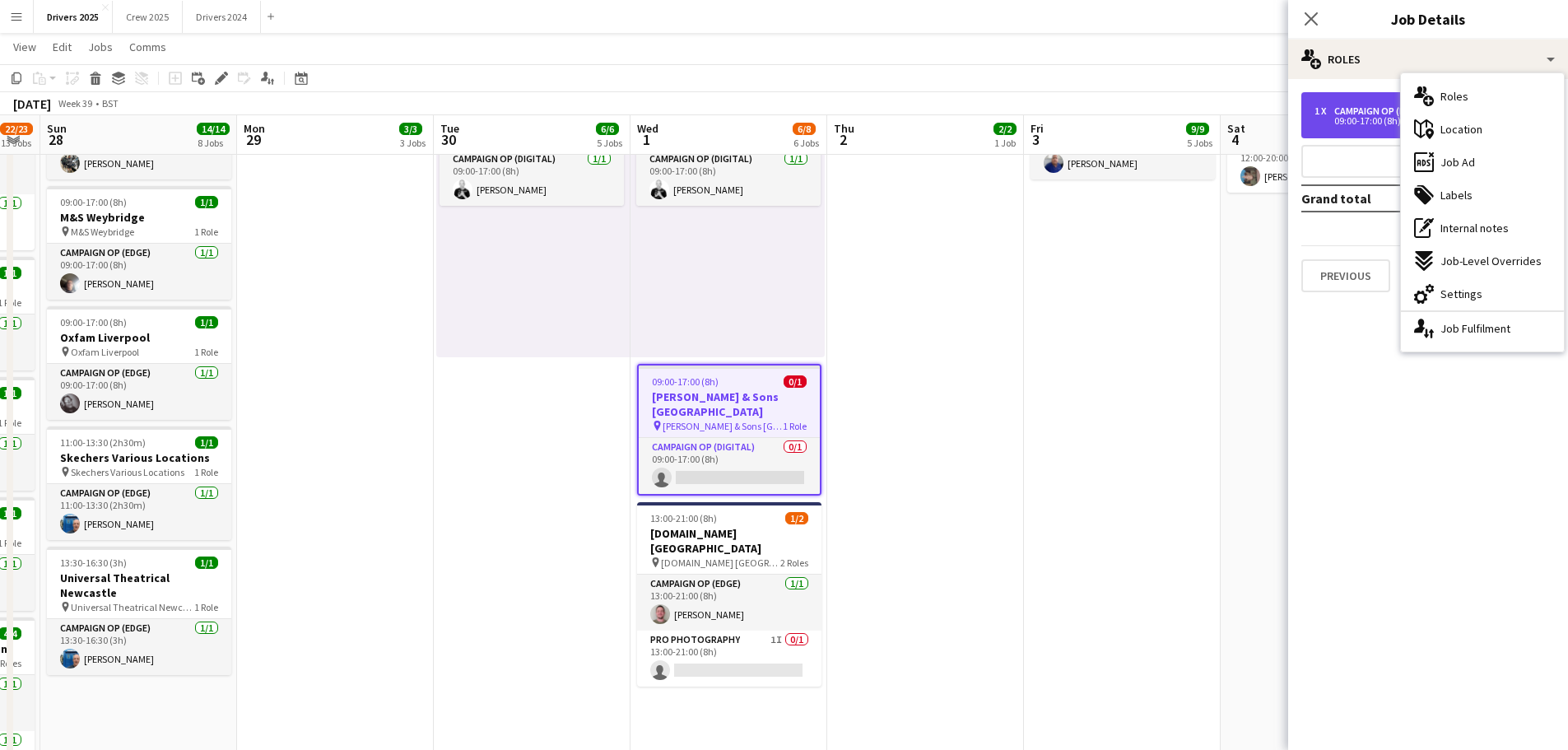
click at [1354, 117] on div "09:00-17:00 (8h)" at bounding box center [1420, 121] width 210 height 8
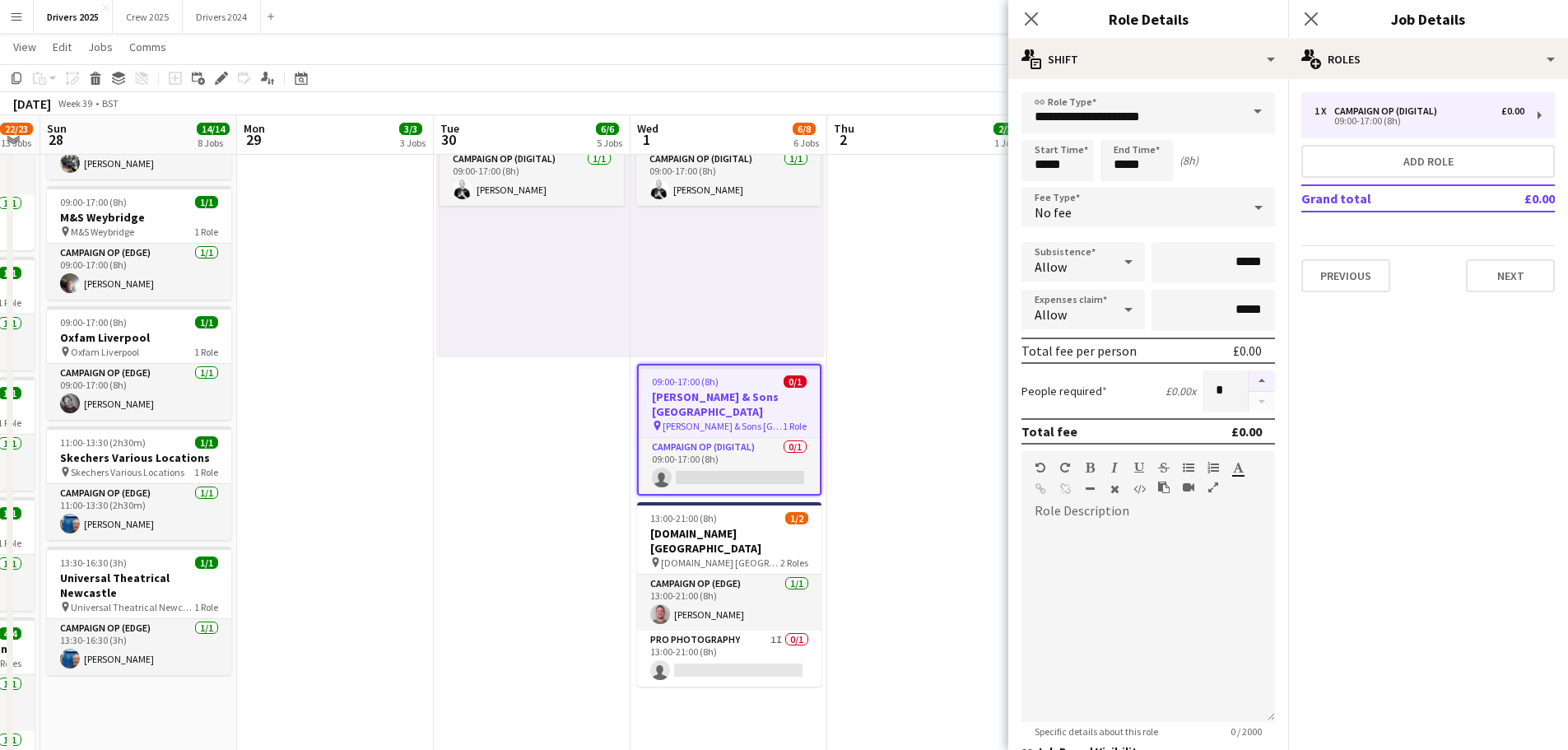
click at [1248, 374] on button "button" at bounding box center [1262, 381] width 26 height 22
type input "*"
click at [1315, 13] on icon "Close pop-in" at bounding box center [1311, 18] width 16 height 16
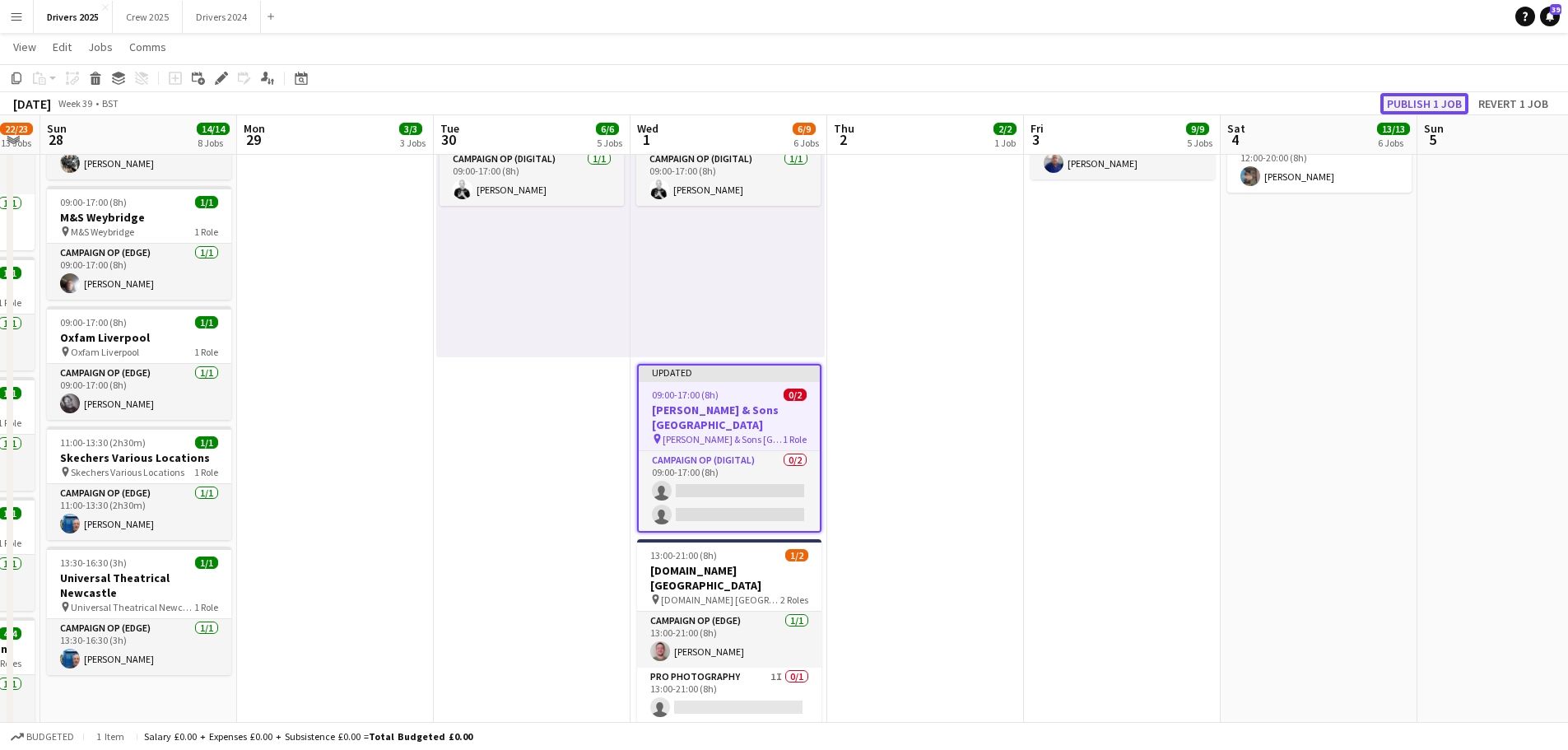
click at [1440, 102] on button "Publish 1 job" at bounding box center [1424, 103] width 88 height 22
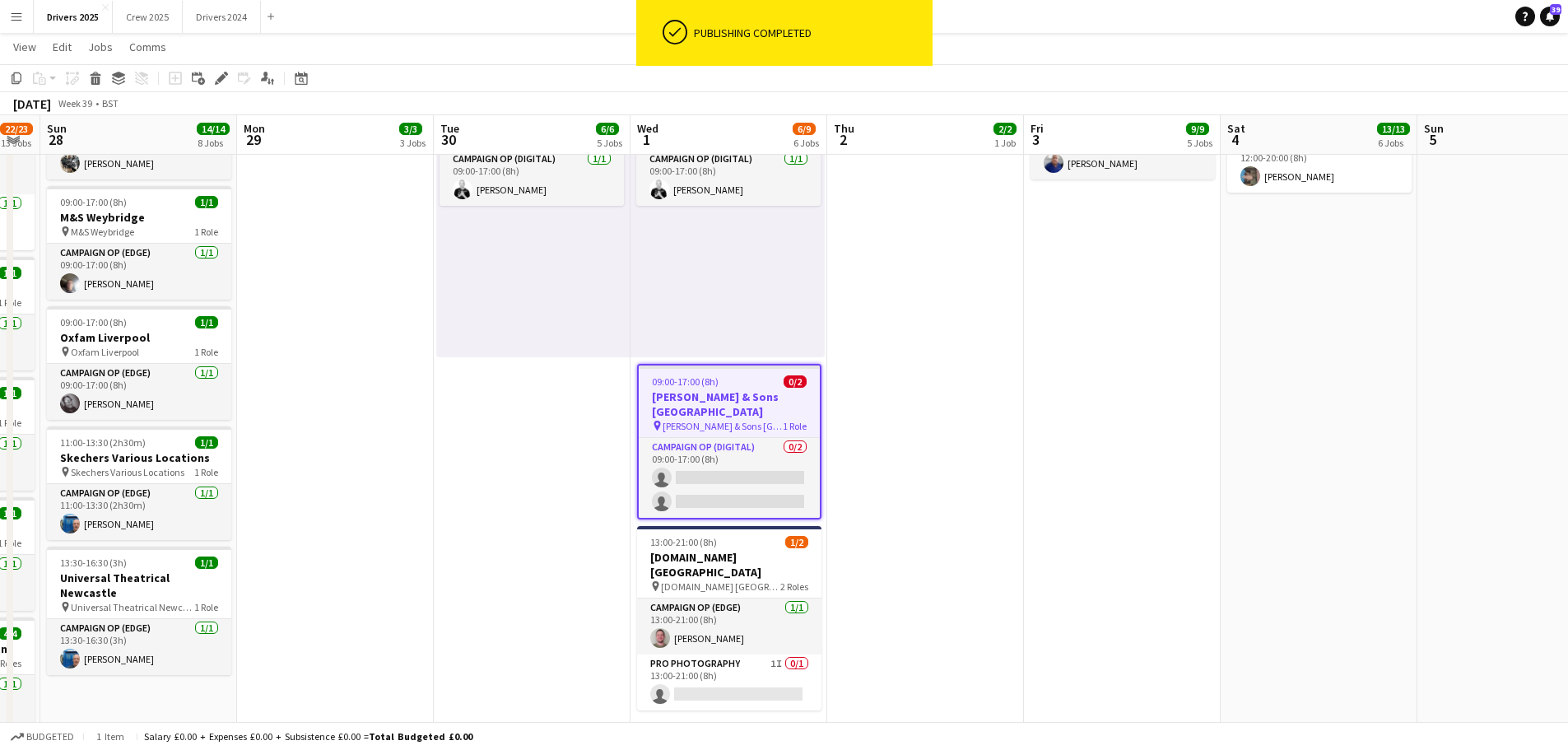
click at [724, 391] on h3 "[PERSON_NAME] & Sons [GEOGRAPHIC_DATA]" at bounding box center [729, 404] width 181 height 30
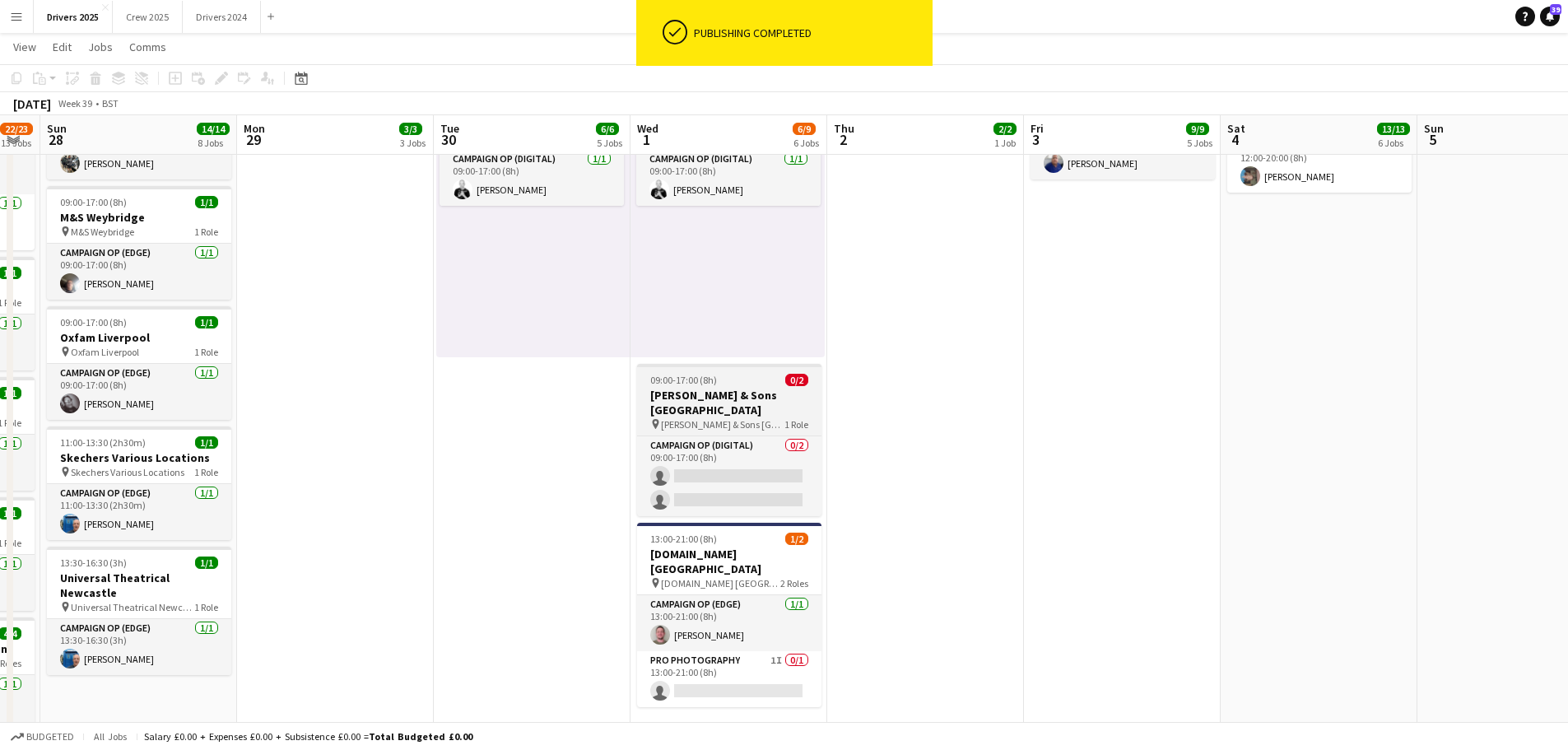
click at [724, 391] on h3 "[PERSON_NAME] & Sons [GEOGRAPHIC_DATA]" at bounding box center [729, 403] width 184 height 30
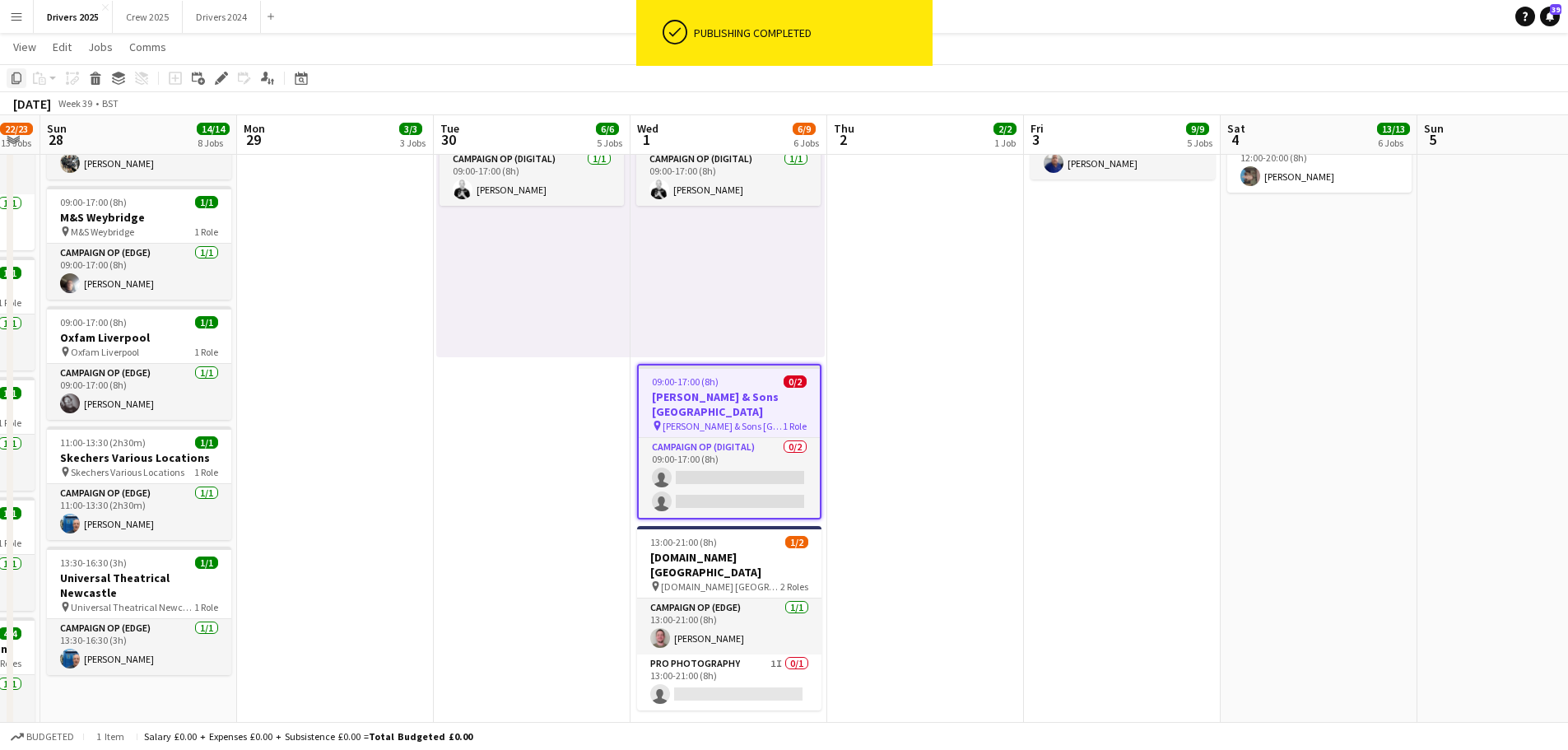
click at [14, 76] on icon at bounding box center [16, 77] width 10 height 11
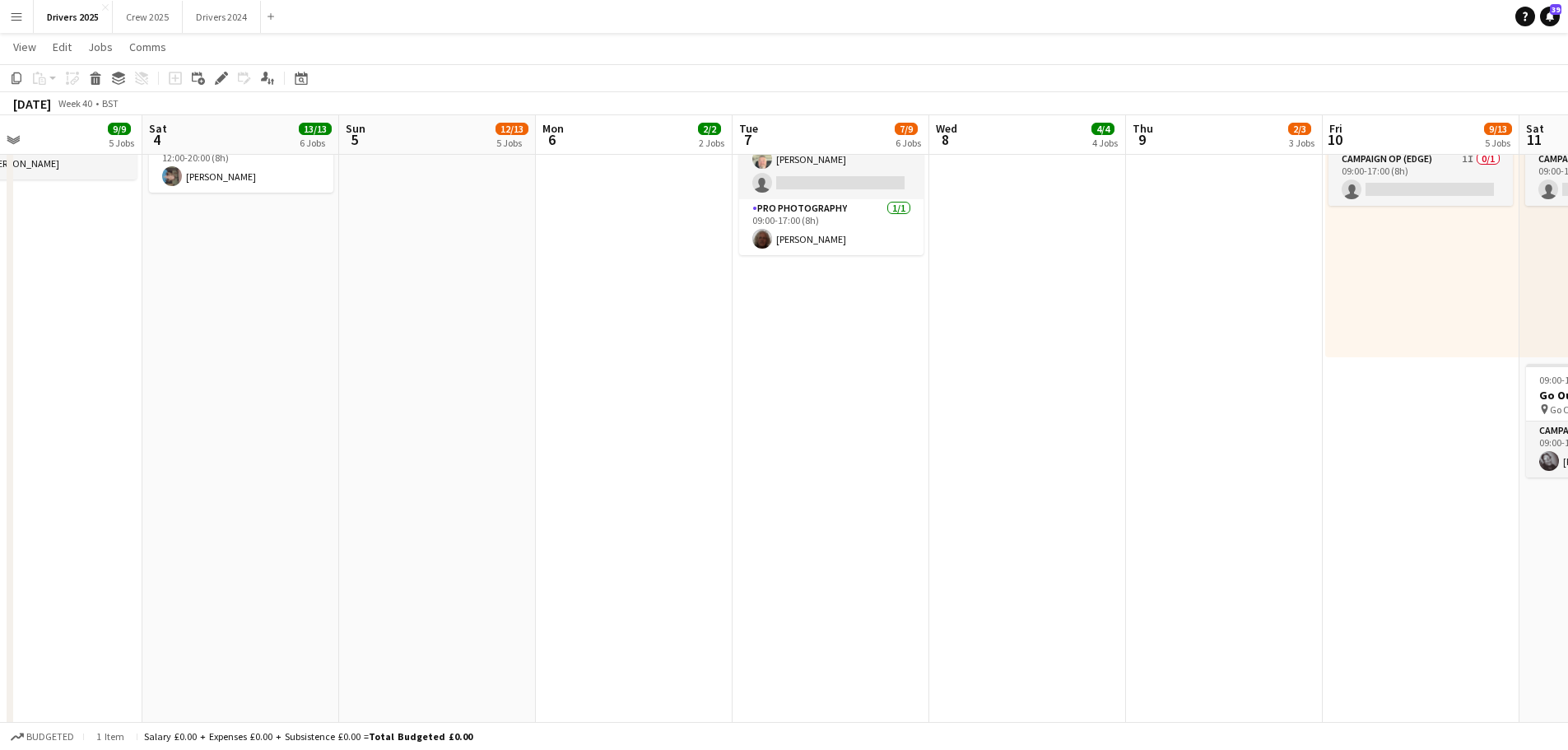
drag, startPoint x: 1174, startPoint y: 438, endPoint x: 375, endPoint y: 321, distance: 807.5
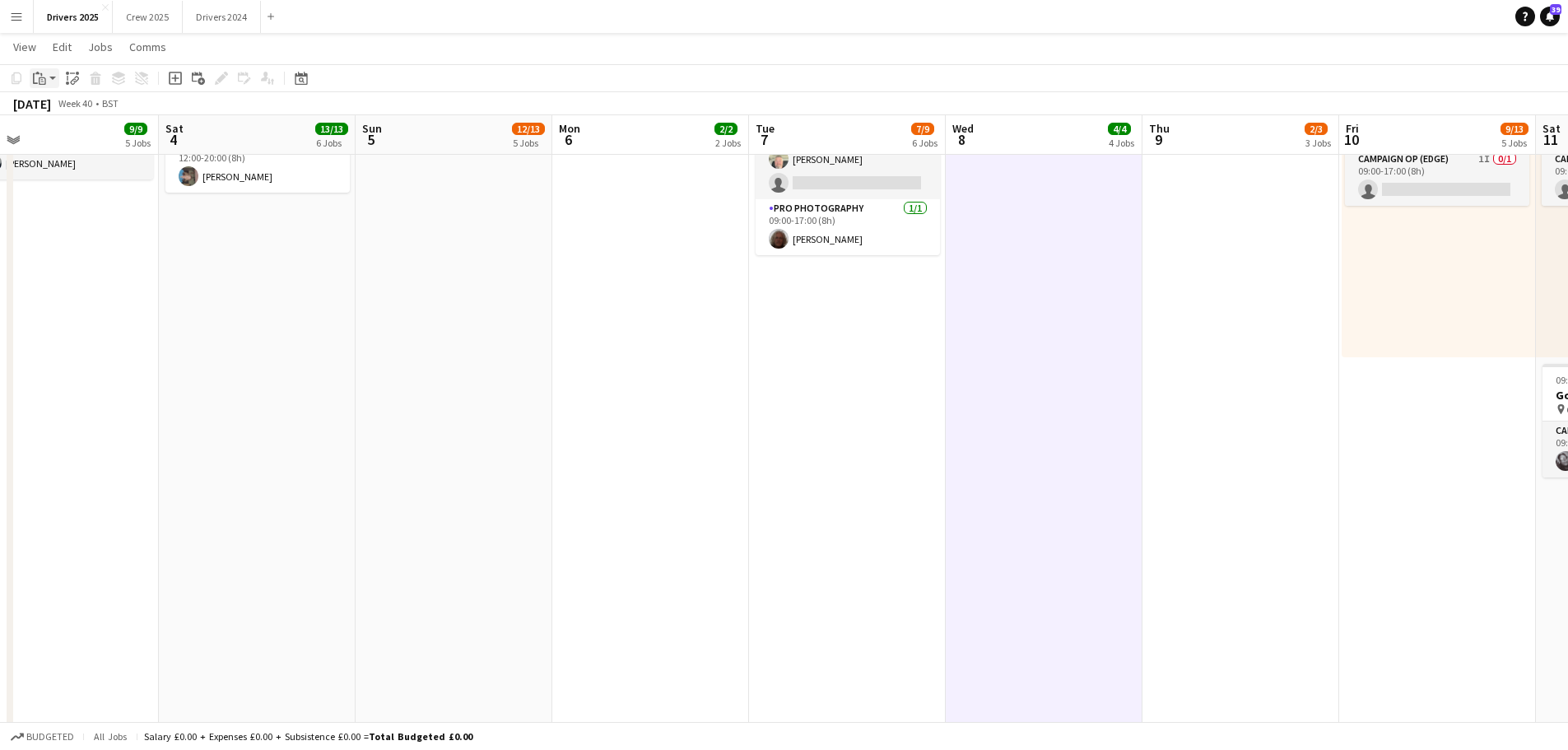
click at [39, 74] on icon at bounding box center [37, 72] width 4 height 3
click at [65, 107] on link "Paste Ctrl+V" at bounding box center [121, 109] width 155 height 15
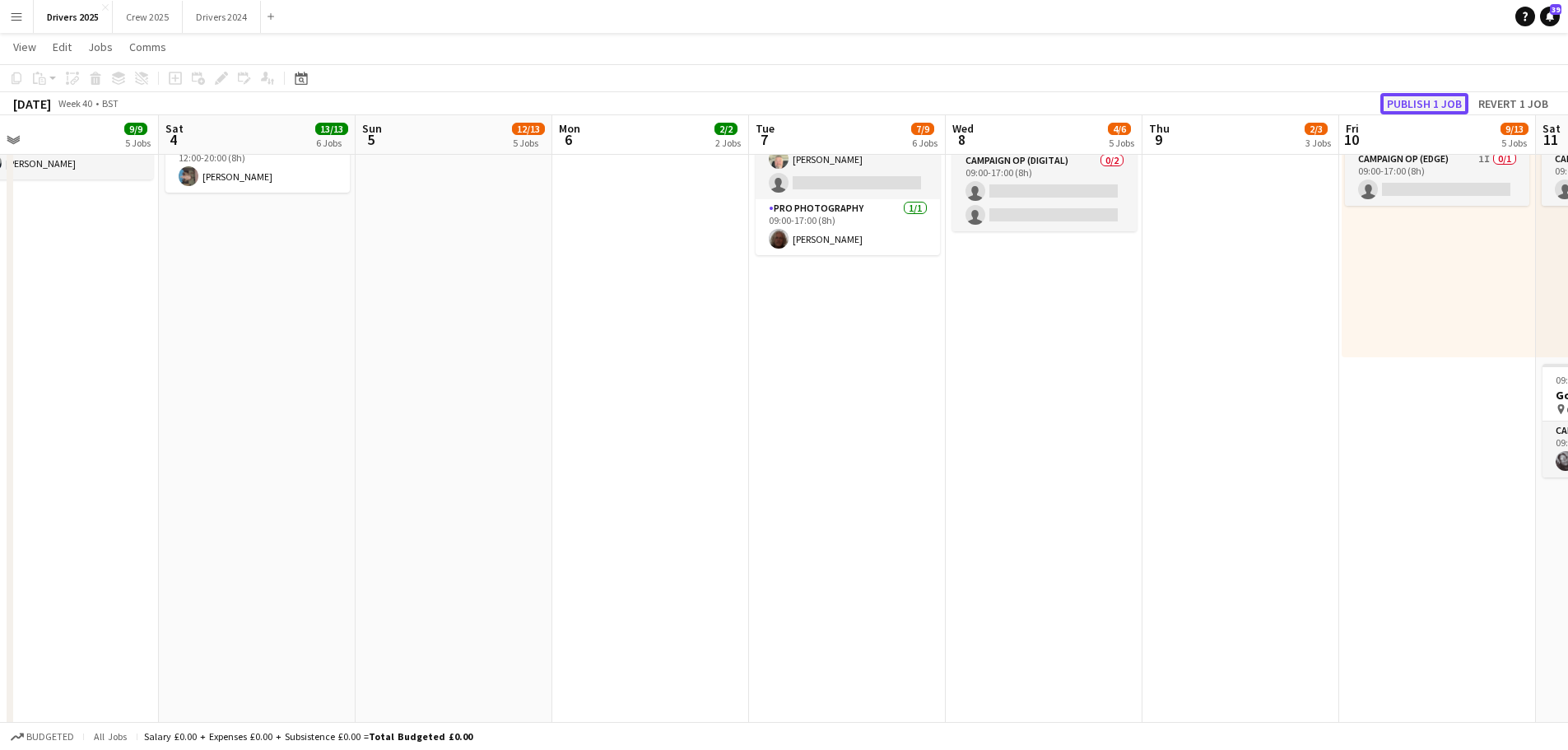
click at [1417, 107] on button "Publish 1 job" at bounding box center [1424, 103] width 88 height 22
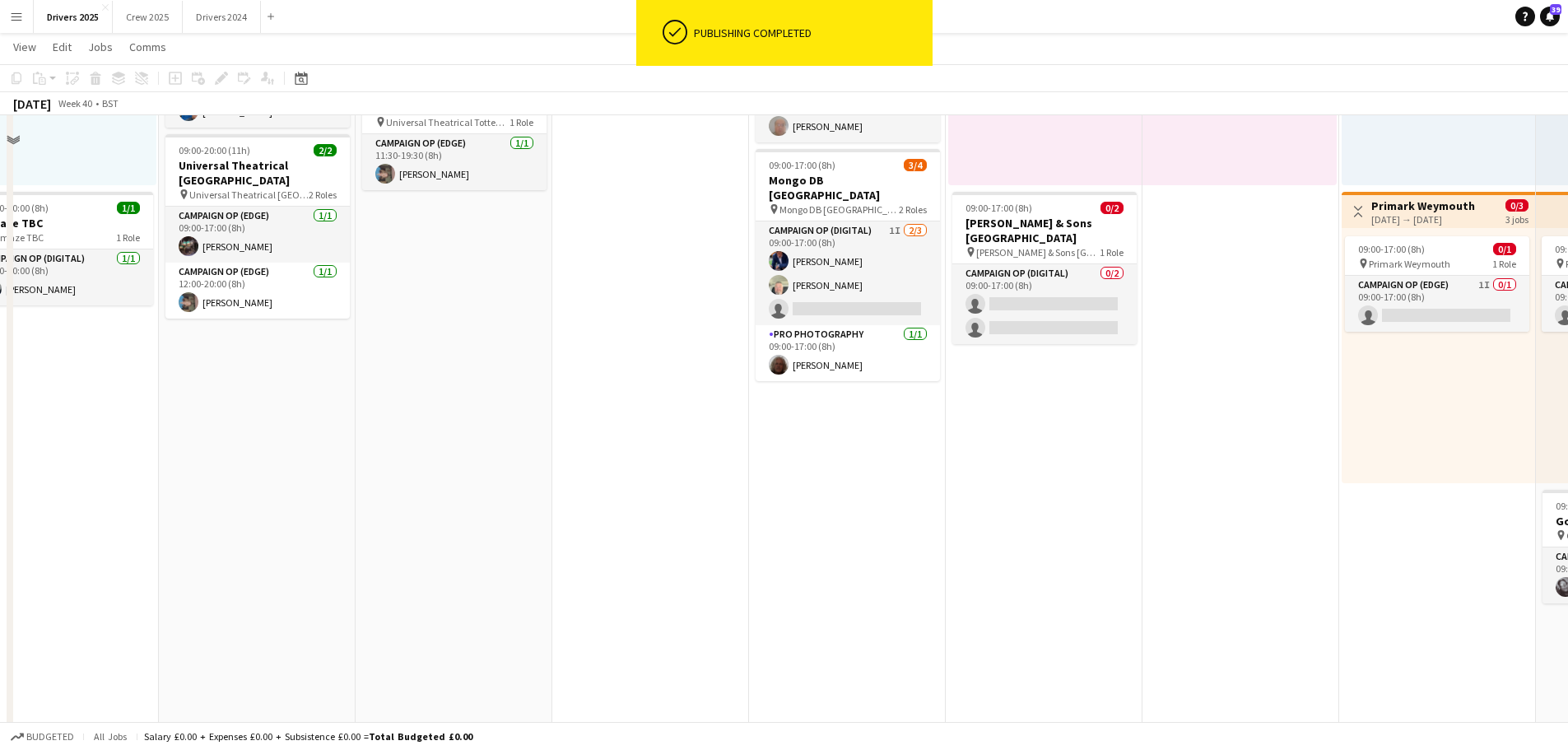
scroll to position [1070, 0]
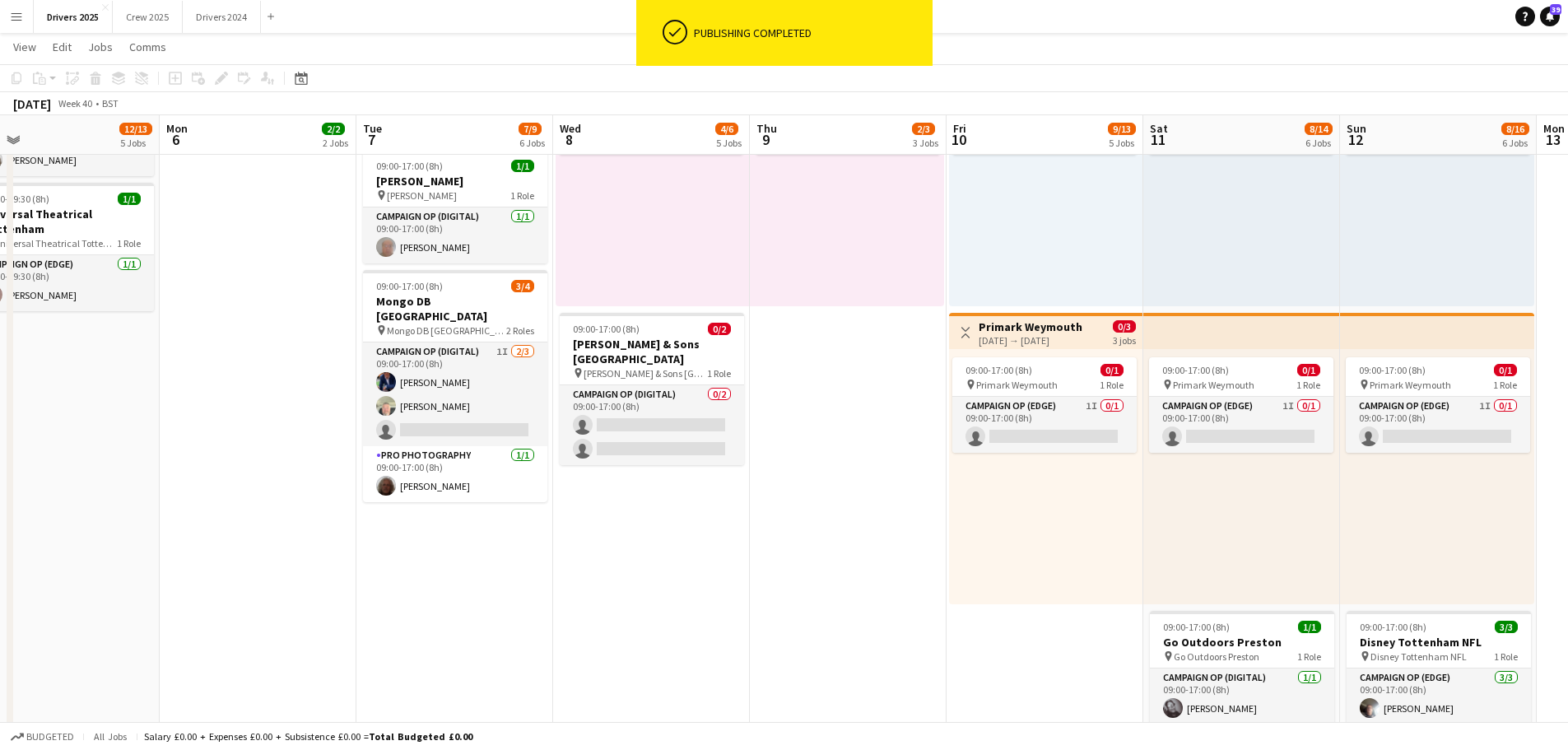
drag, startPoint x: 1221, startPoint y: 458, endPoint x: 820, endPoint y: 481, distance: 401.7
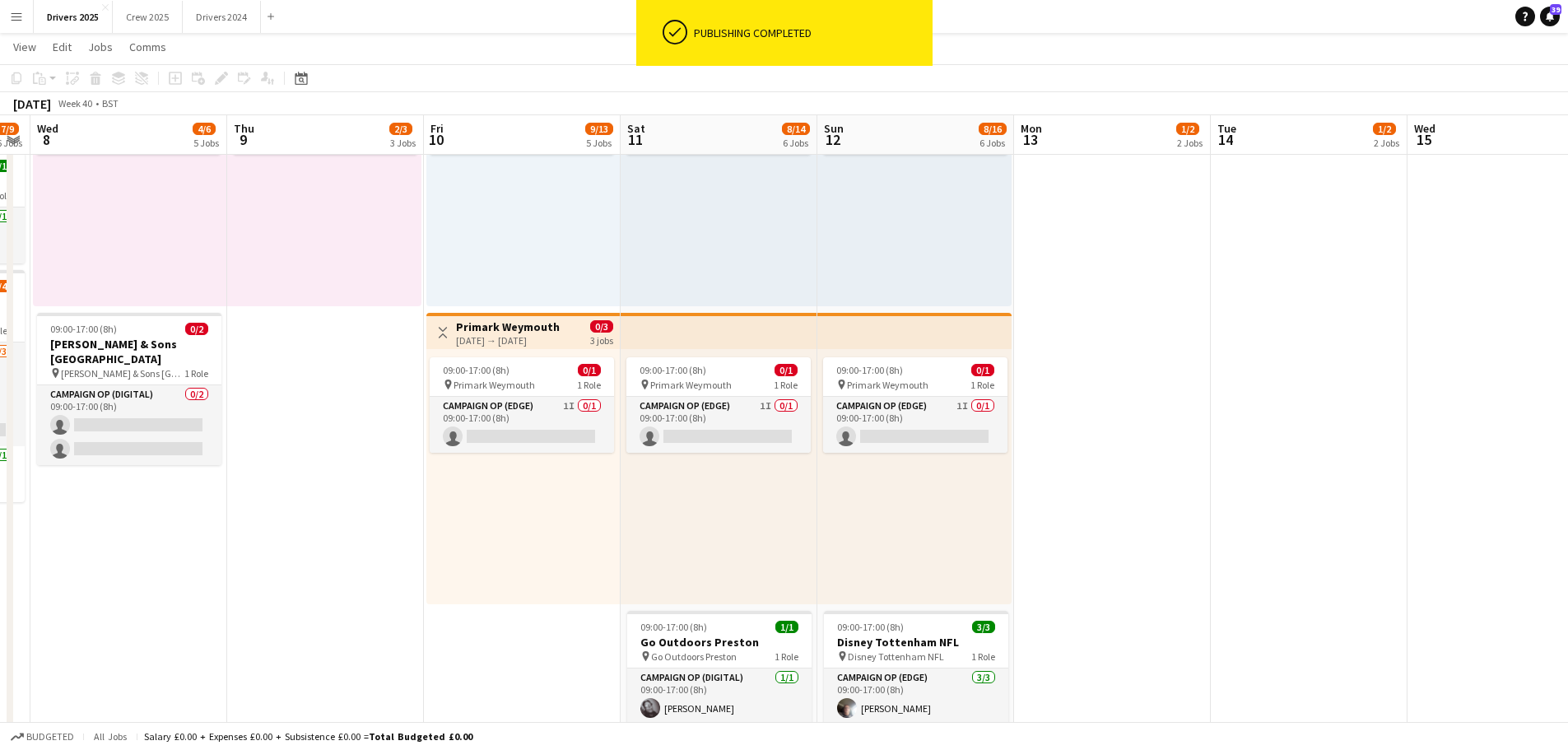
drag, startPoint x: 1439, startPoint y: 510, endPoint x: 925, endPoint y: 482, distance: 514.8
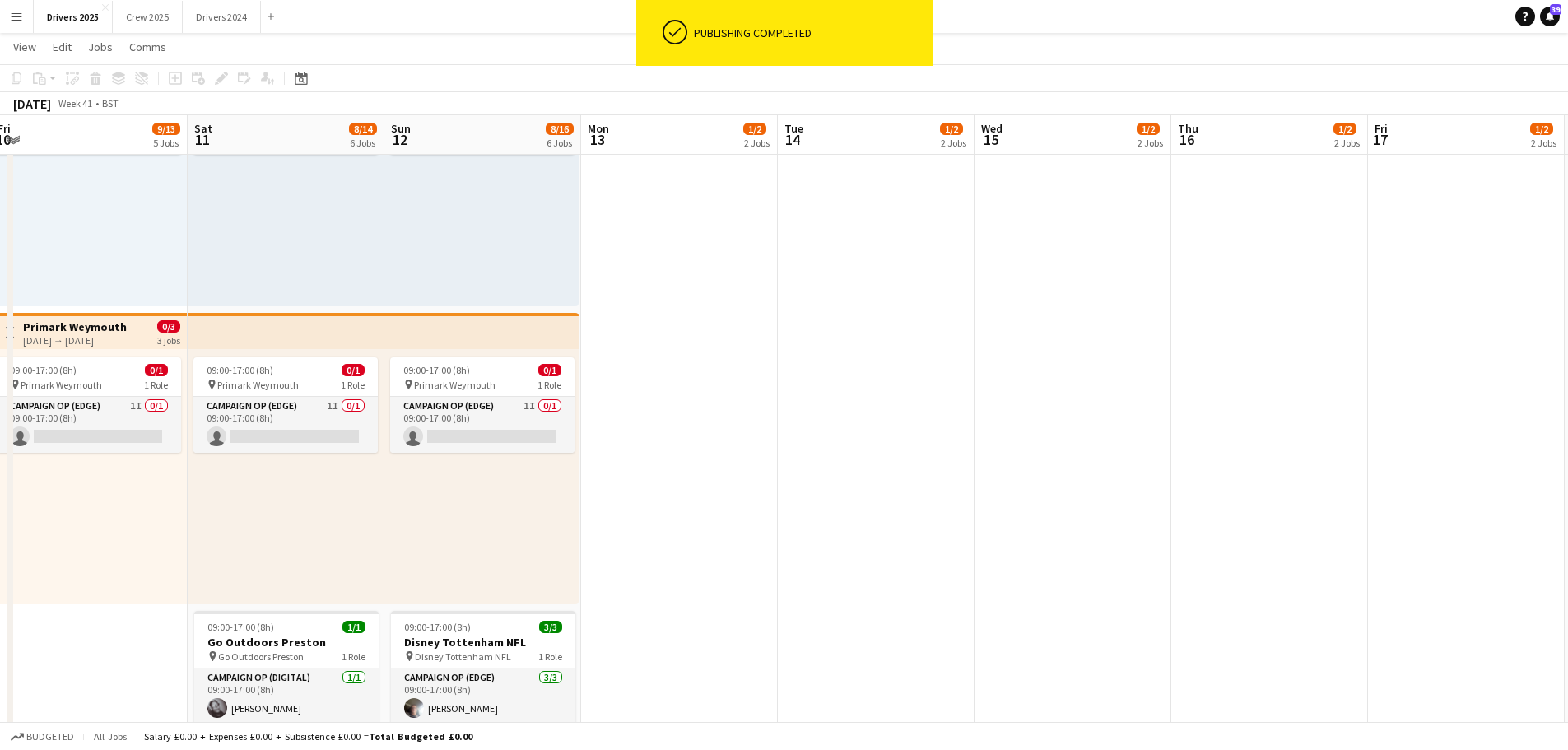
drag, startPoint x: 1262, startPoint y: 430, endPoint x: 825, endPoint y: 414, distance: 437.3
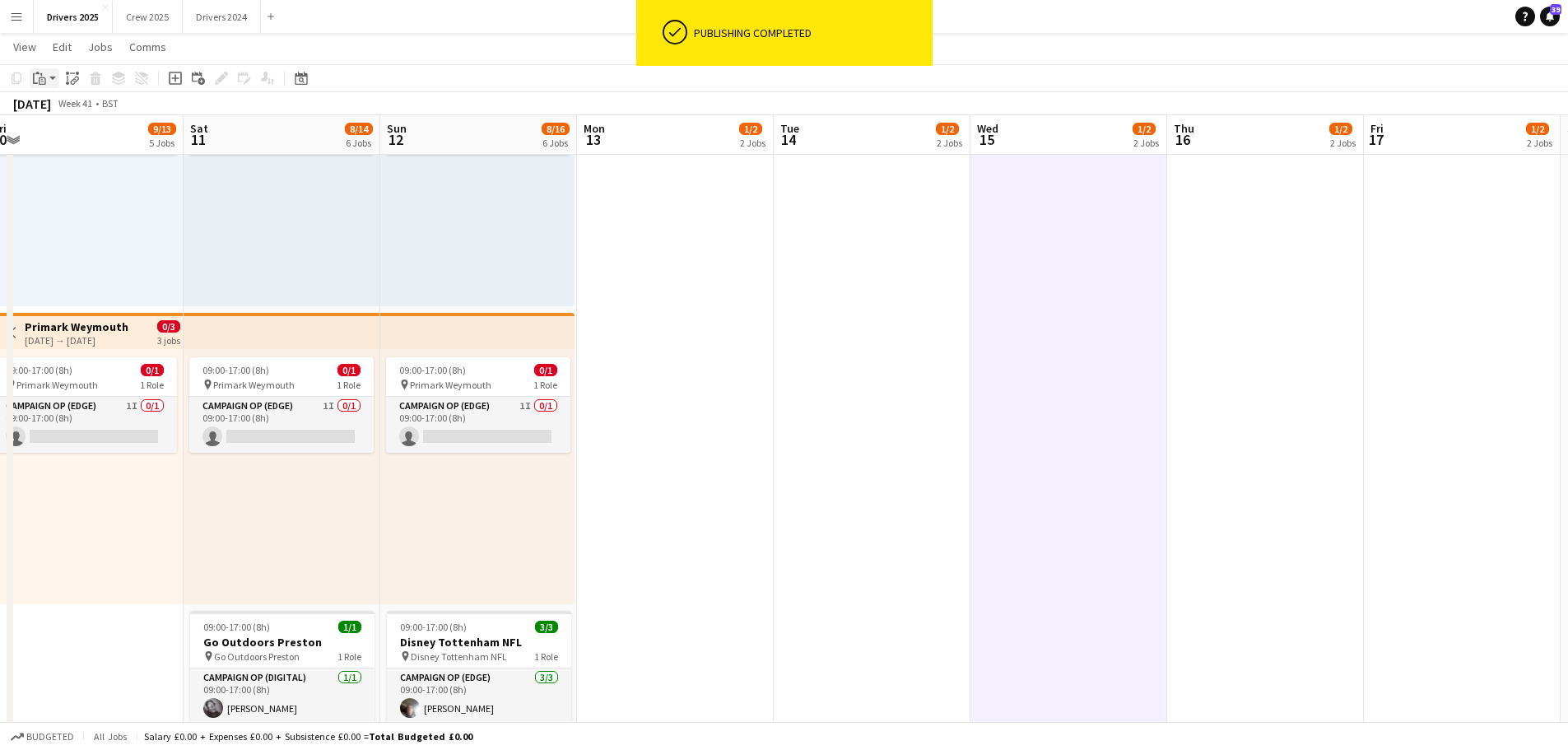
click at [51, 76] on app-action-btn "Paste" at bounding box center [44, 78] width 30 height 20
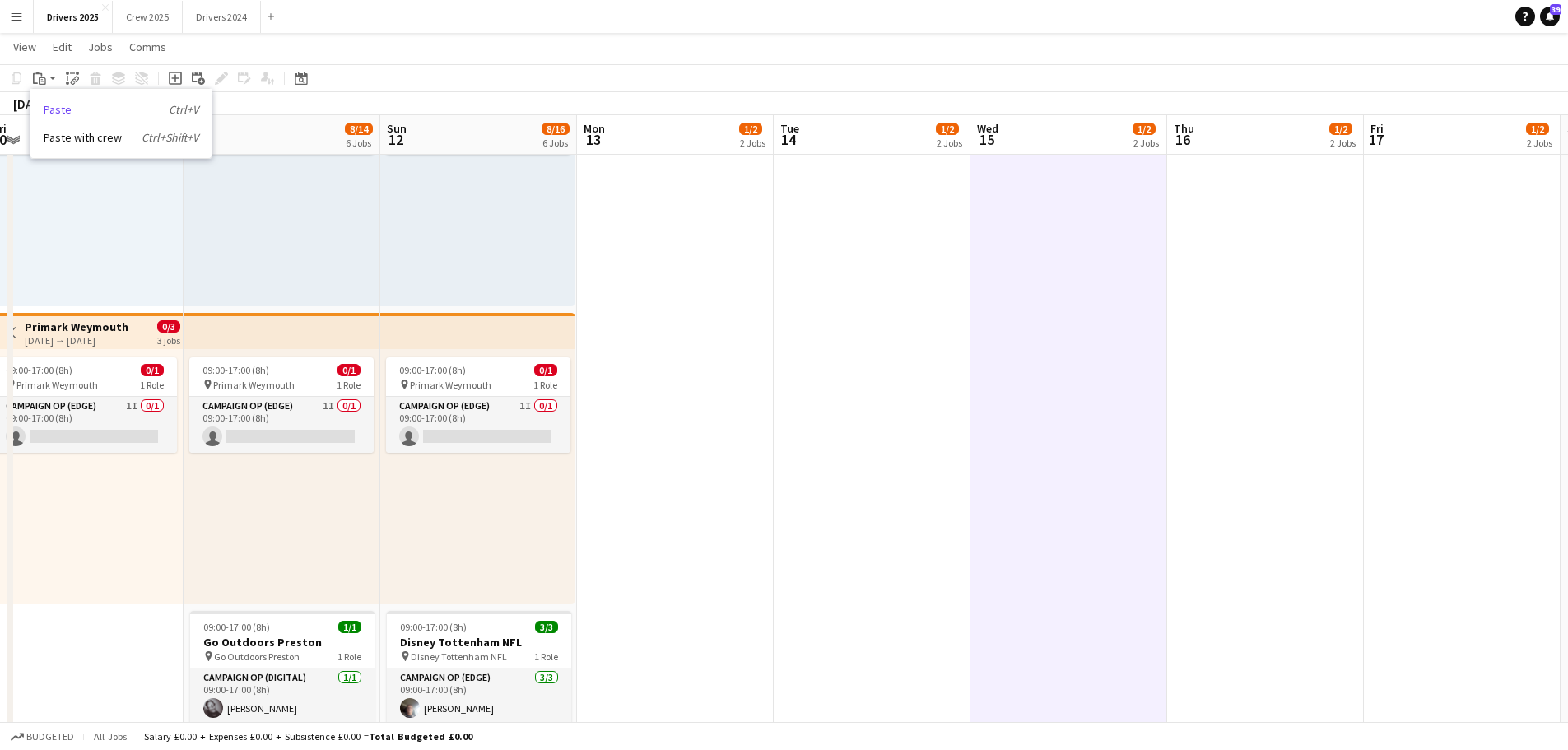
click at [61, 111] on link "Paste Ctrl+V" at bounding box center [121, 109] width 155 height 15
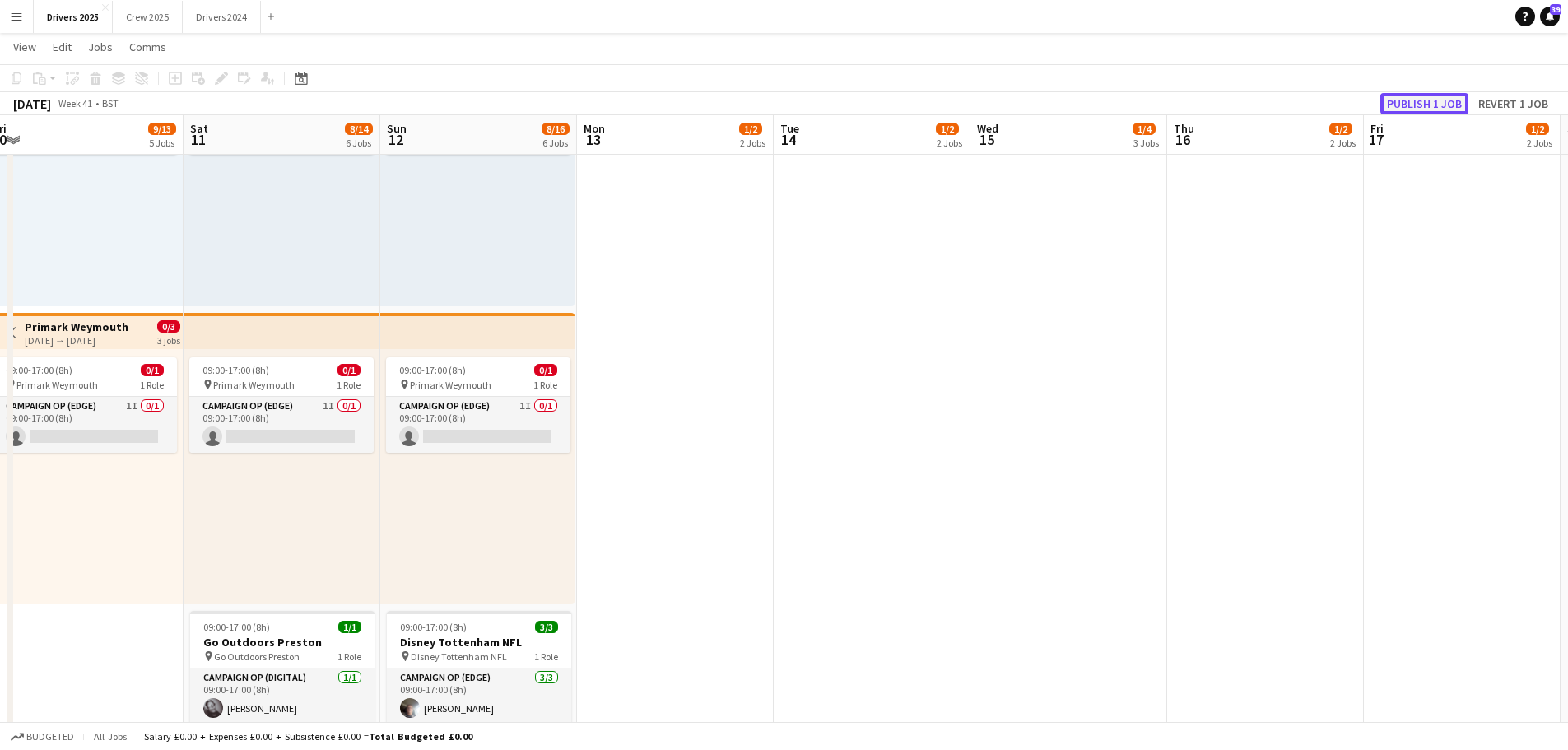
click at [1430, 99] on button "Publish 1 job" at bounding box center [1424, 103] width 88 height 22
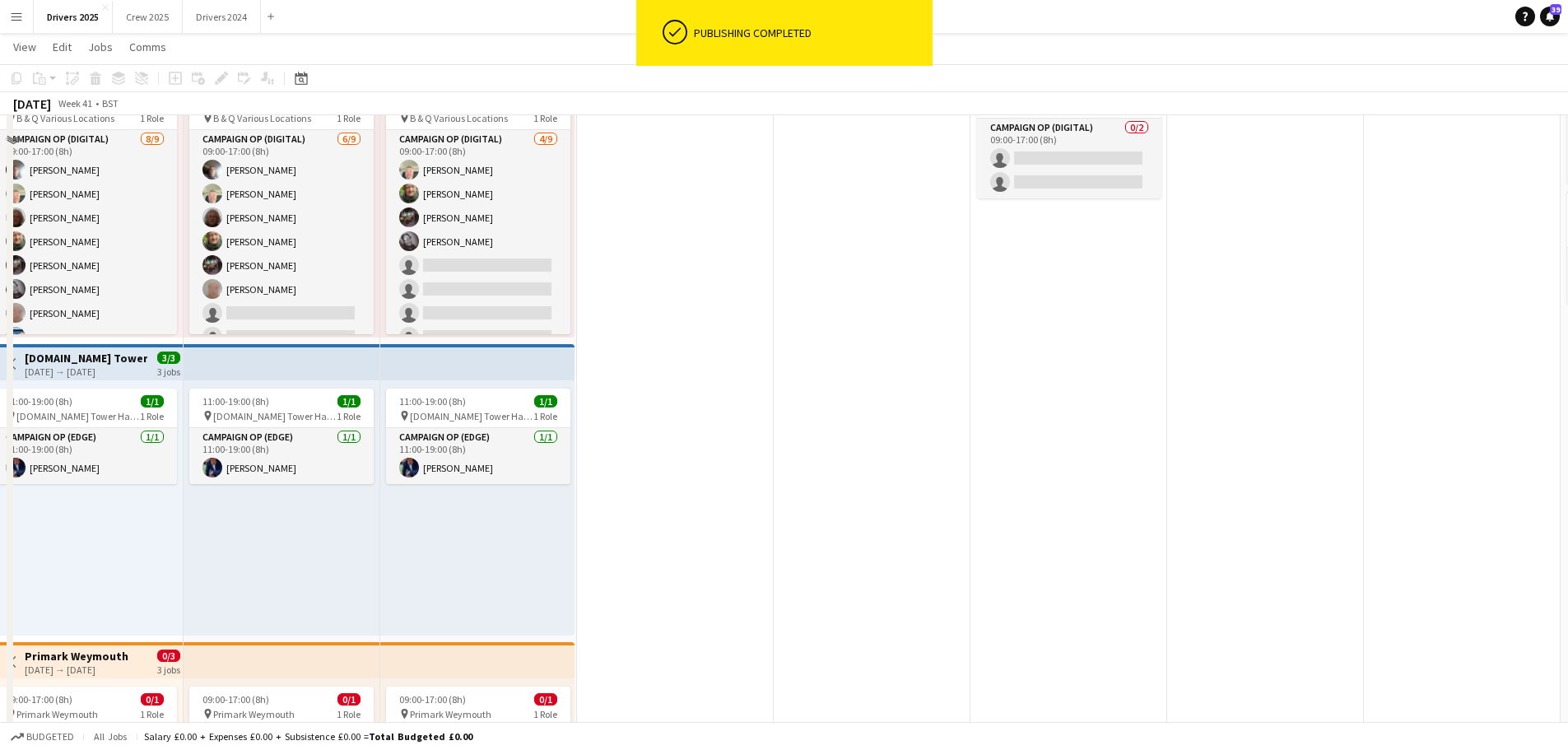
scroll to position [576, 0]
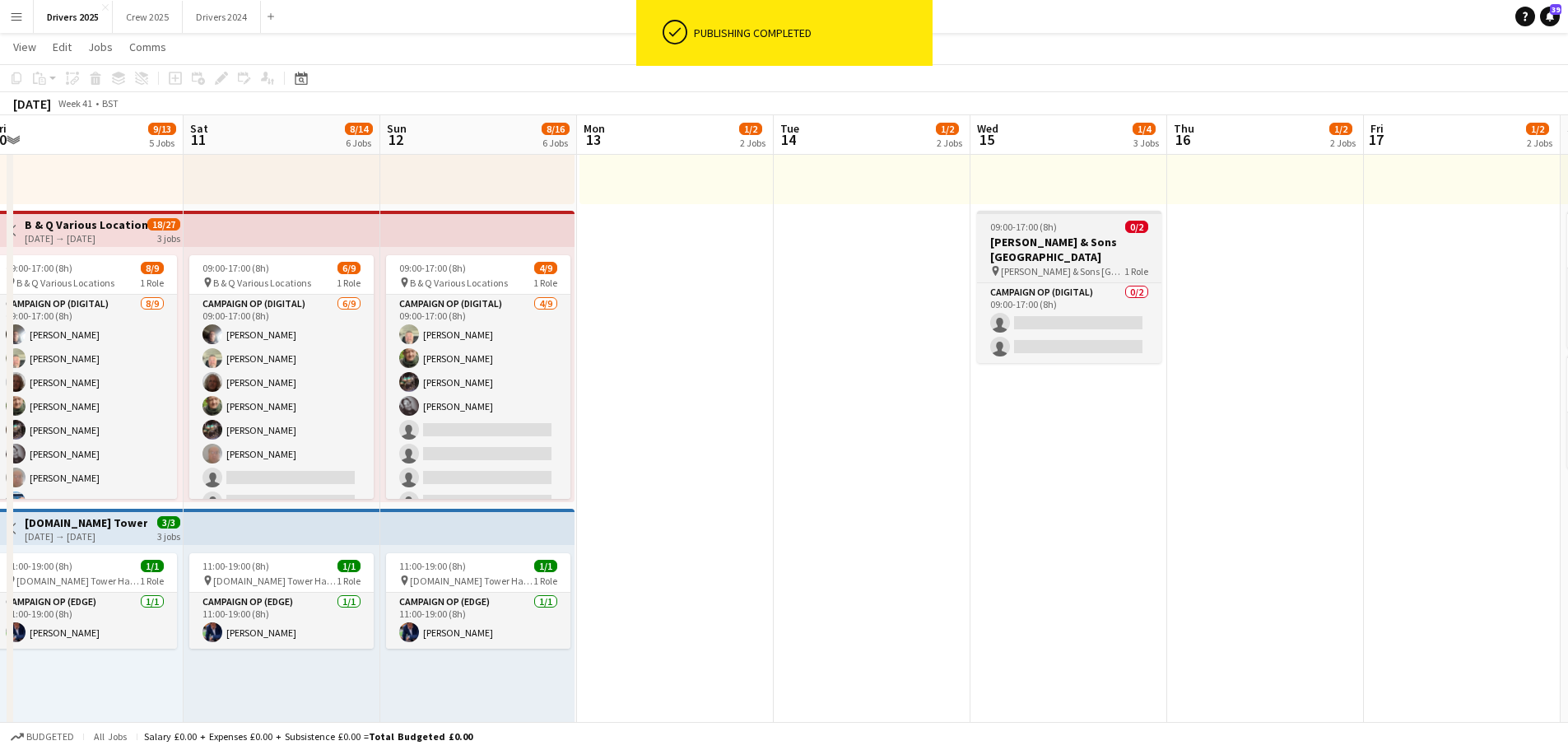
click at [1084, 235] on h3 "[PERSON_NAME] & Sons [GEOGRAPHIC_DATA]" at bounding box center [1069, 249] width 184 height 30
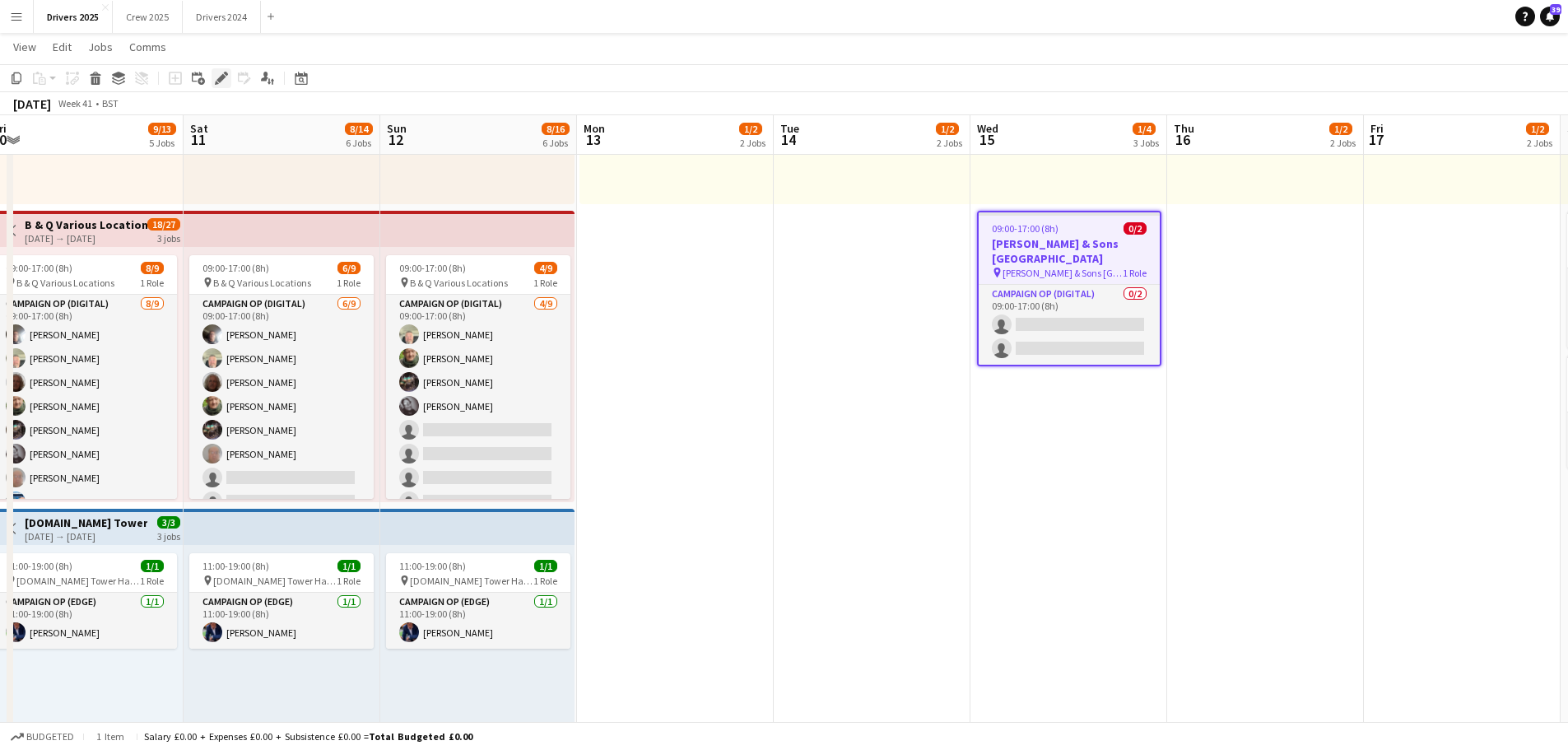
click at [221, 81] on icon at bounding box center [221, 78] width 9 height 9
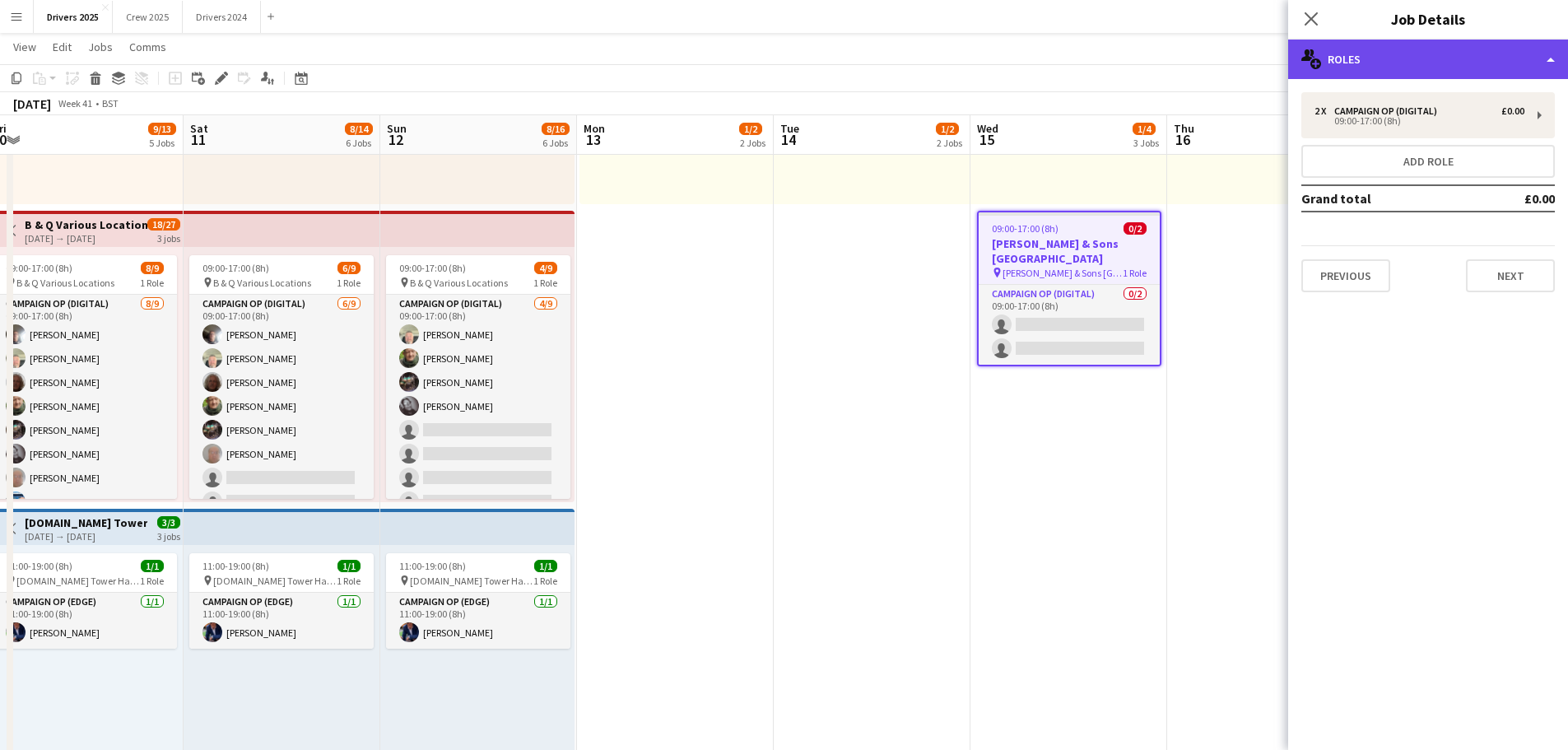
click at [1425, 58] on div "multiple-users-add Roles" at bounding box center [1428, 60] width 280 height 40
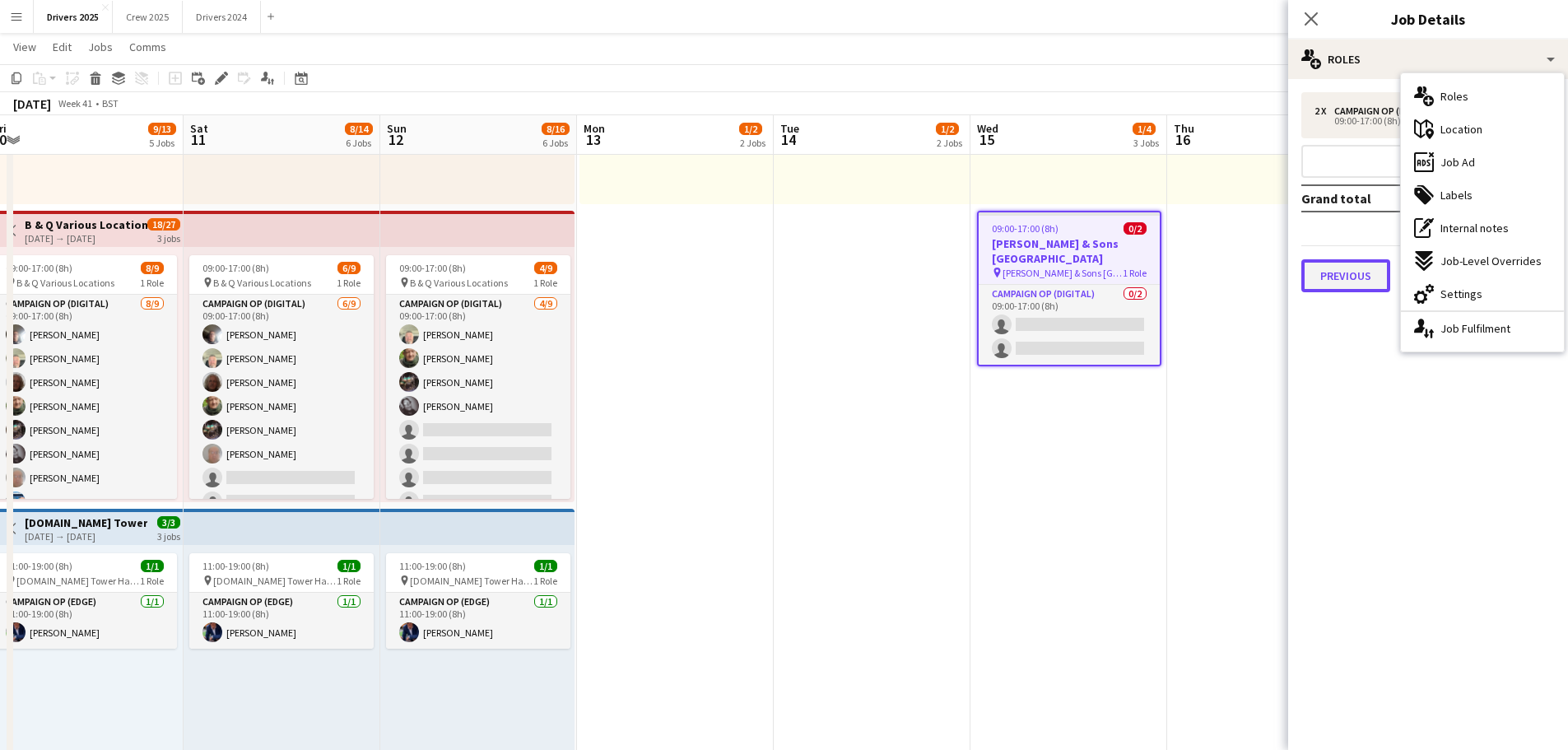
click at [1371, 277] on button "Previous" at bounding box center [1346, 276] width 89 height 33
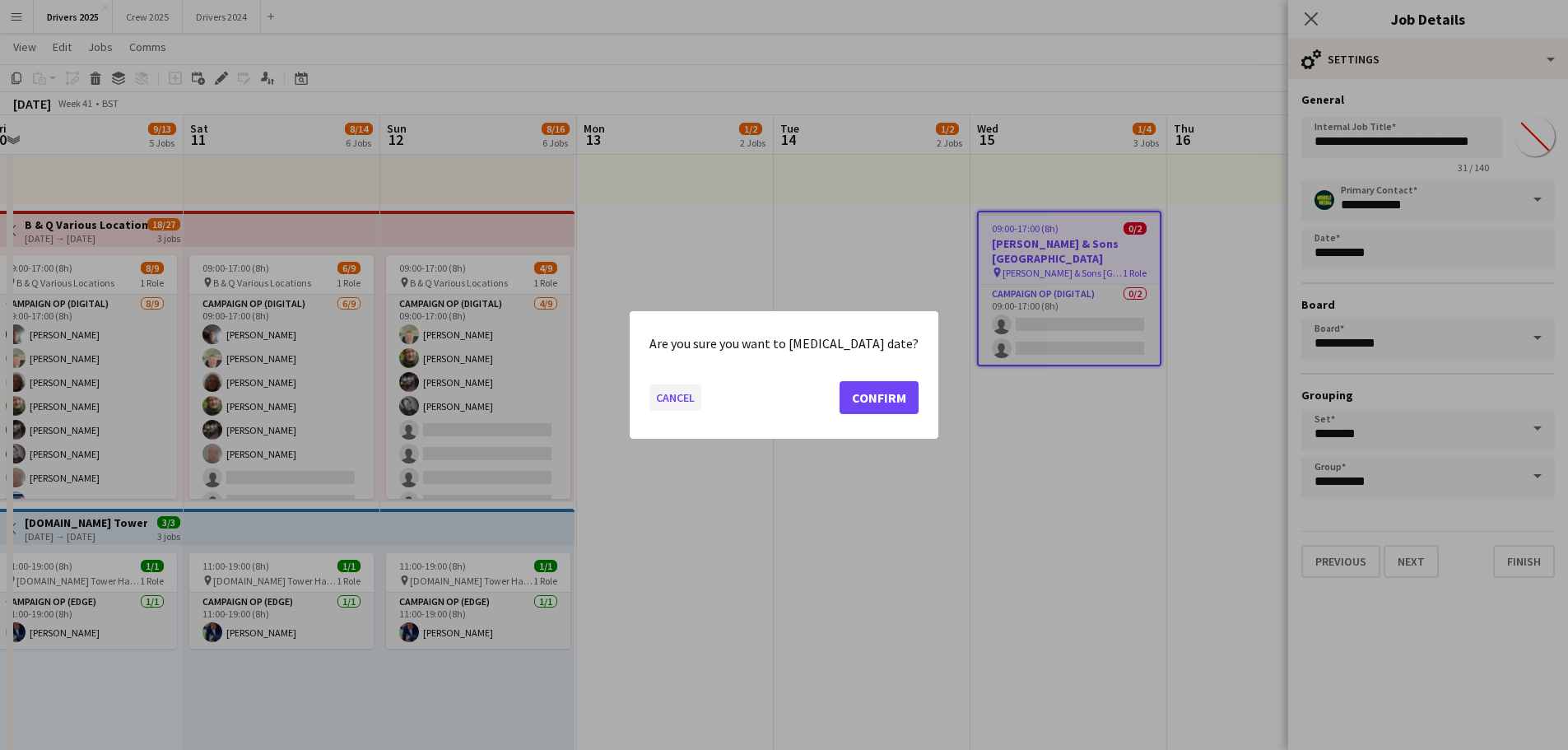
click at [701, 398] on button "Cancel" at bounding box center [675, 398] width 52 height 26
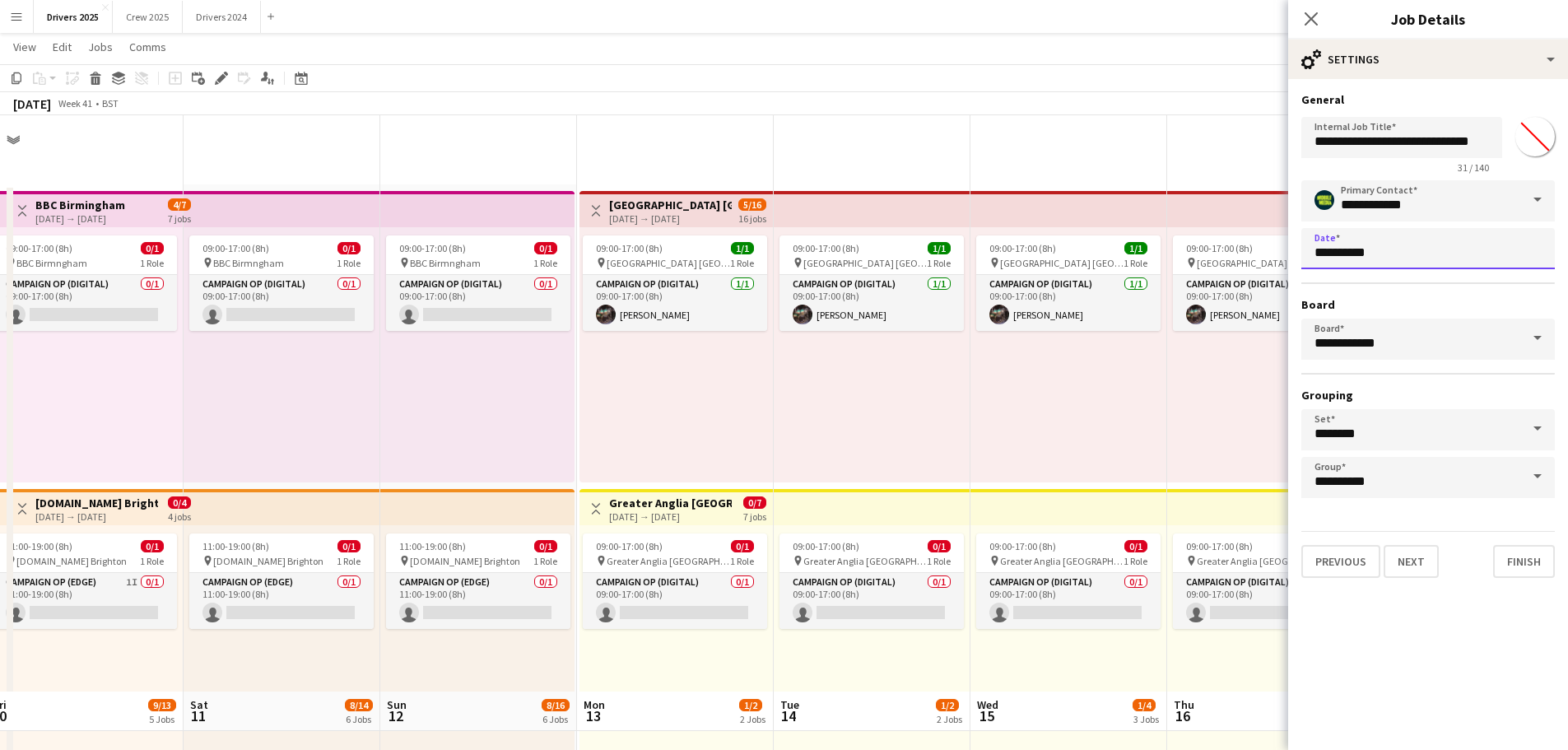
scroll to position [576, 0]
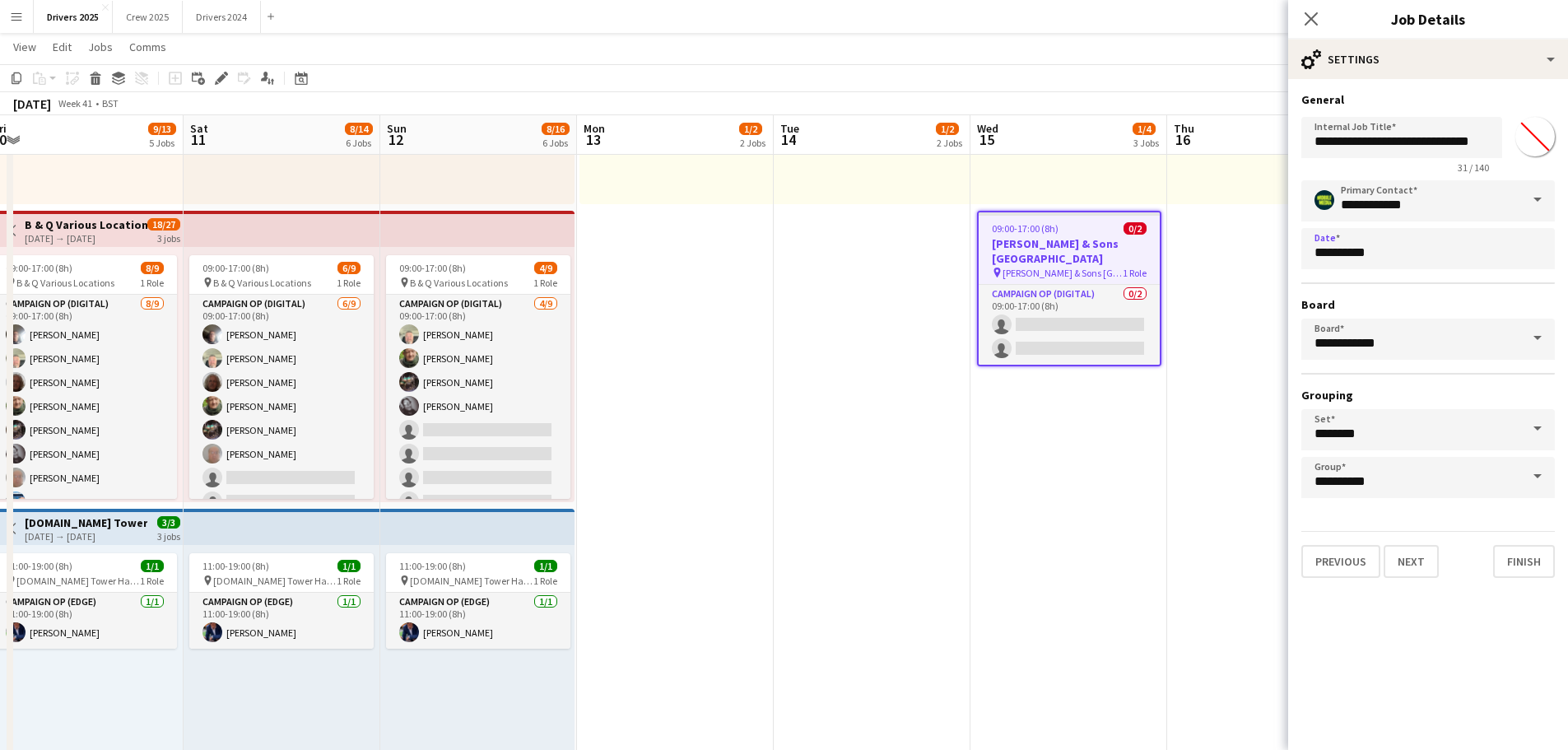
click at [1084, 228] on div "09:00-17:00 (8h) 0/2" at bounding box center [1069, 228] width 181 height 12
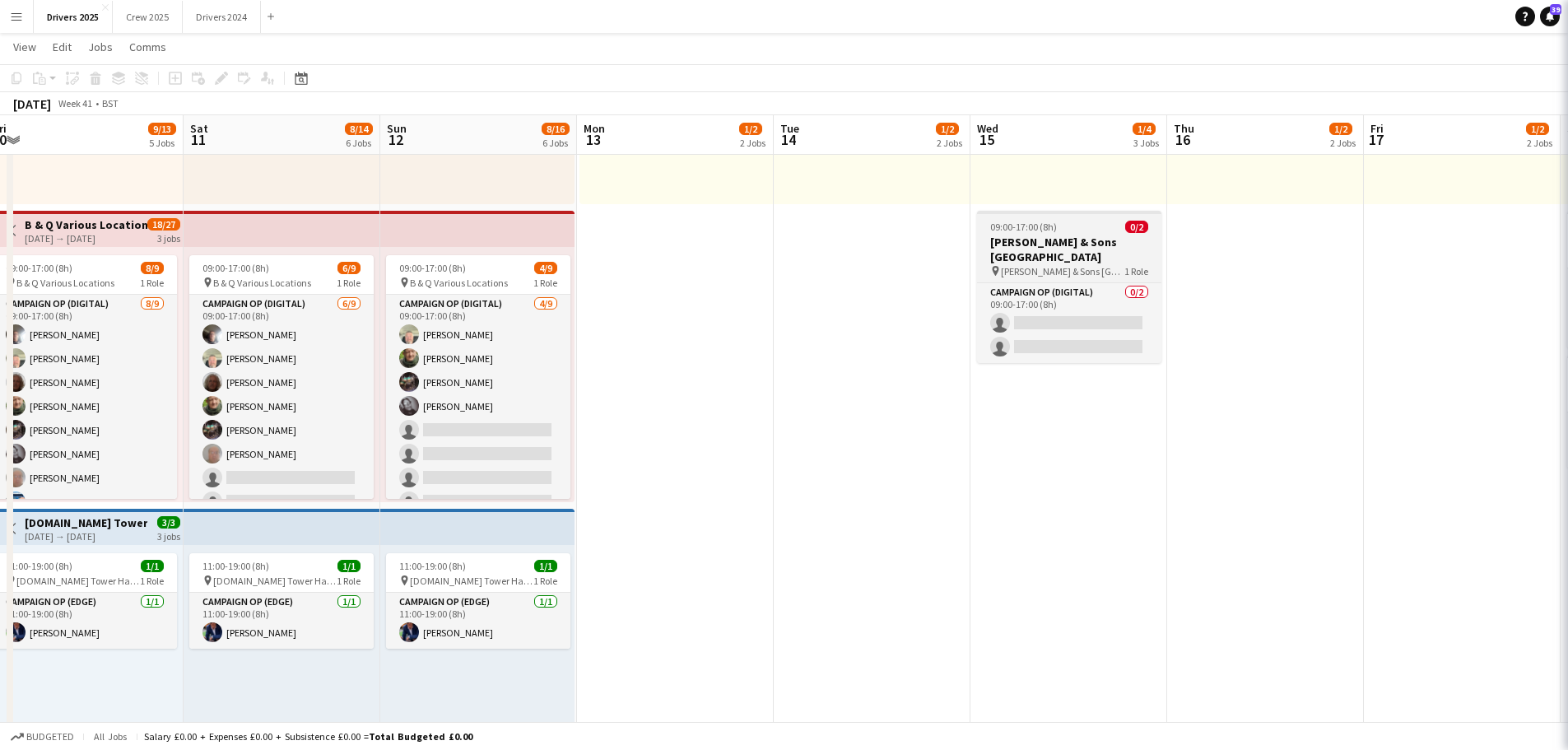
click at [1084, 228] on div "09:00-17:00 (8h) 0/2" at bounding box center [1069, 227] width 184 height 12
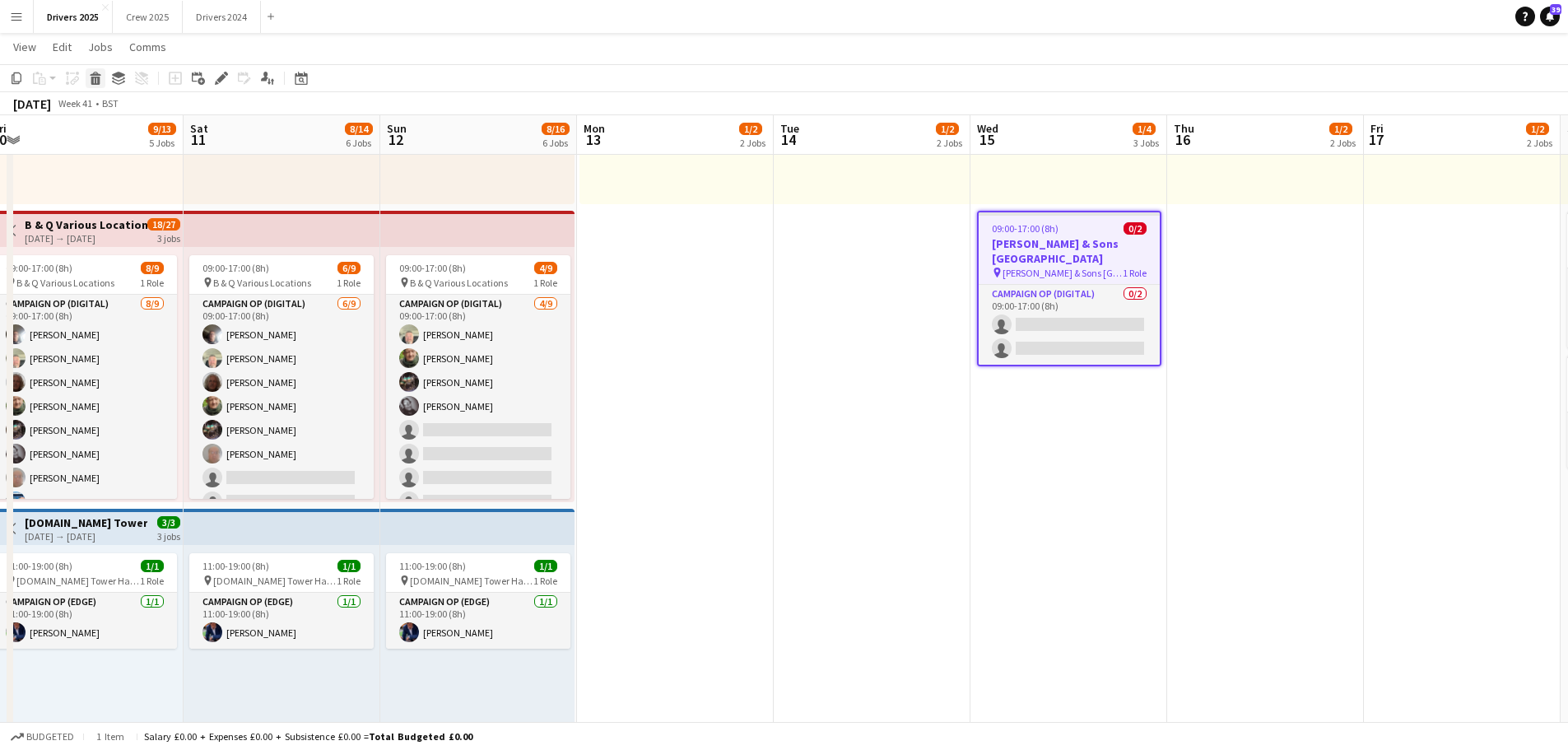
click at [96, 77] on icon at bounding box center [96, 80] width 9 height 8
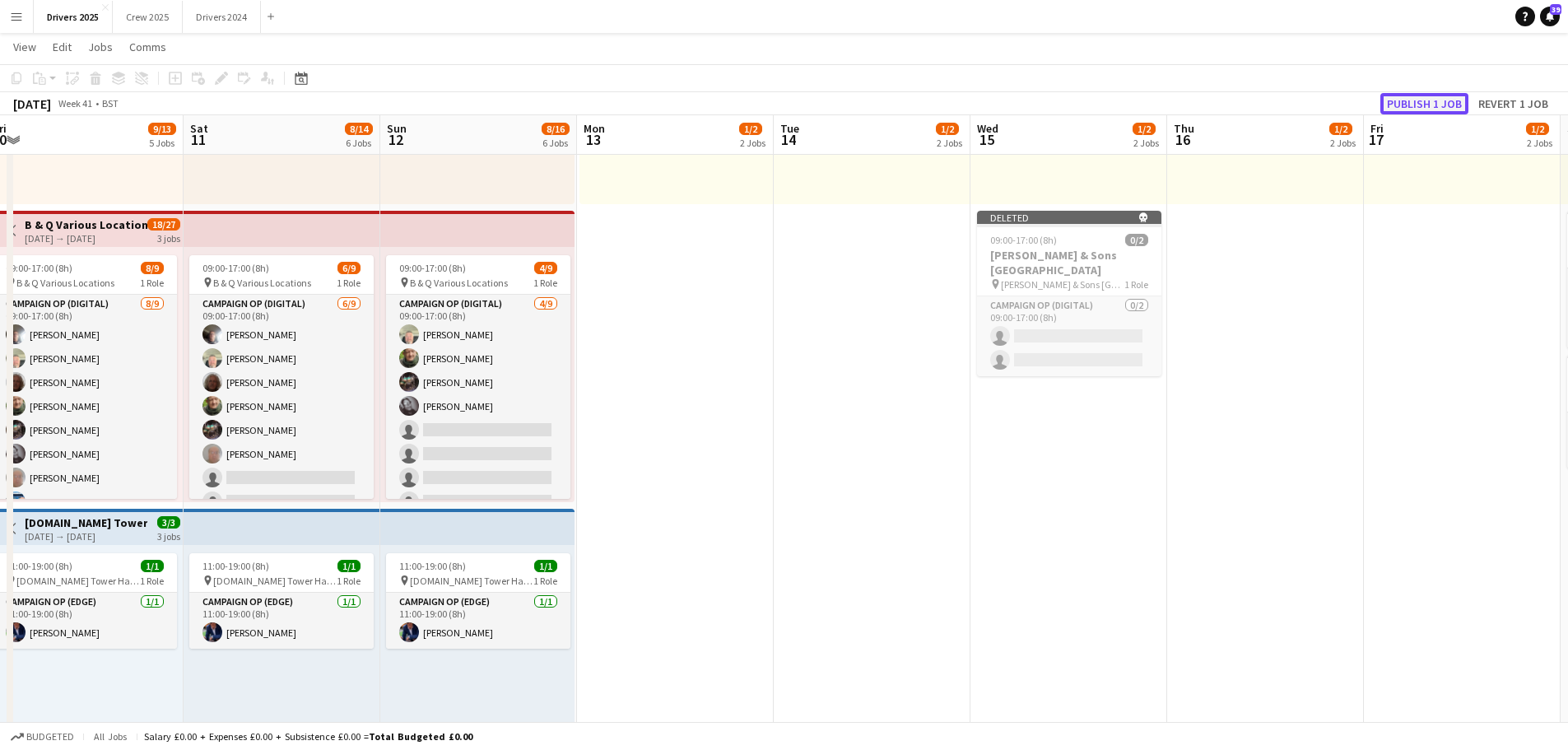
click at [1449, 106] on button "Publish 1 job" at bounding box center [1424, 103] width 88 height 22
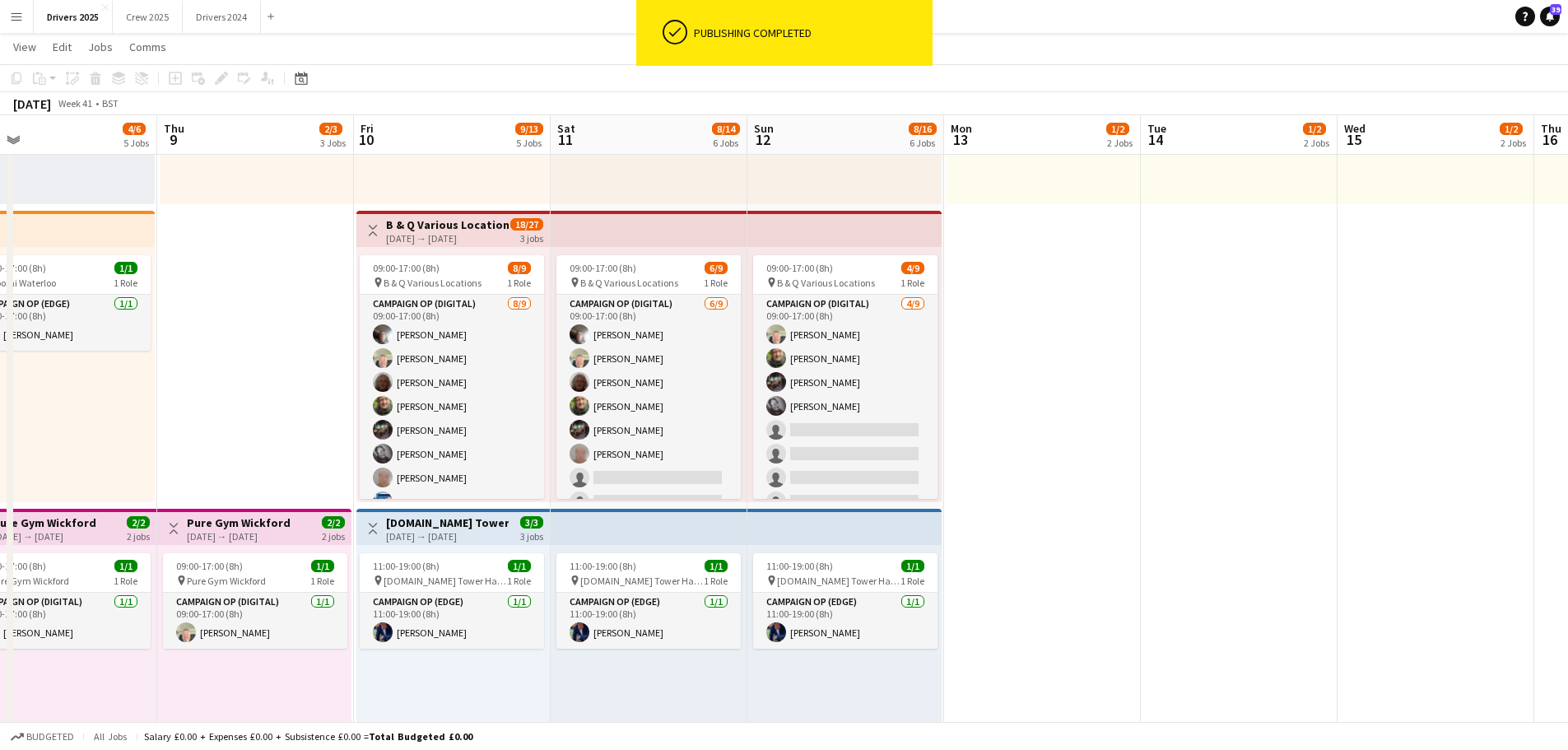
drag, startPoint x: 721, startPoint y: 431, endPoint x: 1090, endPoint y: 408, distance: 369.7
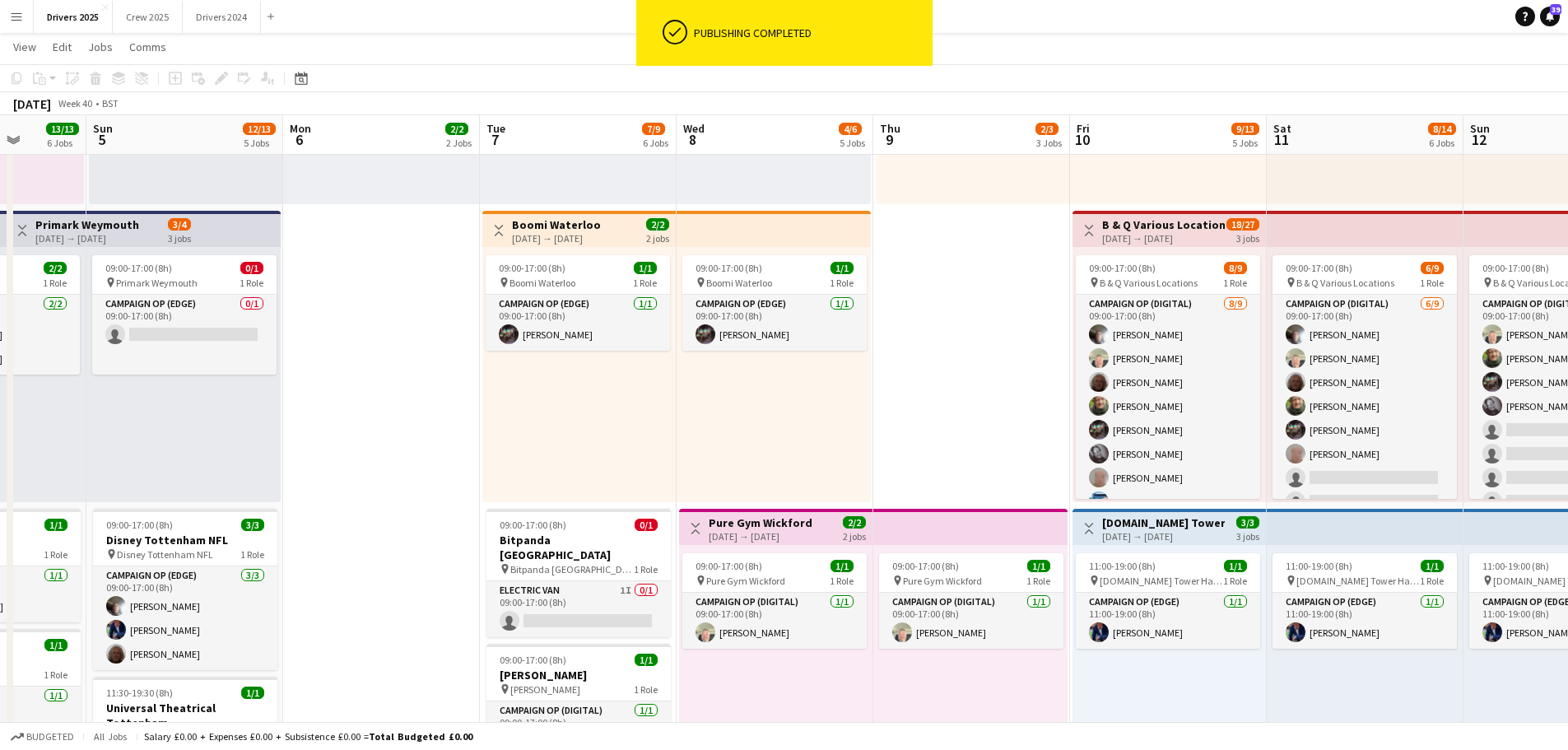
drag, startPoint x: 278, startPoint y: 344, endPoint x: 992, endPoint y: 377, distance: 714.8
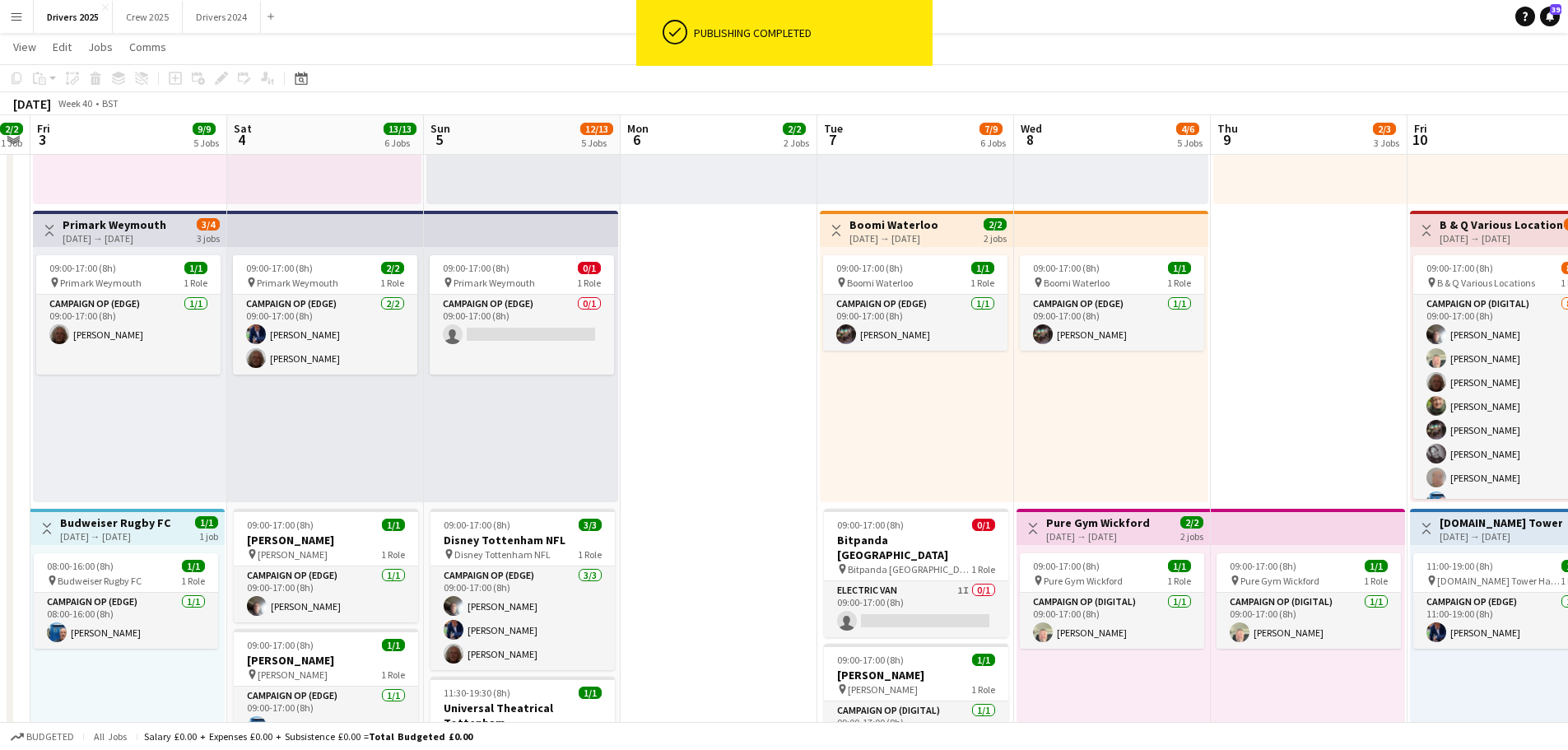
scroll to position [0, 357]
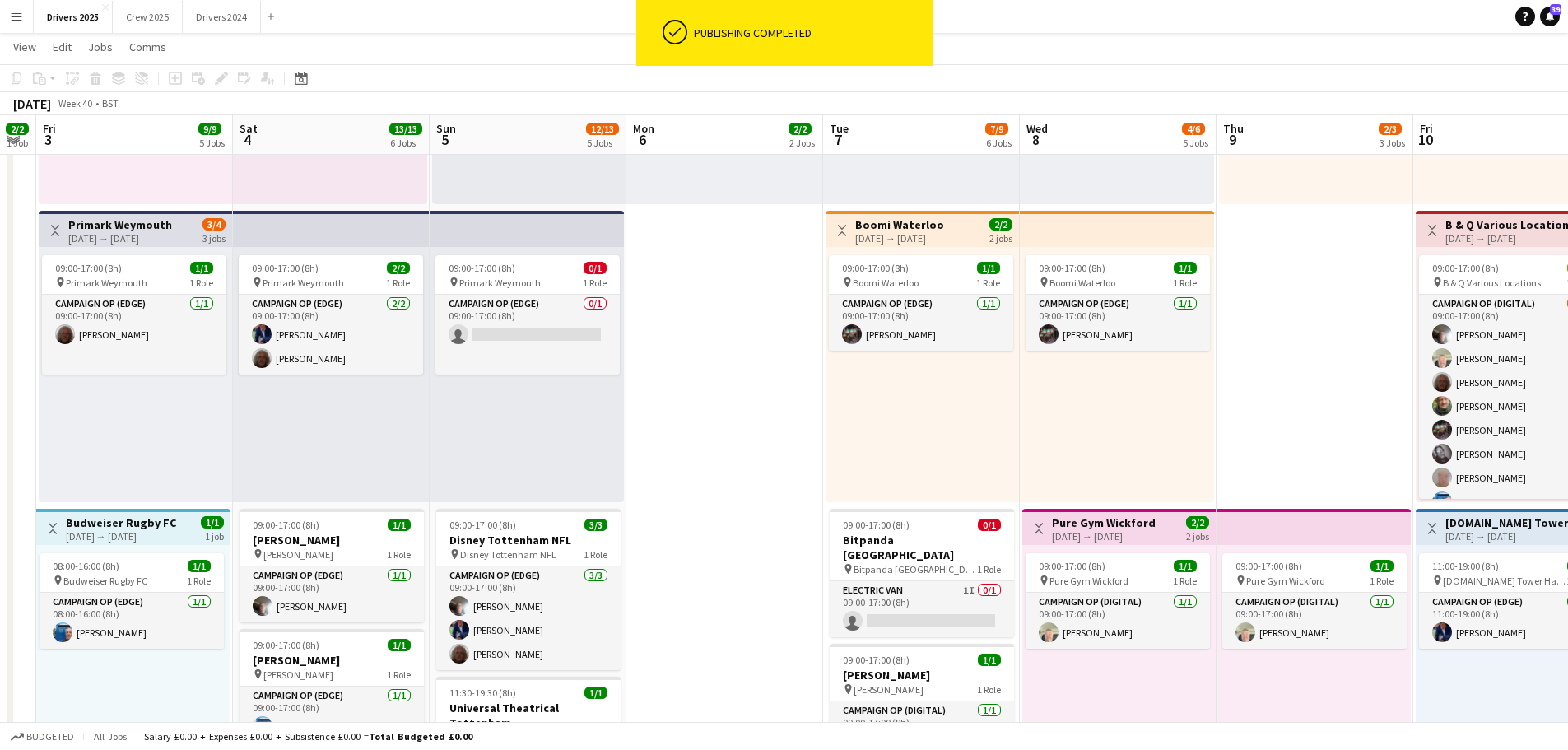
drag, startPoint x: 352, startPoint y: 293, endPoint x: 666, endPoint y: 299, distance: 314.1
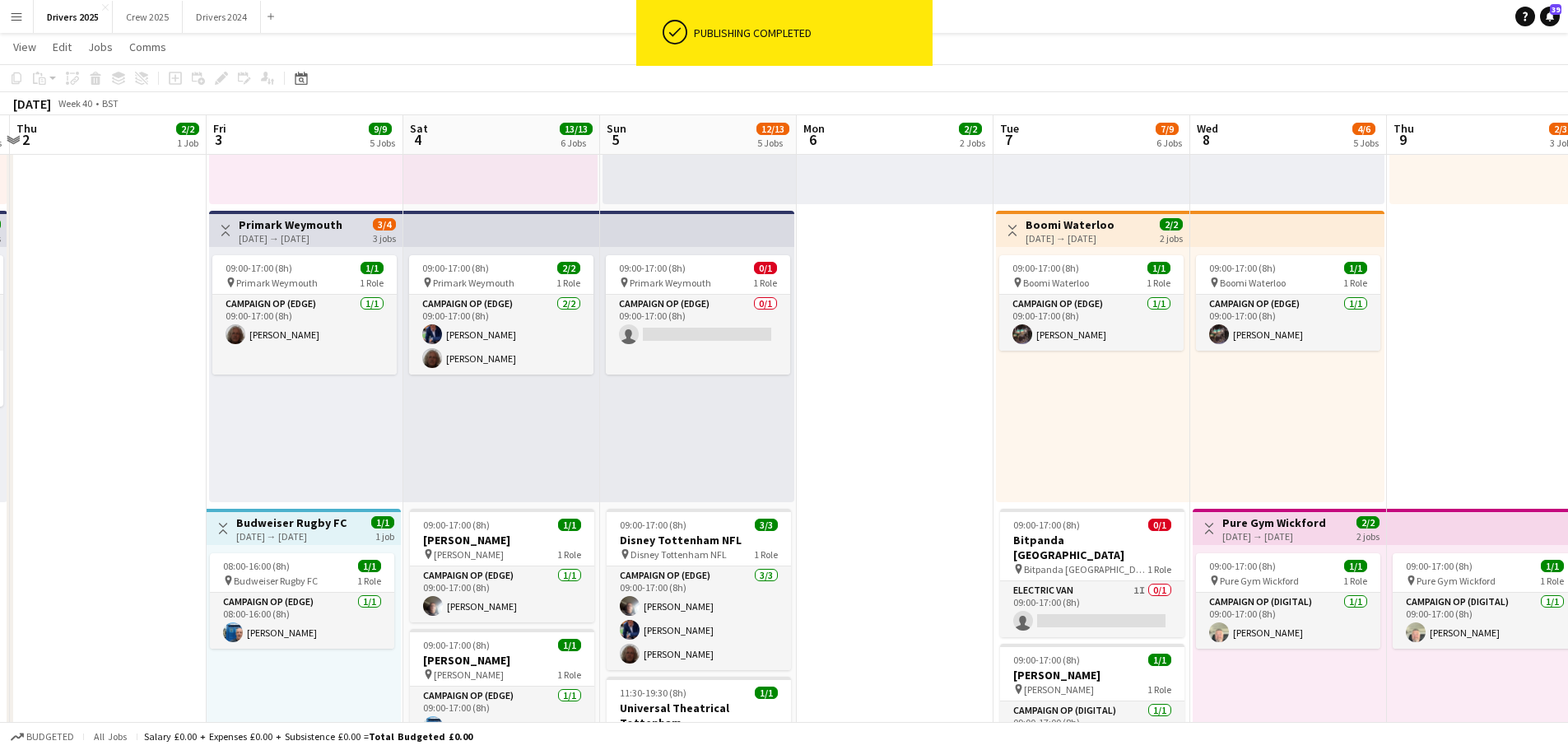
scroll to position [0, 368]
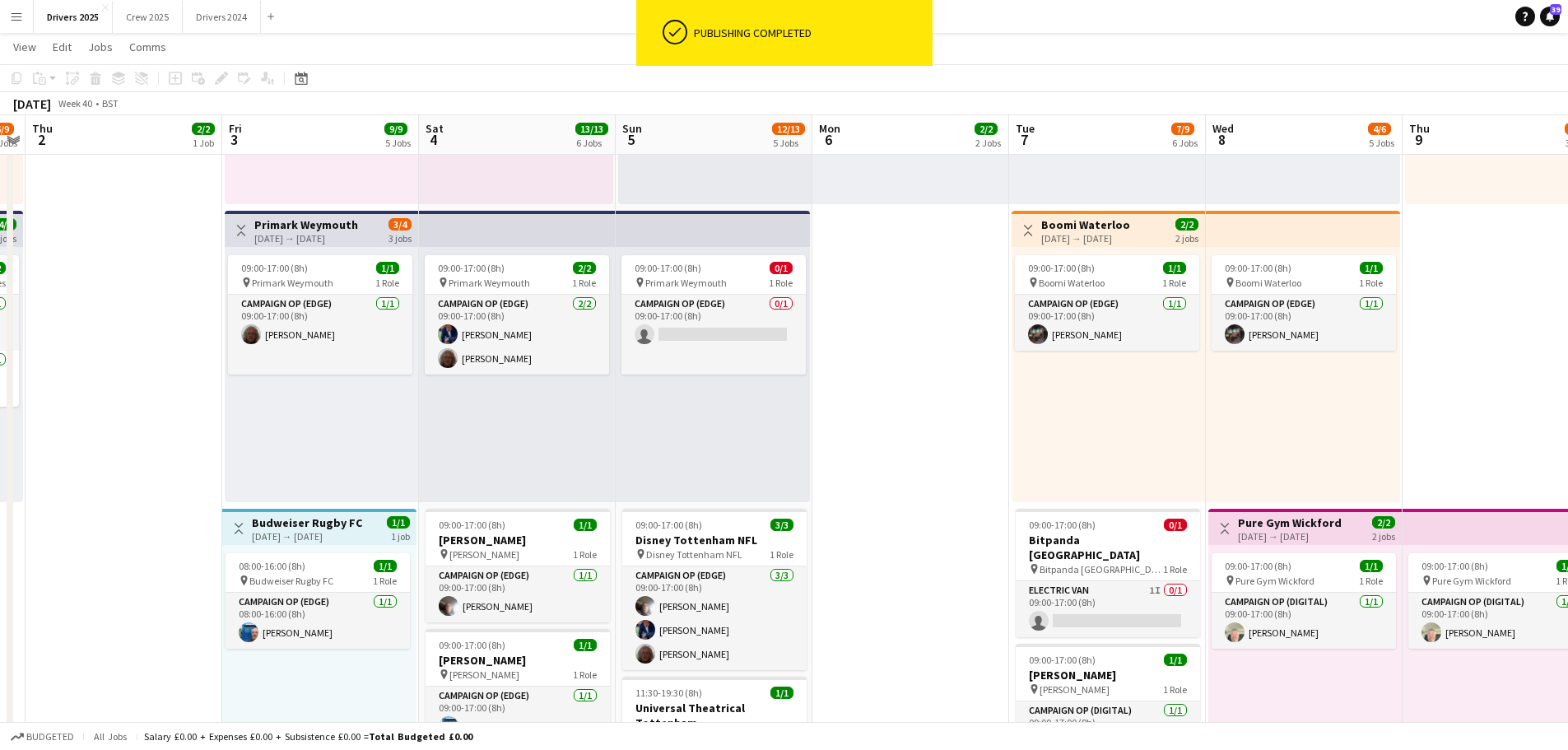
drag, startPoint x: 168, startPoint y: 416, endPoint x: 355, endPoint y: 415, distance: 187.0
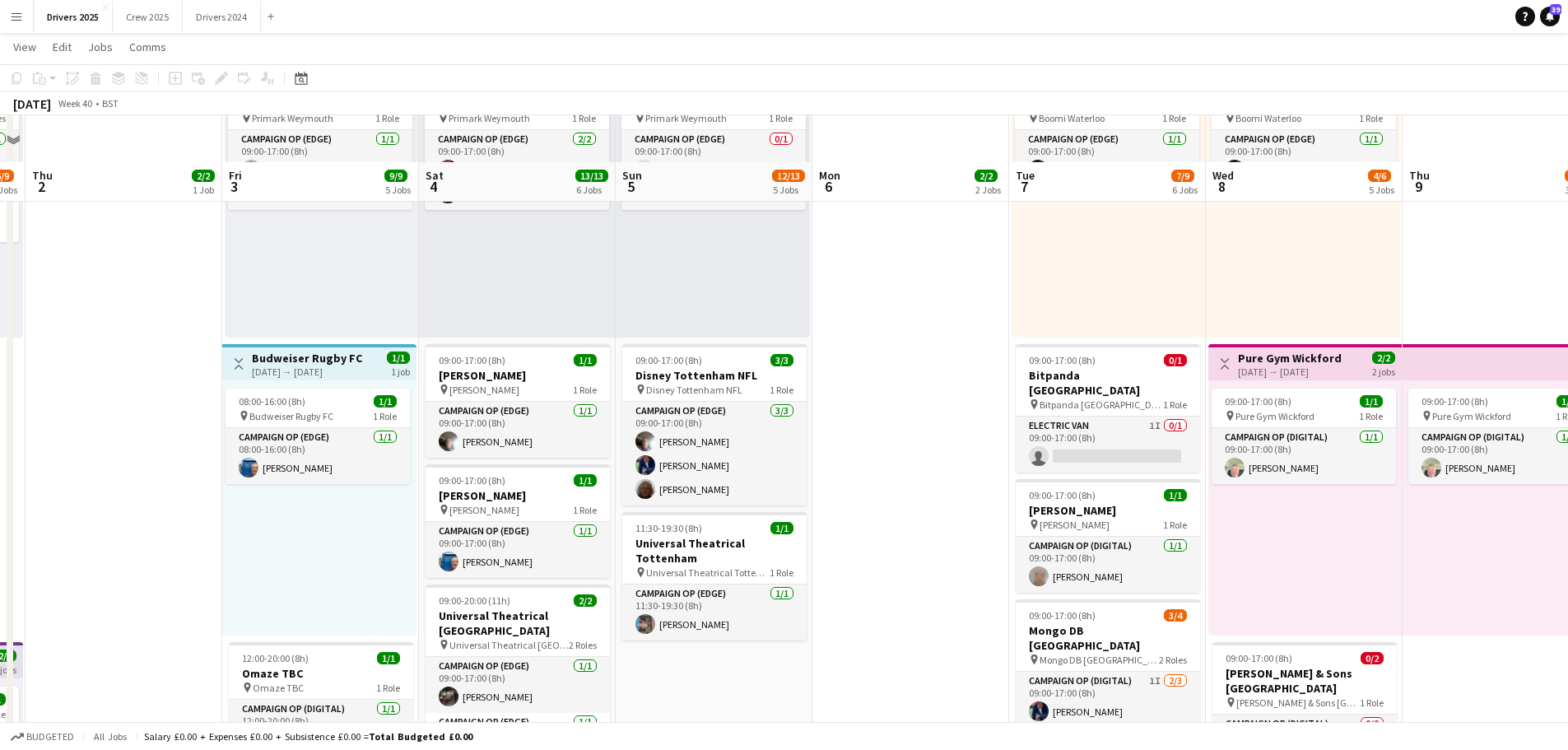
scroll to position [823, 0]
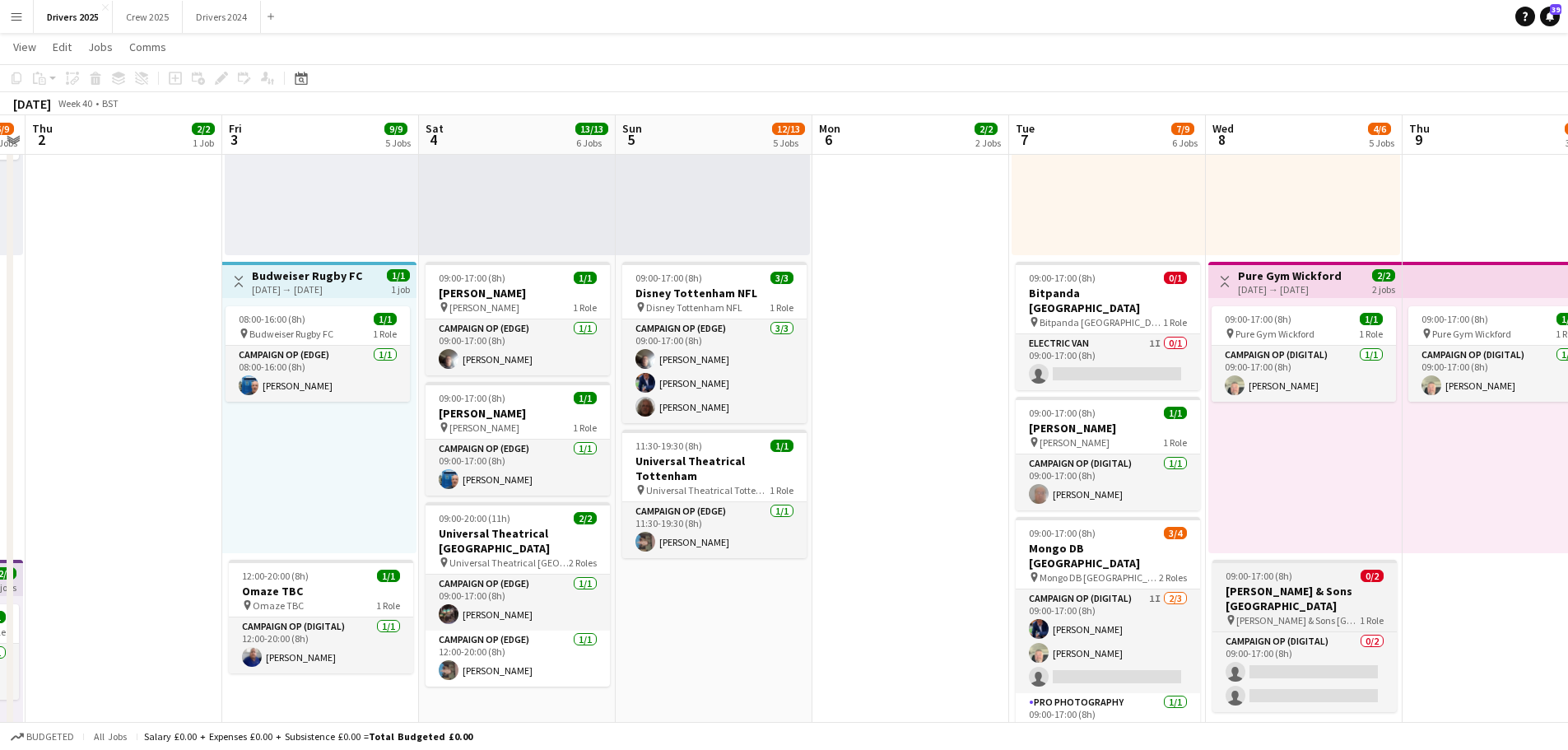
click at [1304, 570] on div "09:00-17:00 (8h) 0/2" at bounding box center [1305, 576] width 184 height 12
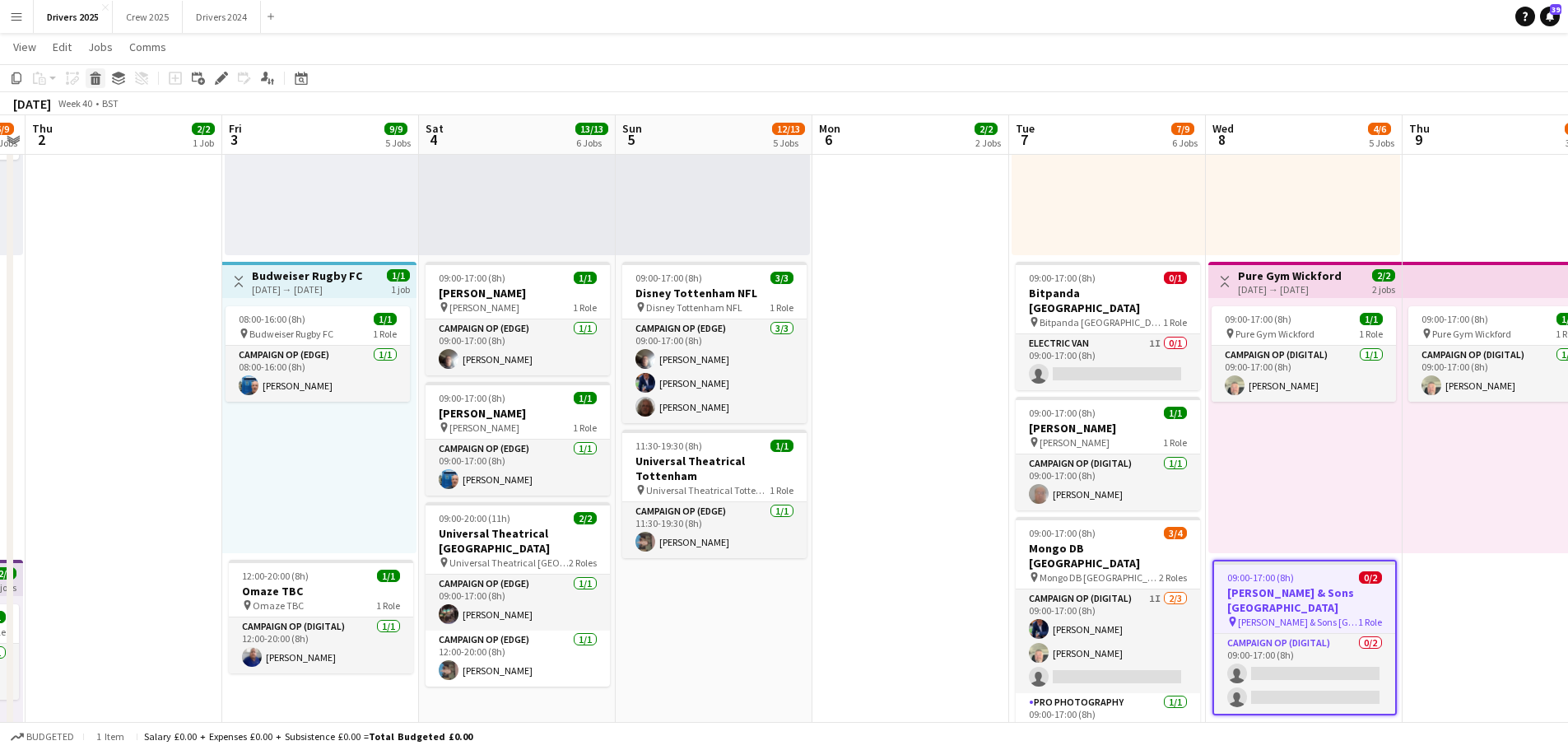
click at [96, 75] on icon at bounding box center [95, 73] width 10 height 4
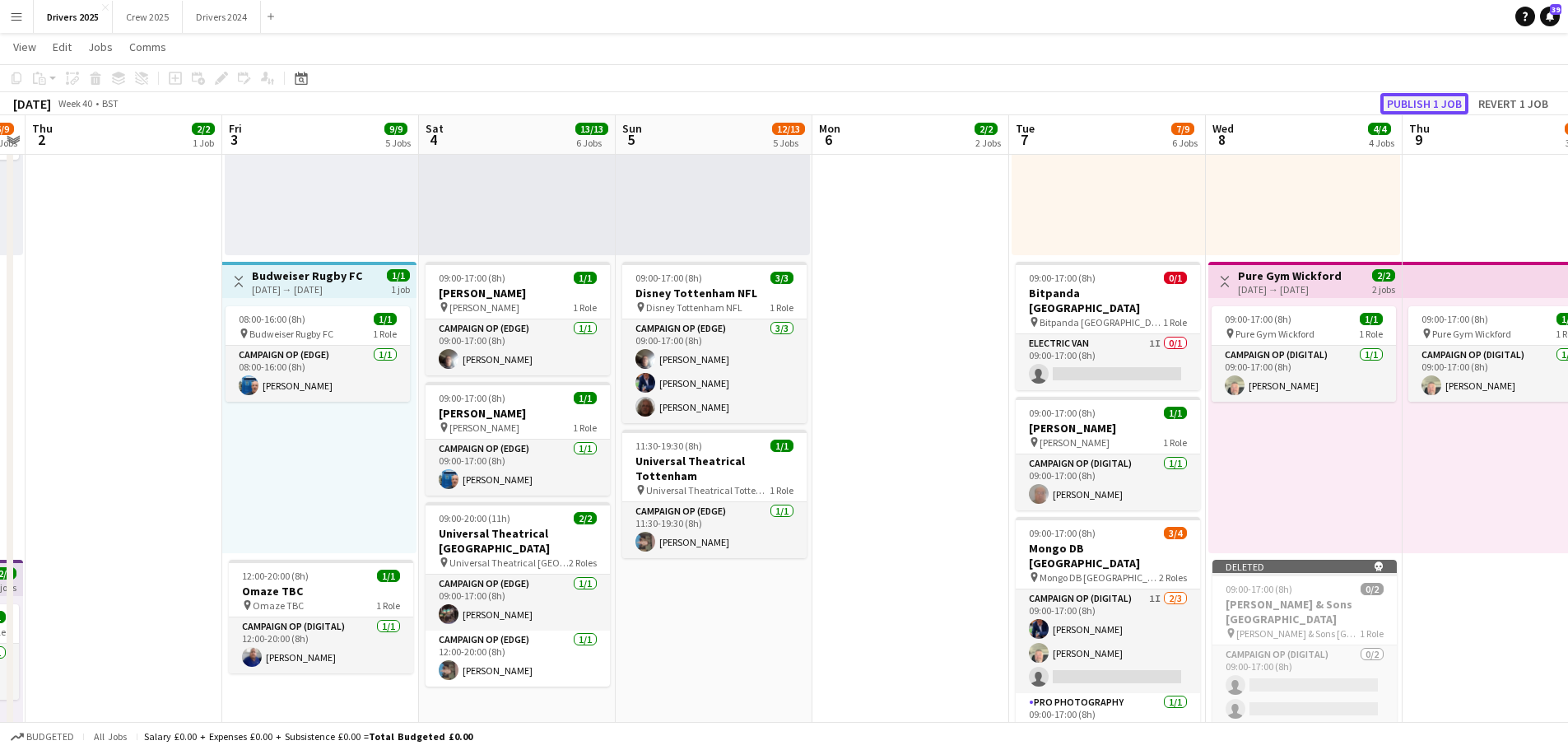
click at [1425, 99] on button "Publish 1 job" at bounding box center [1424, 103] width 88 height 22
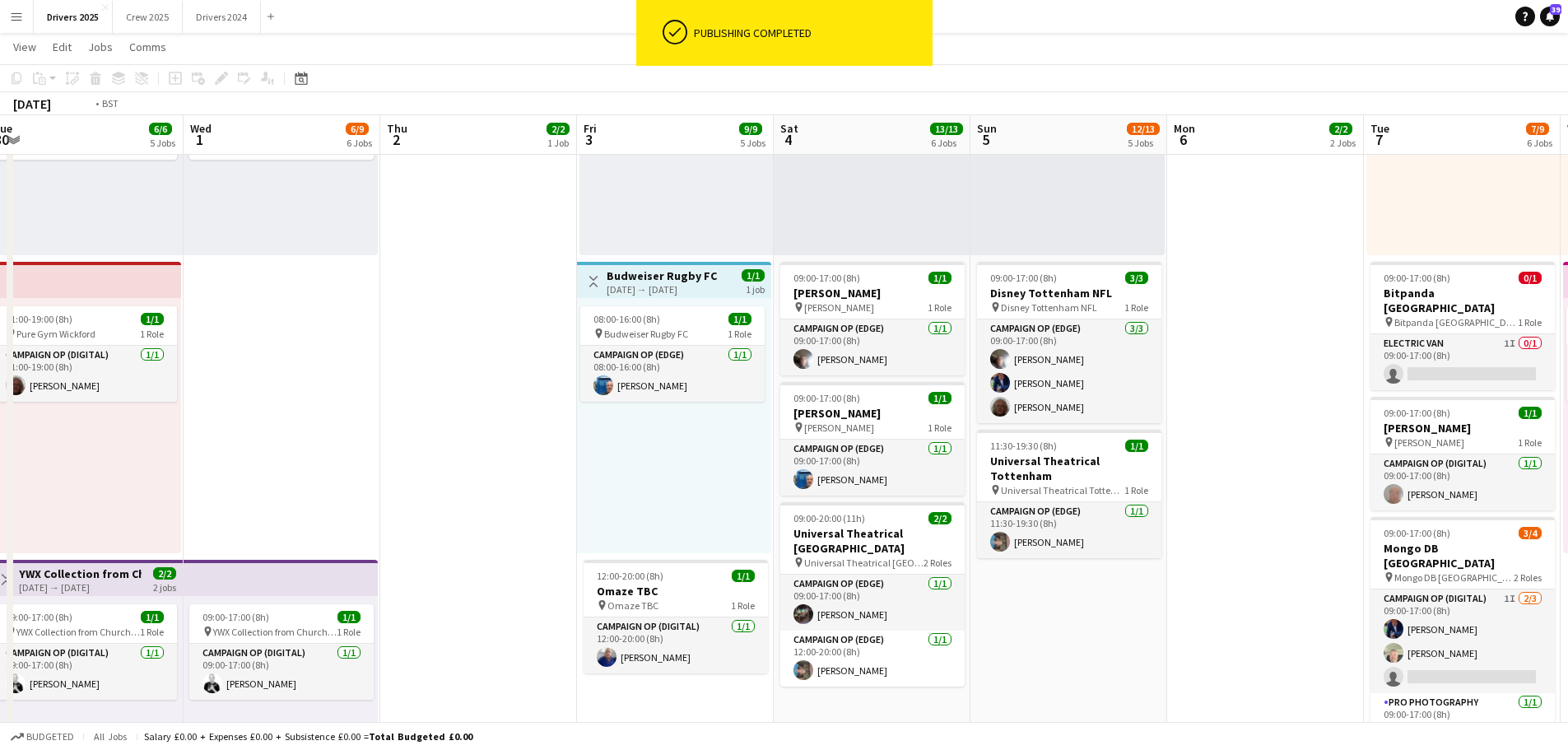
scroll to position [0, 387]
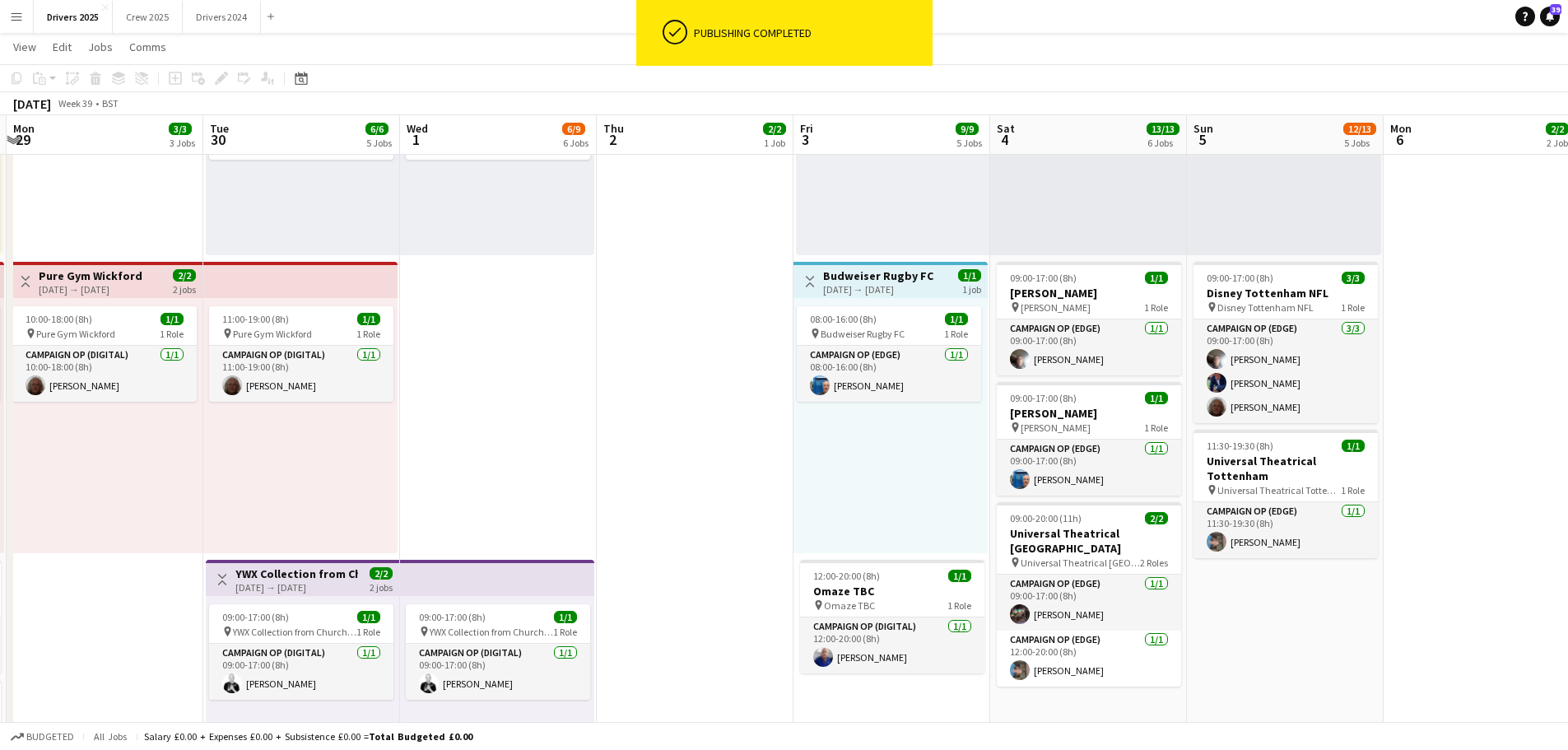
drag, startPoint x: 265, startPoint y: 468, endPoint x: 836, endPoint y: 484, distance: 571.2
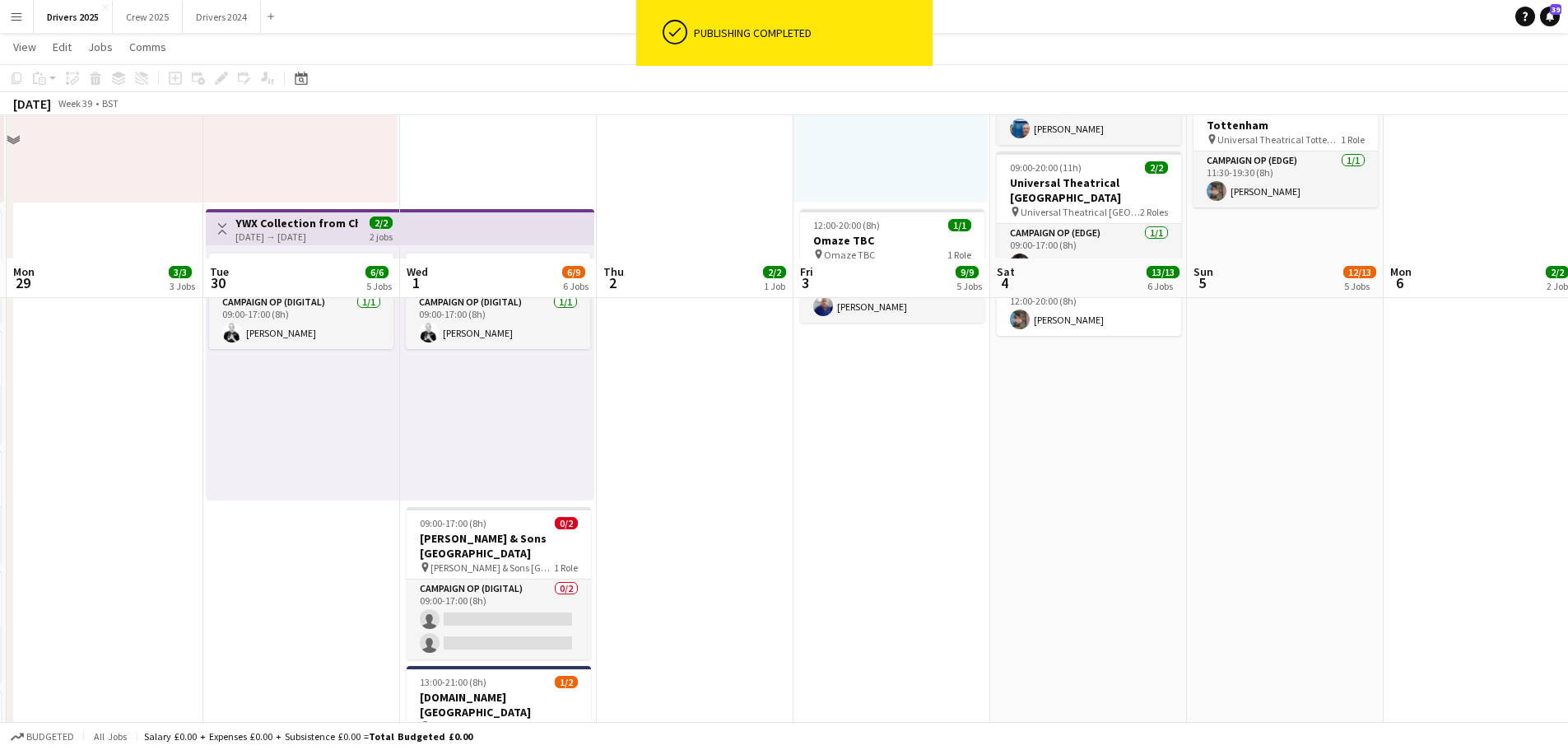
scroll to position [1317, 0]
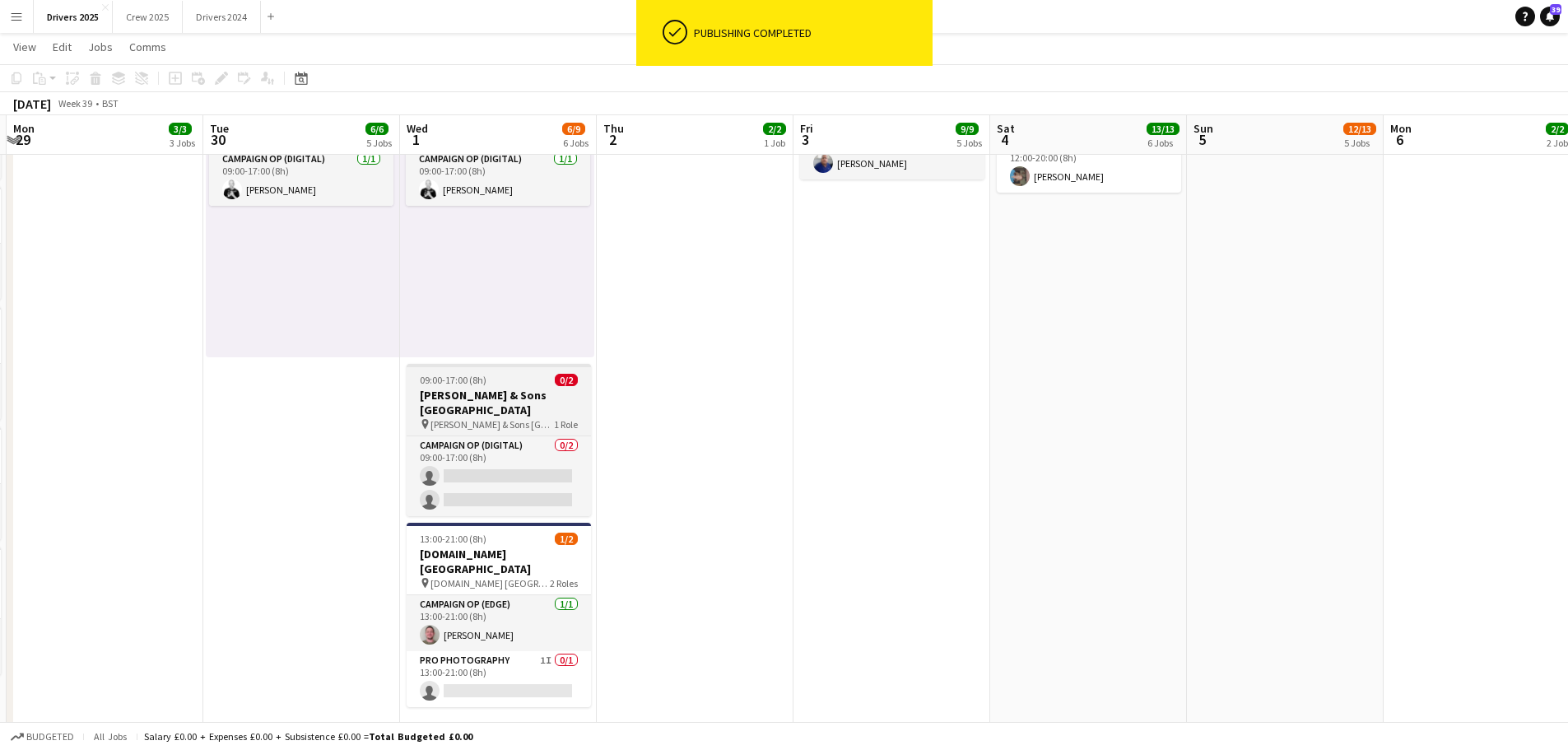
click at [527, 387] on app-job-card "09:00-17:00 (8h) 0/2 [PERSON_NAME] & Sons [GEOGRAPHIC_DATA] pin [PERSON_NAME] &…" at bounding box center [498, 439] width 184 height 152
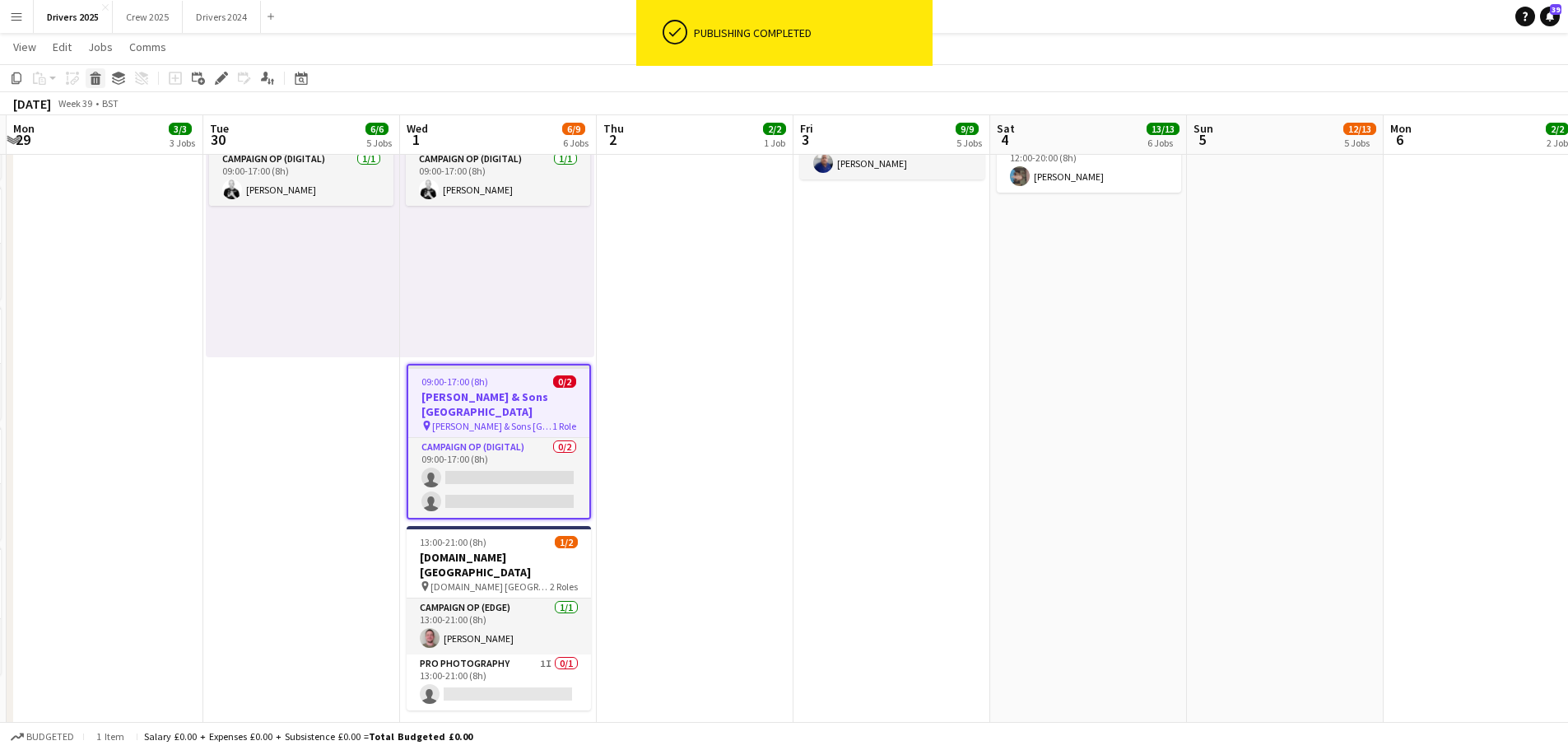
click at [92, 74] on icon at bounding box center [95, 73] width 10 height 4
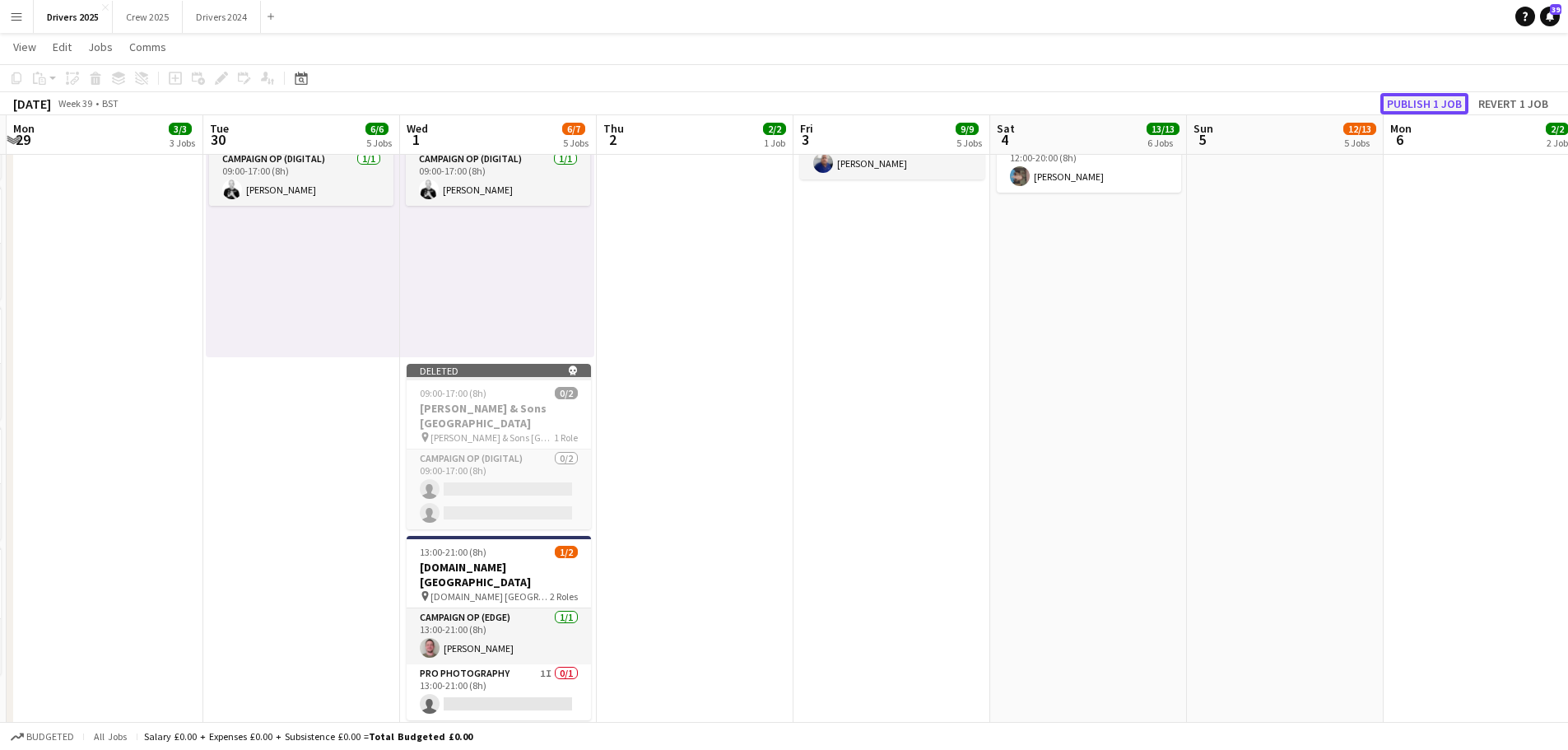
click at [1446, 104] on button "Publish 1 job" at bounding box center [1424, 103] width 88 height 22
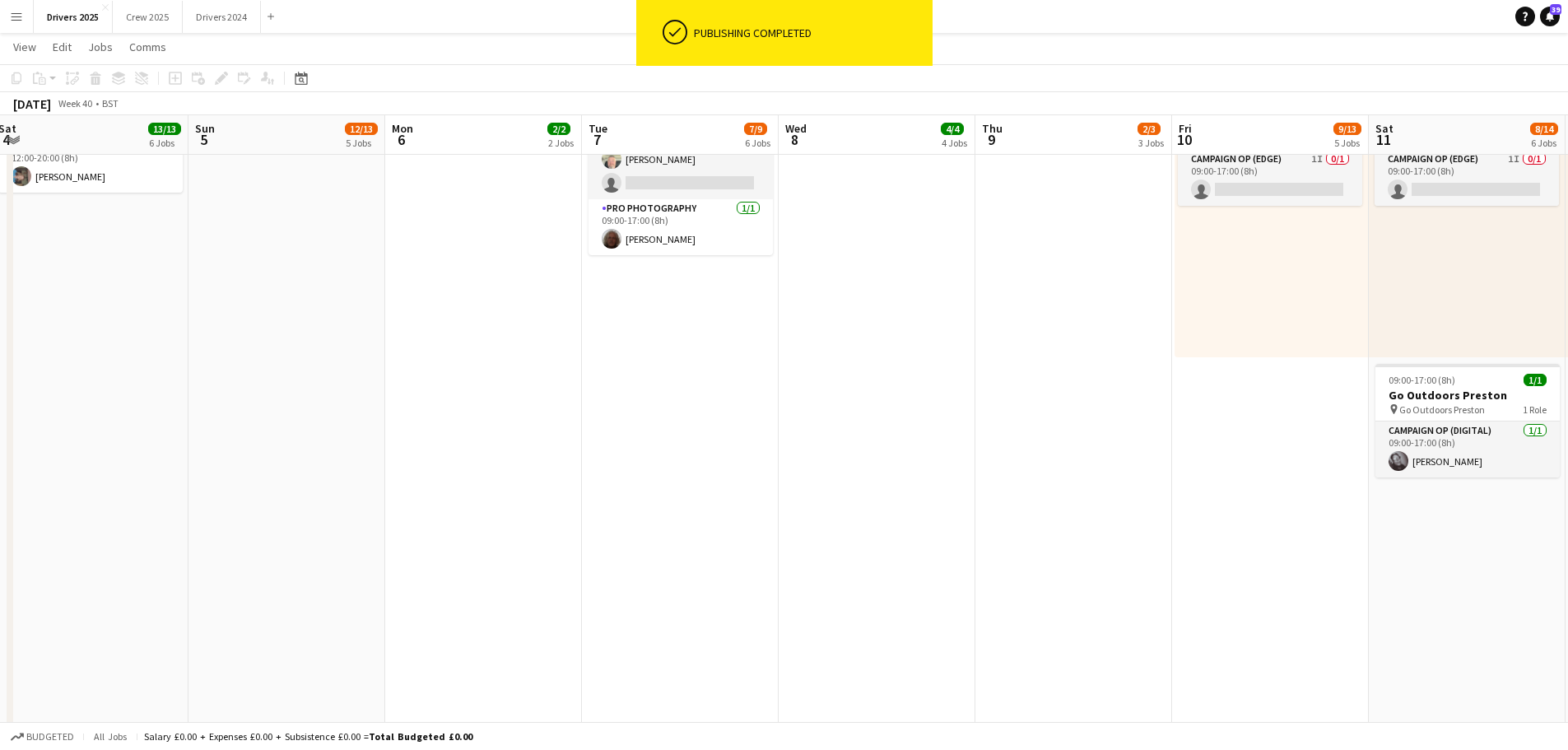
drag, startPoint x: 1329, startPoint y: 507, endPoint x: 675, endPoint y: 384, distance: 665.5
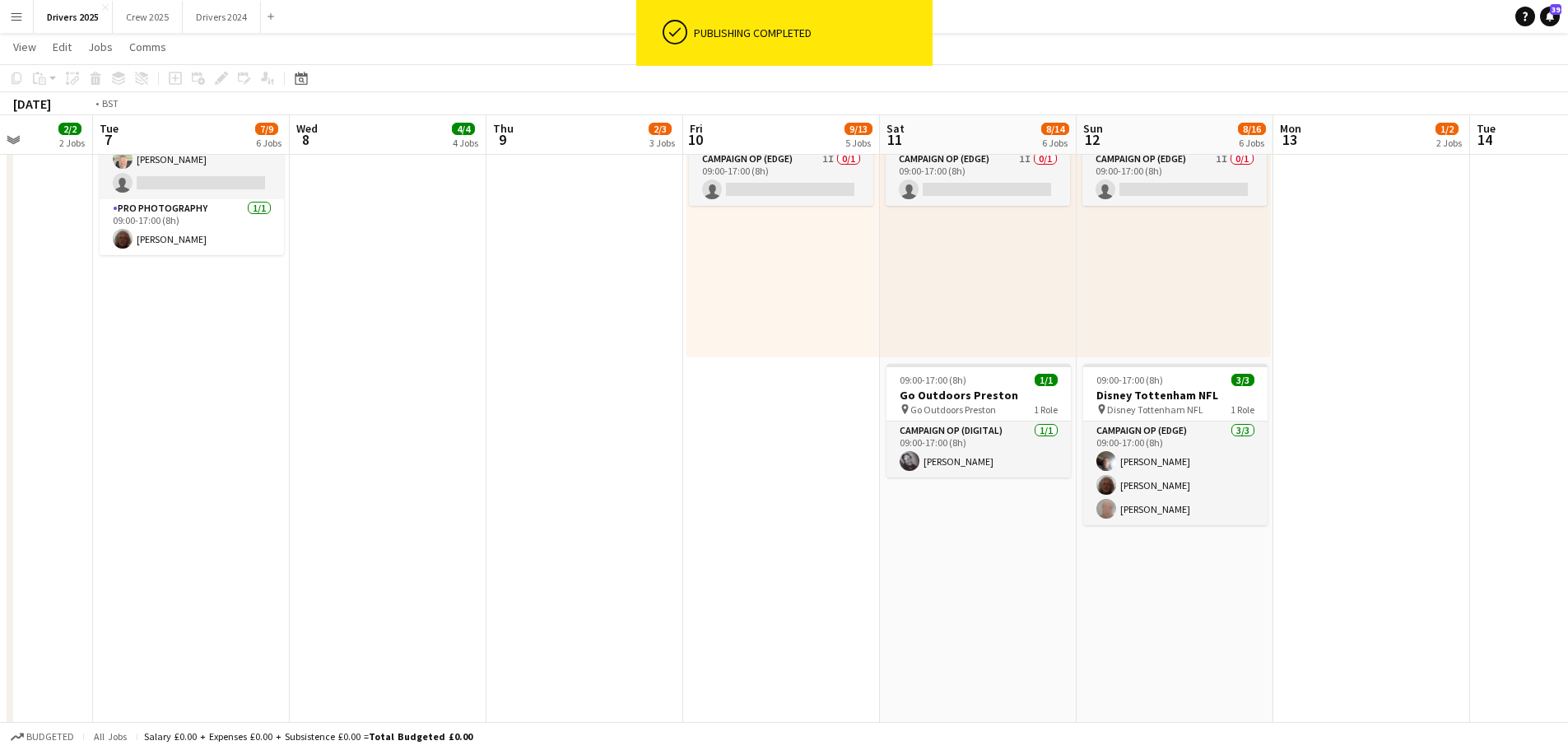
drag, startPoint x: 1155, startPoint y: 484, endPoint x: 144, endPoint y: 246, distance: 1038.6
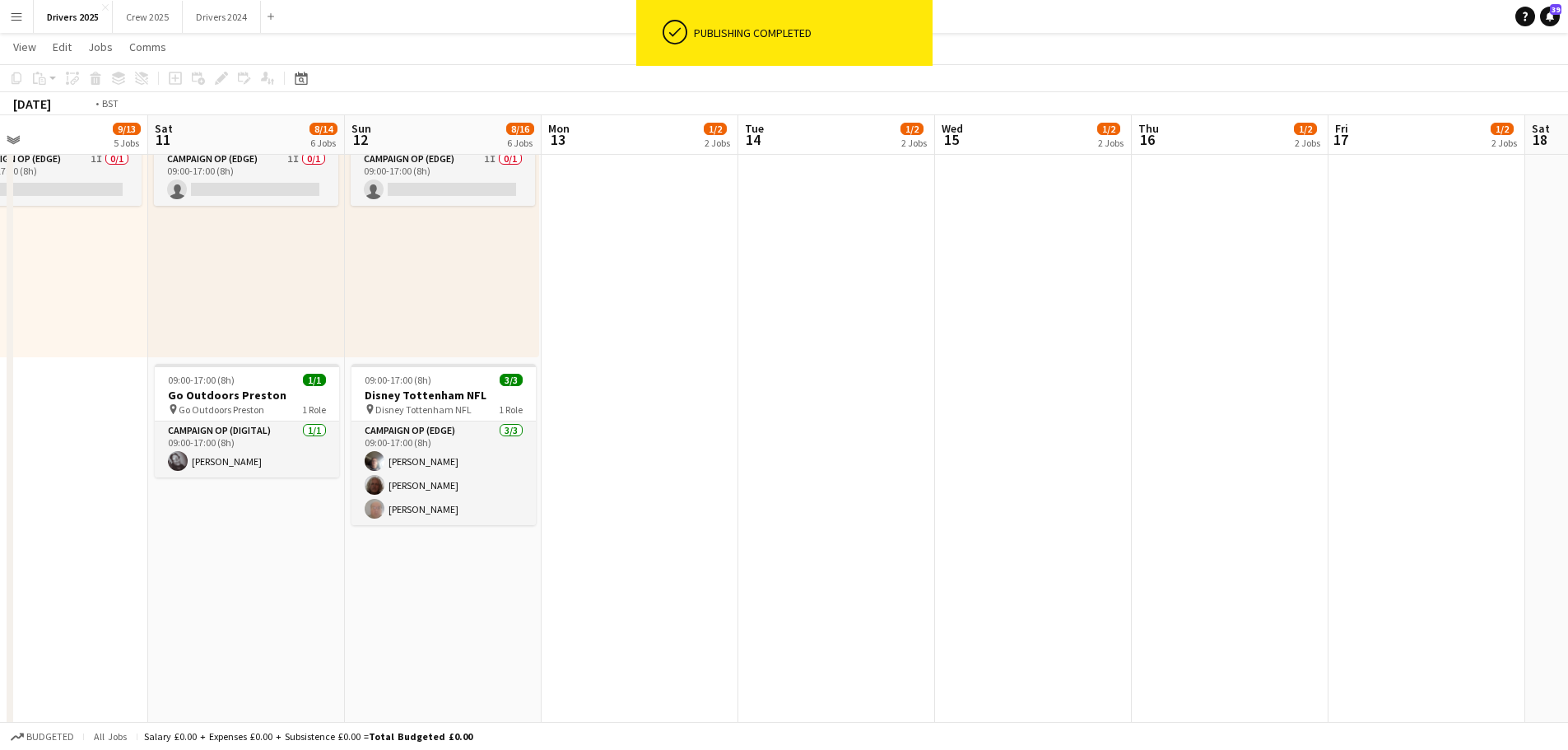
drag, startPoint x: 926, startPoint y: 395, endPoint x: 285, endPoint y: 252, distance: 656.8
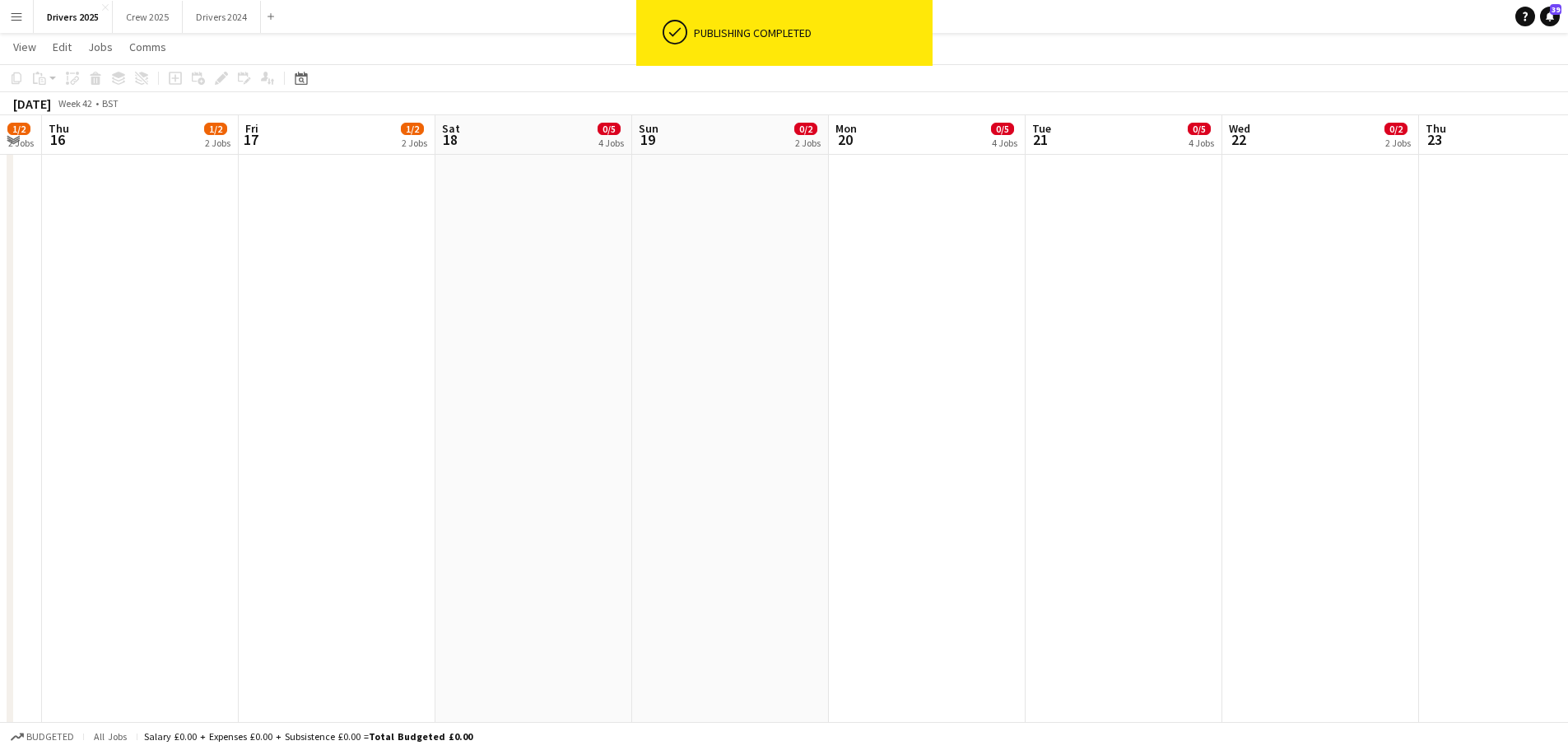
drag, startPoint x: 866, startPoint y: 383, endPoint x: 385, endPoint y: 234, distance: 503.5
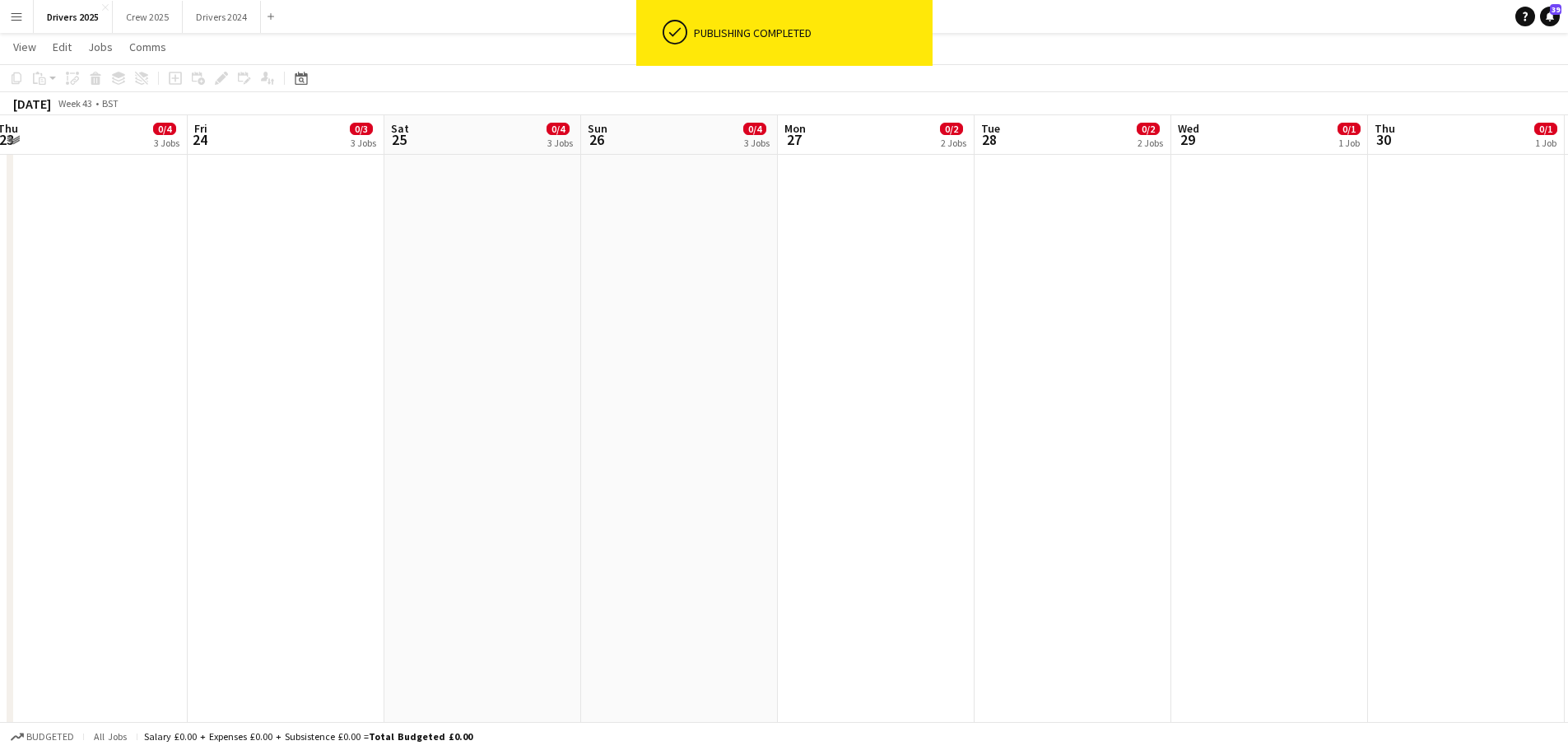
drag, startPoint x: 200, startPoint y: 301, endPoint x: 706, endPoint y: 405, distance: 516.6
drag, startPoint x: 823, startPoint y: 413, endPoint x: 147, endPoint y: 360, distance: 678.1
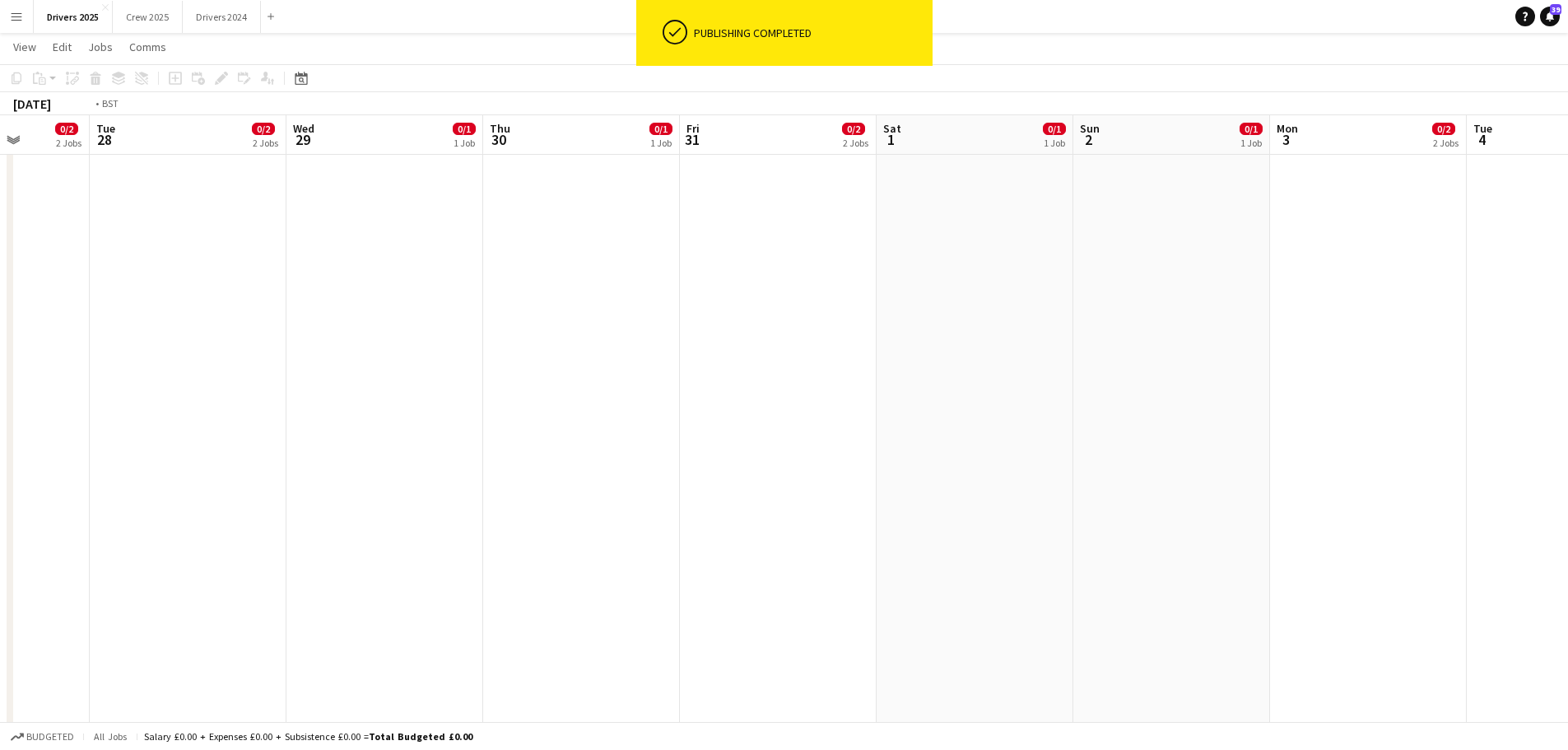
drag, startPoint x: 874, startPoint y: 405, endPoint x: 271, endPoint y: 362, distance: 604.5
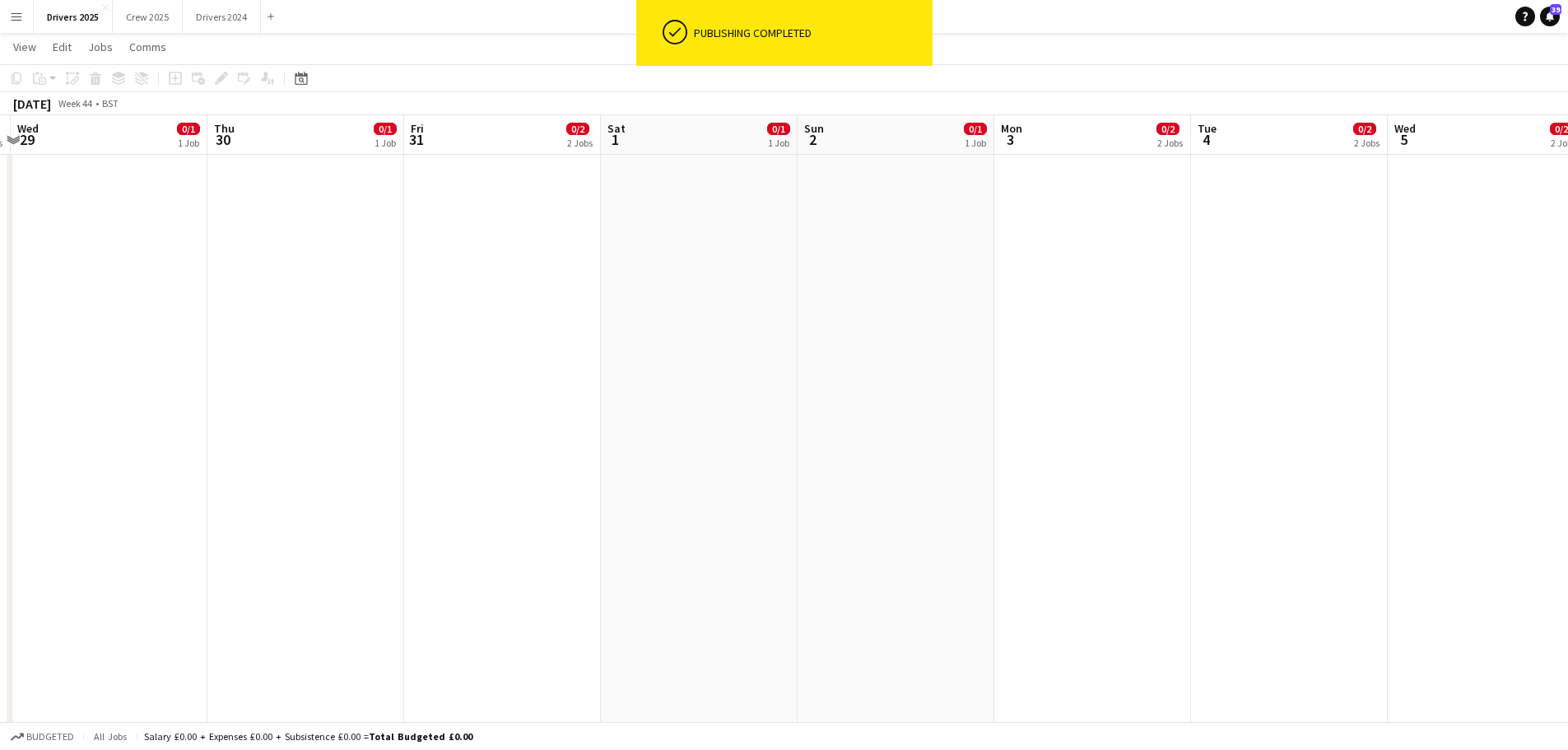
drag, startPoint x: 899, startPoint y: 405, endPoint x: 229, endPoint y: 345, distance: 672.7
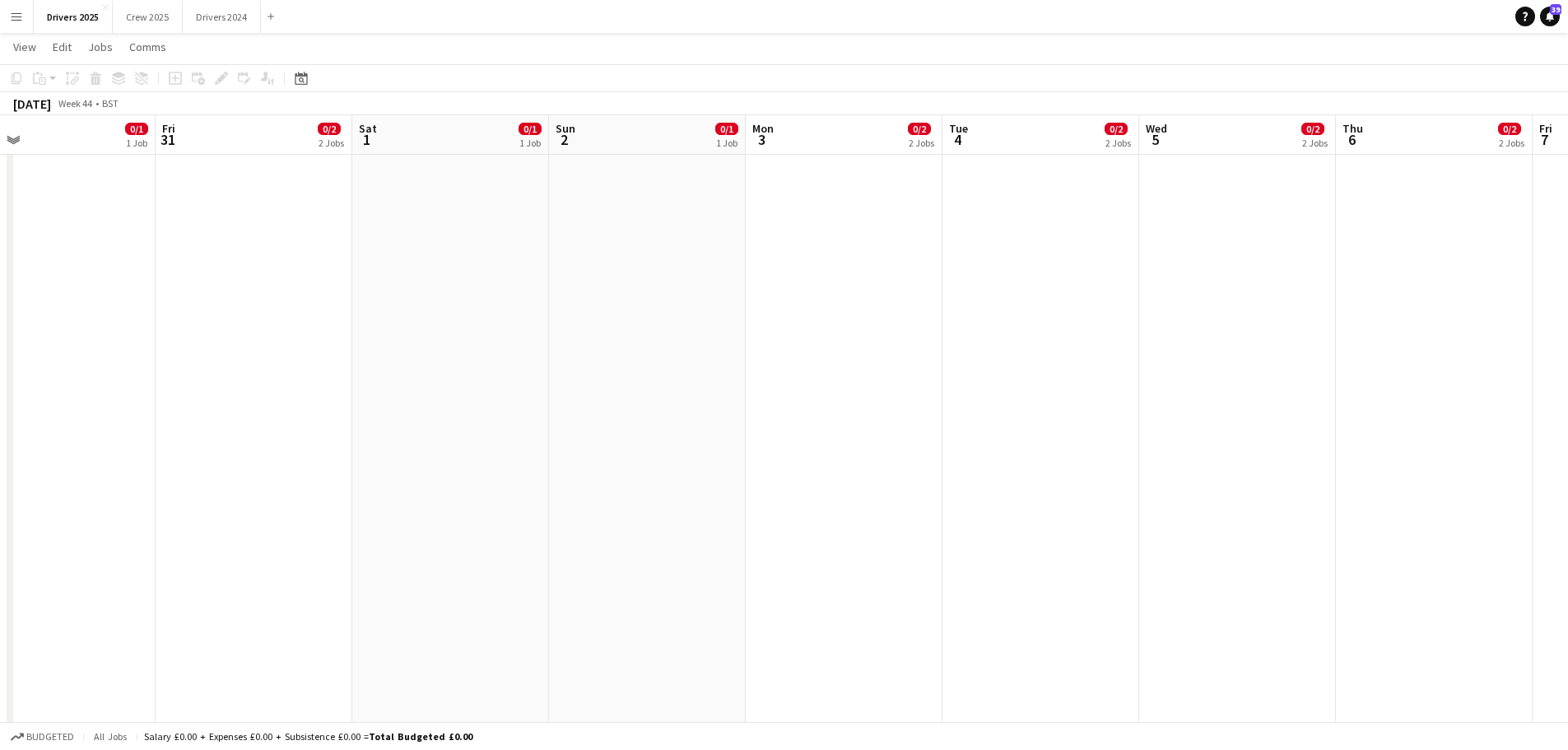
scroll to position [0, 406]
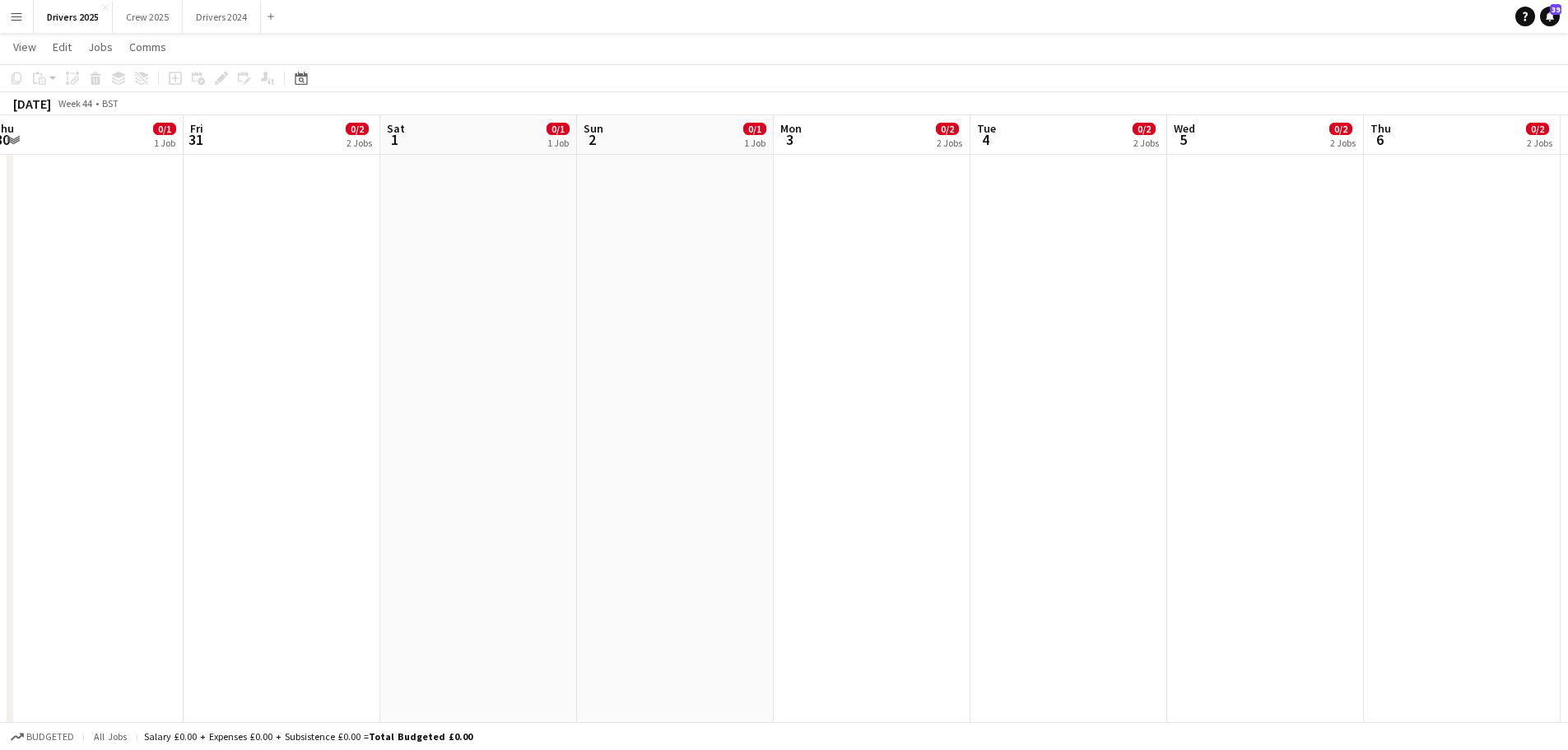
drag, startPoint x: 388, startPoint y: 260, endPoint x: 745, endPoint y: 223, distance: 358.9
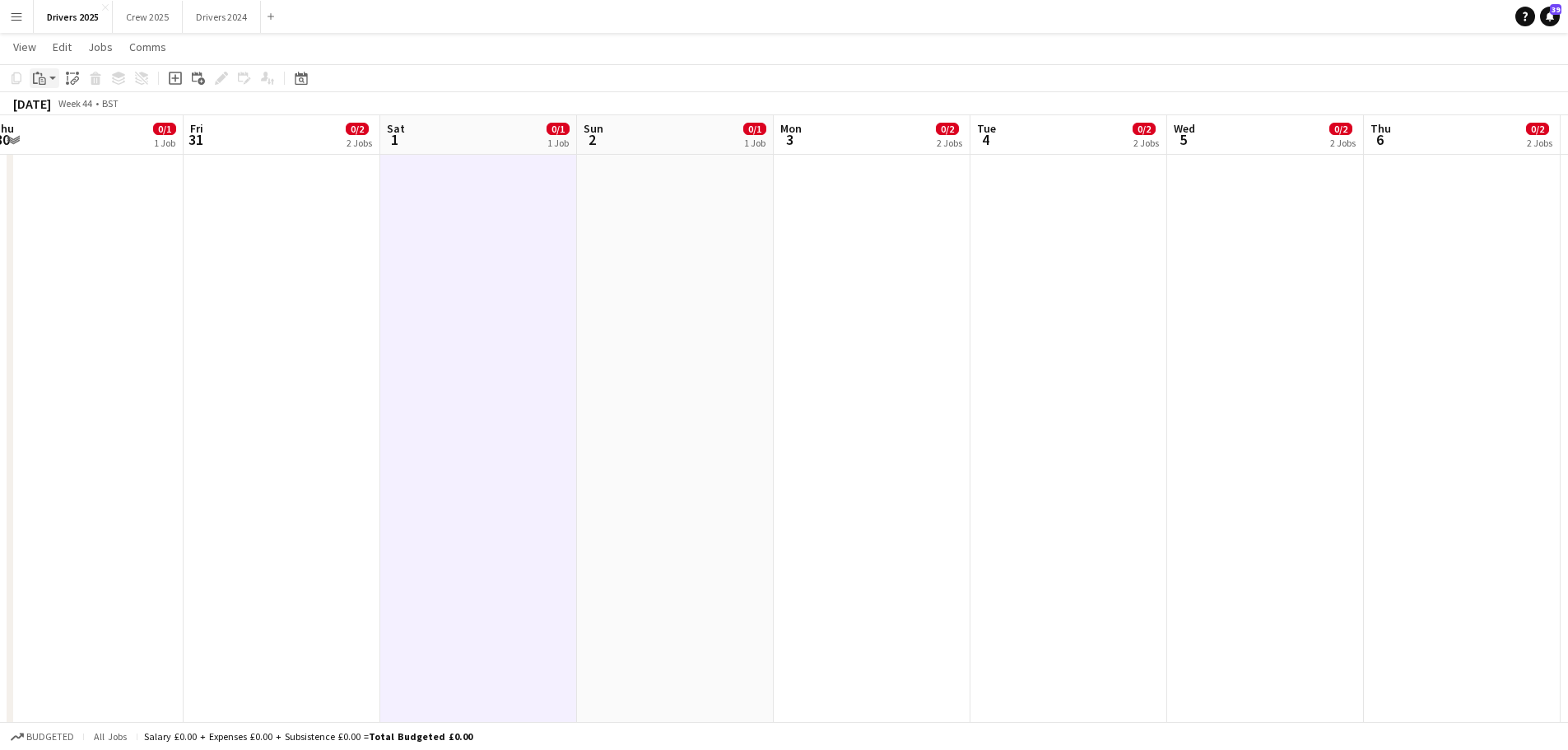
click at [41, 79] on icon "Paste" at bounding box center [39, 77] width 13 height 13
click at [61, 111] on link "Paste Ctrl+V" at bounding box center [121, 109] width 155 height 15
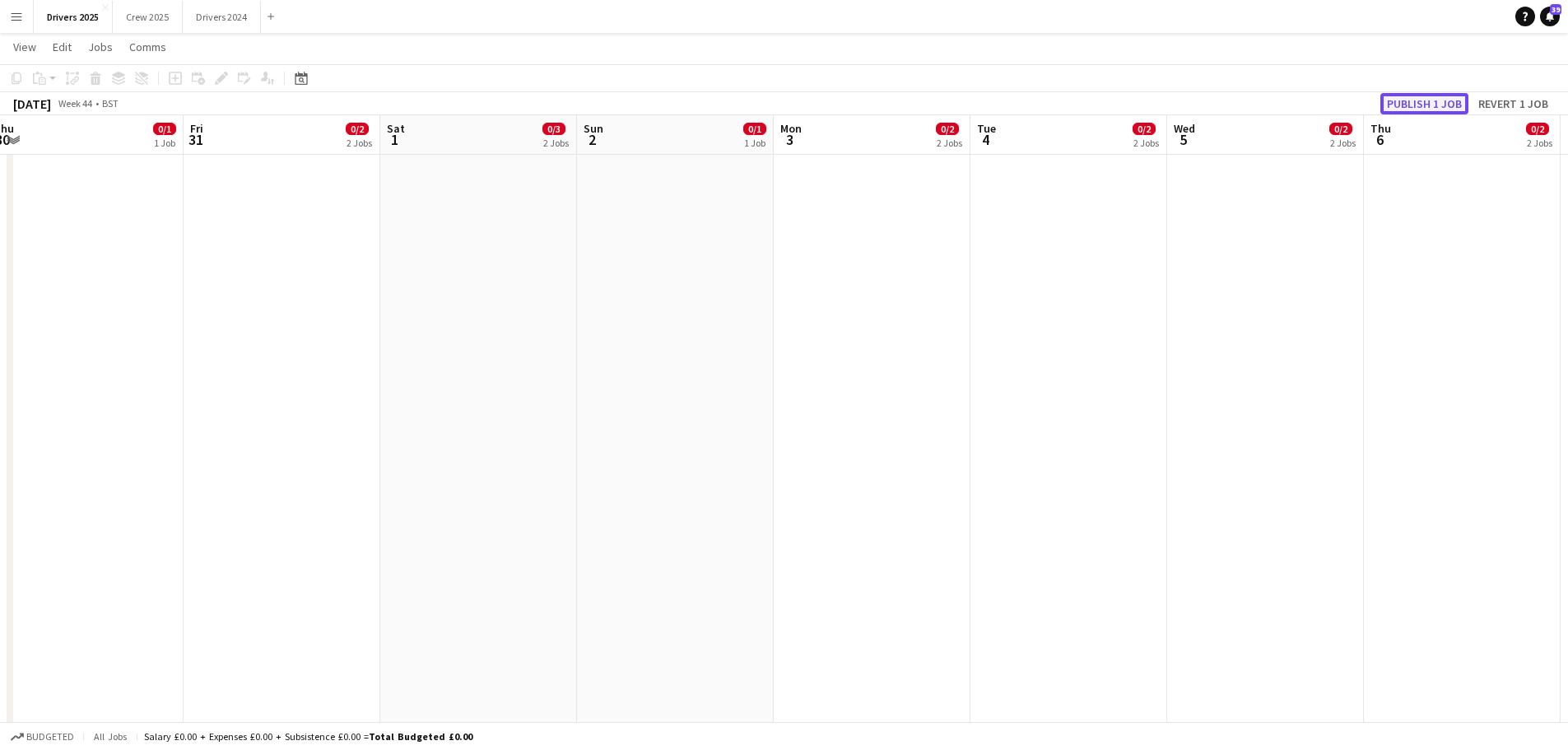
click at [1452, 106] on button "Publish 1 job" at bounding box center [1424, 103] width 88 height 22
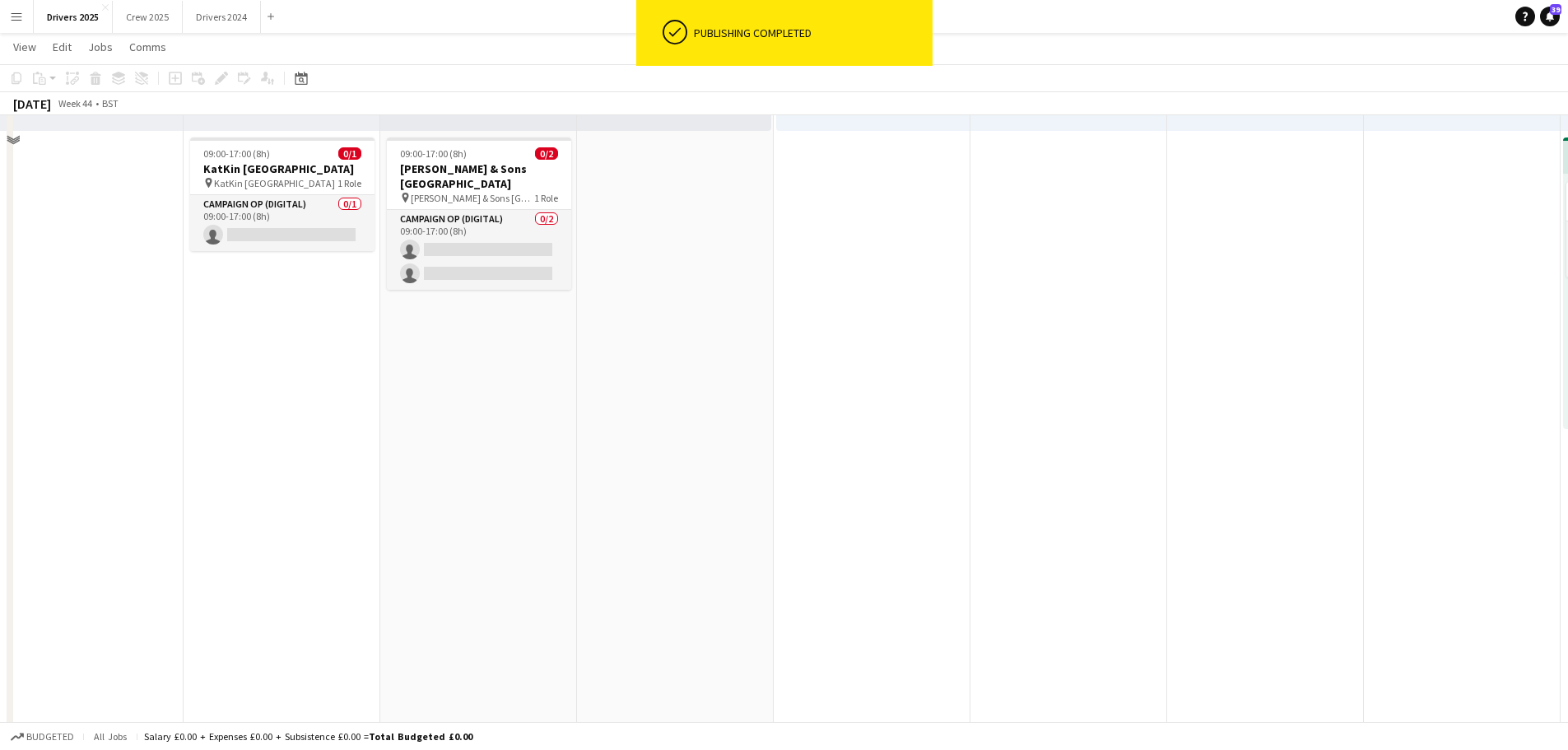
scroll to position [494, 0]
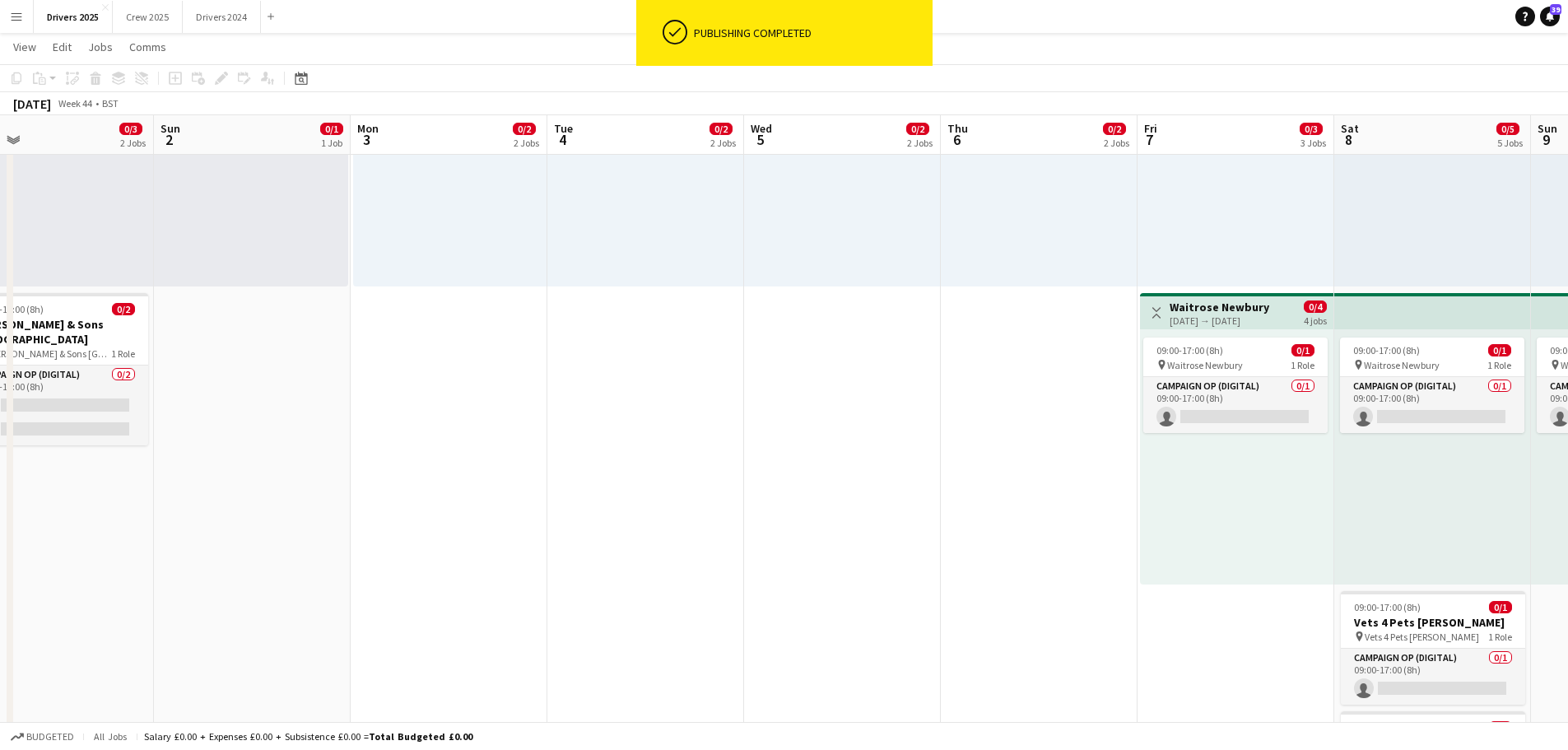
drag, startPoint x: 999, startPoint y: 429, endPoint x: 557, endPoint y: 463, distance: 443.3
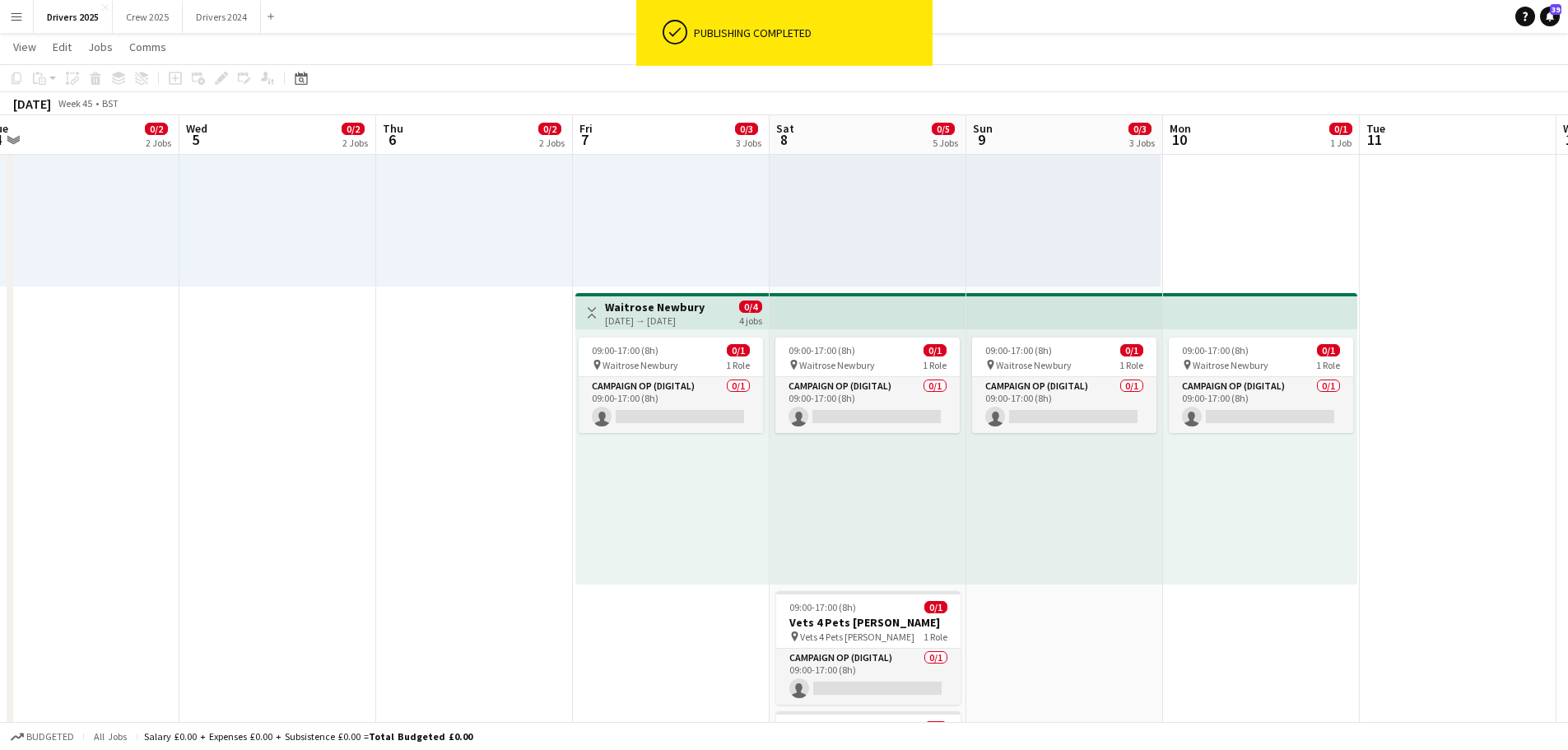
scroll to position [0, 752]
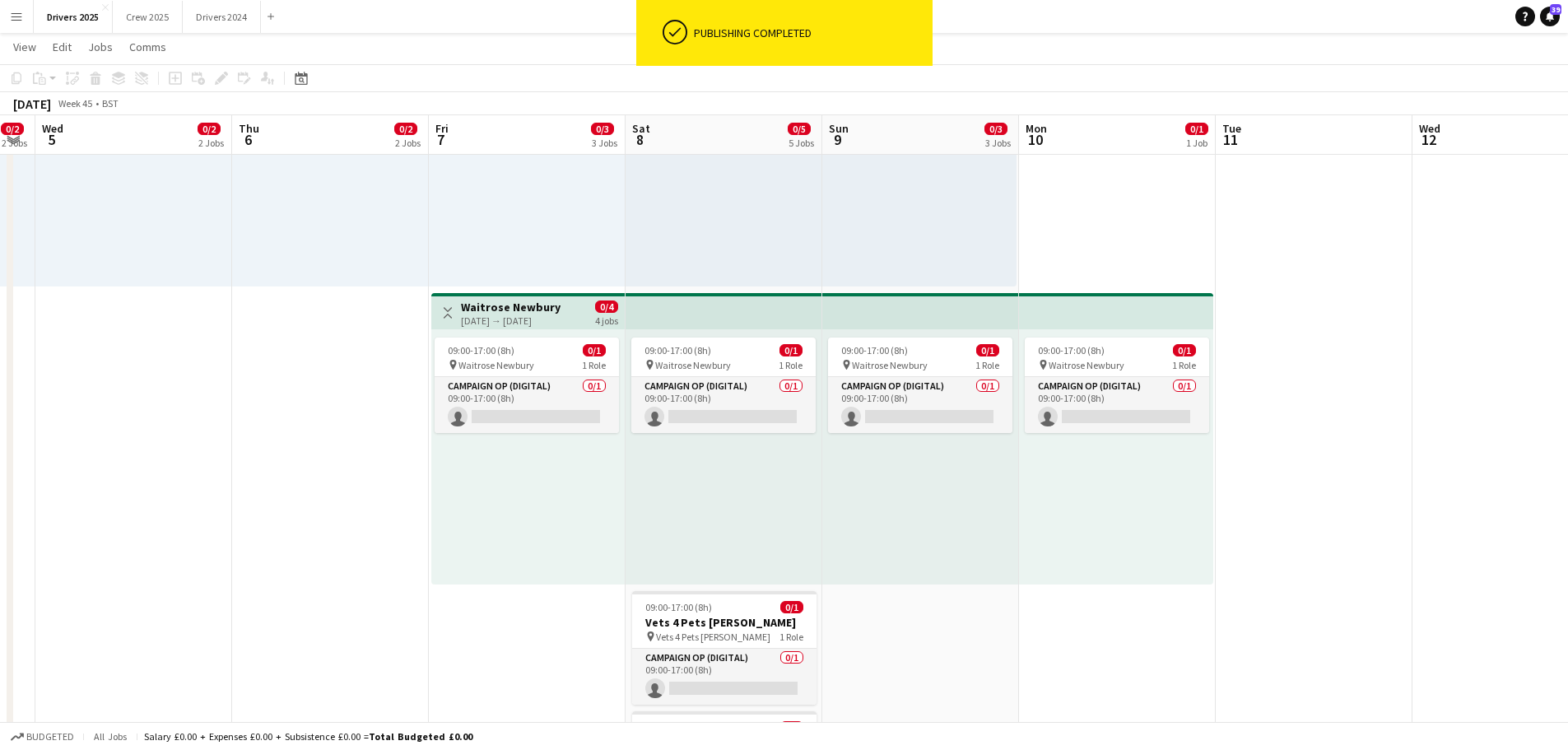
drag, startPoint x: 465, startPoint y: 428, endPoint x: 321, endPoint y: 425, distance: 144.0
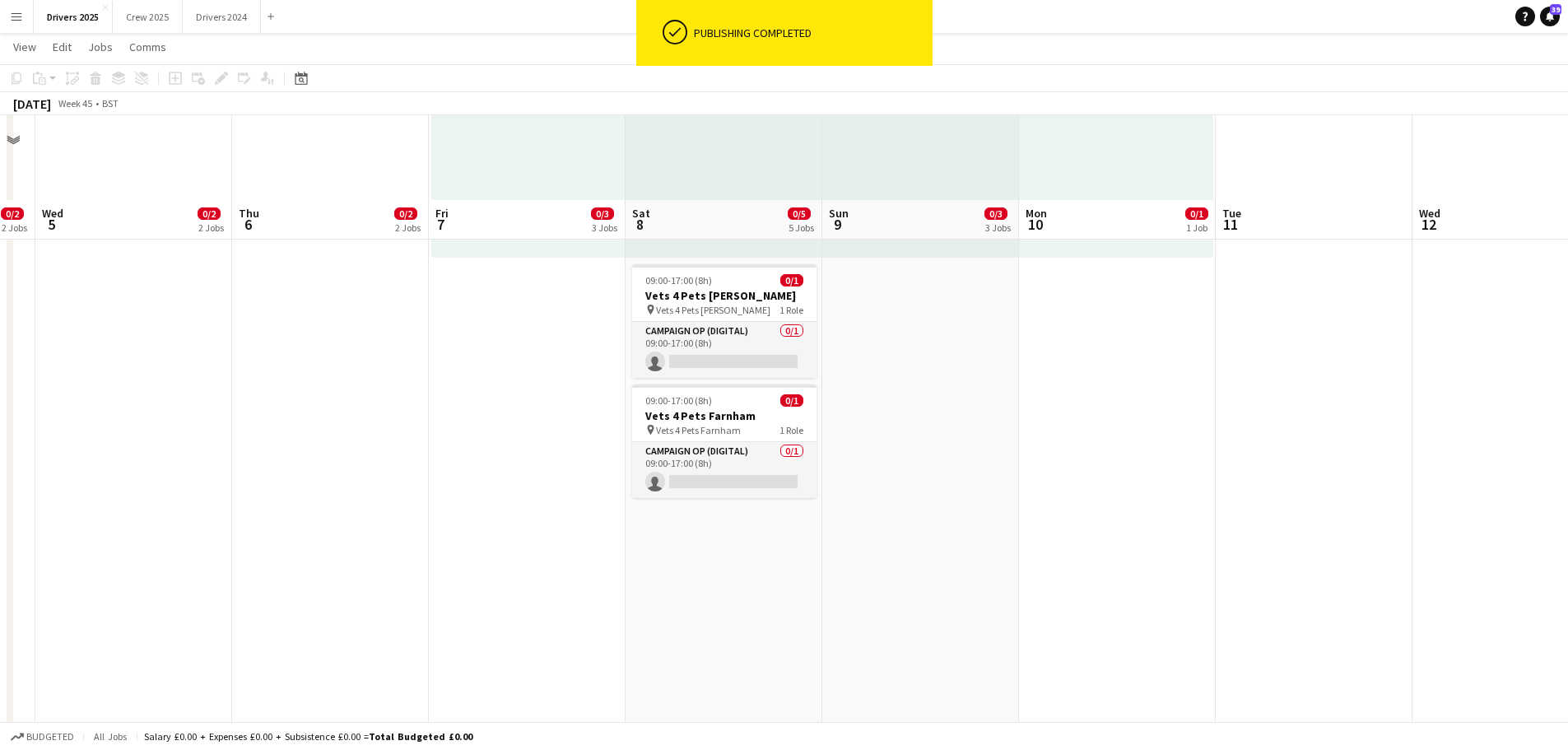
scroll to position [905, 0]
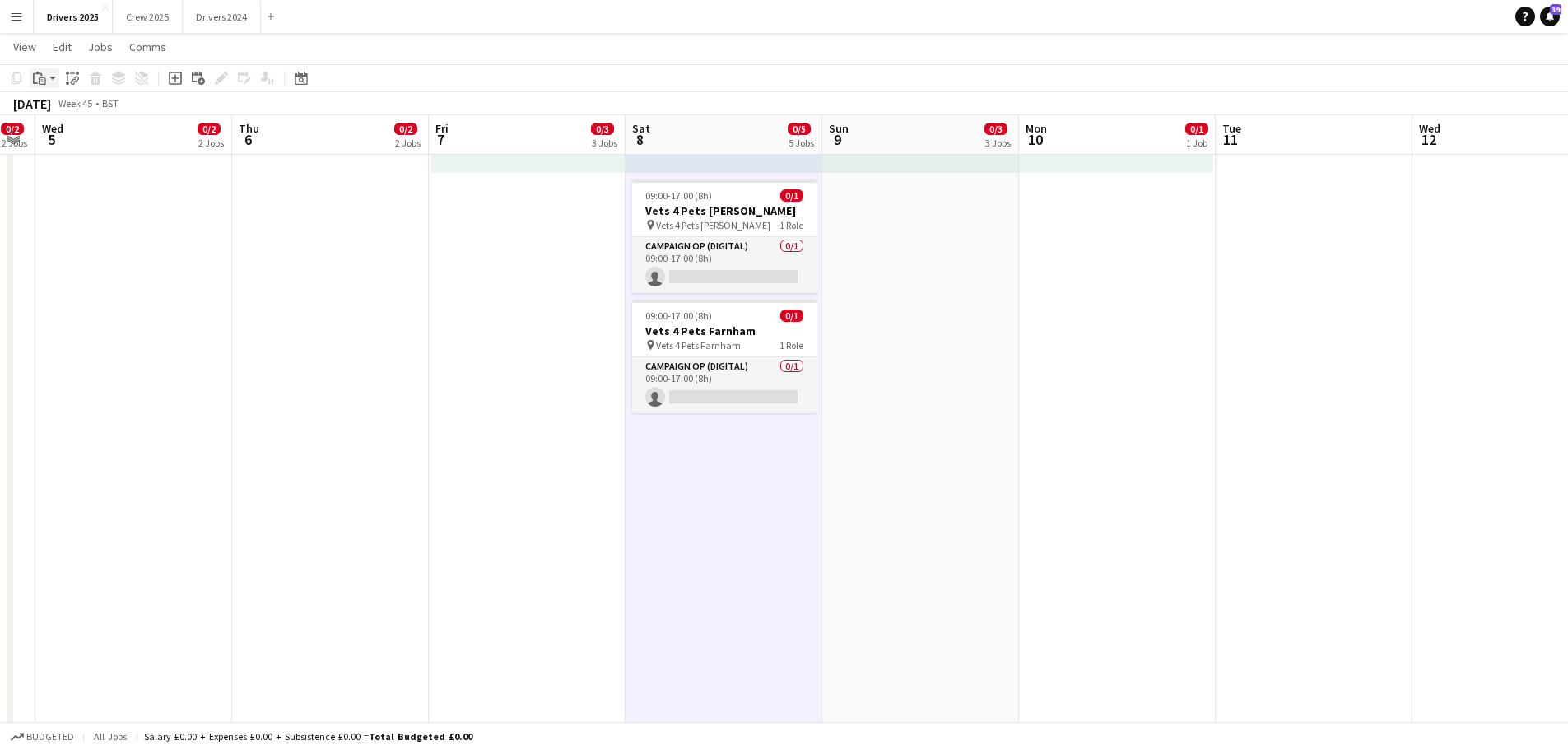
click at [46, 80] on div "Paste" at bounding box center [39, 78] width 20 height 20
click at [67, 107] on link "Paste Ctrl+V" at bounding box center [121, 109] width 155 height 15
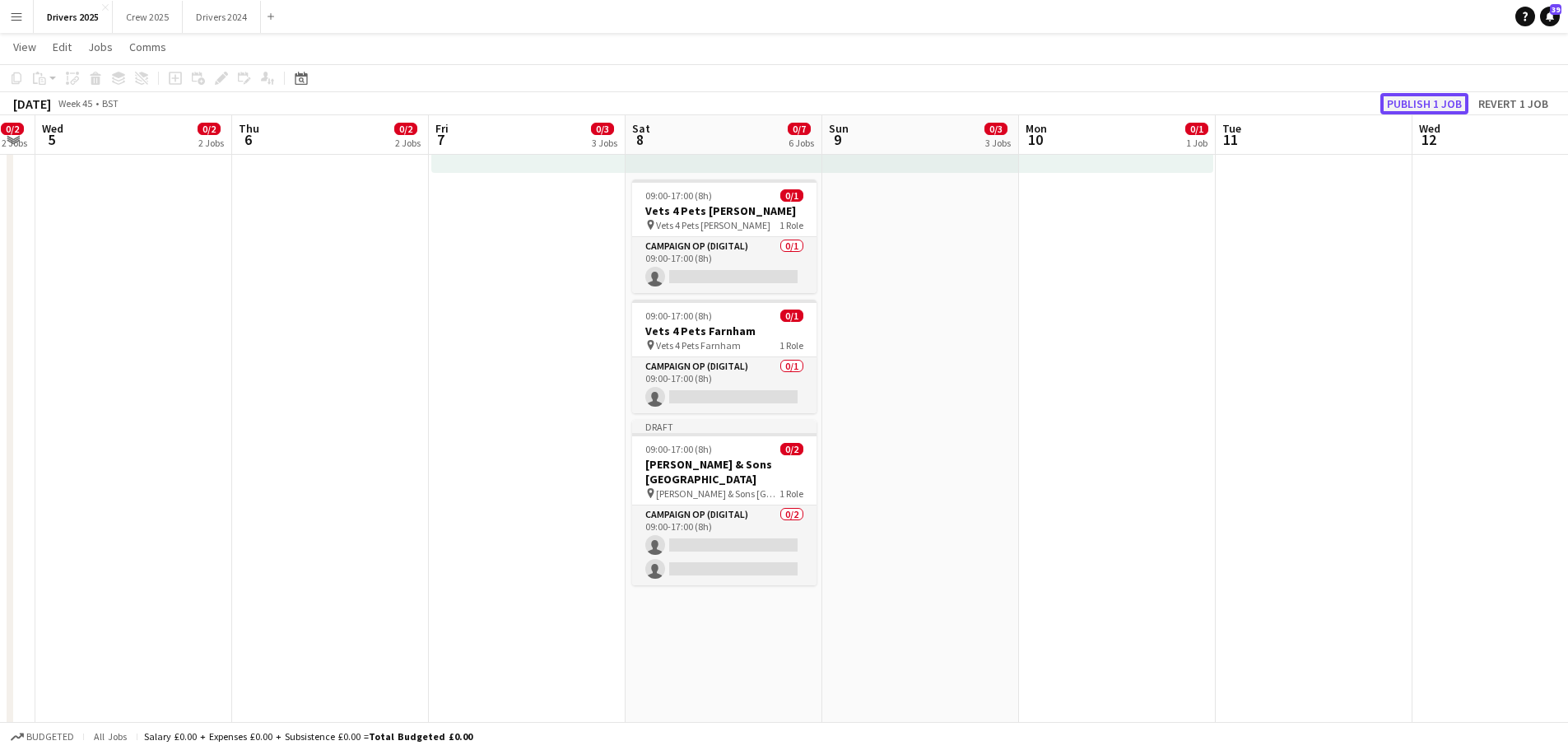
click at [1432, 96] on button "Publish 1 job" at bounding box center [1424, 103] width 88 height 22
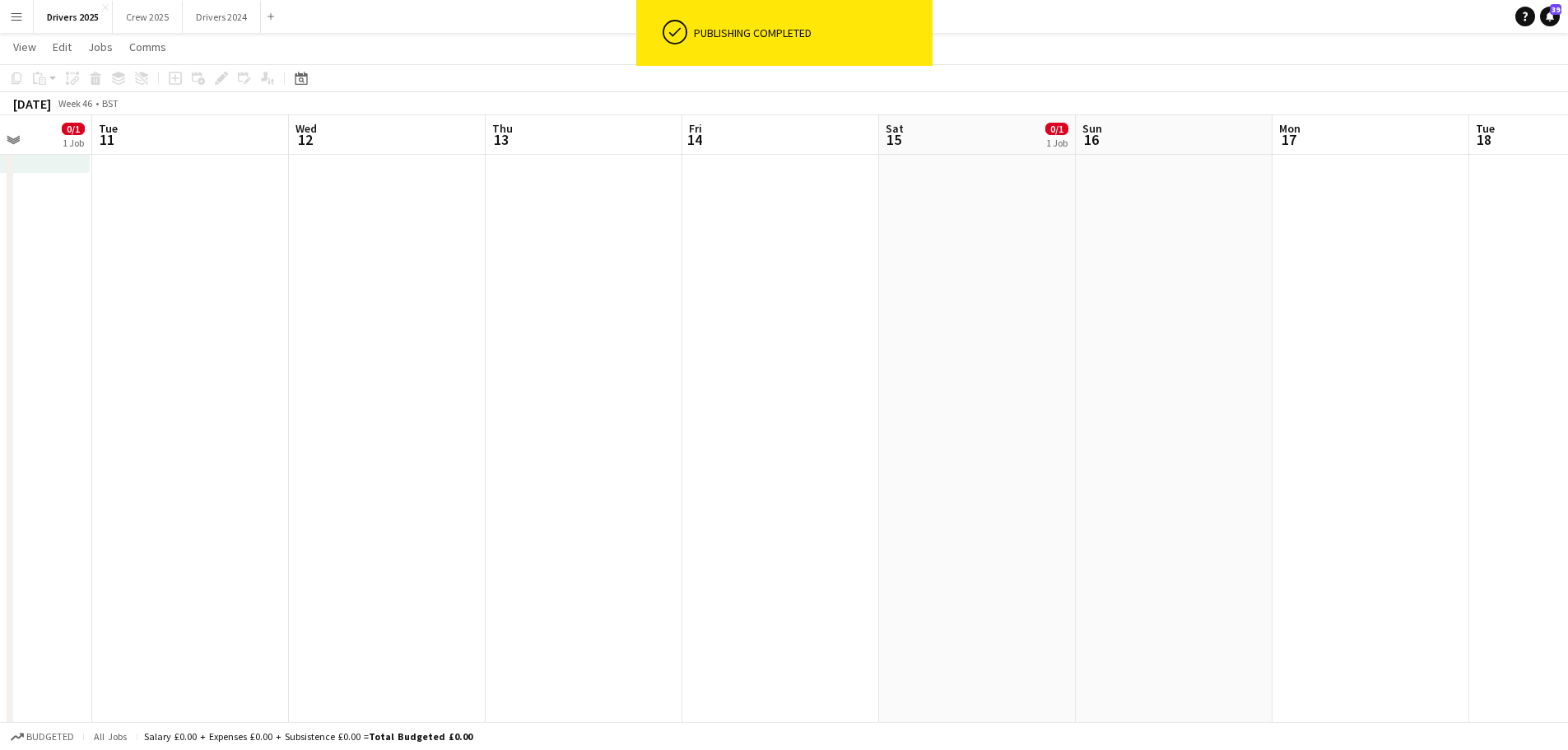
scroll to position [0, 708]
drag, startPoint x: 1137, startPoint y: 422, endPoint x: 0, endPoint y: 243, distance: 1151.0
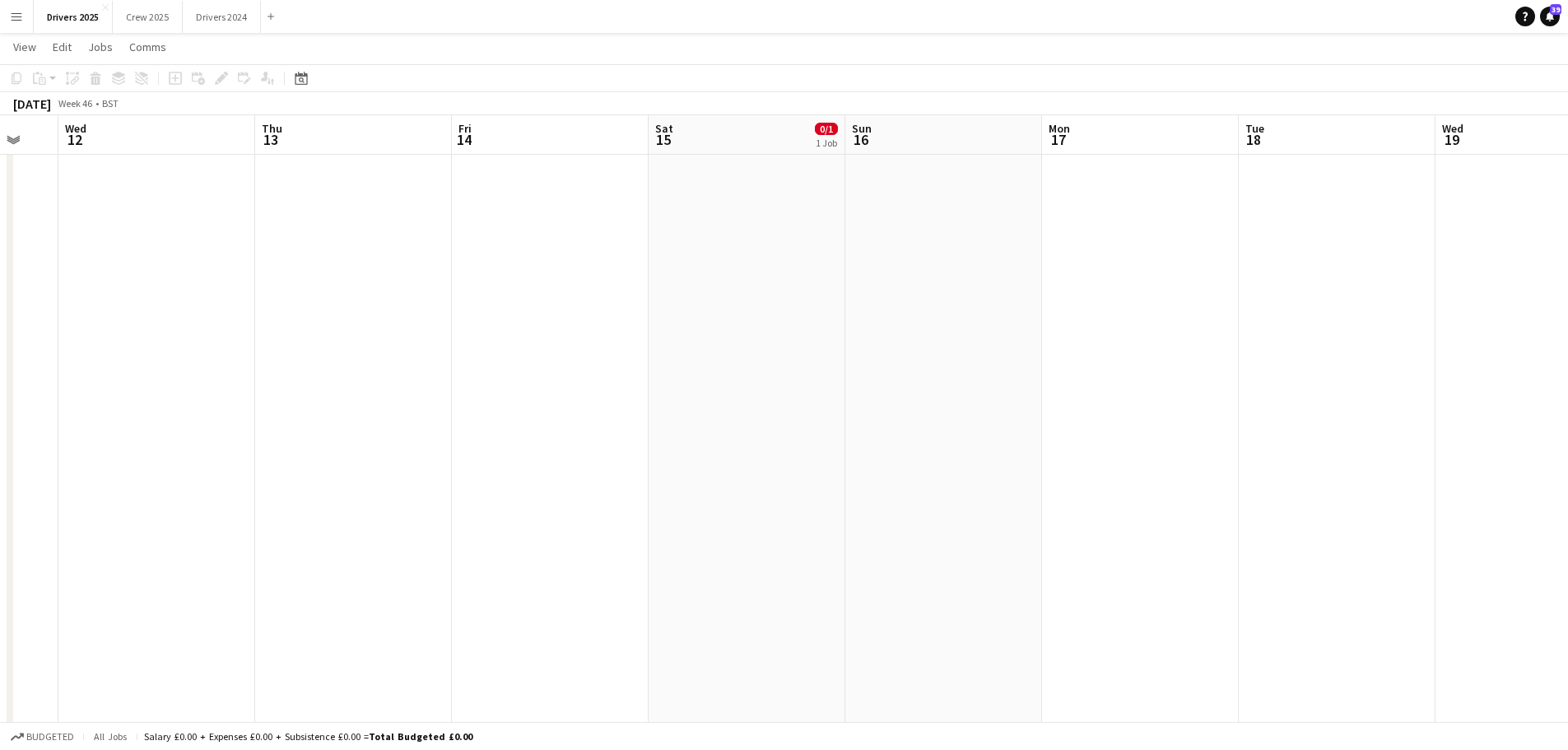
scroll to position [0, 533]
drag, startPoint x: 1135, startPoint y: 268, endPoint x: 917, endPoint y: 237, distance: 220.2
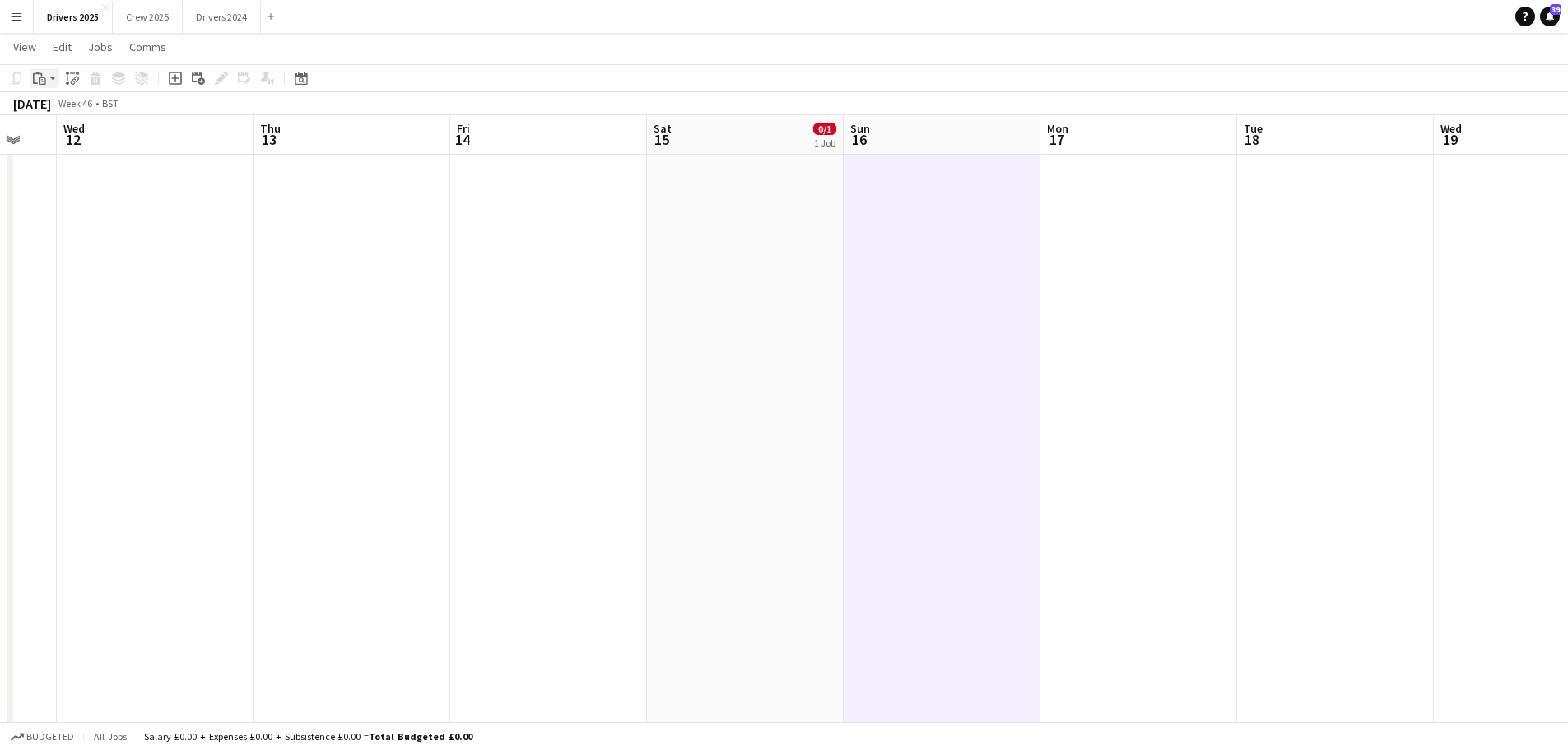
click at [37, 83] on icon at bounding box center [36, 78] width 5 height 10
click at [70, 102] on link "Paste Ctrl+V" at bounding box center [121, 109] width 155 height 15
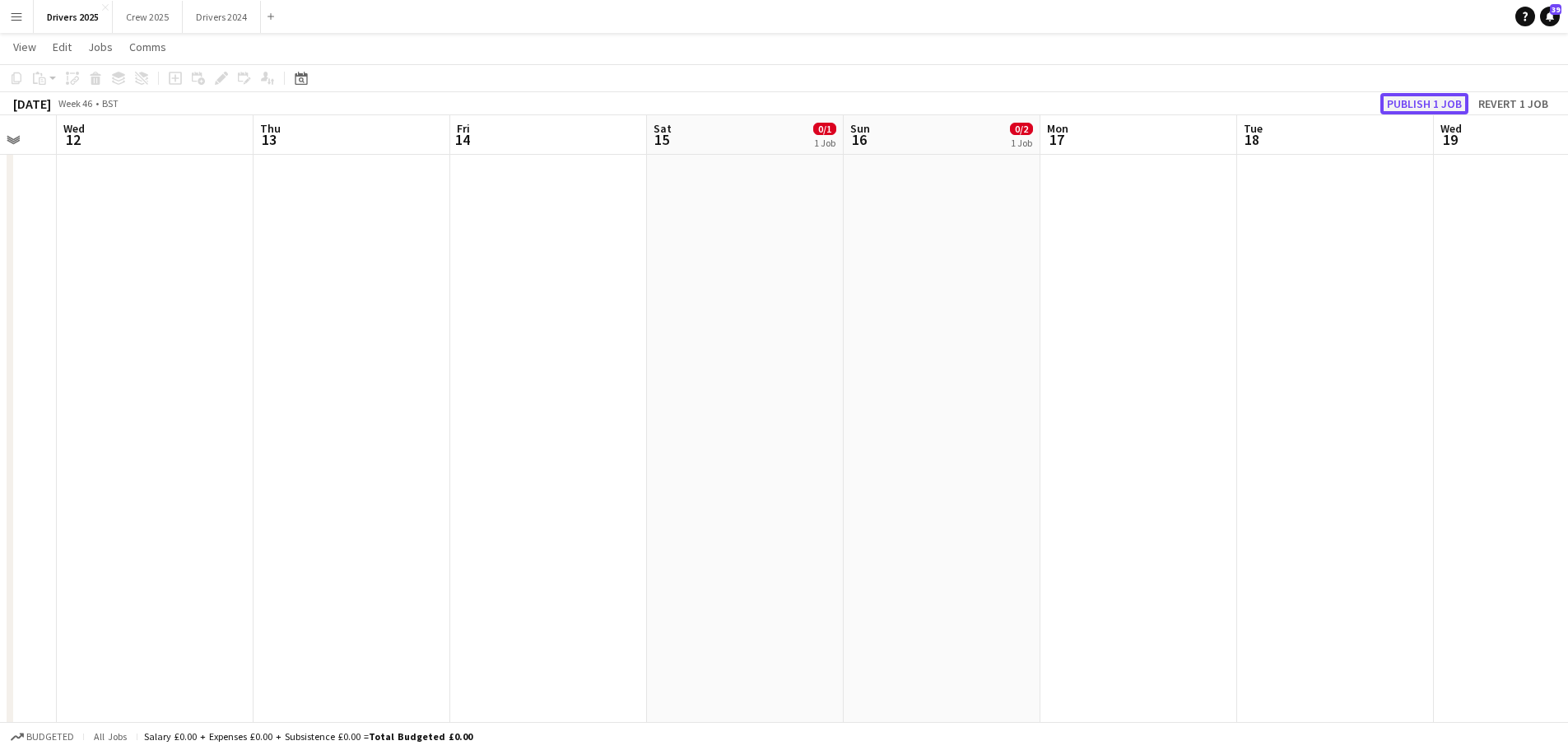
click at [1409, 97] on button "Publish 1 job" at bounding box center [1424, 103] width 88 height 22
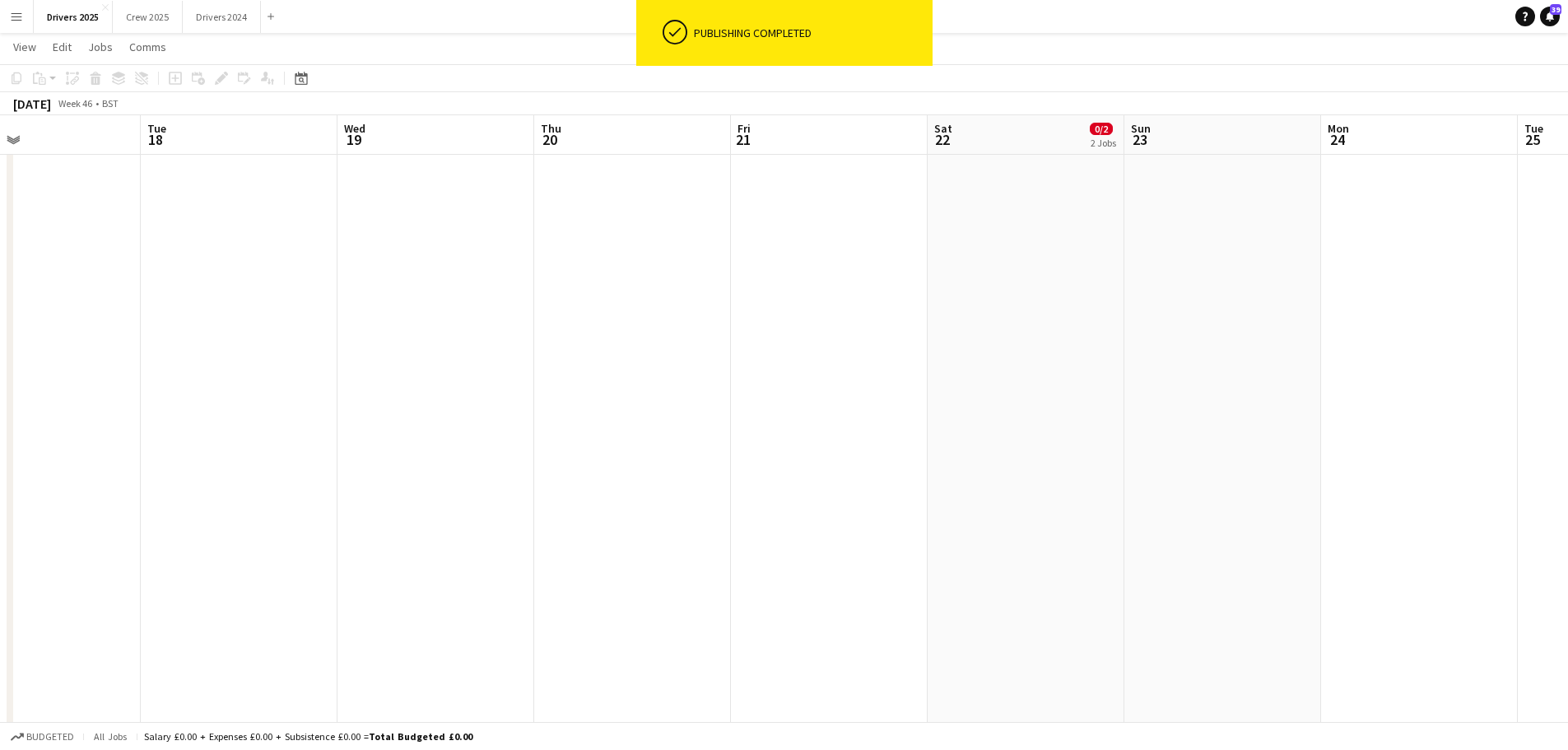
drag, startPoint x: 1071, startPoint y: 333, endPoint x: 455, endPoint y: 340, distance: 616.0
drag, startPoint x: 1079, startPoint y: 429, endPoint x: 711, endPoint y: 398, distance: 369.3
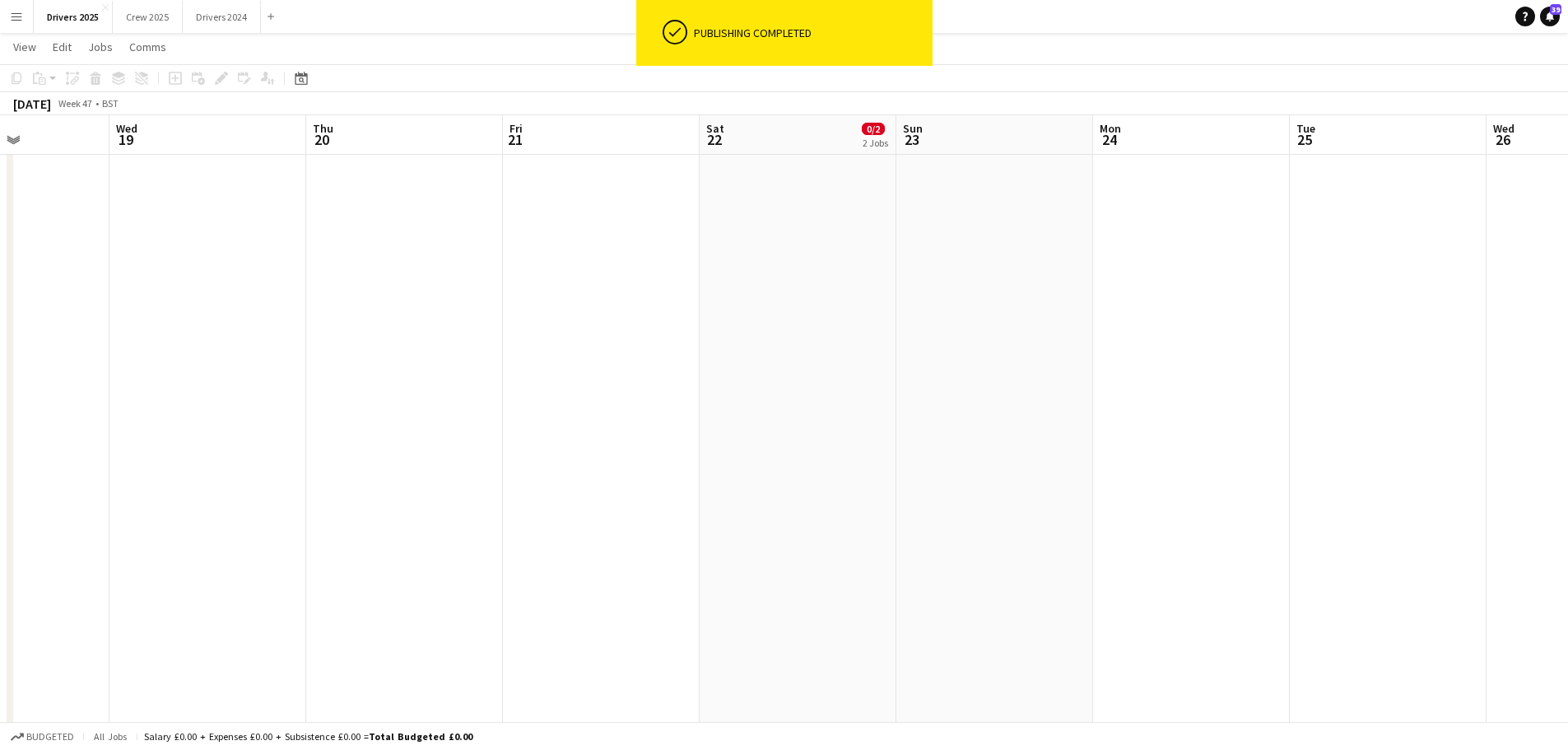
drag, startPoint x: 1071, startPoint y: 383, endPoint x: 887, endPoint y: 371, distance: 184.4
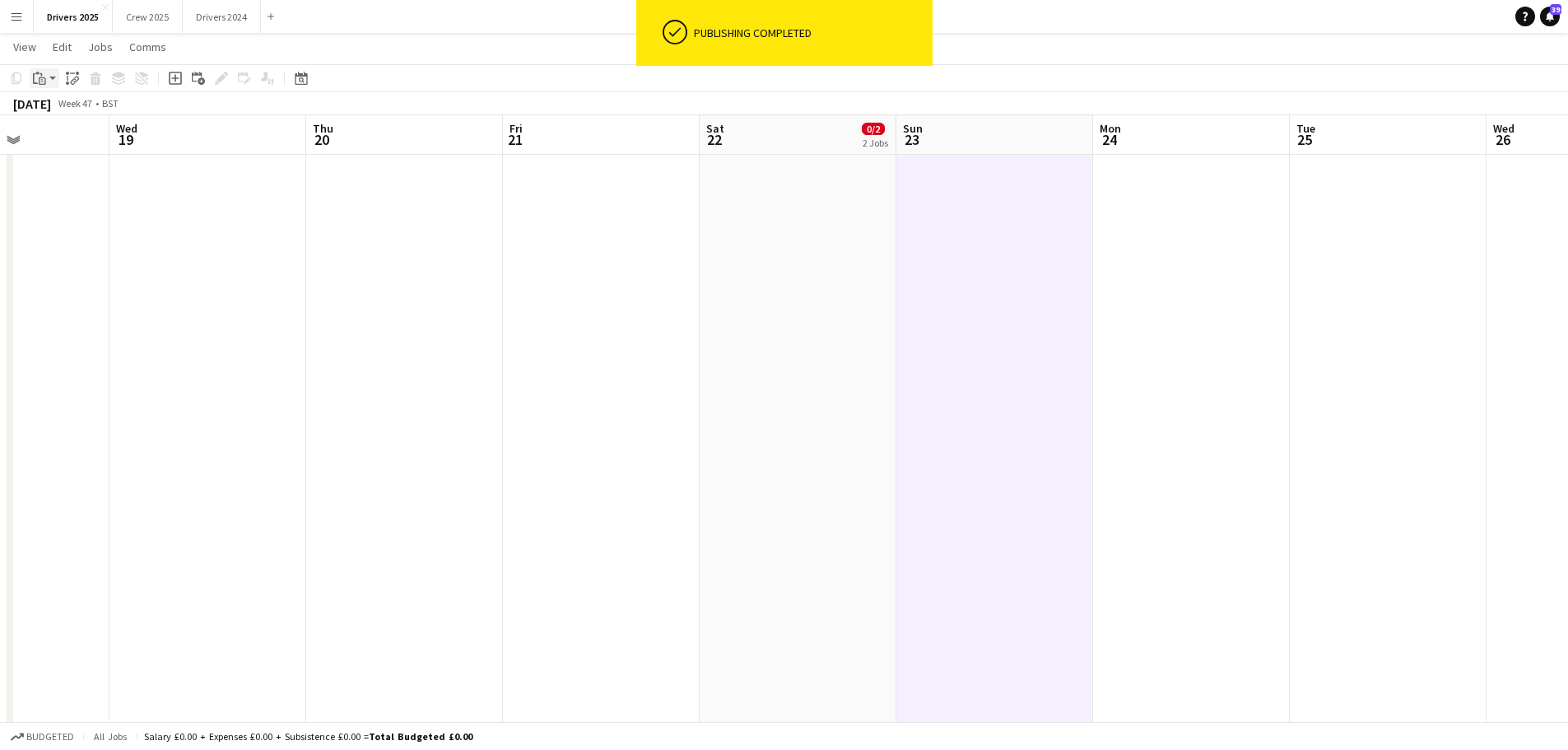
click at [44, 82] on icon "Paste" at bounding box center [39, 77] width 13 height 13
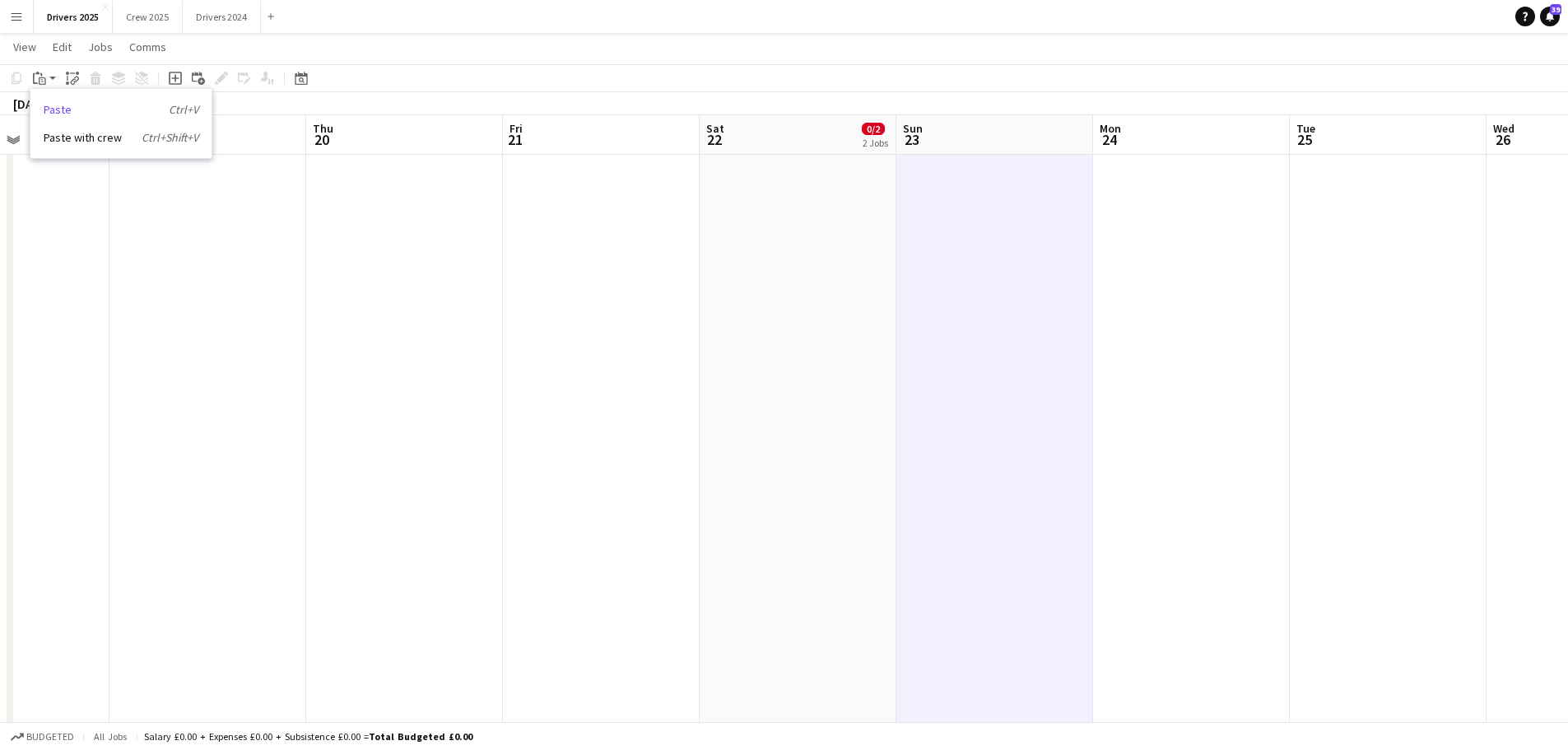
click at [90, 109] on link "Paste Ctrl+V" at bounding box center [121, 109] width 155 height 15
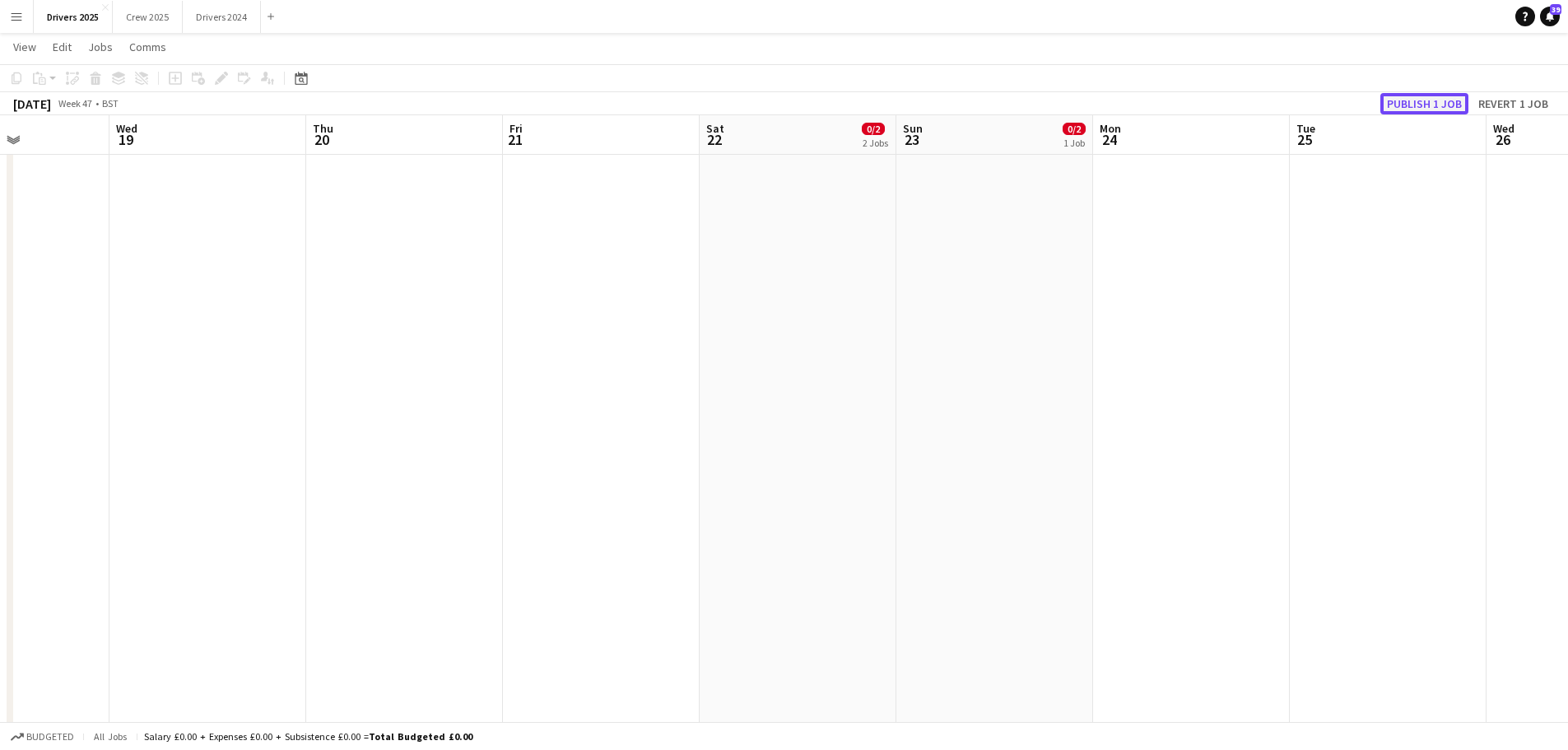
click at [1430, 101] on button "Publish 1 job" at bounding box center [1424, 103] width 88 height 22
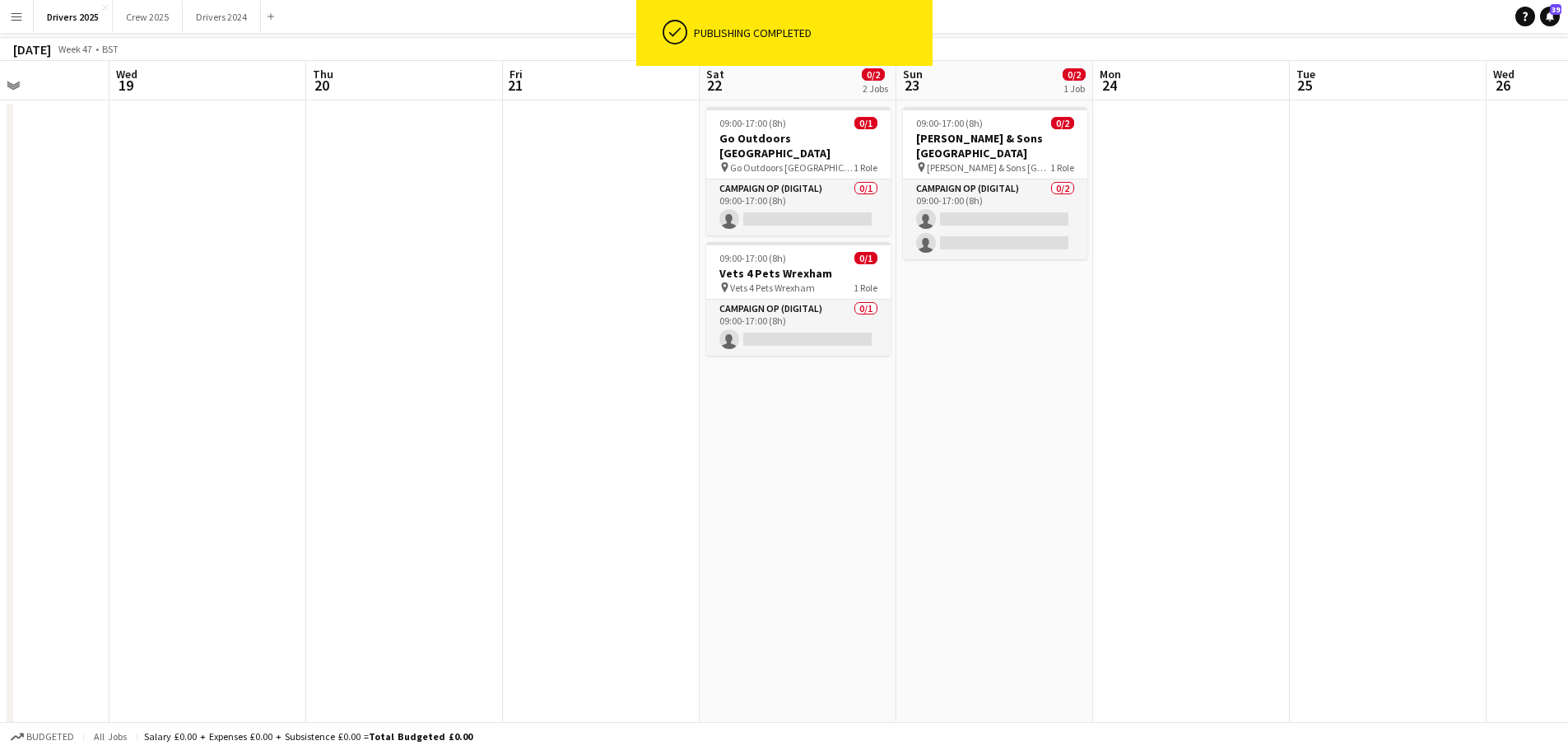
scroll to position [0, 0]
